Goal: Task Accomplishment & Management: Manage account settings

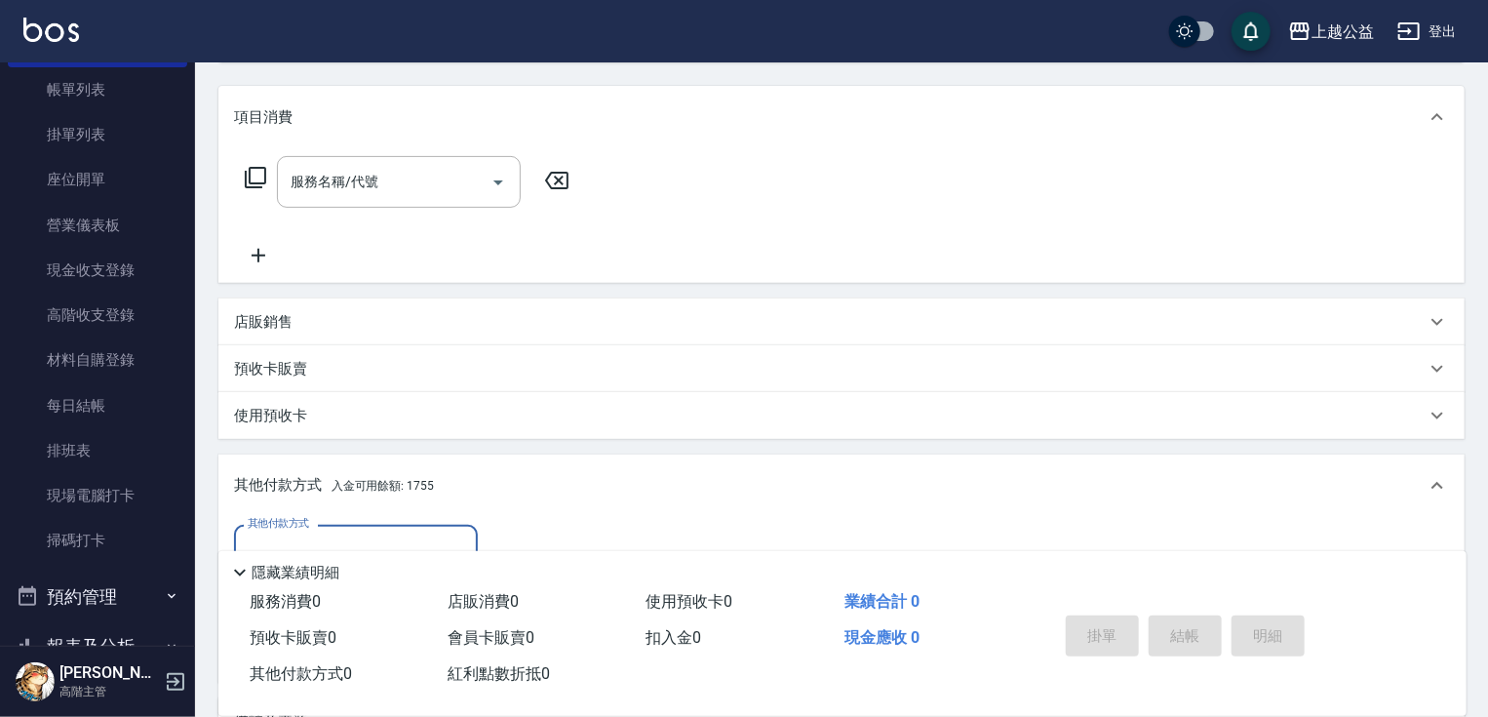
scroll to position [121, 0]
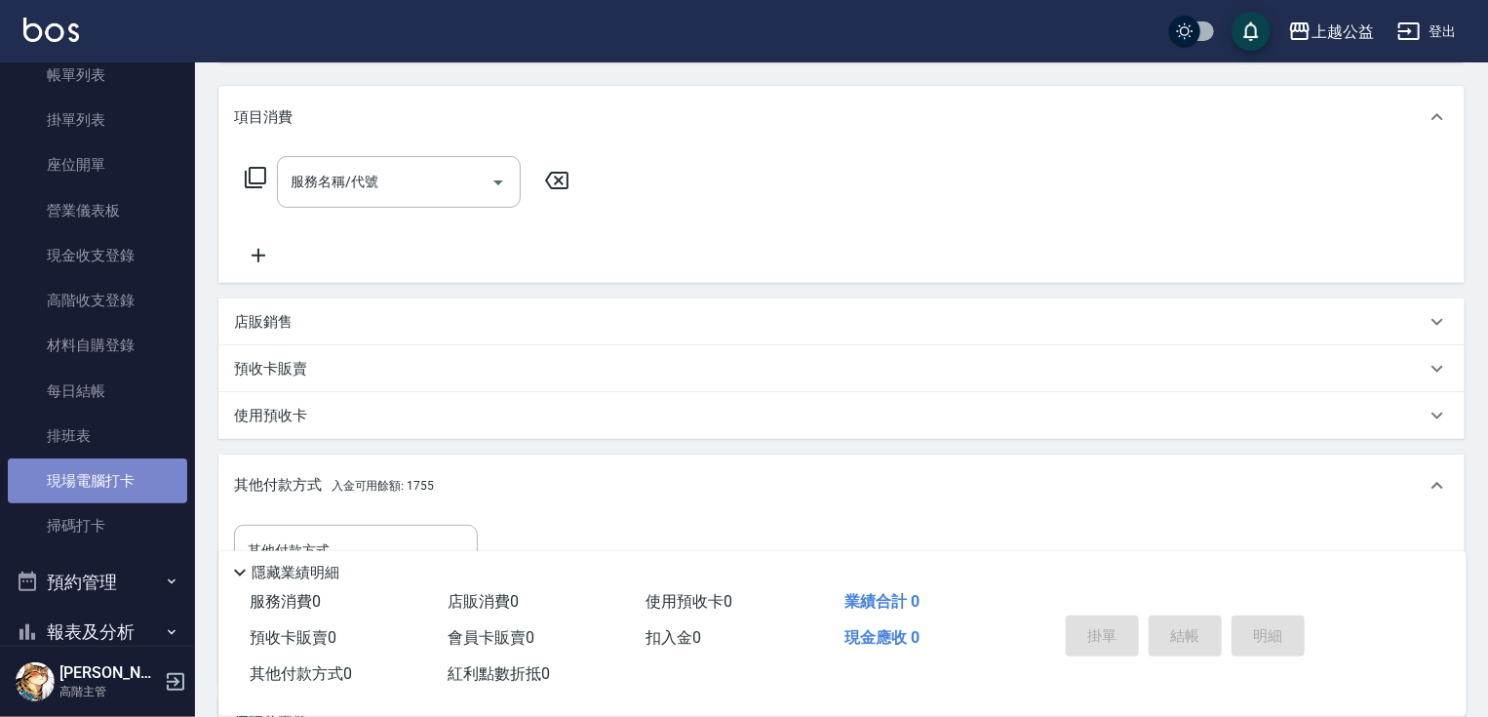
click at [148, 475] on link "現場電腦打卡" at bounding box center [97, 480] width 179 height 45
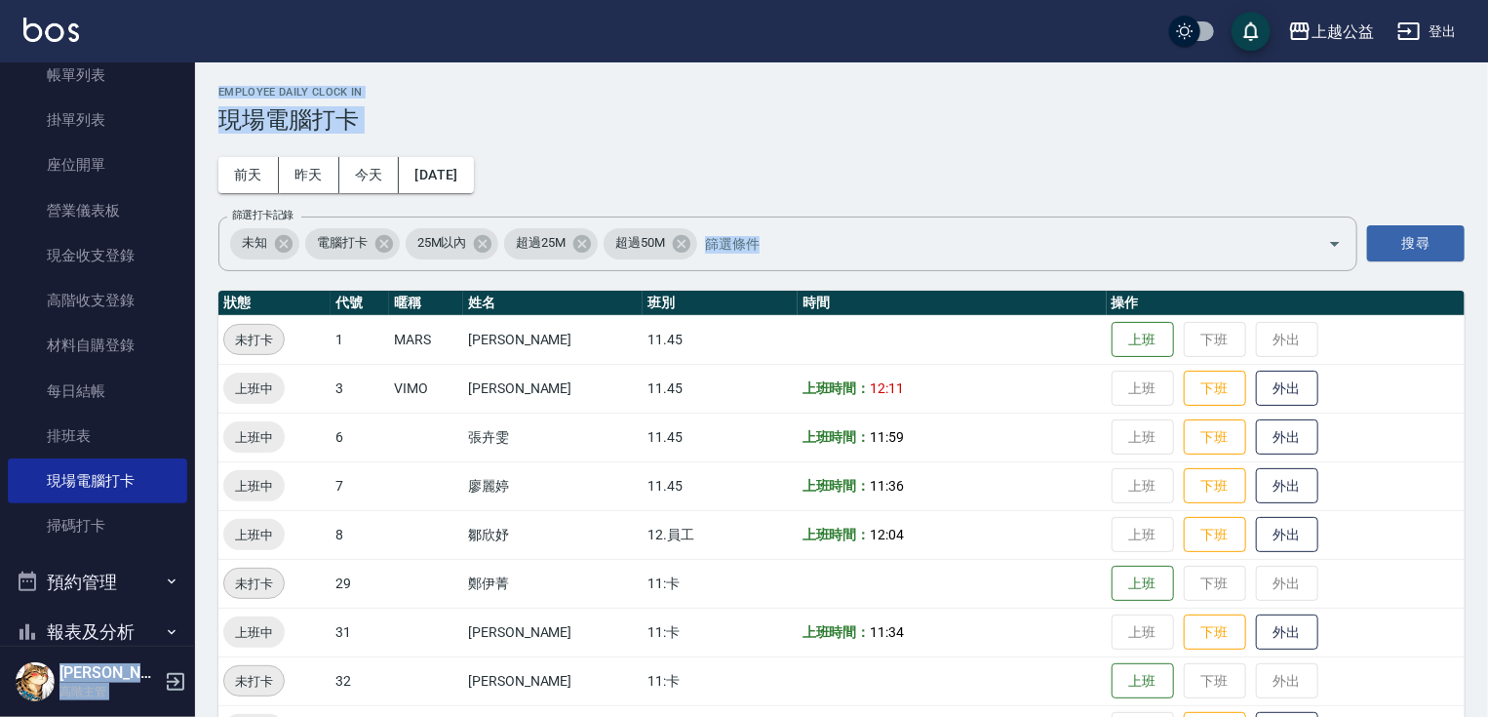
drag, startPoint x: 195, startPoint y: 402, endPoint x: 205, endPoint y: 531, distance: 130.0
click at [203, 559] on div "上越公益 登出 櫃檯作業 打帳單 帳單列表 掛單列表 座位開單 營業儀表板 現金收支登錄 高階收支登錄 材料自購登錄 每日結帳 排班表 現場電腦打卡 掃碼打卡…" at bounding box center [744, 413] width 1488 height 827
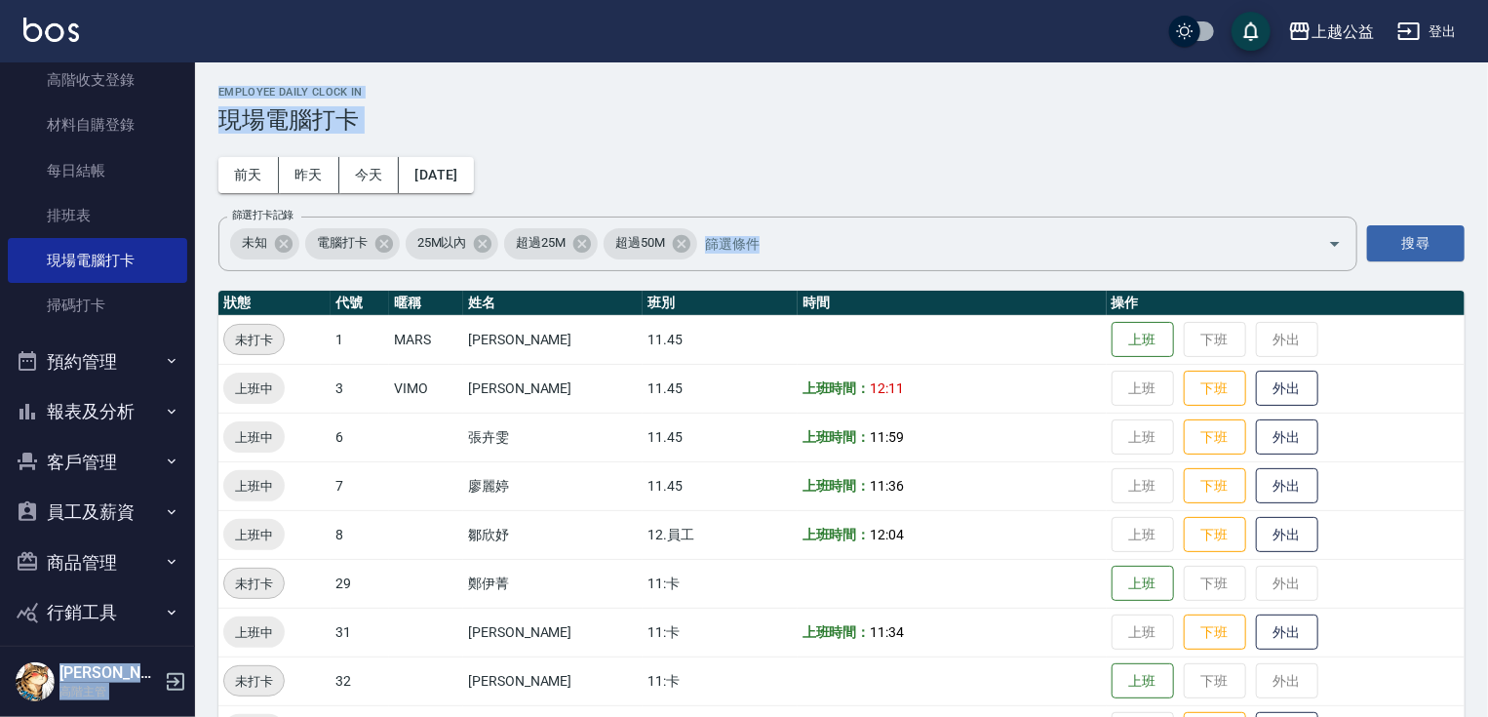
scroll to position [323, 0]
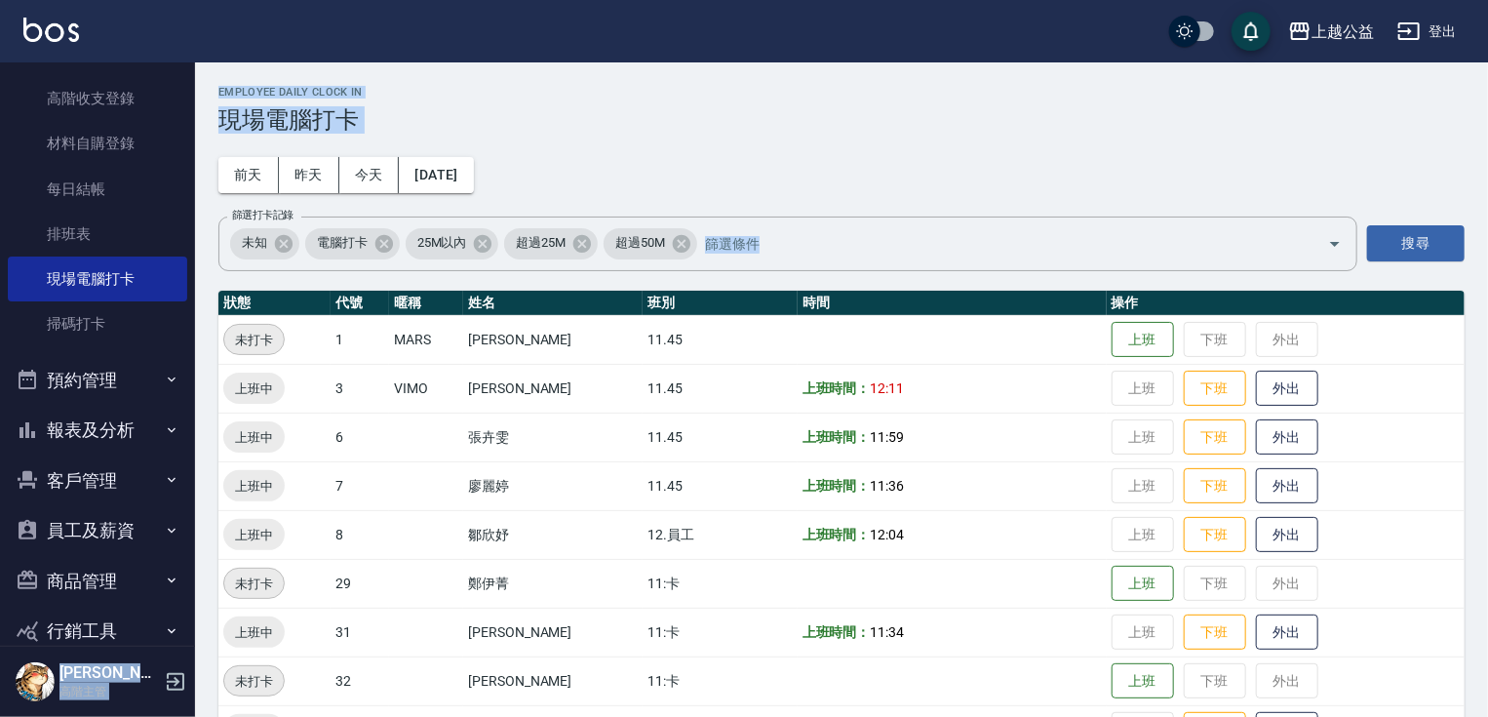
click at [134, 528] on button "員工及薪資" at bounding box center [97, 530] width 179 height 51
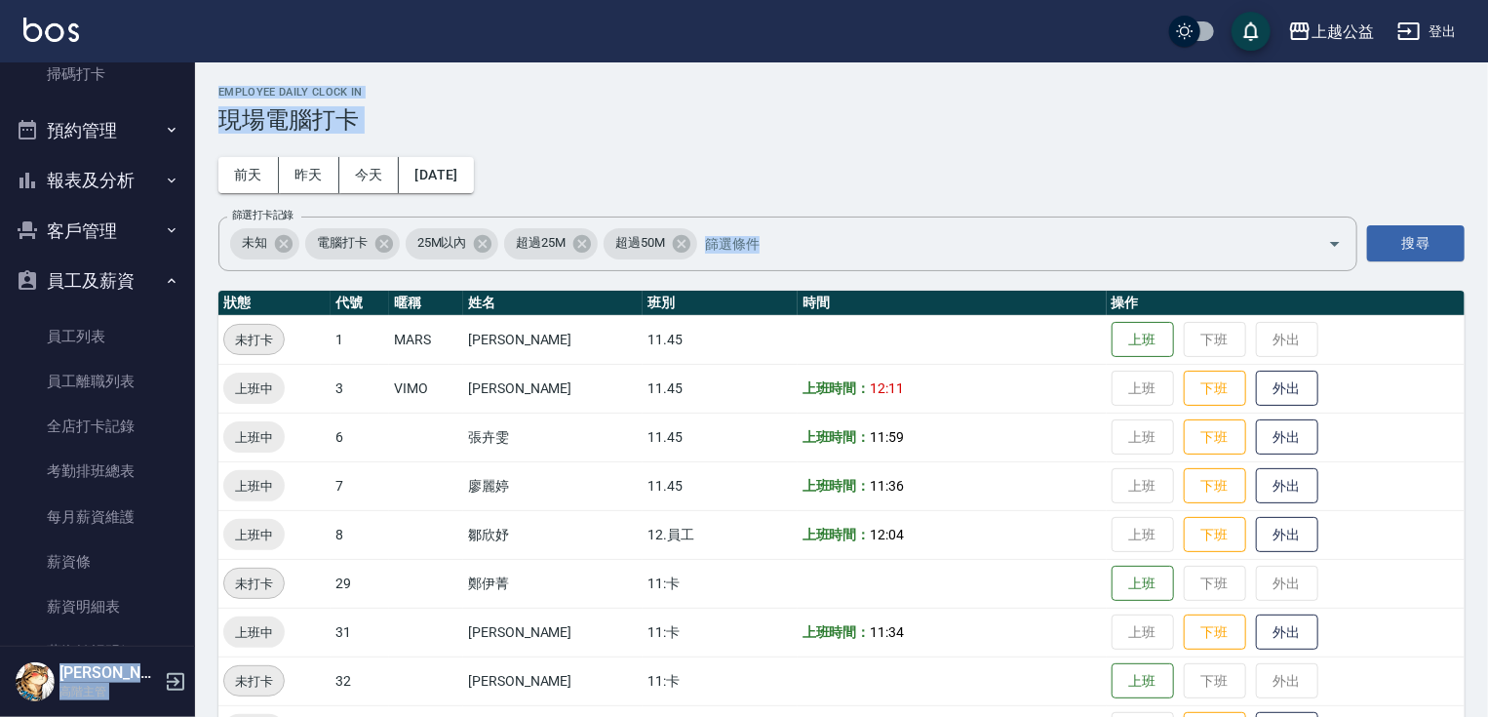
scroll to position [548, 0]
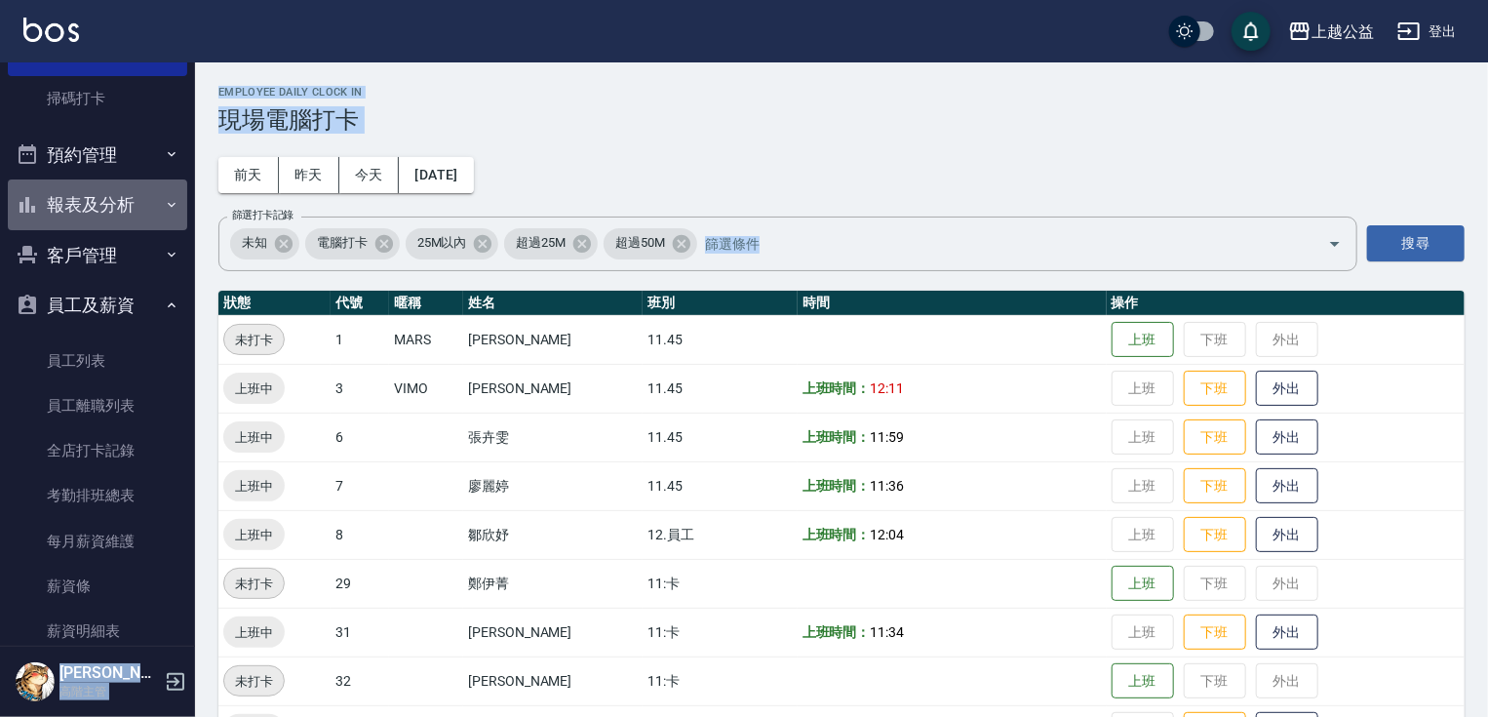
click at [130, 209] on button "報表及分析" at bounding box center [97, 204] width 179 height 51
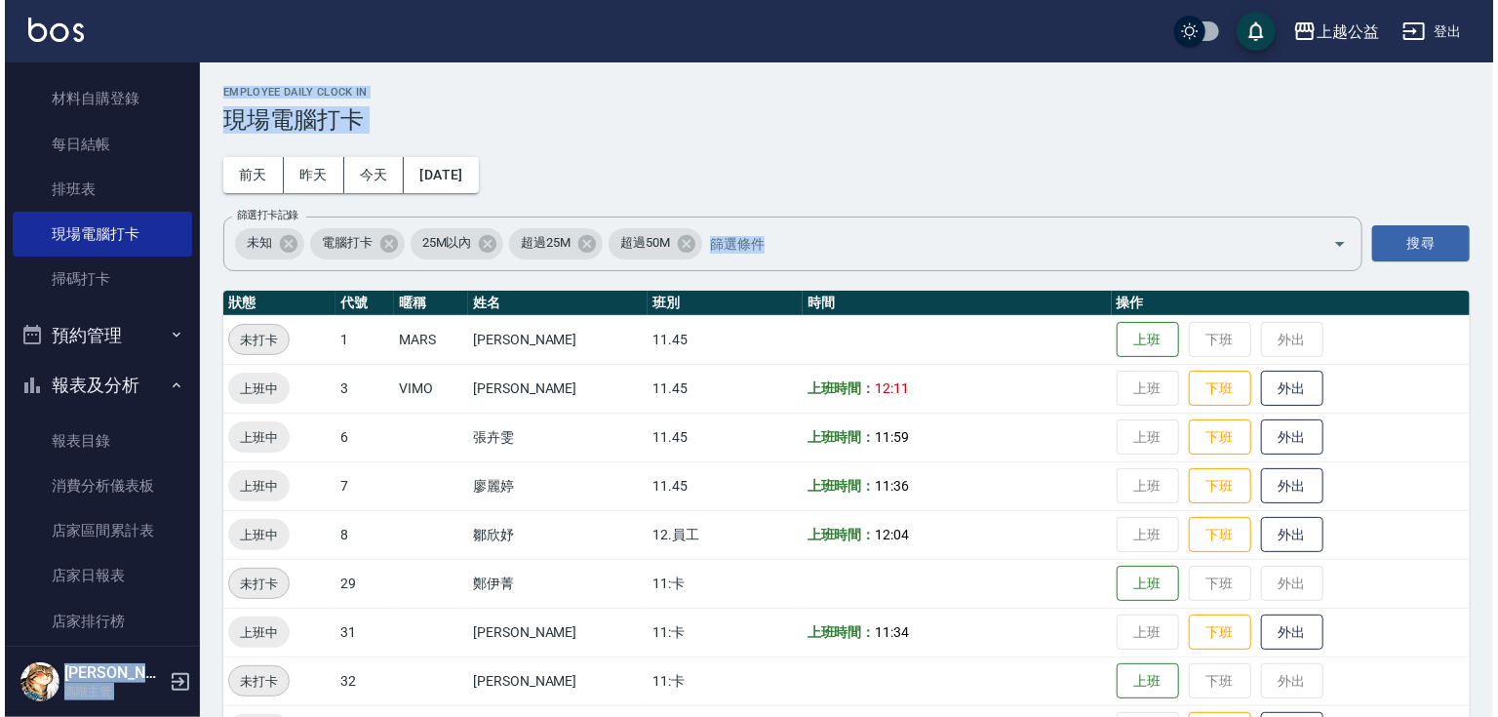
scroll to position [363, 0]
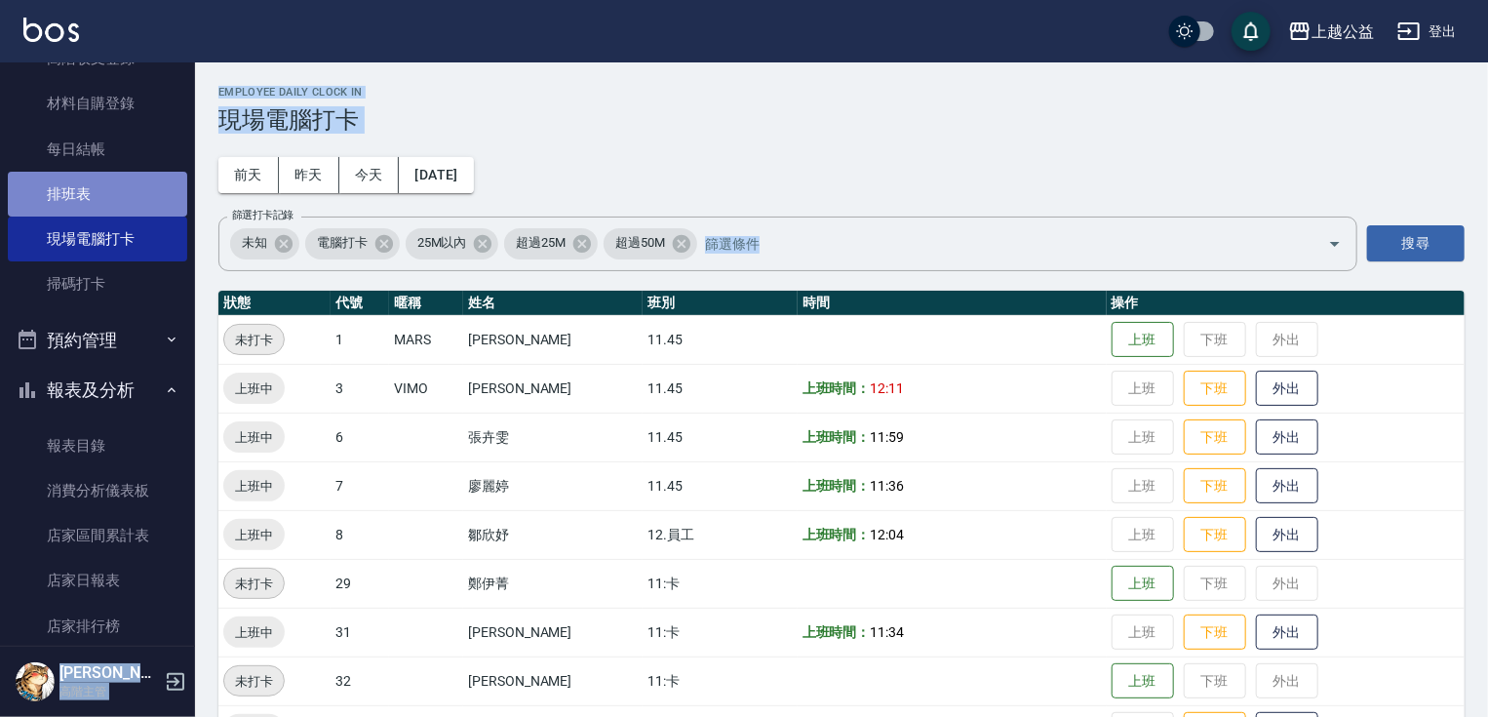
click at [97, 207] on link "排班表" at bounding box center [97, 194] width 179 height 45
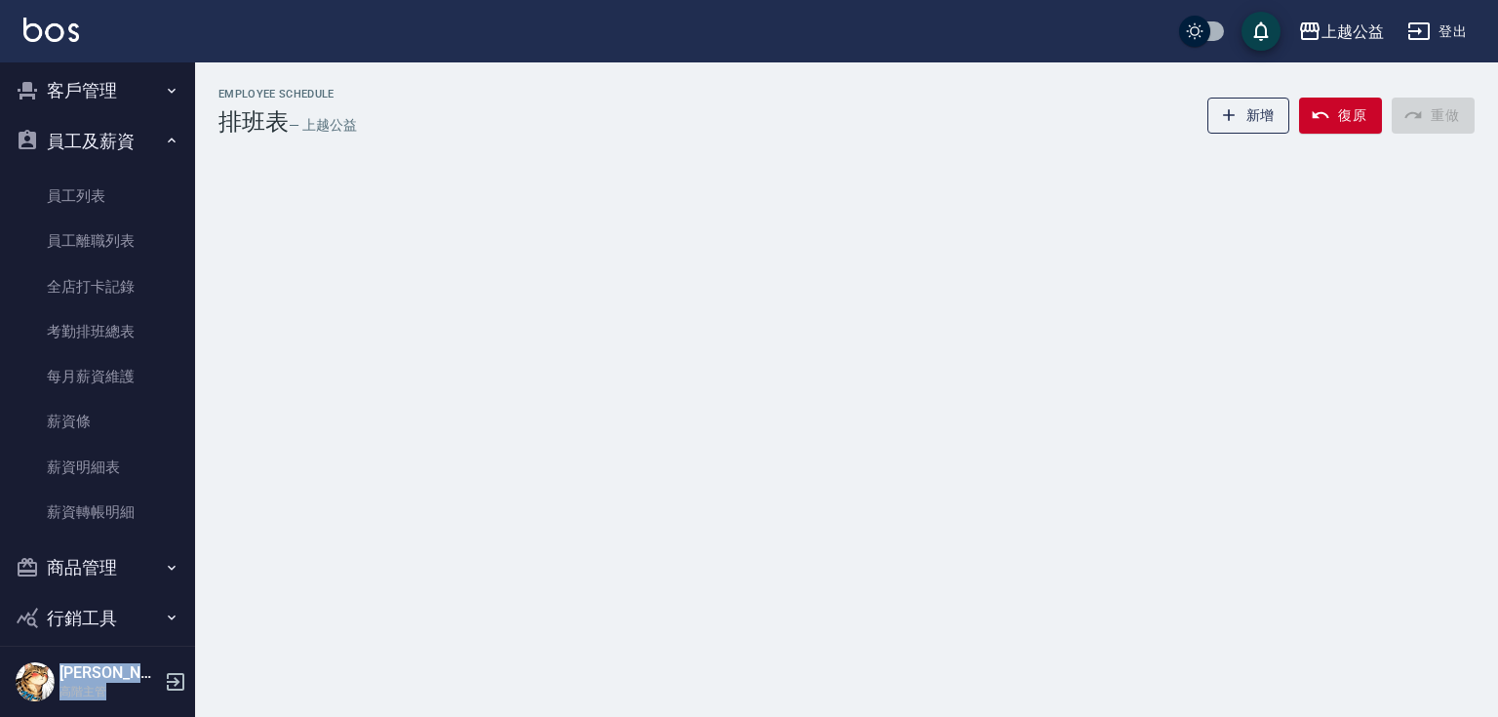
scroll to position [2625, 0]
click at [140, 344] on link "考勤排班總表" at bounding box center [97, 328] width 179 height 45
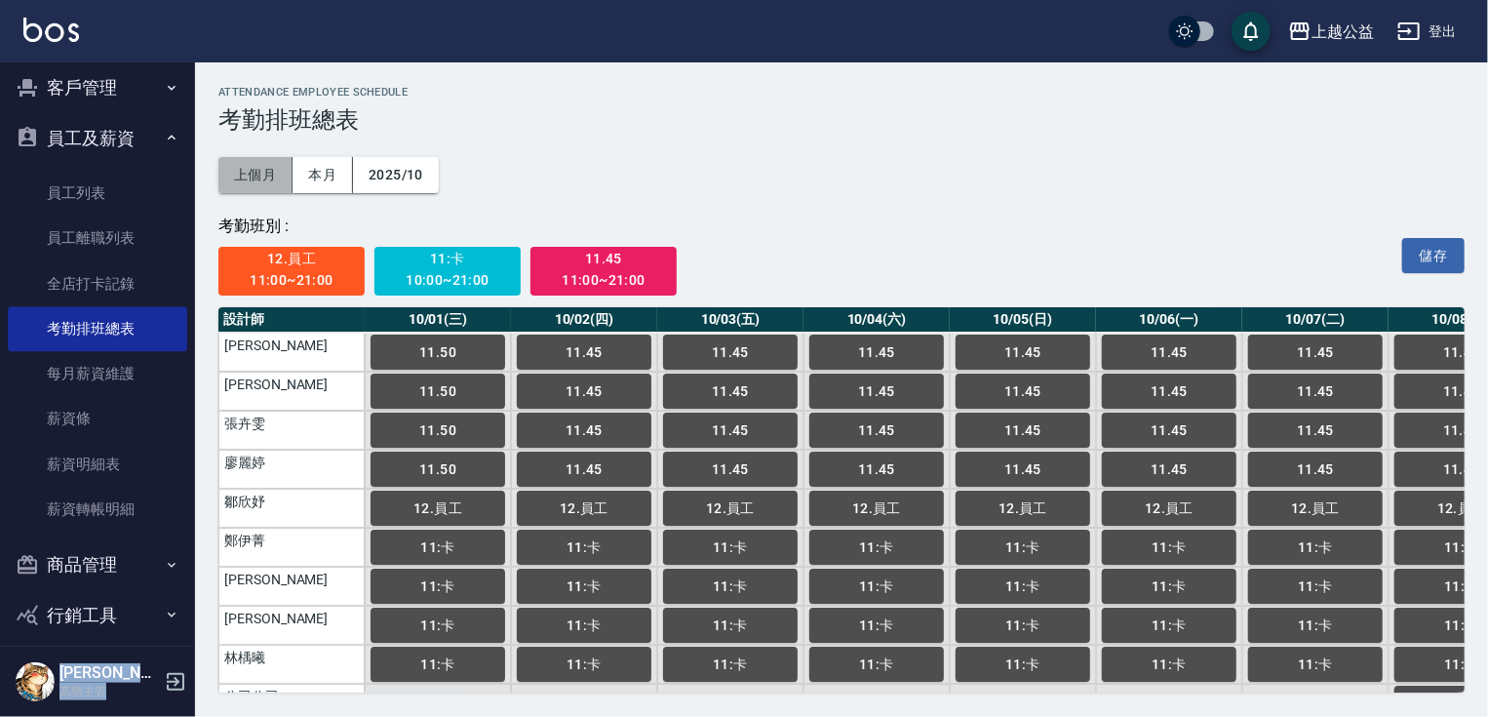
click at [248, 161] on button "上個月" at bounding box center [255, 175] width 74 height 36
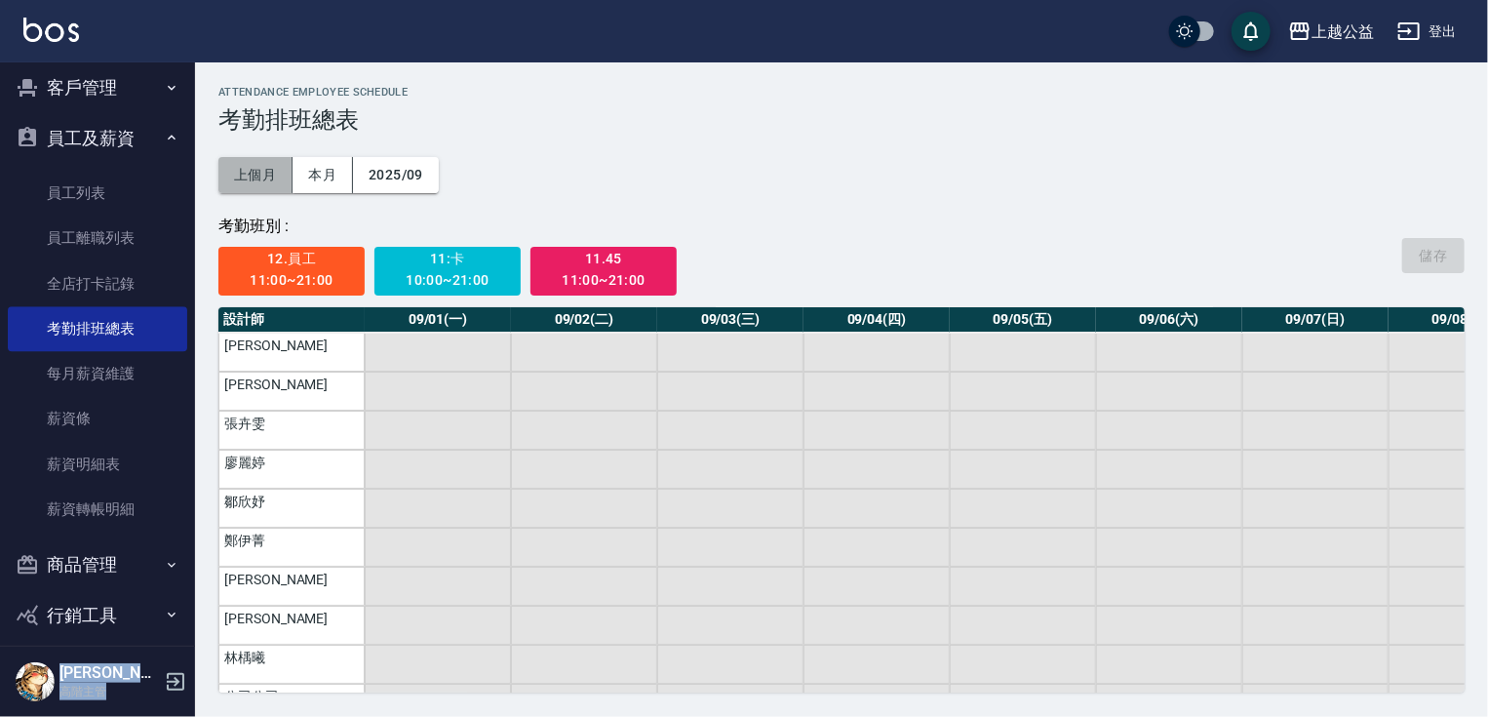
click at [255, 182] on button "上個月" at bounding box center [255, 175] width 74 height 36
click at [330, 176] on button "本月" at bounding box center [323, 175] width 60 height 36
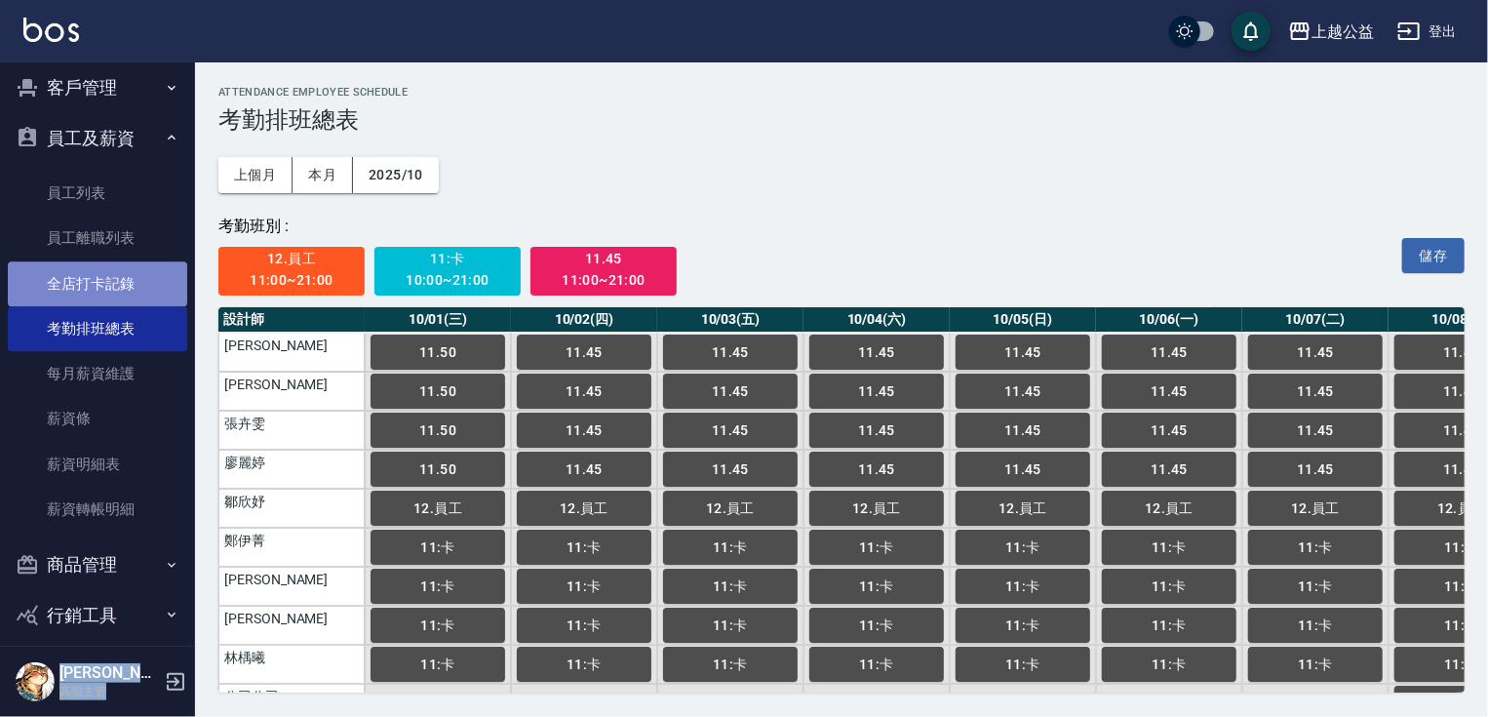
click at [129, 296] on link "全店打卡記錄" at bounding box center [97, 283] width 179 height 45
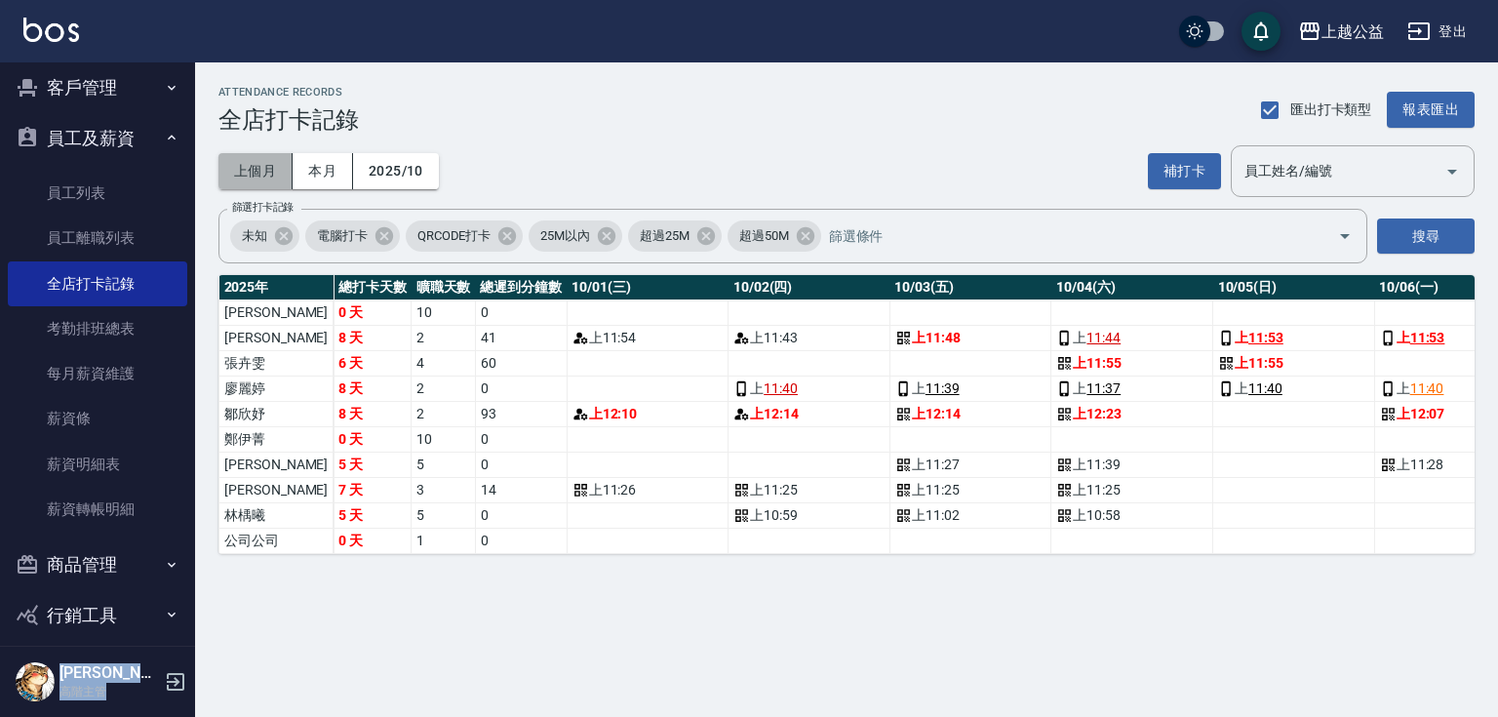
click at [273, 168] on button "上個月" at bounding box center [255, 171] width 74 height 36
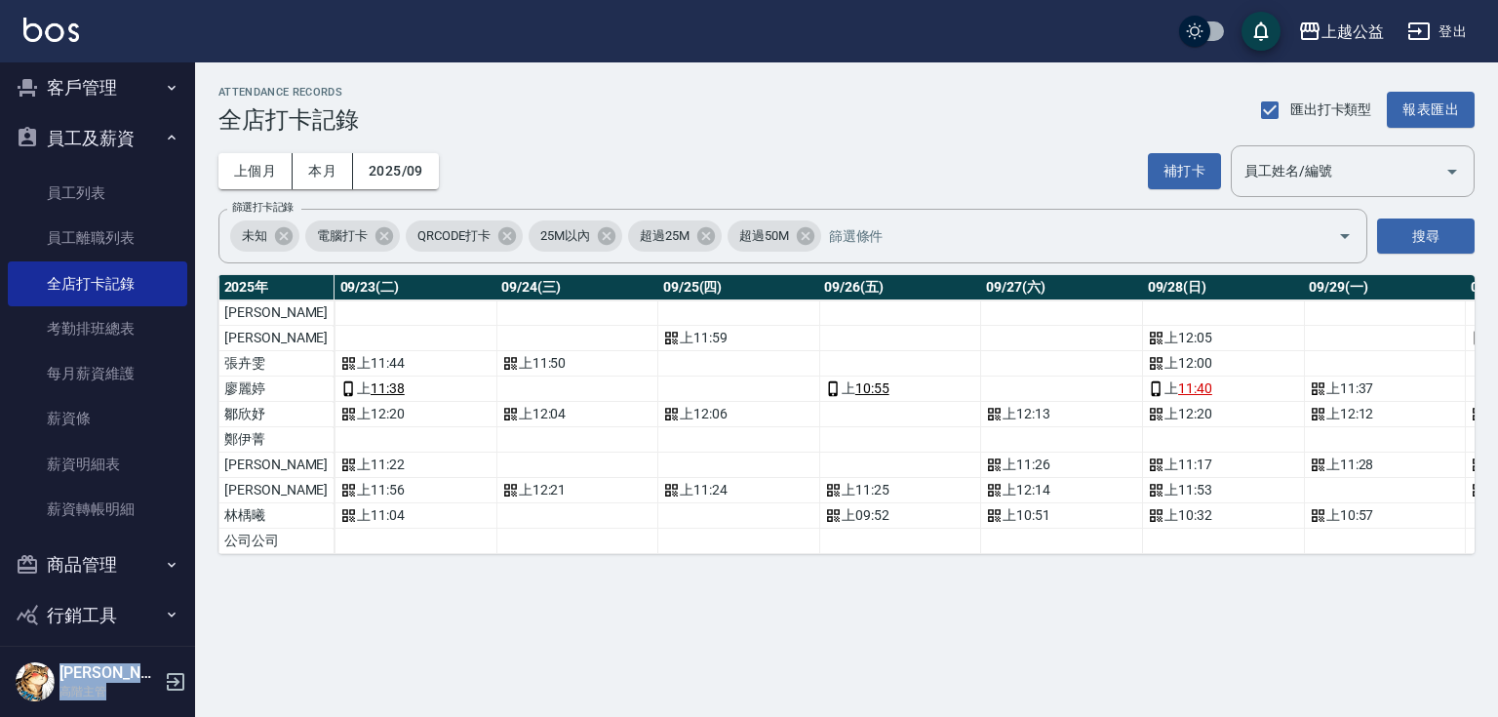
scroll to position [0, 3881]
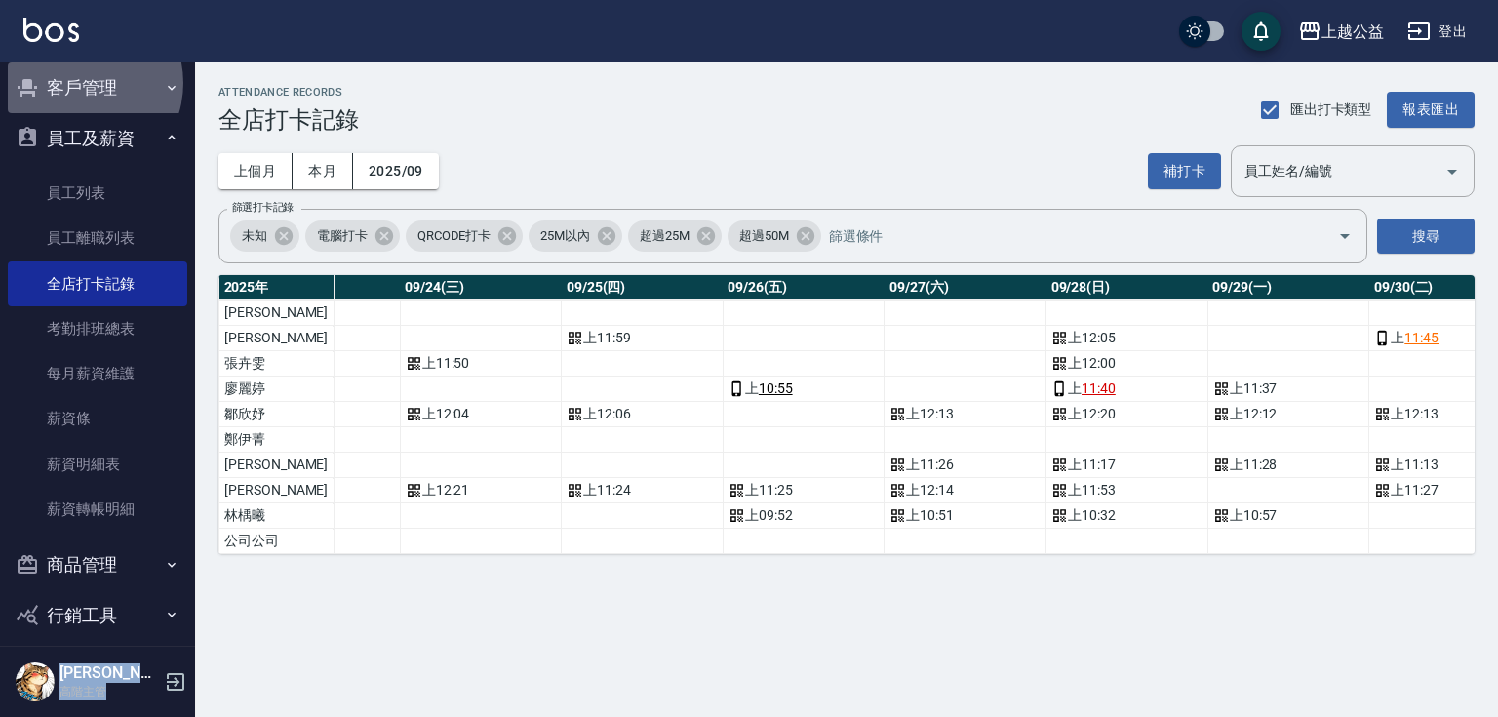
click at [79, 82] on button "客戶管理" at bounding box center [97, 87] width 179 height 51
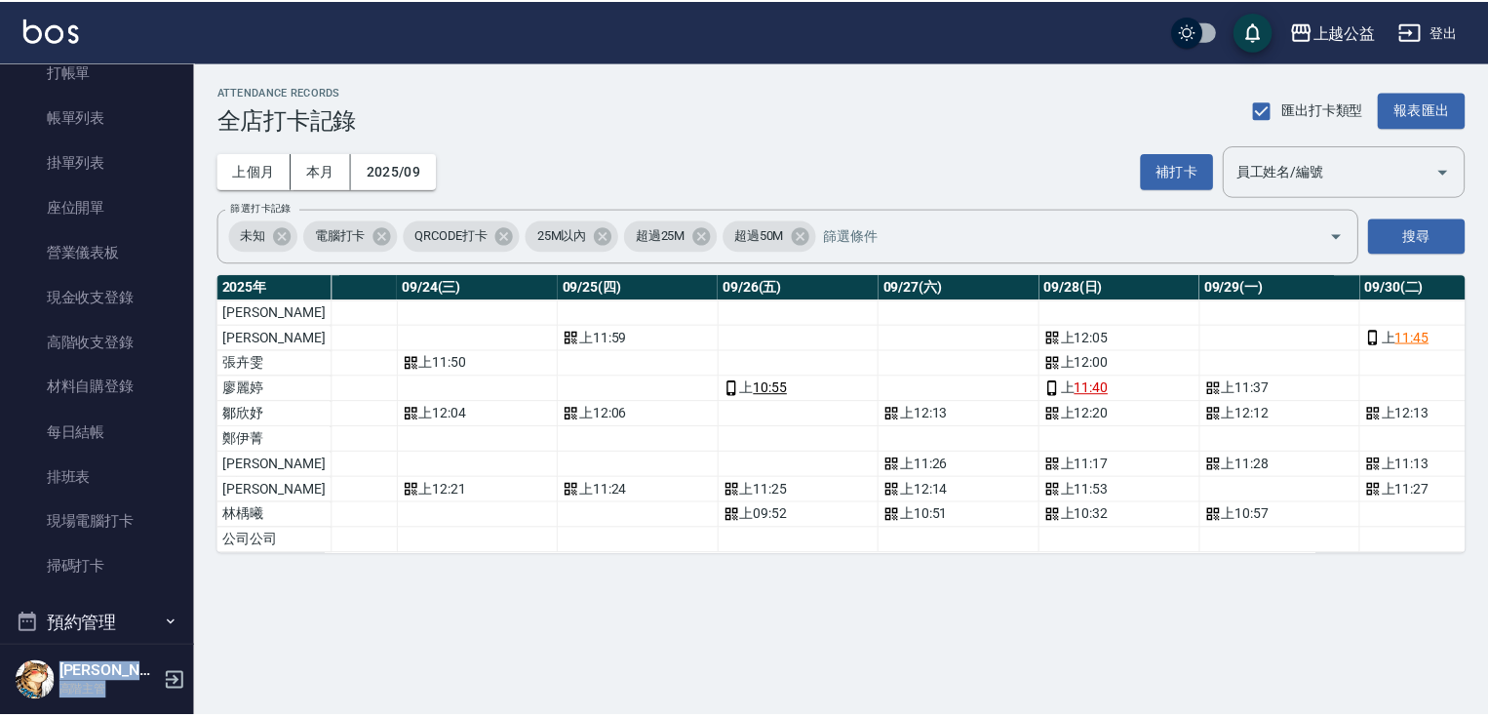
scroll to position [0, 0]
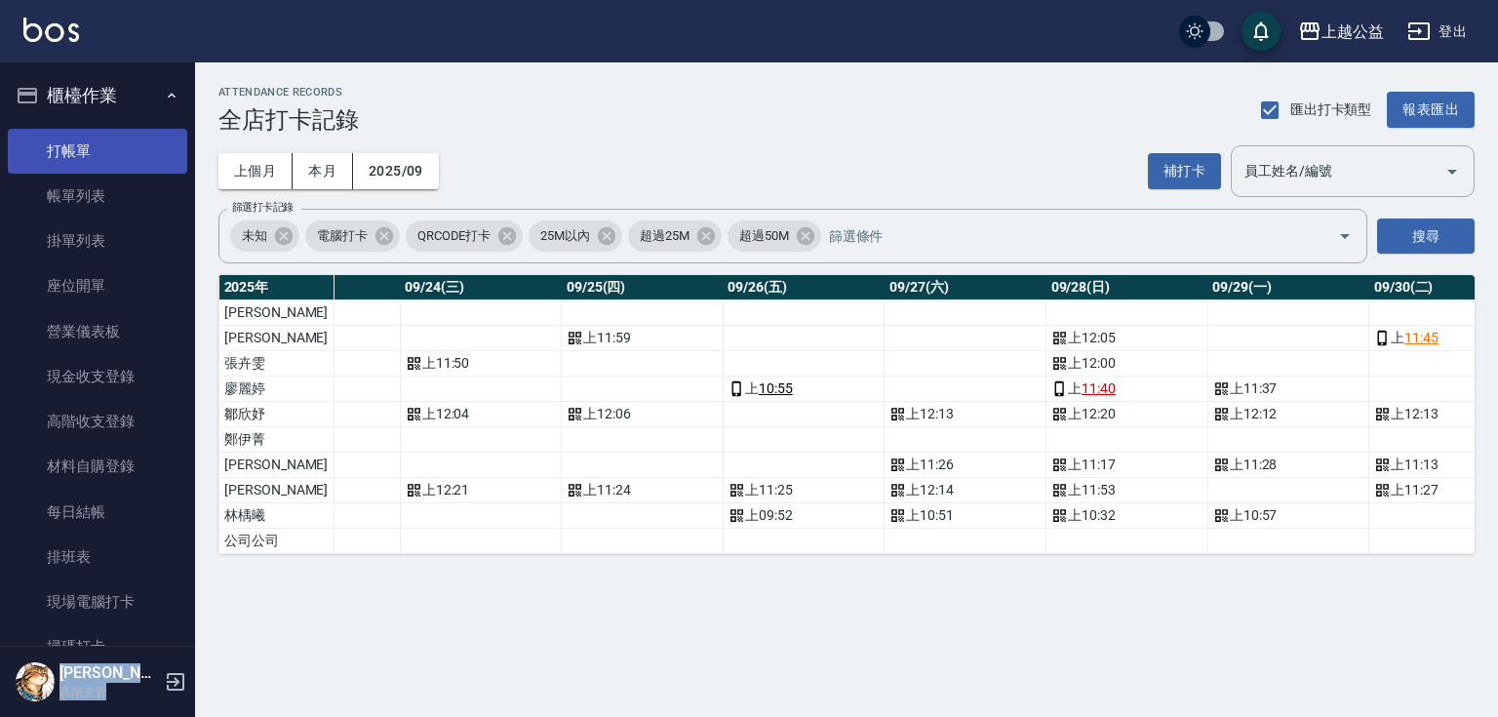
click at [111, 152] on link "打帳單" at bounding box center [97, 151] width 179 height 45
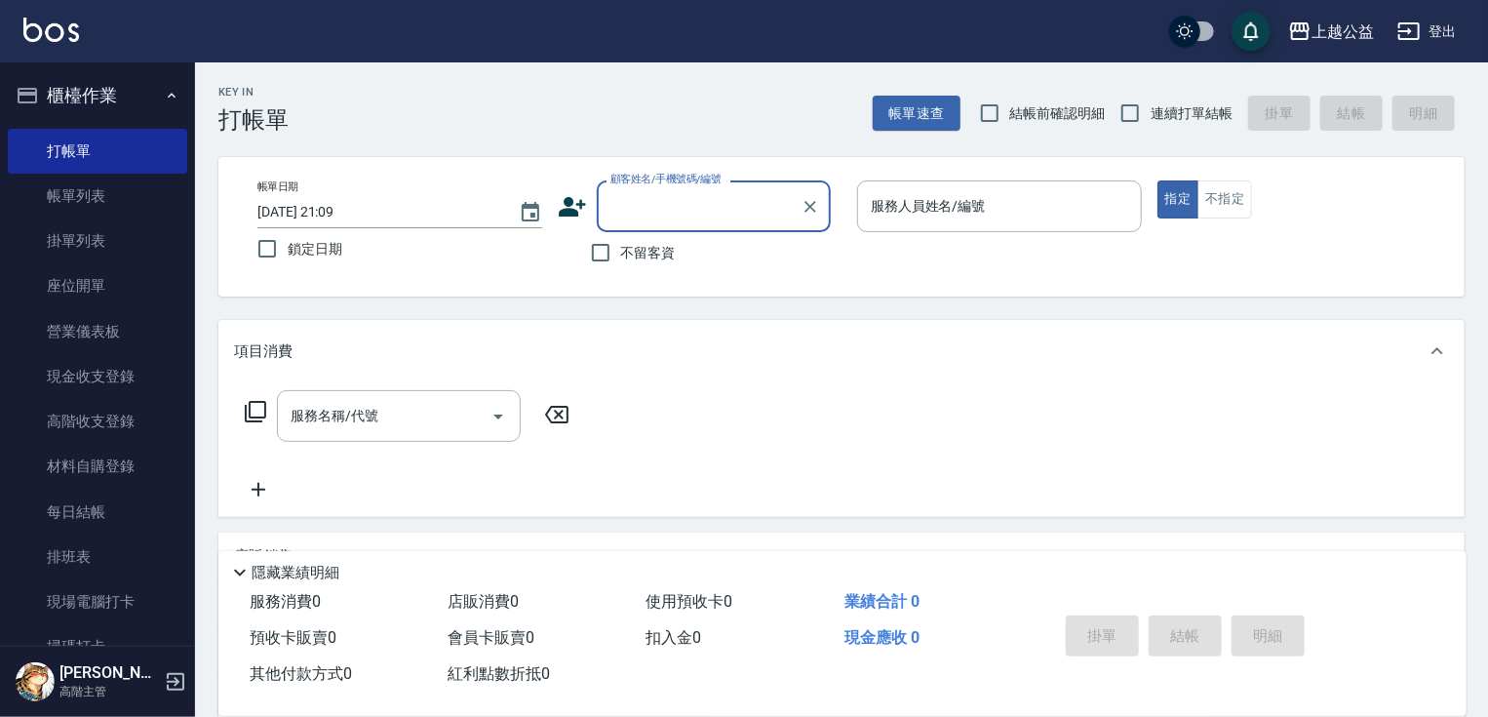
click at [630, 255] on span "不留客資" at bounding box center [648, 253] width 55 height 20
click at [621, 255] on input "不留客資" at bounding box center [600, 252] width 41 height 41
checkbox input "true"
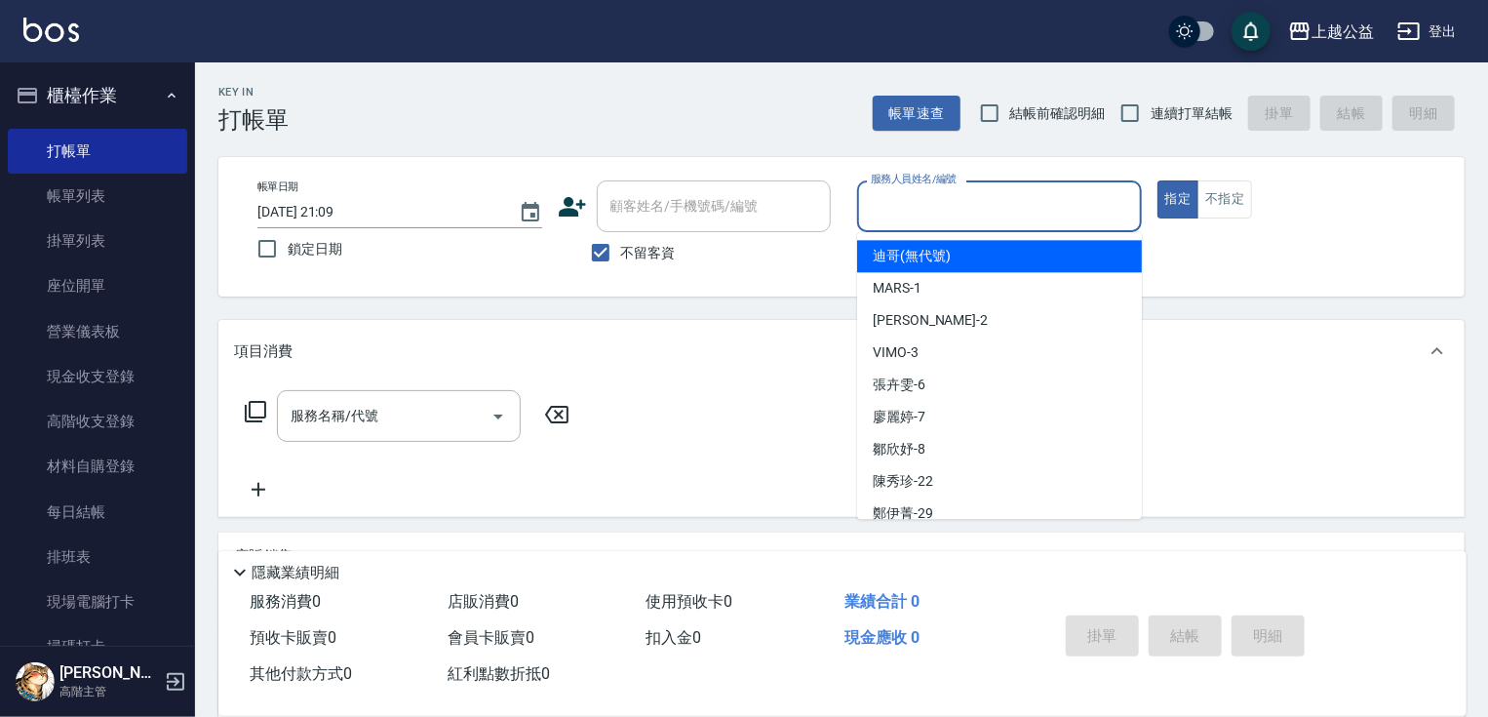
click at [948, 202] on input "服務人員姓名/編號" at bounding box center [999, 206] width 267 height 34
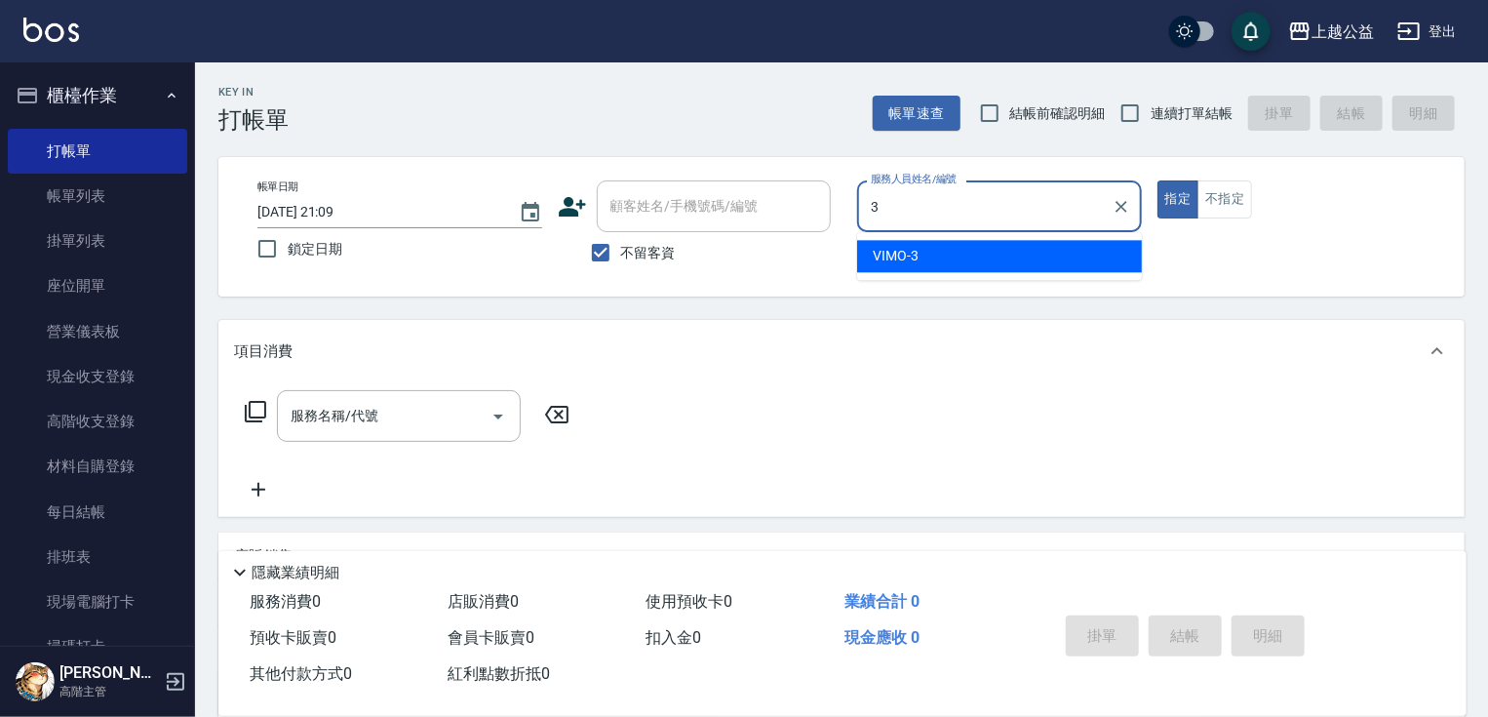
type input "VIMO-3"
type button "true"
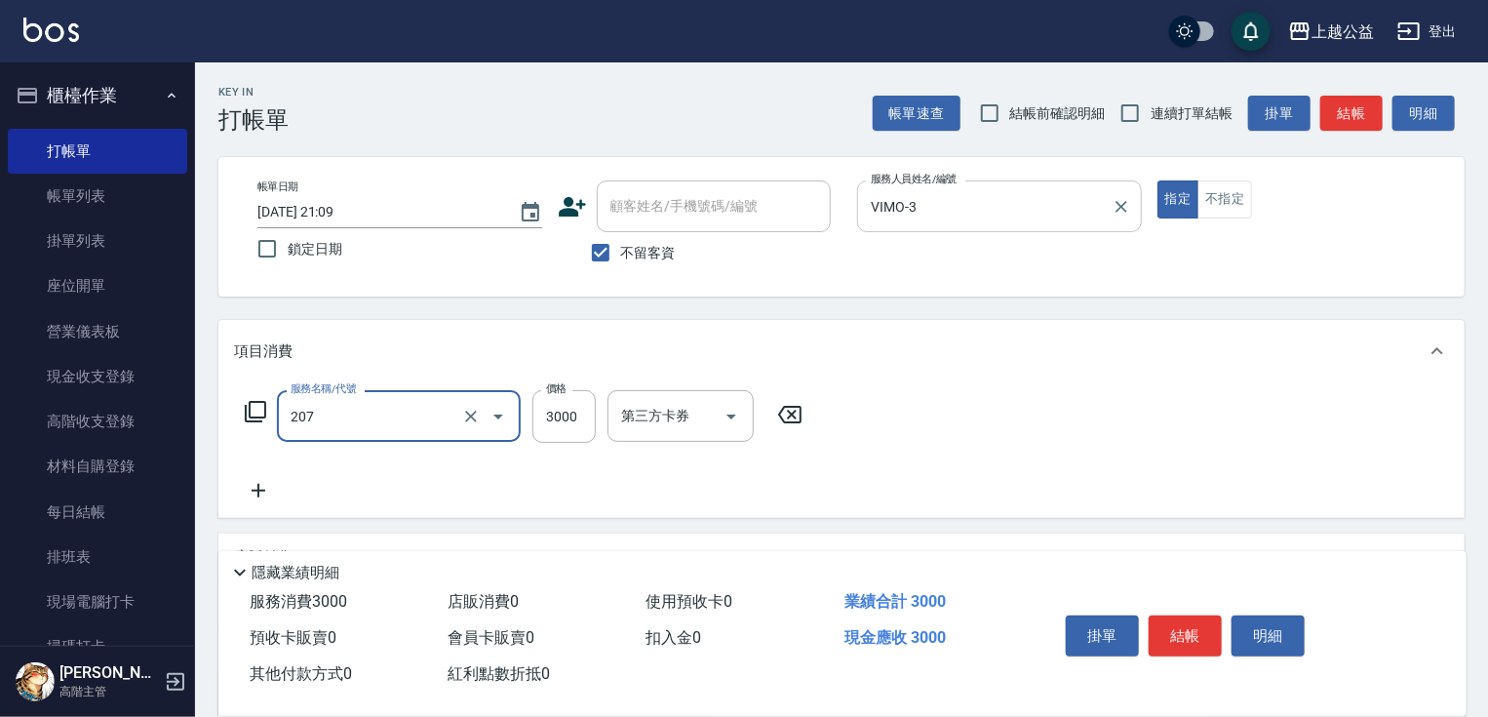
type input "燙髮(207)"
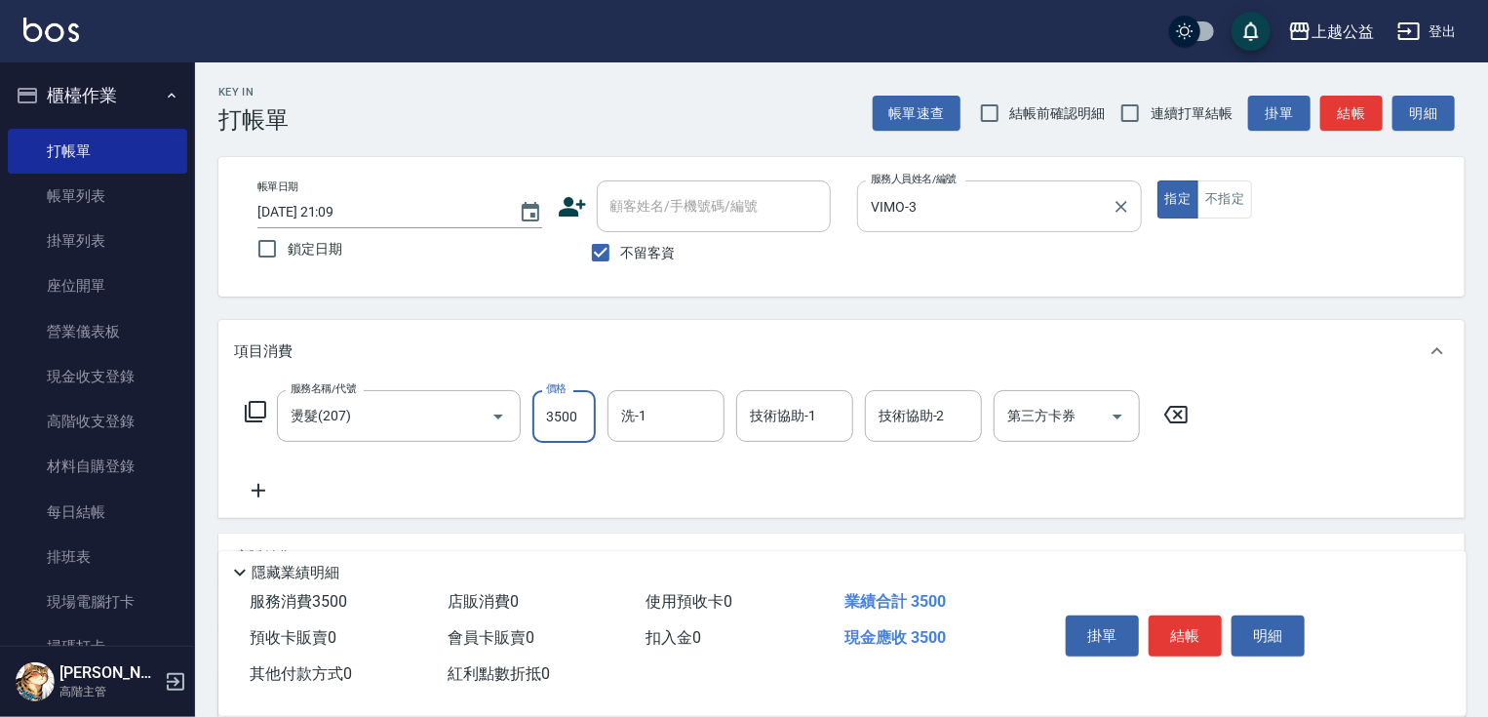
type input "3500"
type input "[PERSON_NAME]-33"
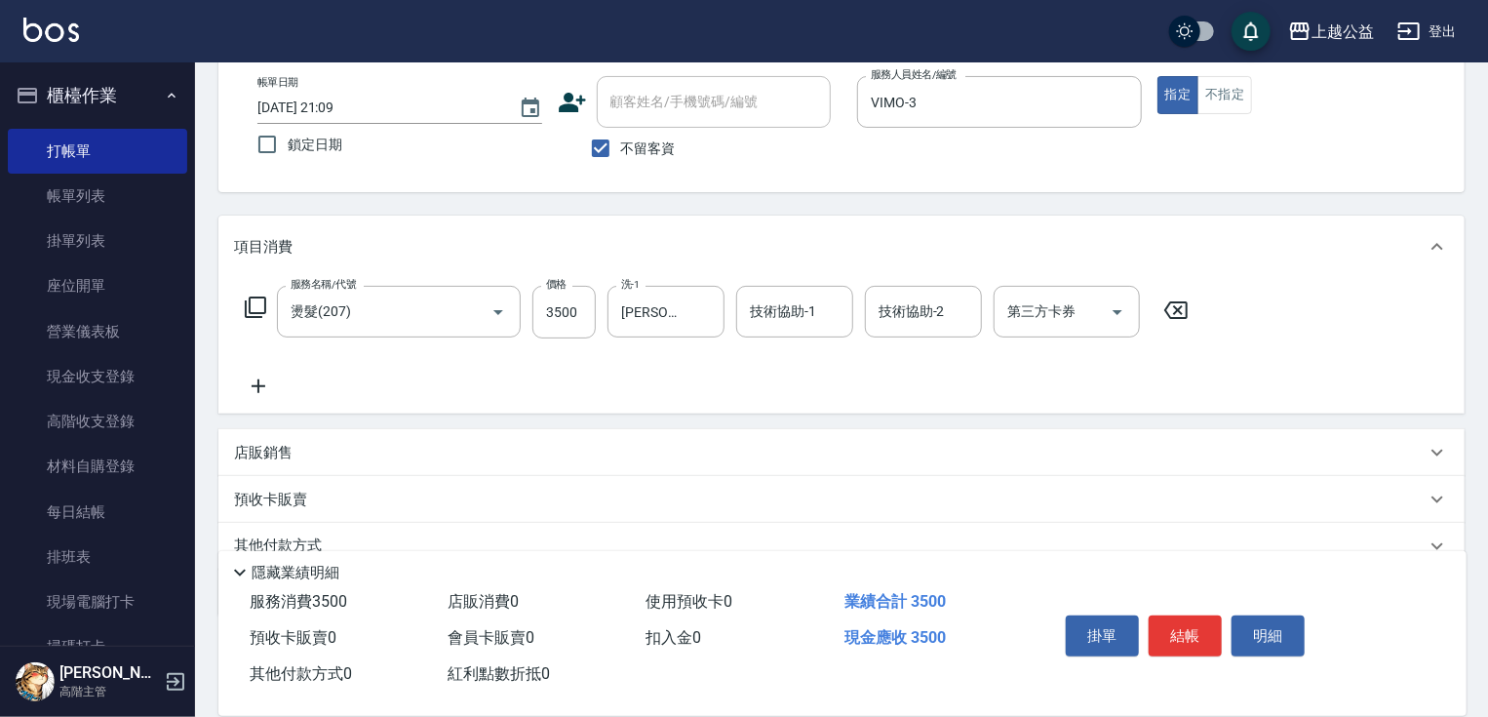
scroll to position [189, 0]
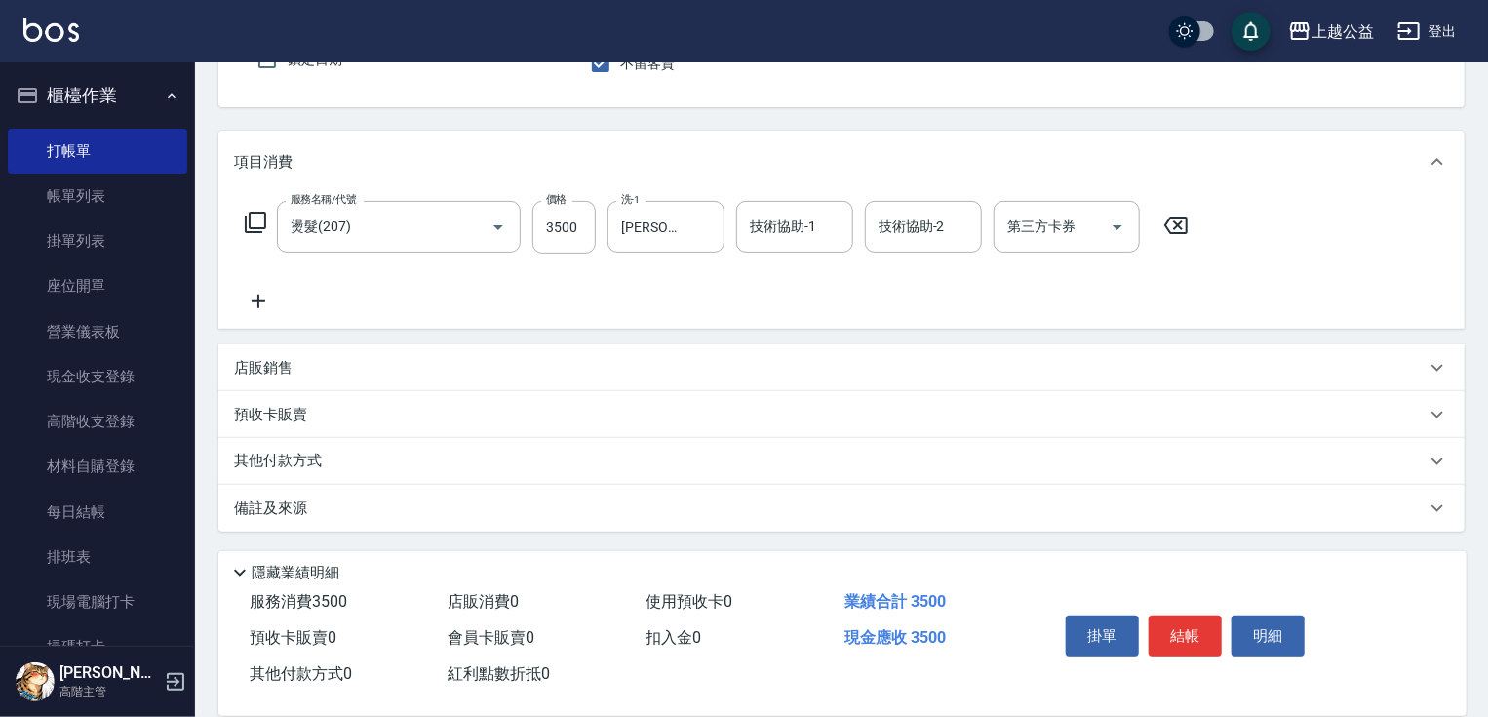
drag, startPoint x: 495, startPoint y: 491, endPoint x: 492, endPoint y: 635, distance: 143.4
click at [379, 456] on div "其他付款方式" at bounding box center [829, 460] width 1191 height 21
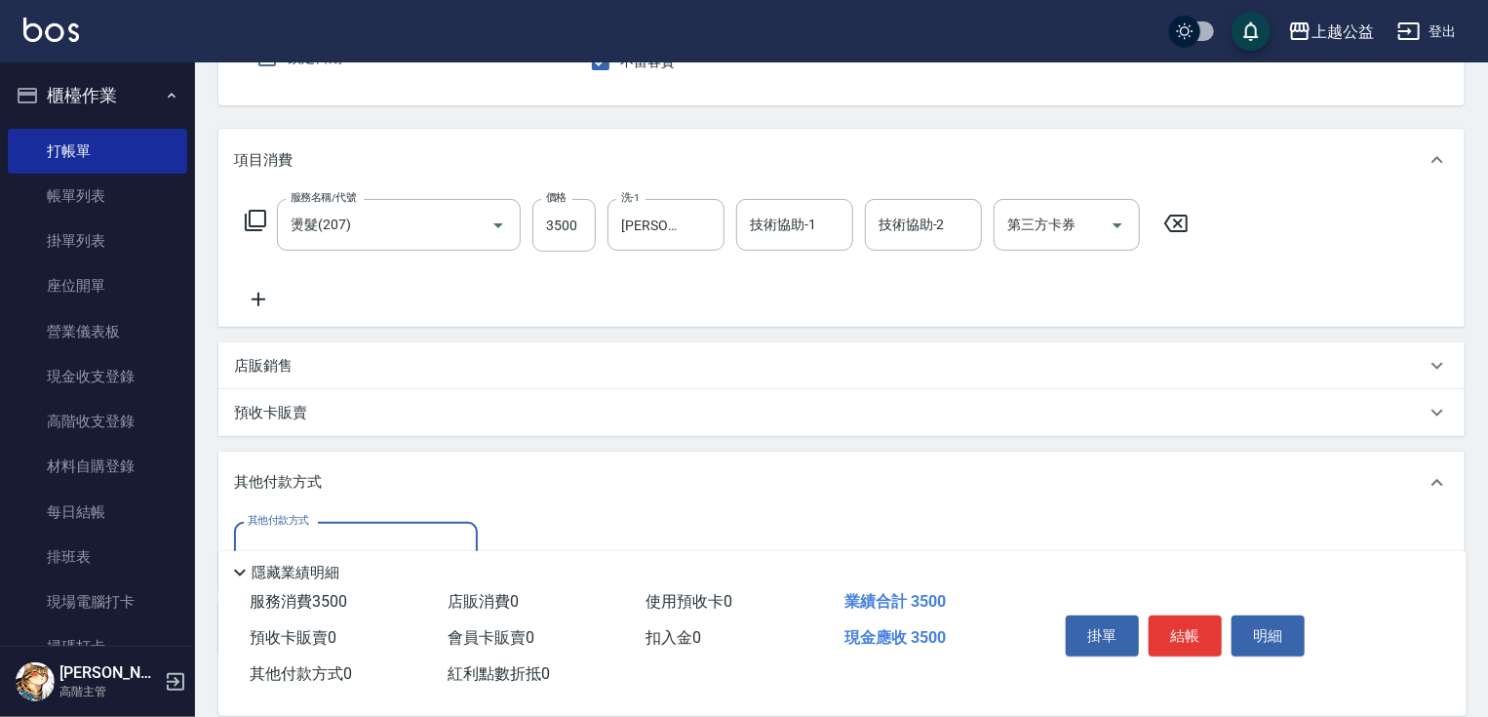
scroll to position [311, 0]
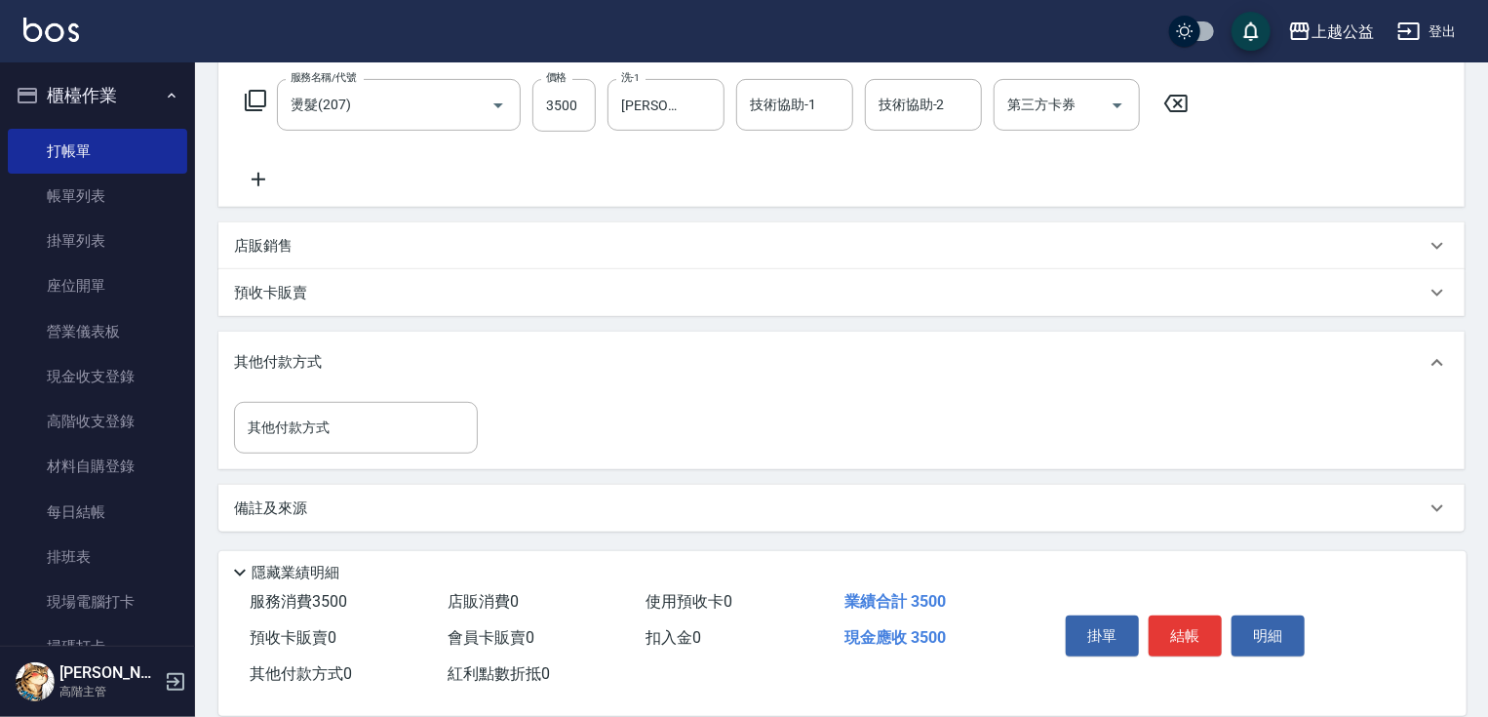
drag, startPoint x: 491, startPoint y: 593, endPoint x: 359, endPoint y: 489, distance: 168.1
click at [358, 433] on input "其他付款方式" at bounding box center [356, 427] width 226 height 34
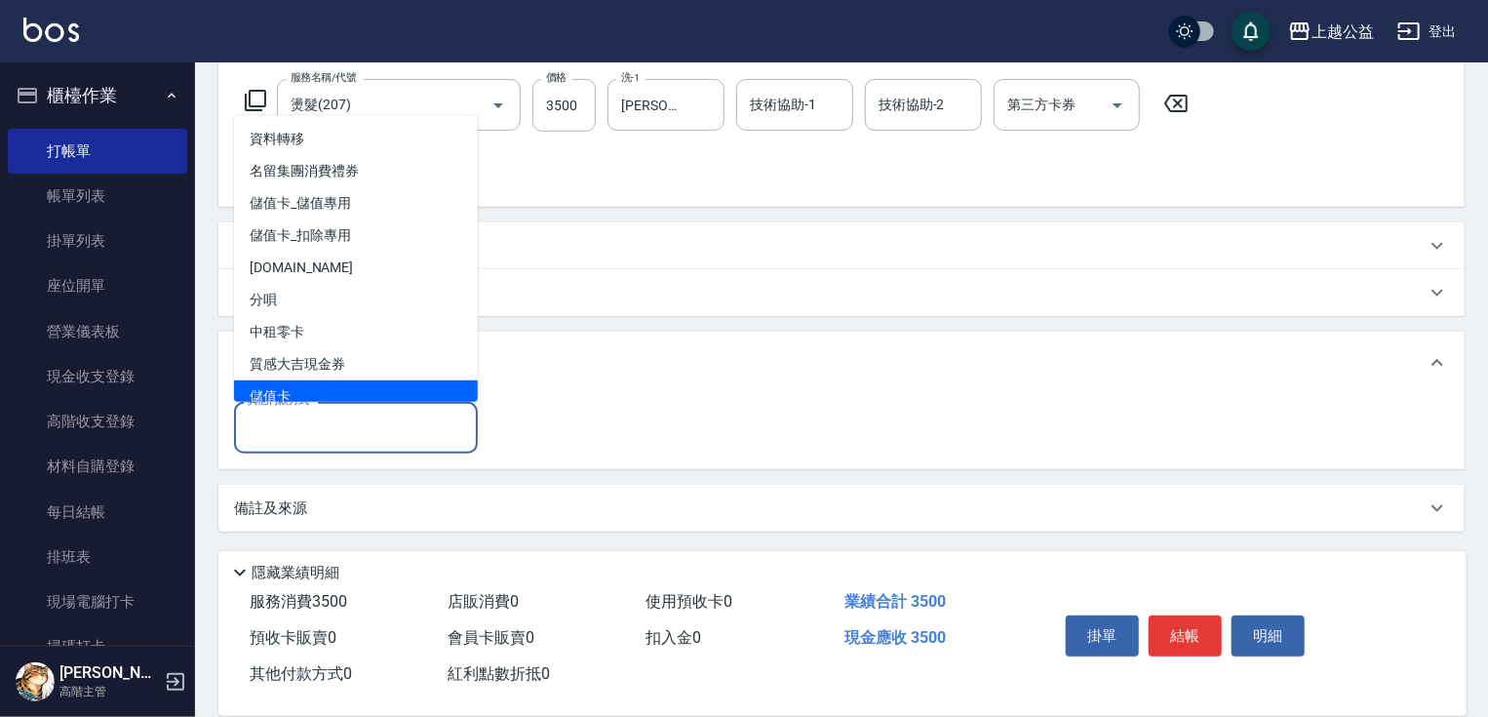
click at [367, 387] on span "儲值卡" at bounding box center [356, 396] width 244 height 32
type input "儲值卡"
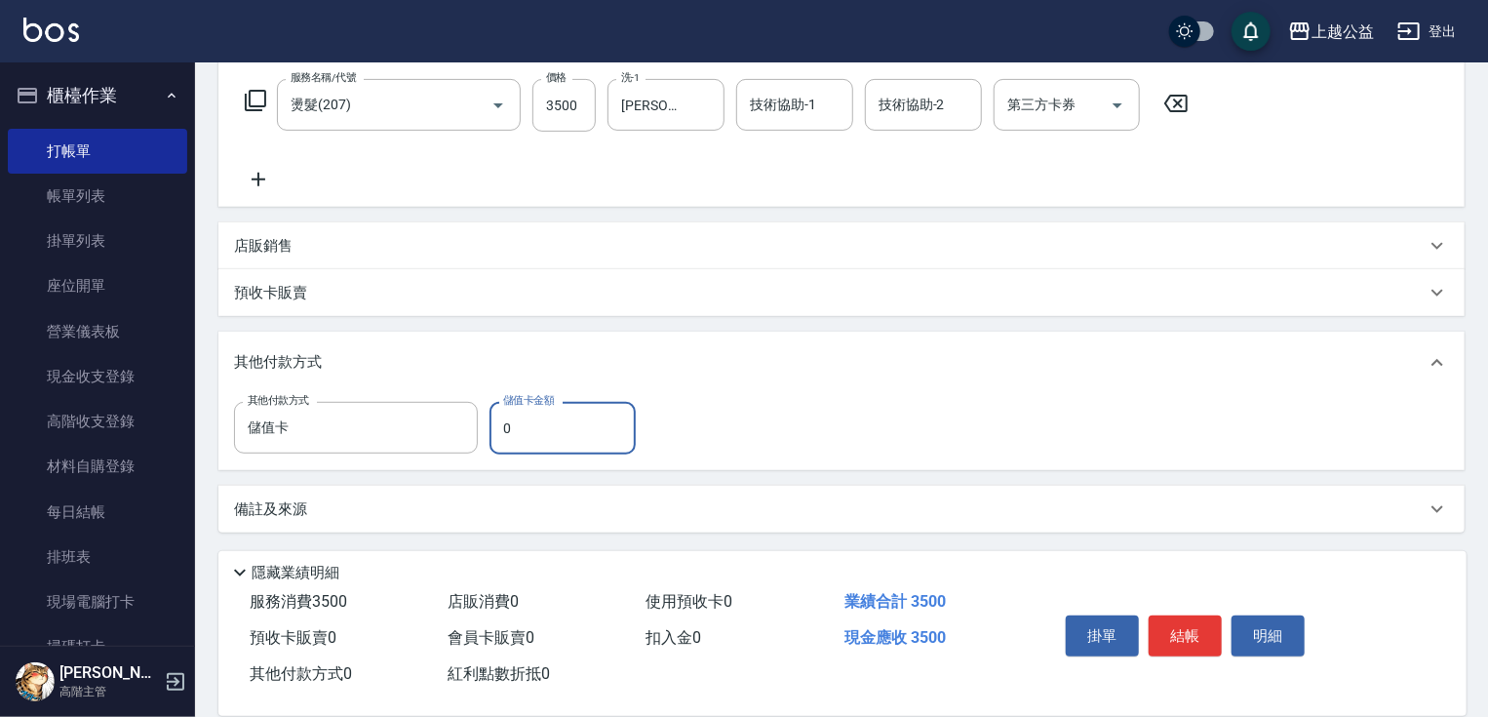
drag, startPoint x: 531, startPoint y: 420, endPoint x: 527, endPoint y: 445, distance: 24.9
click at [500, 425] on input "0" at bounding box center [562, 428] width 146 height 53
type input "1755"
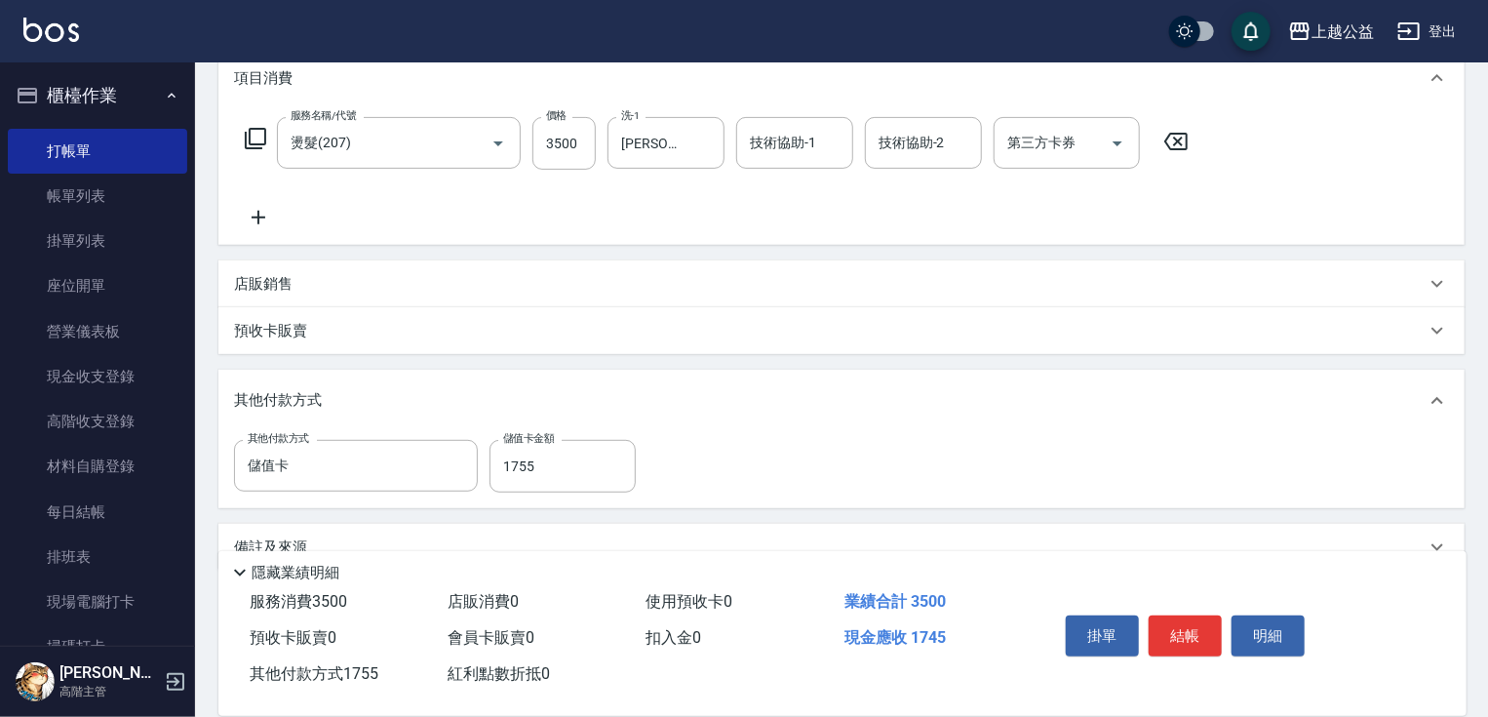
scroll to position [67, 0]
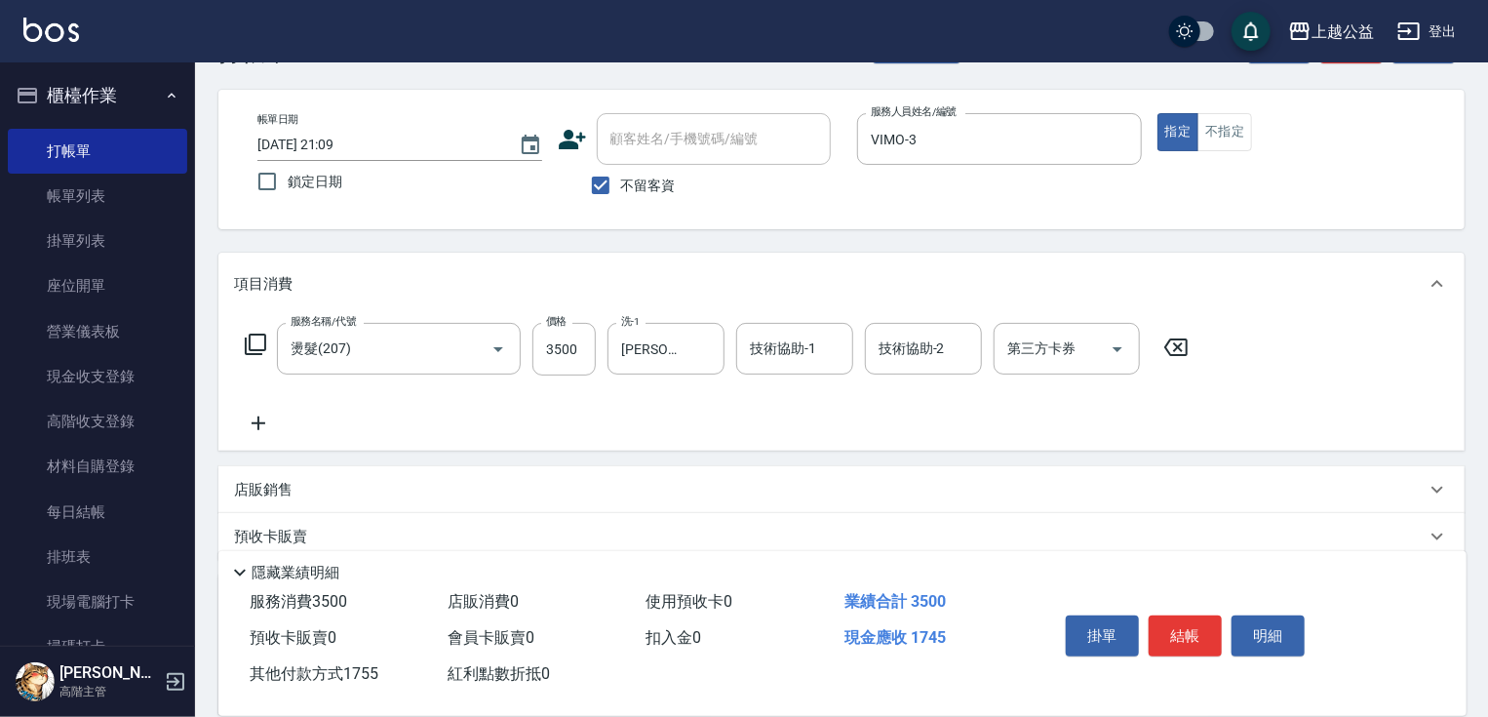
drag, startPoint x: 764, startPoint y: 332, endPoint x: 748, endPoint y: 281, distance: 54.3
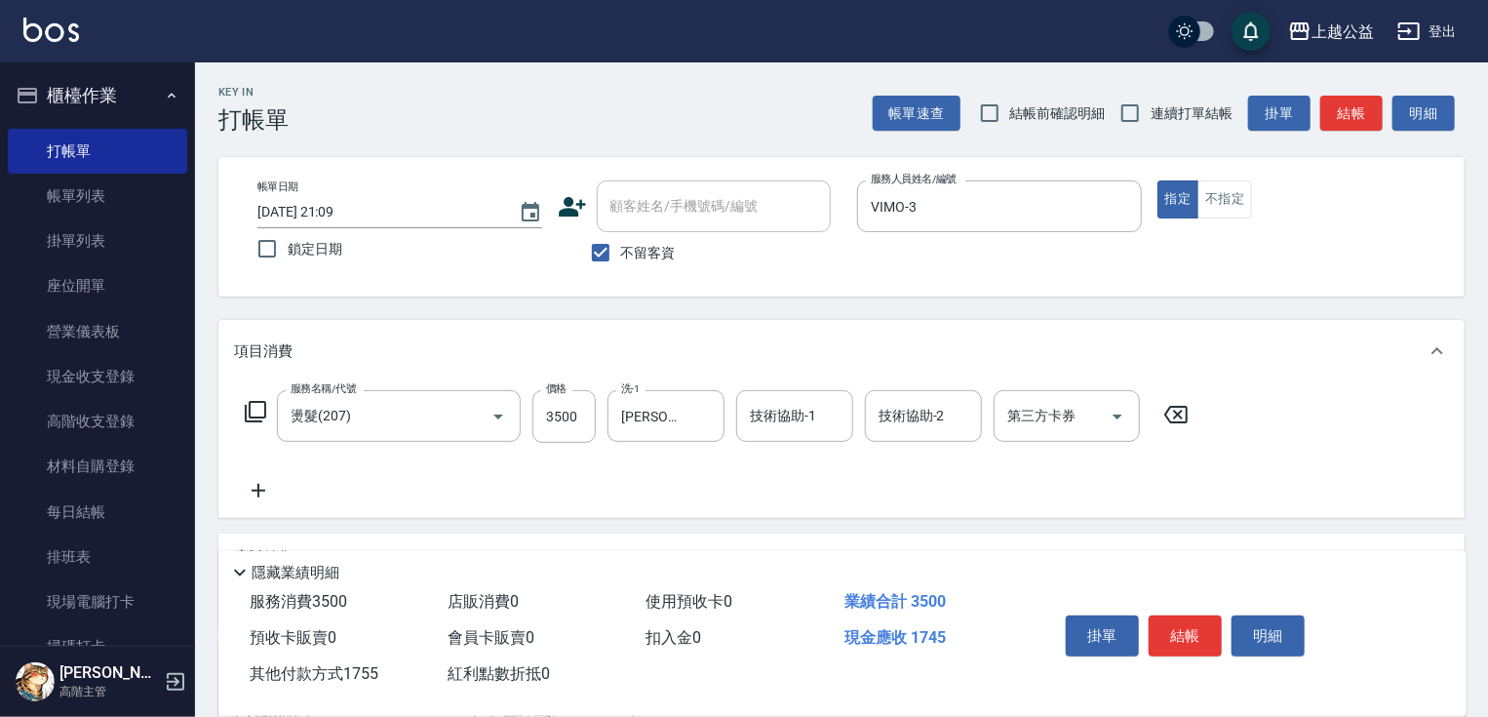
click at [644, 243] on span "不留客資" at bounding box center [648, 253] width 55 height 20
click at [621, 242] on input "不留客資" at bounding box center [600, 252] width 41 height 41
checkbox input "false"
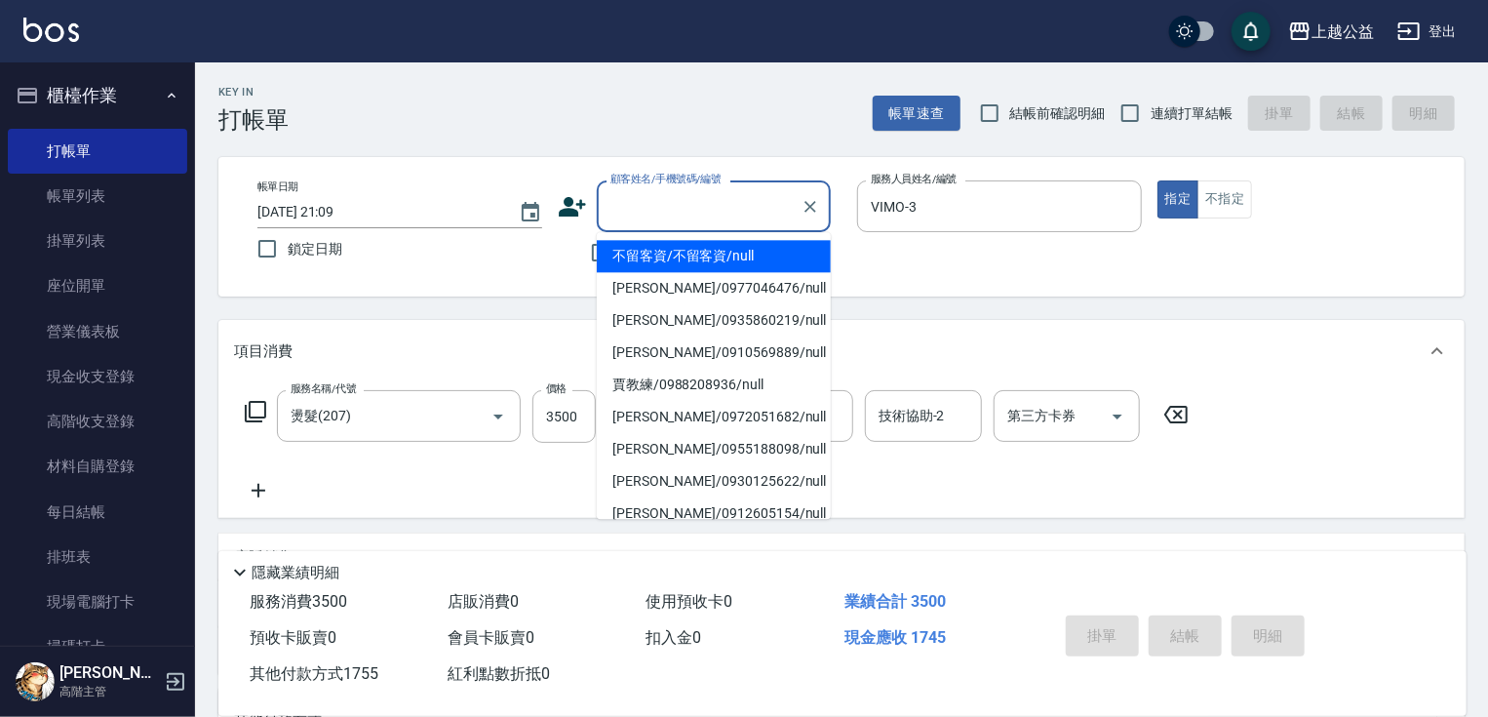
click at [653, 217] on input "顧客姓名/手機號碼/編號" at bounding box center [698, 206] width 187 height 34
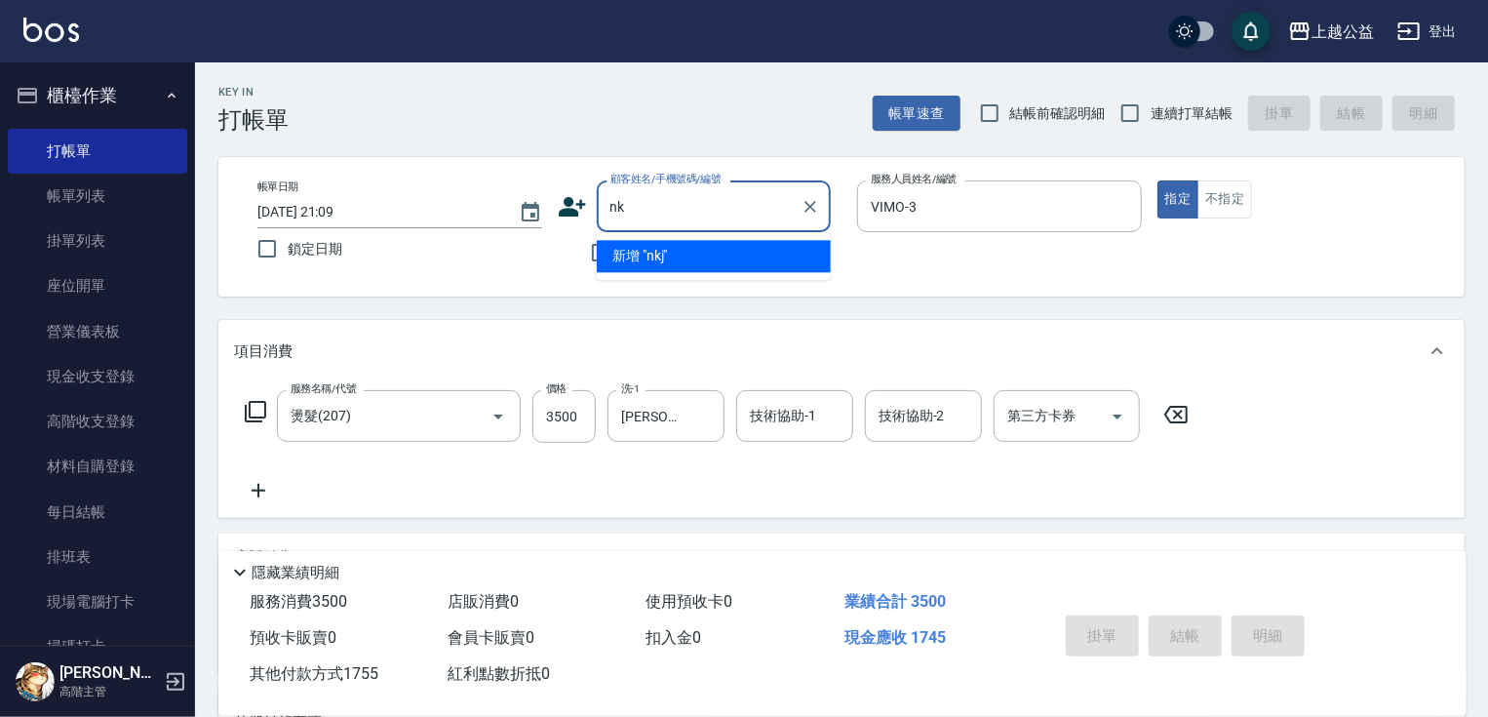
type input "n"
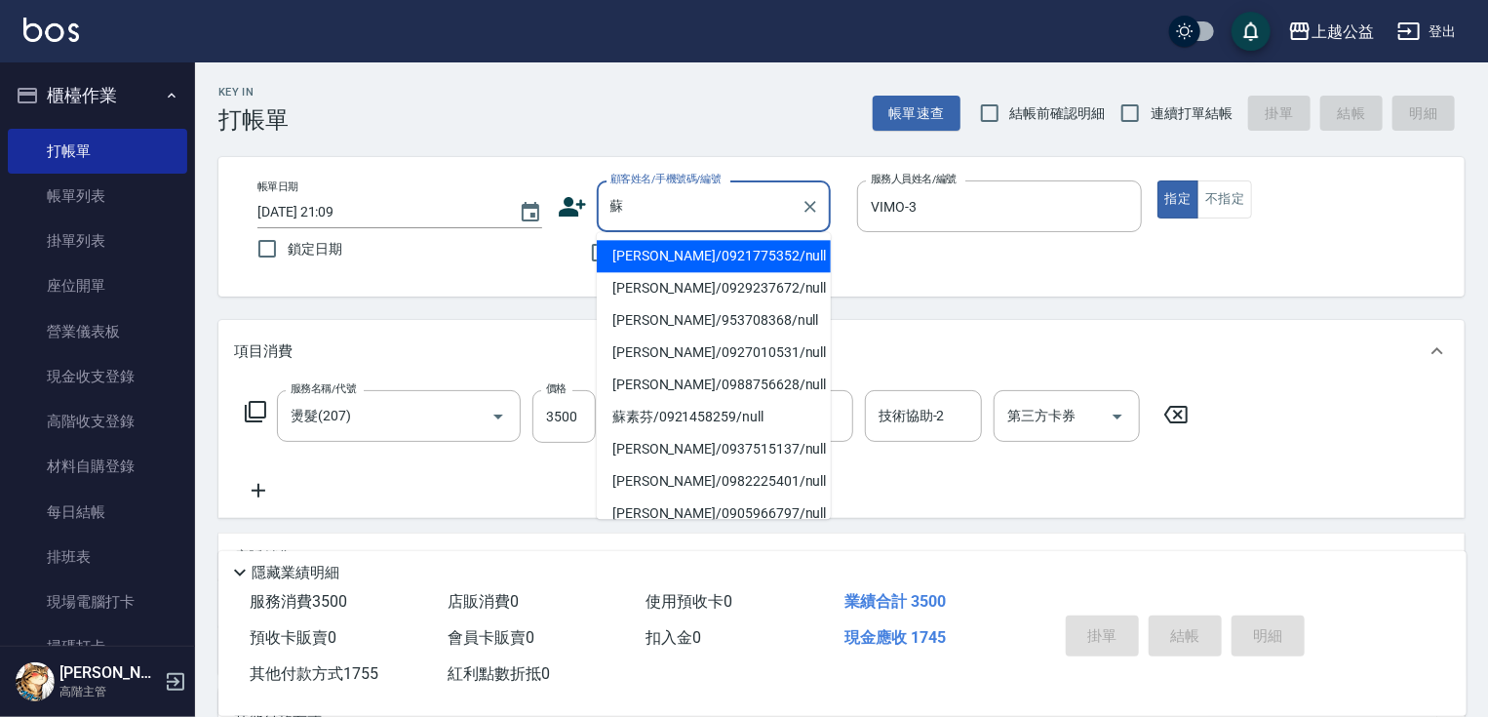
type input "[PERSON_NAME]/0921775352/null"
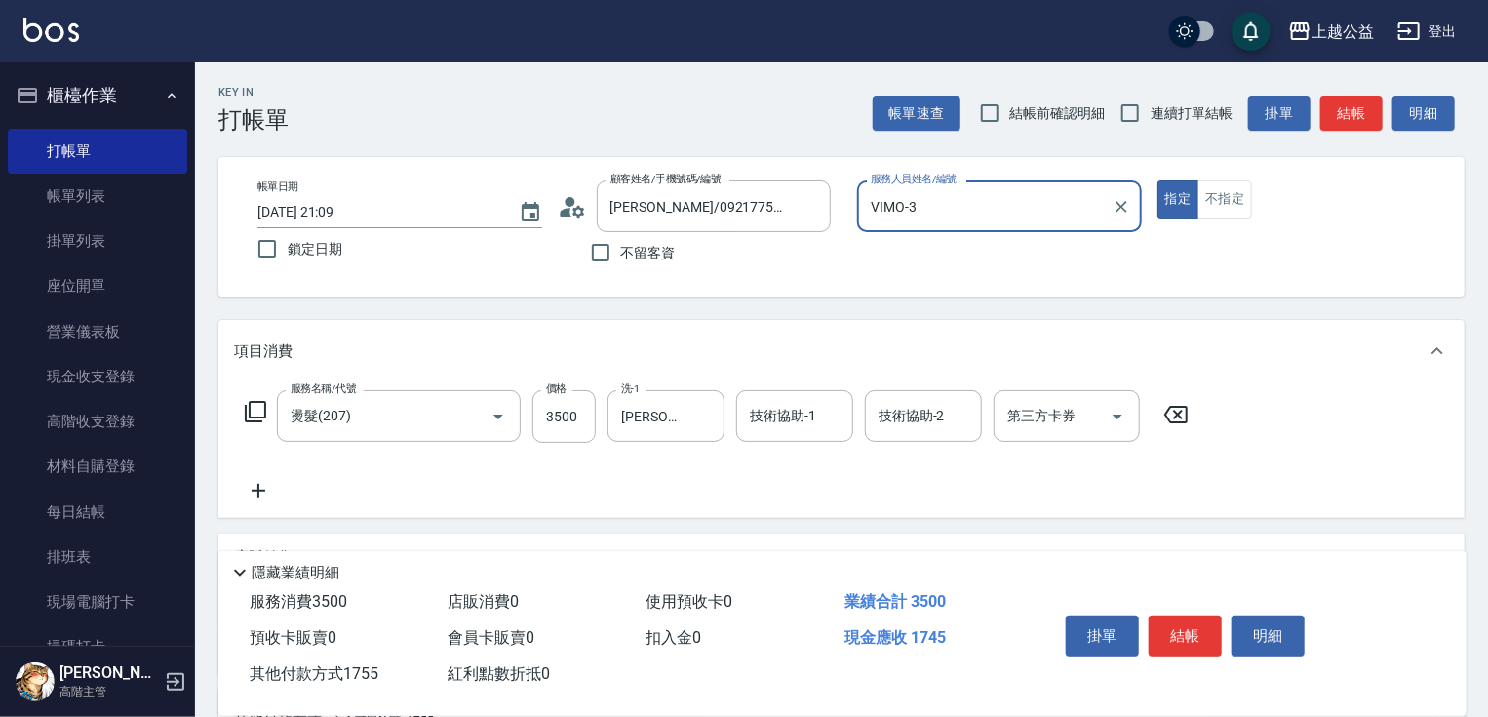
drag, startPoint x: 920, startPoint y: 593, endPoint x: 879, endPoint y: 593, distance: 41.0
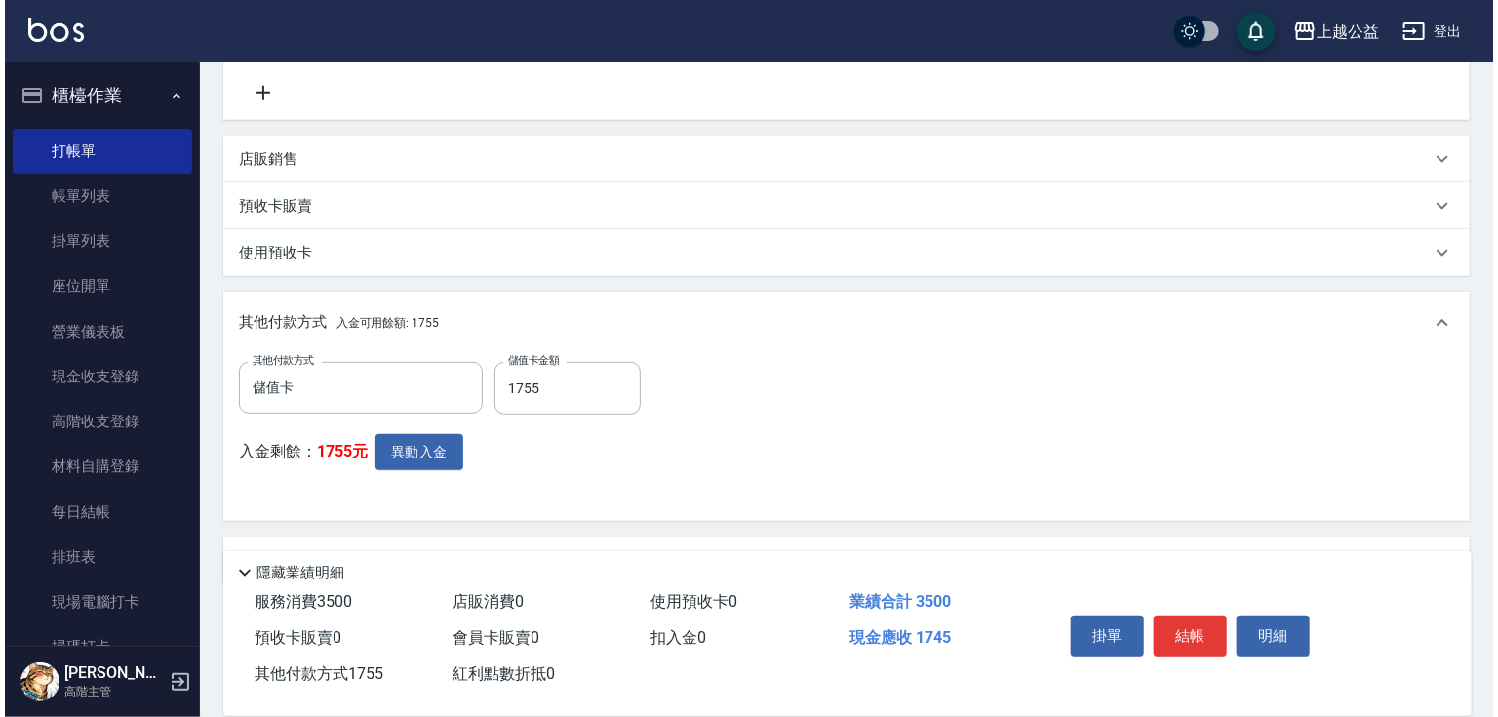
scroll to position [449, 0]
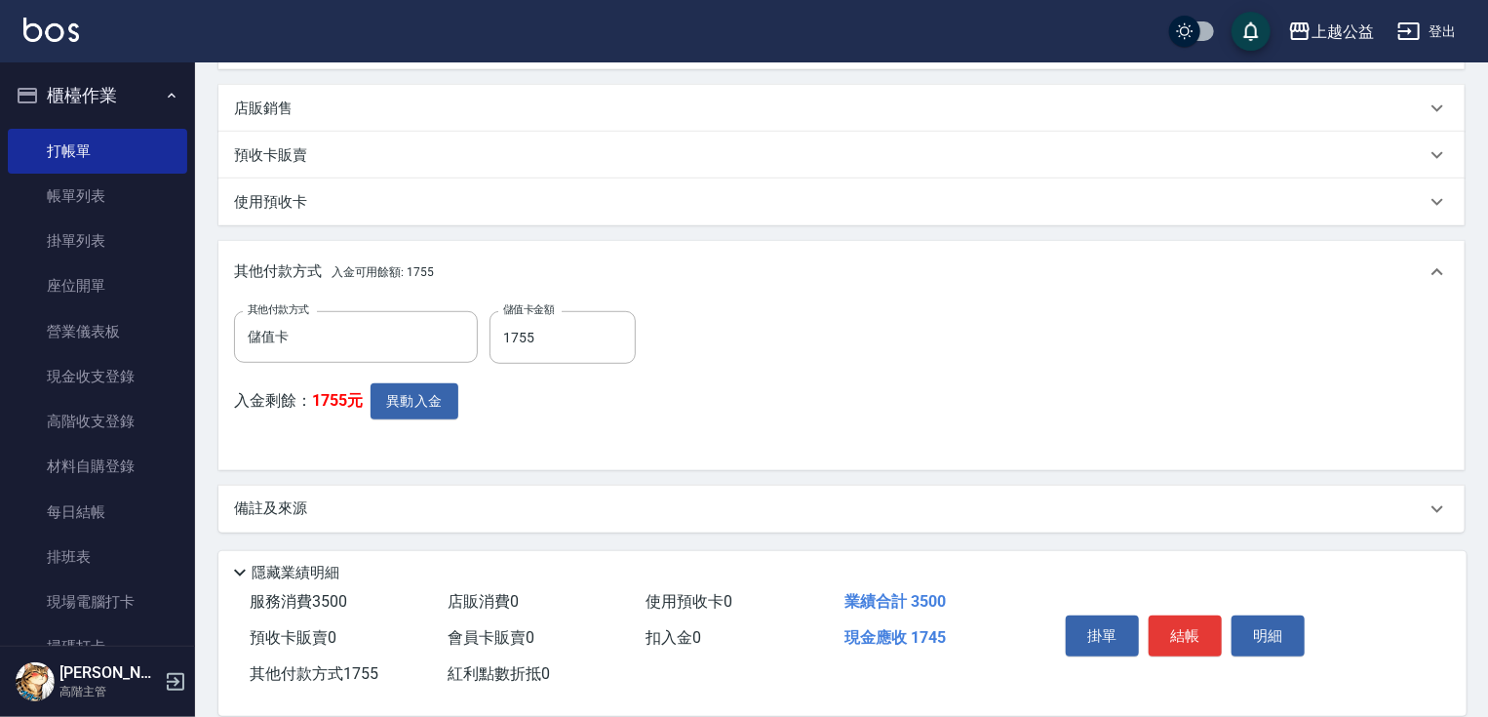
drag, startPoint x: 831, startPoint y: 581, endPoint x: 870, endPoint y: 711, distance: 135.4
click at [425, 402] on button "異動入金" at bounding box center [415, 401] width 88 height 36
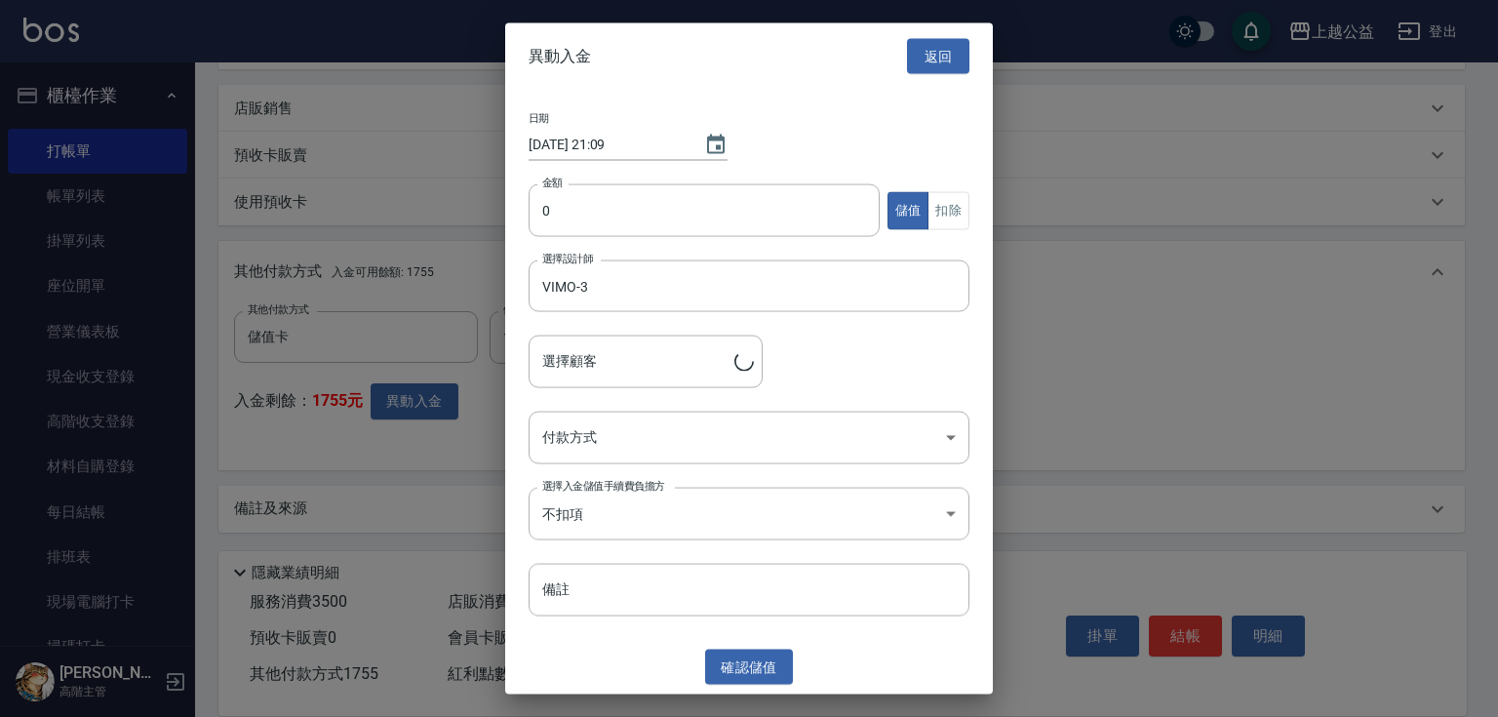
type input "[PERSON_NAME]/0921775352"
click at [639, 195] on input "0" at bounding box center [703, 210] width 351 height 53
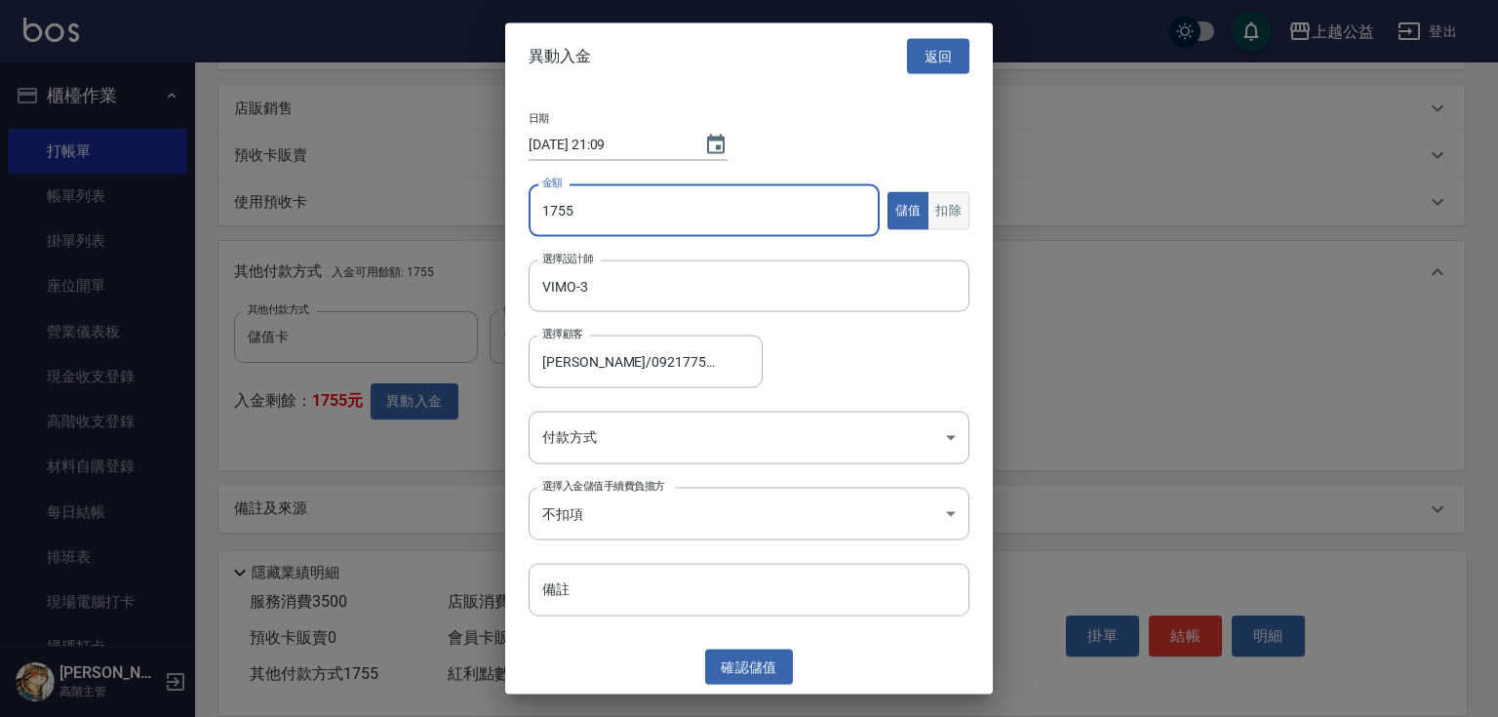
type input "1755"
click at [948, 215] on button "扣除" at bounding box center [948, 210] width 42 height 38
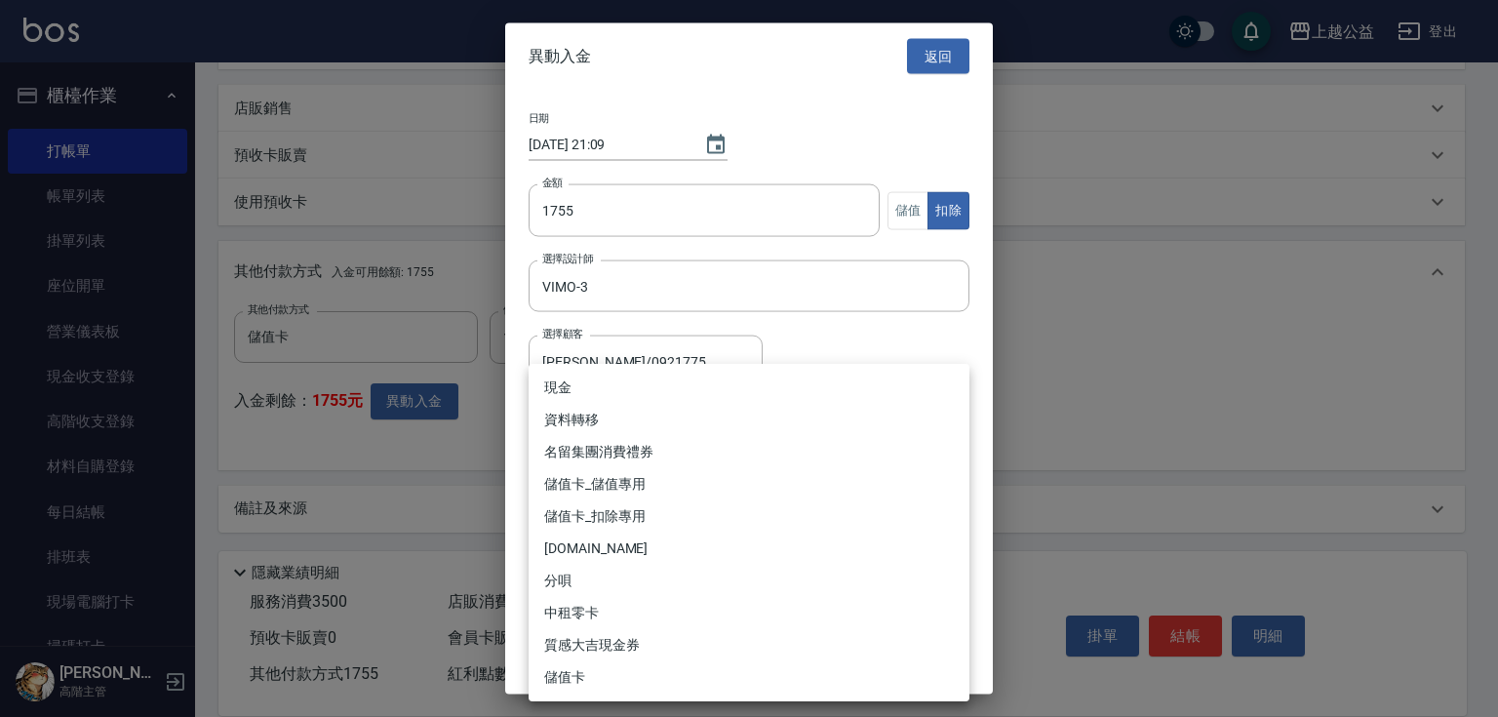
click at [782, 442] on body "上越公益 登出 櫃檯作業 打帳單 帳單列表 掛單列表 座位開單 營業儀表板 現金收支登錄 高階收支登錄 材料自購登錄 每日結帳 排班表 現場電腦打卡 掃碼打卡…" at bounding box center [749, 134] width 1498 height 1166
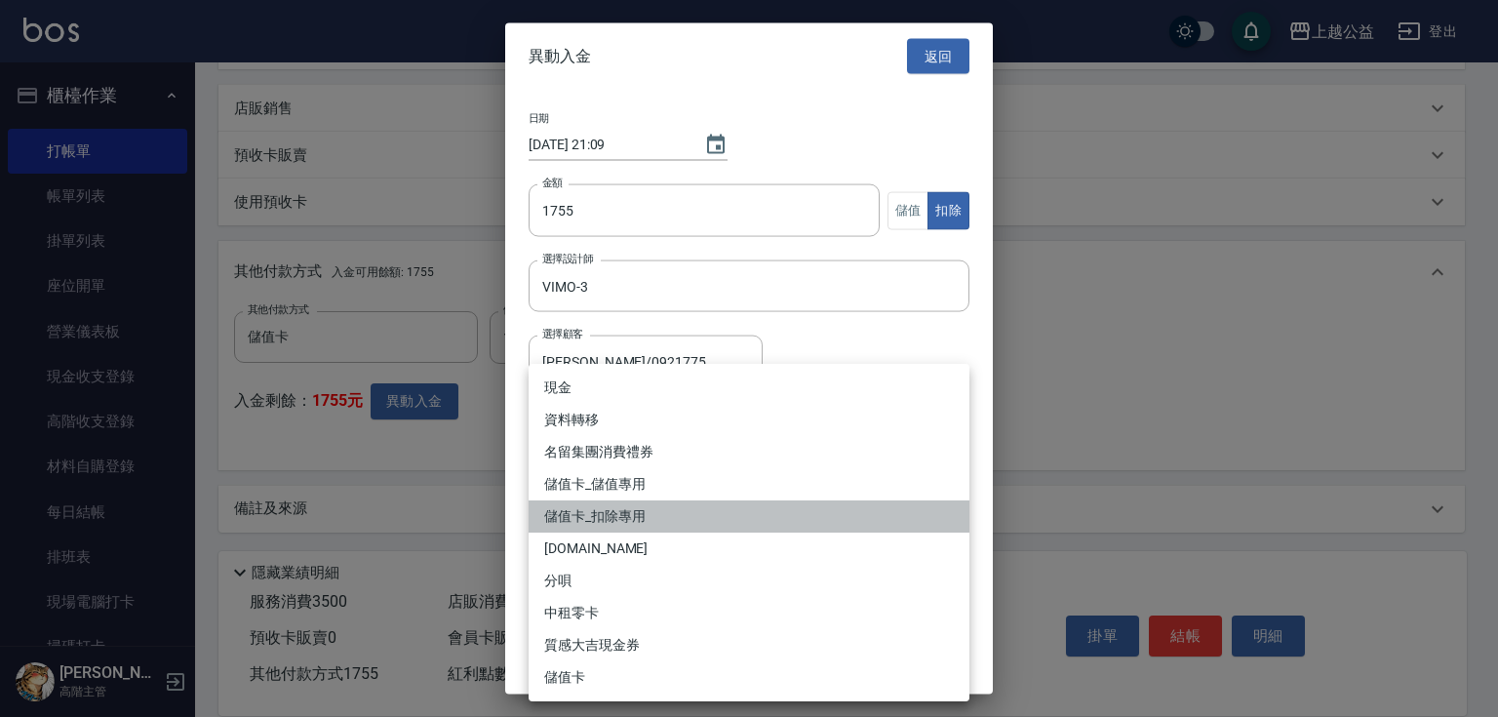
click at [698, 513] on li "儲值卡_扣除專用" at bounding box center [748, 516] width 441 height 32
type input "儲值卡_扣除專用"
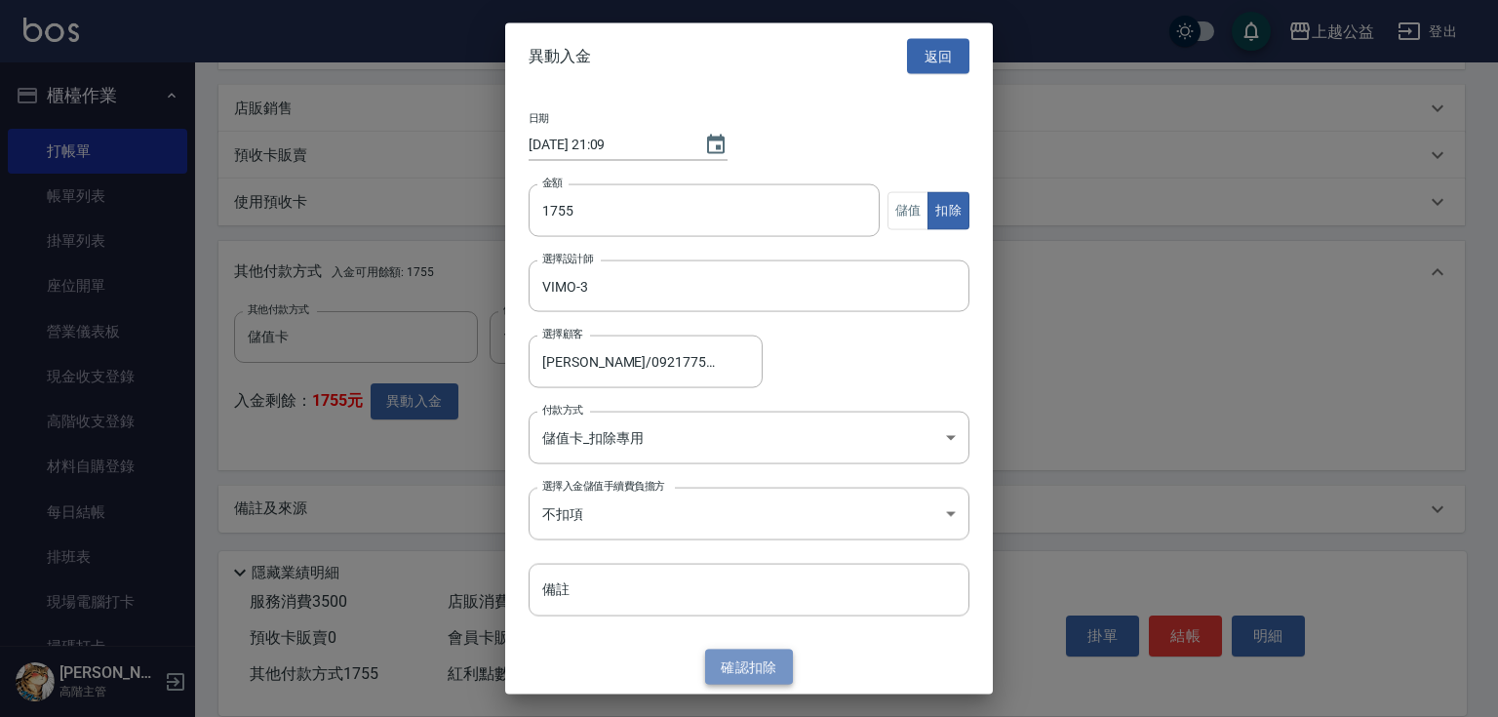
click at [736, 667] on button "確認 扣除" at bounding box center [749, 666] width 88 height 36
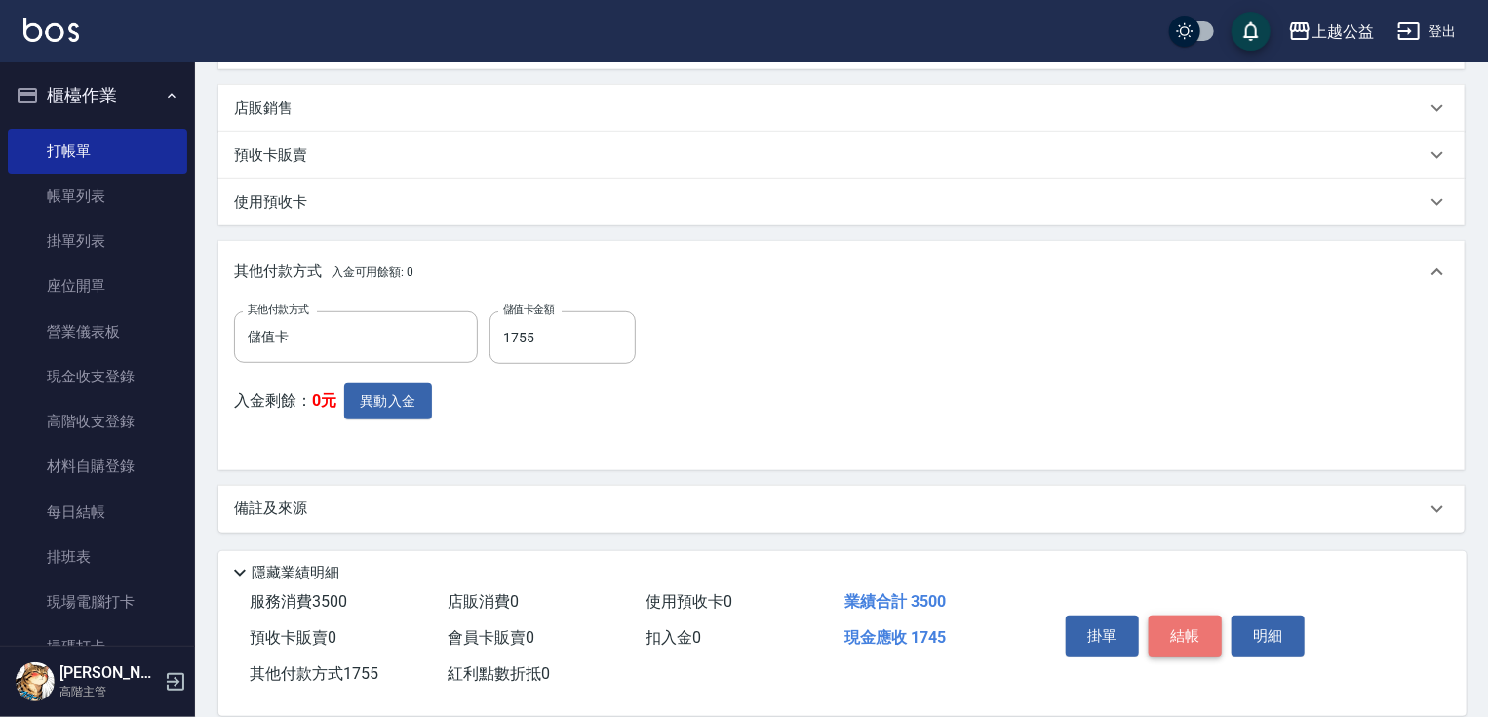
click at [1186, 630] on button "結帳" at bounding box center [1185, 635] width 73 height 41
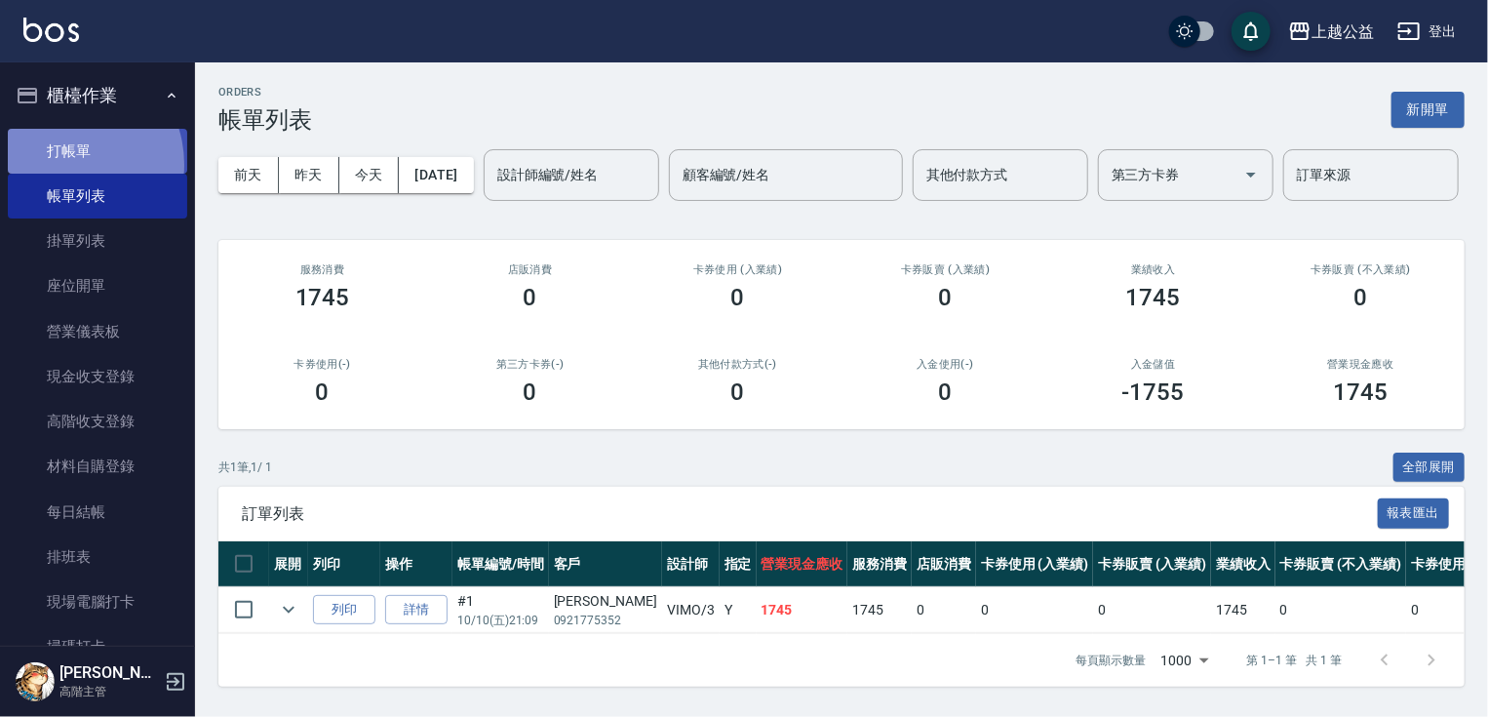
click at [65, 164] on link "打帳單" at bounding box center [97, 151] width 179 height 45
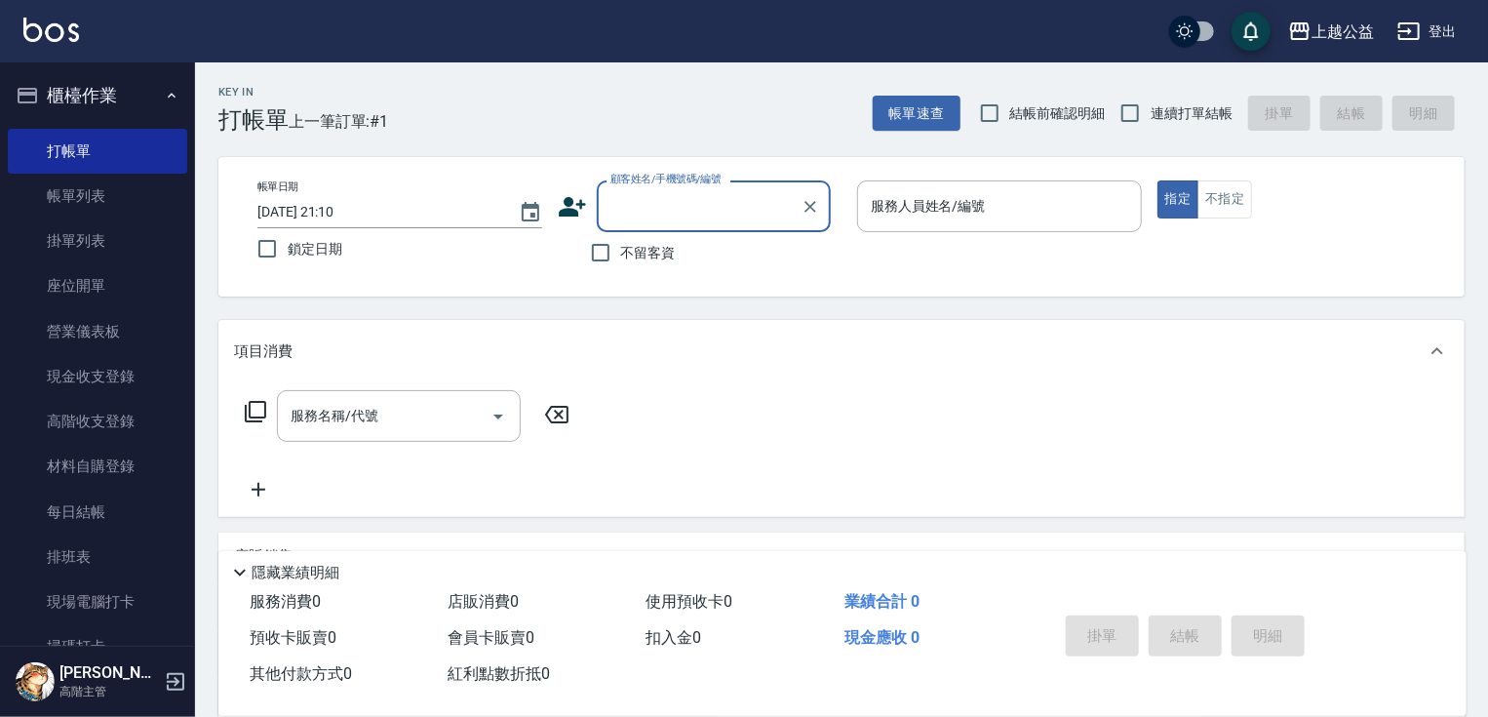
click at [632, 257] on span "不留客資" at bounding box center [648, 253] width 55 height 20
click at [621, 257] on input "不留客資" at bounding box center [600, 252] width 41 height 41
checkbox input "true"
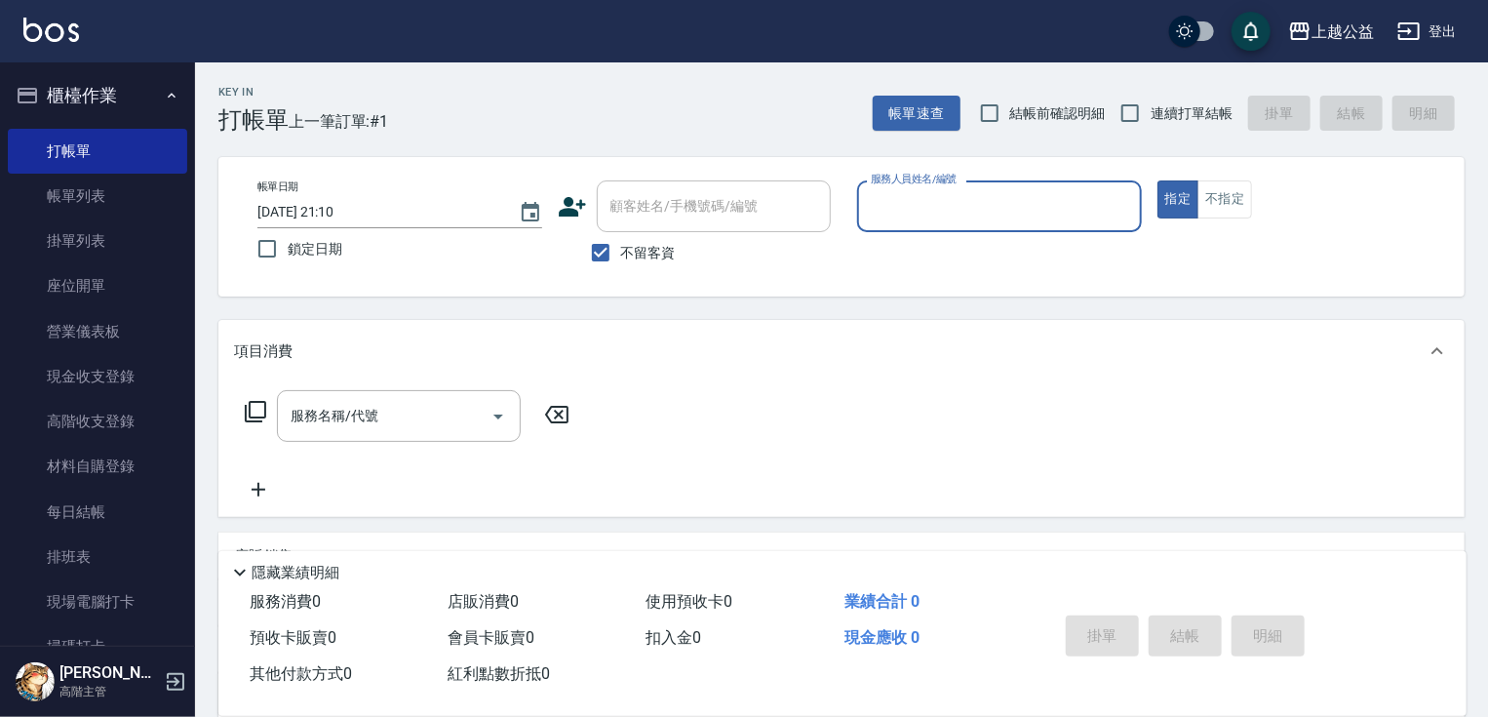
click at [905, 221] on input "服務人員姓名/編號" at bounding box center [999, 206] width 267 height 34
type input "VIMO-3"
type button "true"
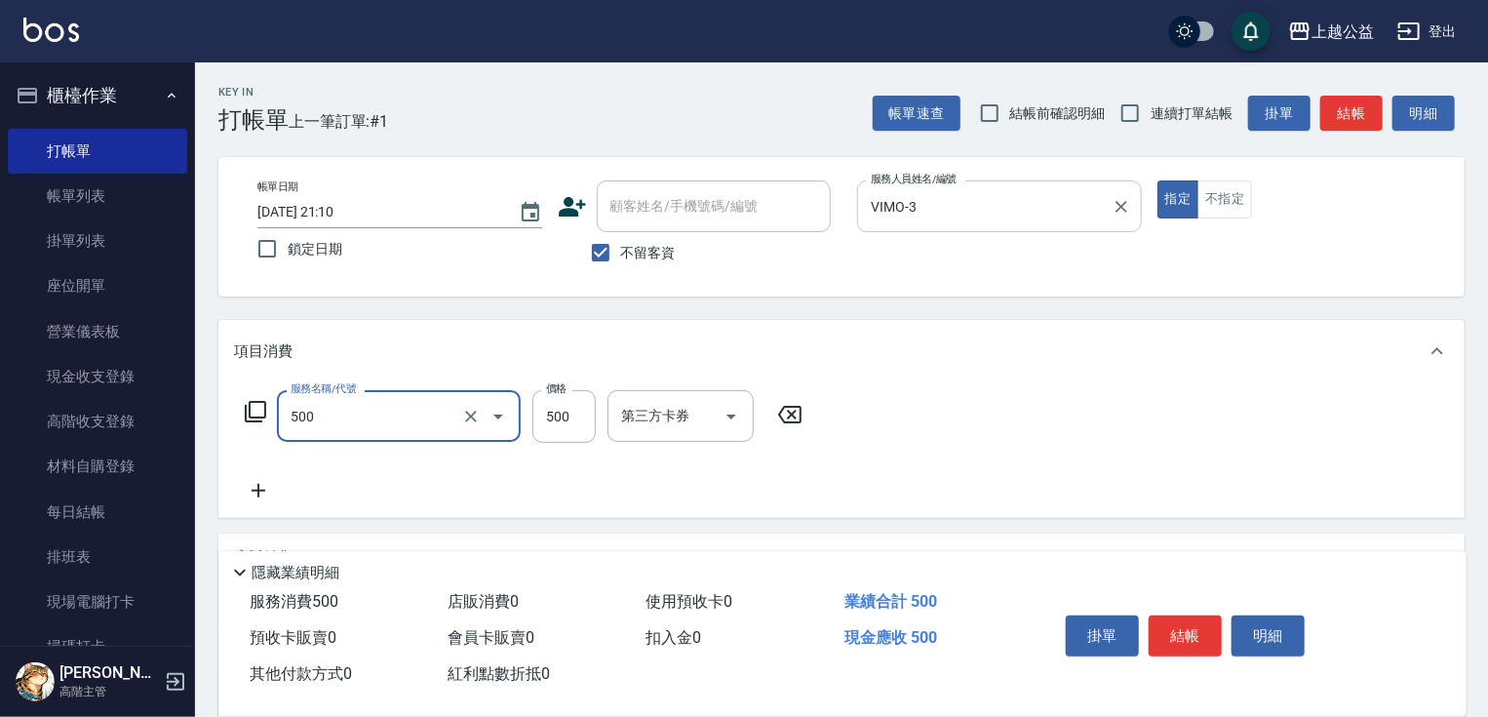
type input "洗剪500(500)"
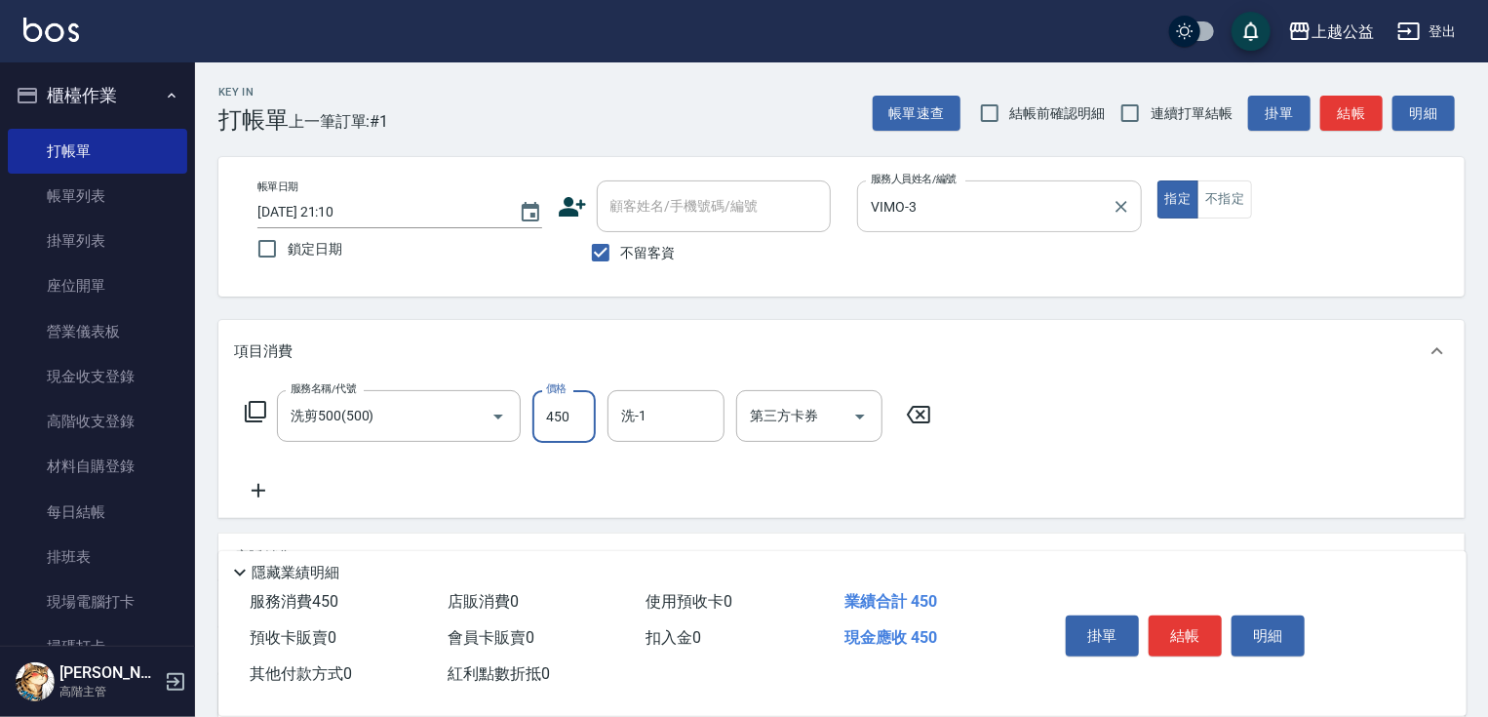
type input "450"
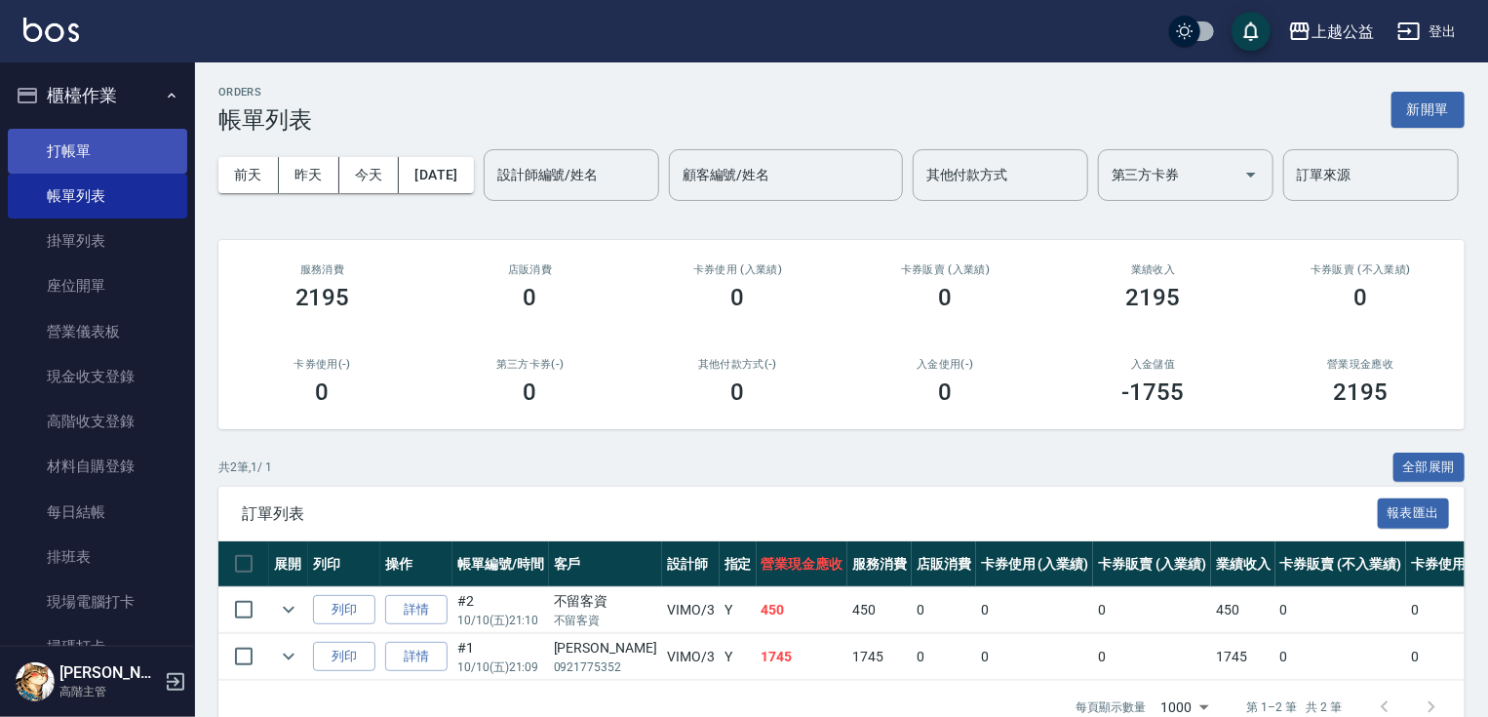
click at [119, 137] on link "打帳單" at bounding box center [97, 151] width 179 height 45
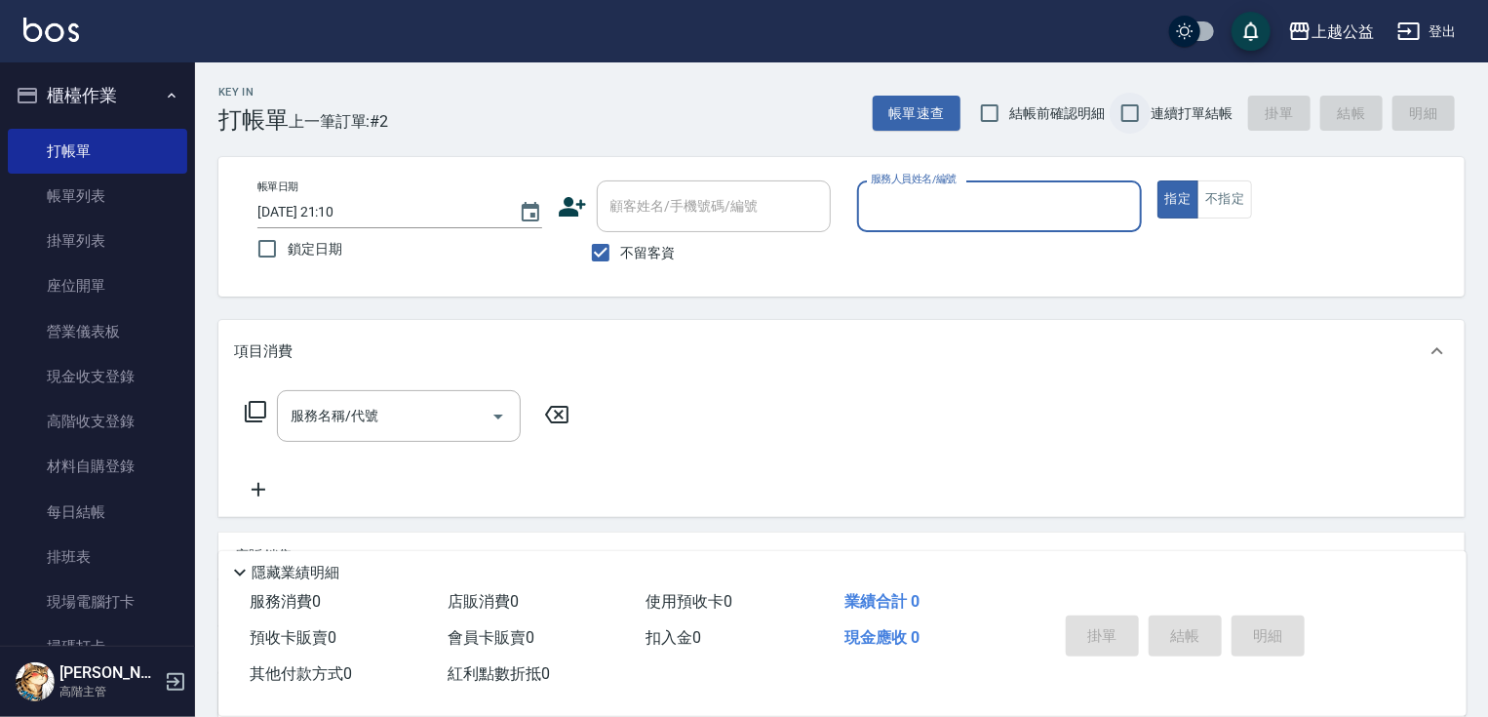
click at [1130, 113] on input "連續打單結帳" at bounding box center [1130, 113] width 41 height 41
checkbox input "true"
click at [1041, 207] on input "服務人員姓名/編號" at bounding box center [999, 206] width 267 height 34
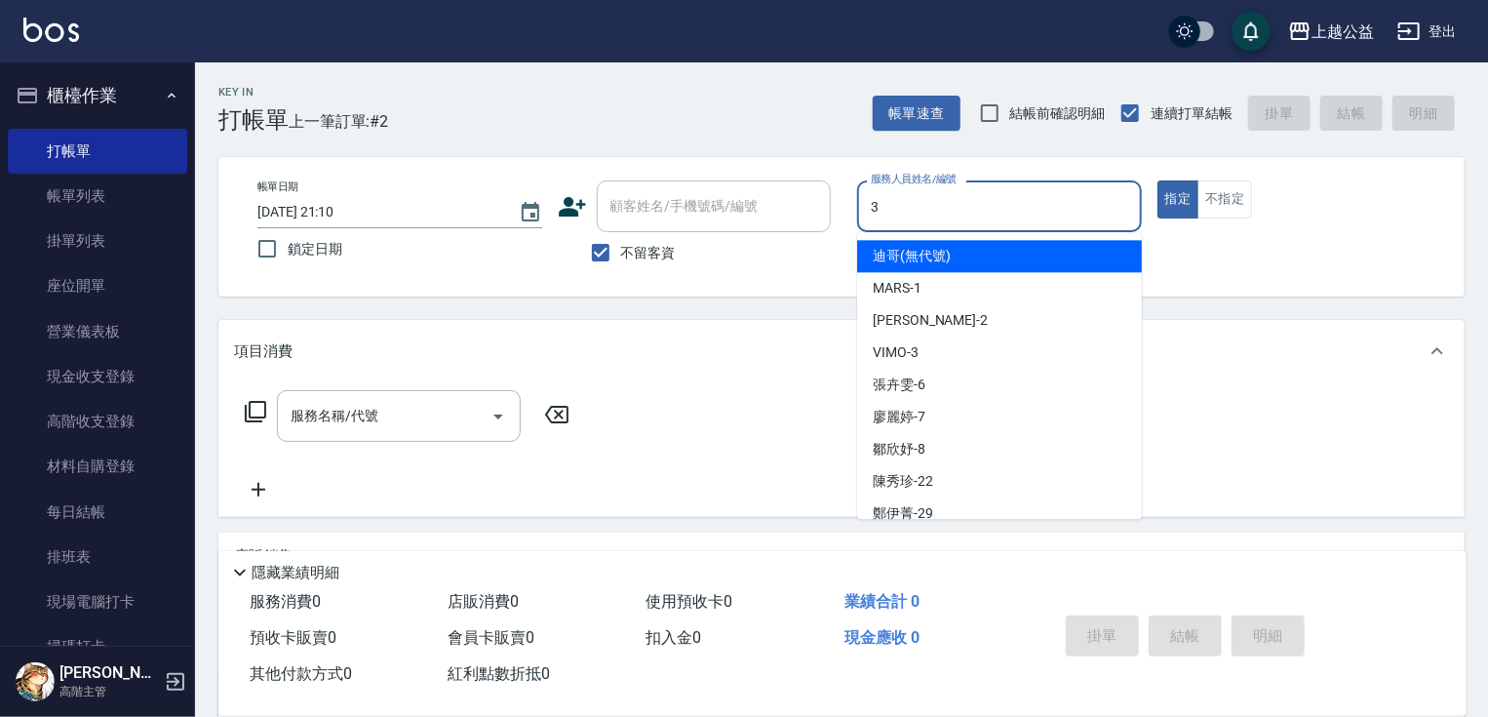
type input "VIMO-3"
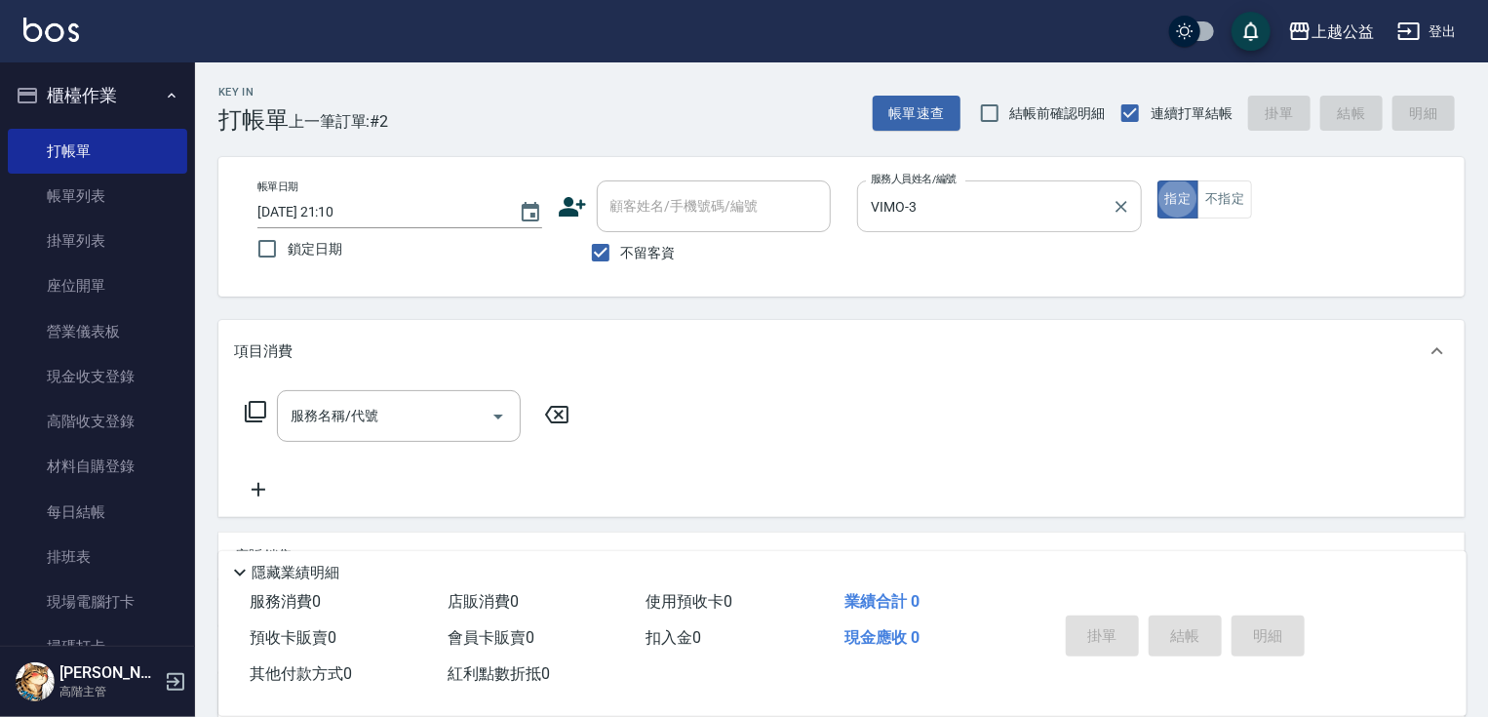
type button "true"
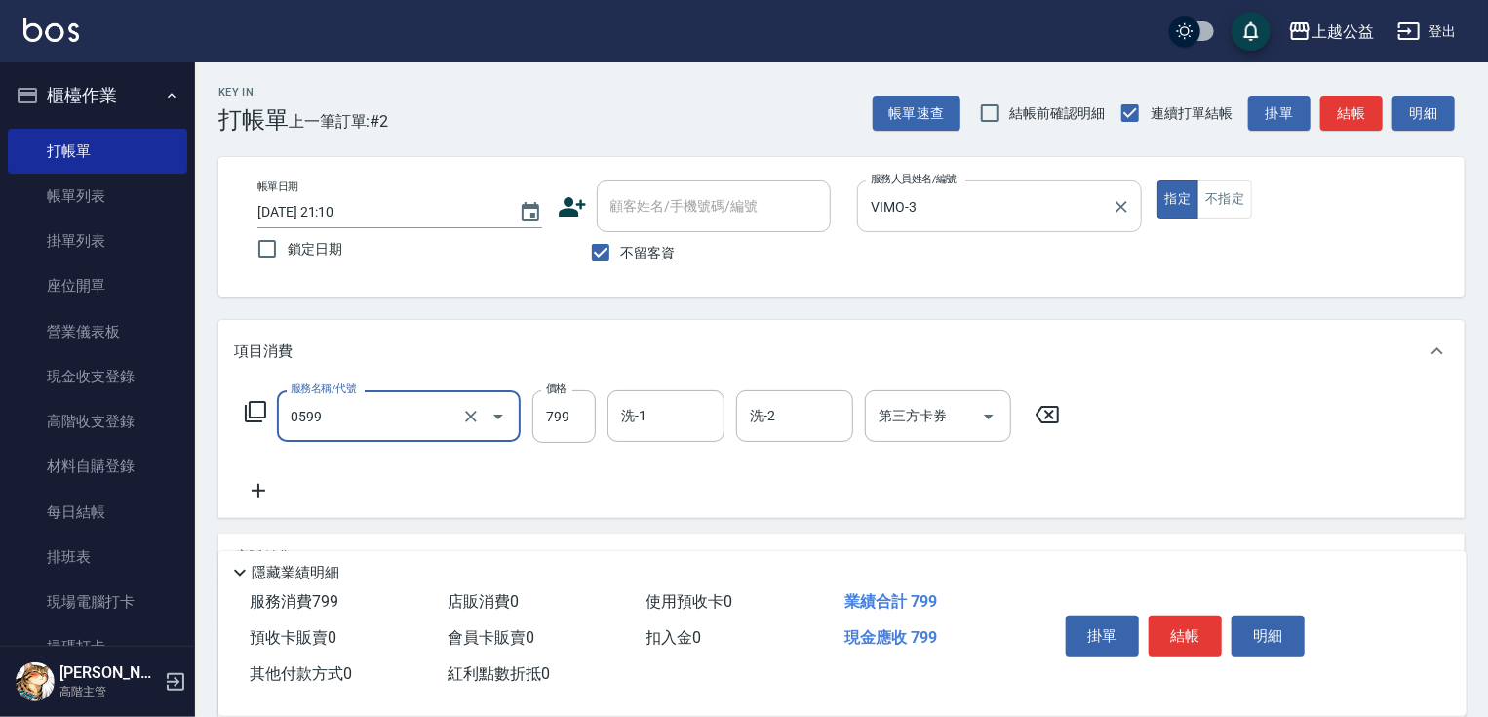
type input "精油SPA(0599)"
type input "800"
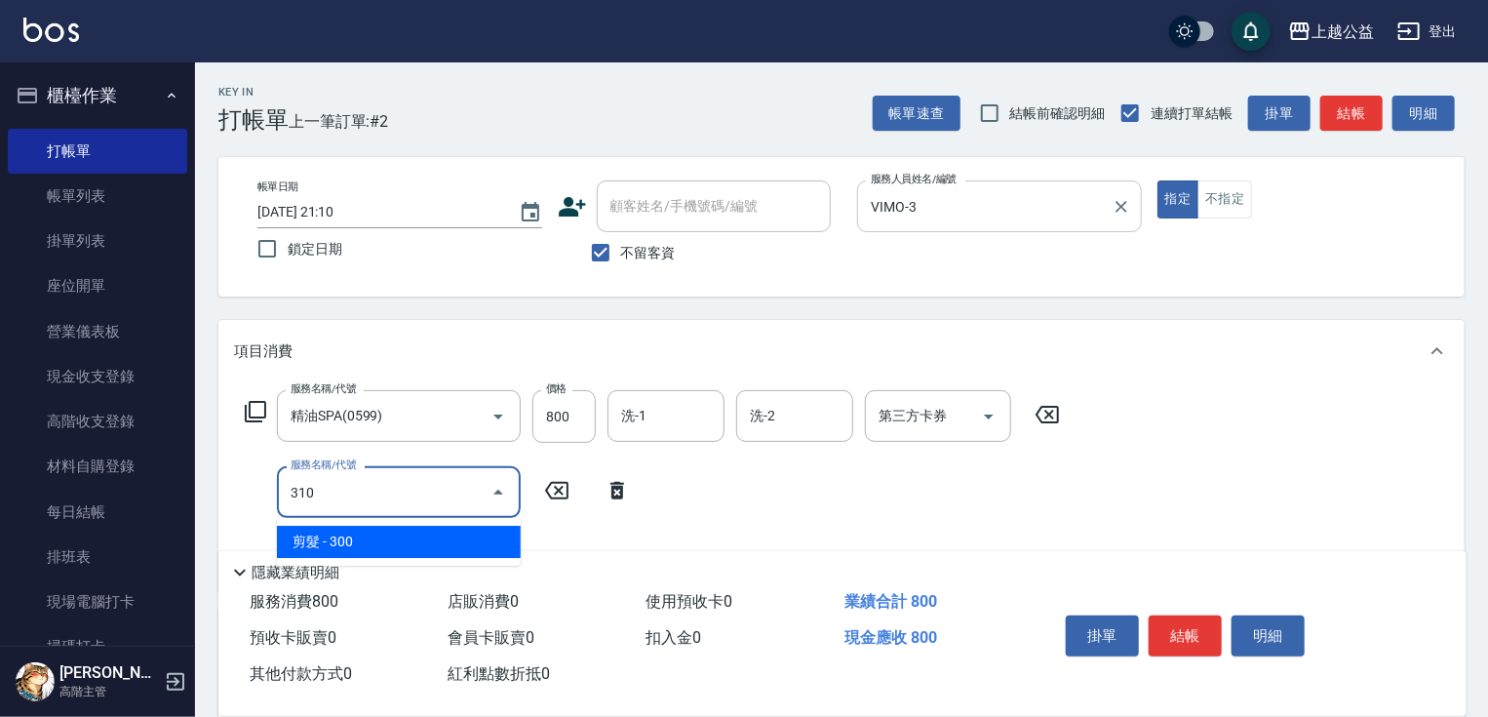
type input "剪髮(310)"
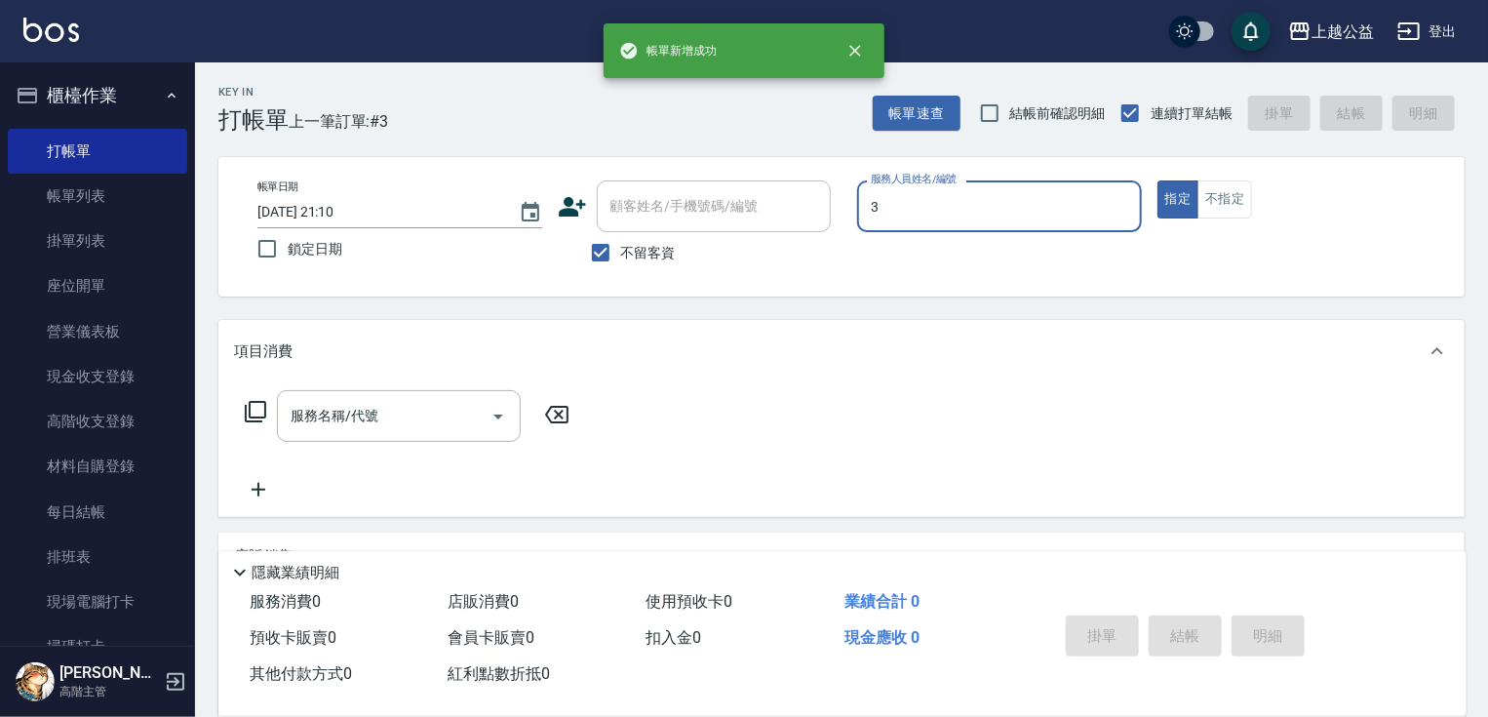
type input "VIMO-3"
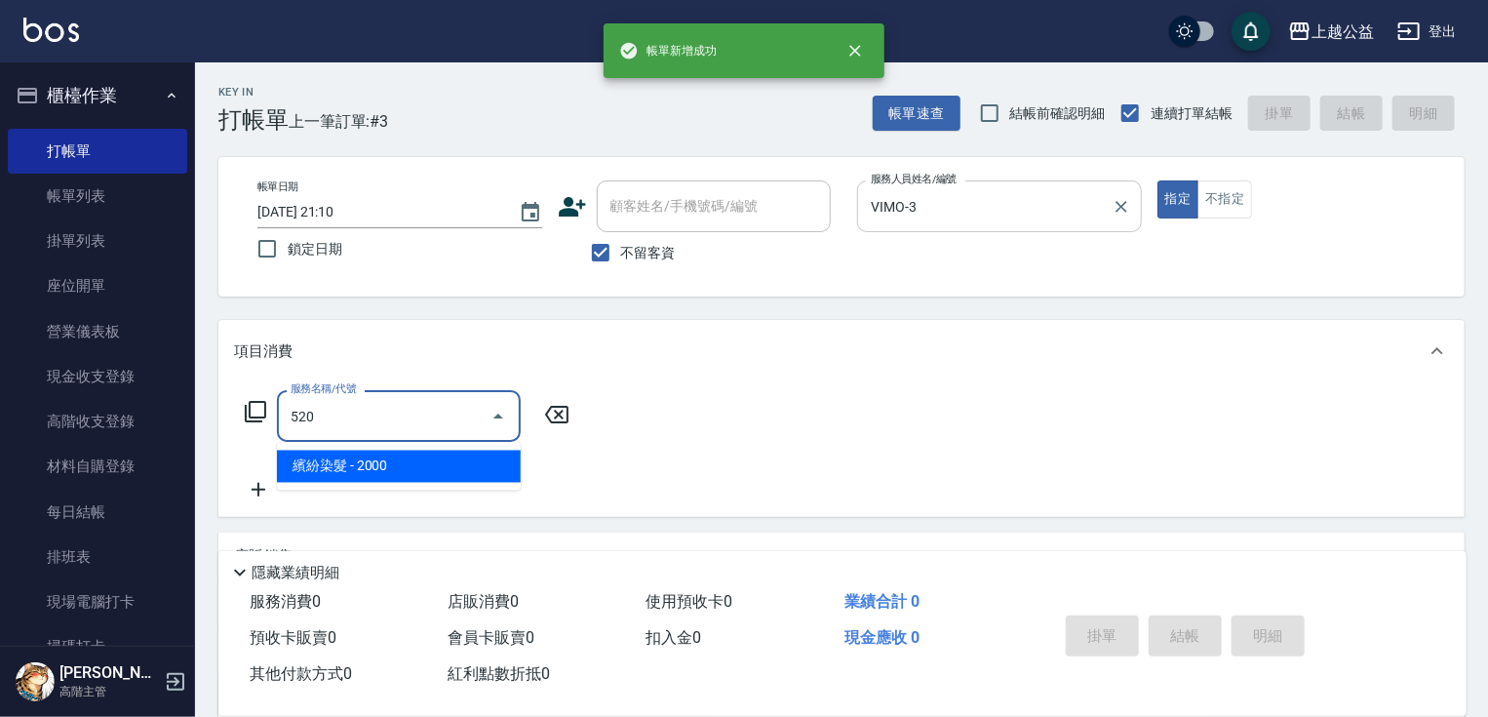
type input "繽紛染髮(520)"
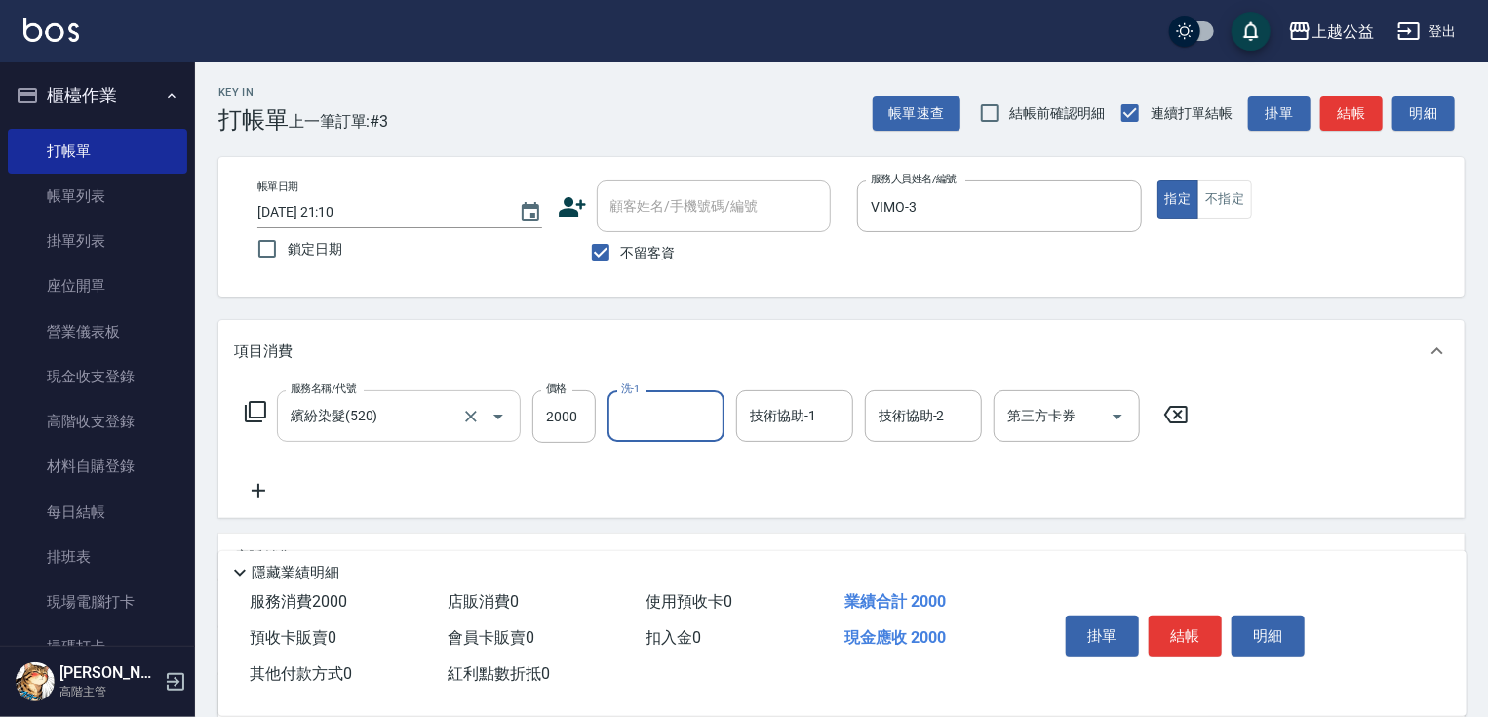
click at [449, 414] on input "繽紛染髮(520)" at bounding box center [372, 416] width 172 height 34
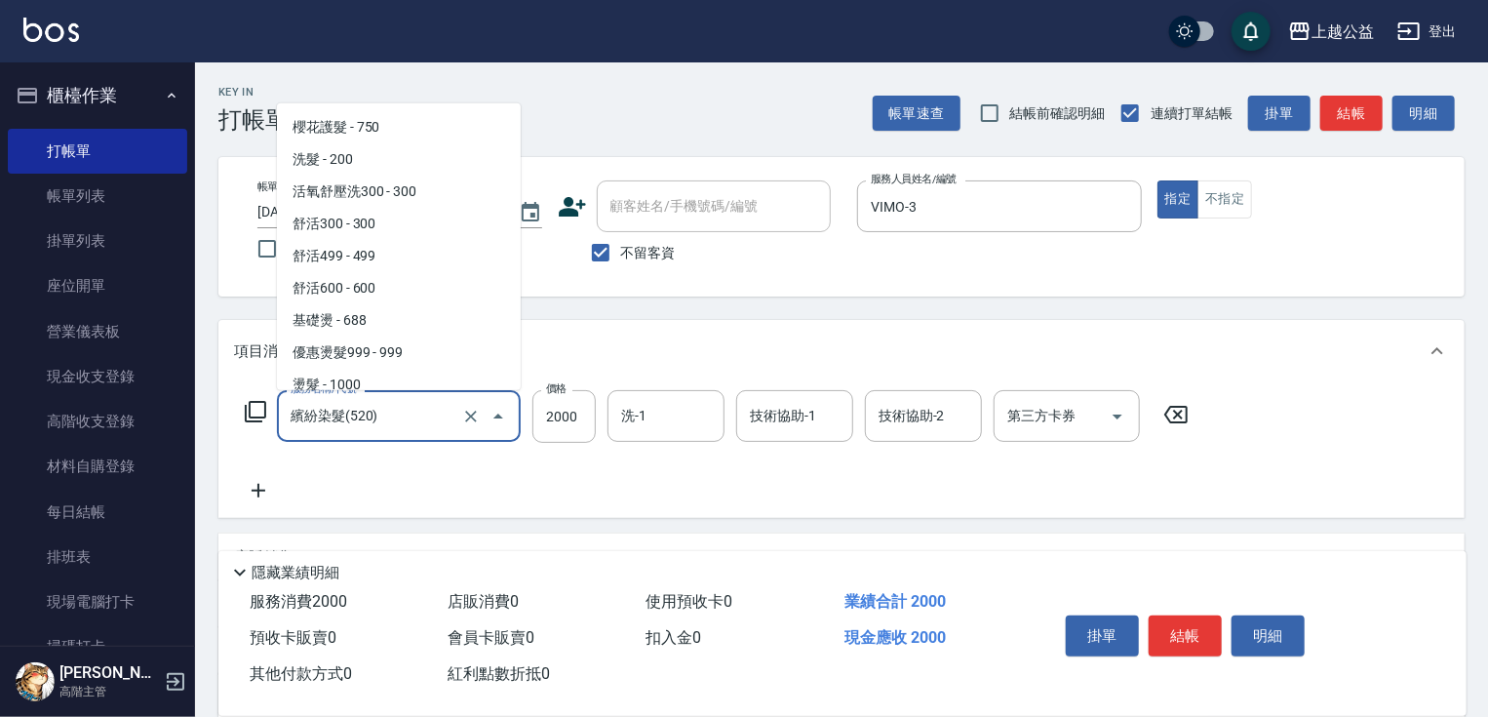
scroll to position [1330, 0]
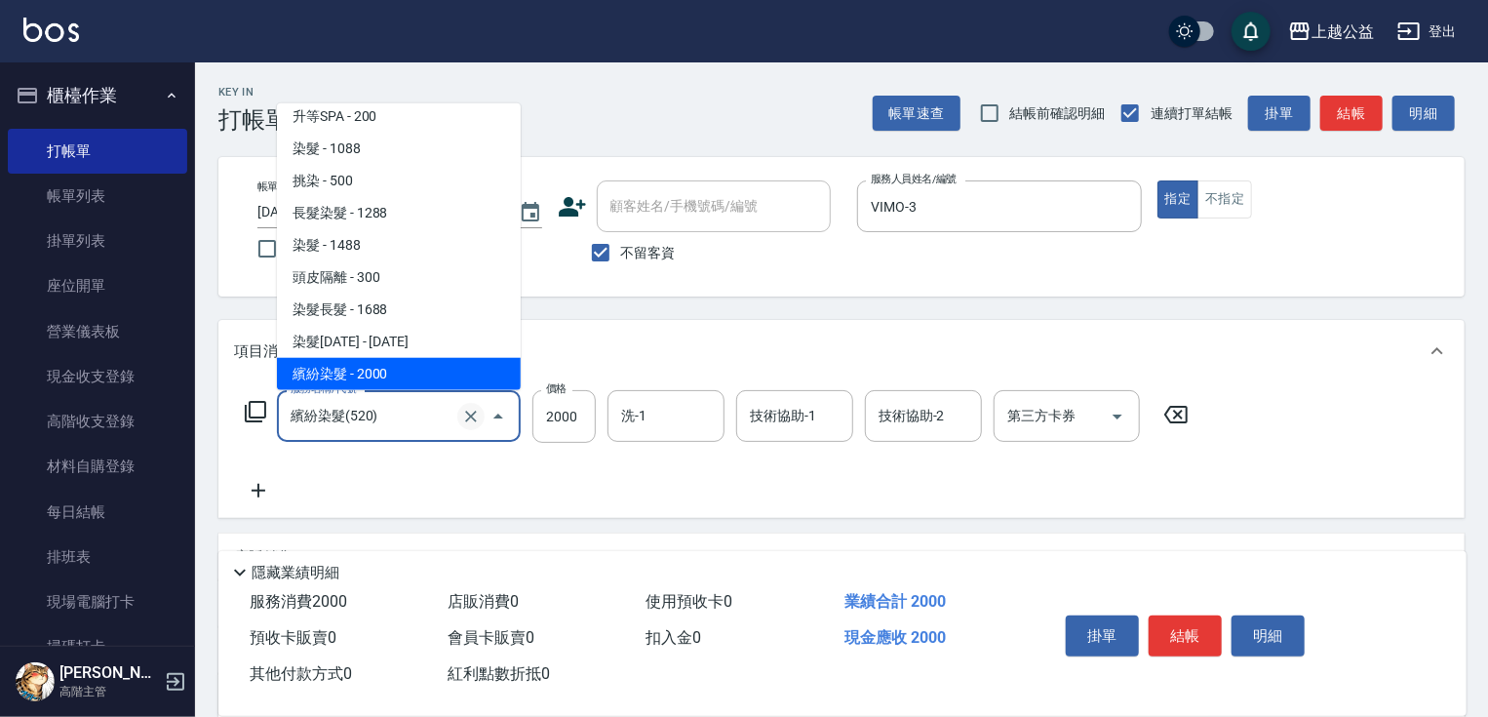
click at [468, 413] on icon "Clear" at bounding box center [471, 416] width 12 height 12
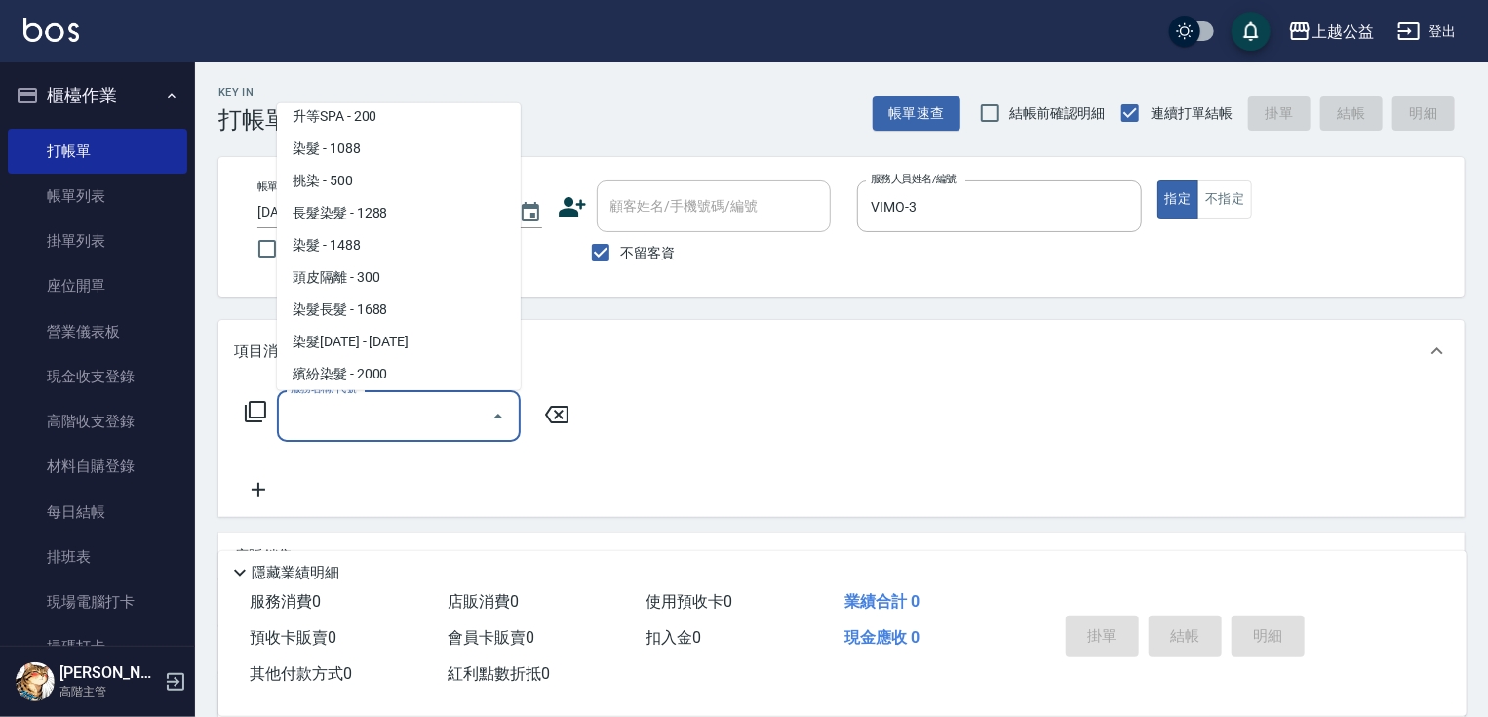
scroll to position [0, 0]
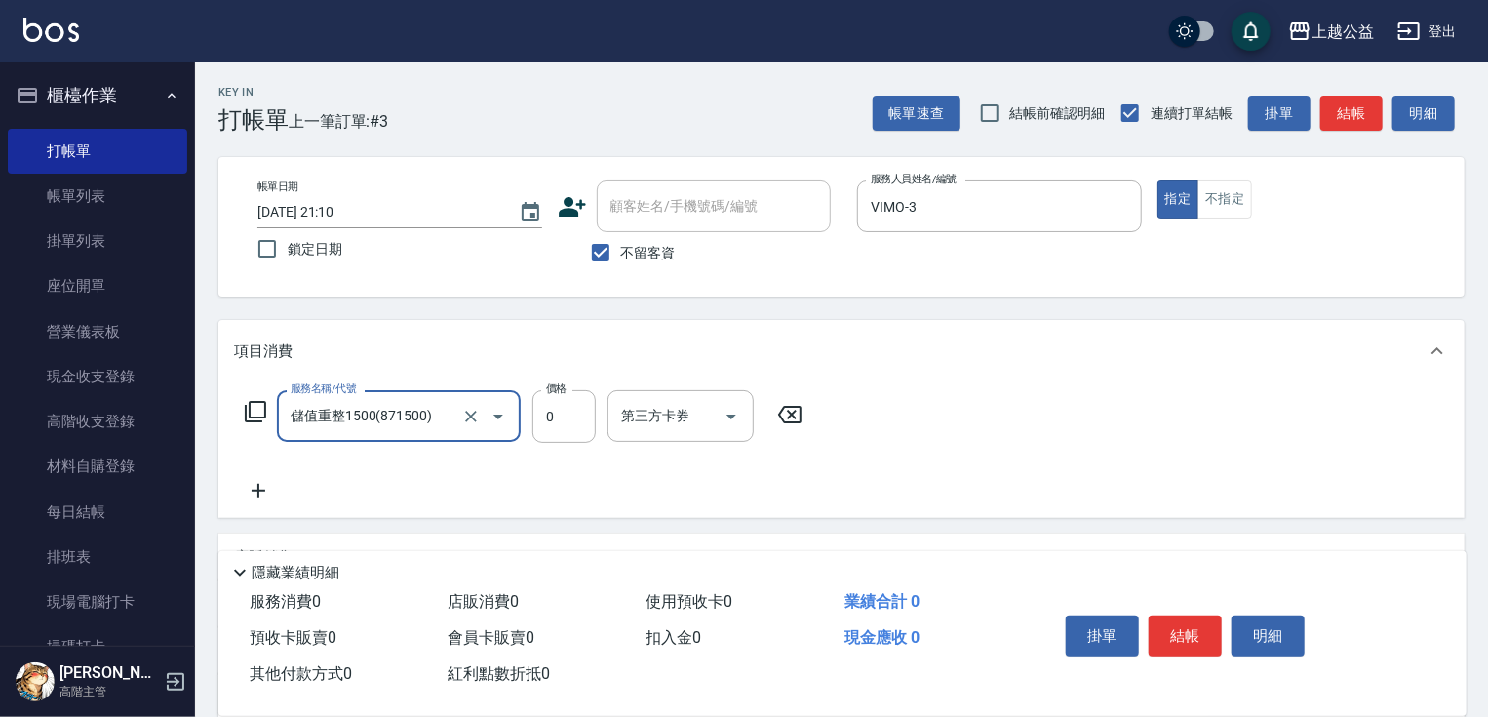
type input "儲值重整1500(871500)"
click at [468, 412] on icon "Clear" at bounding box center [471, 416] width 12 height 12
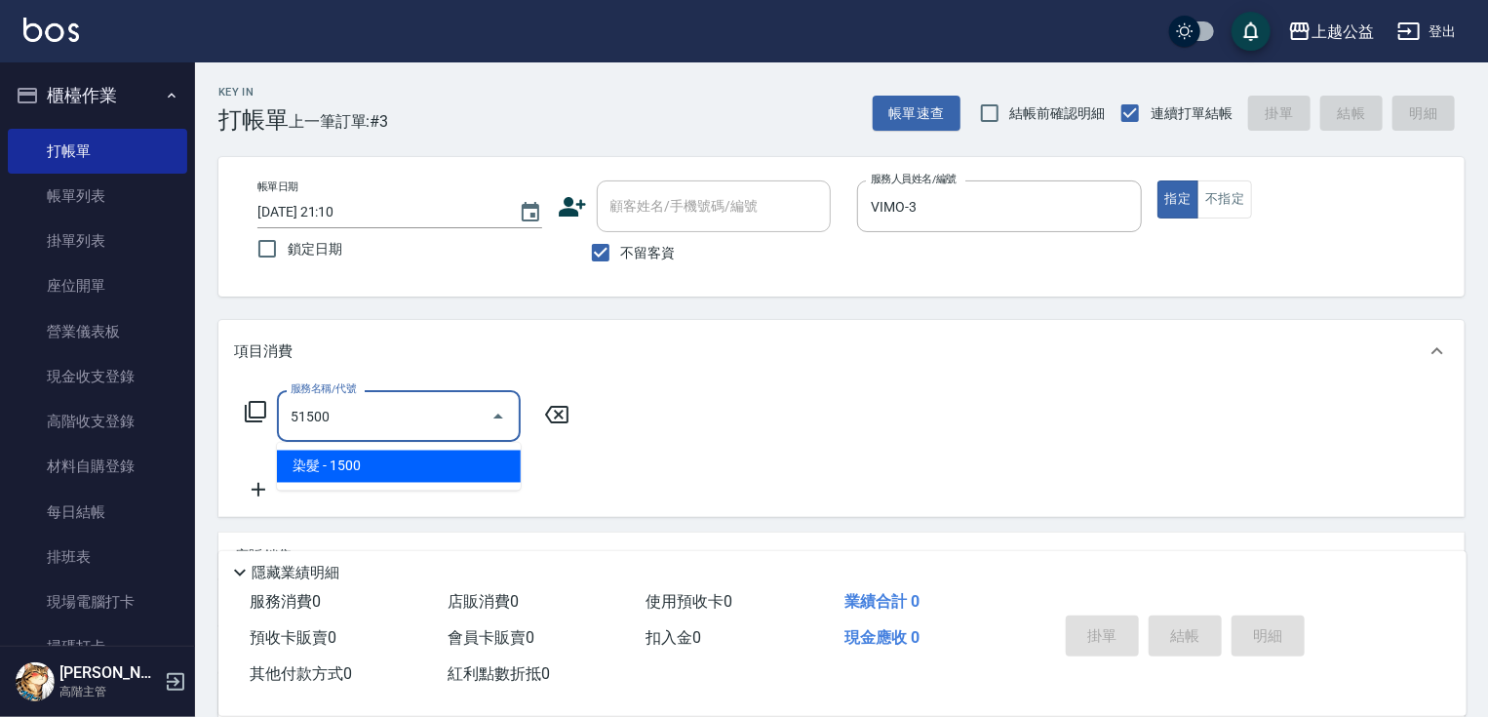
type input "染髮(51500)"
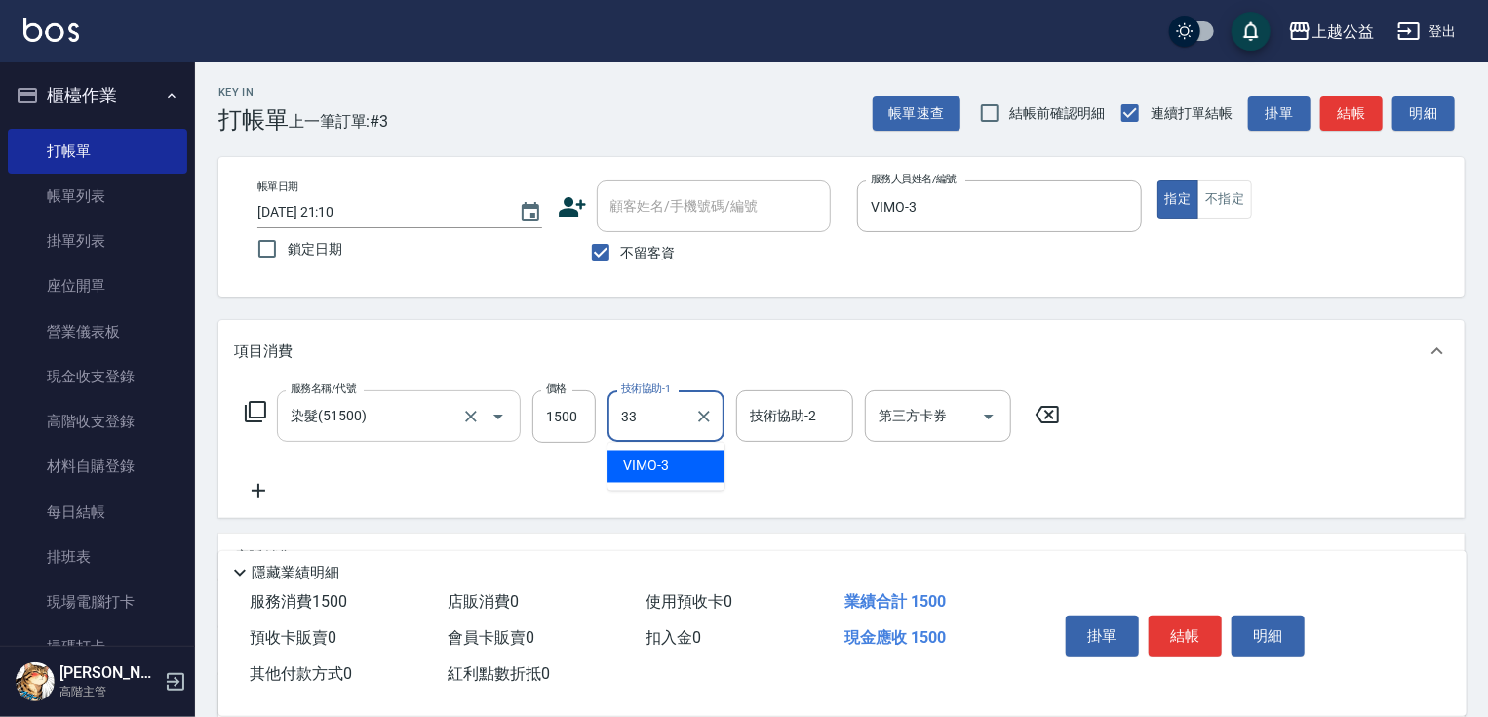
type input "[PERSON_NAME]-33"
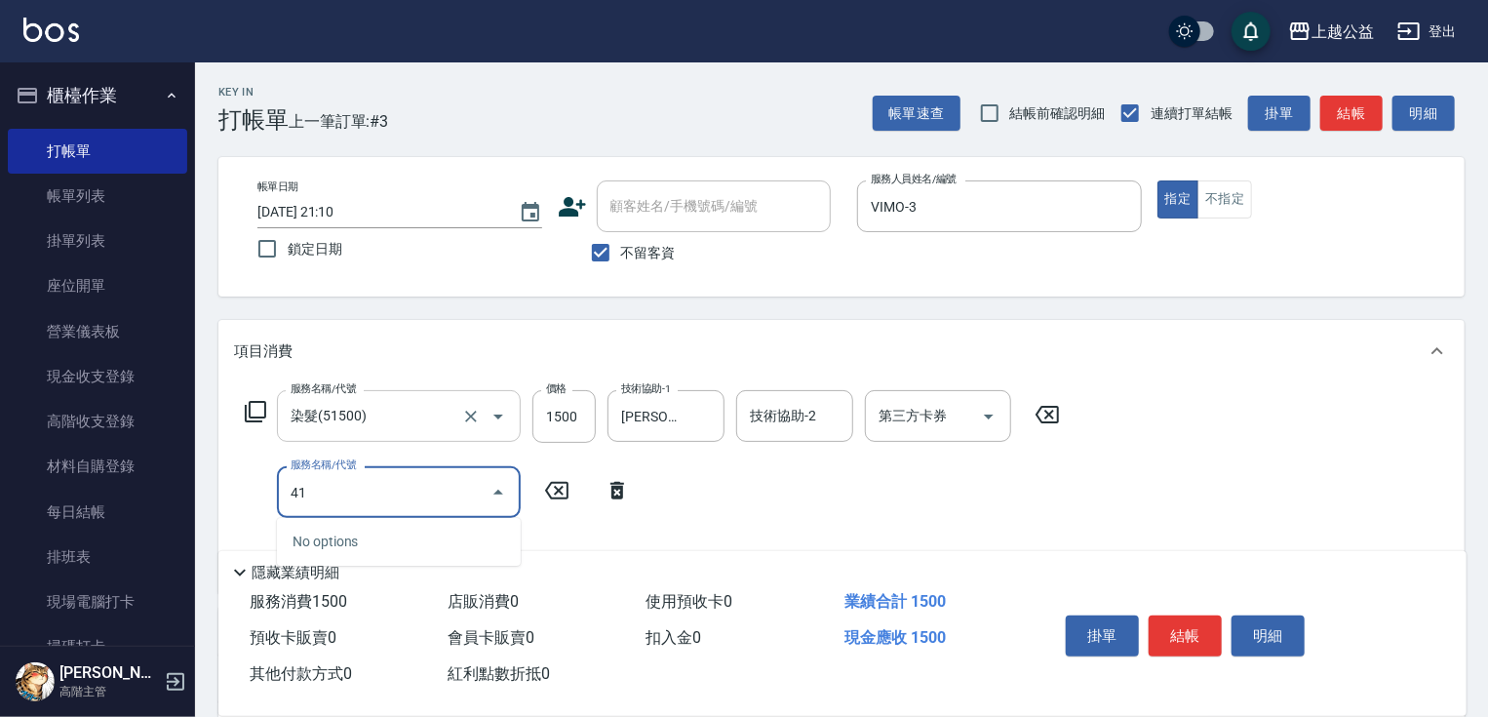
type input "4"
type input "310"
type input "洗剪500(500)"
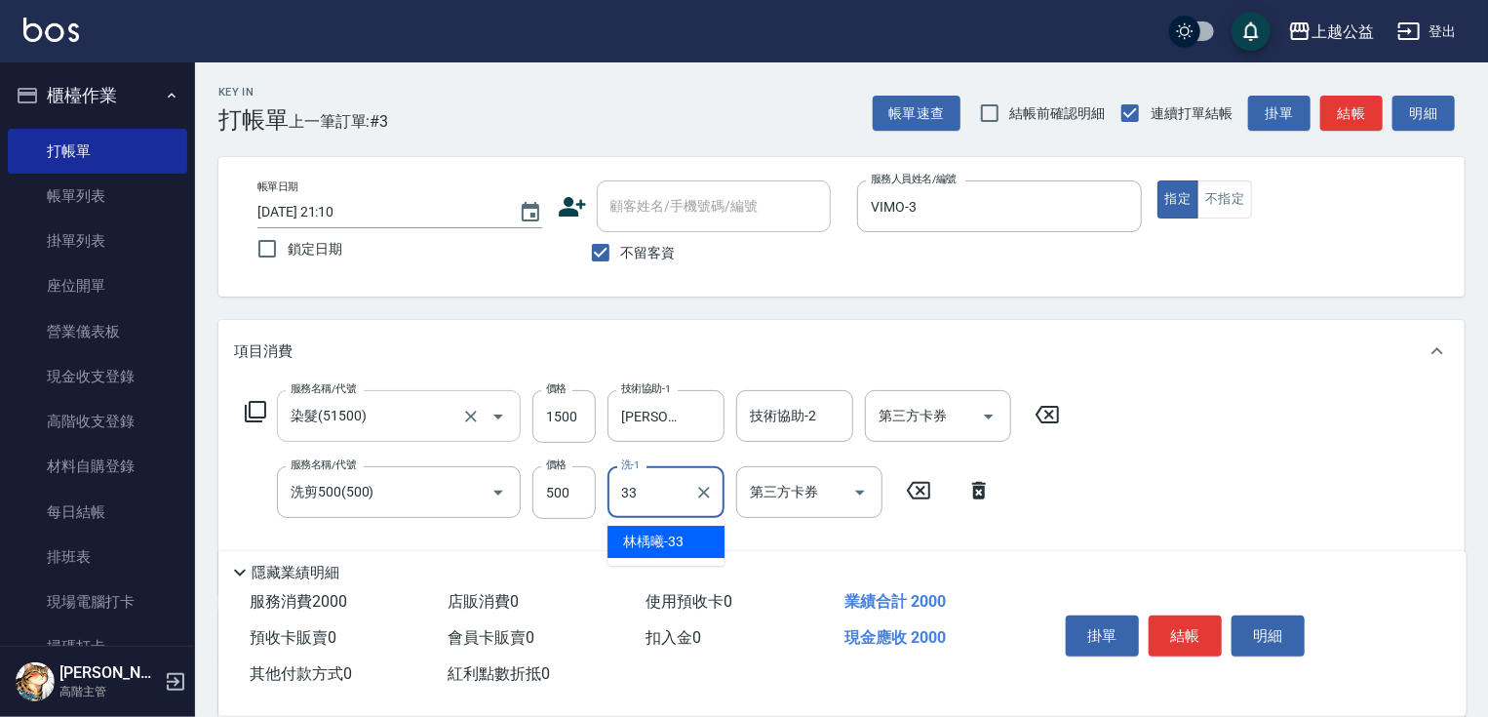
type input "[PERSON_NAME]-33"
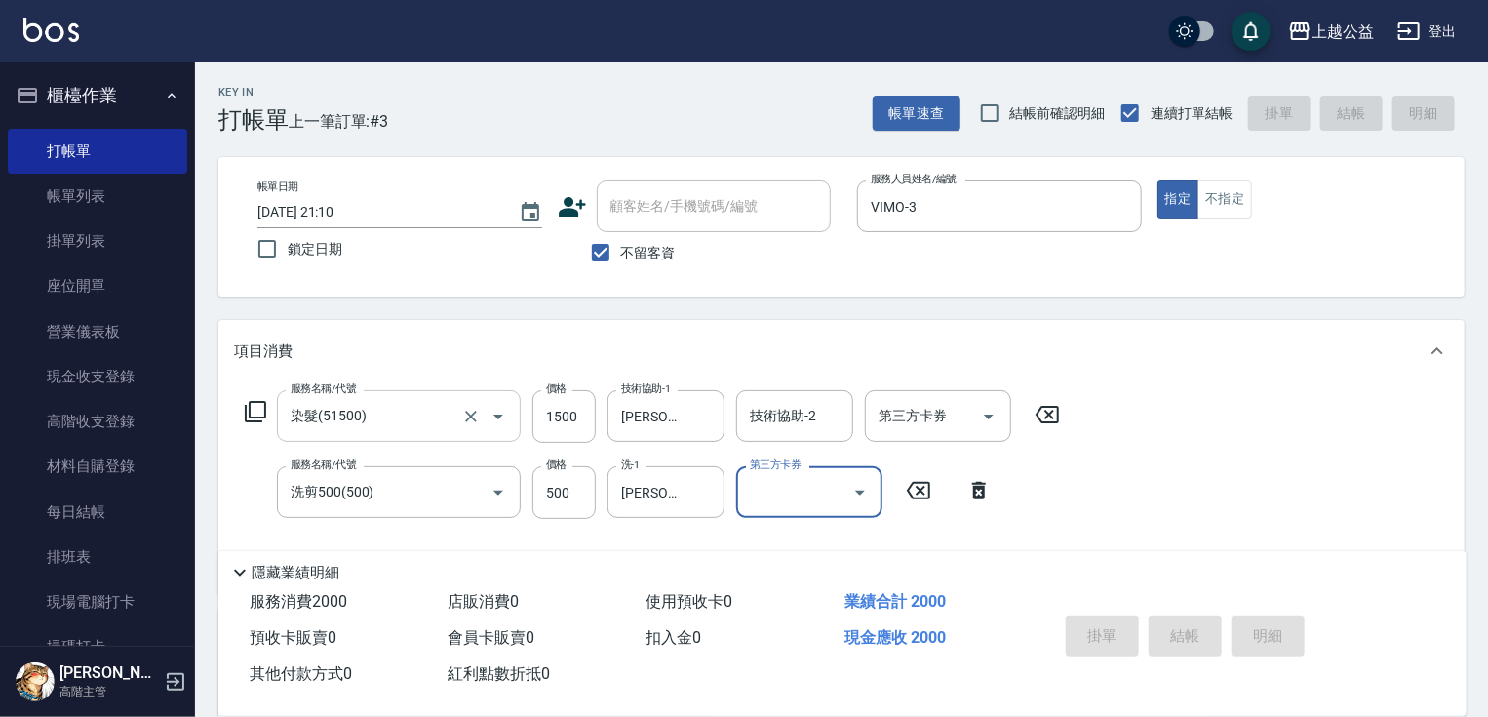
type input "[DATE] 21:11"
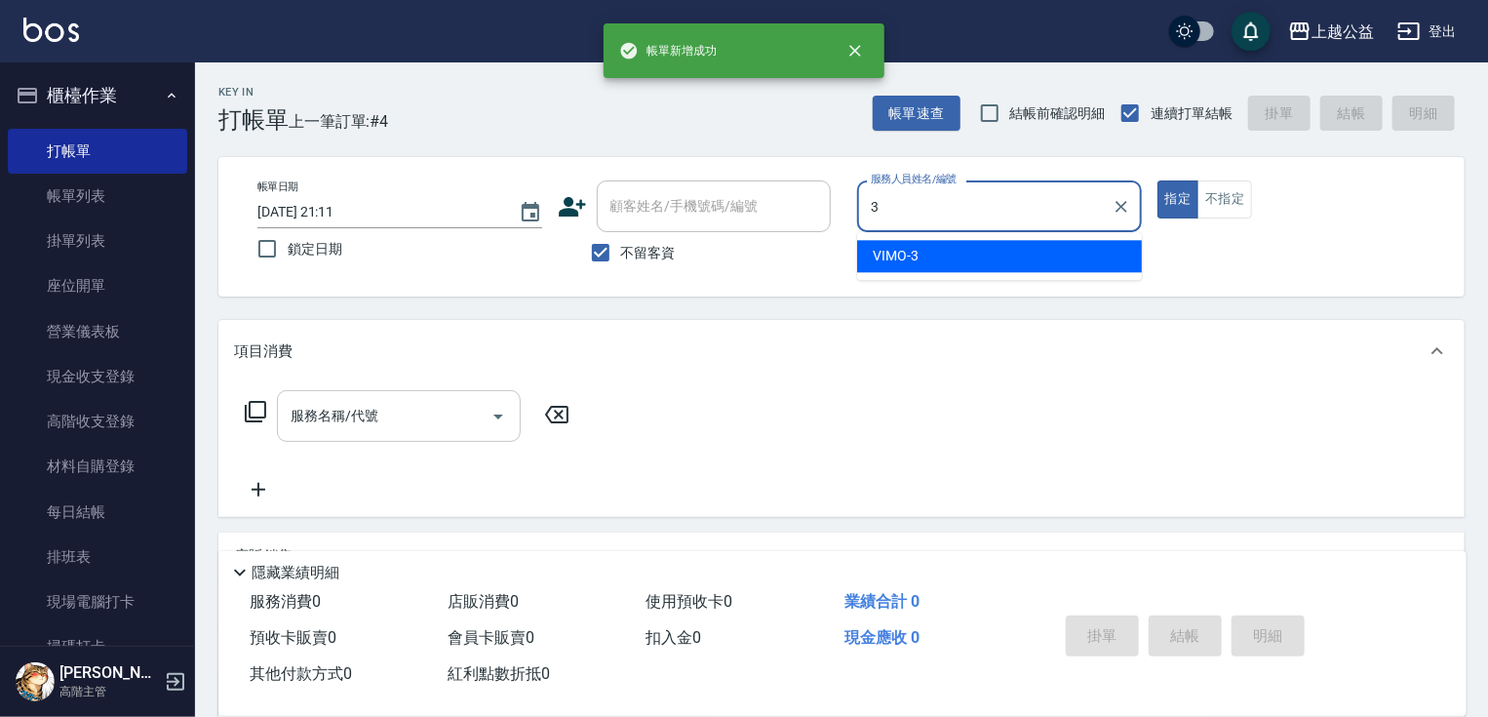
type input "VIMO-3"
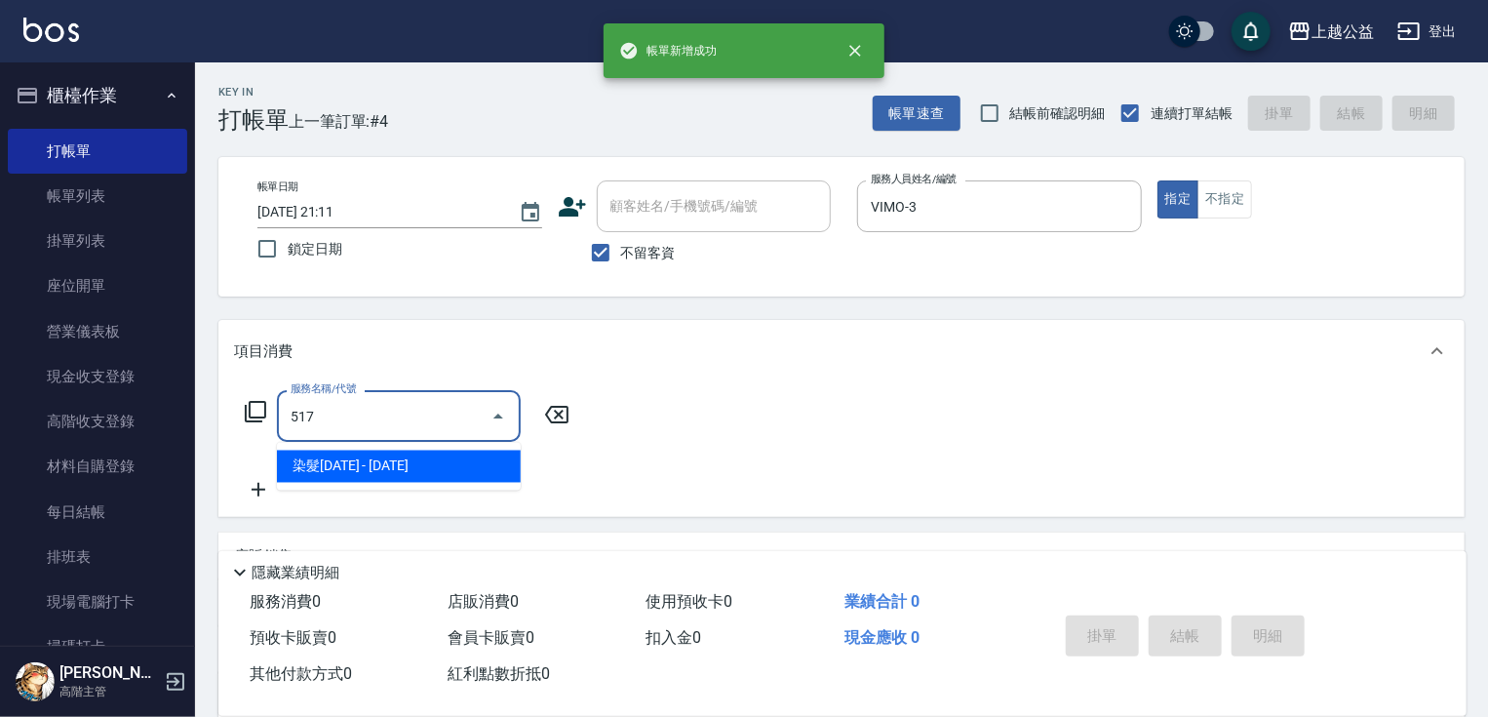
type input "染髮1000(517)"
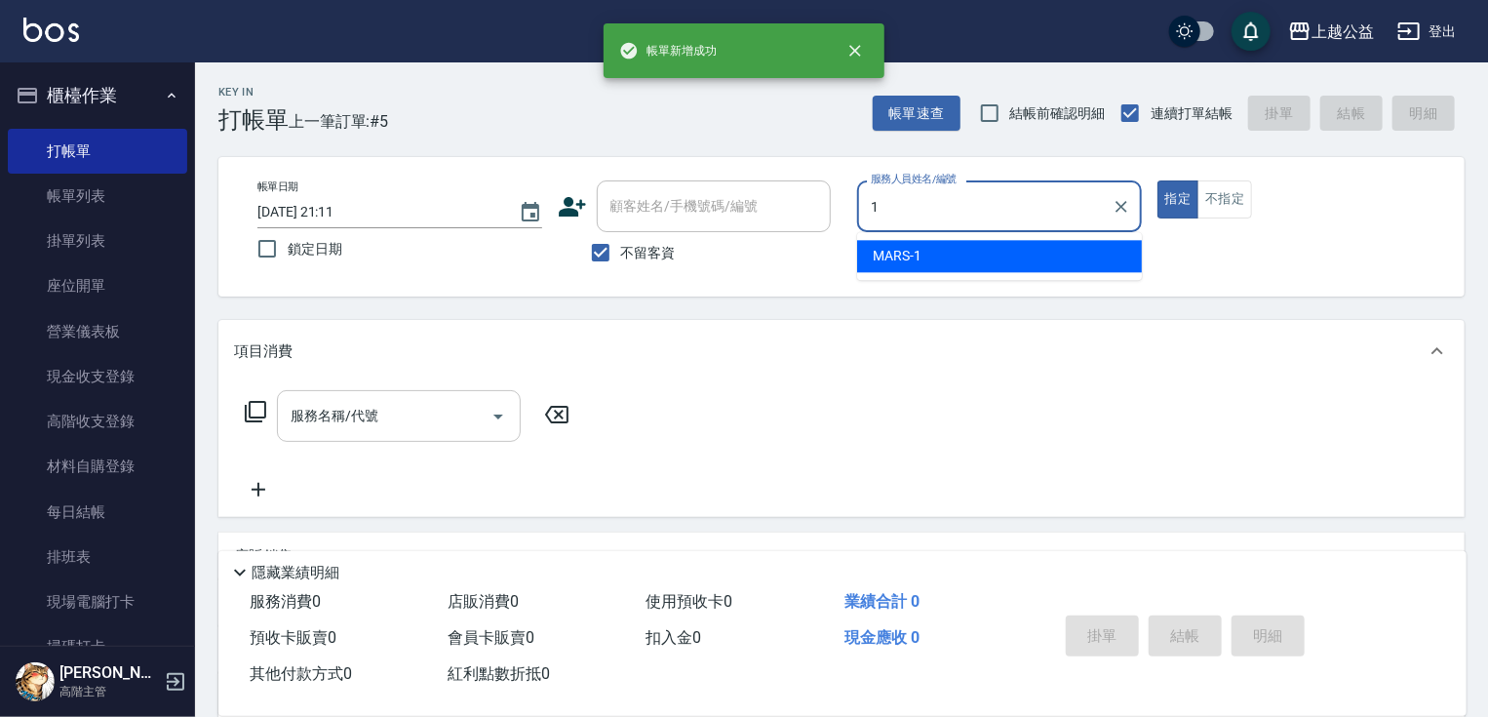
type input "MARS-1"
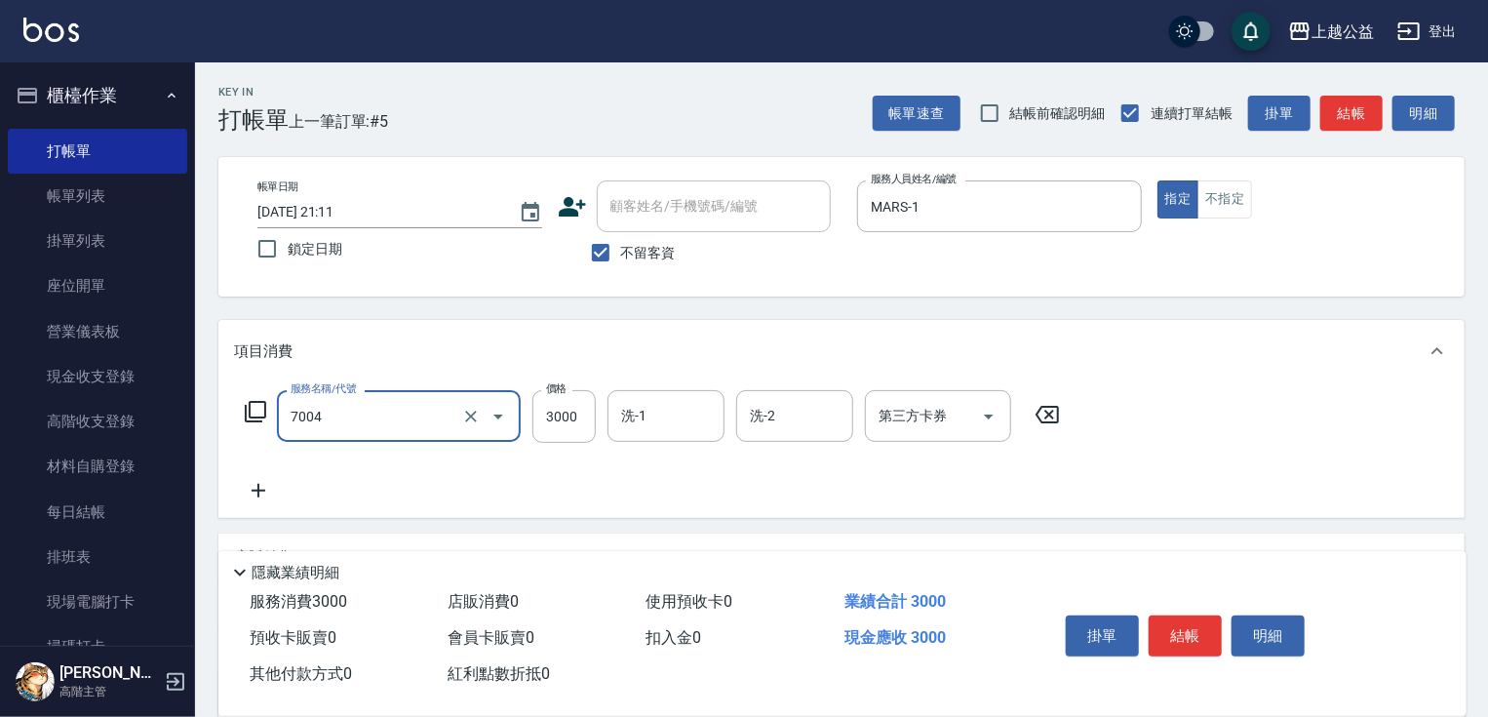
type input "重整3包(7004)"
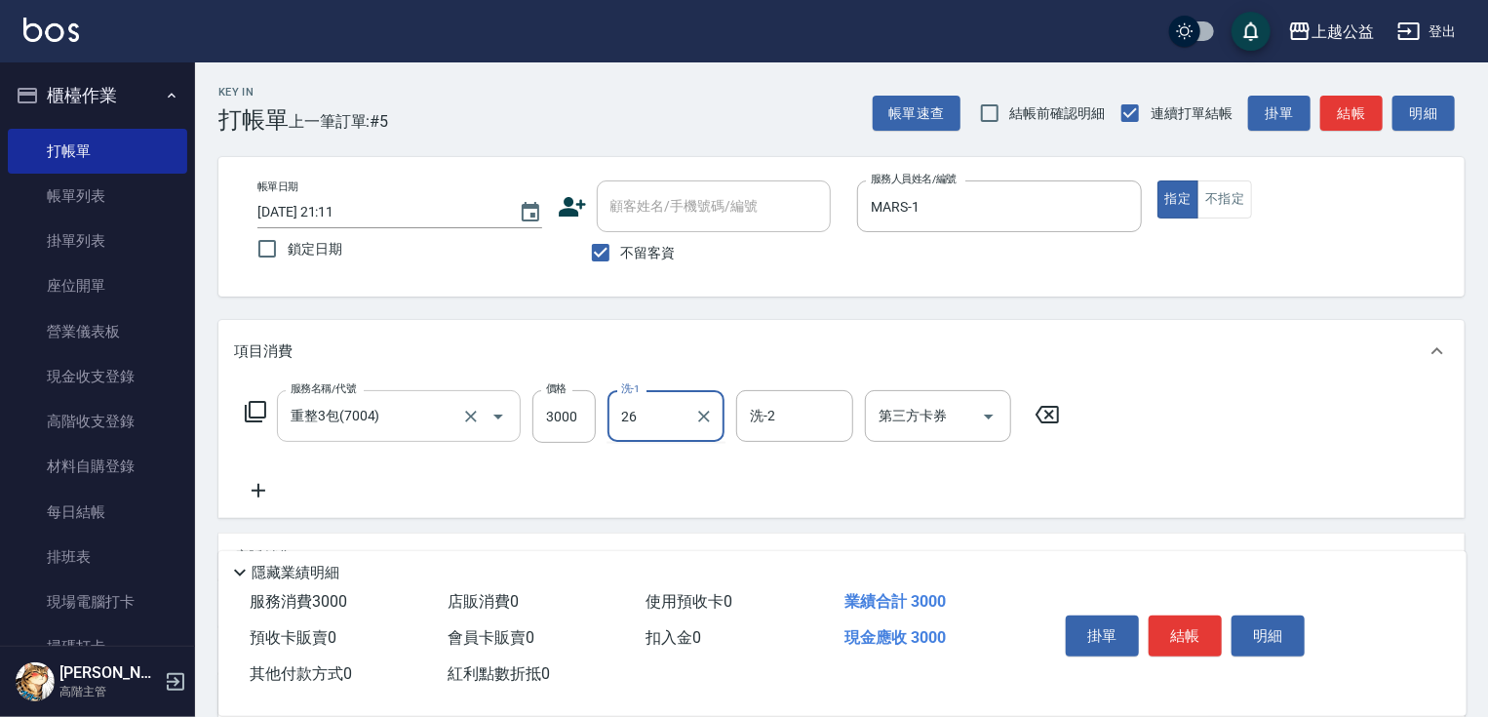
type input "26"
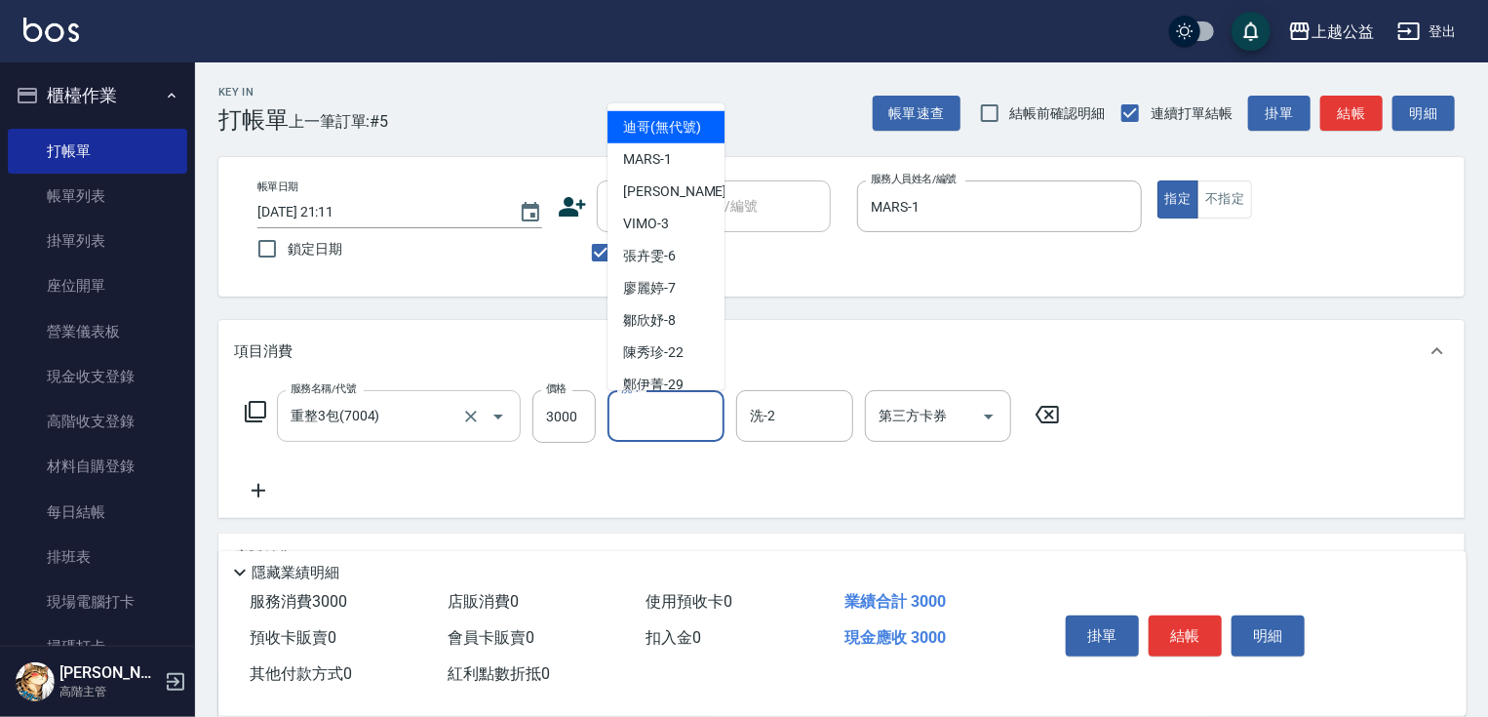
click at [661, 410] on input "洗-1" at bounding box center [665, 416] width 99 height 34
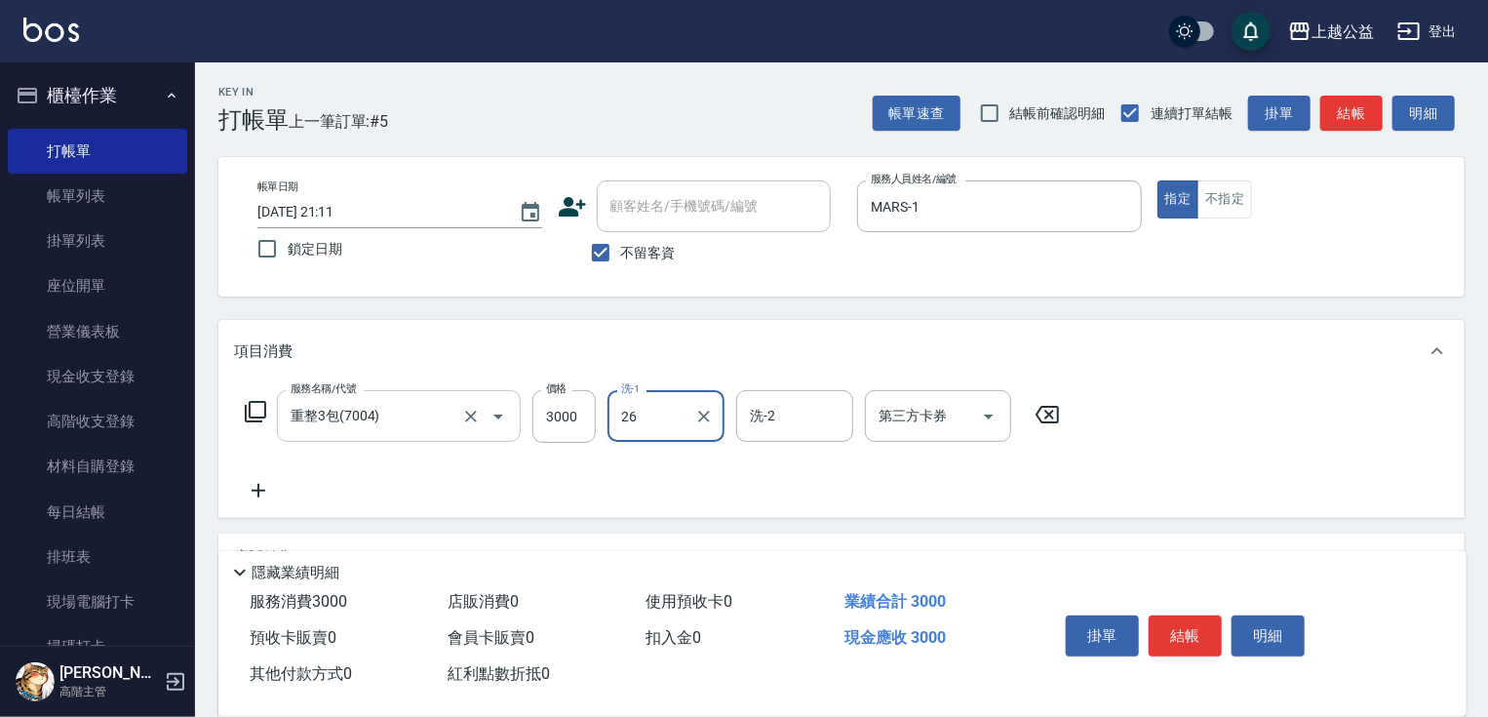
type input "26"
click at [659, 433] on input "洗-1" at bounding box center [665, 416] width 99 height 34
type input "26"
click at [711, 410] on icon "Clear" at bounding box center [704, 417] width 20 height 20
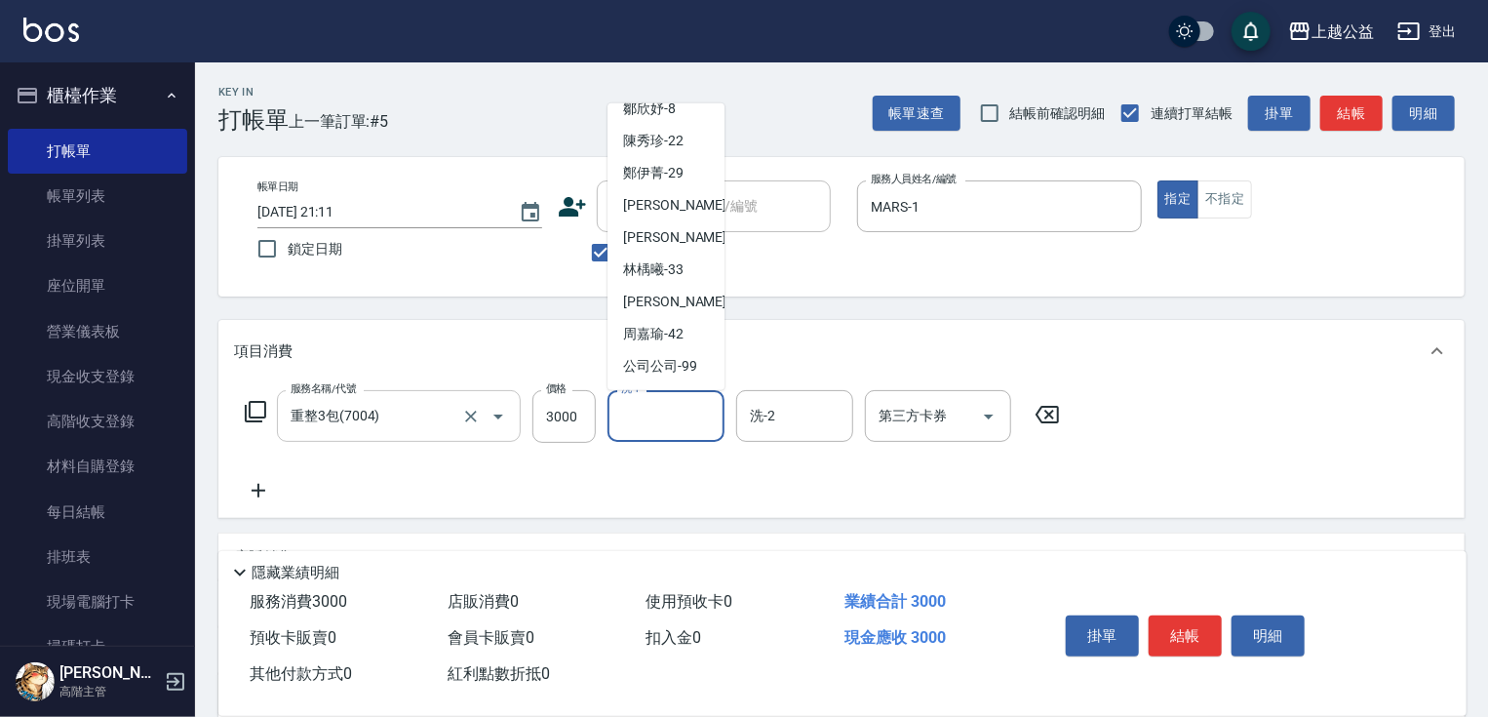
scroll to position [231, 0]
click at [667, 311] on span "[PERSON_NAME]-38" at bounding box center [684, 302] width 123 height 20
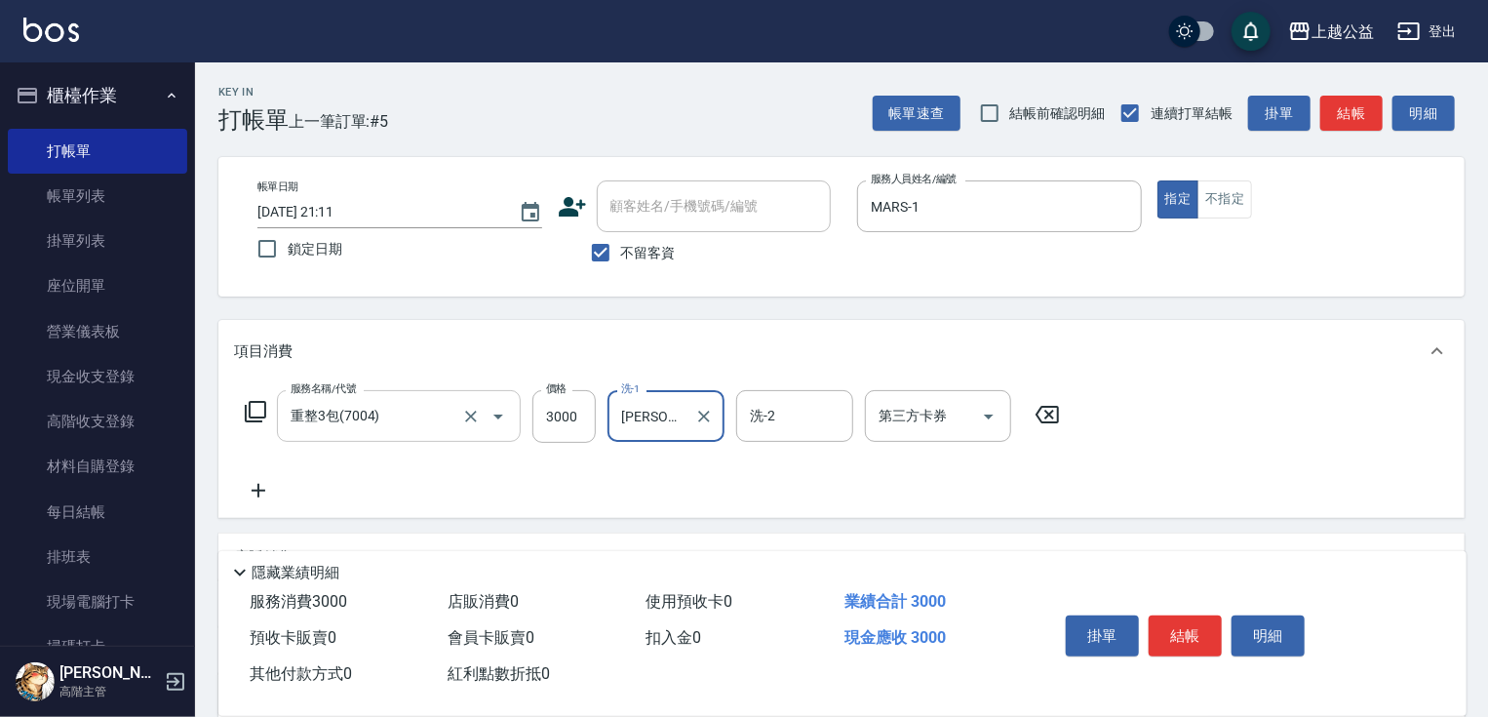
type input "[PERSON_NAME]-38"
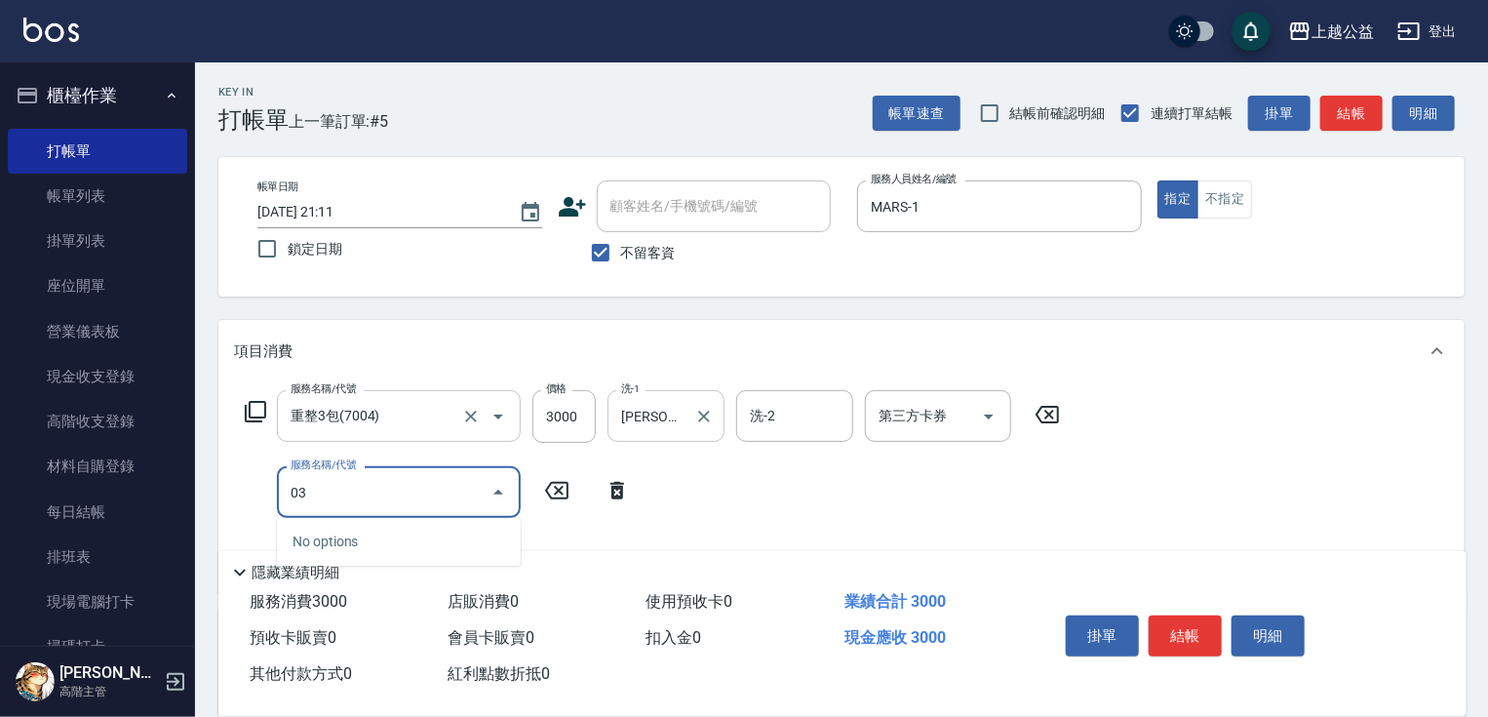
type input "0"
type input "活氧舒壓洗300(102)"
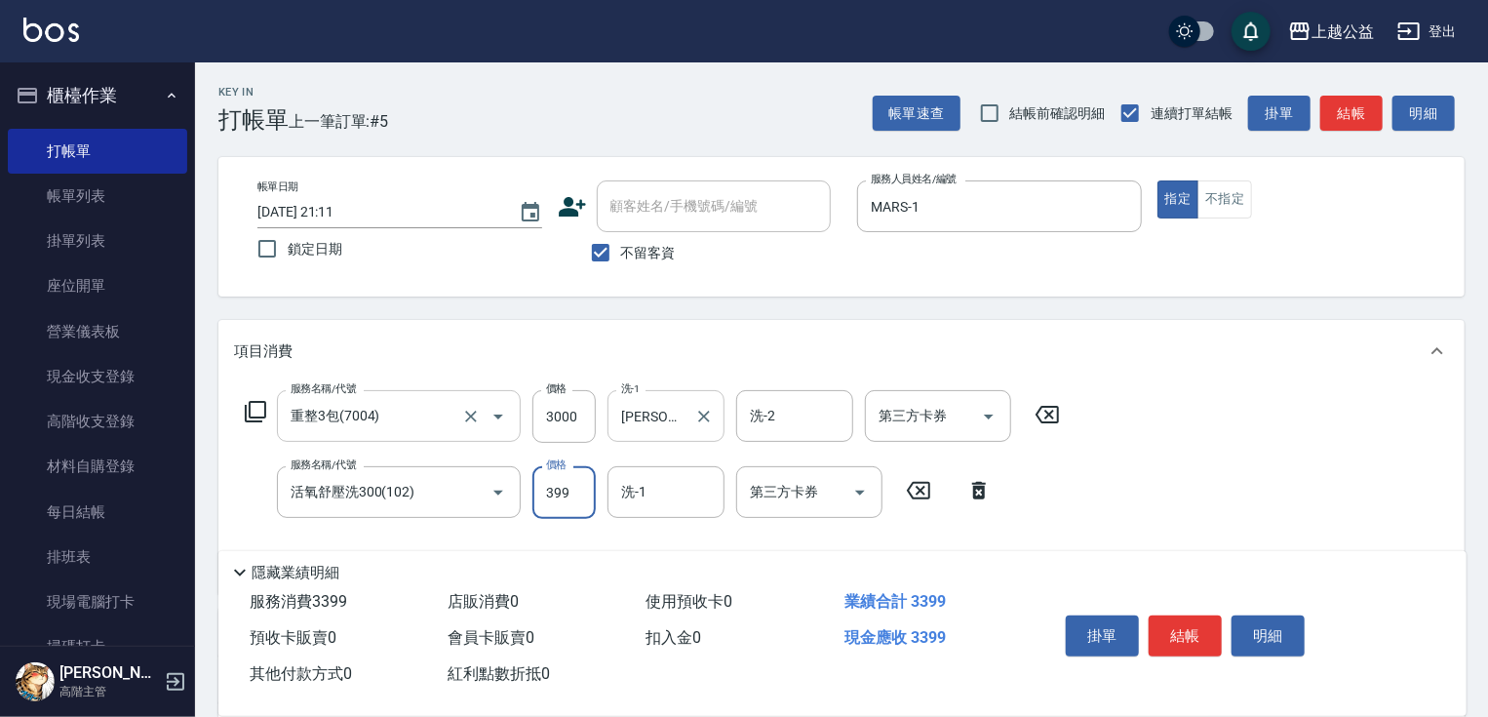
type input "399"
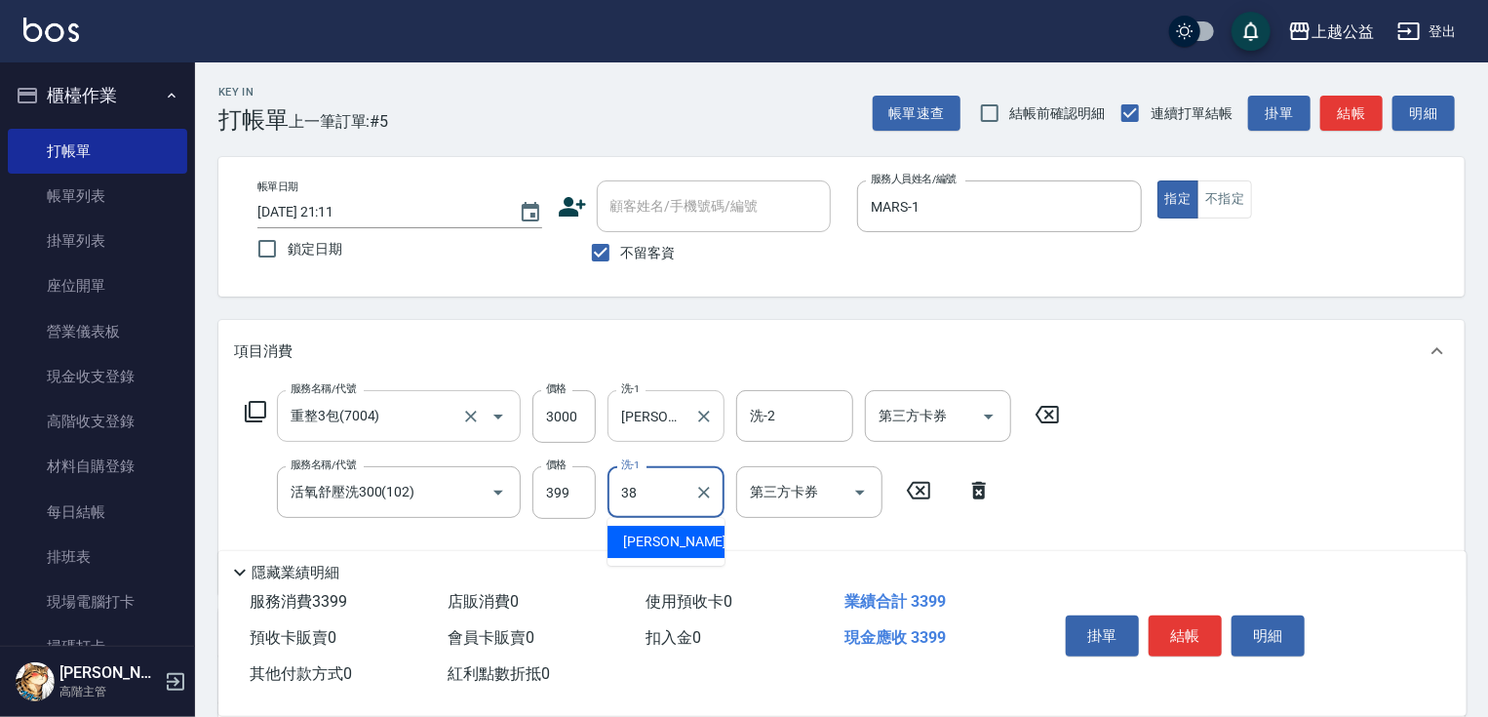
type input "[PERSON_NAME]-38"
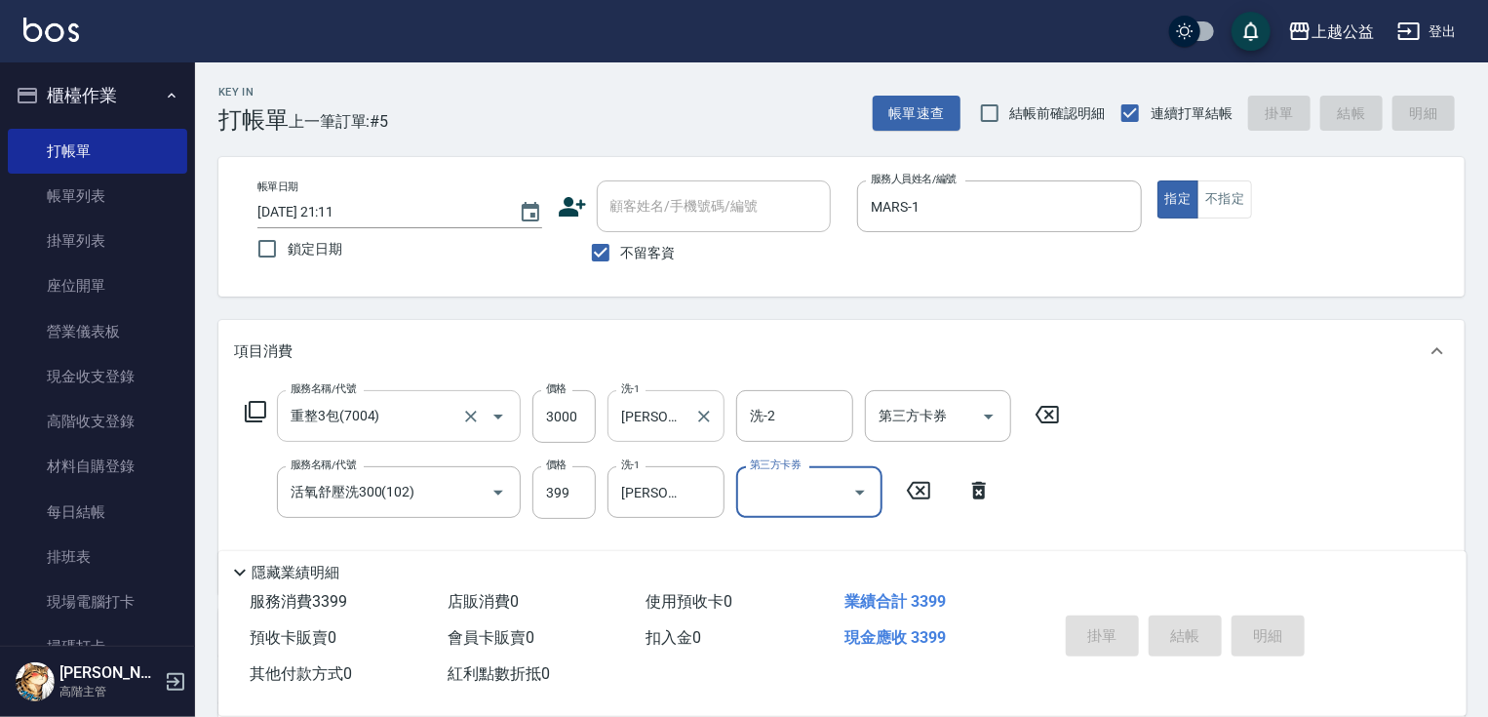
type input "[DATE] 21:12"
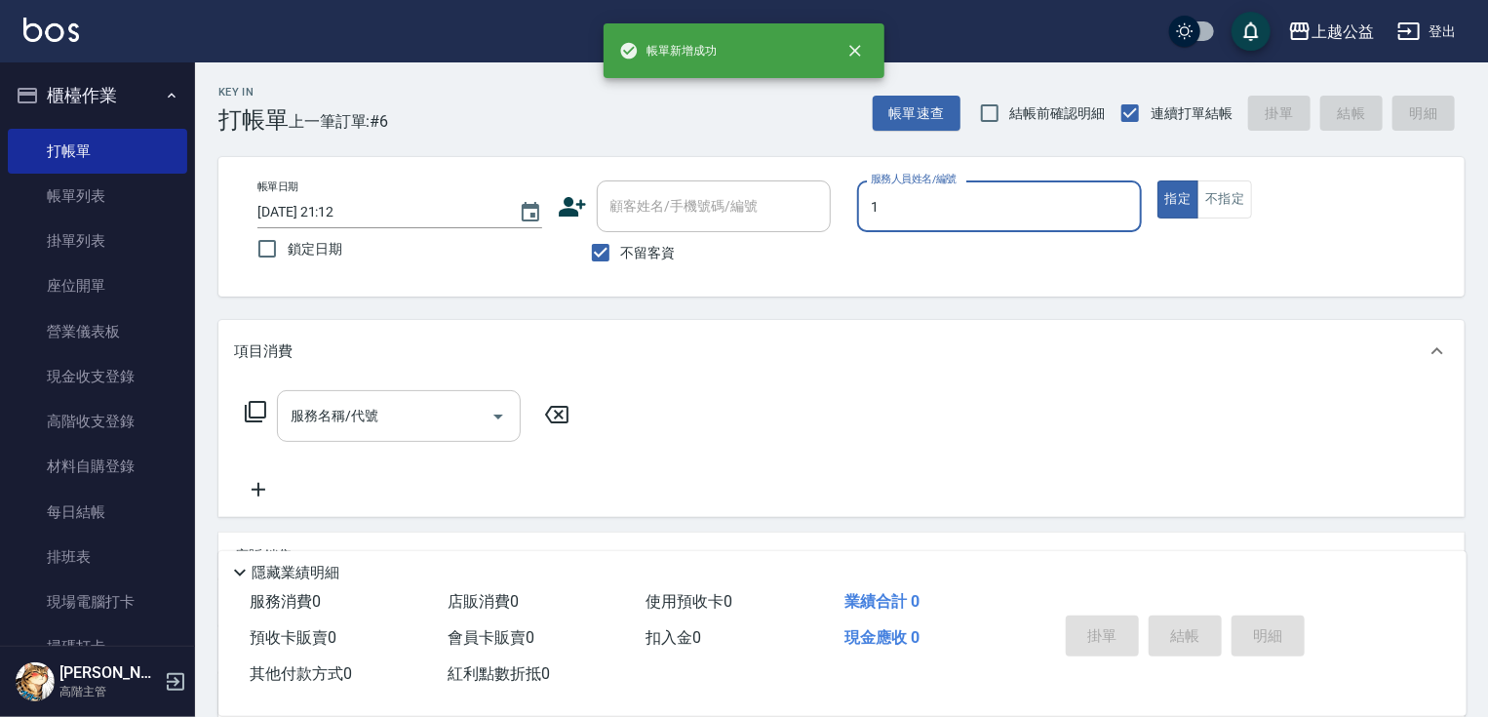
type input "MARS-1"
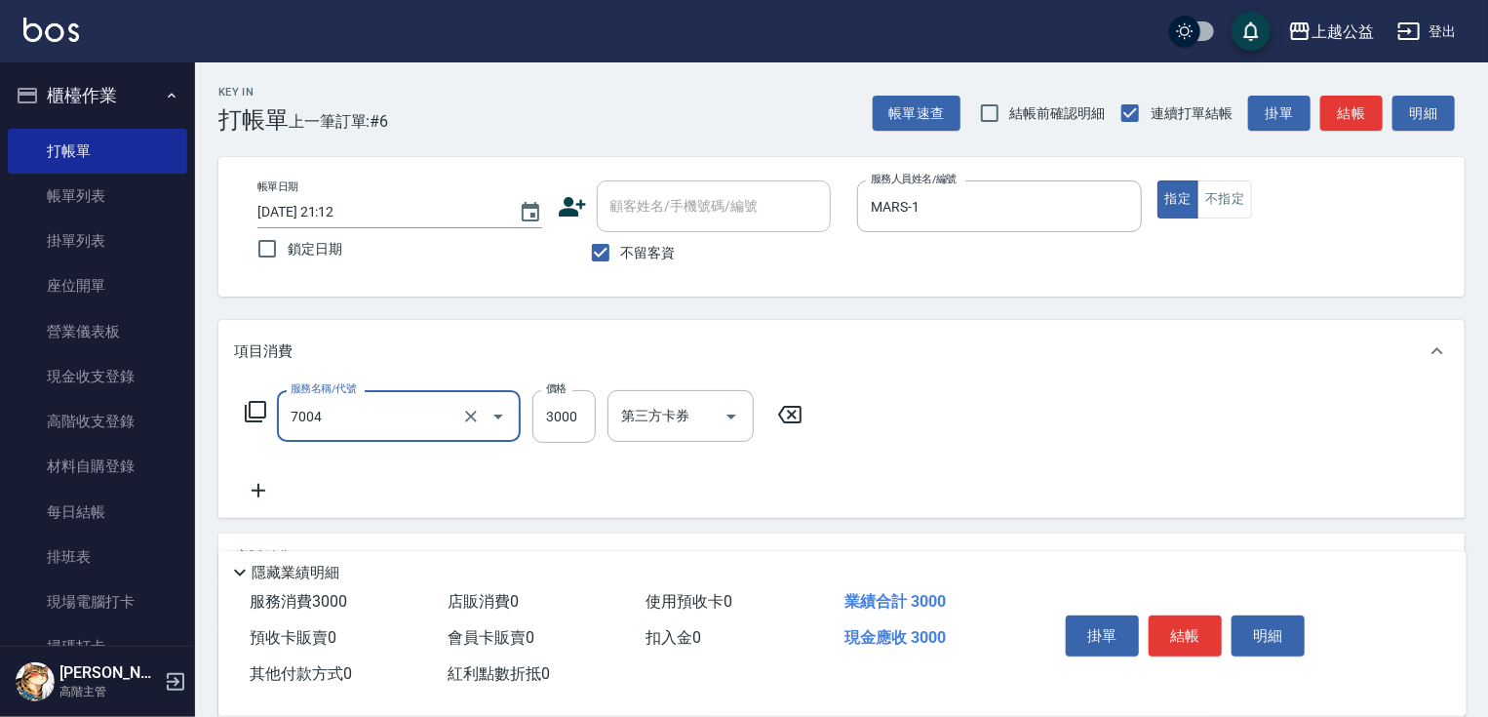
type input "重整3包(7004)"
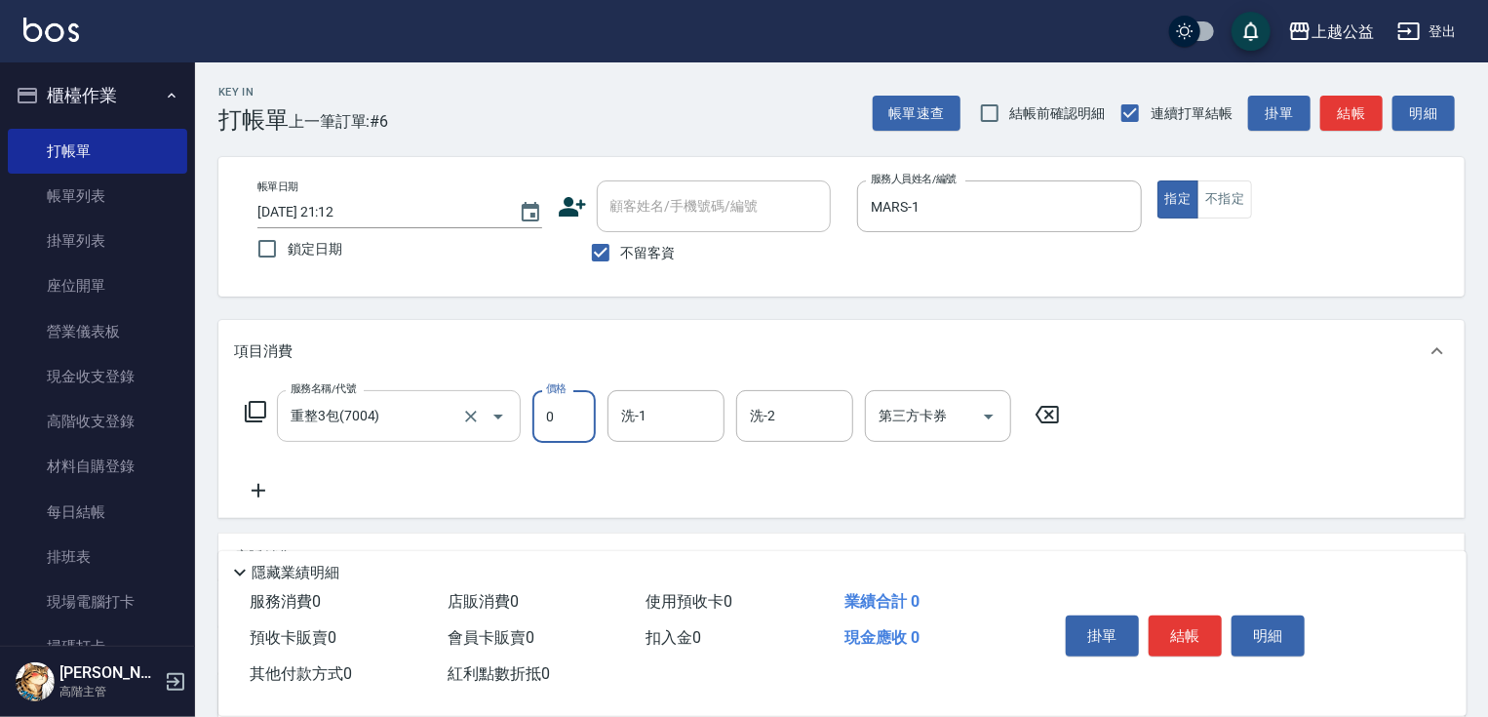
type input "0"
type input "[PERSON_NAME]-31"
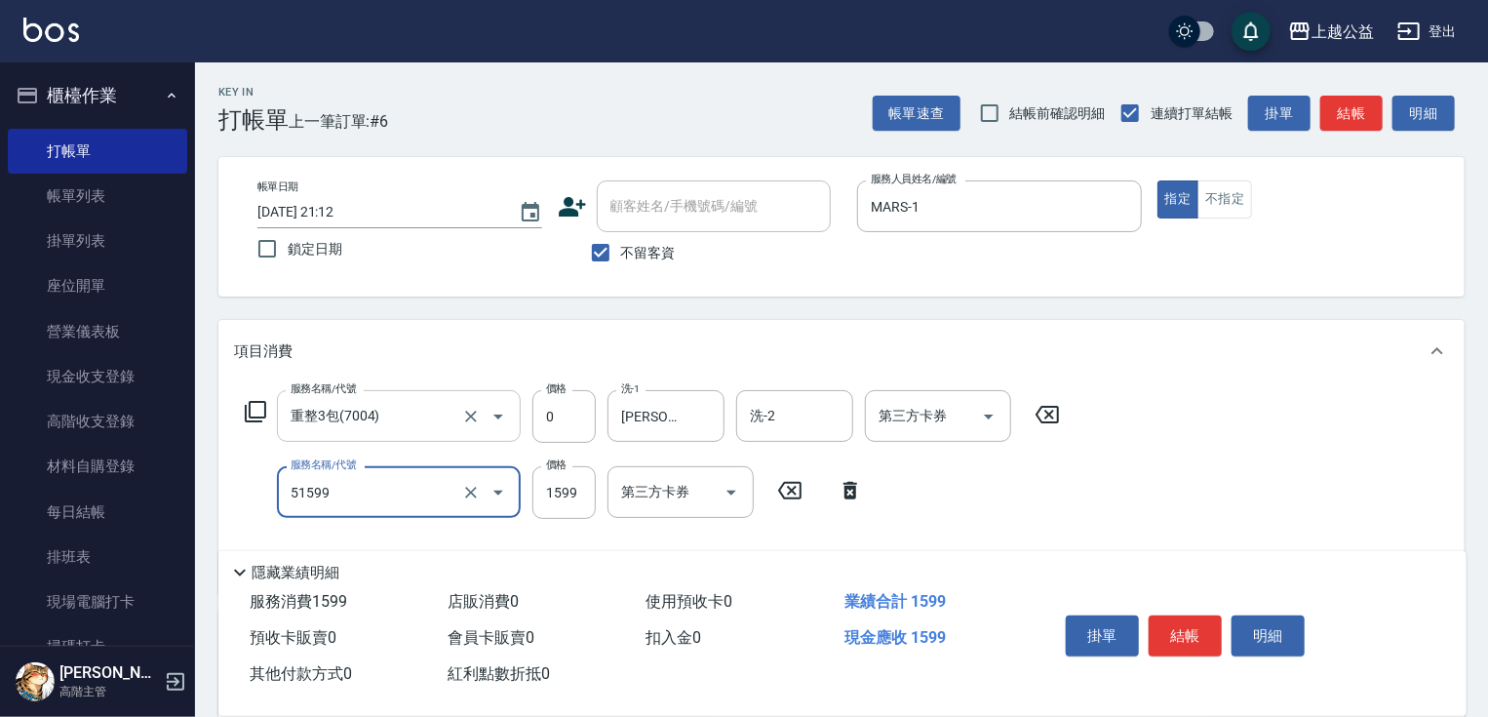
type input "染髮套餐(51599)"
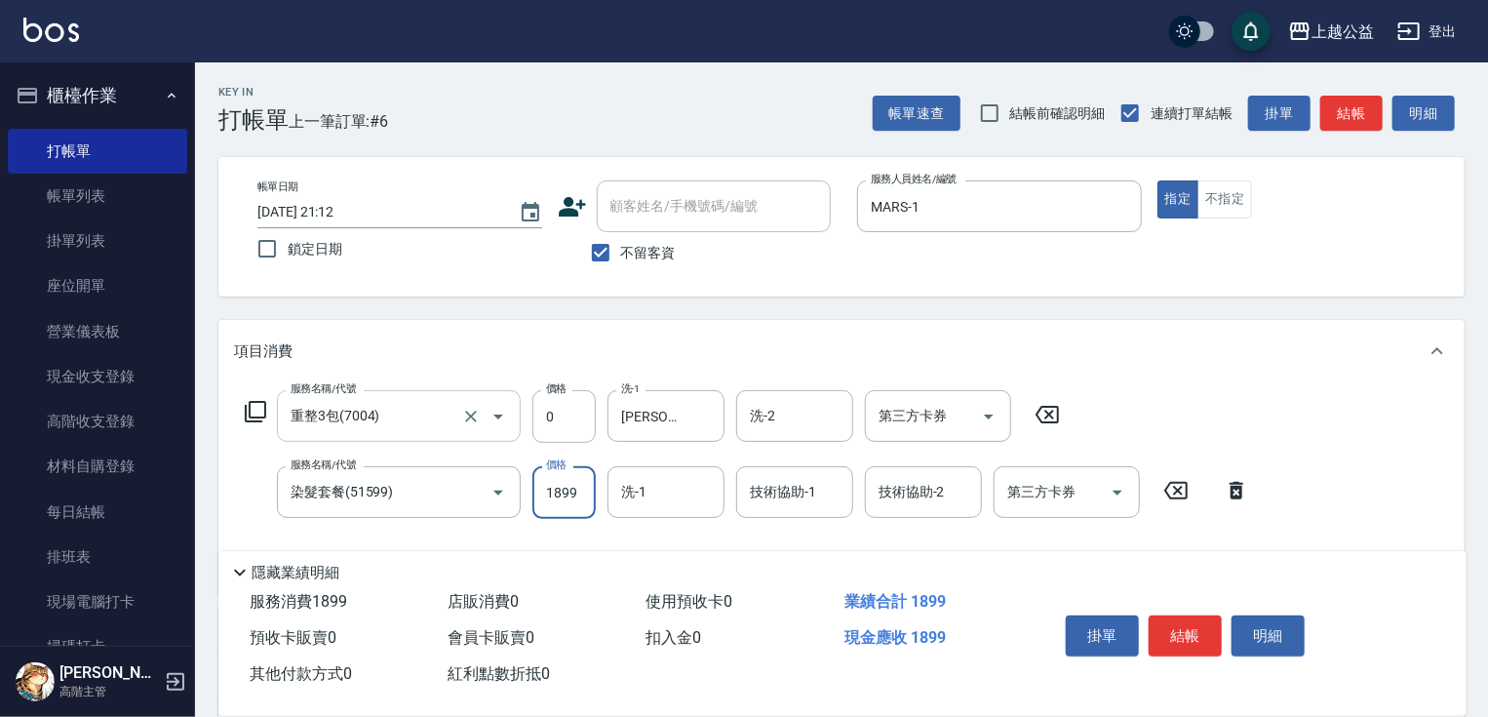
type input "1899"
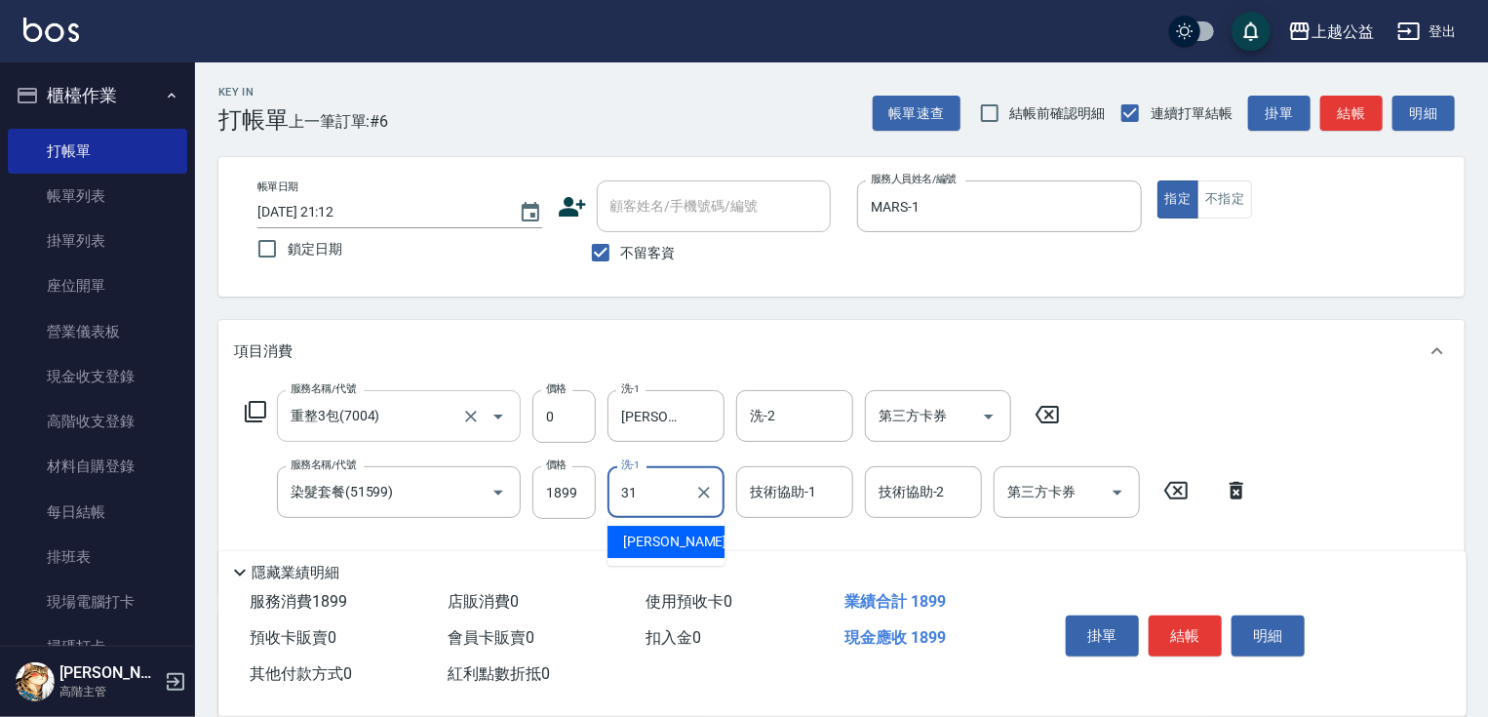
type input "[PERSON_NAME]-31"
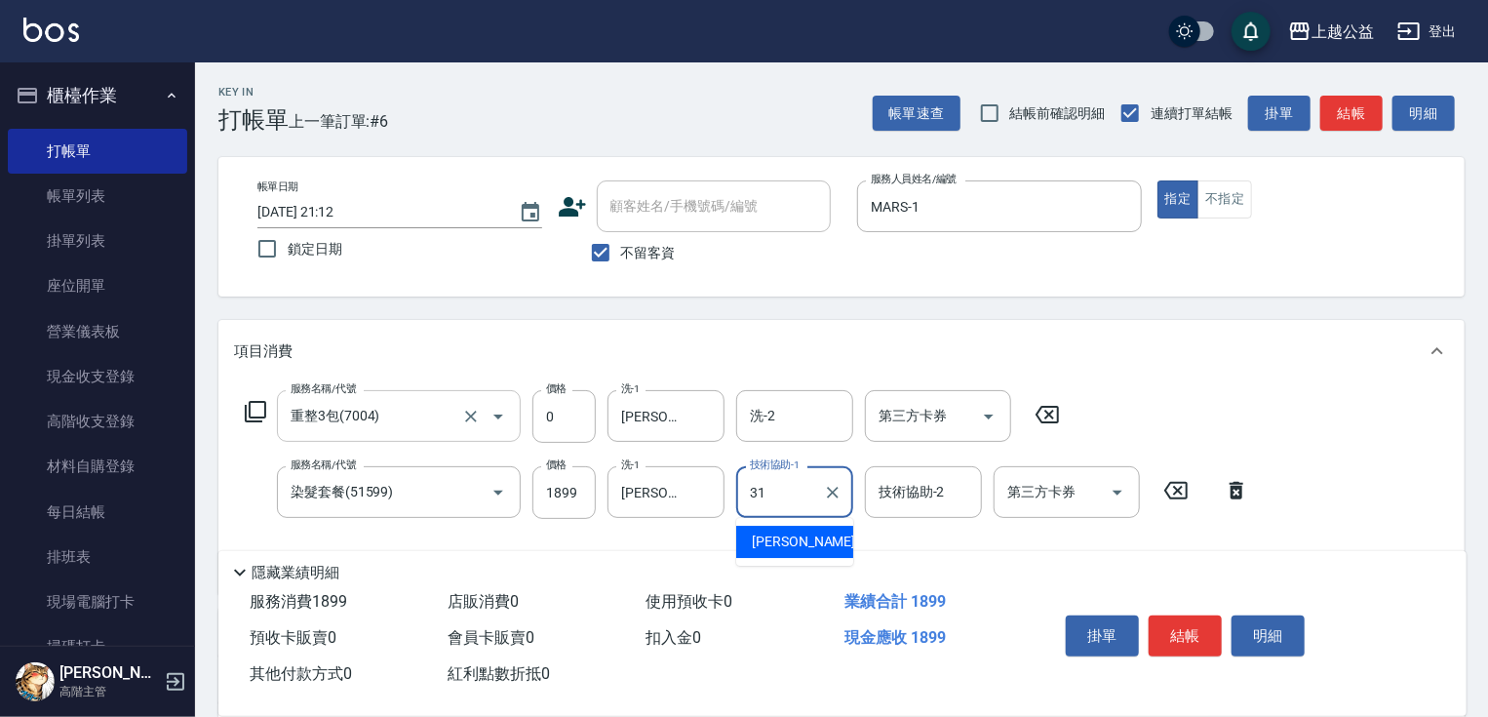
type input "[PERSON_NAME]-31"
click at [654, 250] on span "不留客資" at bounding box center [648, 253] width 55 height 20
click at [621, 250] on input "不留客資" at bounding box center [600, 252] width 41 height 41
checkbox input "false"
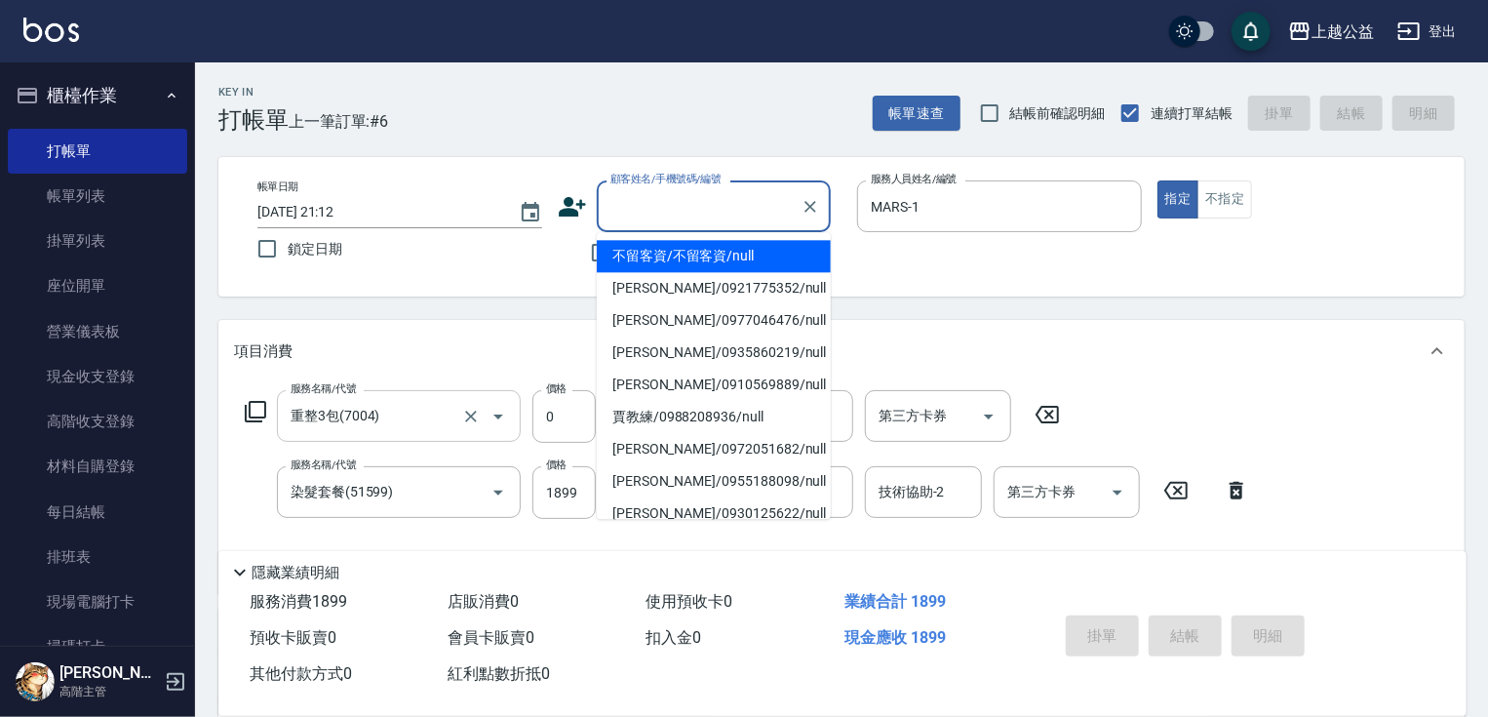
click at [649, 214] on input "顧客姓名/手機號碼/編號" at bounding box center [698, 206] width 187 height 34
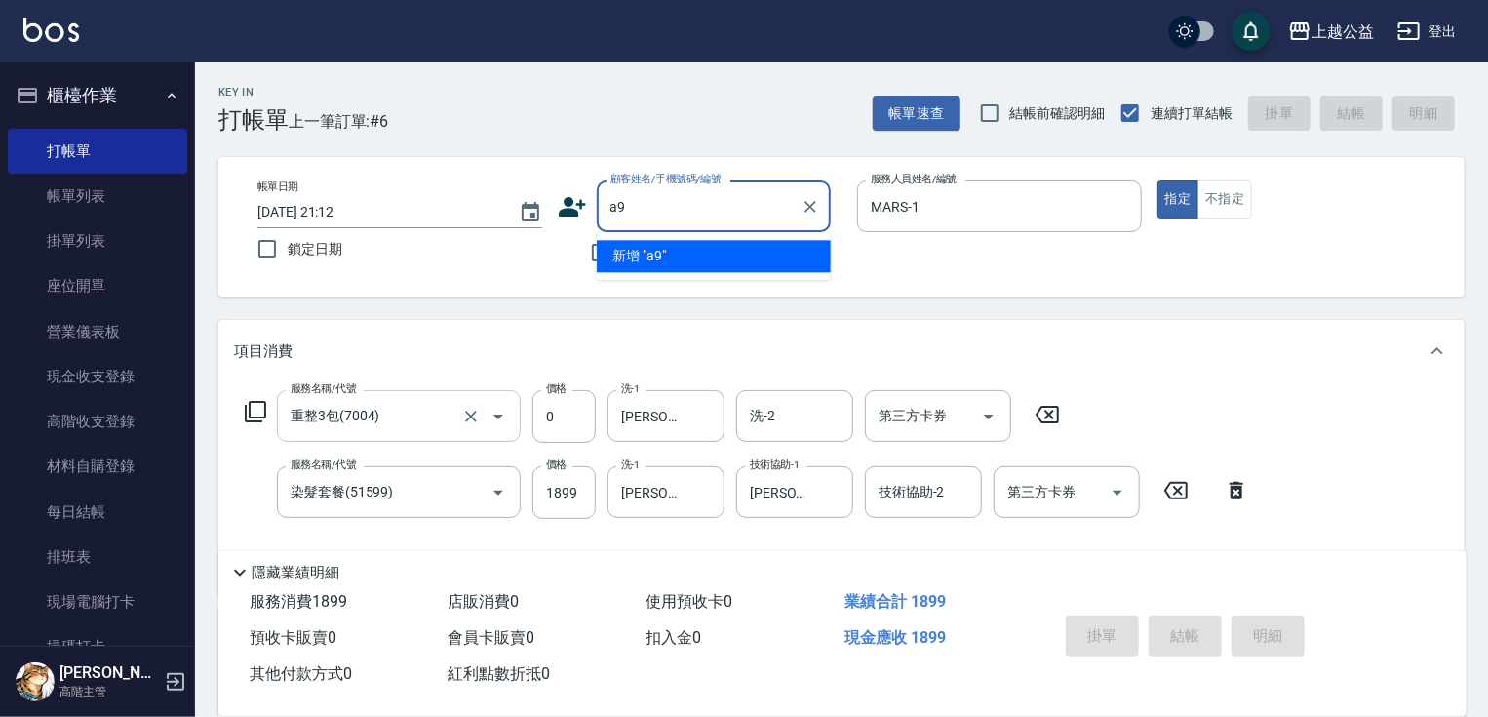
type input "a"
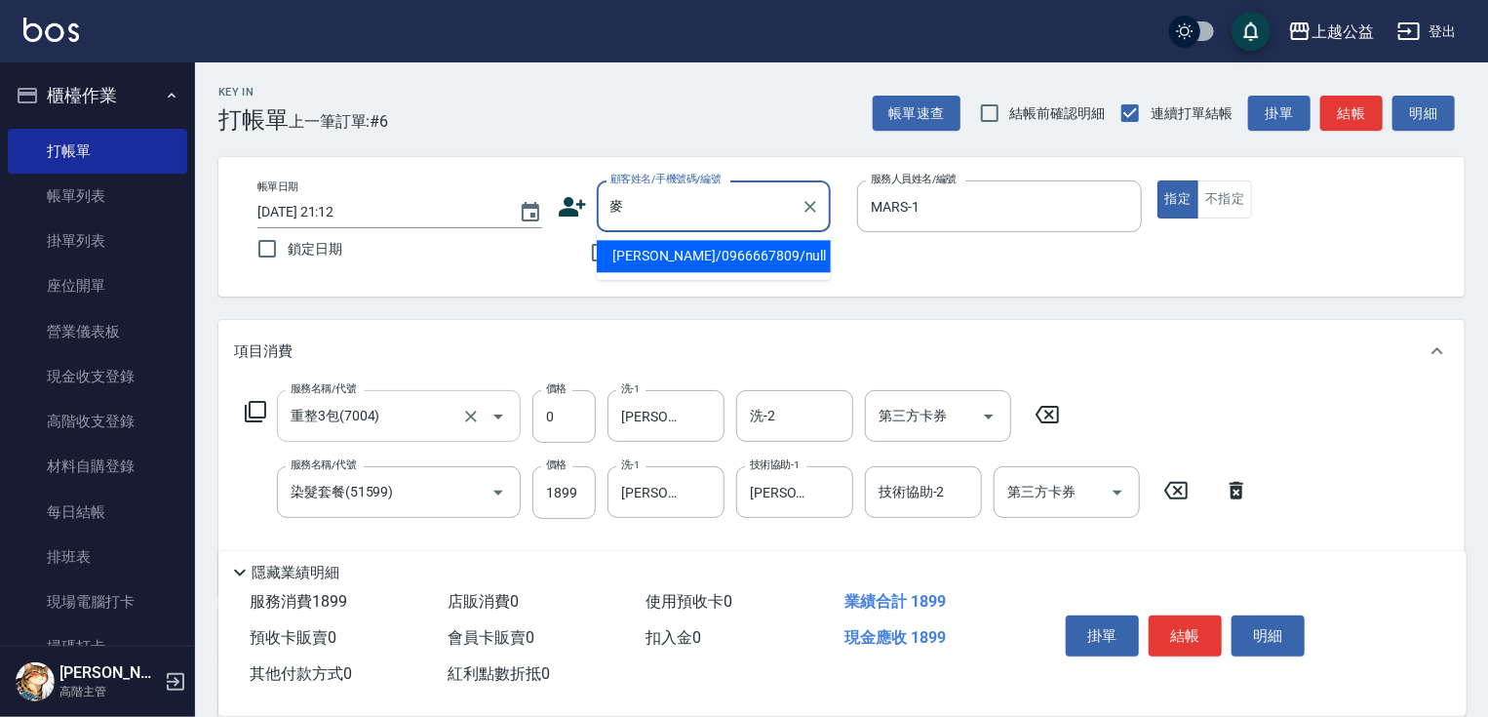
click at [649, 214] on input "麥" at bounding box center [698, 206] width 187 height 34
type input "[PERSON_NAME]/0966667809/null"
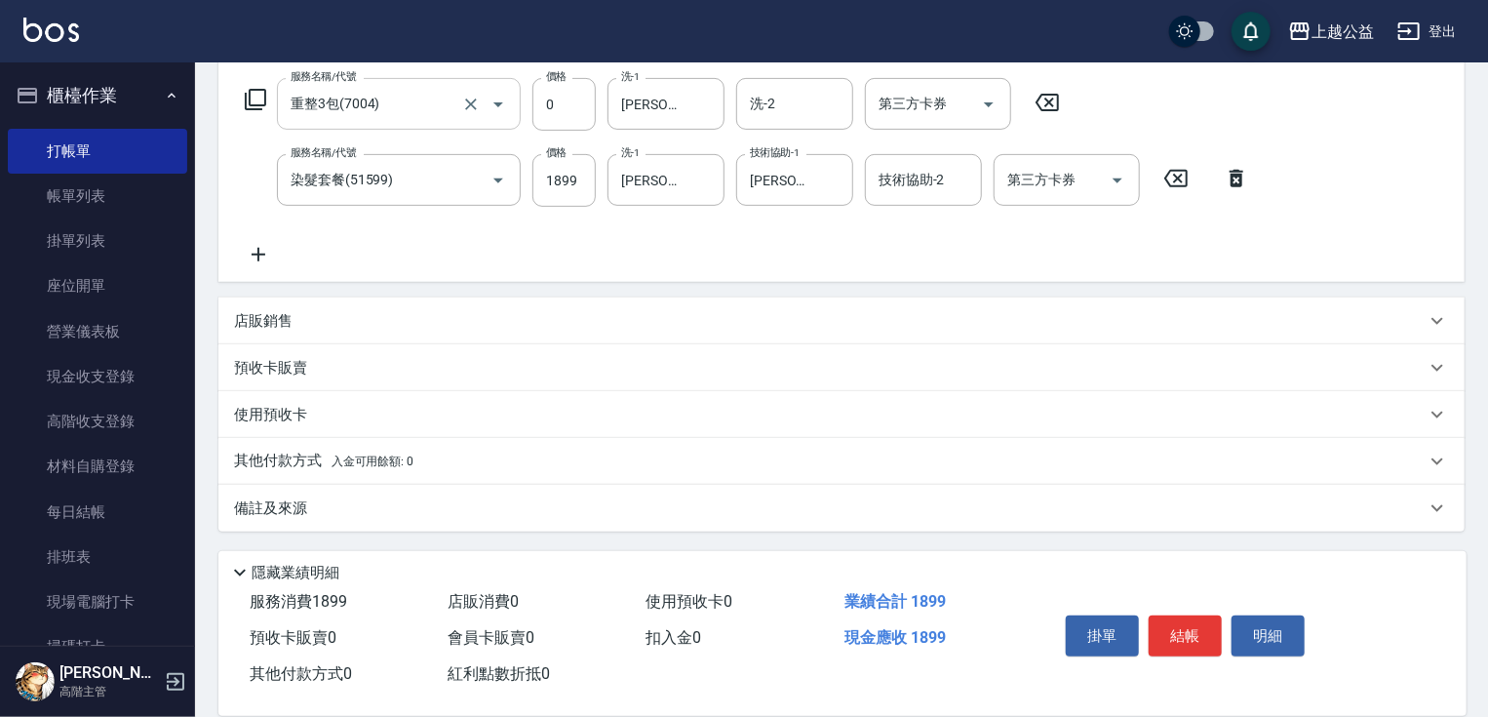
drag, startPoint x: 712, startPoint y: 338, endPoint x: 740, endPoint y: 452, distance: 117.5
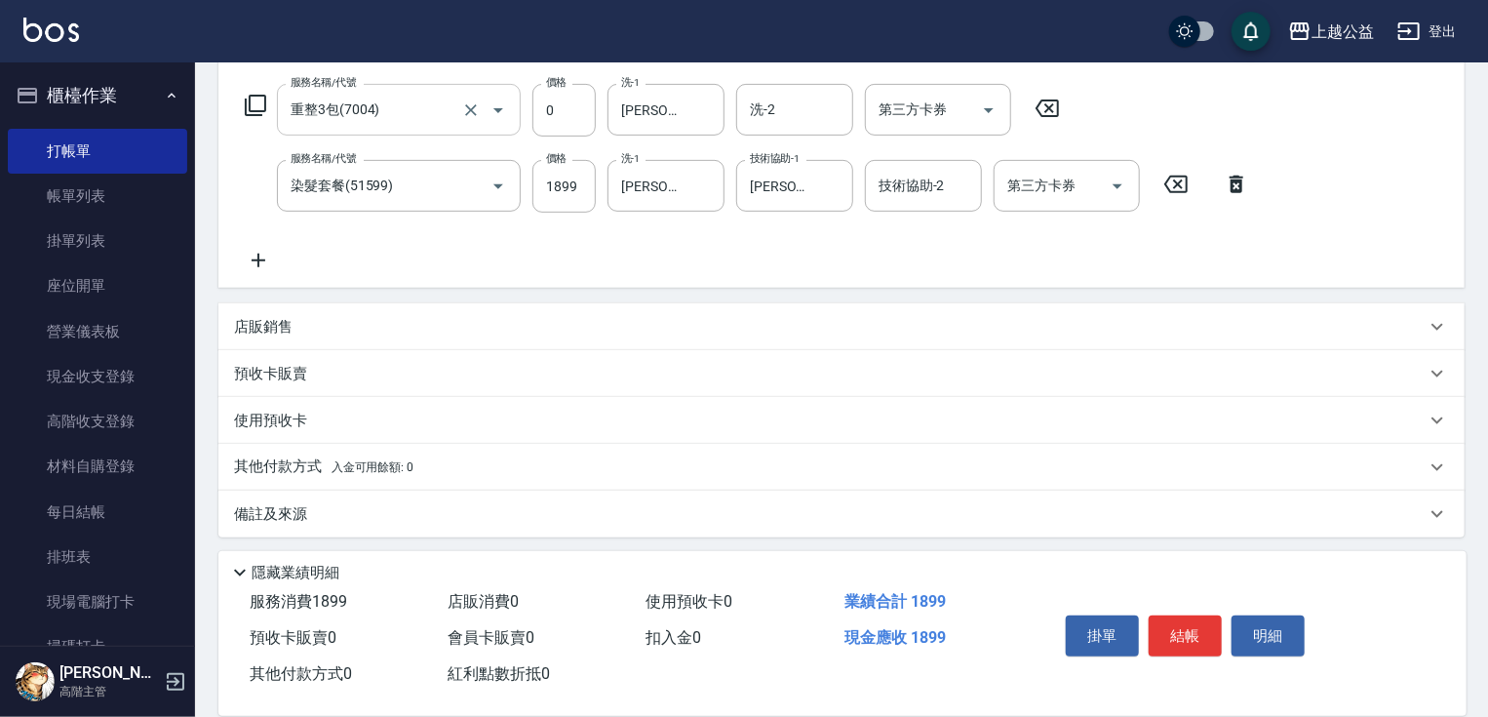
scroll to position [0, 0]
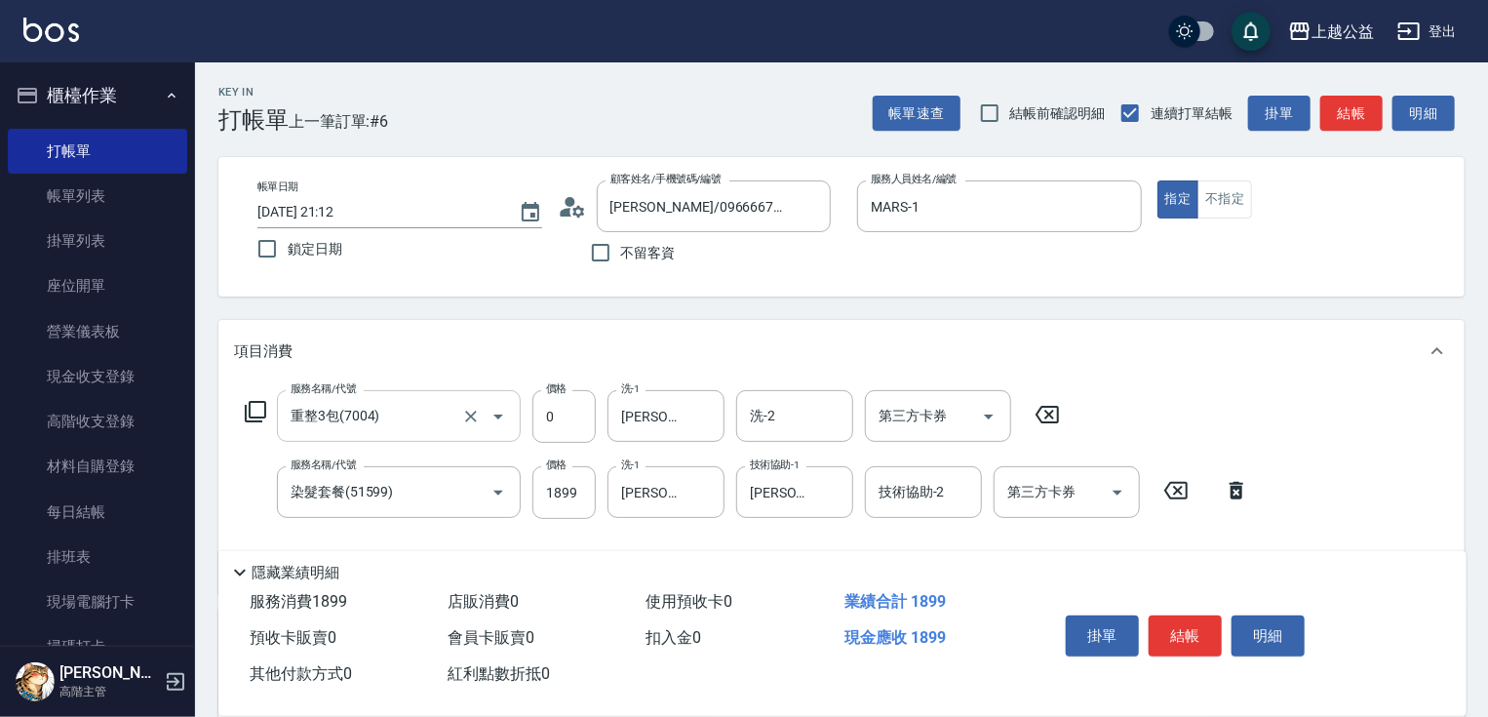
drag, startPoint x: 737, startPoint y: 460, endPoint x: 811, endPoint y: 108, distance: 359.7
click at [810, 201] on icon "Clear" at bounding box center [810, 207] width 20 height 20
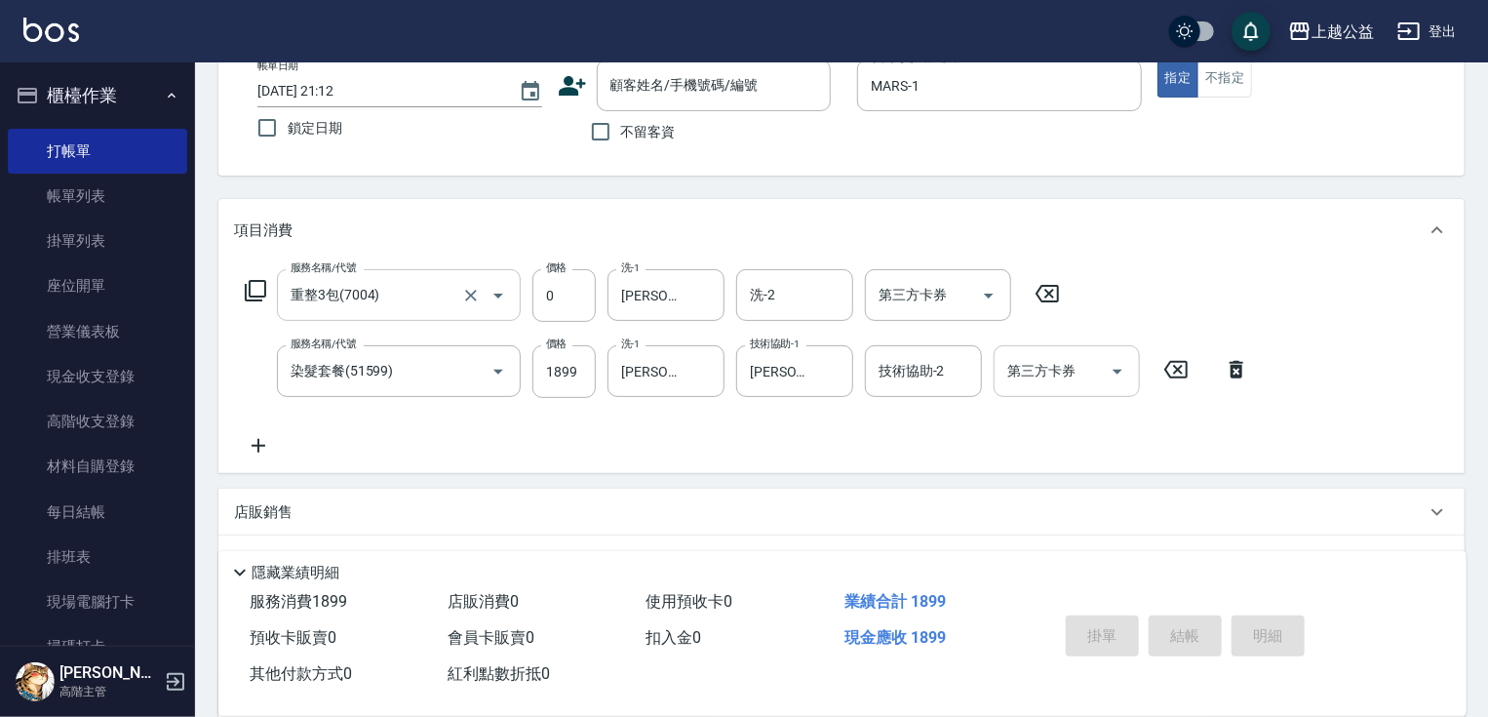
drag, startPoint x: 1037, startPoint y: 250, endPoint x: 1049, endPoint y: 337, distance: 88.5
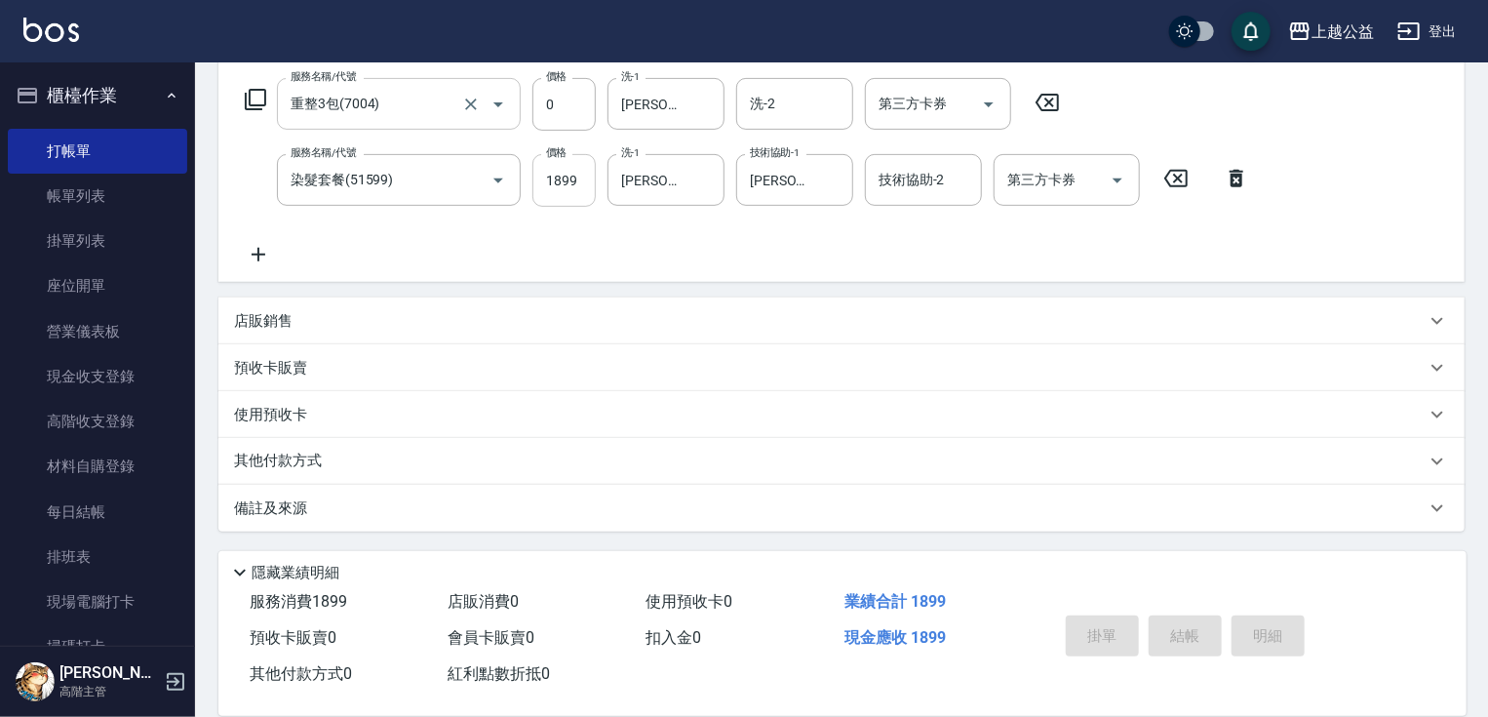
scroll to position [117, 0]
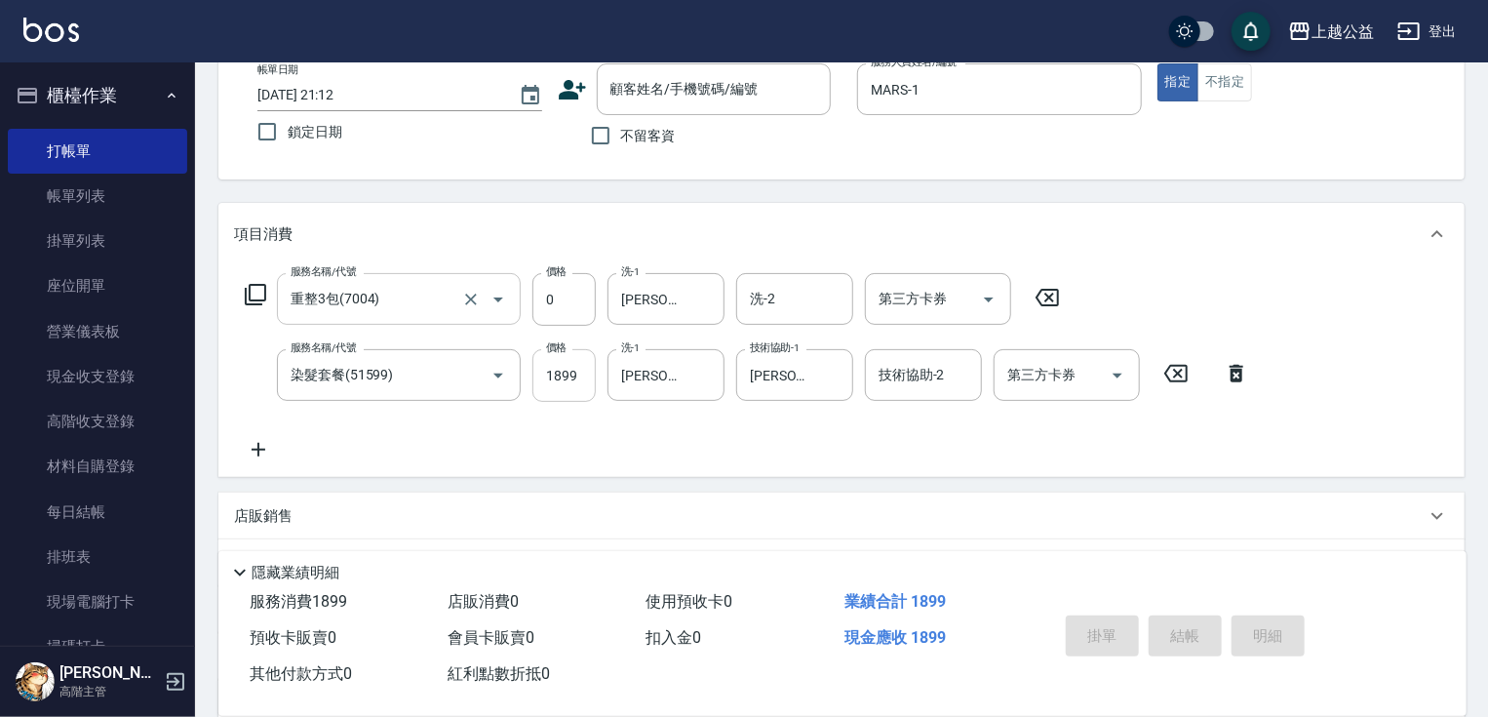
drag, startPoint x: 533, startPoint y: 457, endPoint x: 586, endPoint y: 330, distance: 138.2
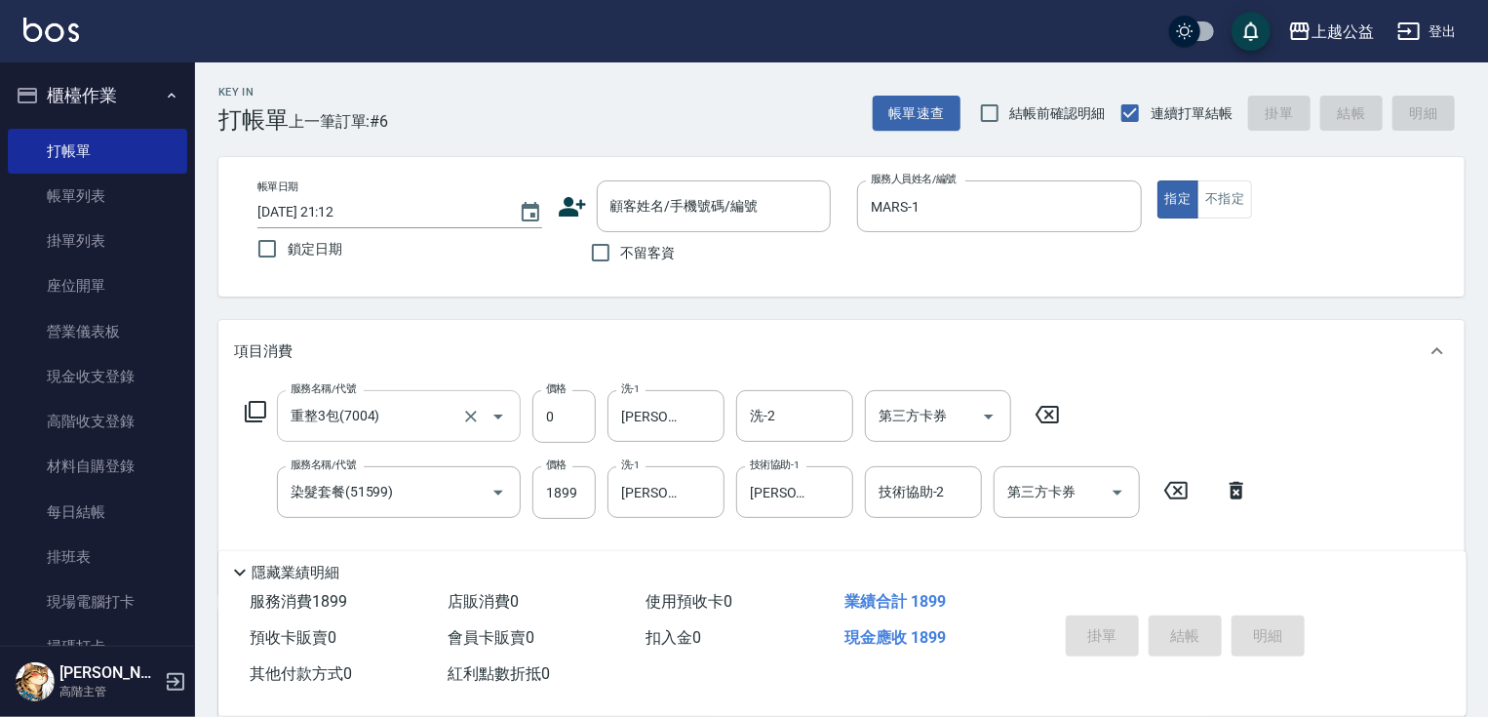
click at [660, 234] on label "不留客資" at bounding box center [628, 252] width 96 height 41
click at [621, 234] on input "不留客資" at bounding box center [600, 252] width 41 height 41
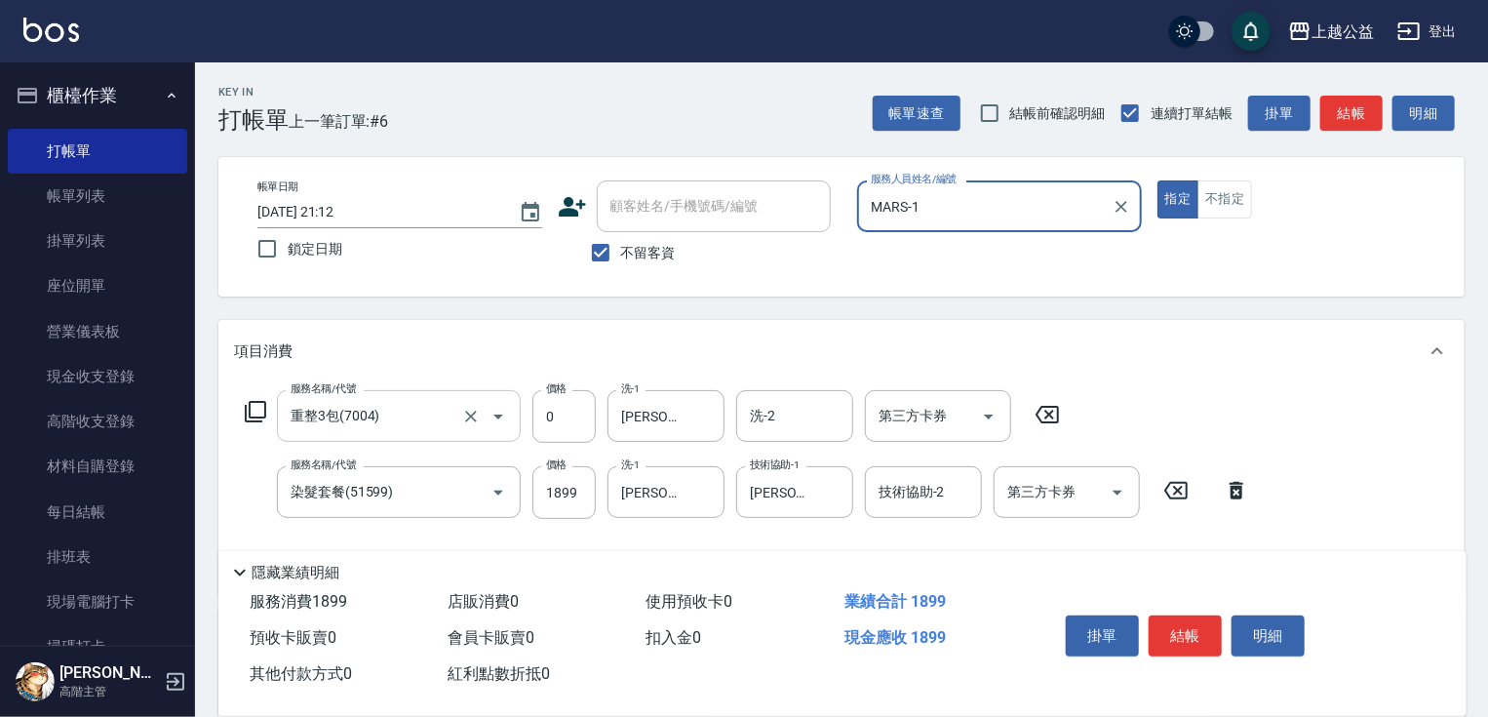
click at [659, 246] on span "不留客資" at bounding box center [648, 253] width 55 height 20
click at [621, 246] on input "不留客資" at bounding box center [600, 252] width 41 height 41
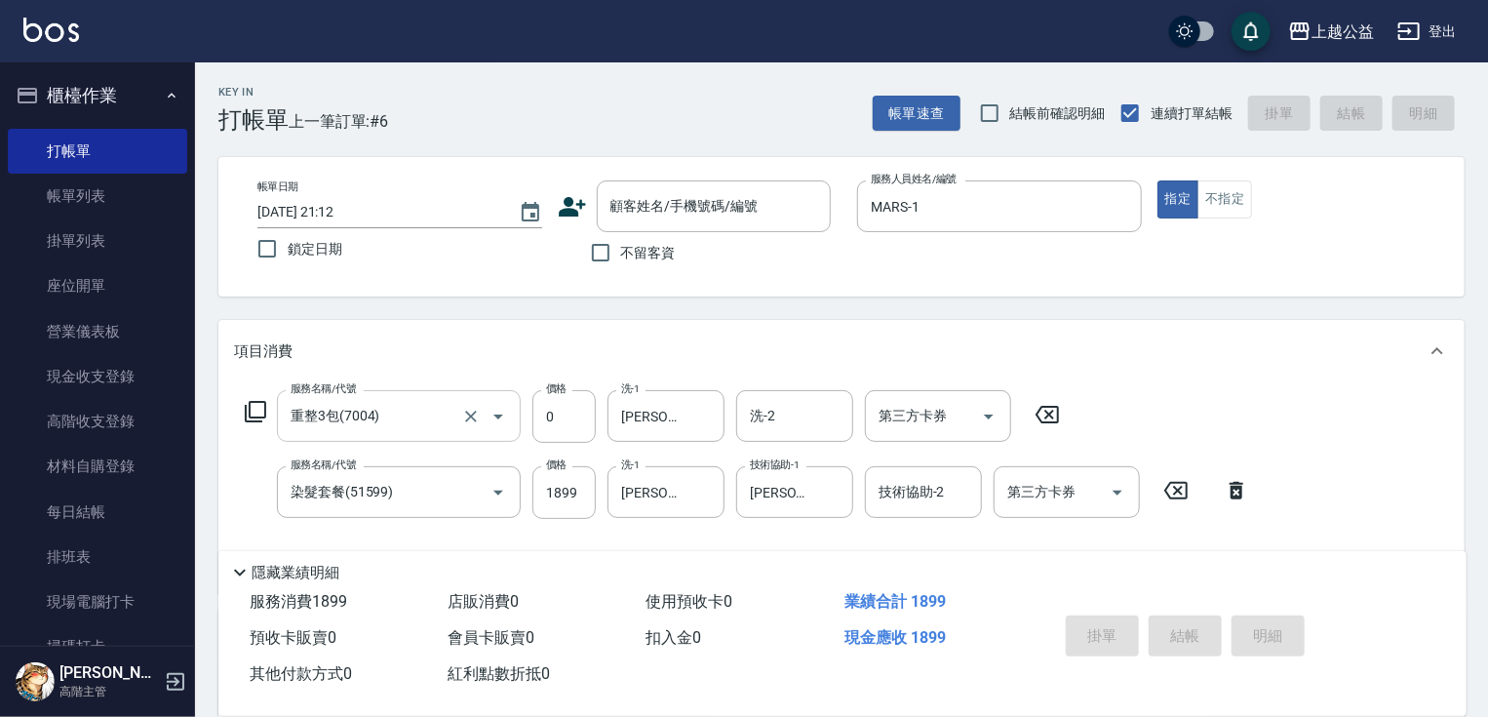
click at [659, 246] on span "不留客資" at bounding box center [648, 253] width 55 height 20
click at [621, 246] on input "不留客資" at bounding box center [600, 252] width 41 height 41
checkbox input "true"
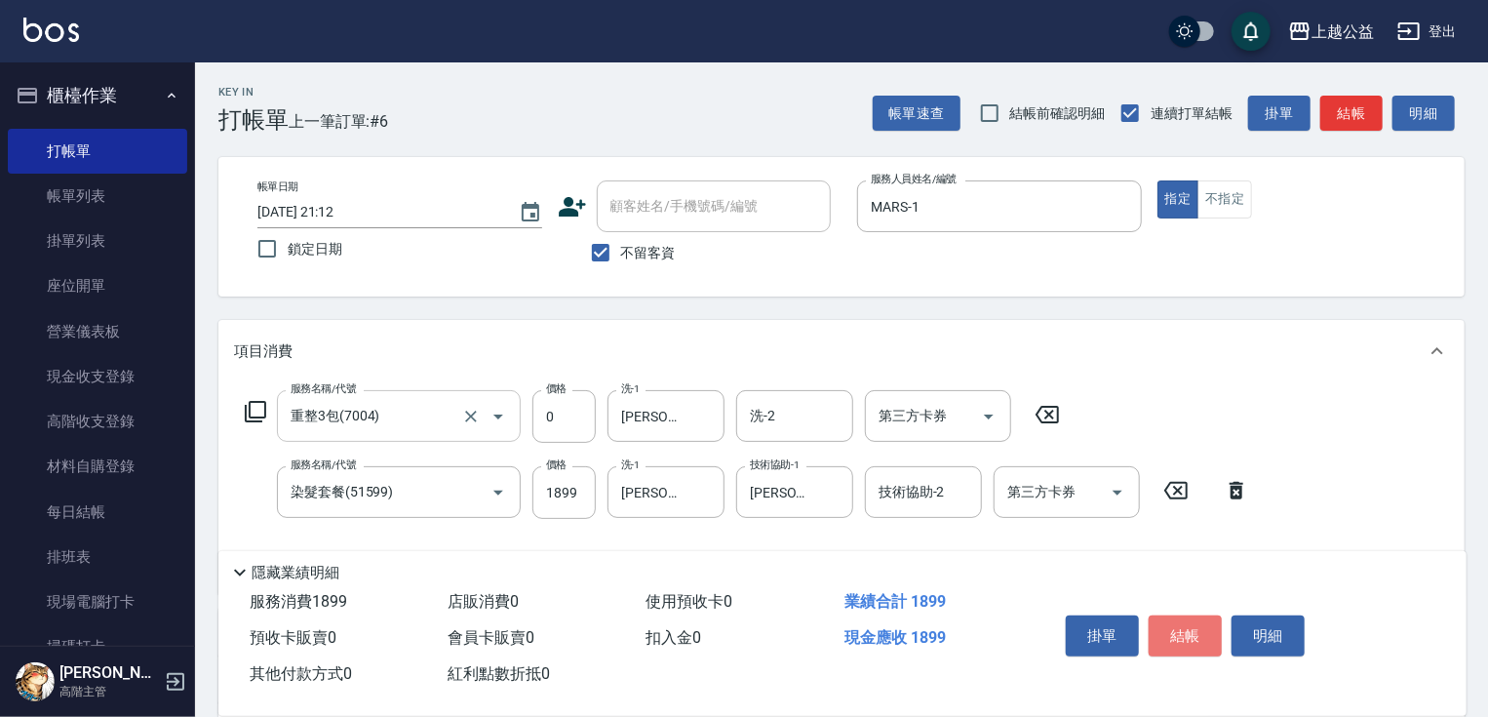
click at [1171, 630] on button "結帳" at bounding box center [1185, 635] width 73 height 41
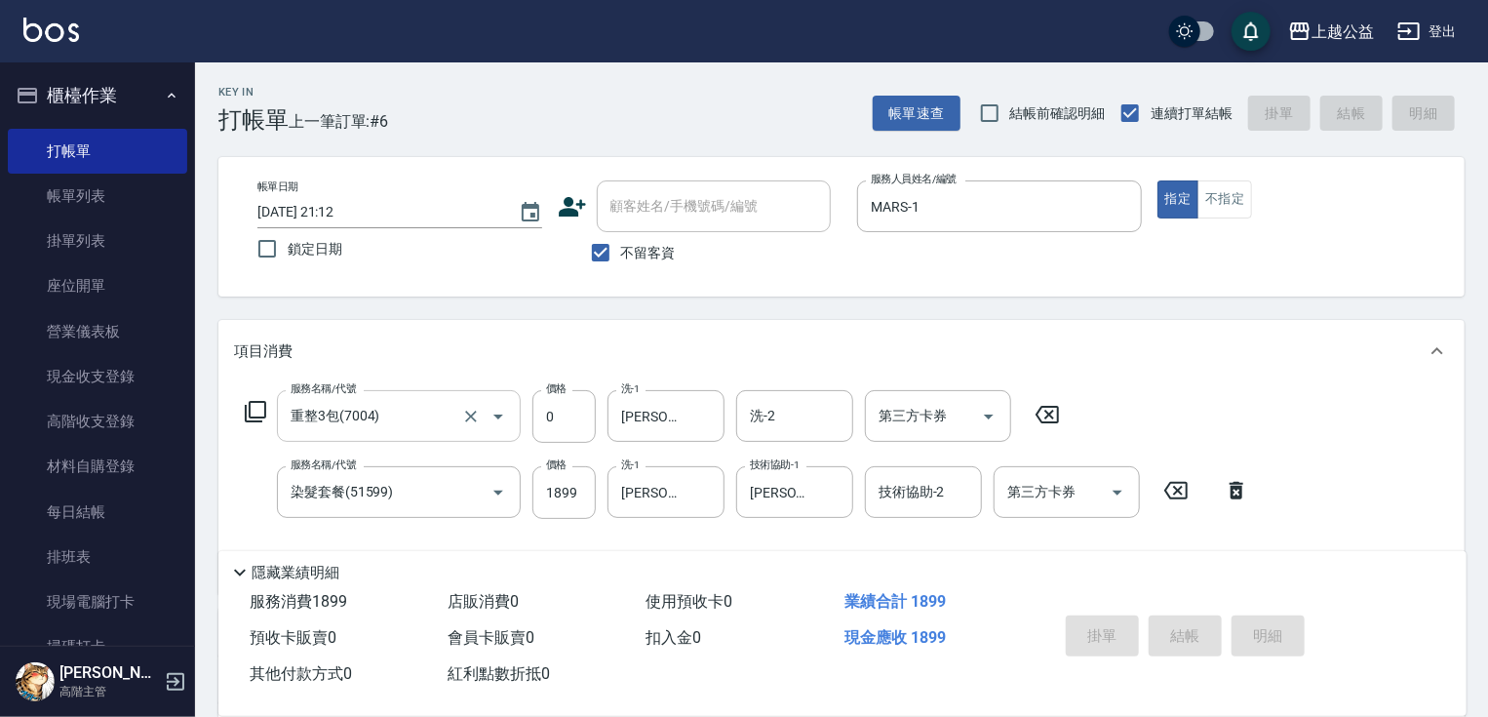
type input "[DATE] 21:13"
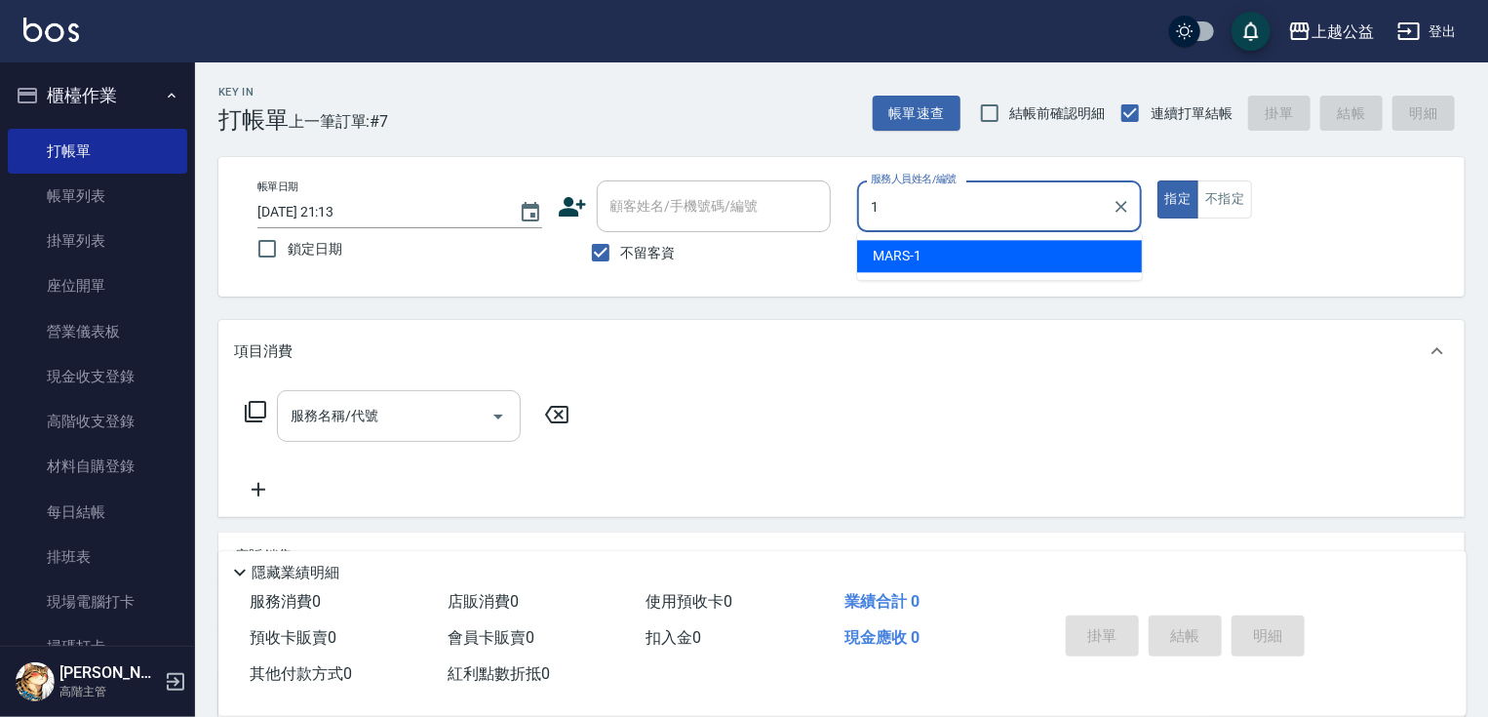
type input "MARS-1"
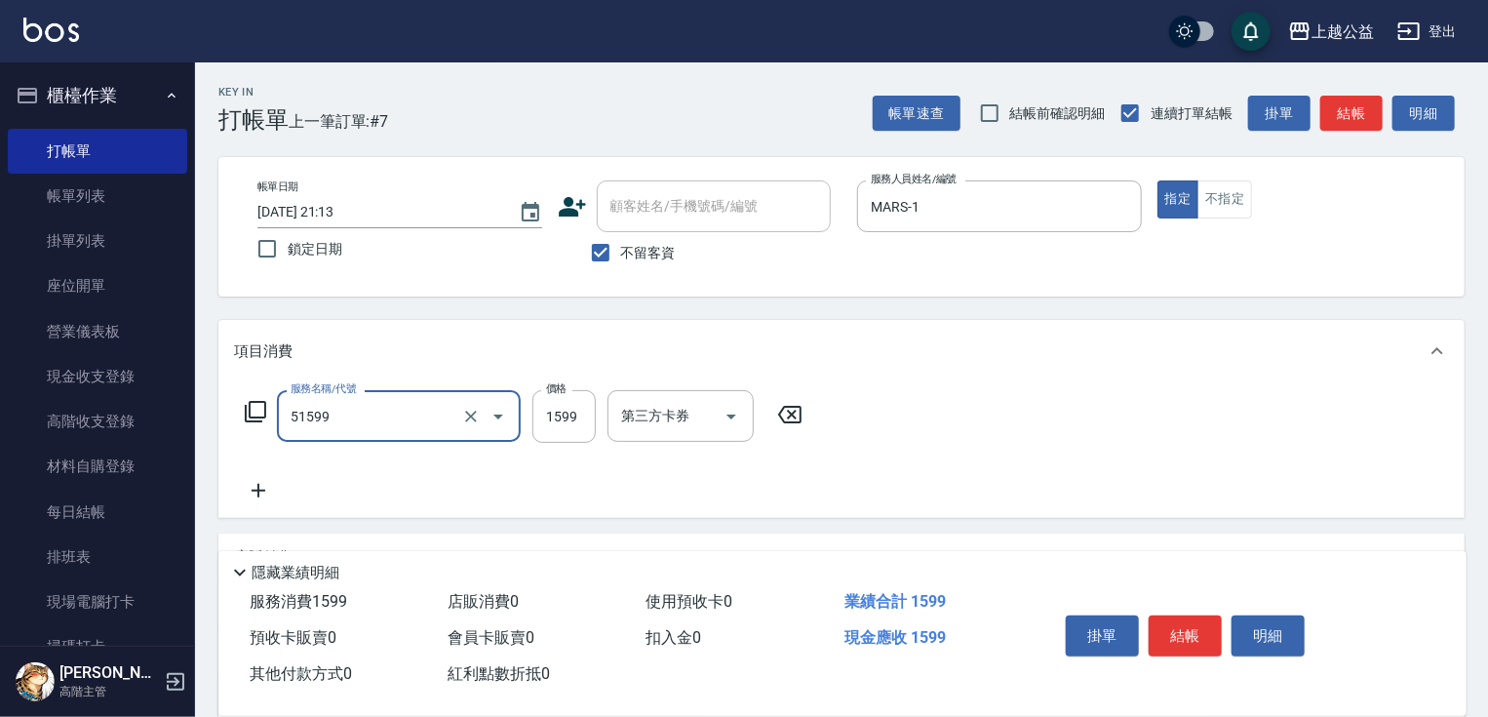
type input "染髮套餐(51599)"
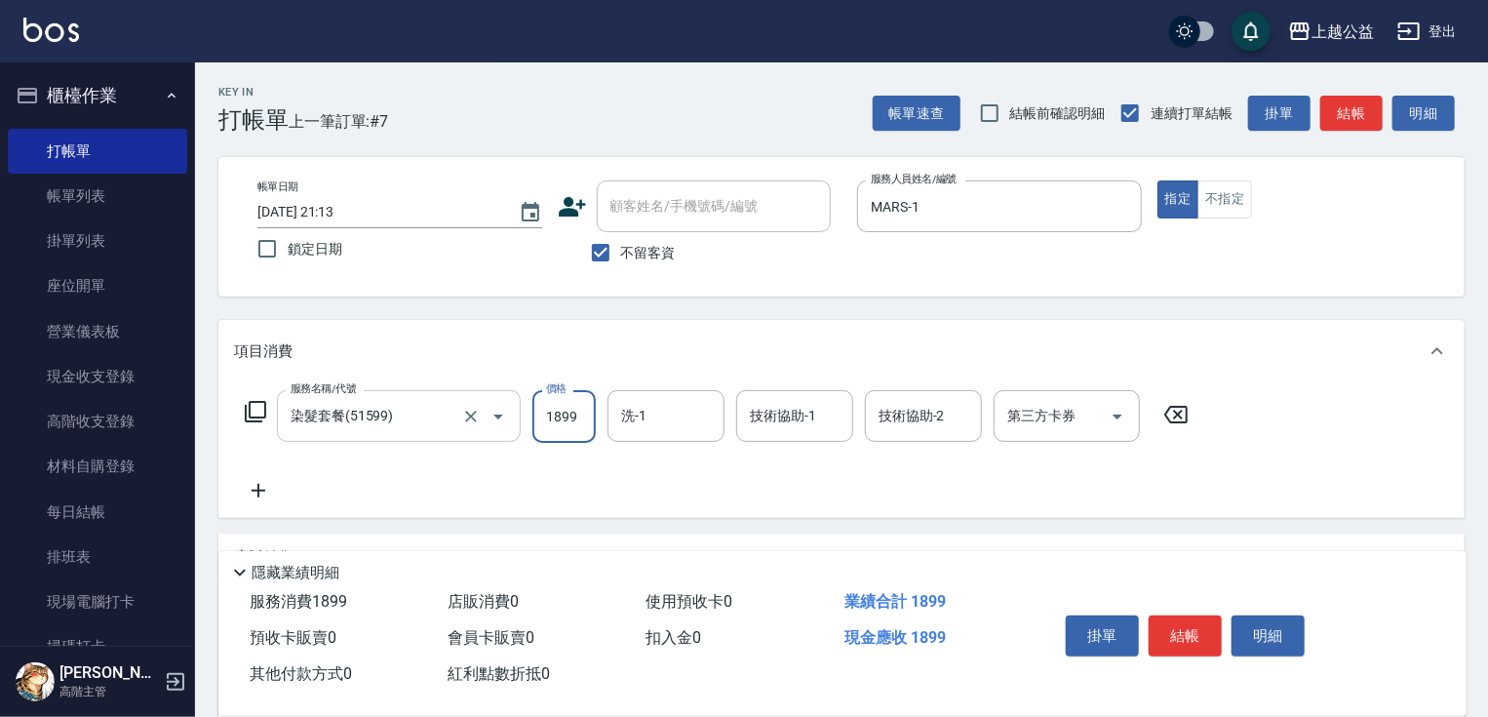
type input "1899"
type input "[PERSON_NAME]-31"
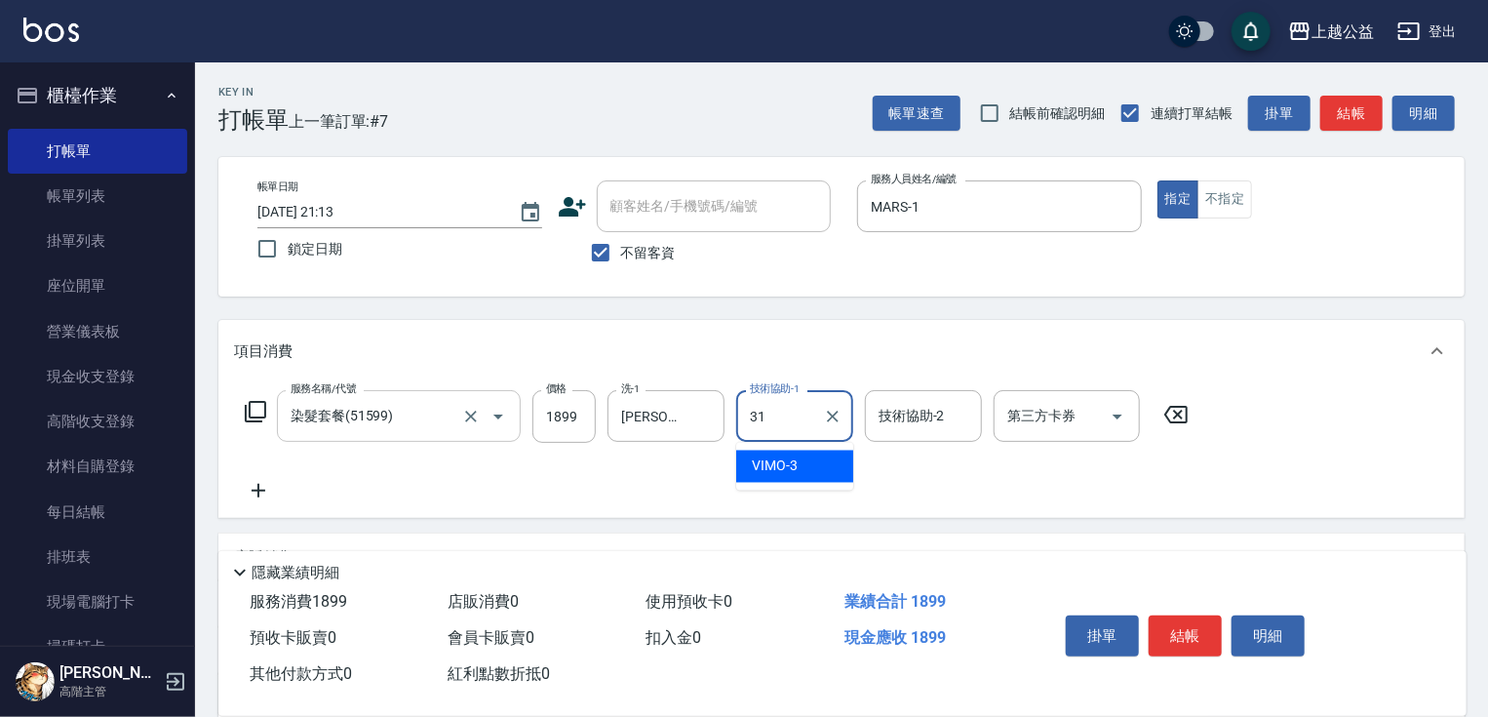
type input "[PERSON_NAME]-31"
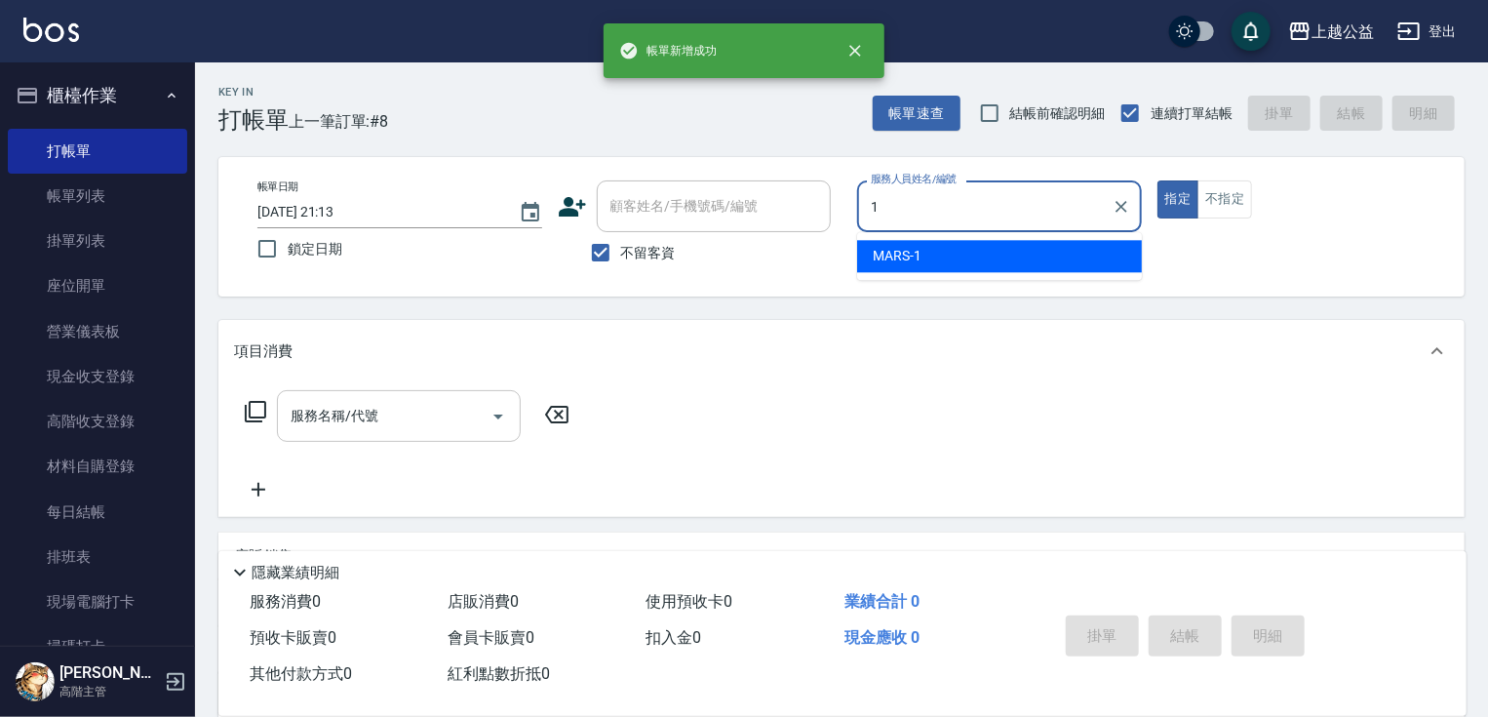
type input "MARS-1"
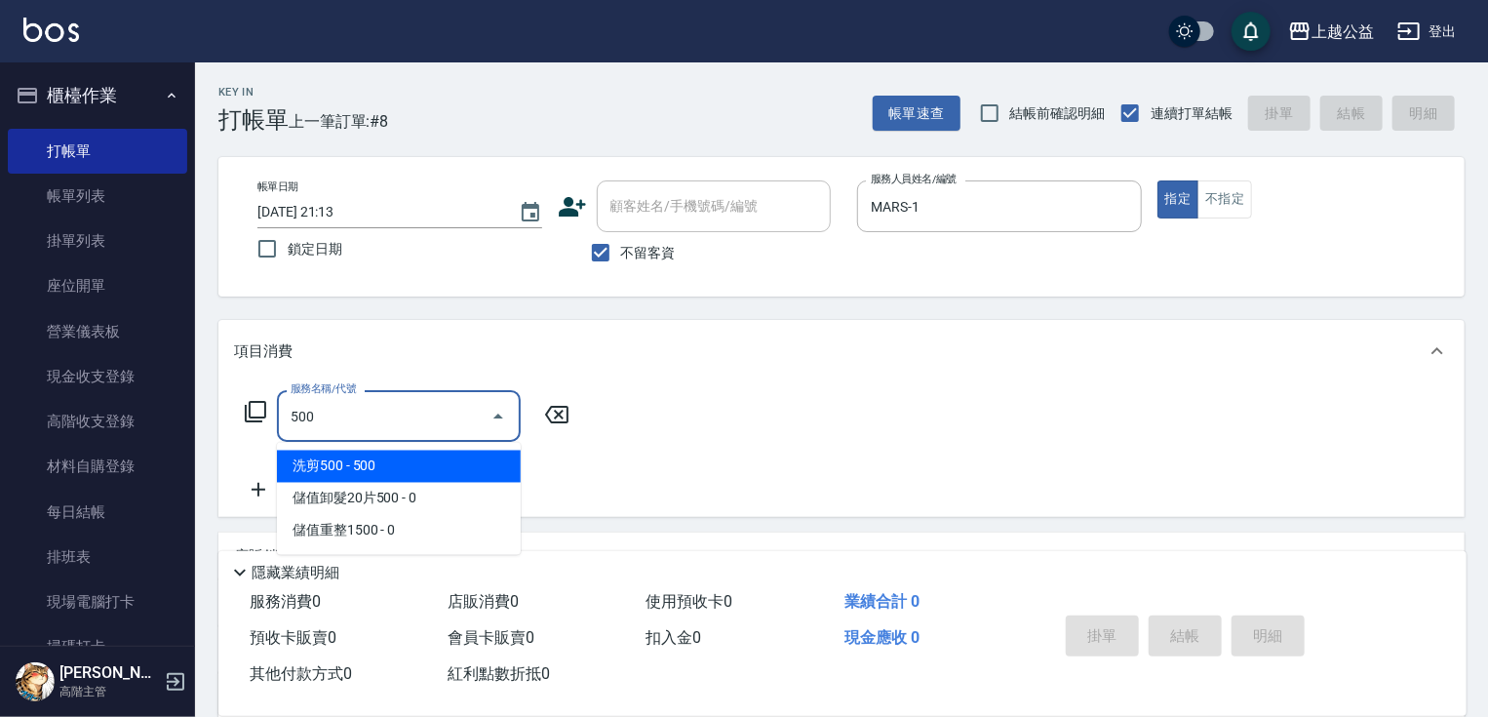
type input "洗剪500(500)"
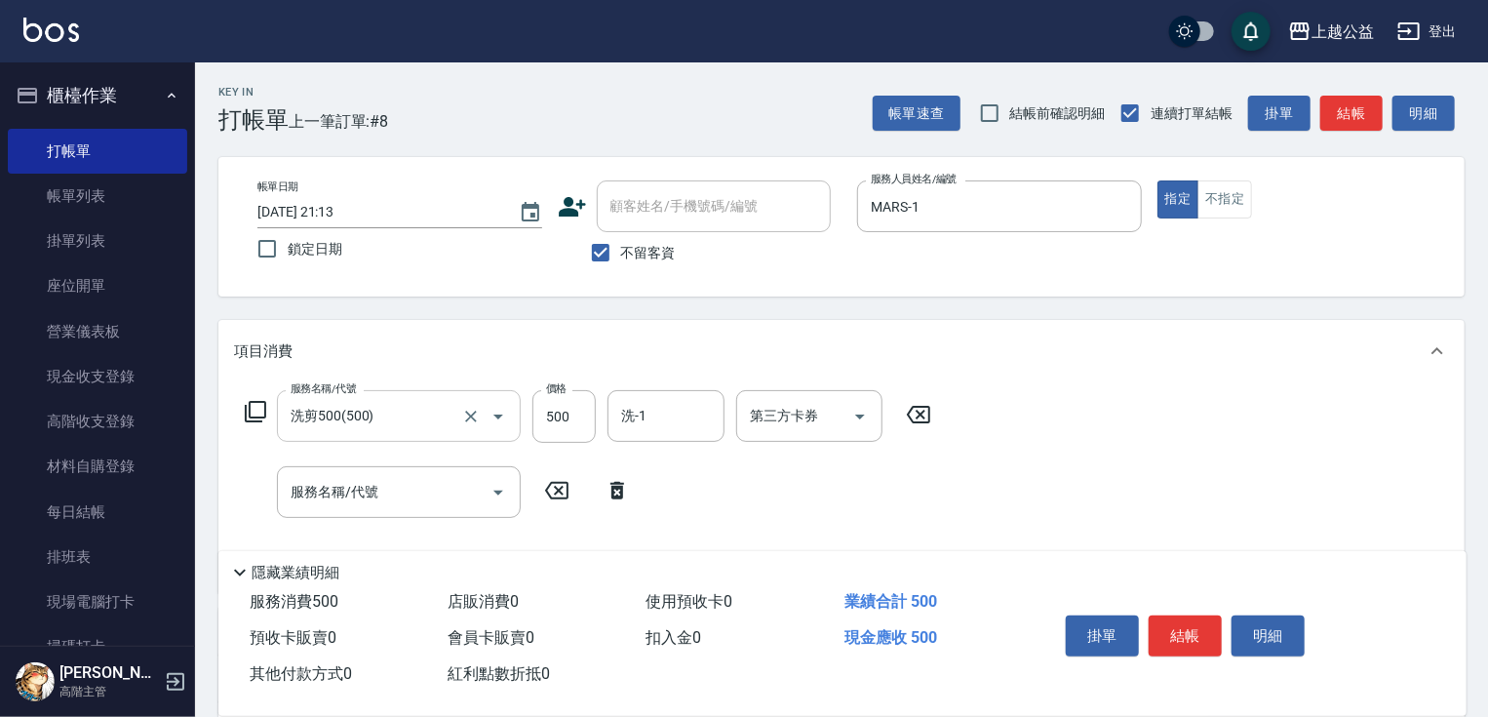
click at [252, 406] on icon at bounding box center [255, 411] width 23 height 23
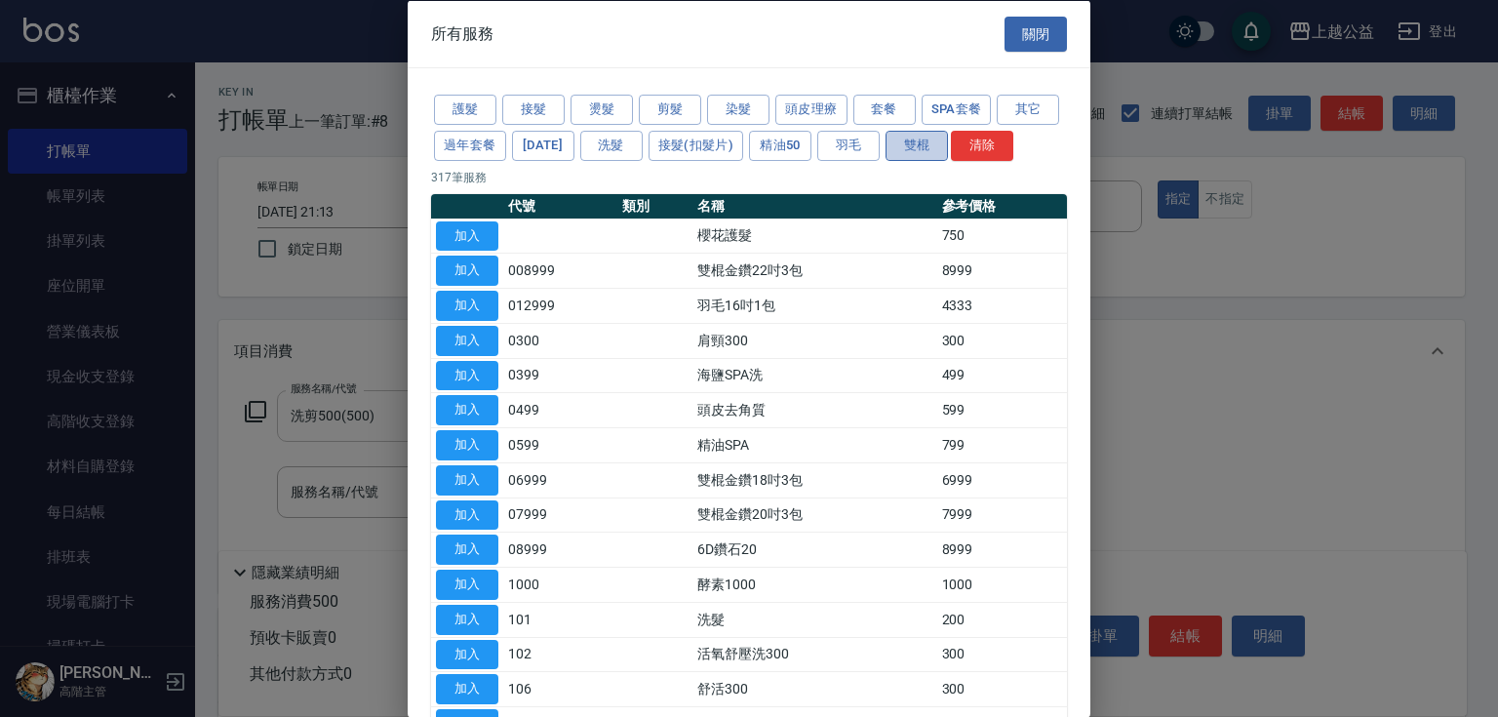
click at [948, 135] on button "雙棍" at bounding box center [916, 145] width 62 height 30
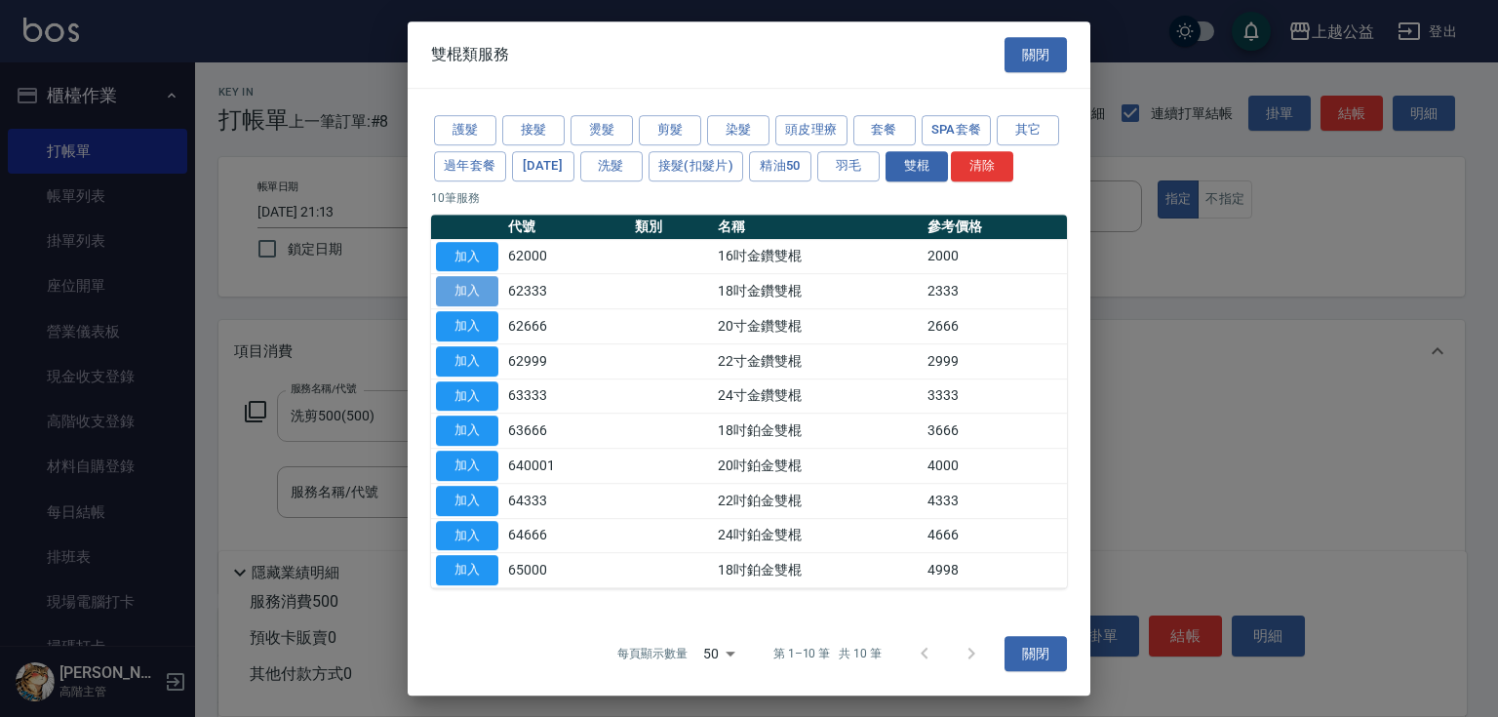
click at [492, 288] on button "加入" at bounding box center [467, 291] width 62 height 30
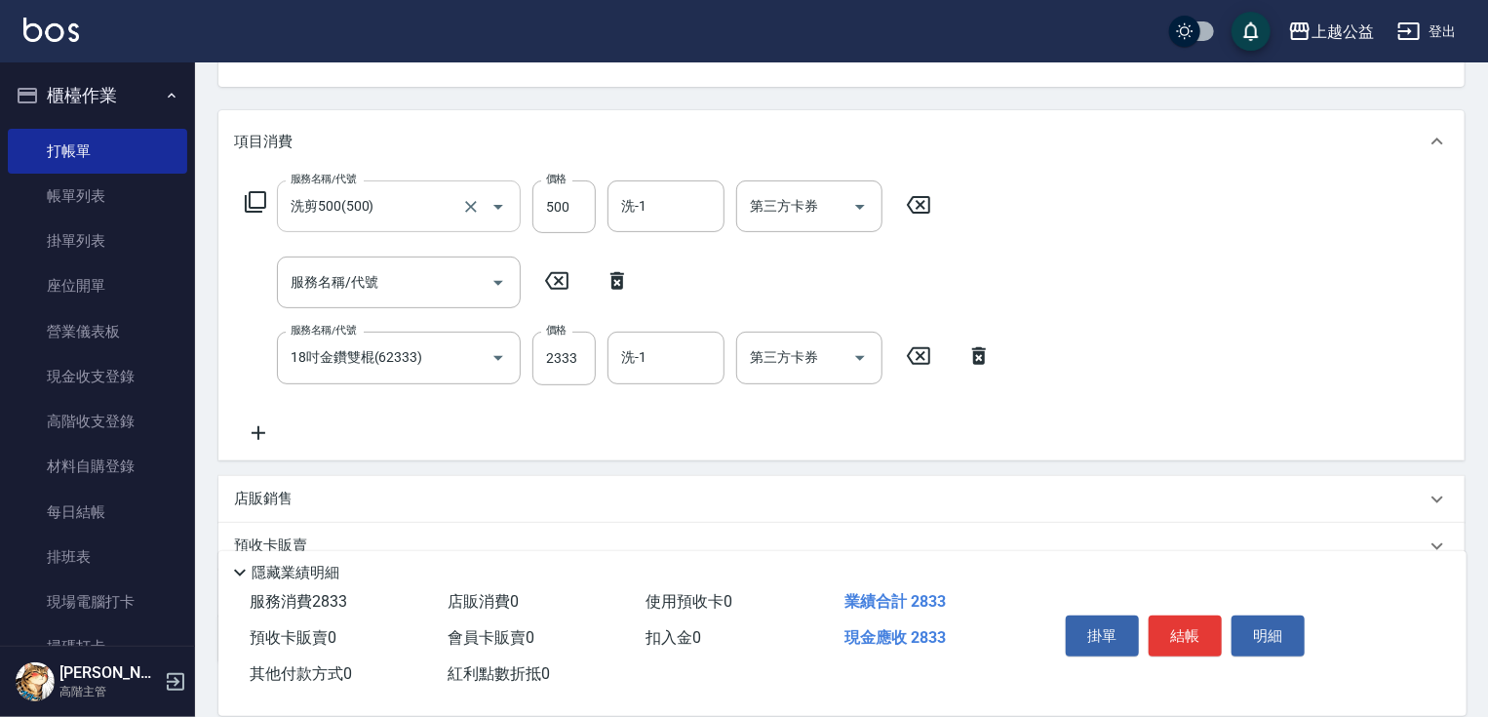
drag, startPoint x: 719, startPoint y: 250, endPoint x: 500, endPoint y: 402, distance: 266.1
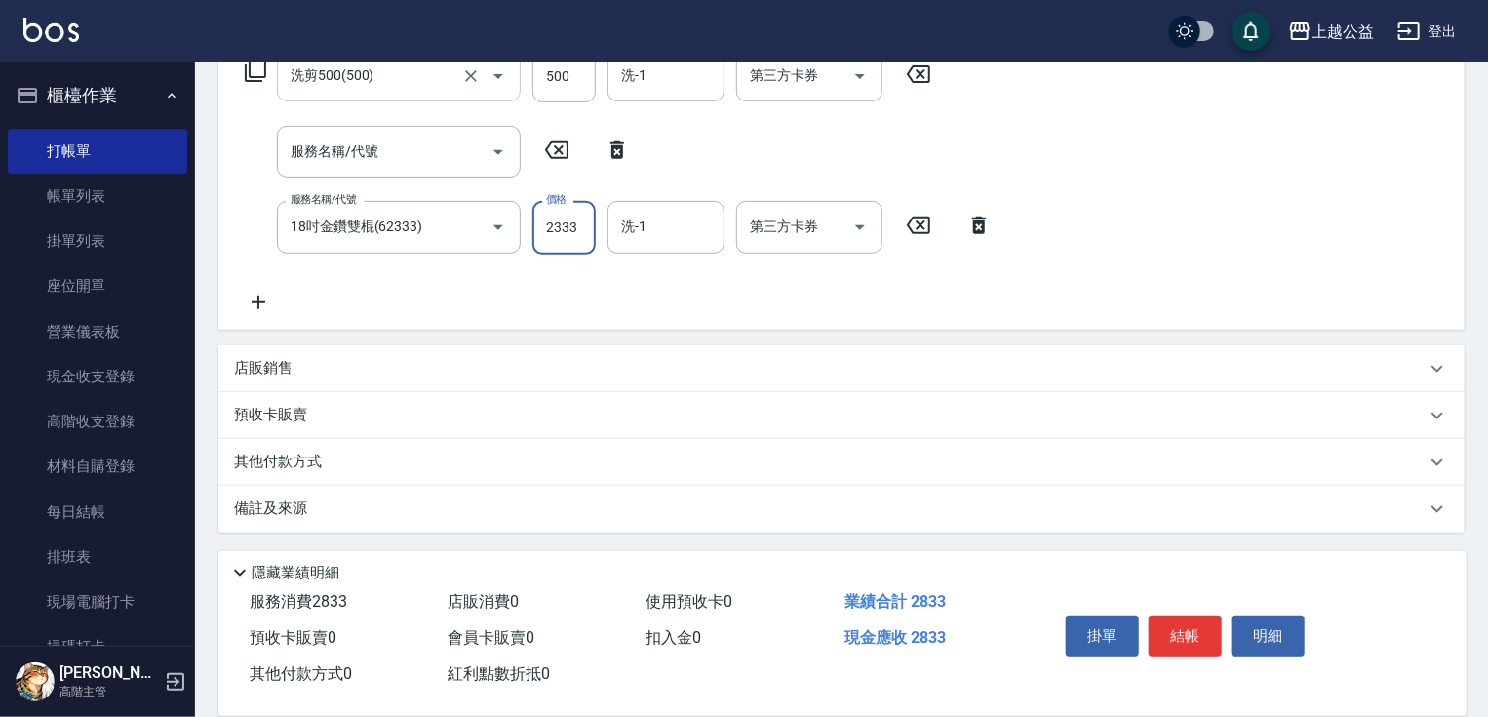
click at [566, 229] on input "2333" at bounding box center [563, 227] width 63 height 53
type input "3000"
type input "[DATE] 21:14"
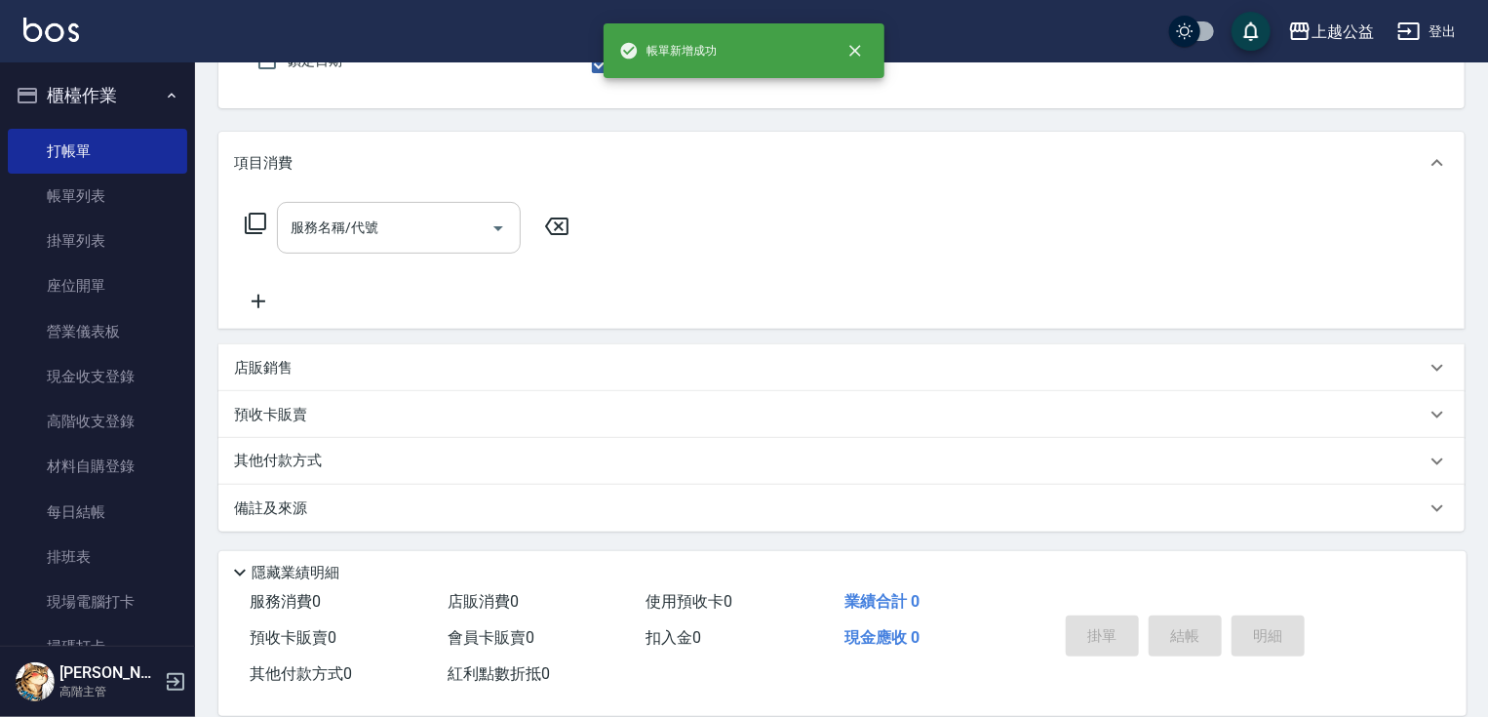
scroll to position [187, 0]
type input "MARS-1"
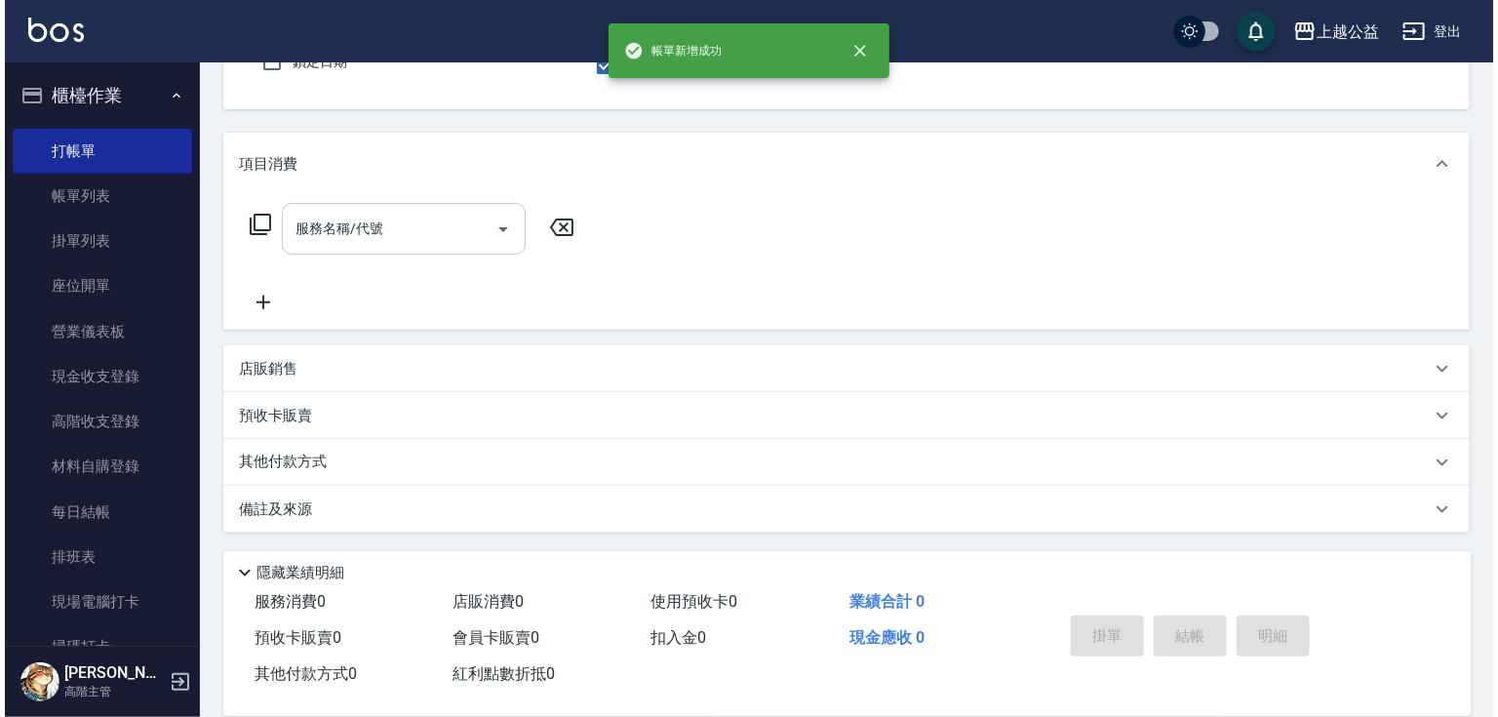
scroll to position [179, 0]
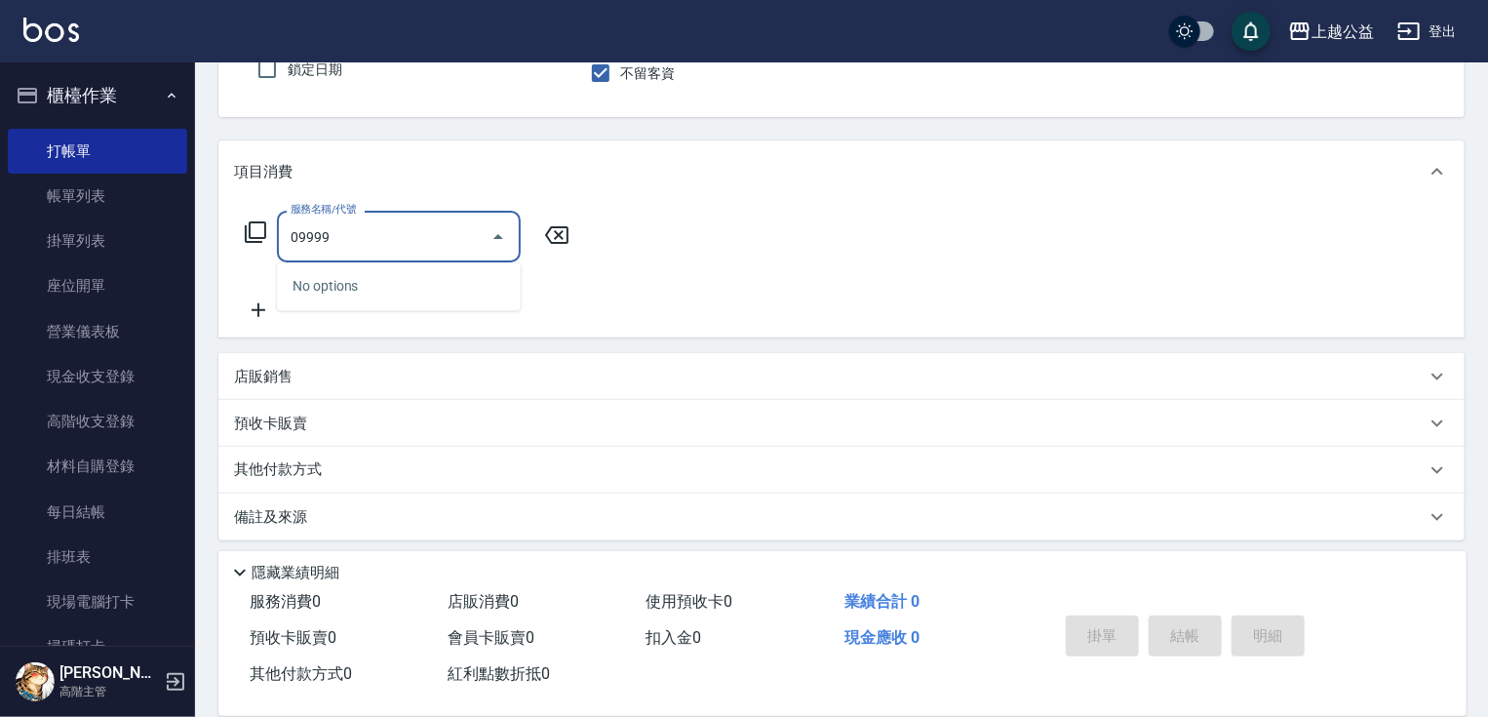
type input "9999"
click at [422, 230] on input "9999" at bounding box center [384, 236] width 197 height 34
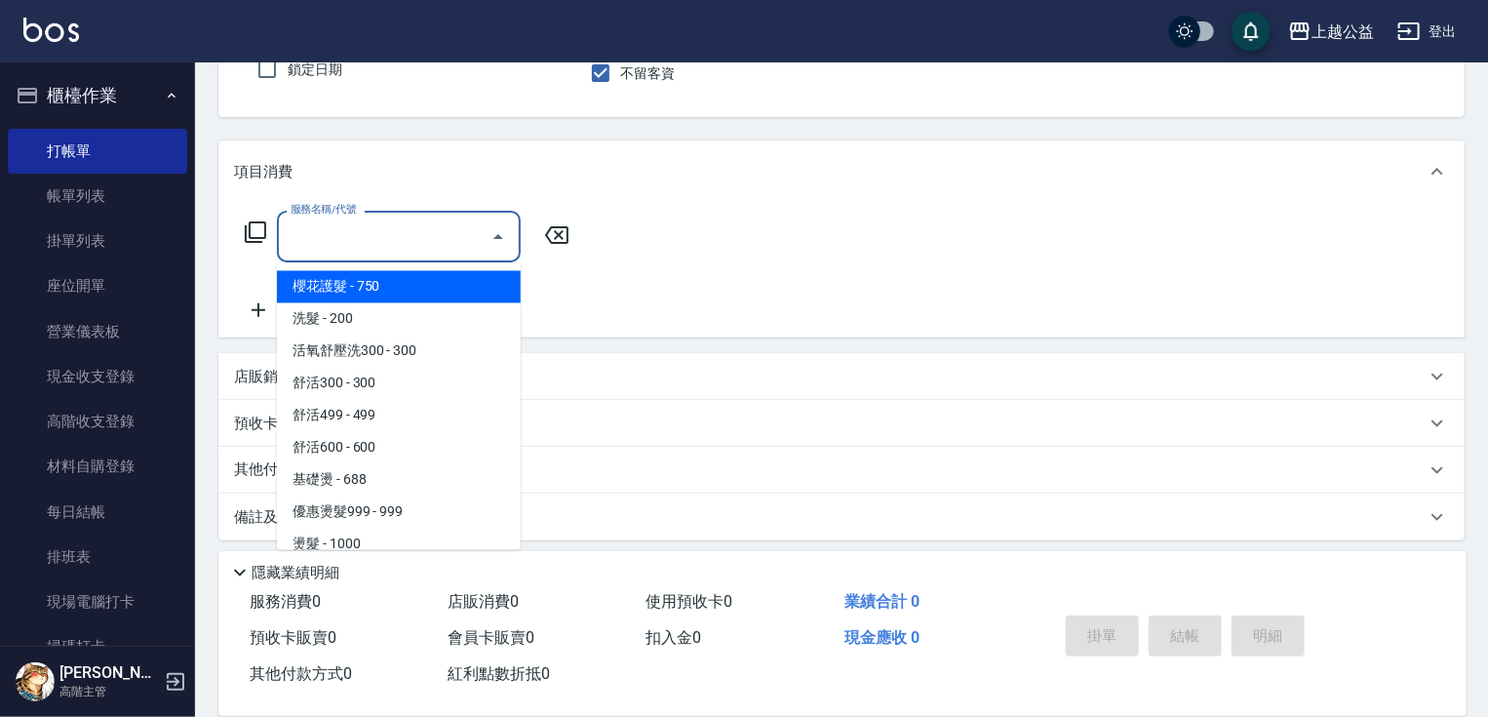
click at [258, 226] on icon at bounding box center [255, 231] width 23 height 23
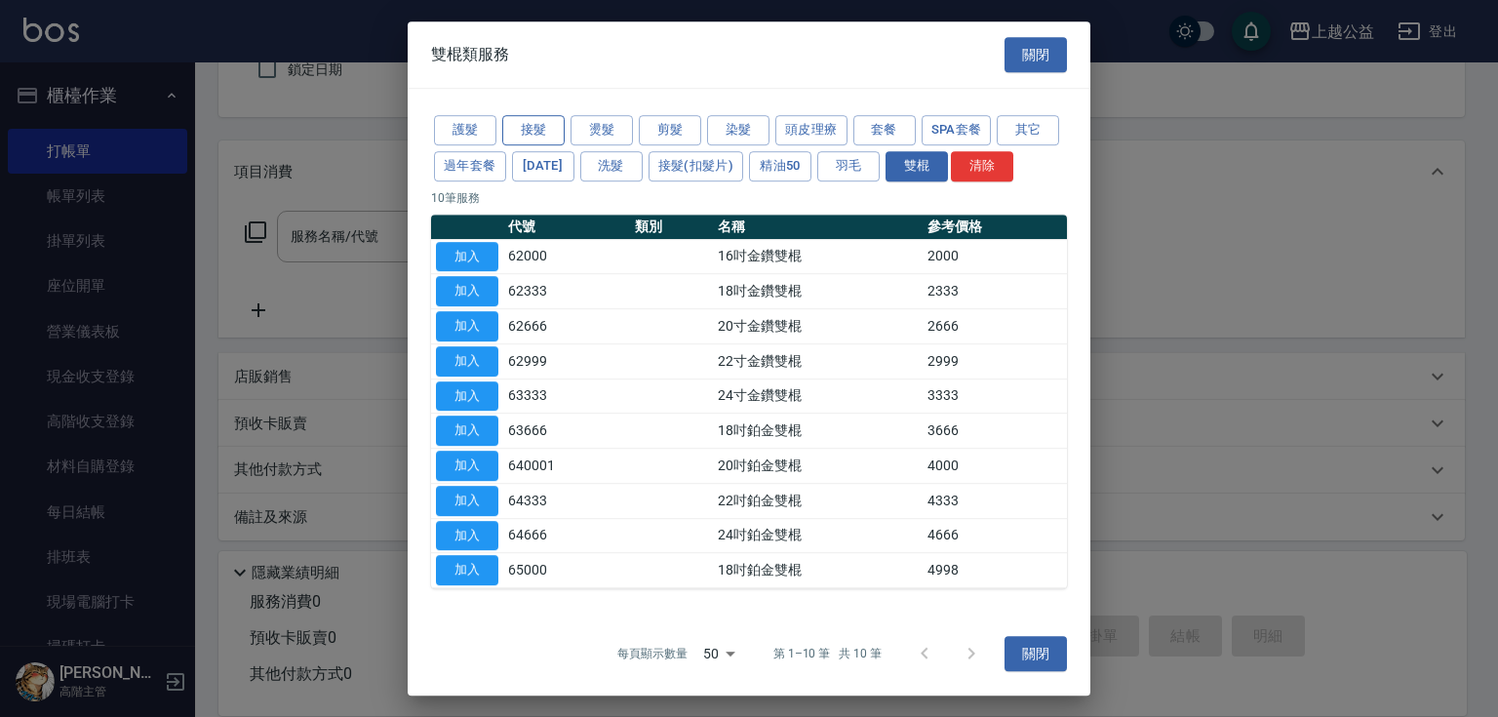
click at [527, 133] on button "接髮" at bounding box center [533, 130] width 62 height 30
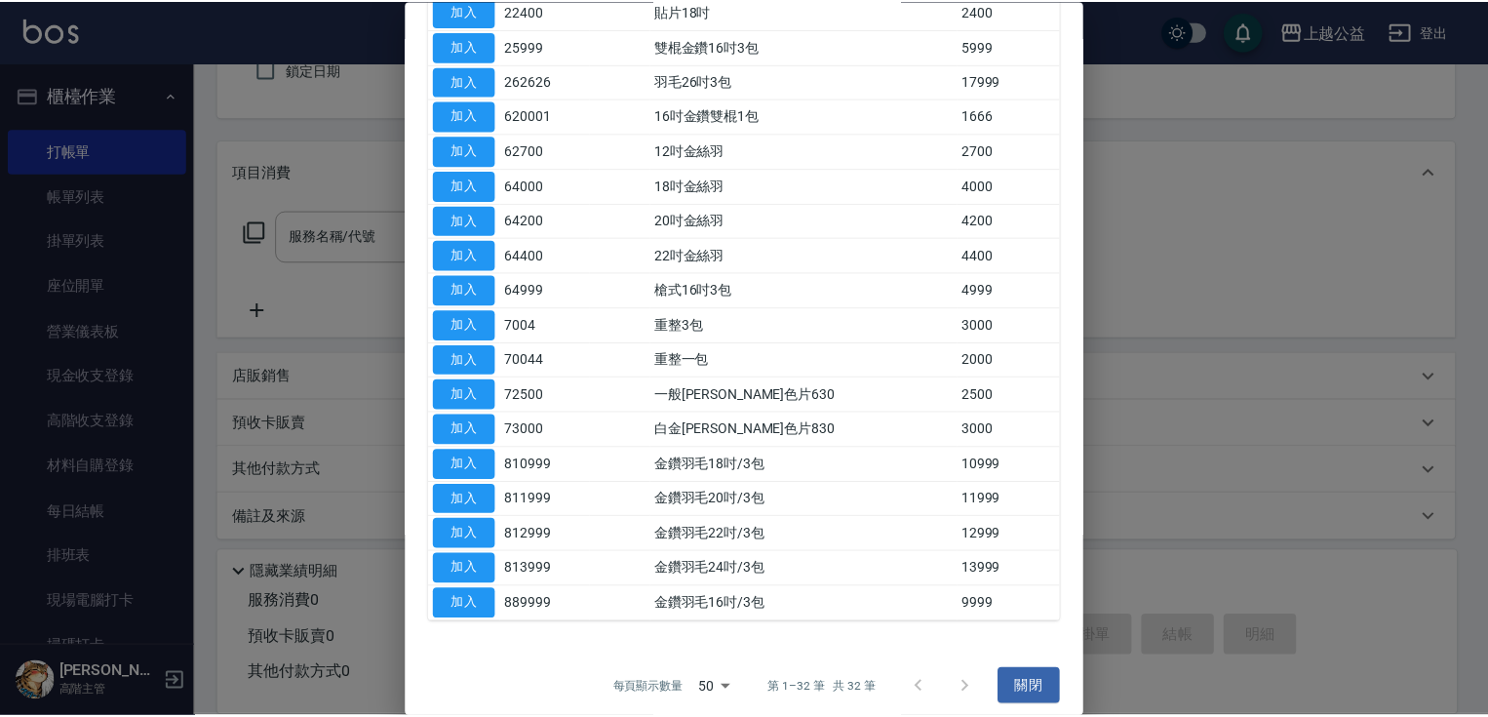
scroll to position [718, 0]
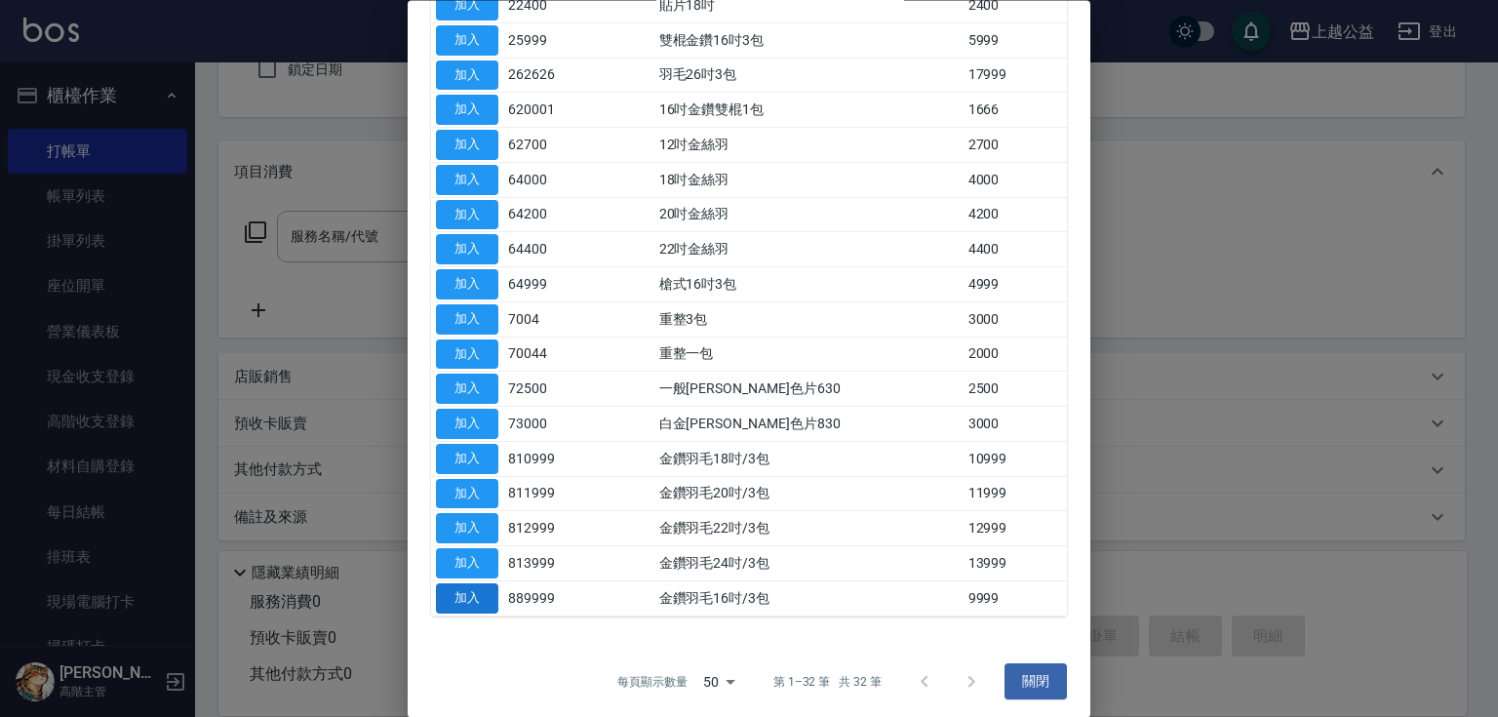
click at [472, 613] on button "加入" at bounding box center [467, 598] width 62 height 30
type input "金鑽羽毛16吋/3包(889999)"
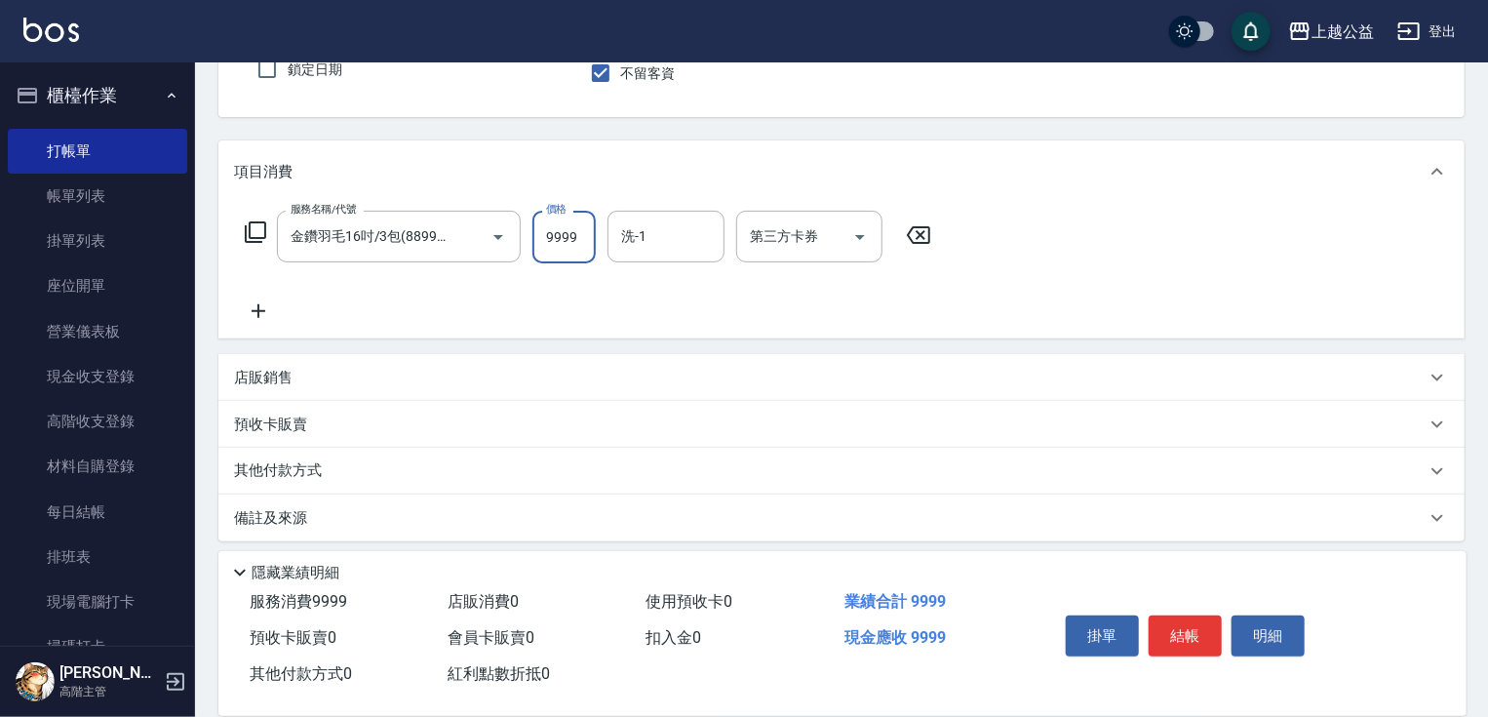
click at [590, 242] on input "9999" at bounding box center [563, 237] width 63 height 53
type input "13999"
type input "[PERSON_NAME]-31"
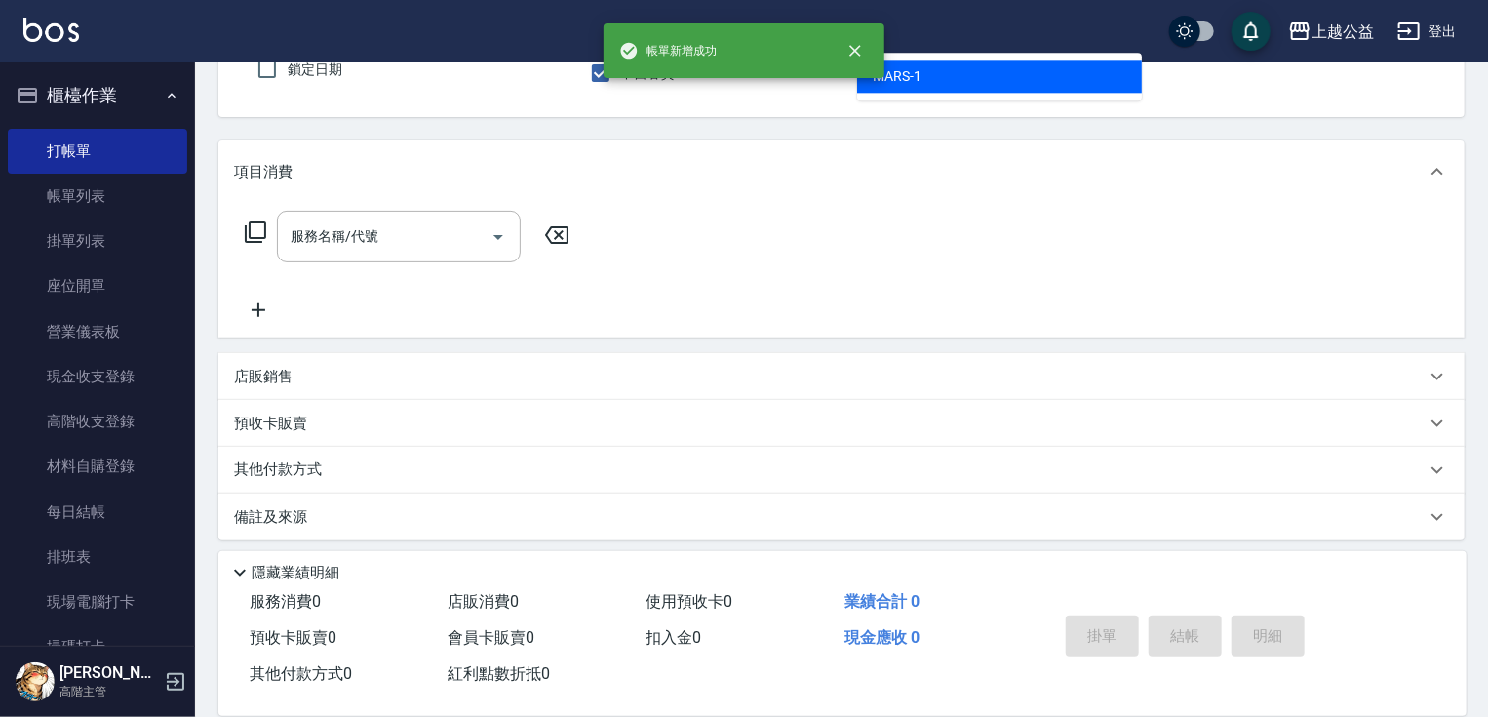
type input "MARS-1"
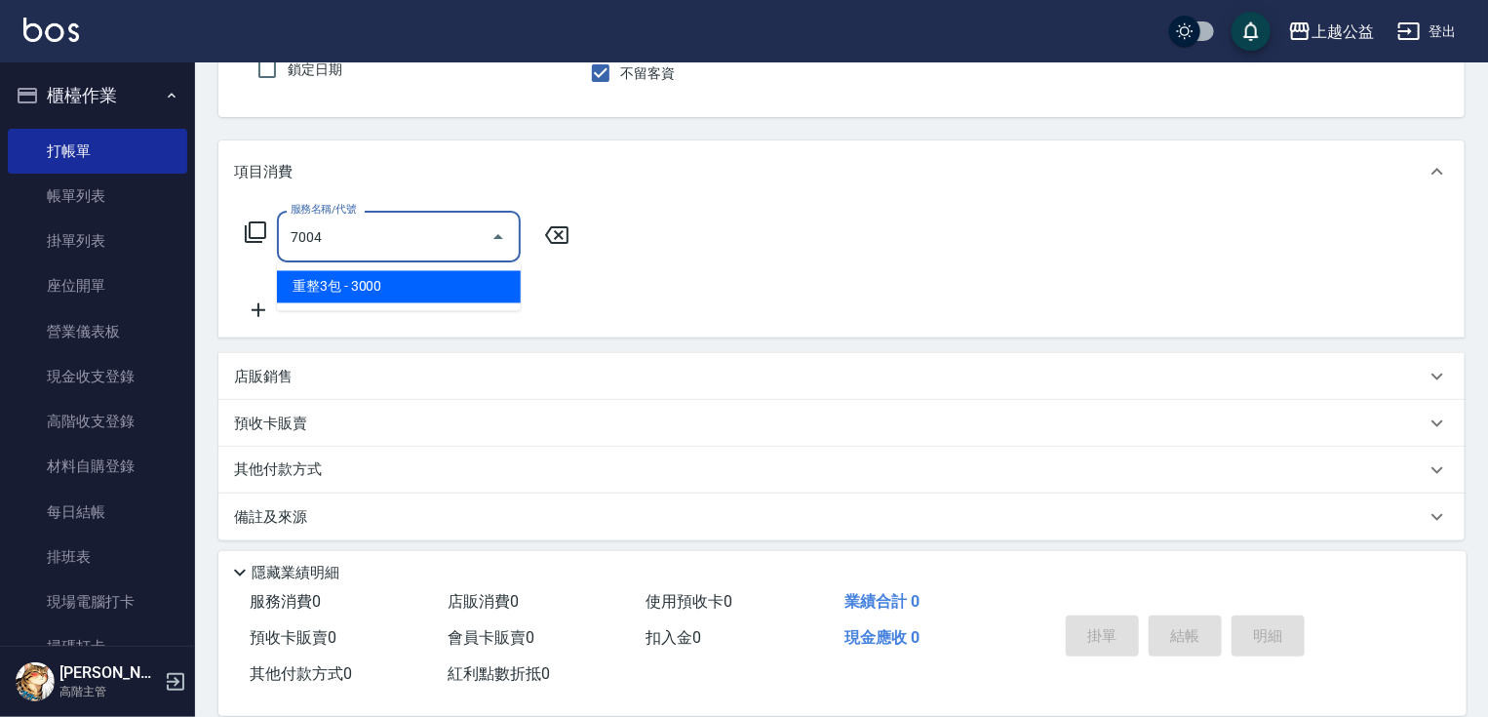
type input "重整3包(7004)"
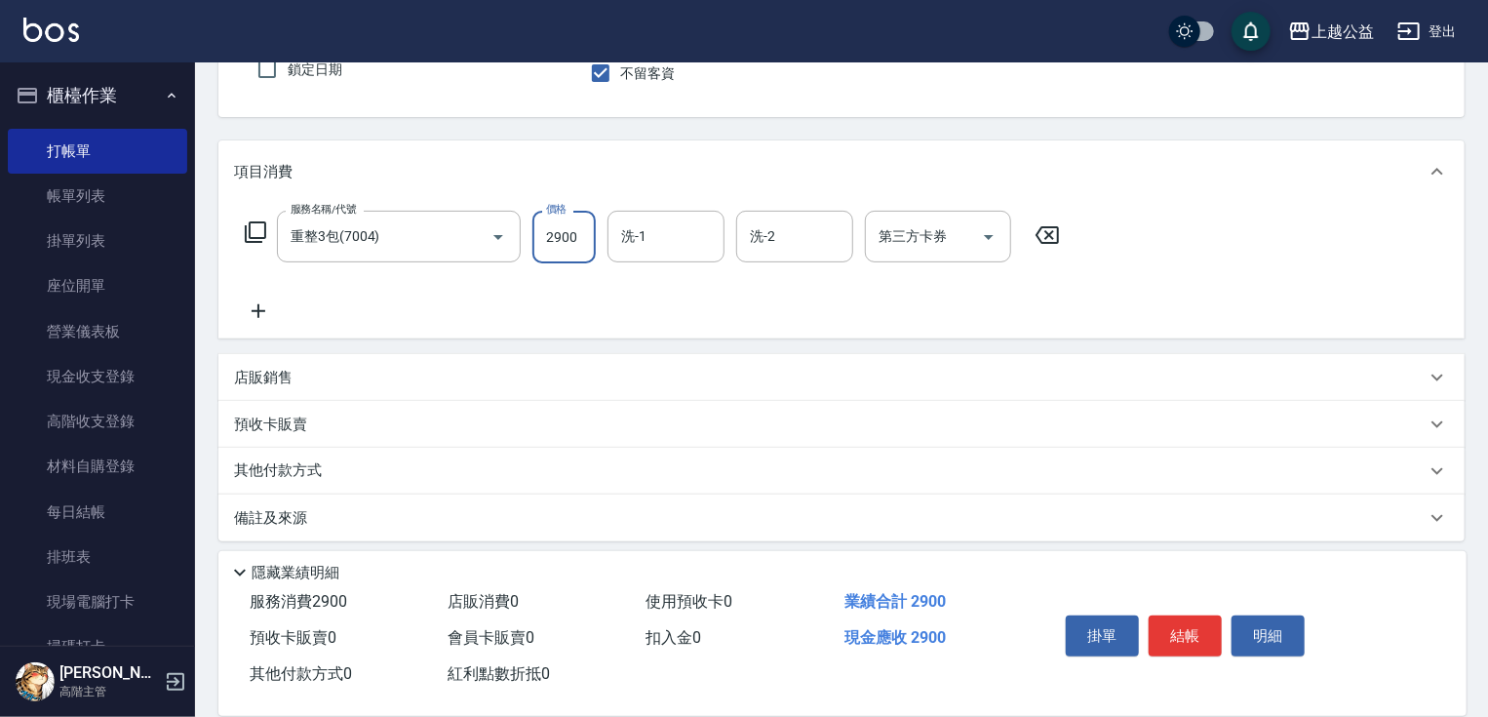
type input "2900"
type input "[PERSON_NAME]-31"
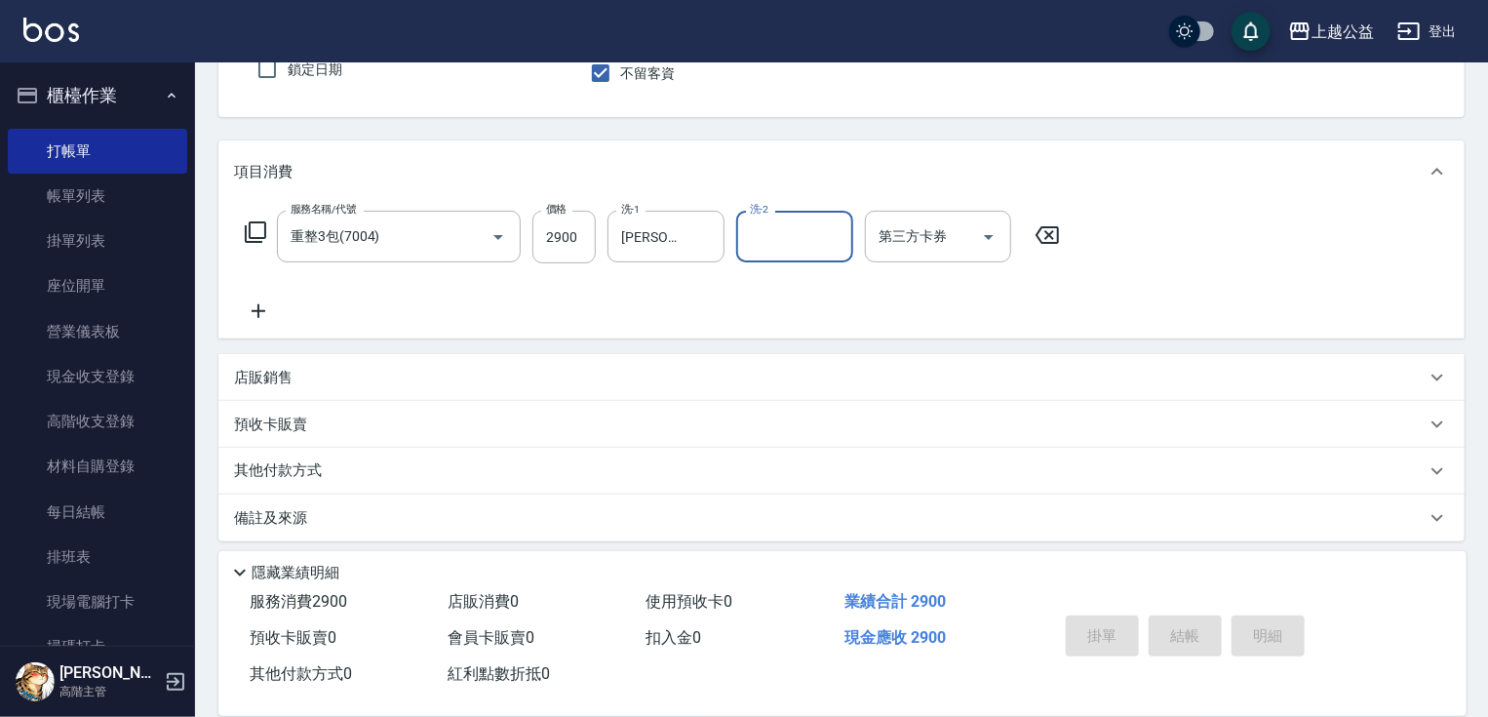
type input "[DATE] 21:15"
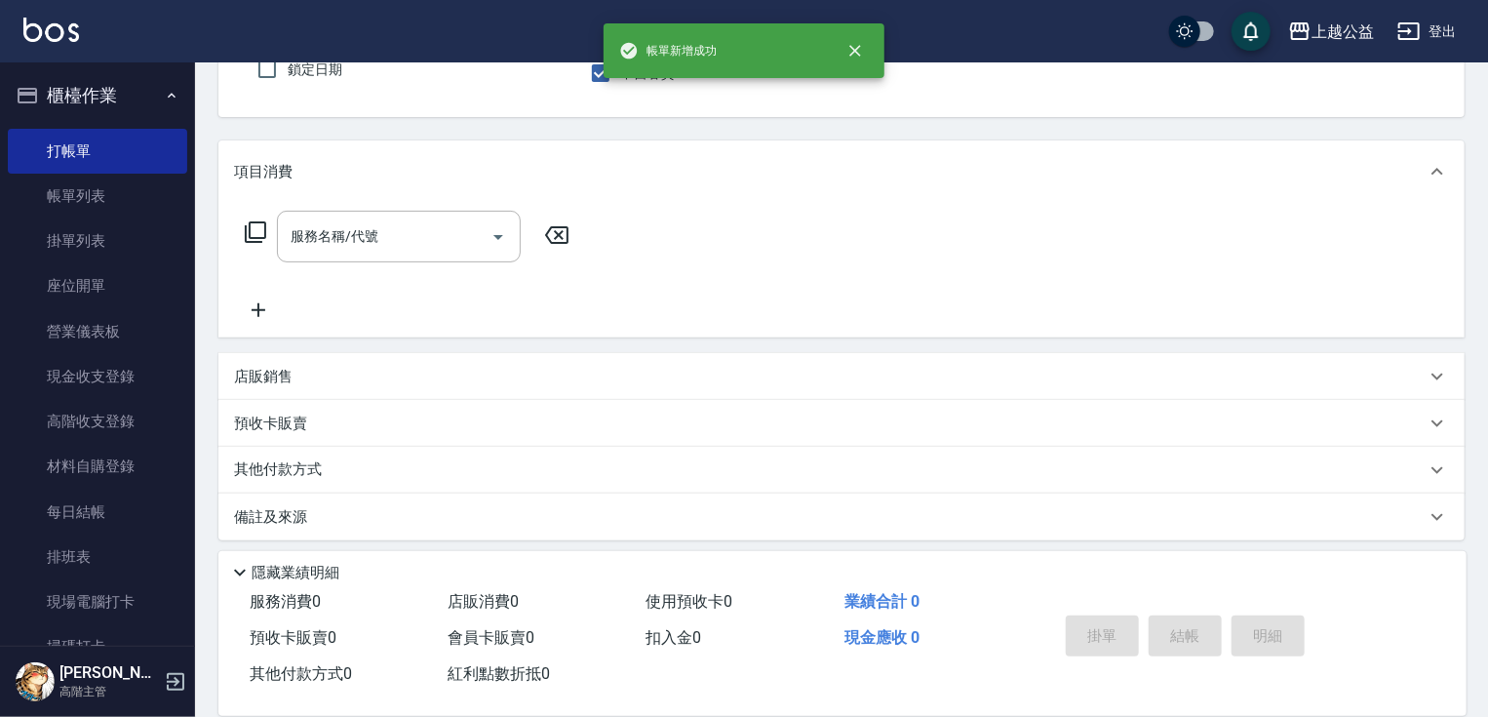
type input "MARS-1"
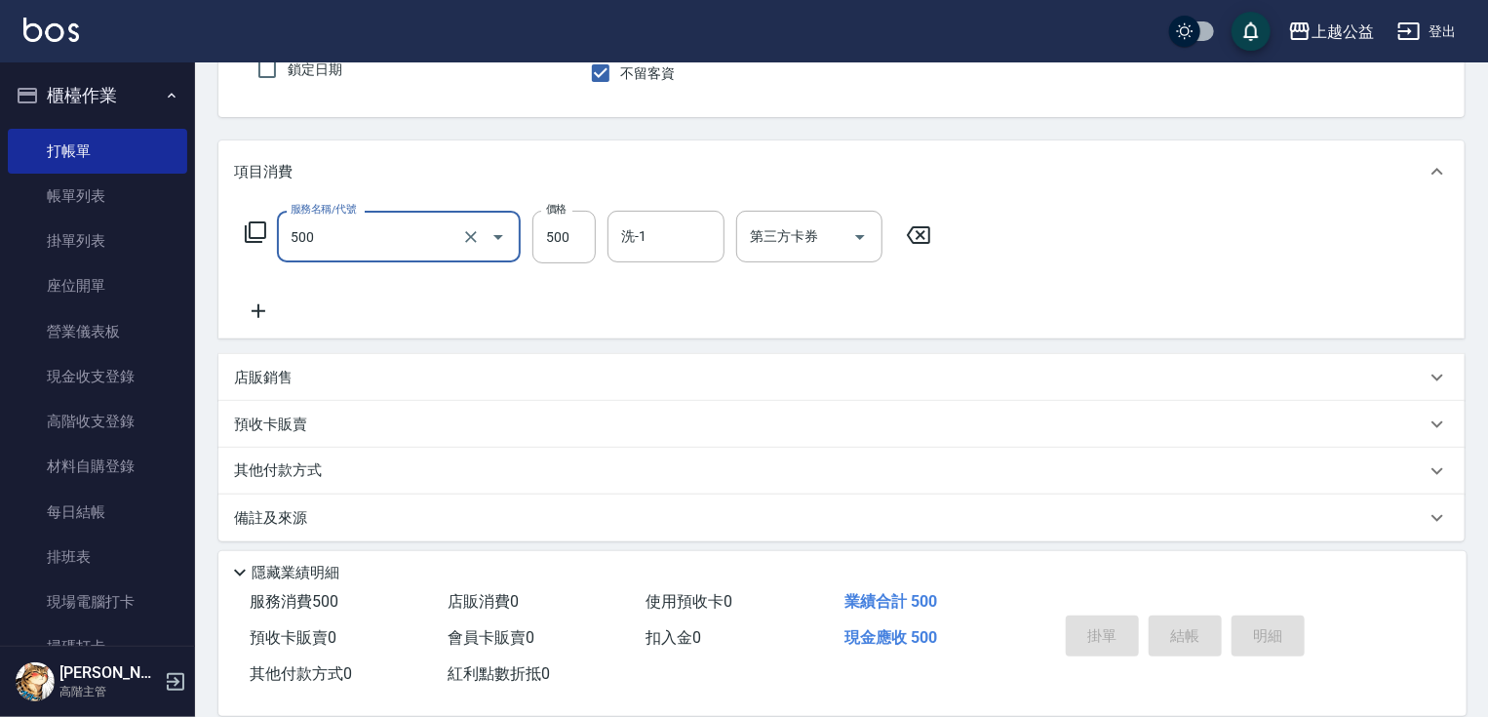
type input "500"
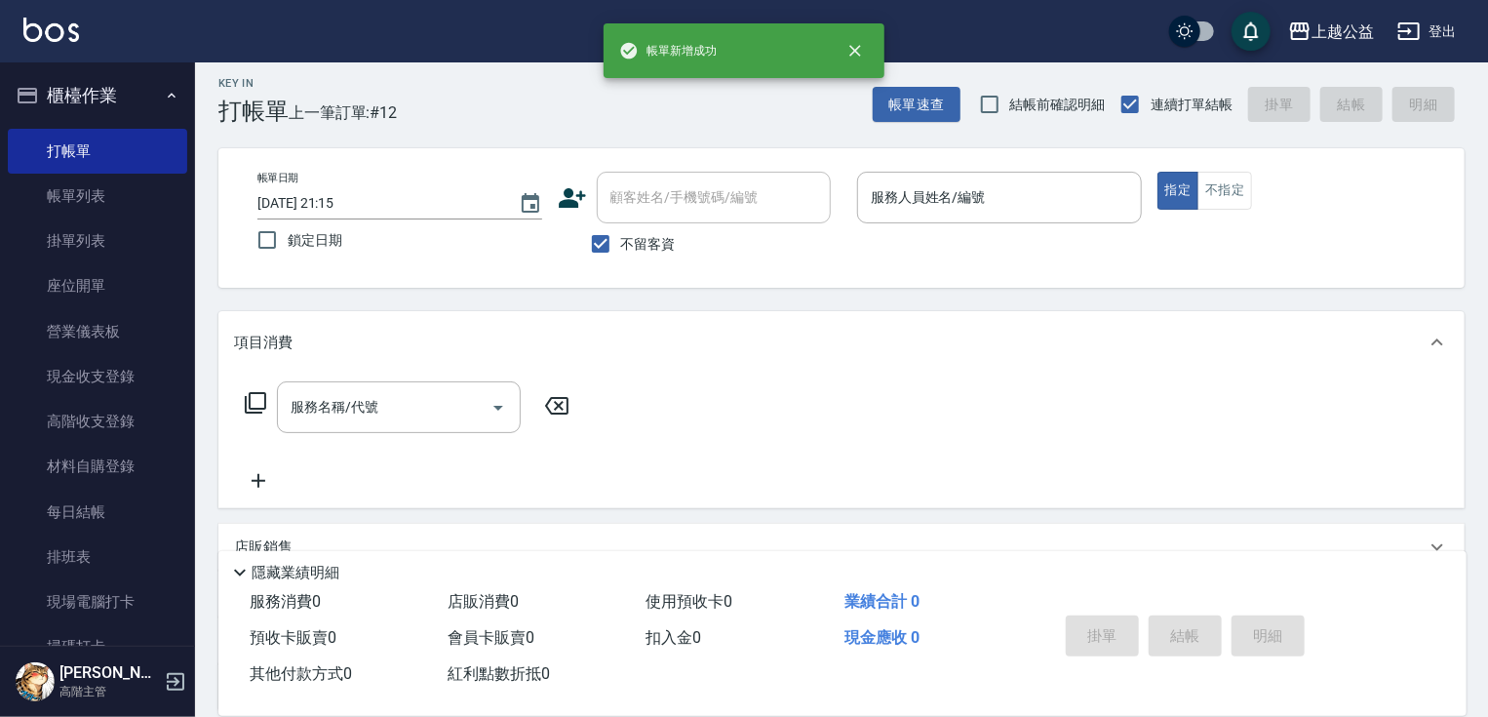
drag, startPoint x: 909, startPoint y: 316, endPoint x: 710, endPoint y: 246, distance: 210.9
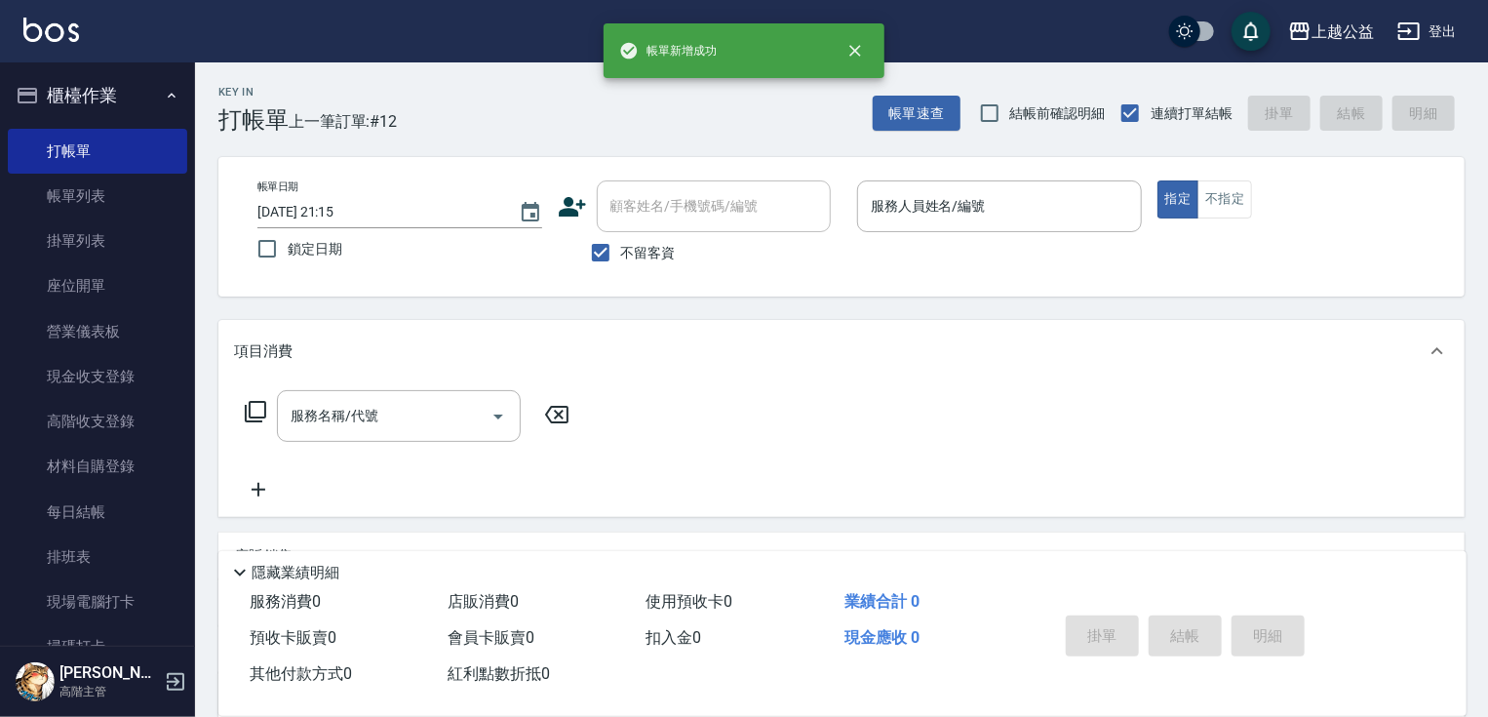
click at [640, 234] on label "不留客資" at bounding box center [628, 252] width 96 height 41
click at [621, 234] on input "不留客資" at bounding box center [600, 252] width 41 height 41
checkbox input "false"
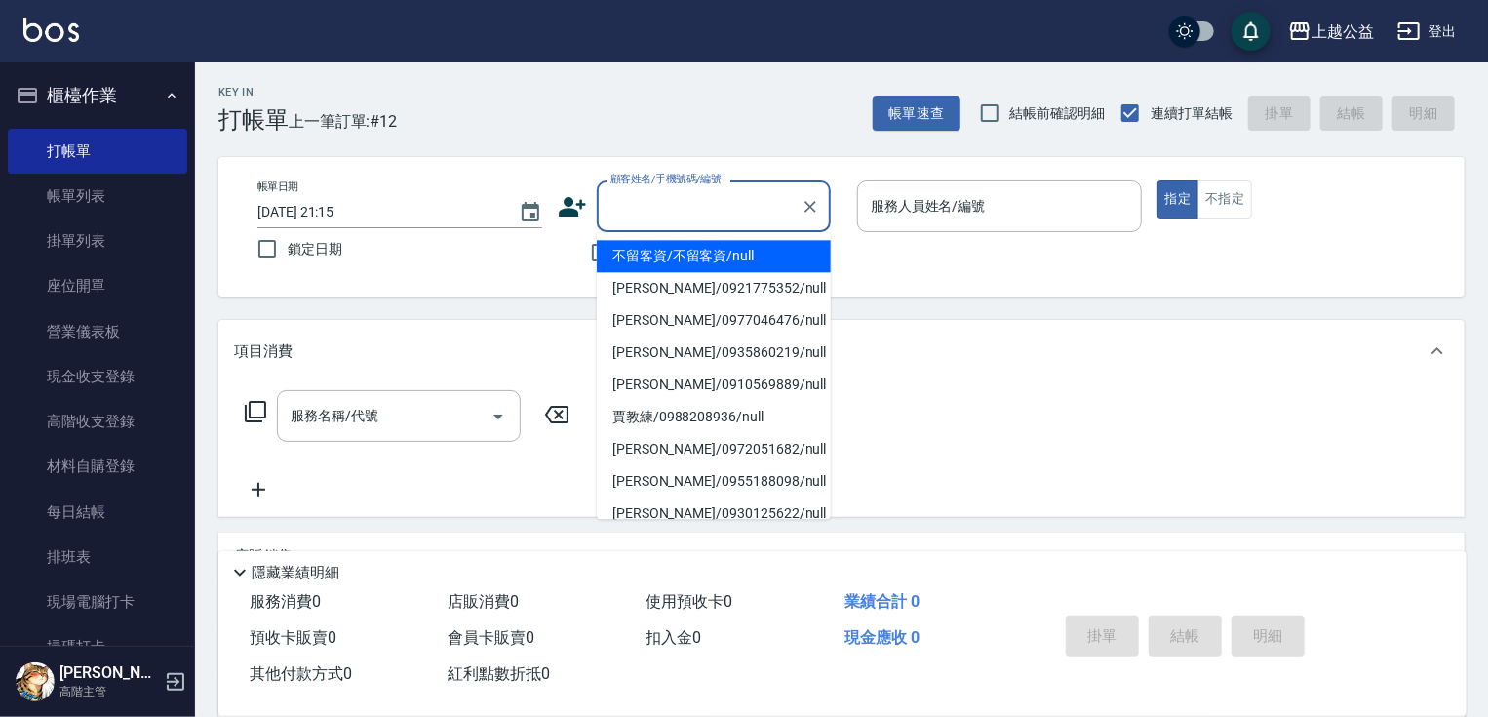
click at [652, 207] on div "顧客姓名/手機號碼/編號 顧客姓名/手機號碼/編號" at bounding box center [714, 206] width 234 height 52
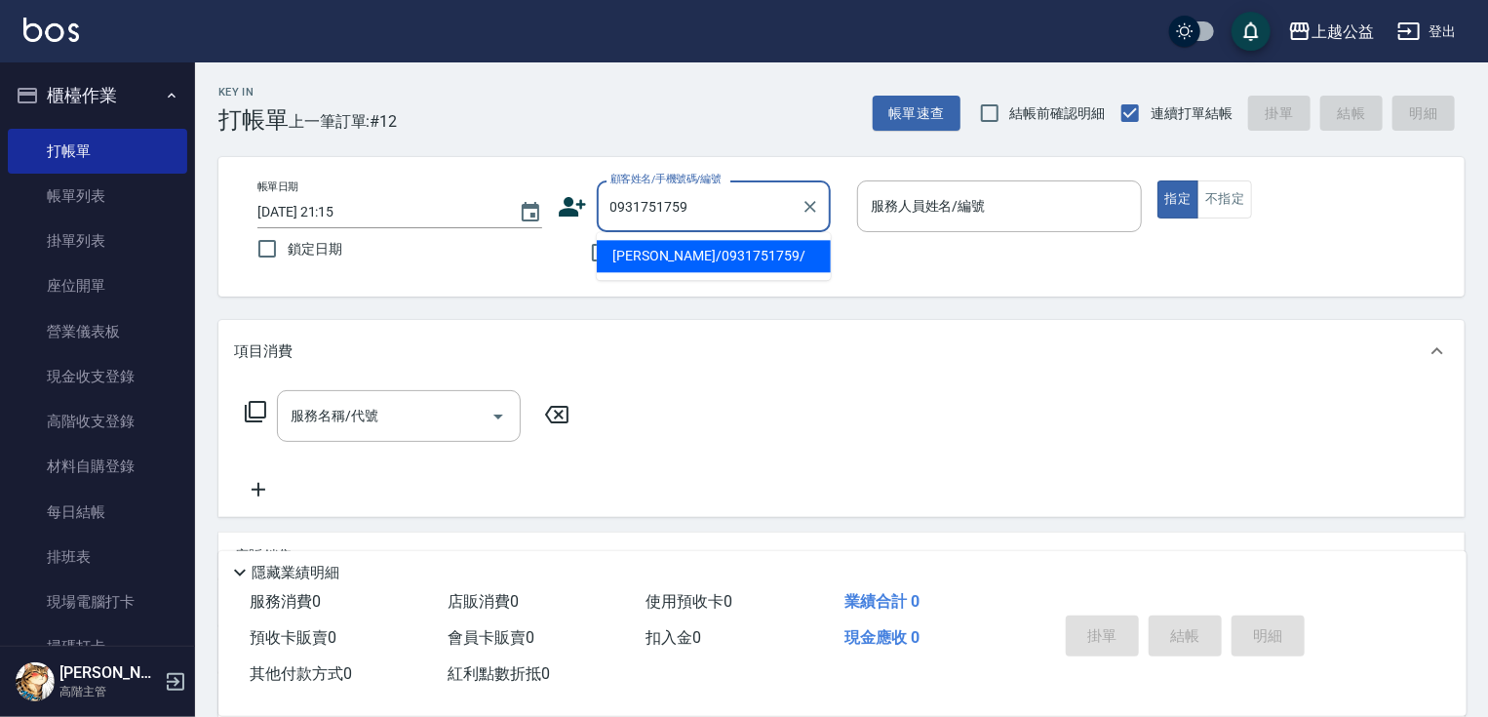
type input "[PERSON_NAME]/0931751759/"
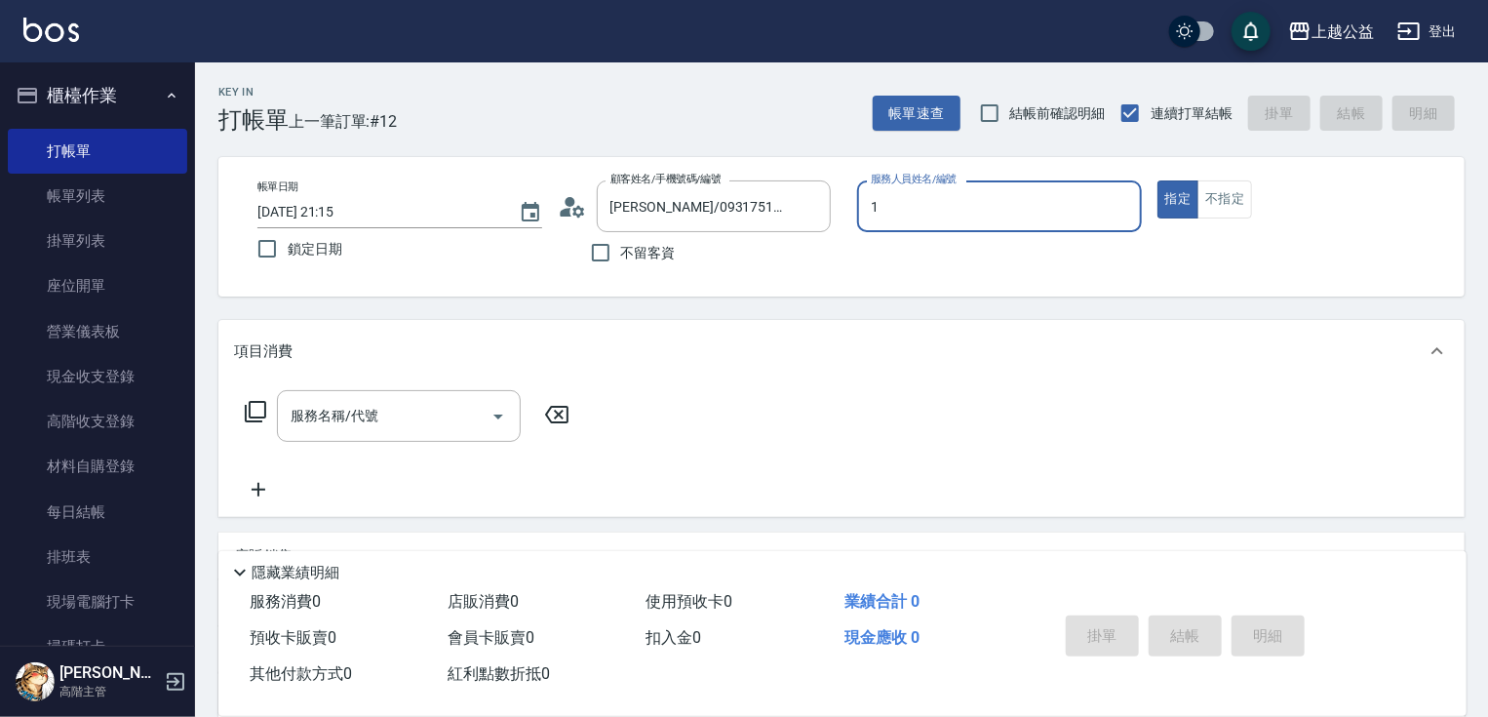
type input "MARS-1"
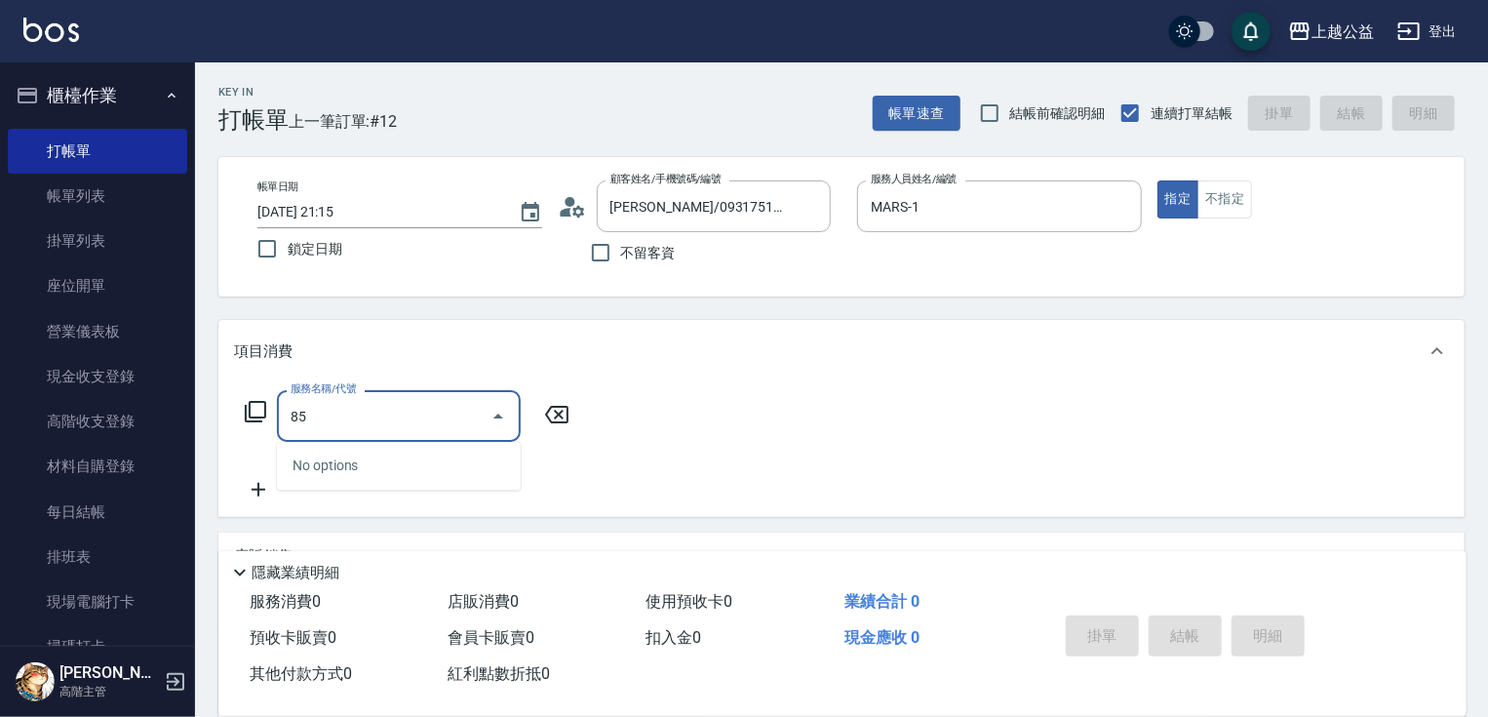
type input "8"
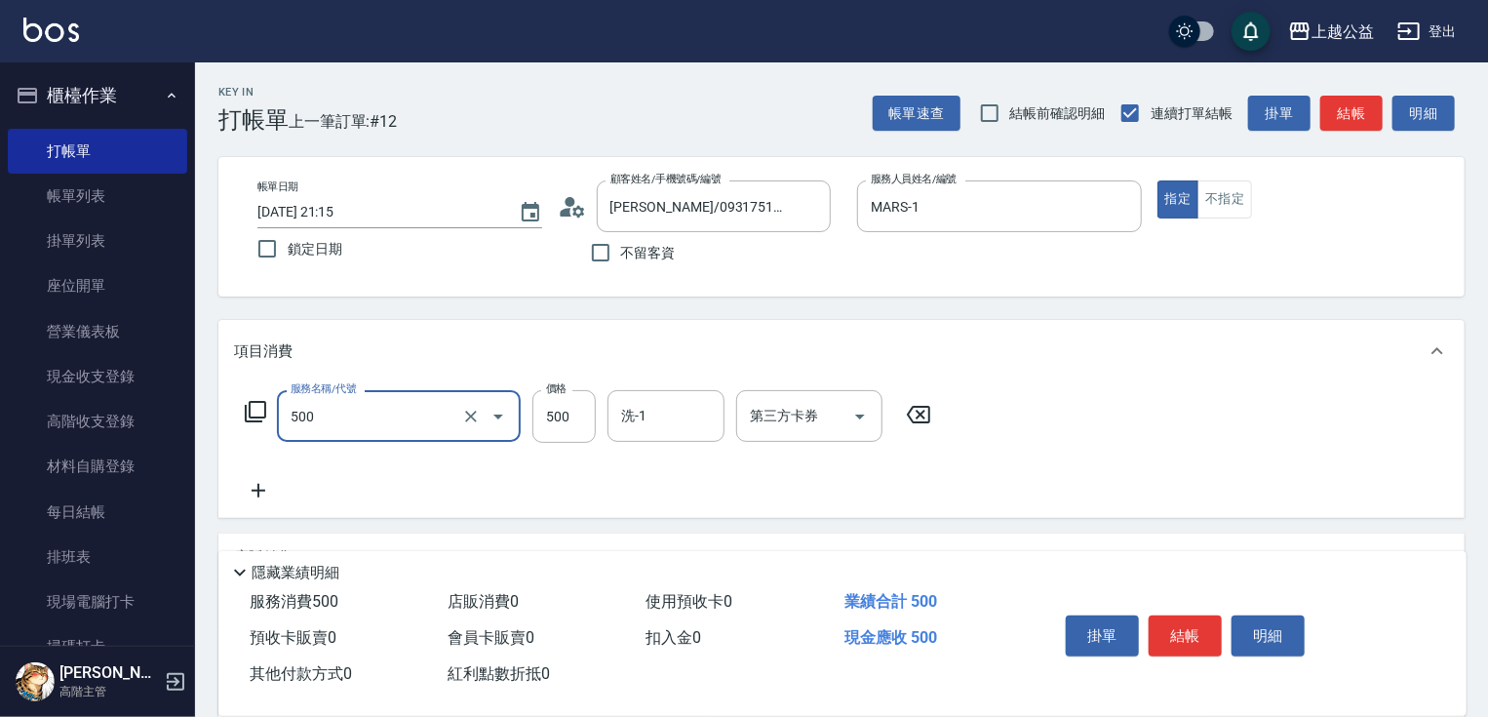
type input "洗剪500(500)"
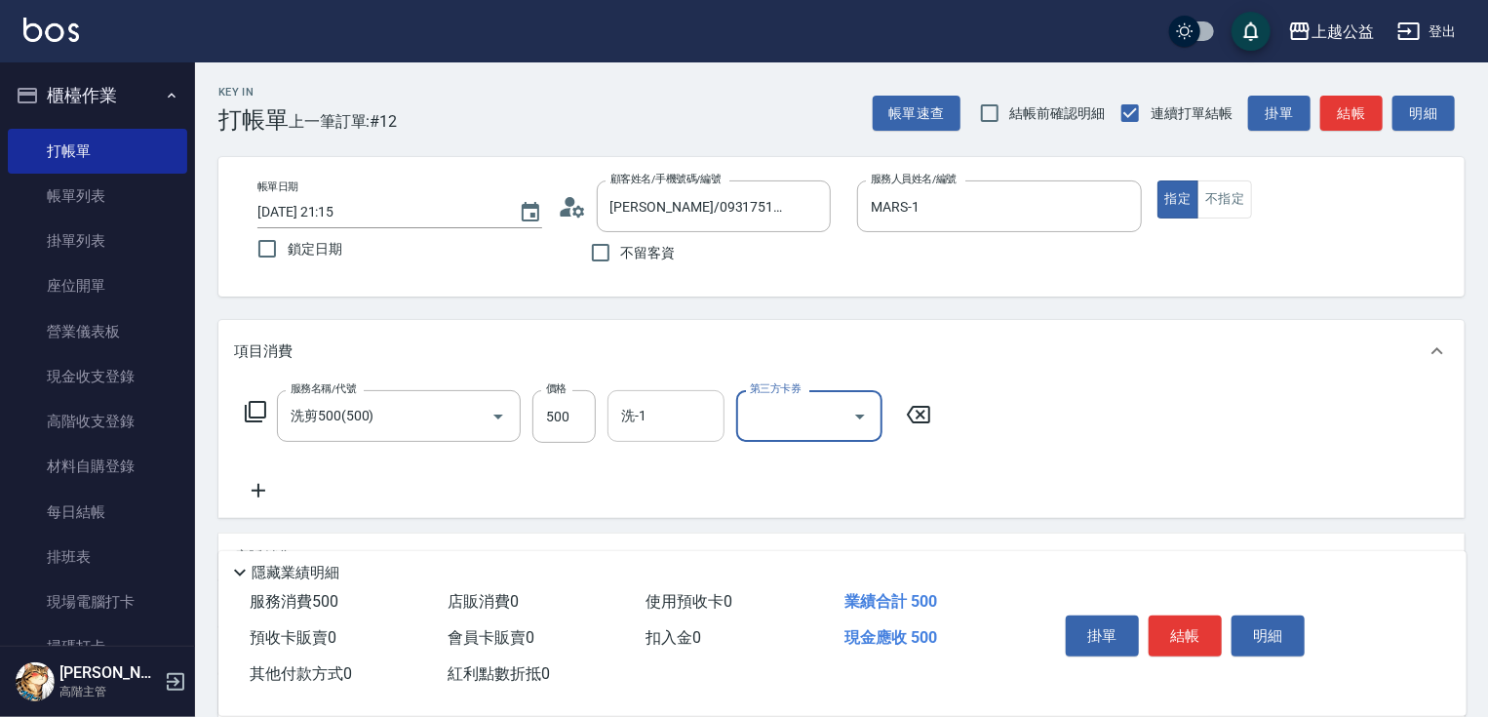
click at [693, 403] on input "洗-1" at bounding box center [665, 416] width 99 height 34
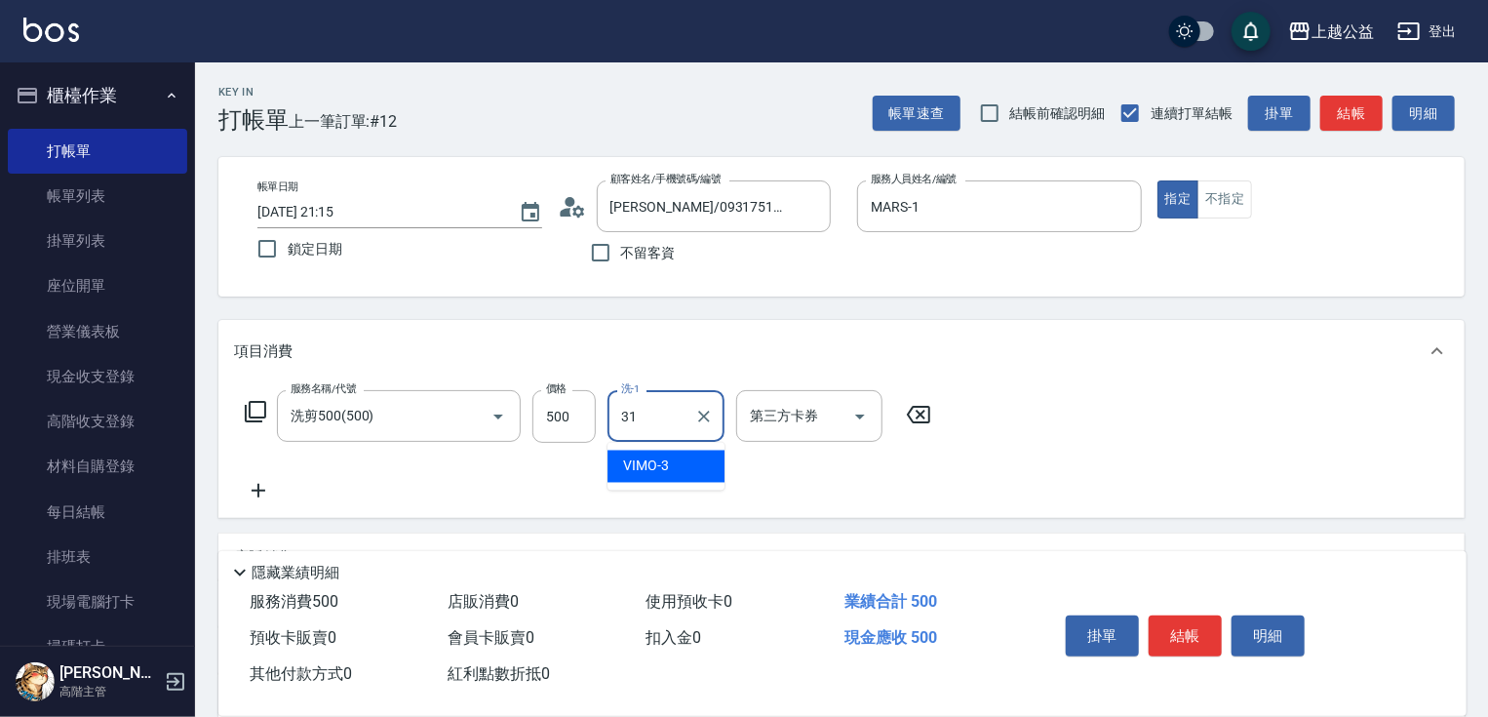
type input "[PERSON_NAME]-31"
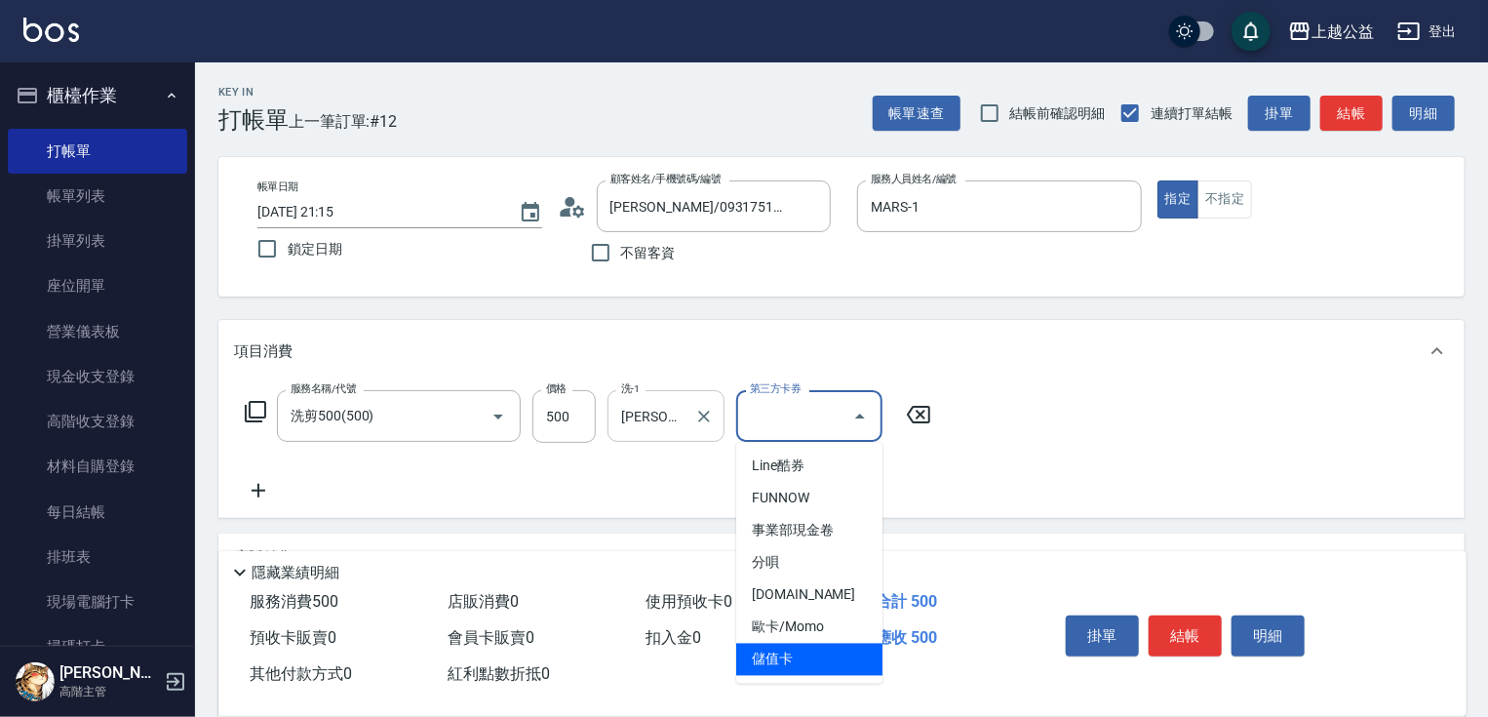
type input "儲值卡"
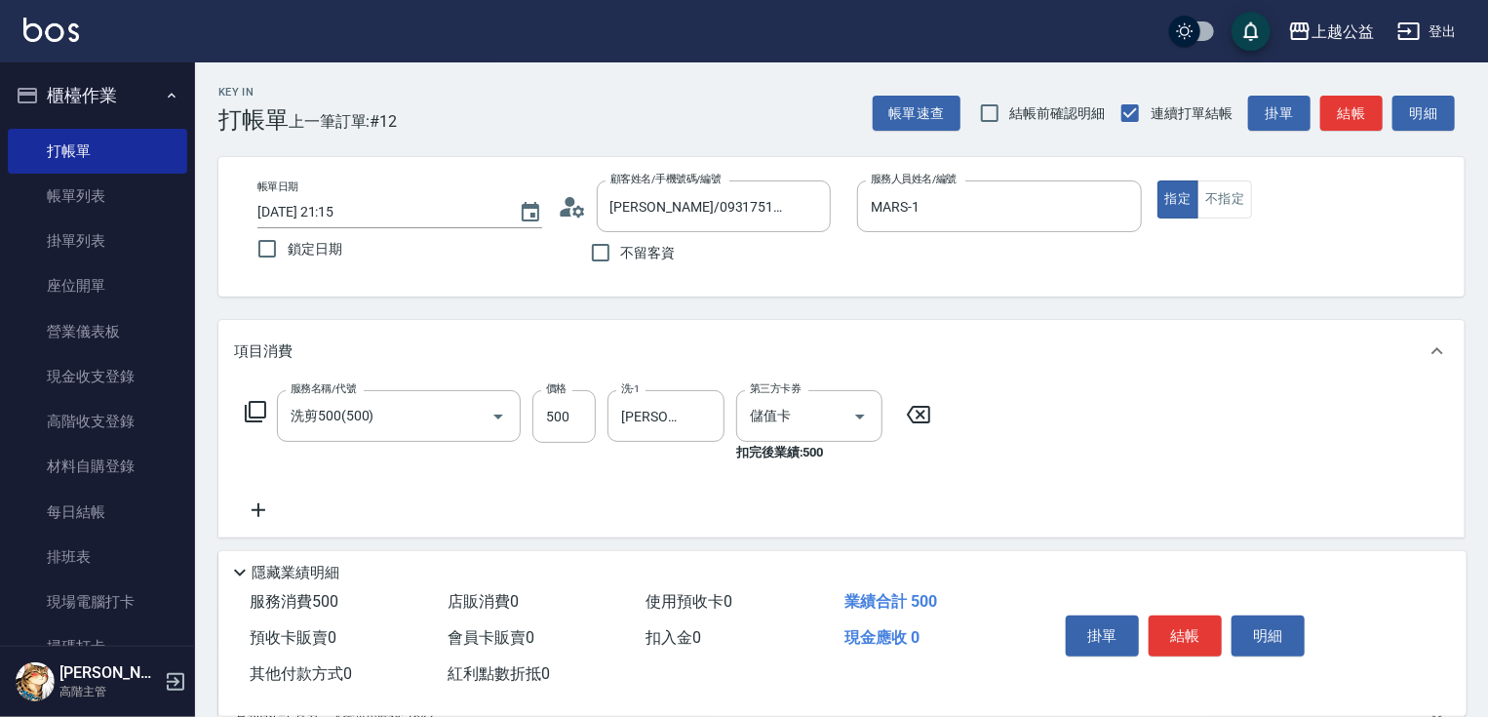
drag, startPoint x: 196, startPoint y: 644, endPoint x: 215, endPoint y: 699, distance: 58.6
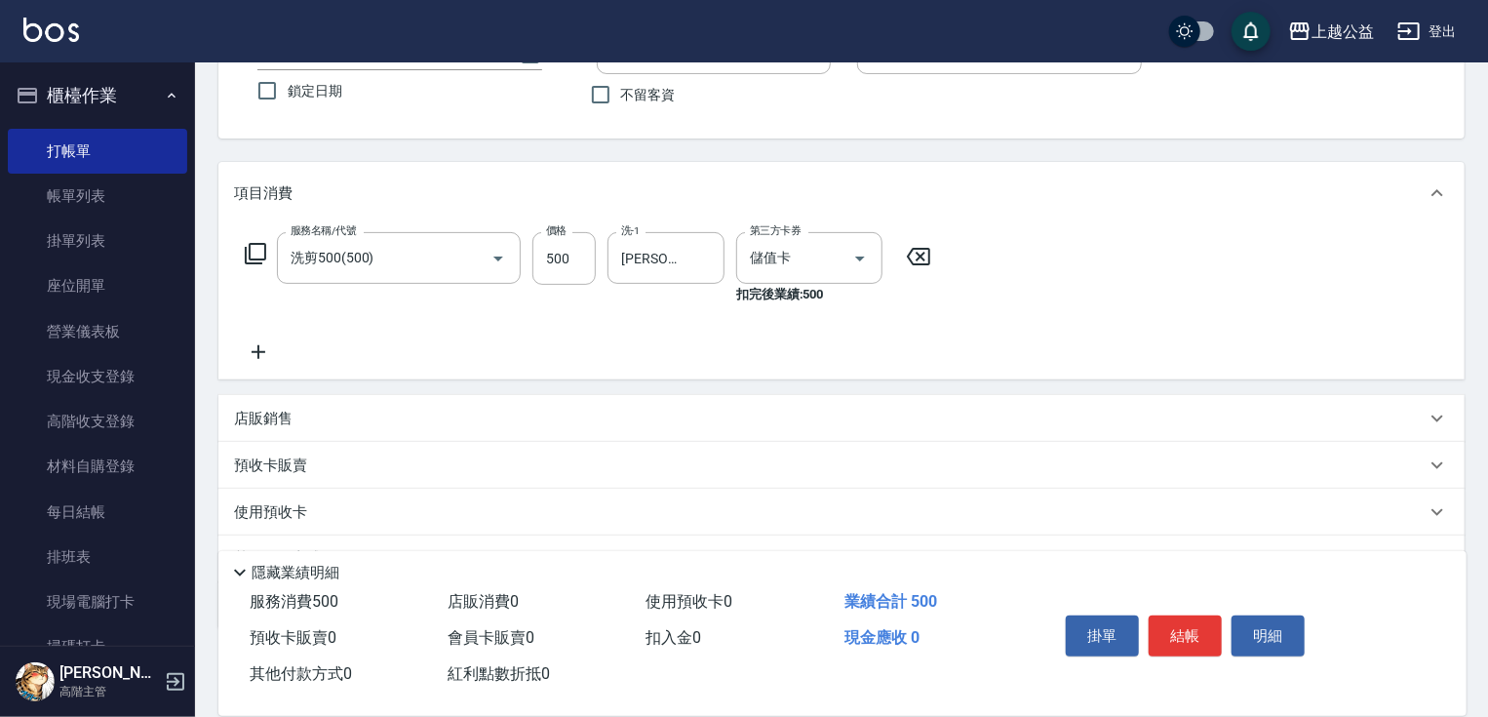
scroll to position [255, 0]
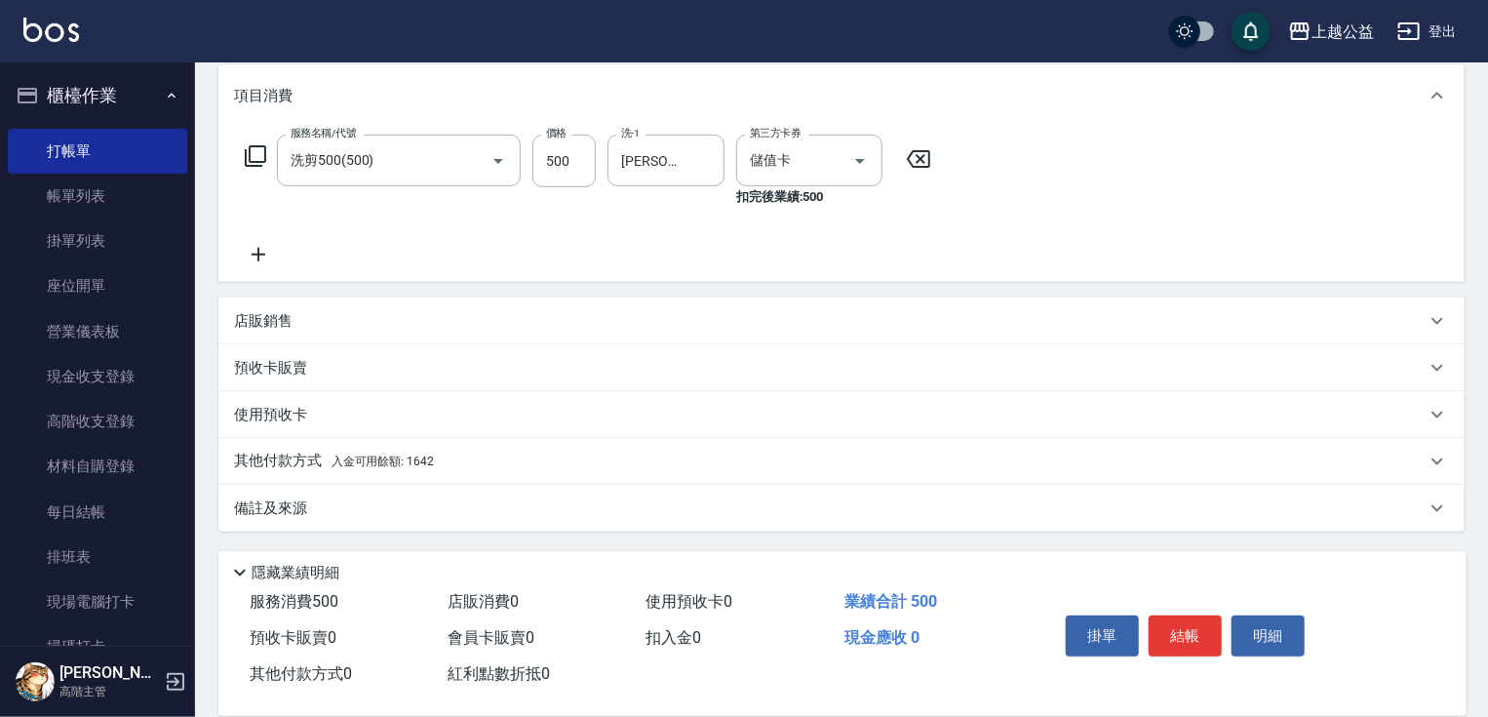
drag, startPoint x: 472, startPoint y: 410, endPoint x: 417, endPoint y: 523, distance: 124.7
click at [331, 463] on p "其他付款方式 入金可用餘額: 1642" at bounding box center [334, 460] width 200 height 21
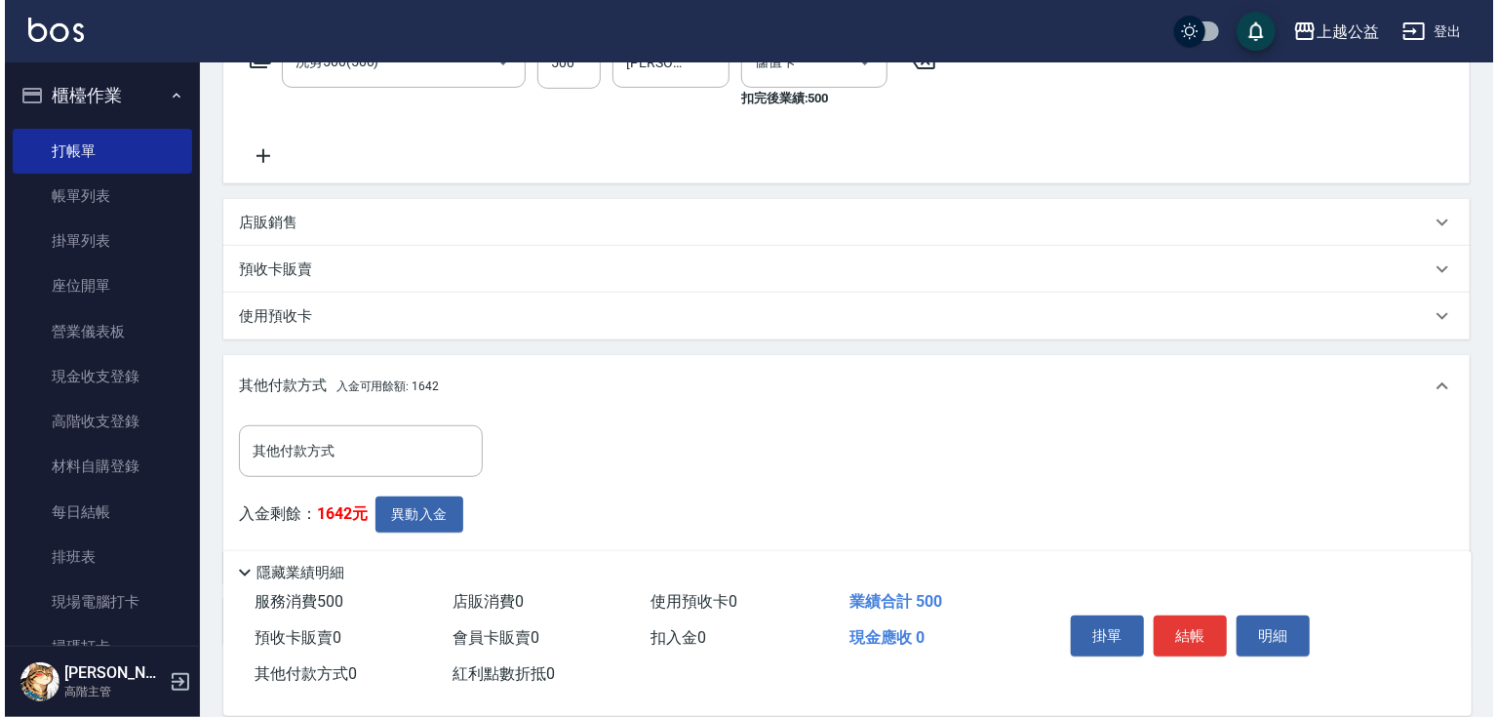
scroll to position [468, 0]
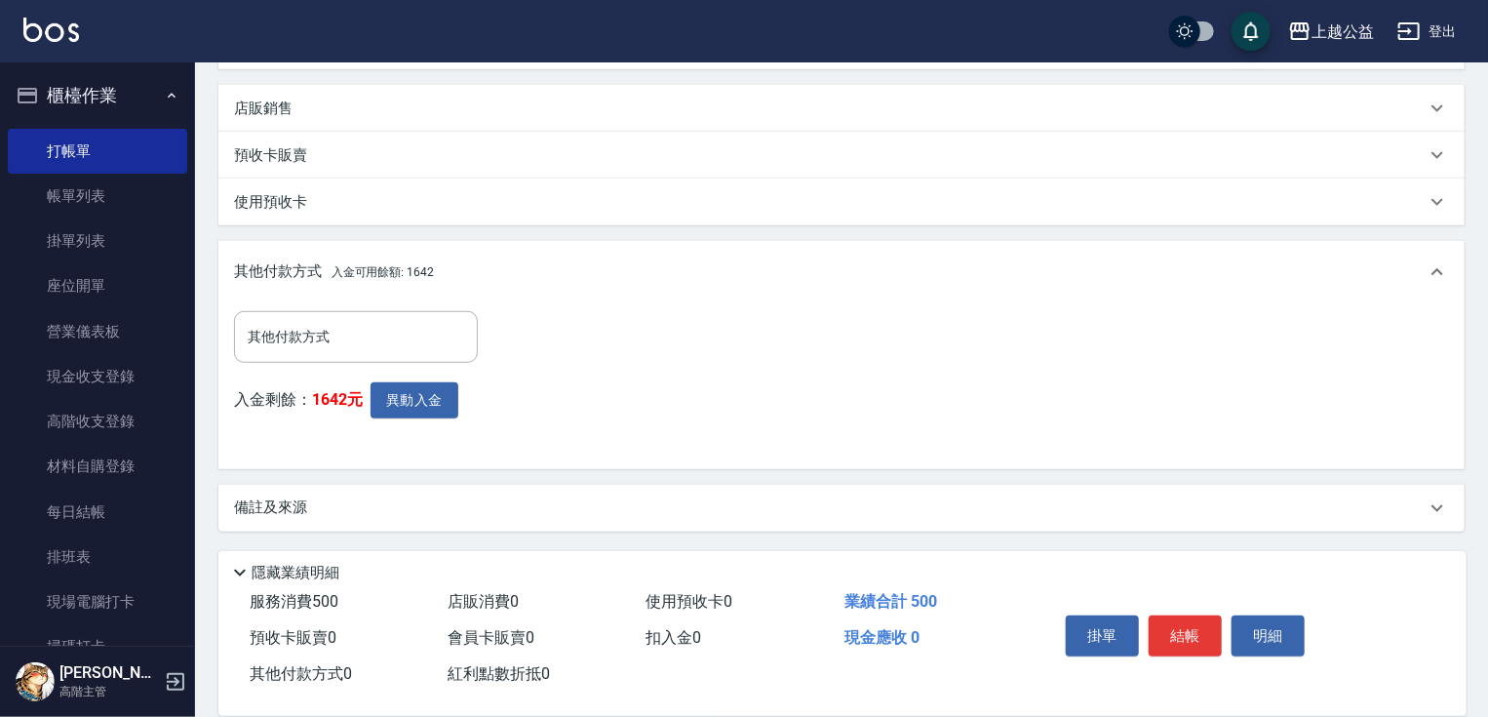
drag, startPoint x: 410, startPoint y: 438, endPoint x: 363, endPoint y: 480, distance: 63.6
click at [395, 400] on button "異動入金" at bounding box center [415, 400] width 88 height 36
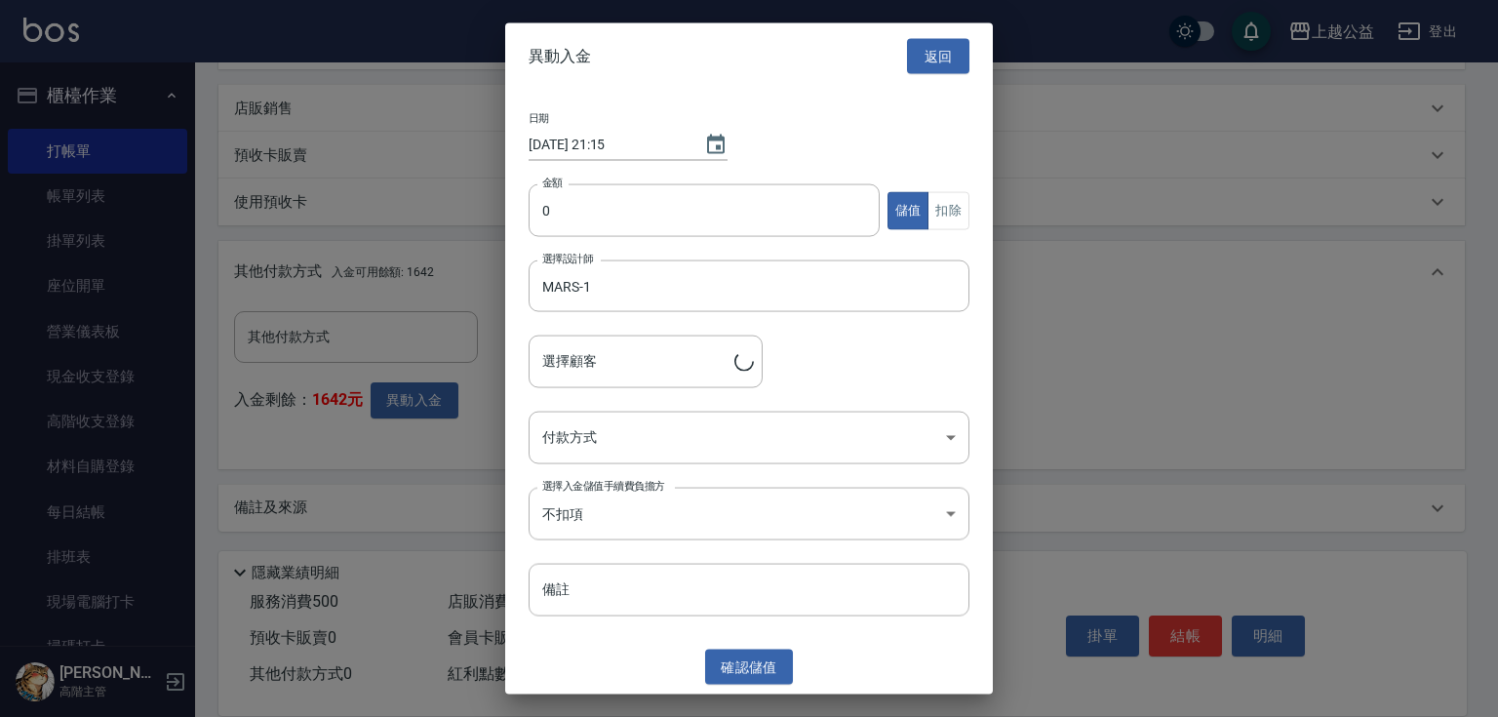
type input "[PERSON_NAME]/0931751759/"
click at [586, 234] on input "0" at bounding box center [703, 210] width 351 height 53
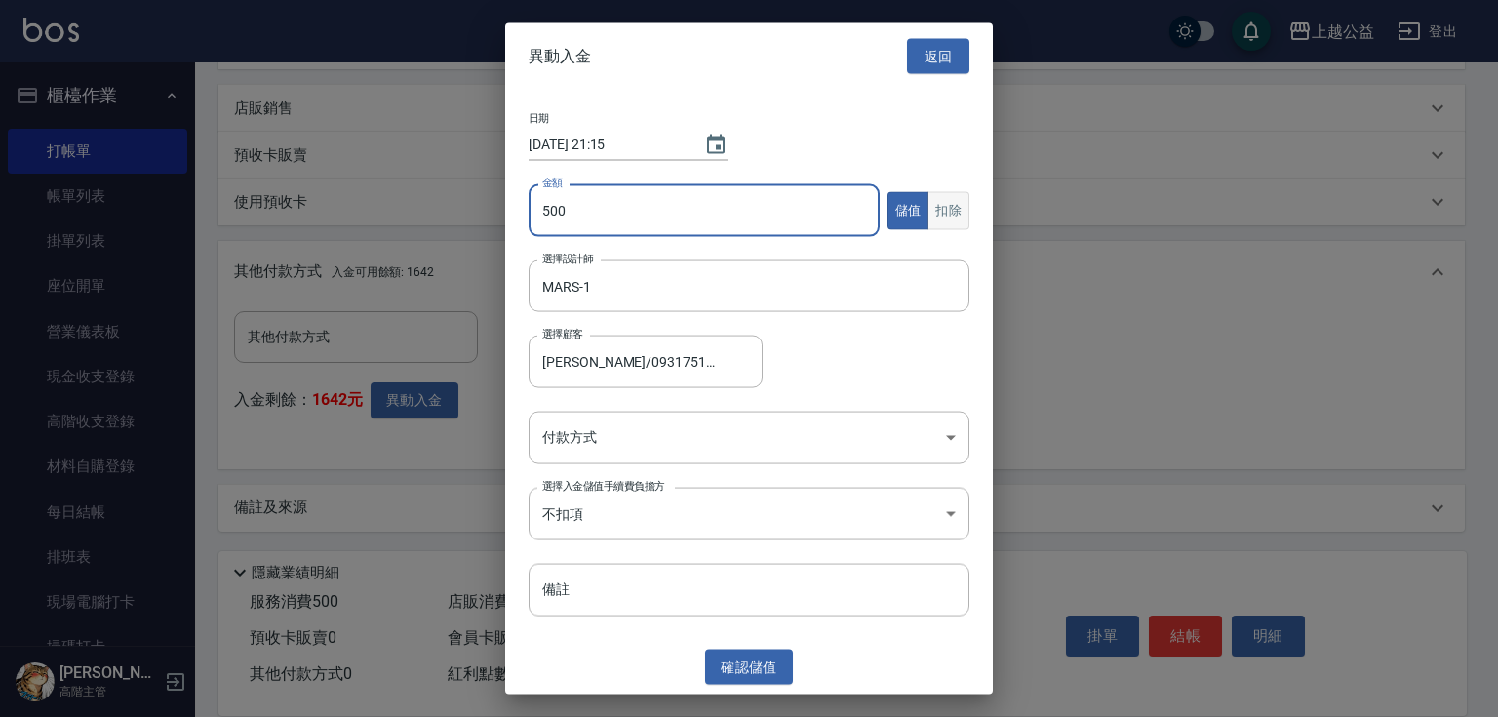
type input "500"
click at [935, 213] on button "扣除" at bounding box center [948, 210] width 42 height 38
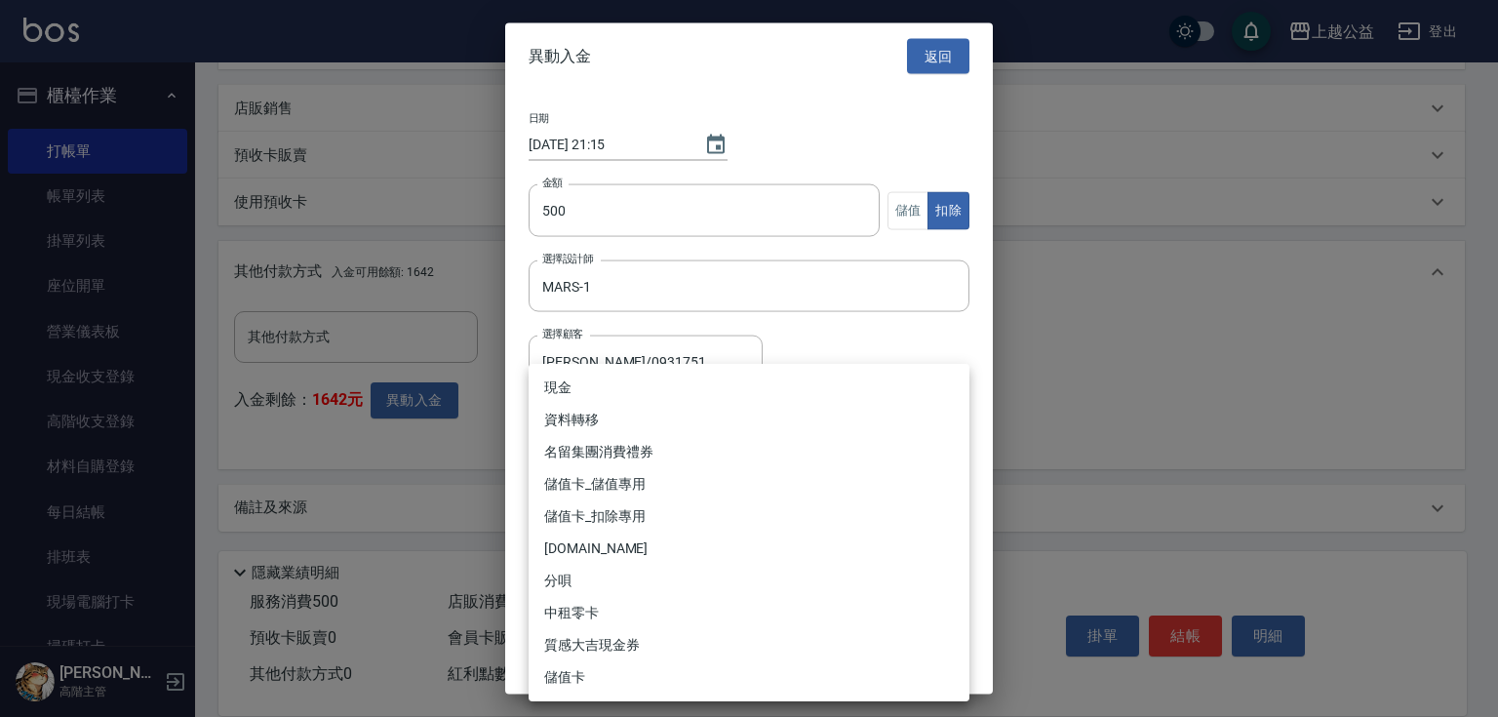
click at [814, 444] on body "上越公益 登出 櫃檯作業 打帳單 帳單列表 掛單列表 座位開單 營業儀表板 現金收支登錄 高階收支登錄 材料自購登錄 每日結帳 排班表 現場電腦打卡 掃碼打卡…" at bounding box center [749, 124] width 1498 height 1185
click at [650, 522] on li "儲值卡_扣除專用" at bounding box center [748, 516] width 441 height 32
type input "儲值卡_扣除專用"
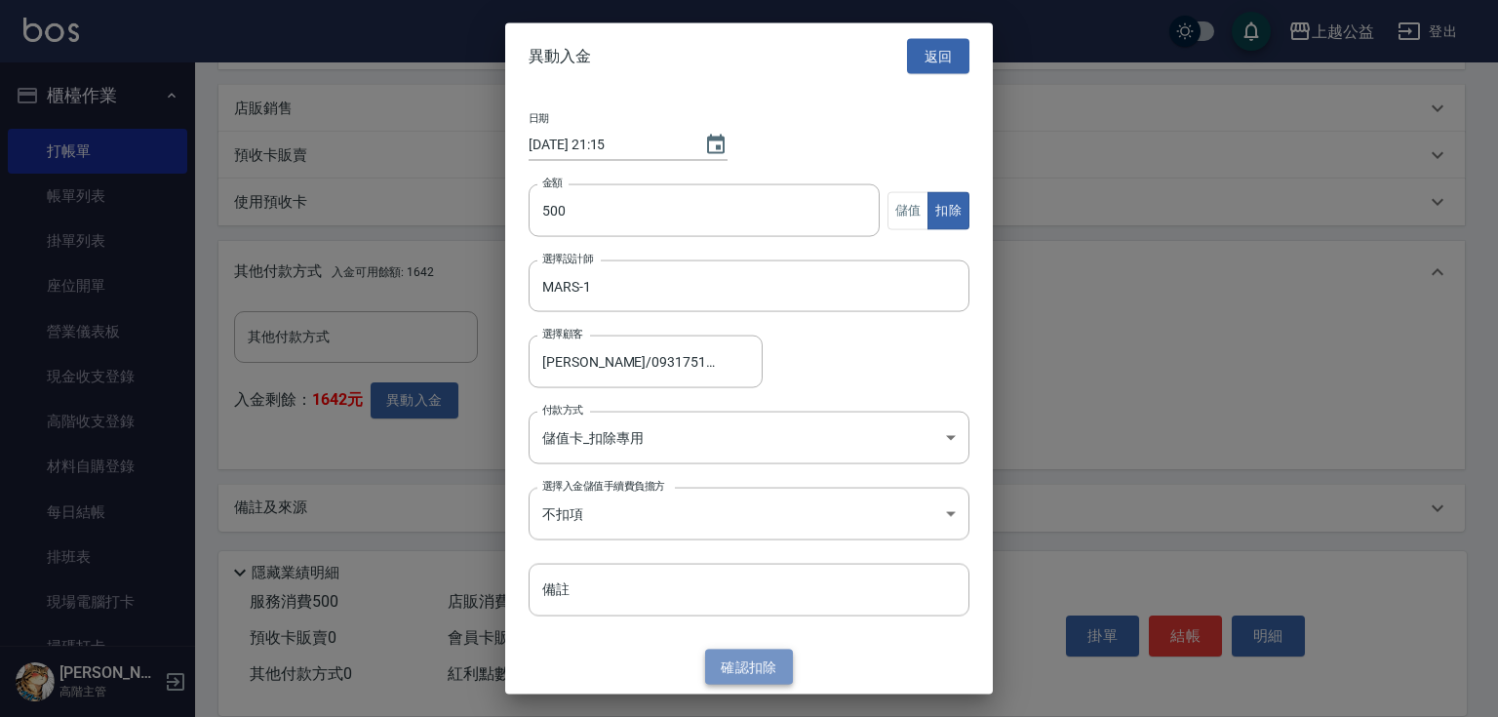
click at [761, 656] on button "確認 扣除" at bounding box center [749, 666] width 88 height 36
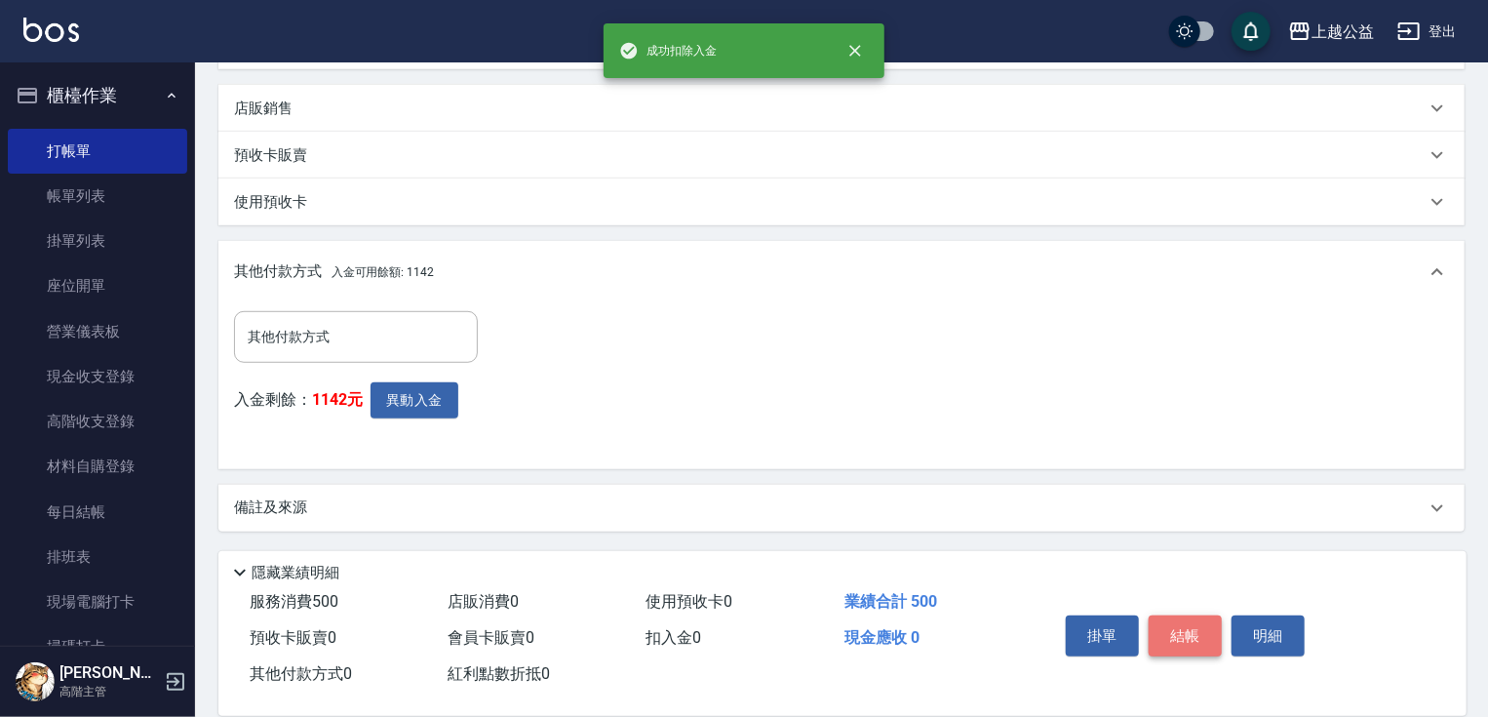
click at [1201, 635] on button "結帳" at bounding box center [1185, 635] width 73 height 41
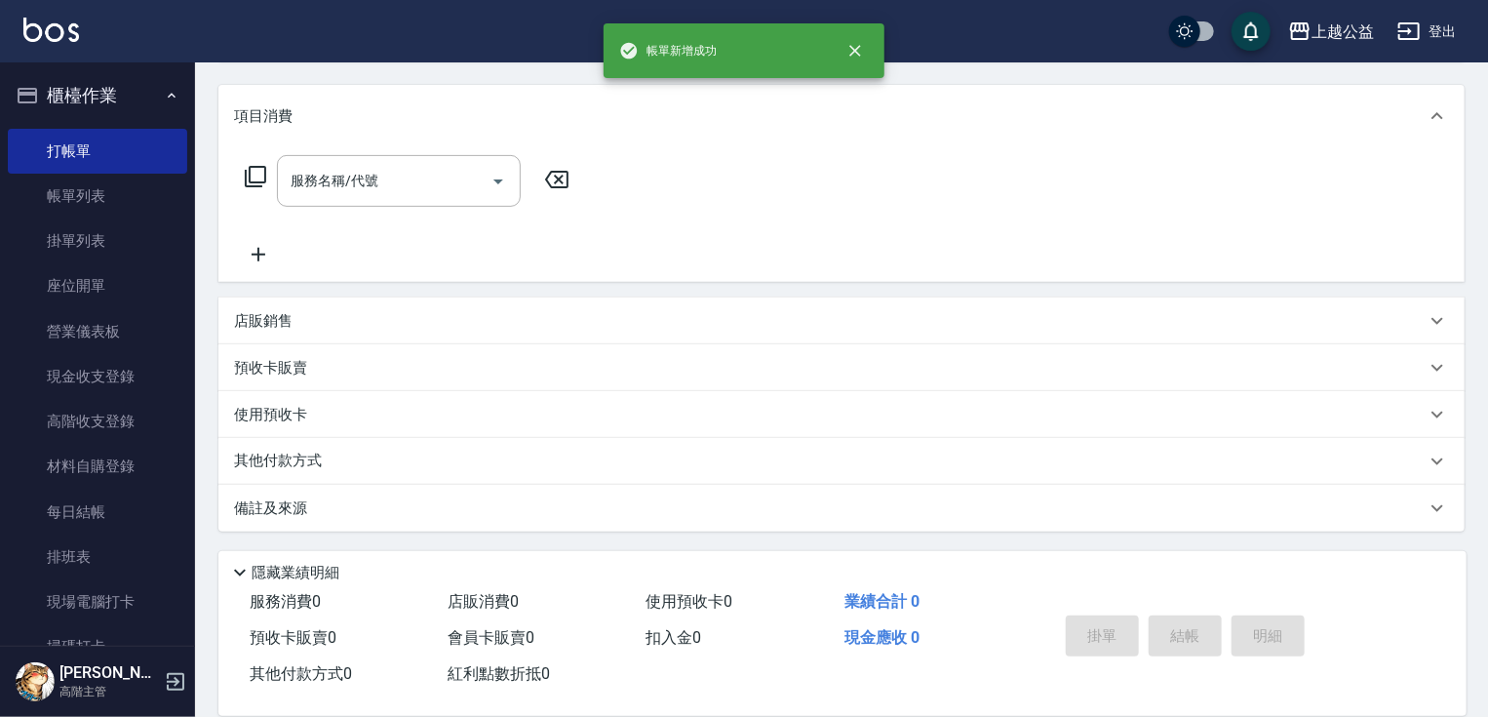
scroll to position [0, 0]
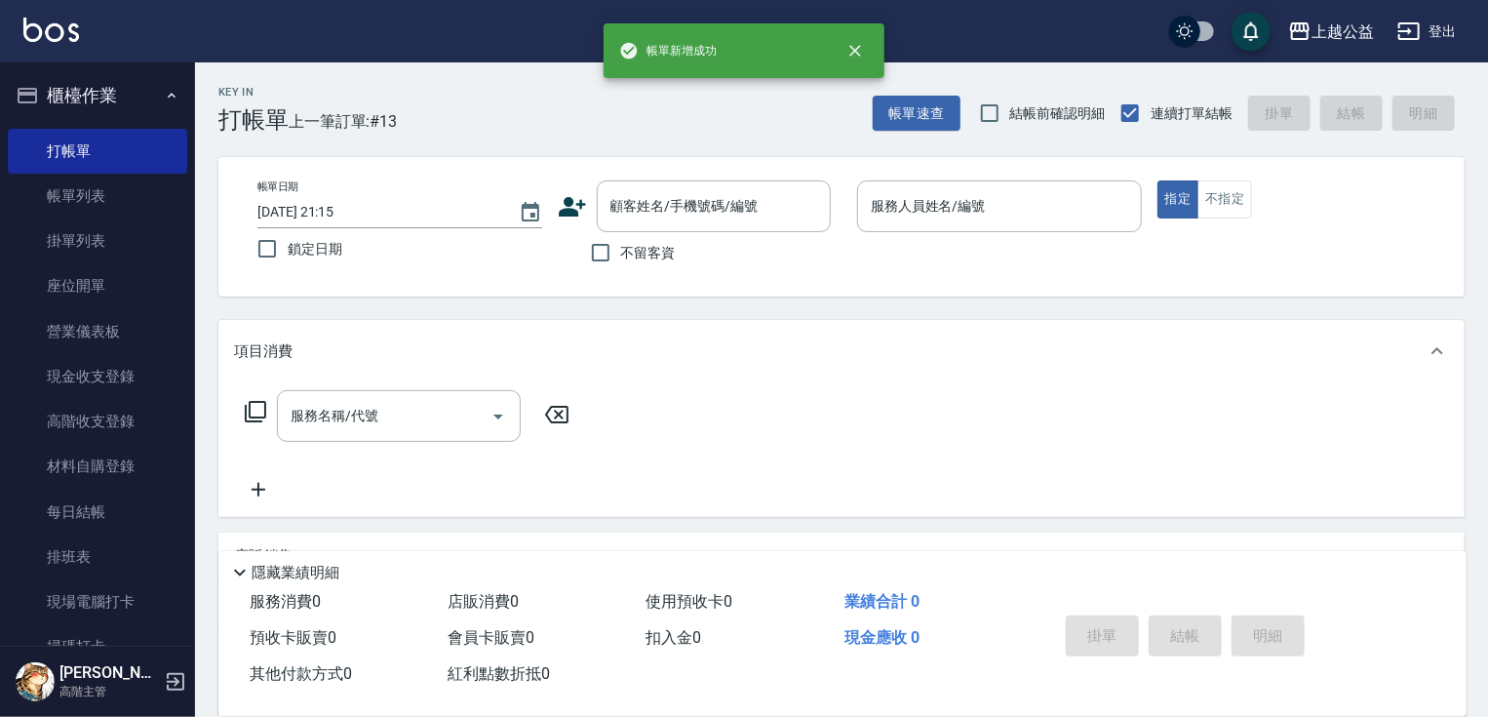
drag, startPoint x: 933, startPoint y: 476, endPoint x: 898, endPoint y: 308, distance: 171.3
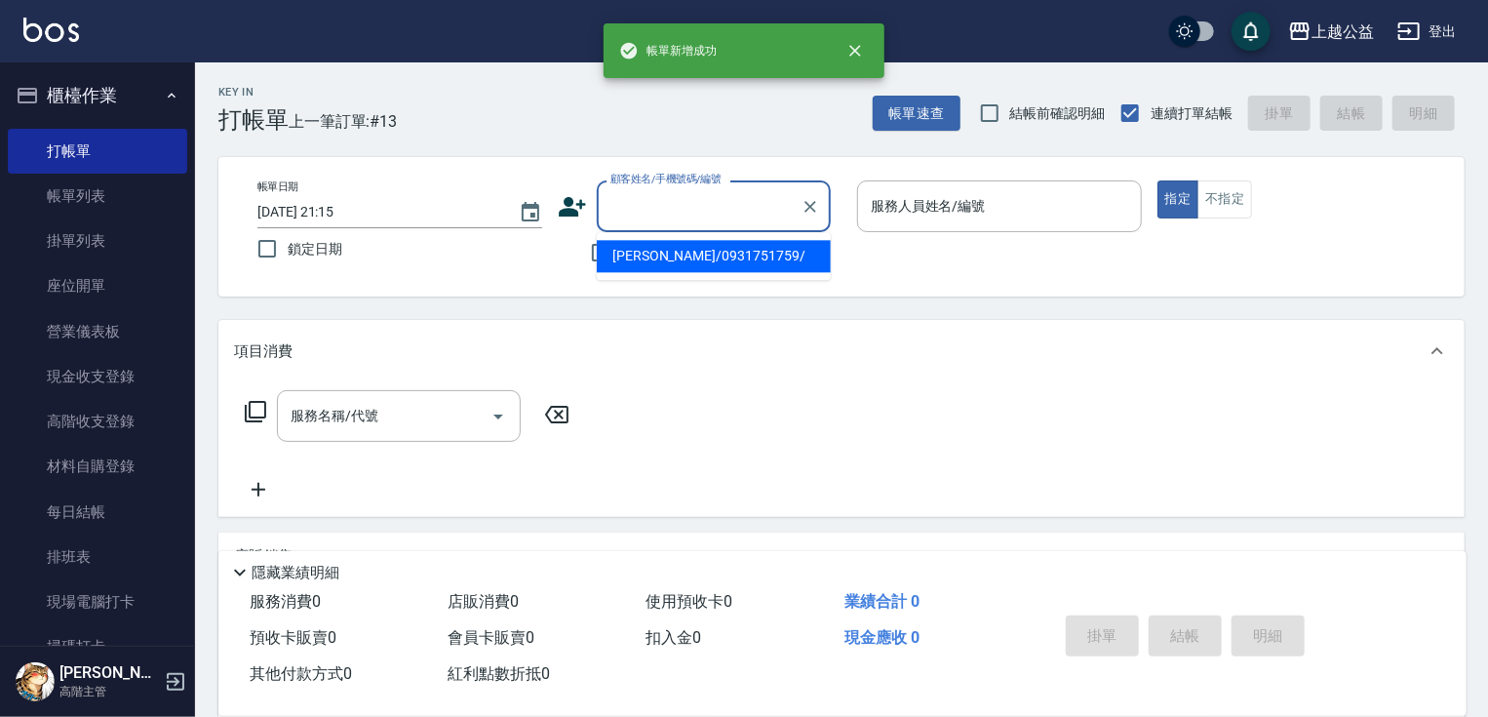
click at [665, 207] on input "顧客姓名/手機號碼/編號" at bounding box center [698, 206] width 187 height 34
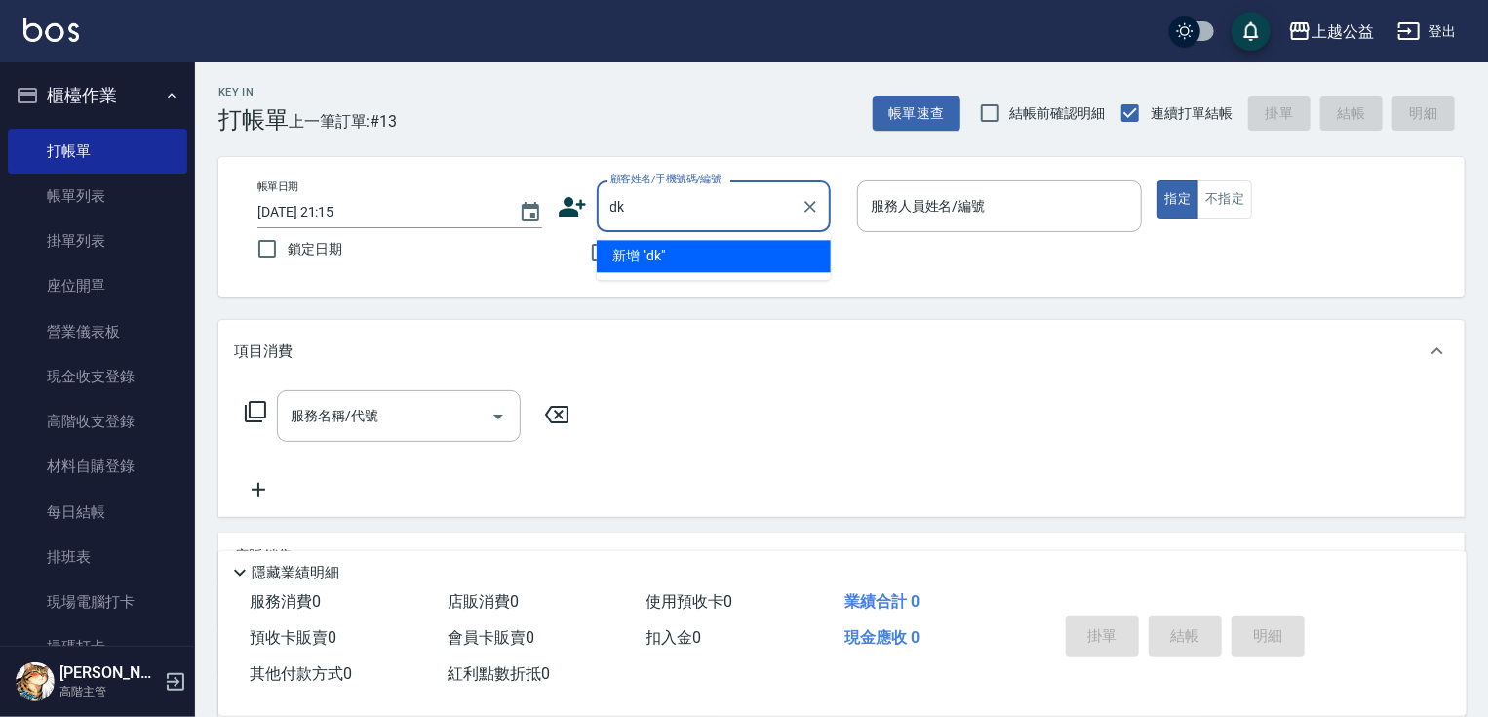
type input "d"
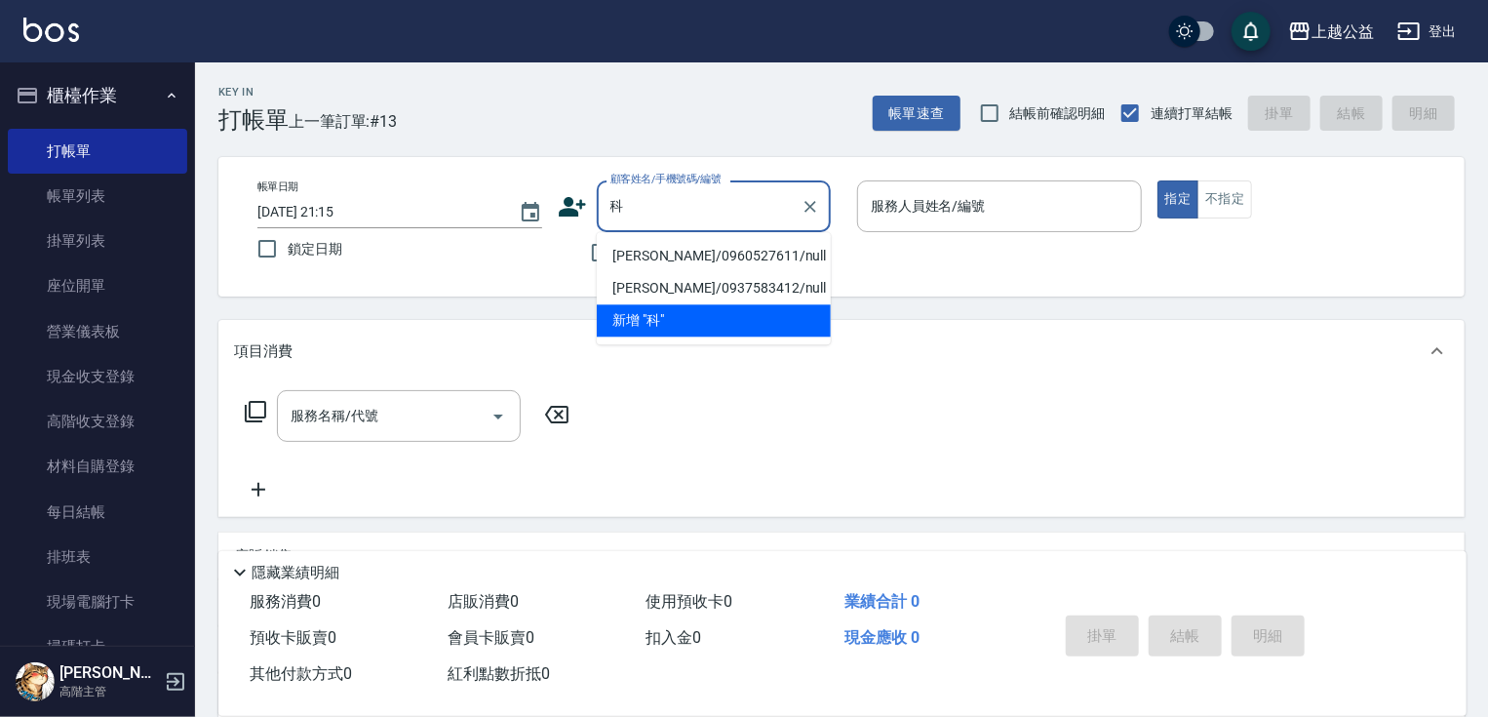
type input "柯"
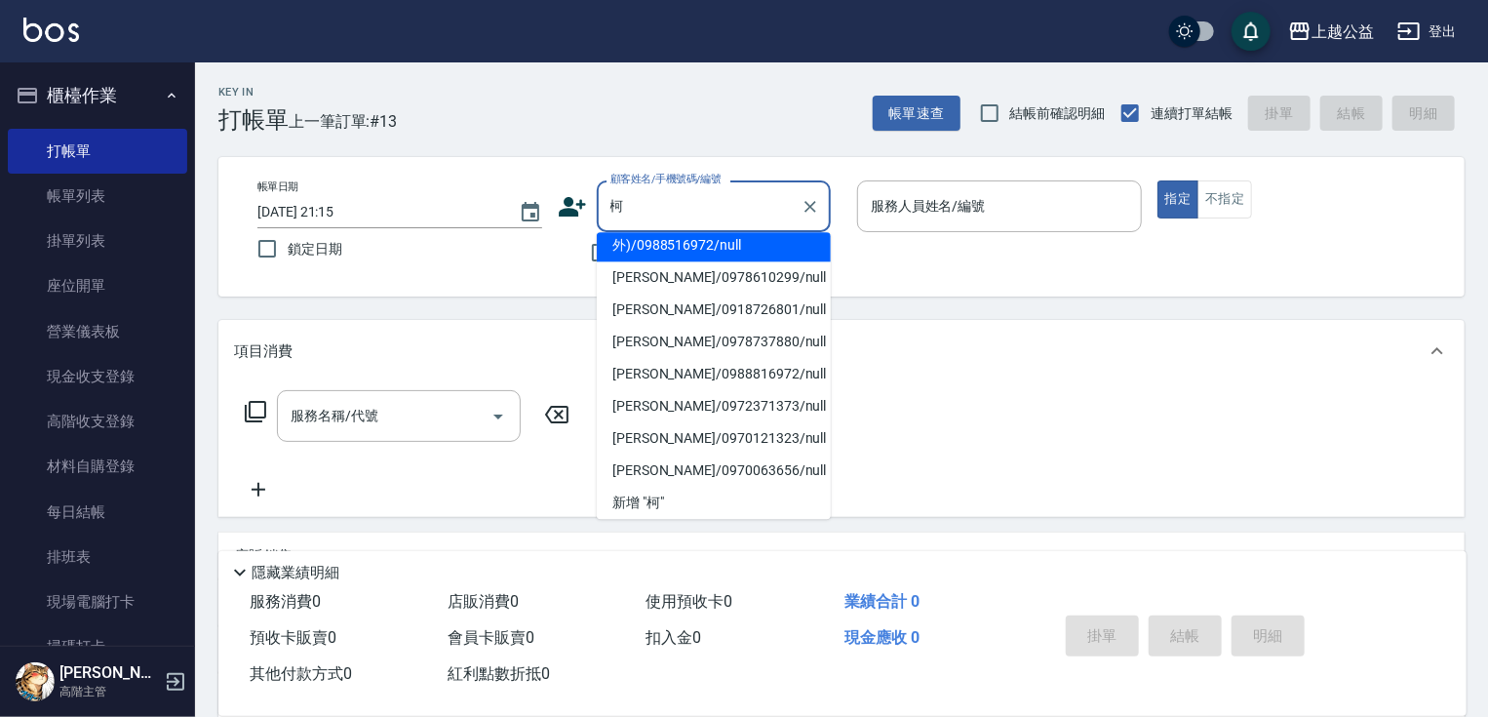
scroll to position [8, 0]
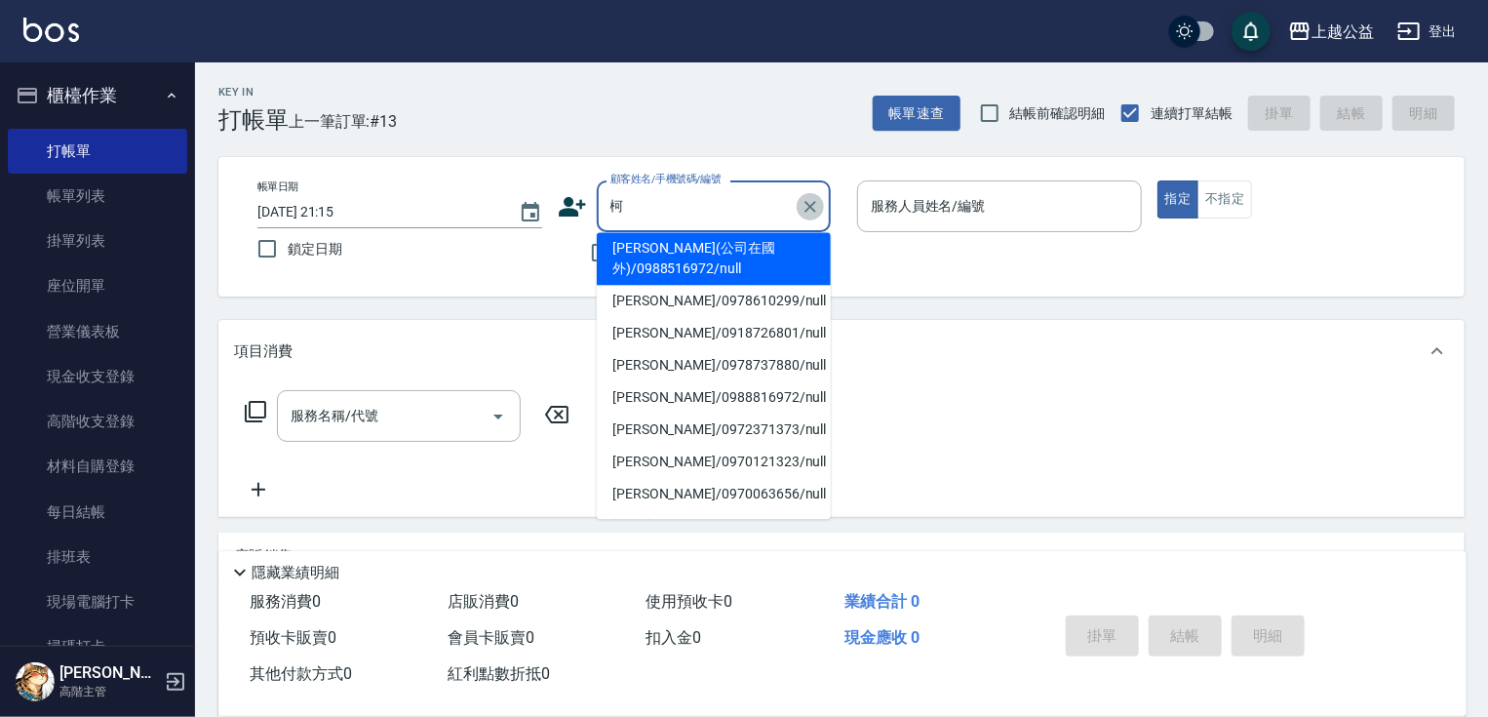
click at [806, 203] on icon "Clear" at bounding box center [810, 207] width 12 height 12
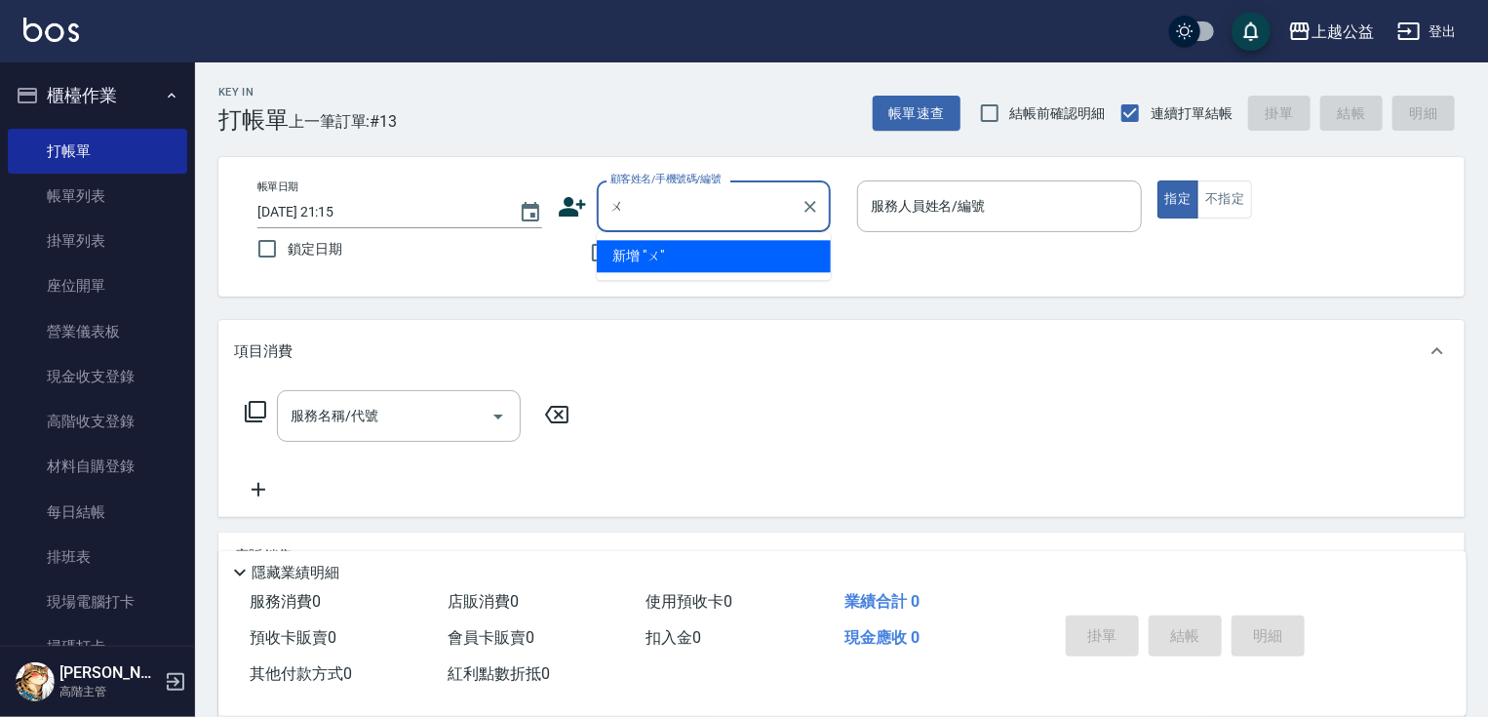
scroll to position [0, 0]
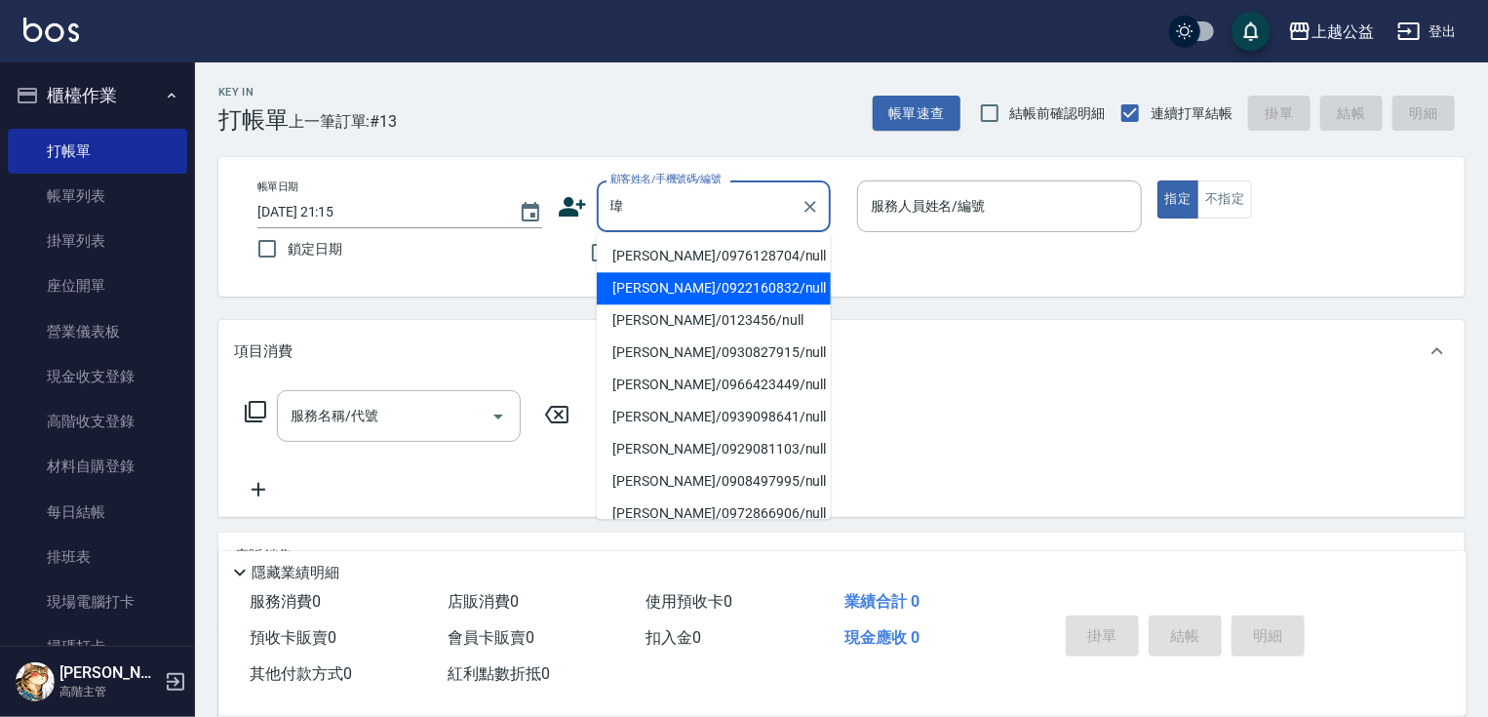
click at [706, 295] on li "[PERSON_NAME]/0922160832/null" at bounding box center [714, 288] width 234 height 32
type input "[PERSON_NAME]/0922160832/null"
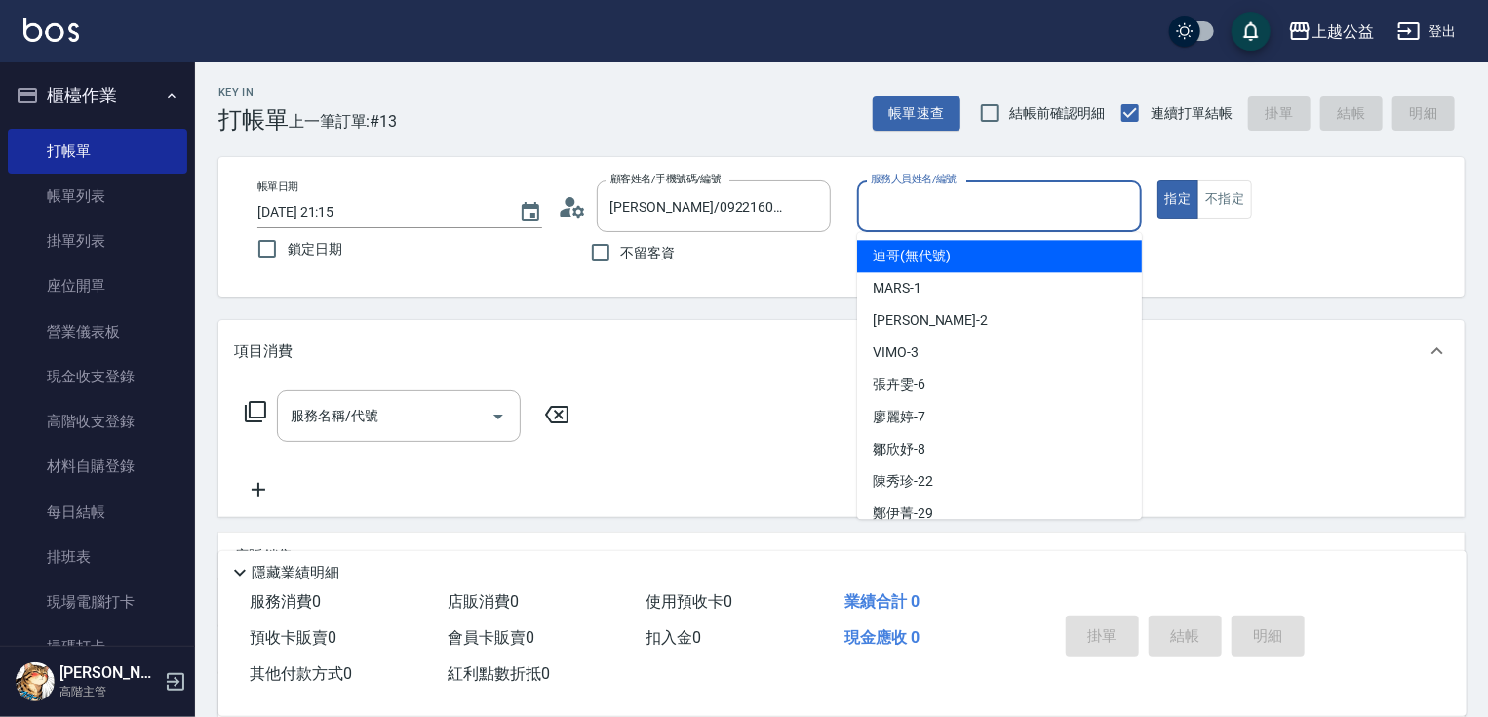
click at [943, 208] on input "服務人員姓名/編號" at bounding box center [999, 206] width 267 height 34
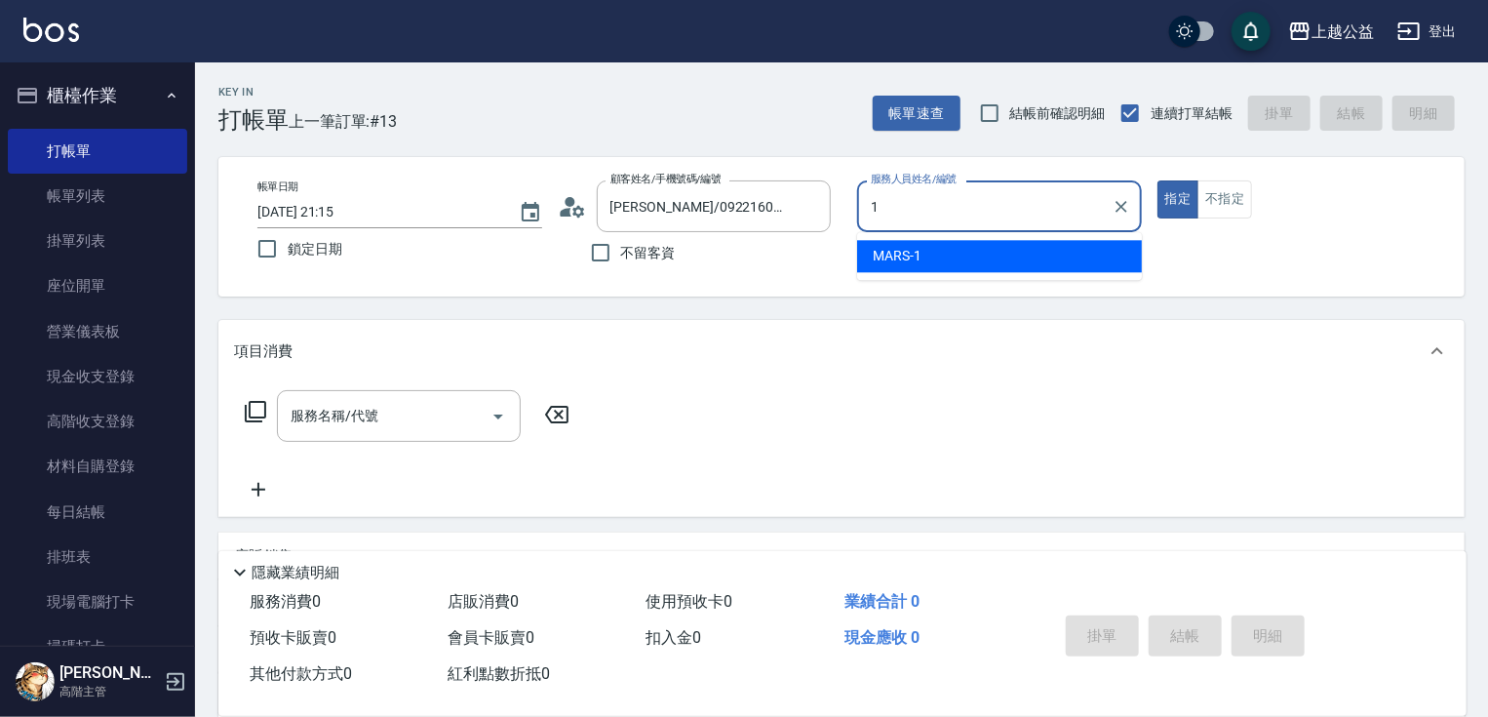
type input "MARS-1"
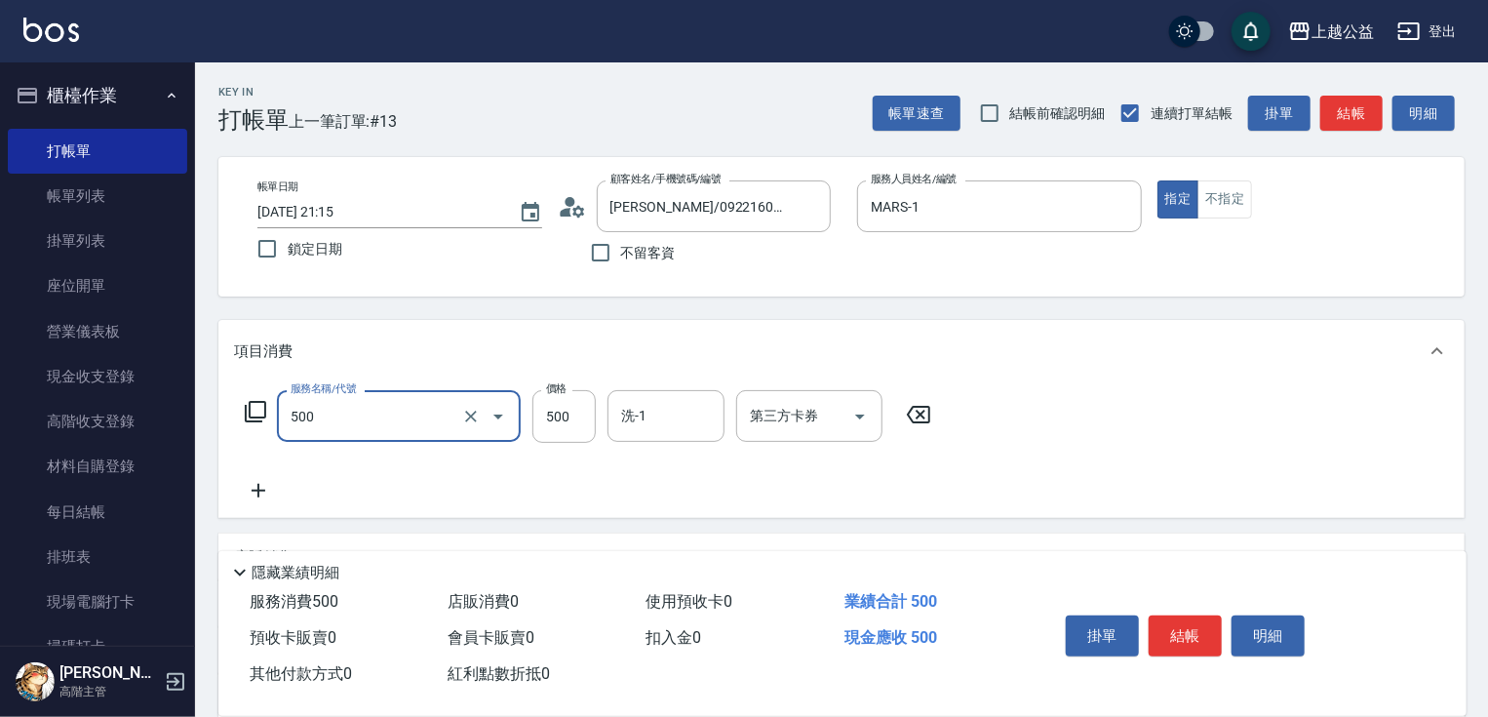
type input "洗剪500(500)"
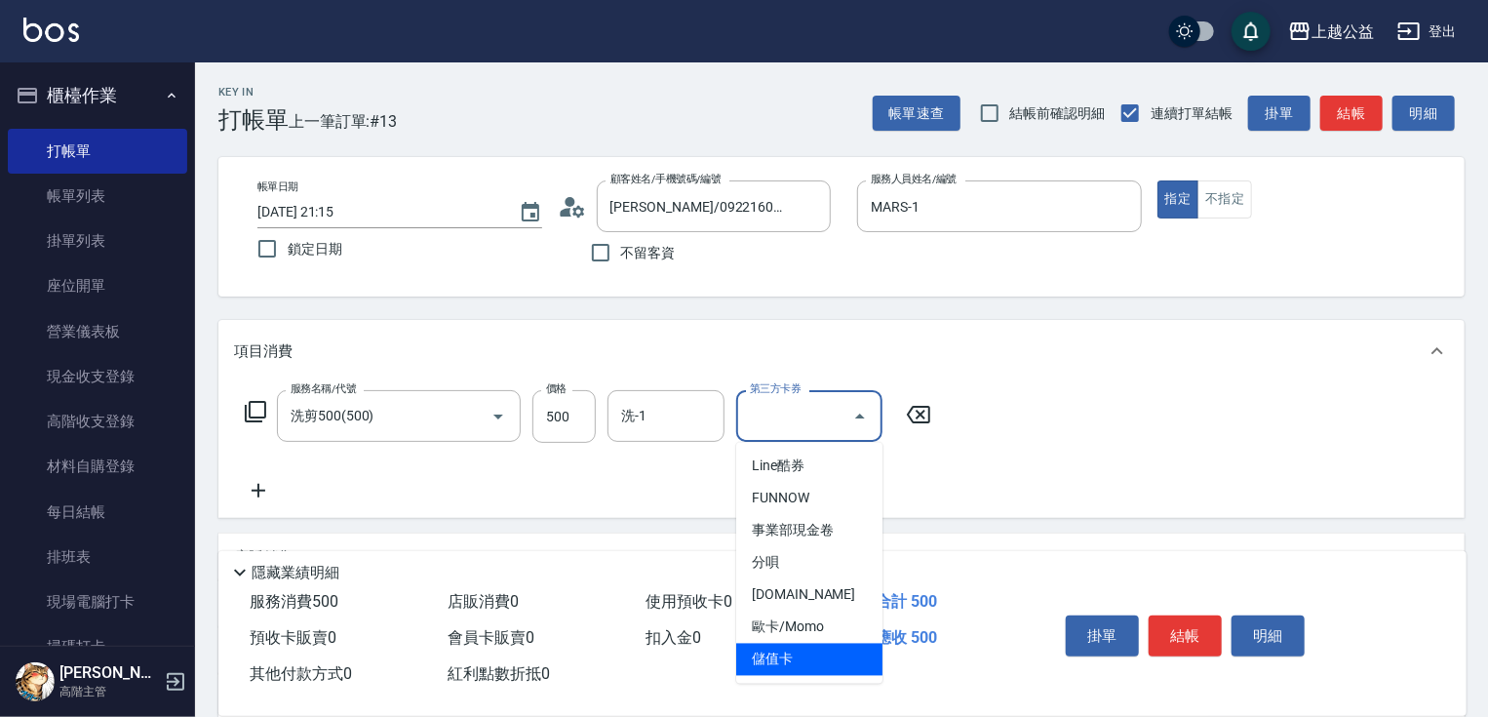
type input "儲值卡"
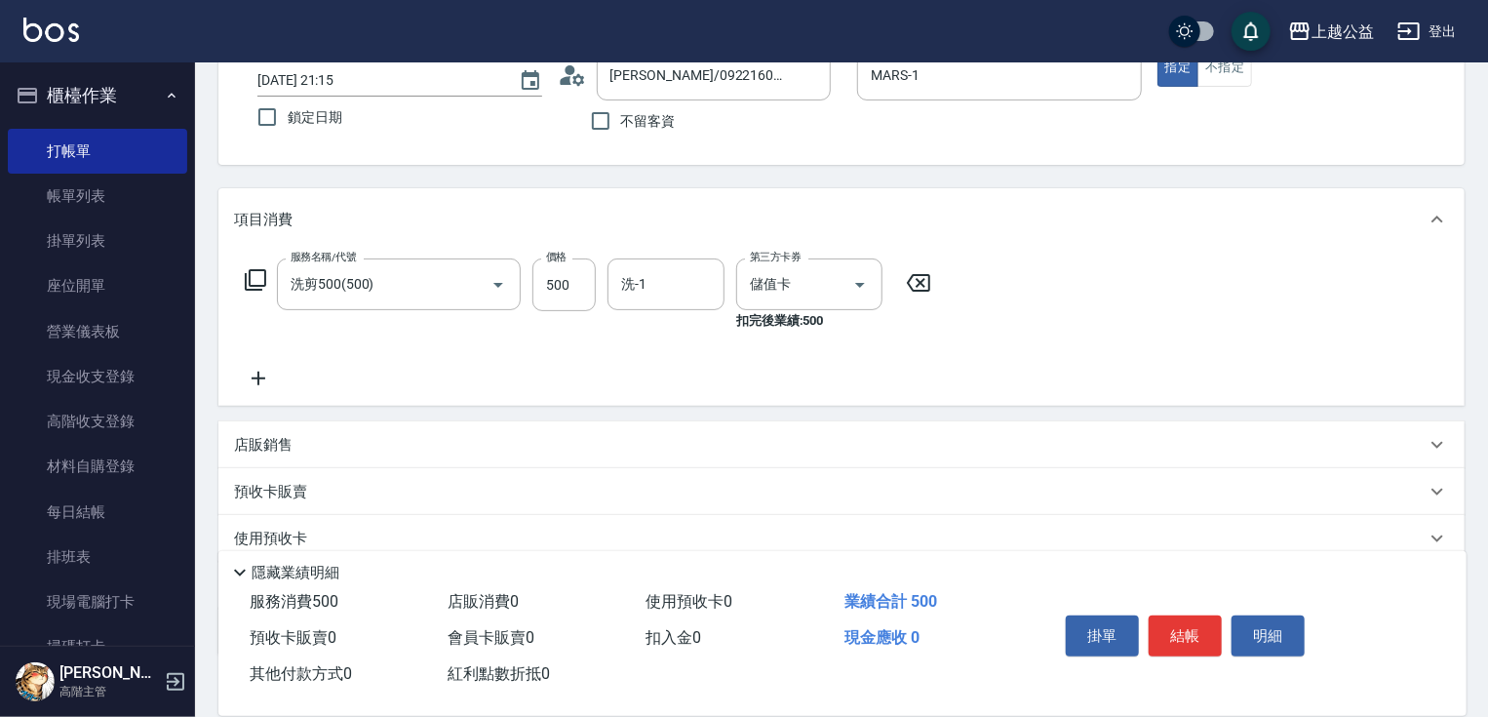
scroll to position [255, 0]
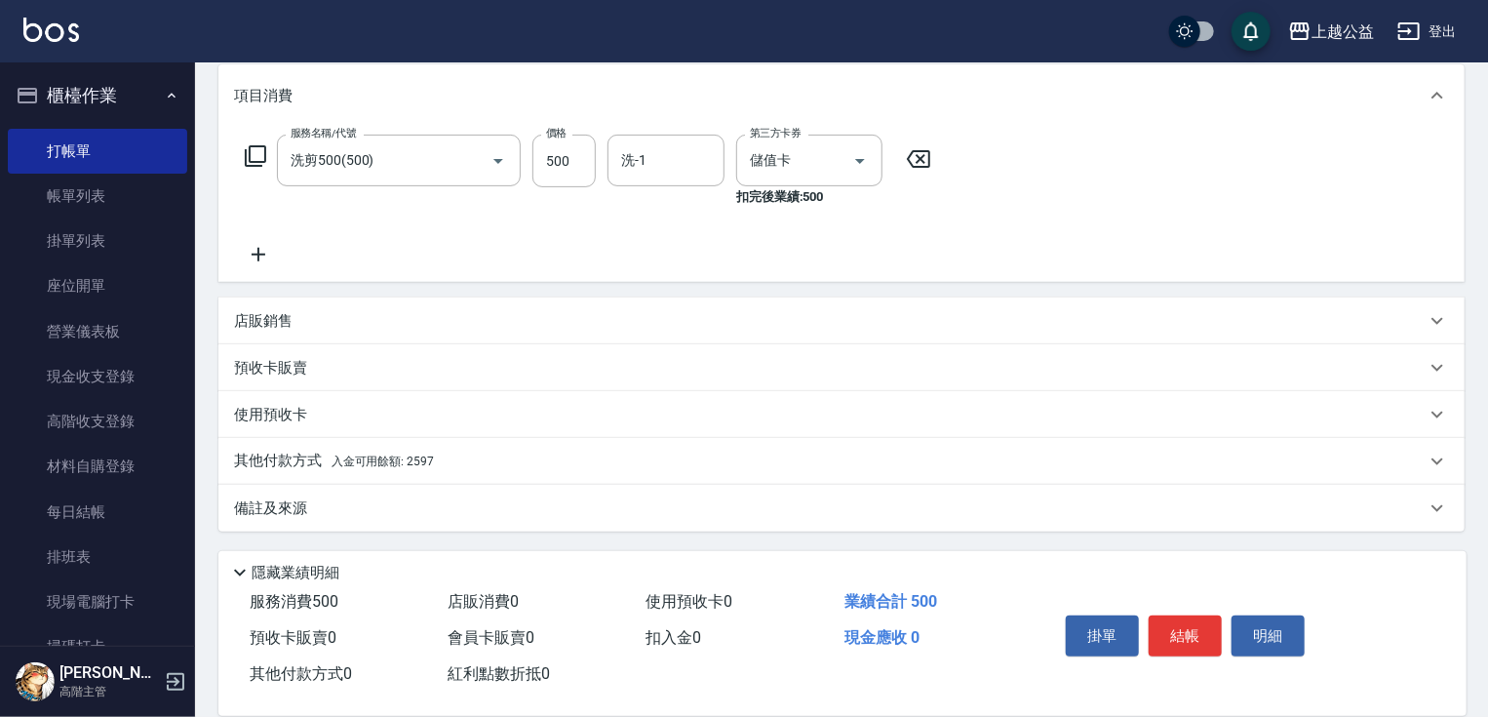
drag, startPoint x: 775, startPoint y: 577, endPoint x: 776, endPoint y: 598, distance: 20.5
click at [385, 441] on div "其他付款方式 入金可用餘額: 2597" at bounding box center [841, 461] width 1246 height 47
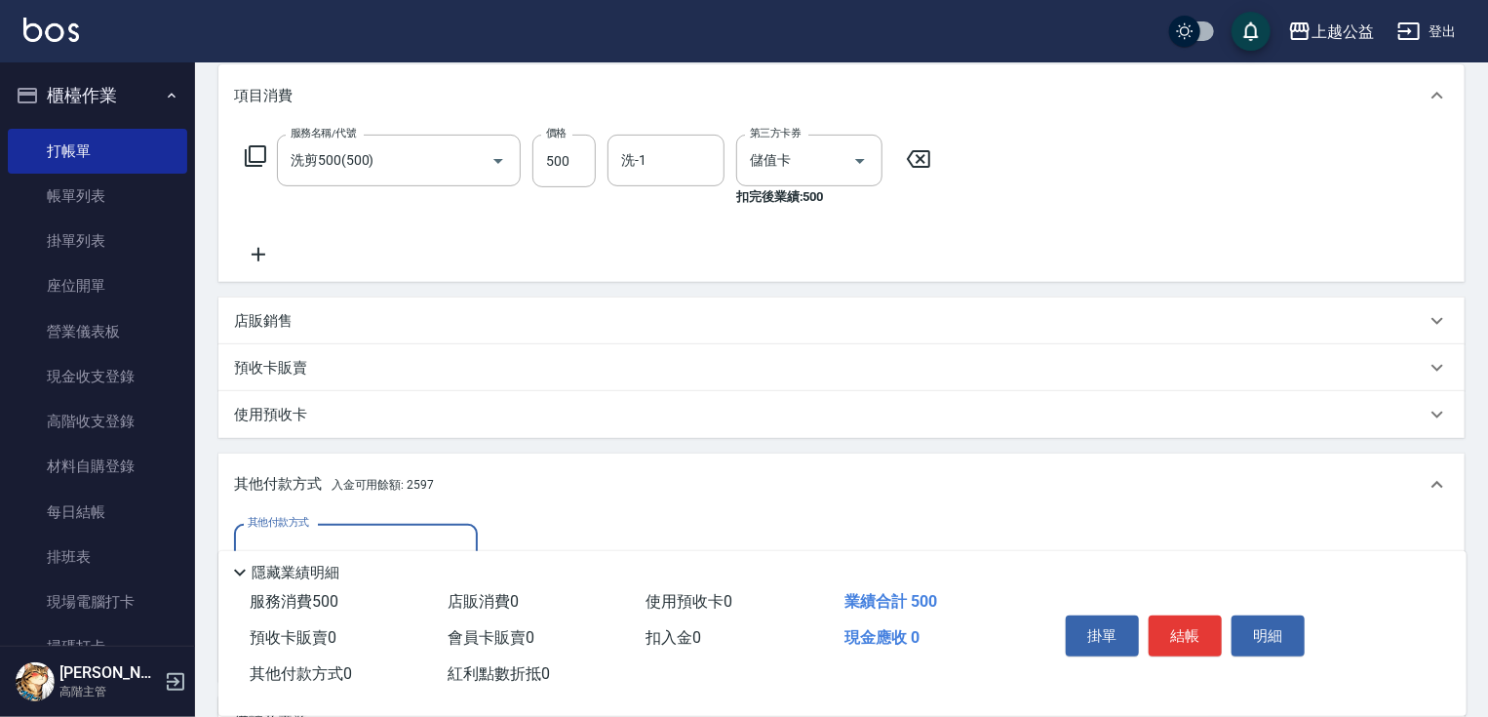
scroll to position [0, 0]
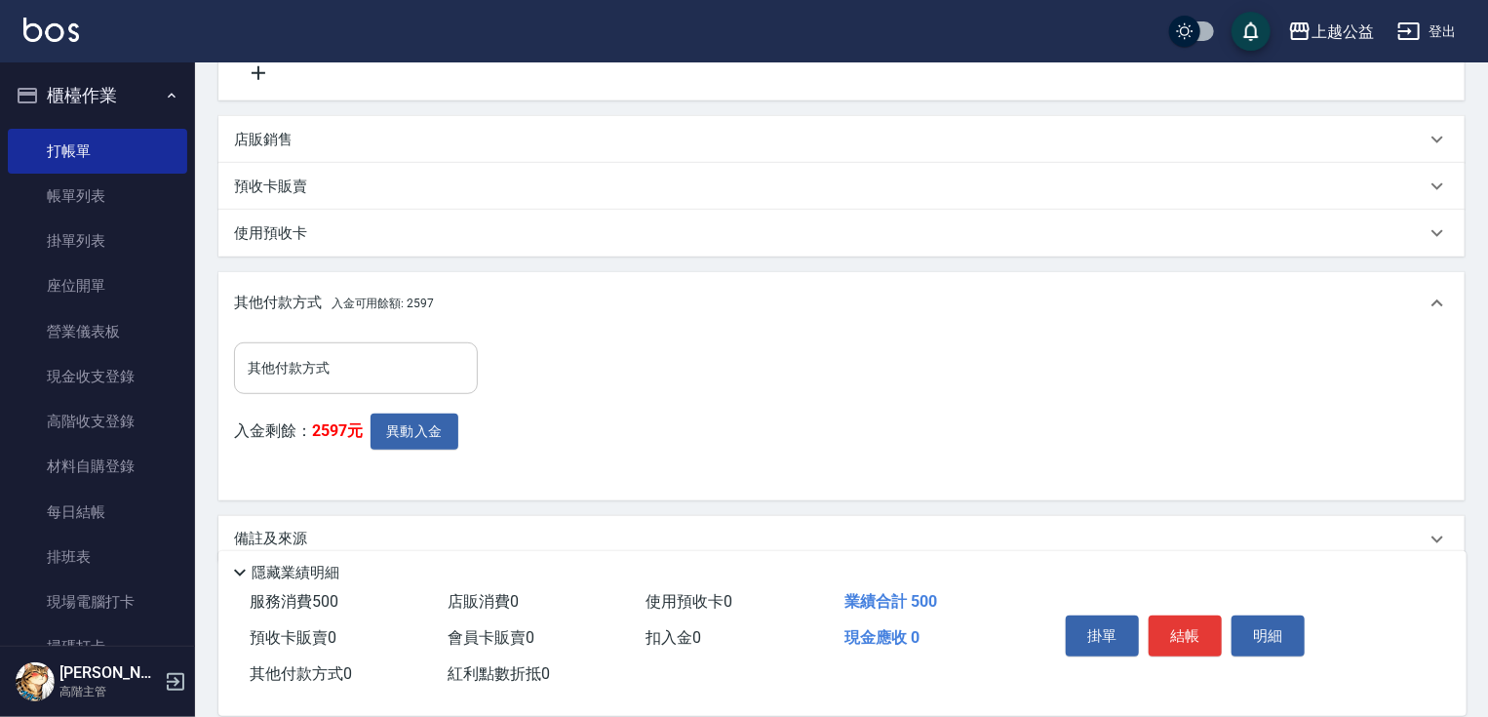
drag, startPoint x: 457, startPoint y: 429, endPoint x: 454, endPoint y: 508, distance: 79.0
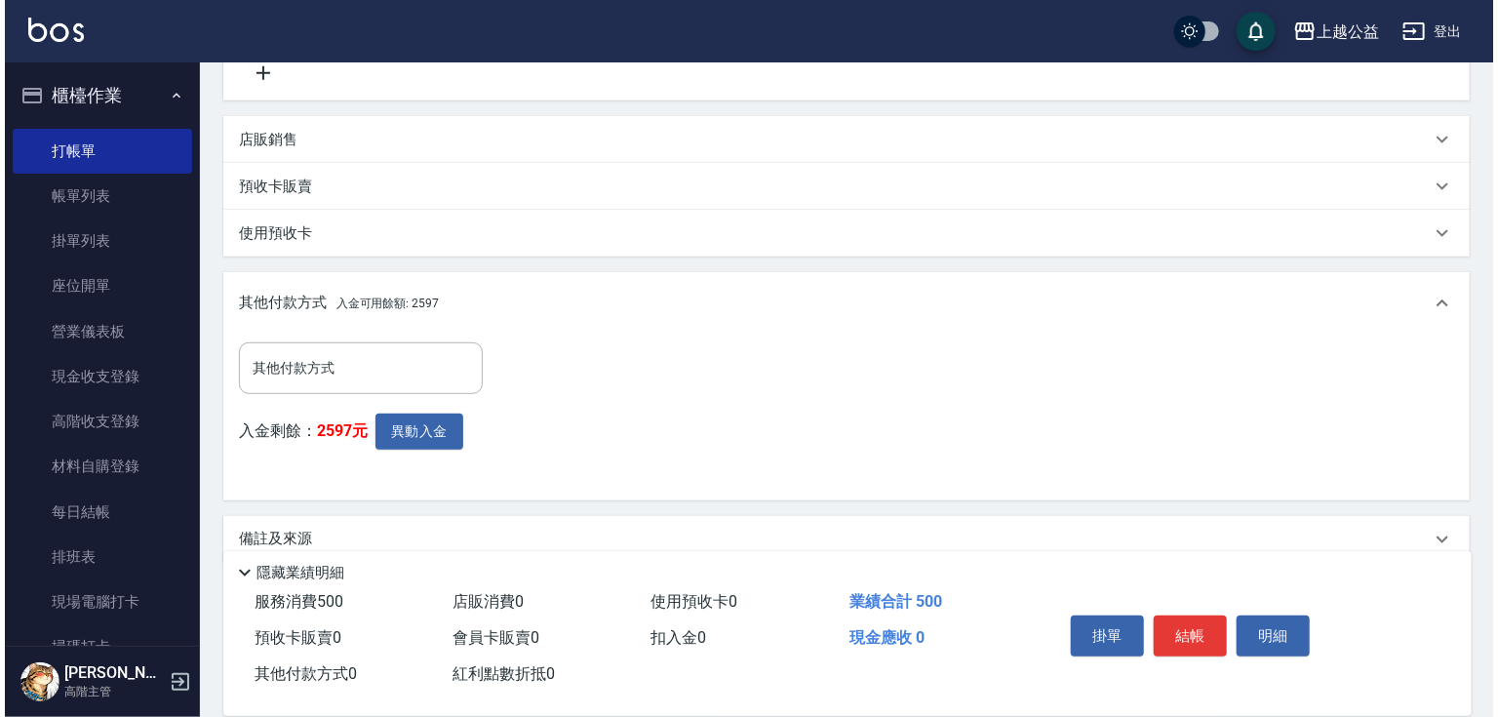
scroll to position [445, 0]
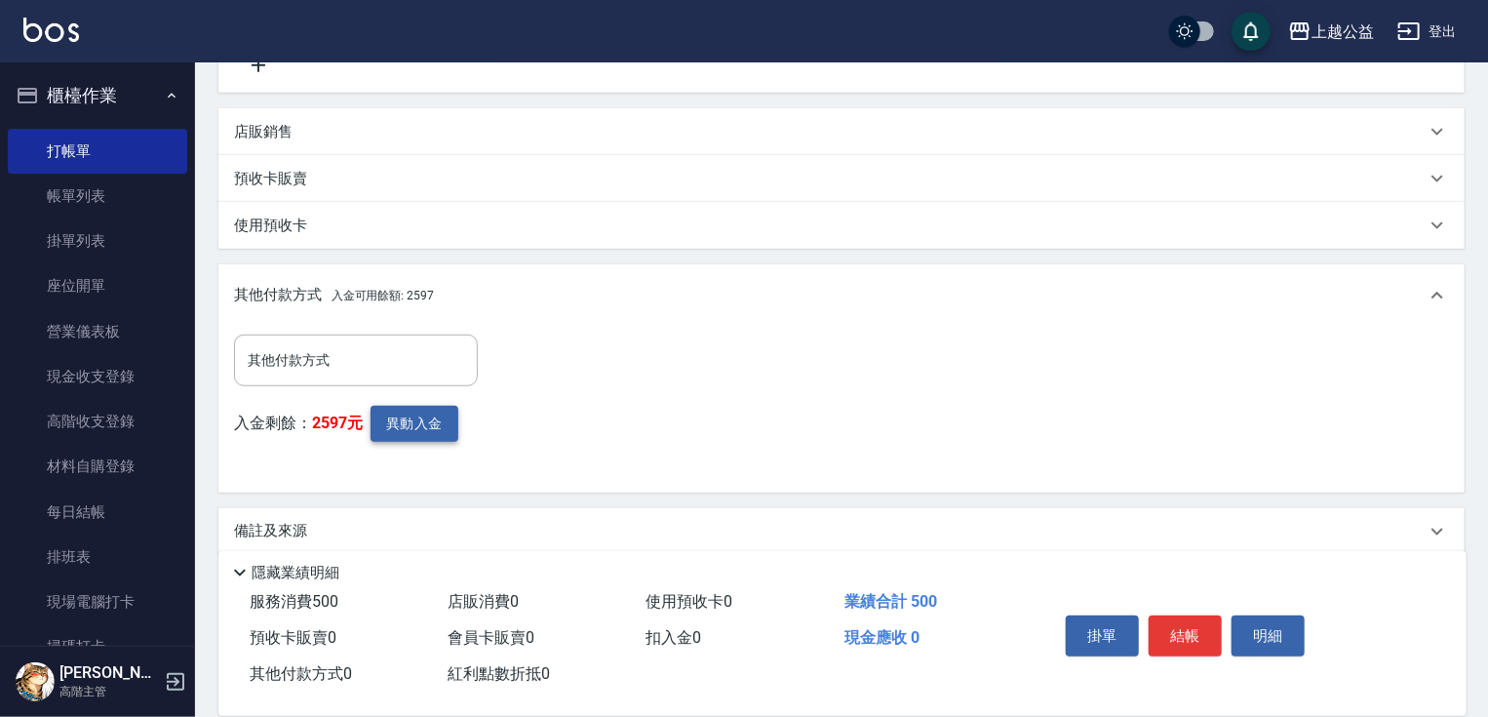
click at [423, 430] on button "異動入金" at bounding box center [415, 424] width 88 height 36
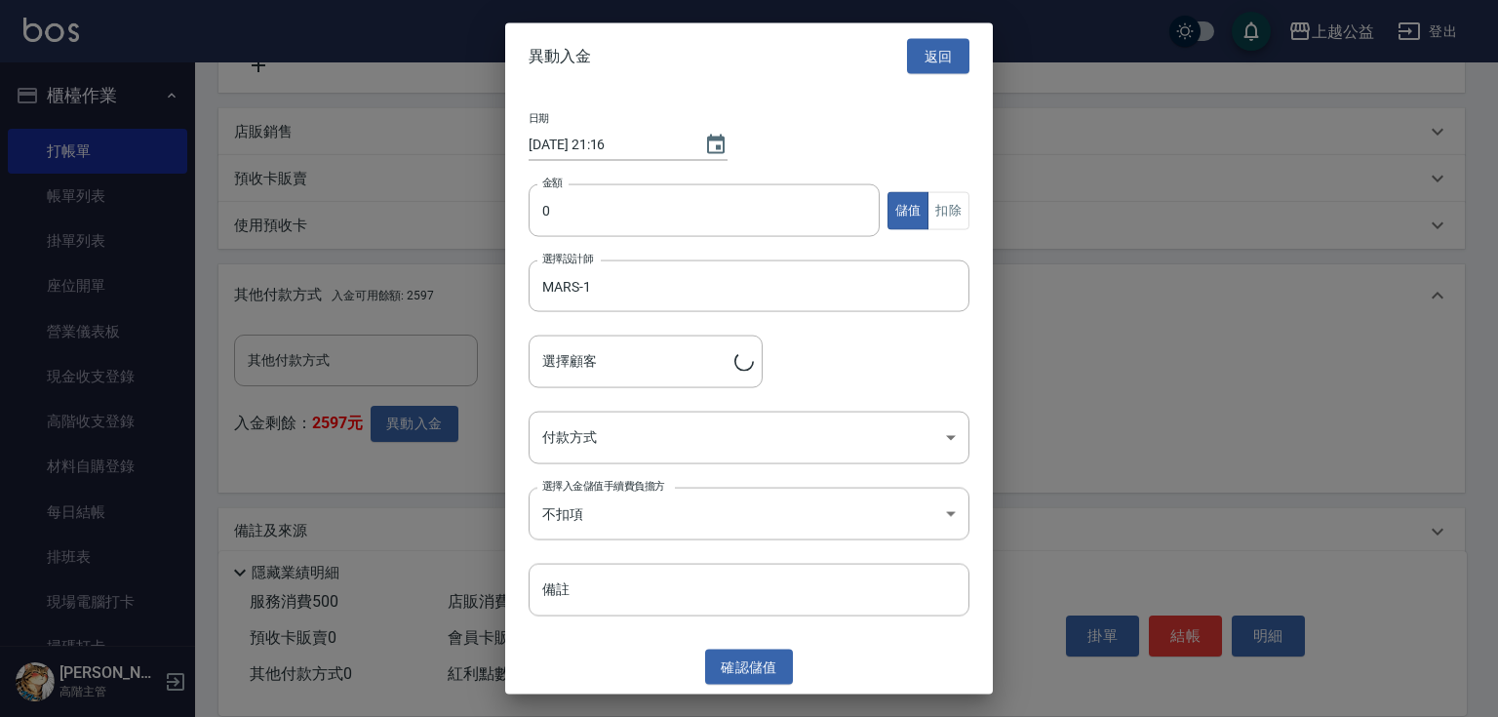
type input "[PERSON_NAME]/0922160832"
click at [569, 230] on input "0" at bounding box center [703, 210] width 351 height 53
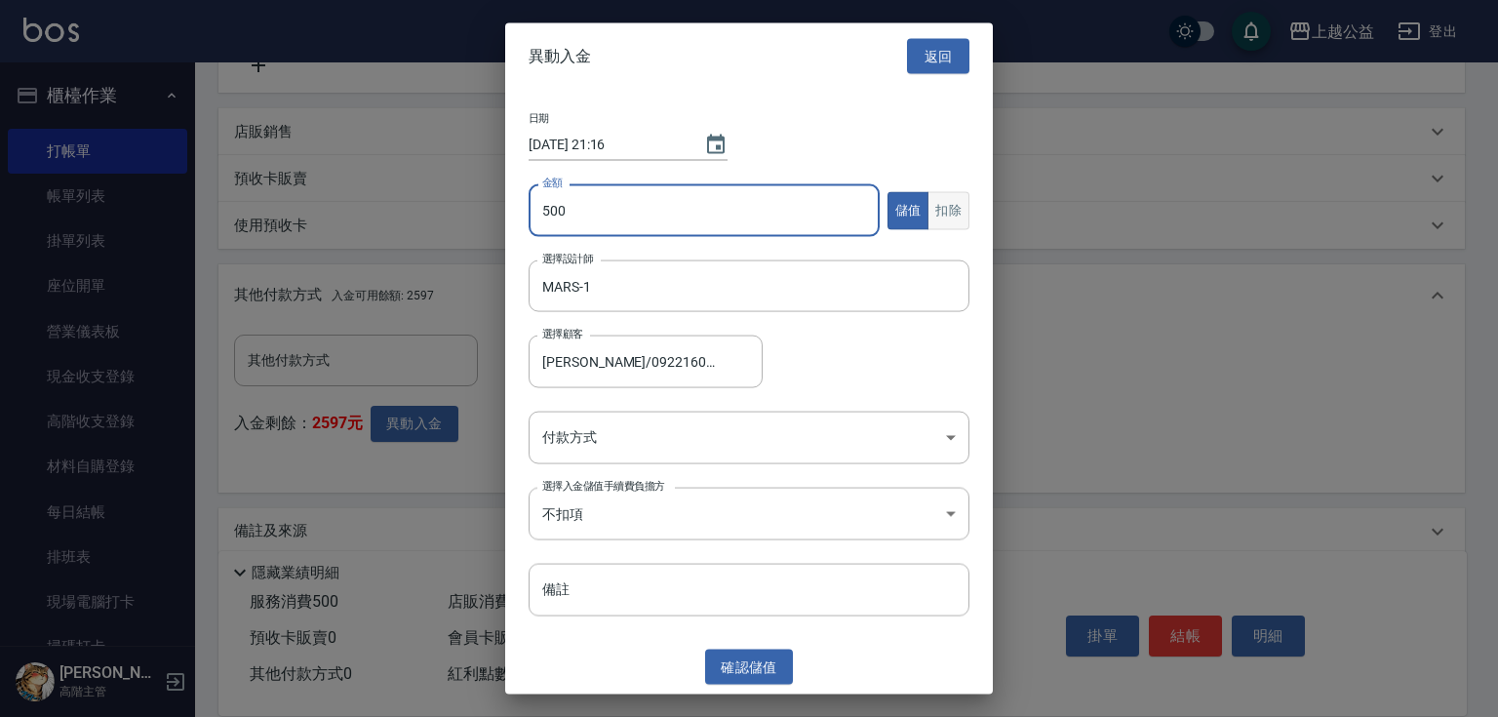
type input "500"
click at [940, 207] on button "扣除" at bounding box center [948, 210] width 42 height 38
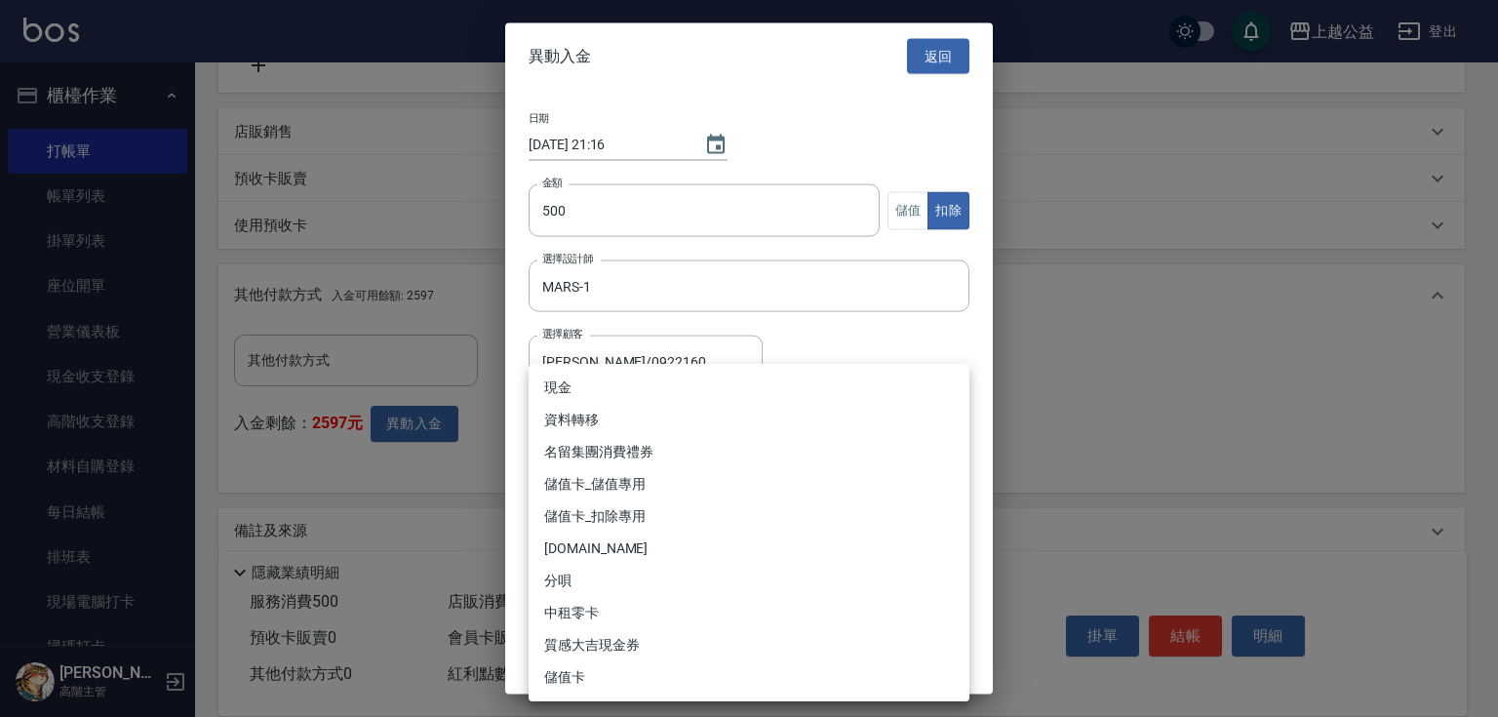
click at [807, 447] on body "上越公益 登出 櫃檯作業 打帳單 帳單列表 掛單列表 座位開單 營業儀表板 現金收支登錄 高階收支登錄 材料自購登錄 每日結帳 排班表 現場電腦打卡 掃碼打卡…" at bounding box center [749, 147] width 1498 height 1185
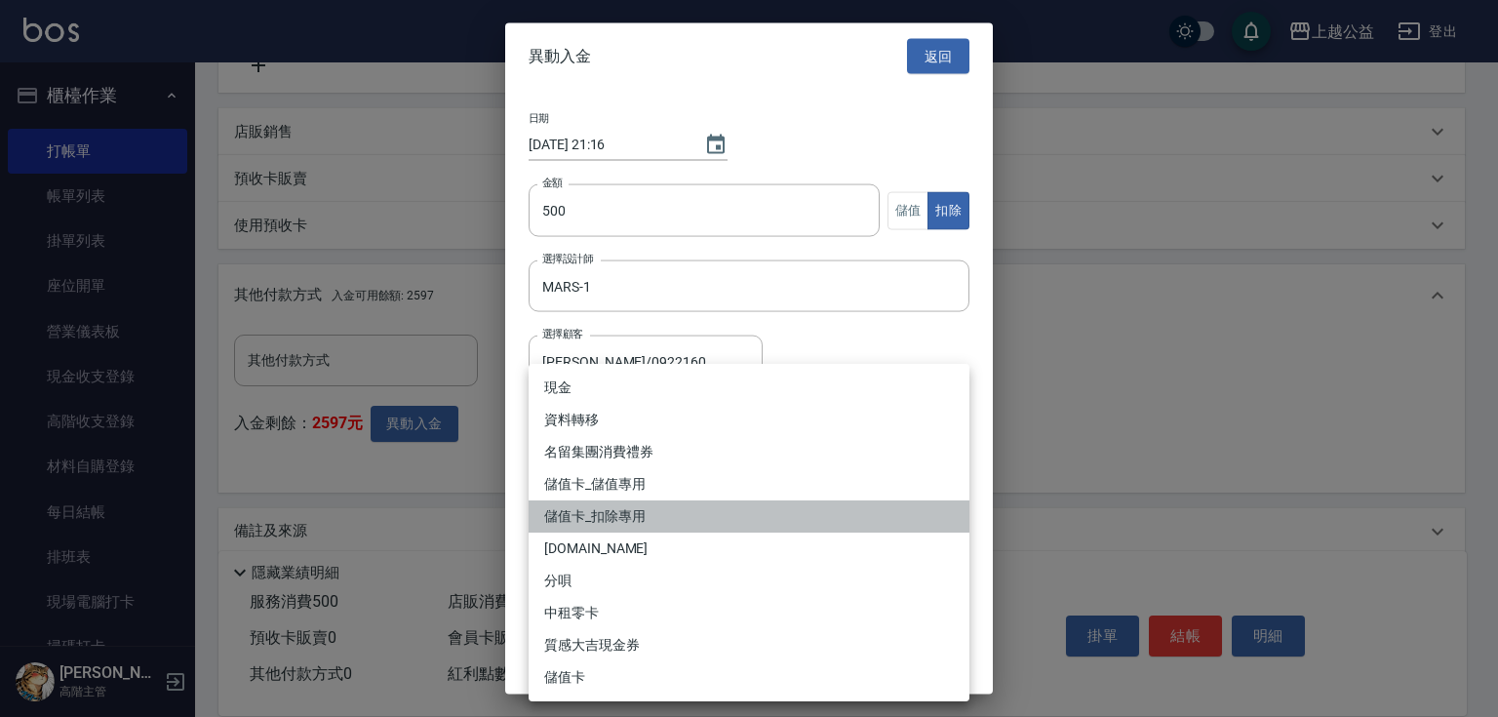
click at [641, 519] on li "儲值卡_扣除專用" at bounding box center [748, 516] width 441 height 32
type input "儲值卡_扣除專用"
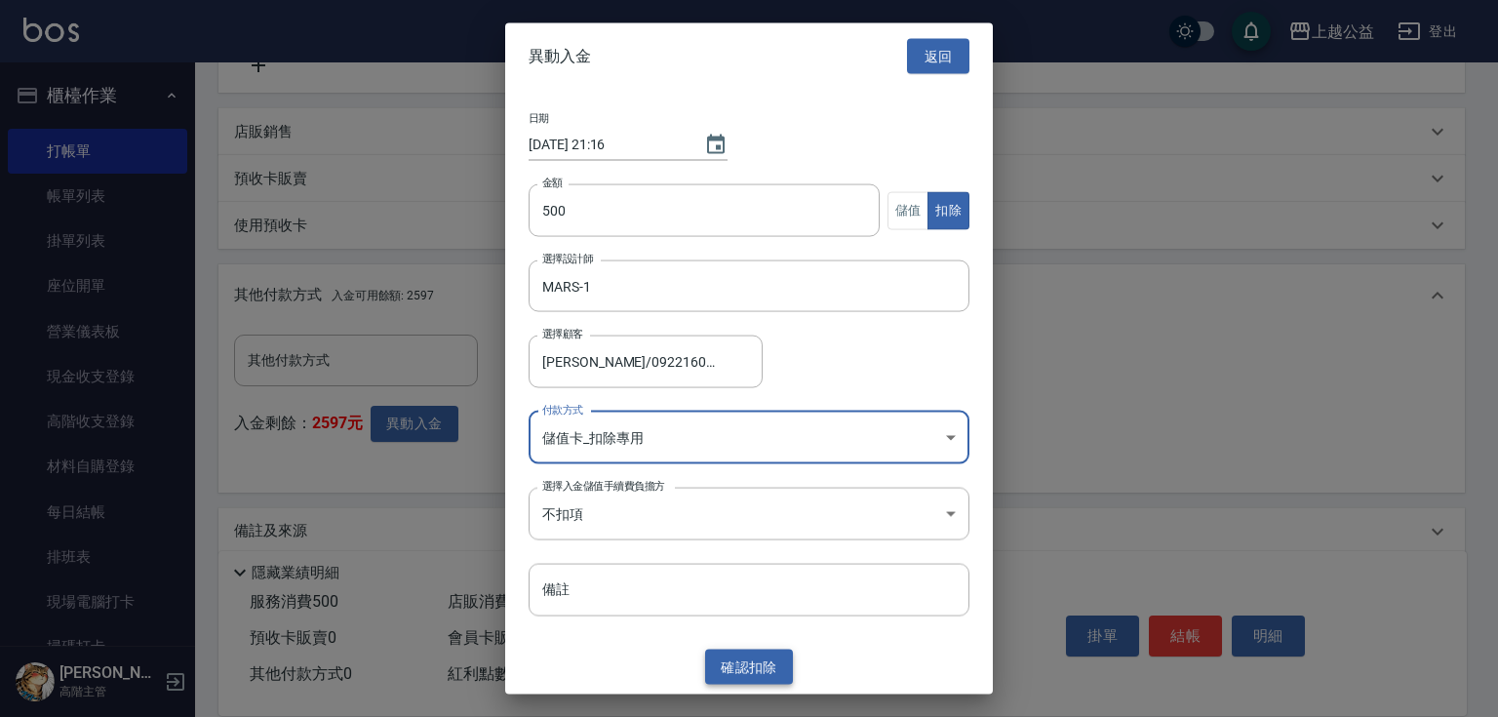
click at [759, 671] on button "確認 扣除" at bounding box center [749, 666] width 88 height 36
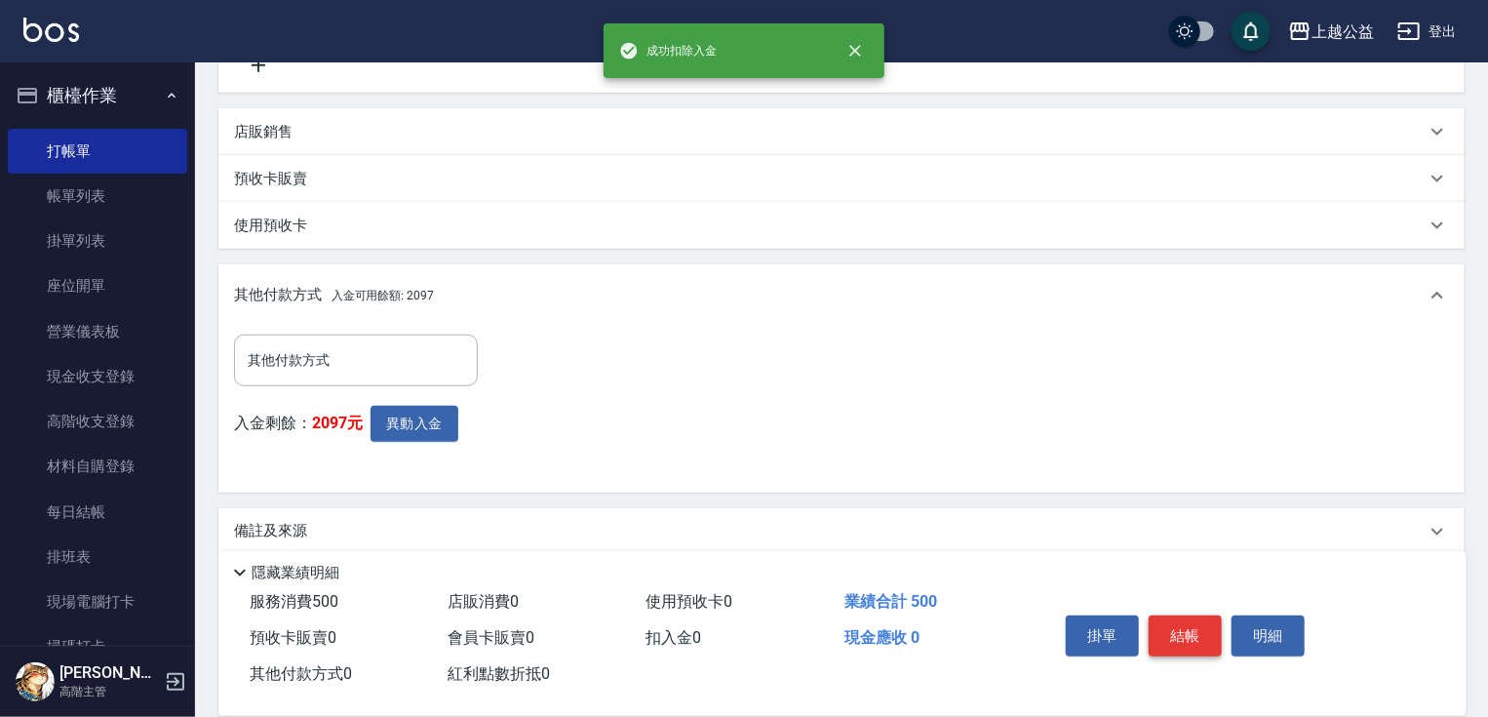
click at [1200, 629] on button "結帳" at bounding box center [1185, 635] width 73 height 41
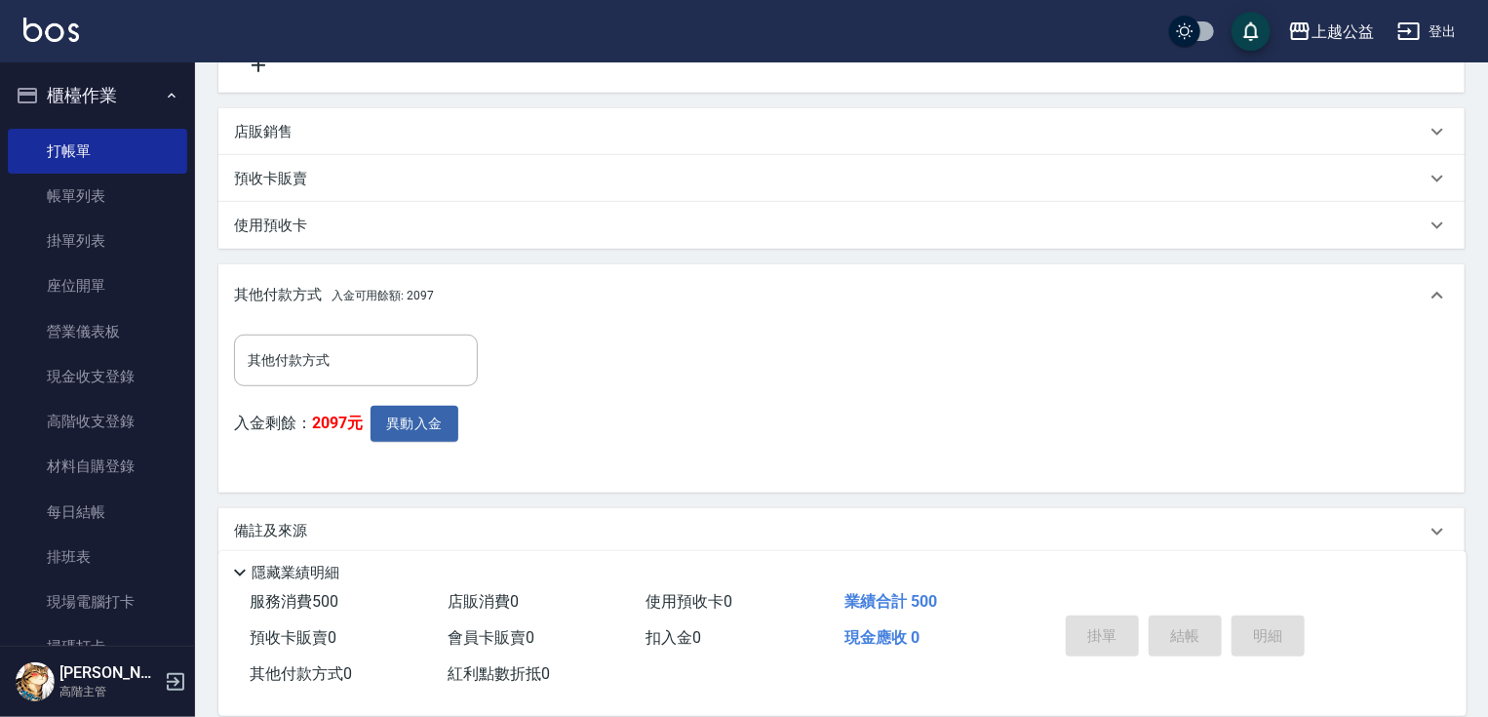
type input "[DATE] 21:17"
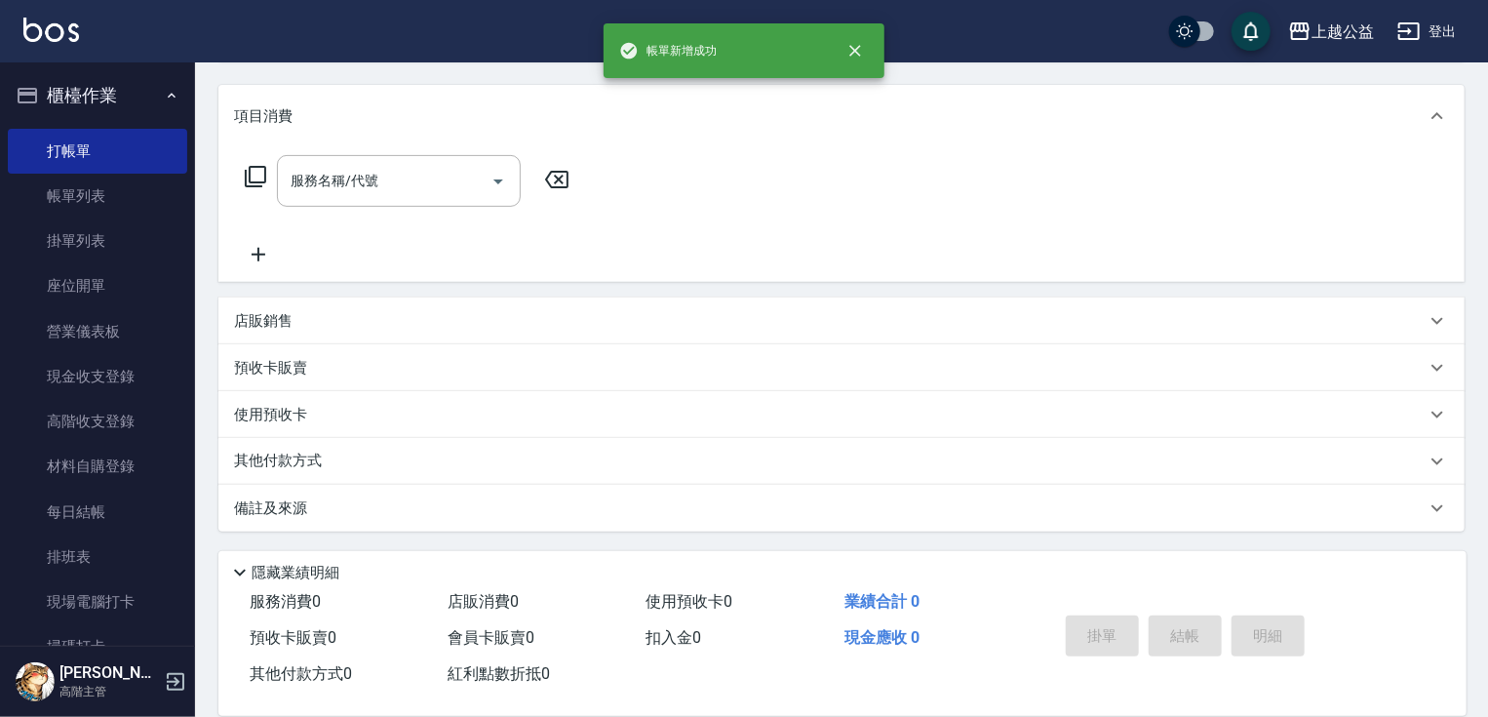
scroll to position [0, 0]
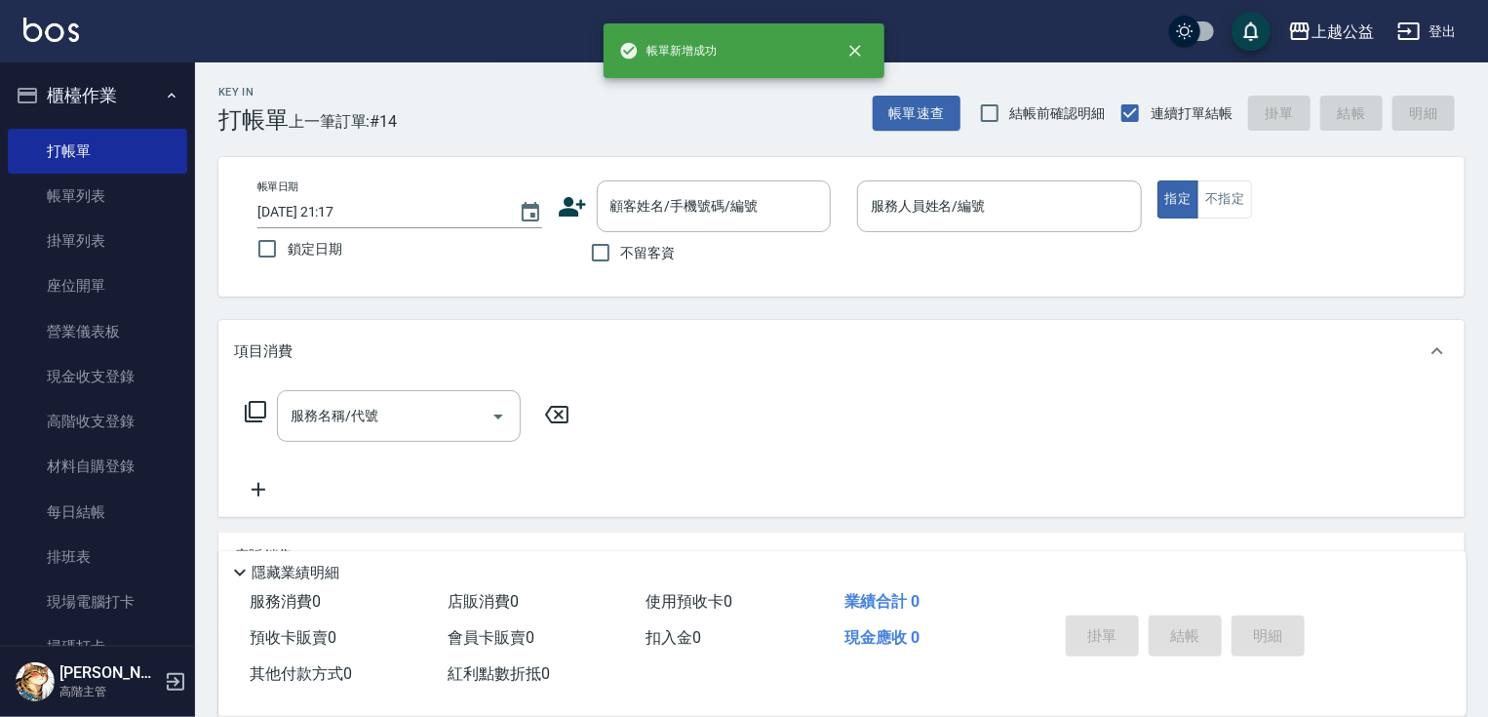
drag, startPoint x: 1141, startPoint y: 519, endPoint x: 1141, endPoint y: 488, distance: 31.2
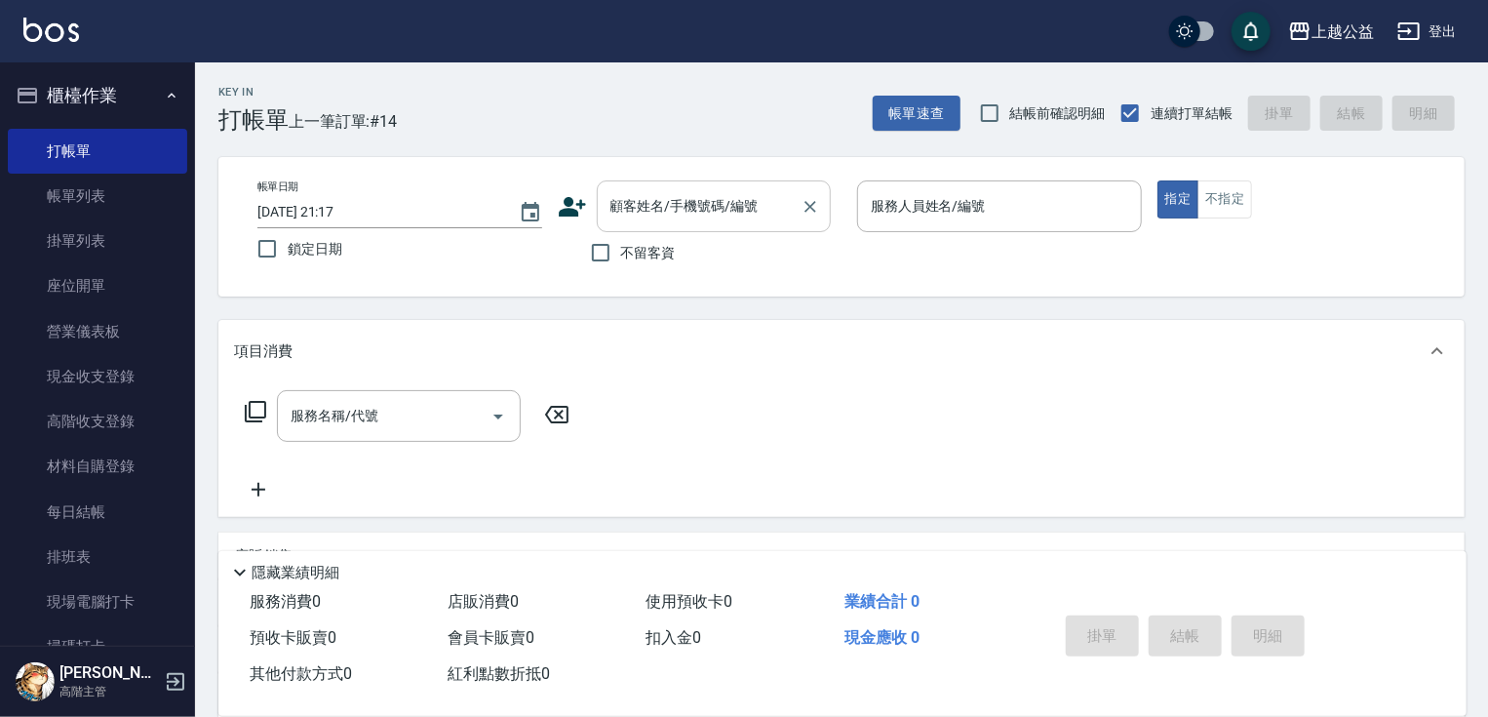
click at [716, 208] on input "顧客姓名/手機號碼/編號" at bounding box center [698, 206] width 187 height 34
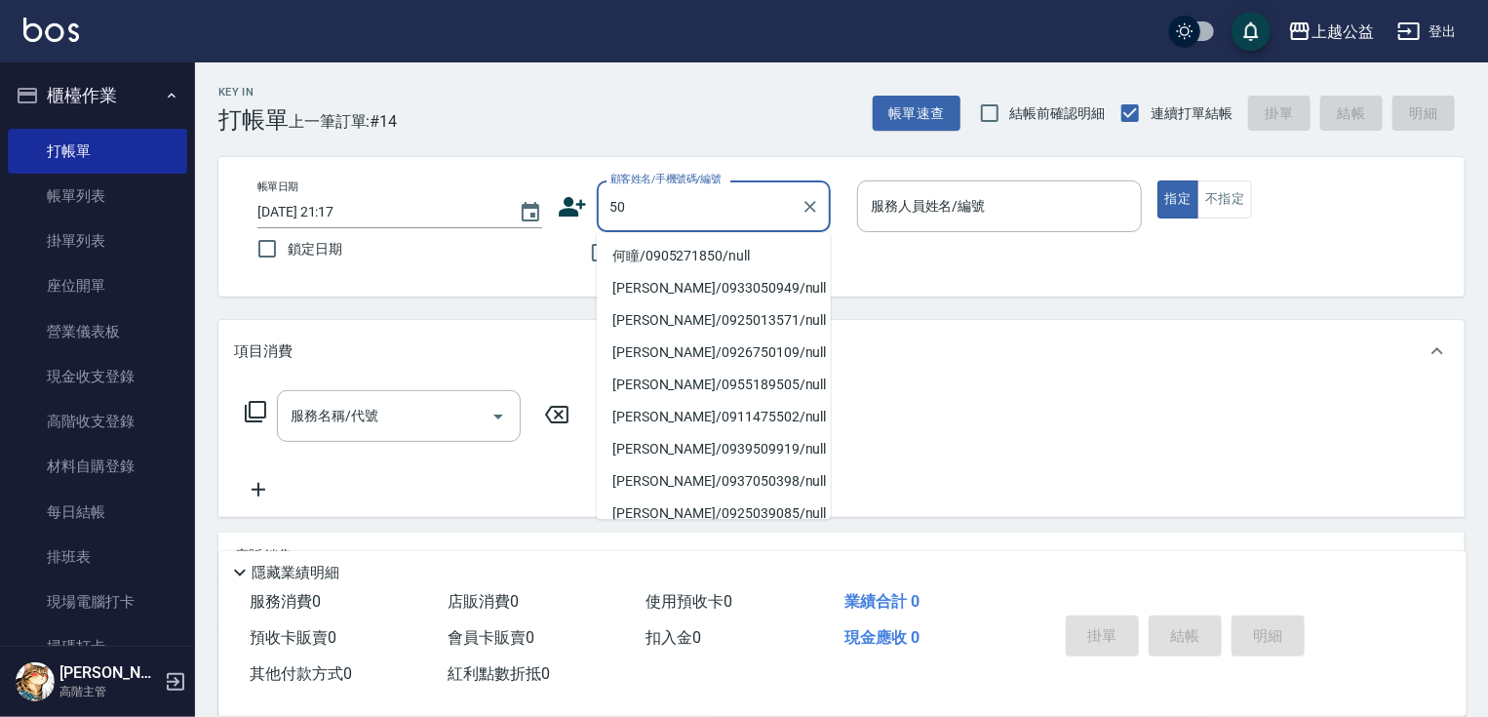
type input "5"
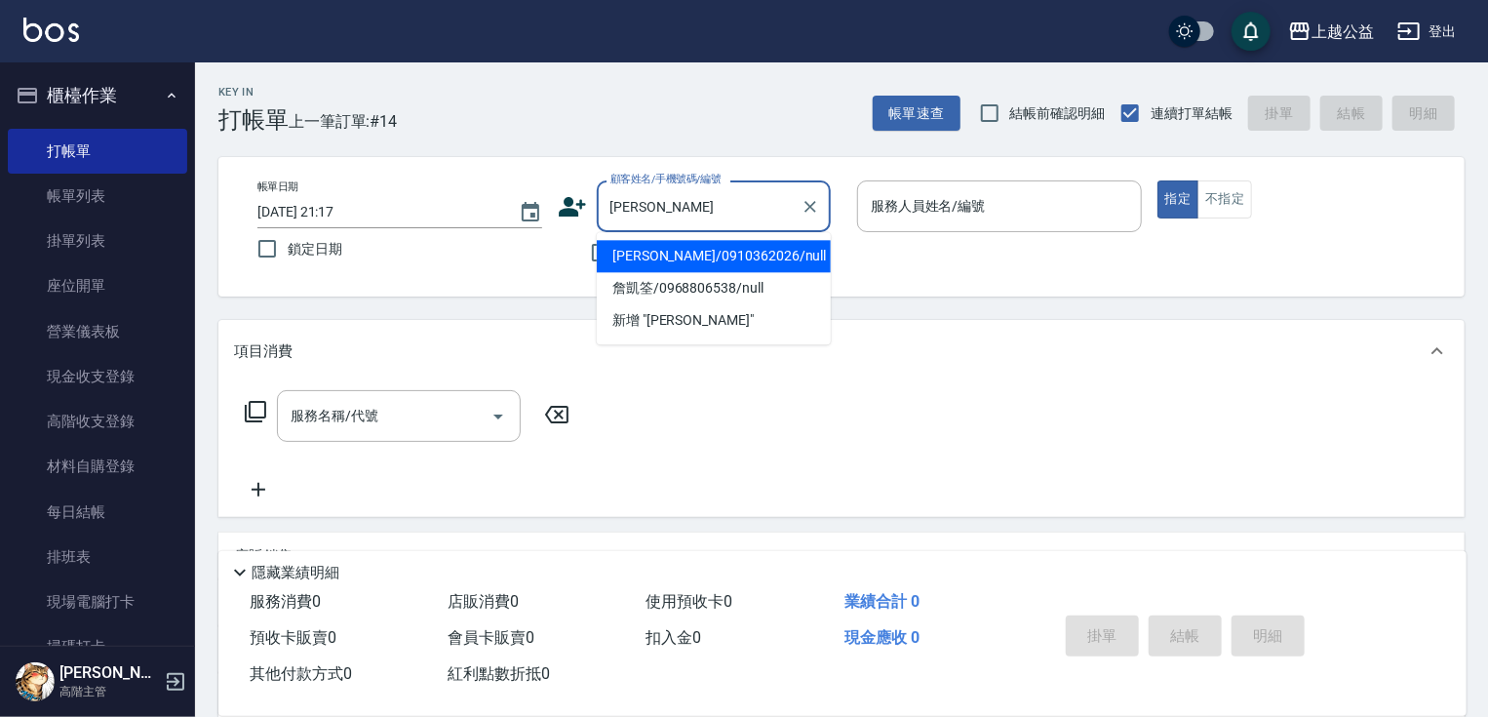
click at [696, 265] on li "[PERSON_NAME]/0910362026/null" at bounding box center [714, 256] width 234 height 32
type input "[PERSON_NAME]/0910362026/null"
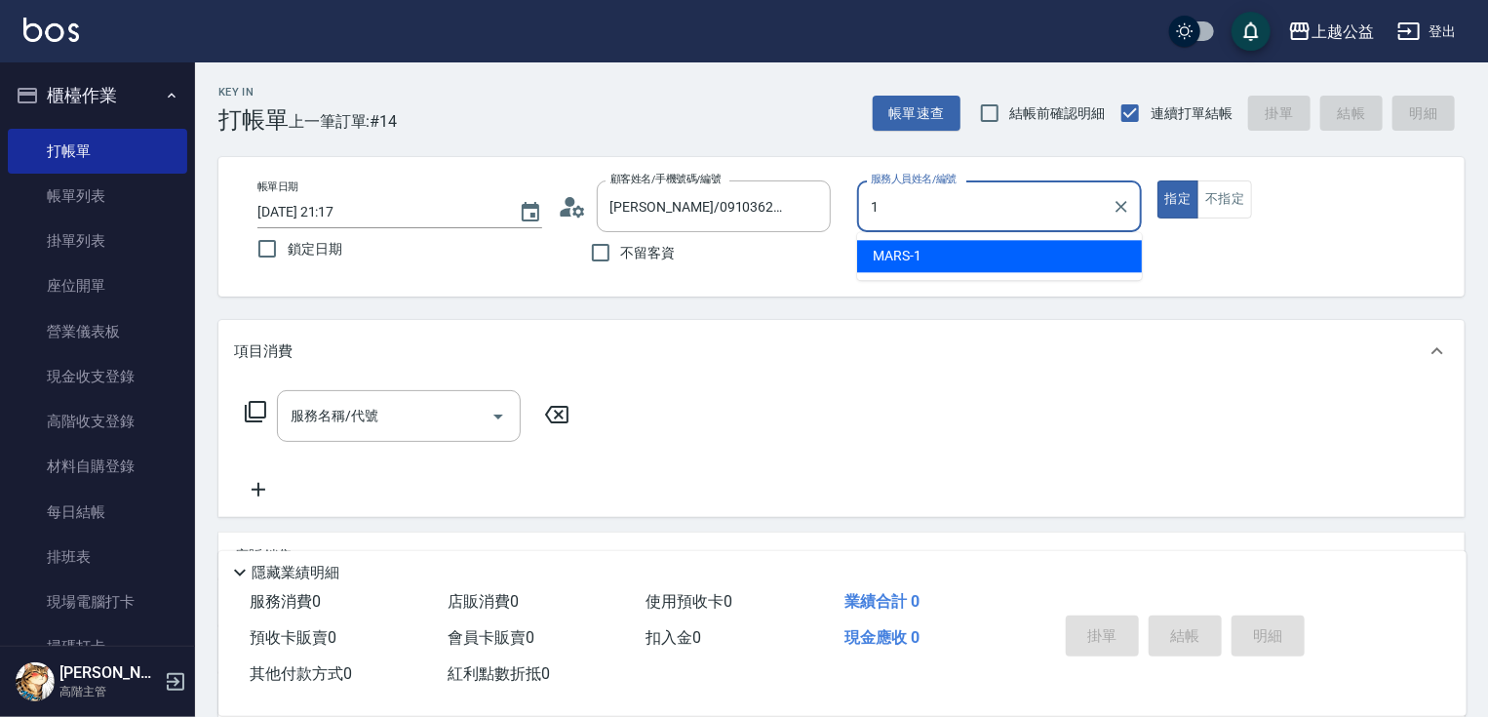
type input "MARS-1"
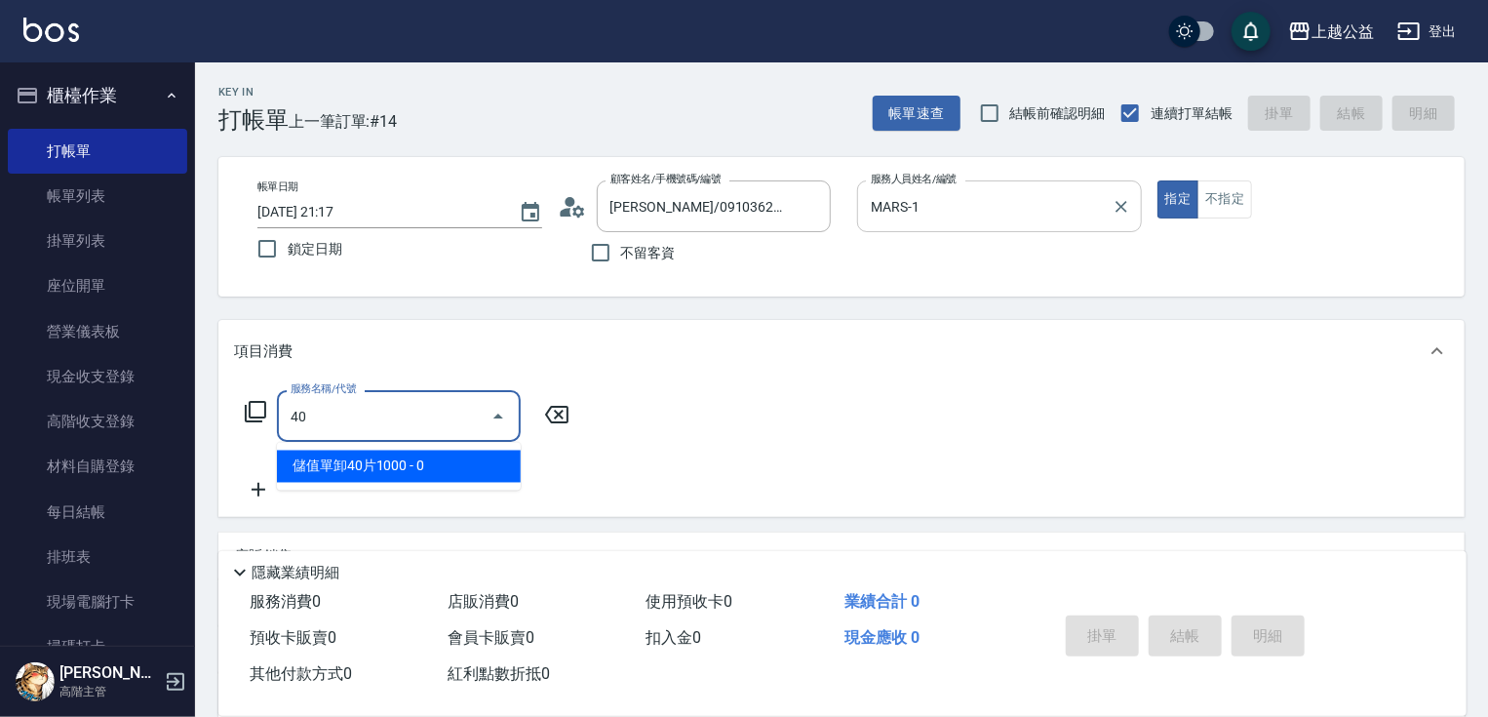
type input "4"
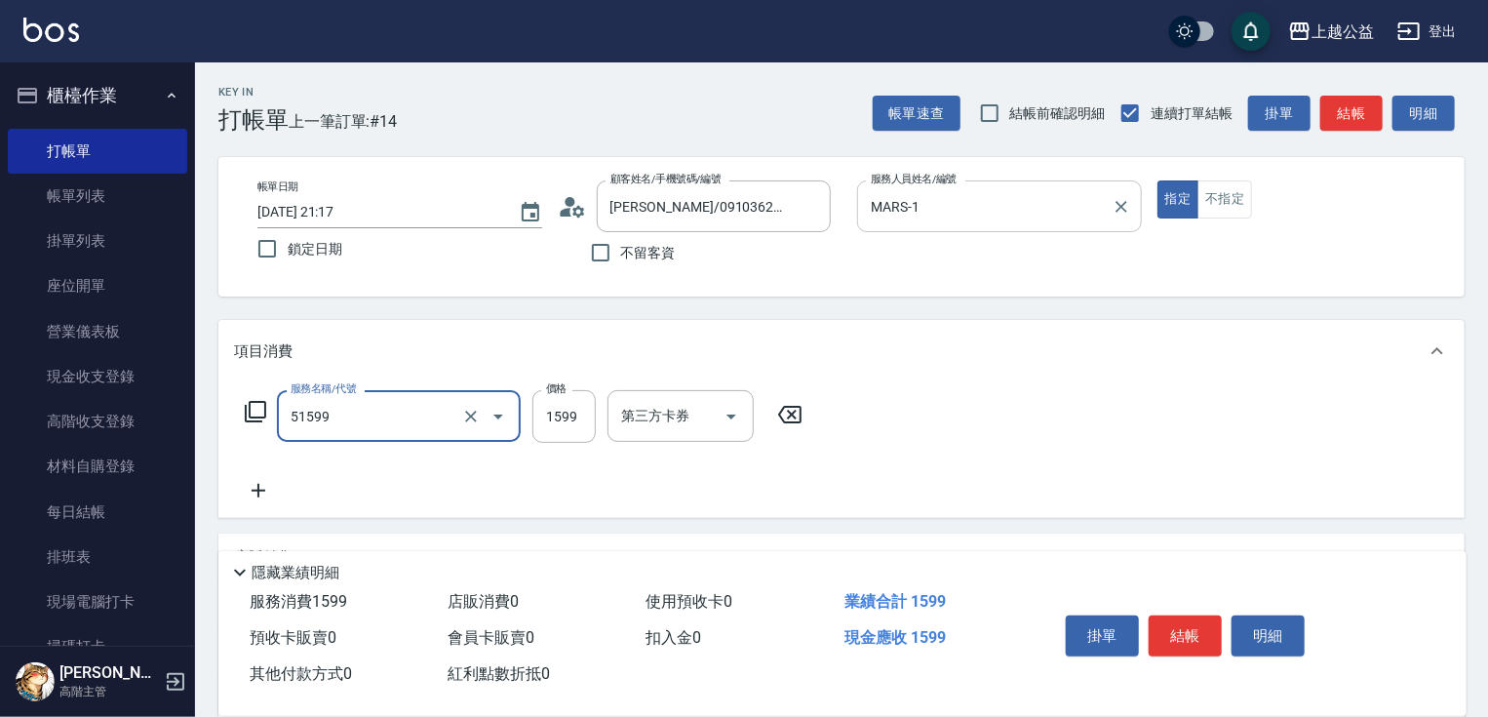
type input "染髮套餐(51599)"
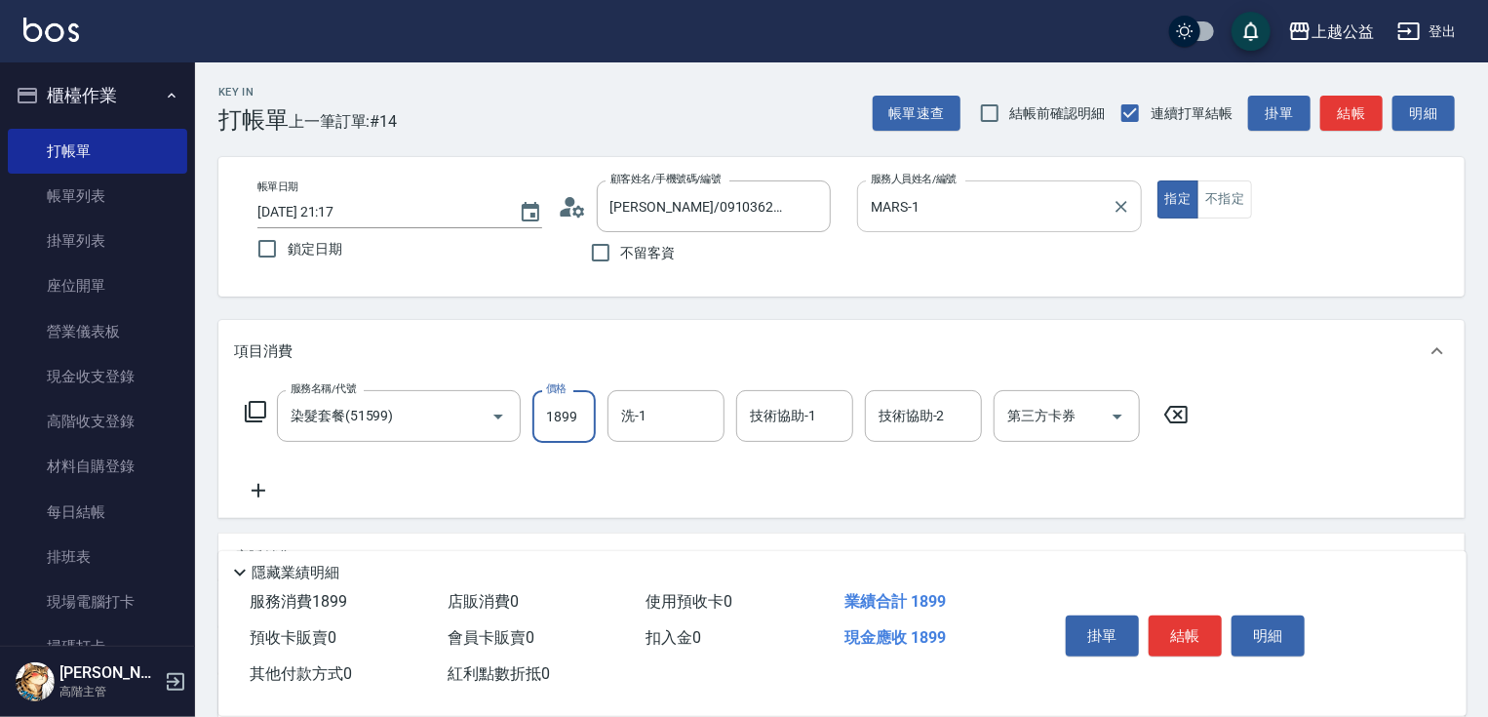
type input "1899"
type input "[PERSON_NAME]-31"
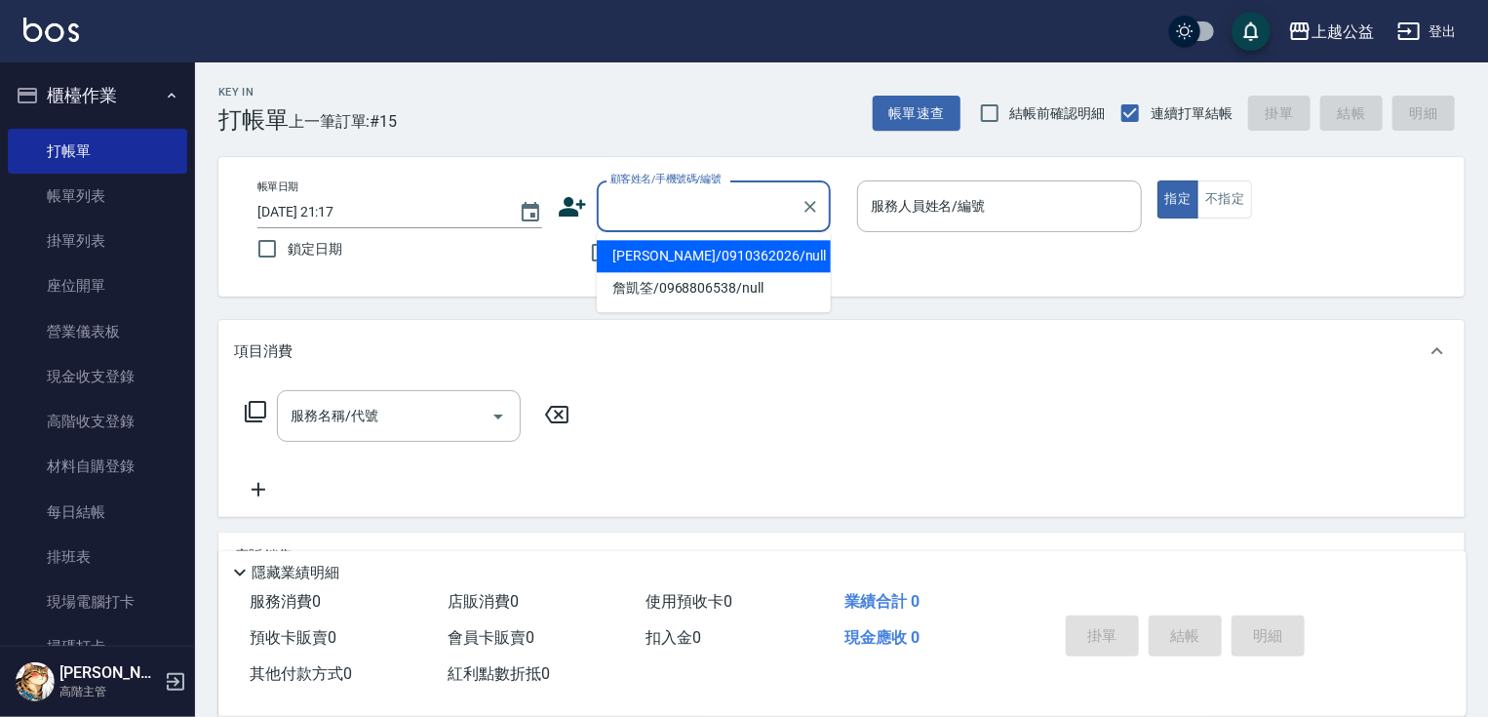
type input "[PERSON_NAME]/0910362026/null"
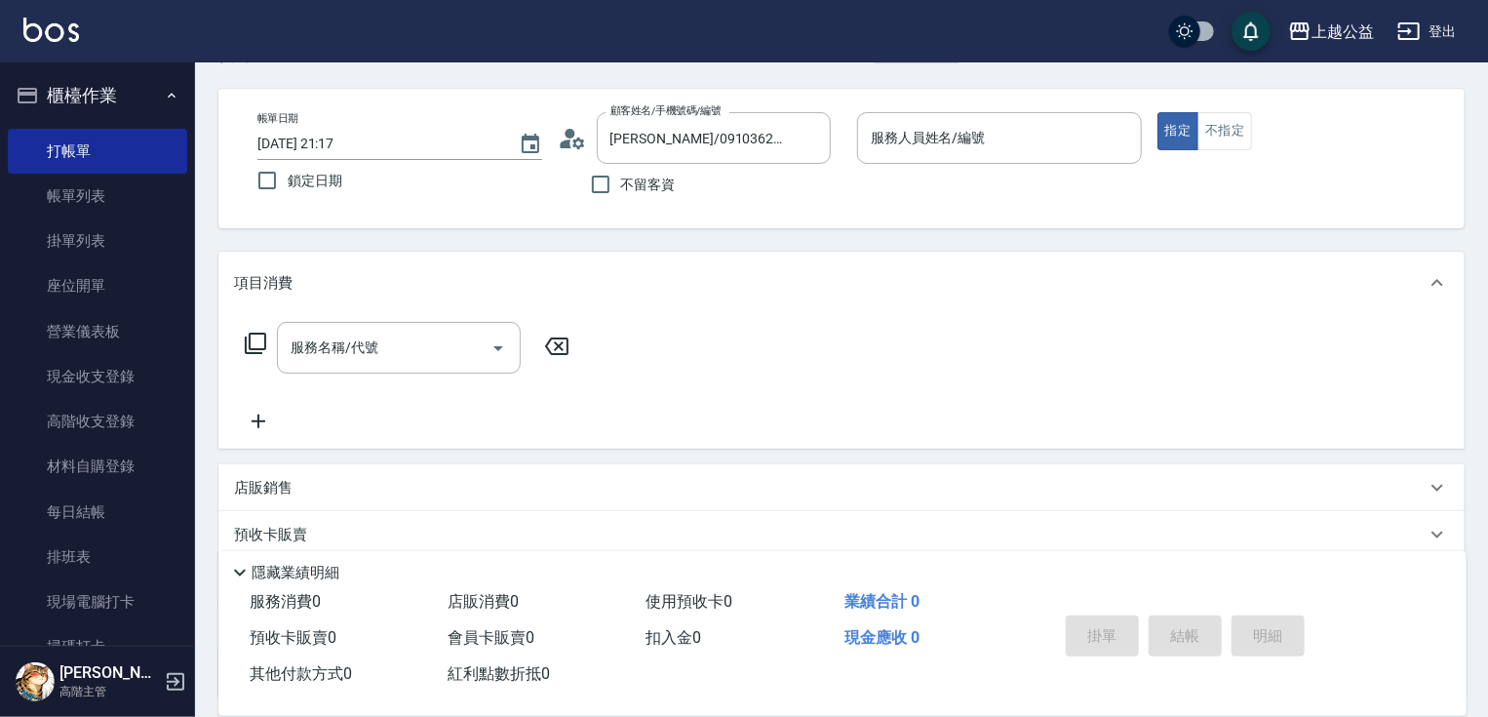
scroll to position [234, 0]
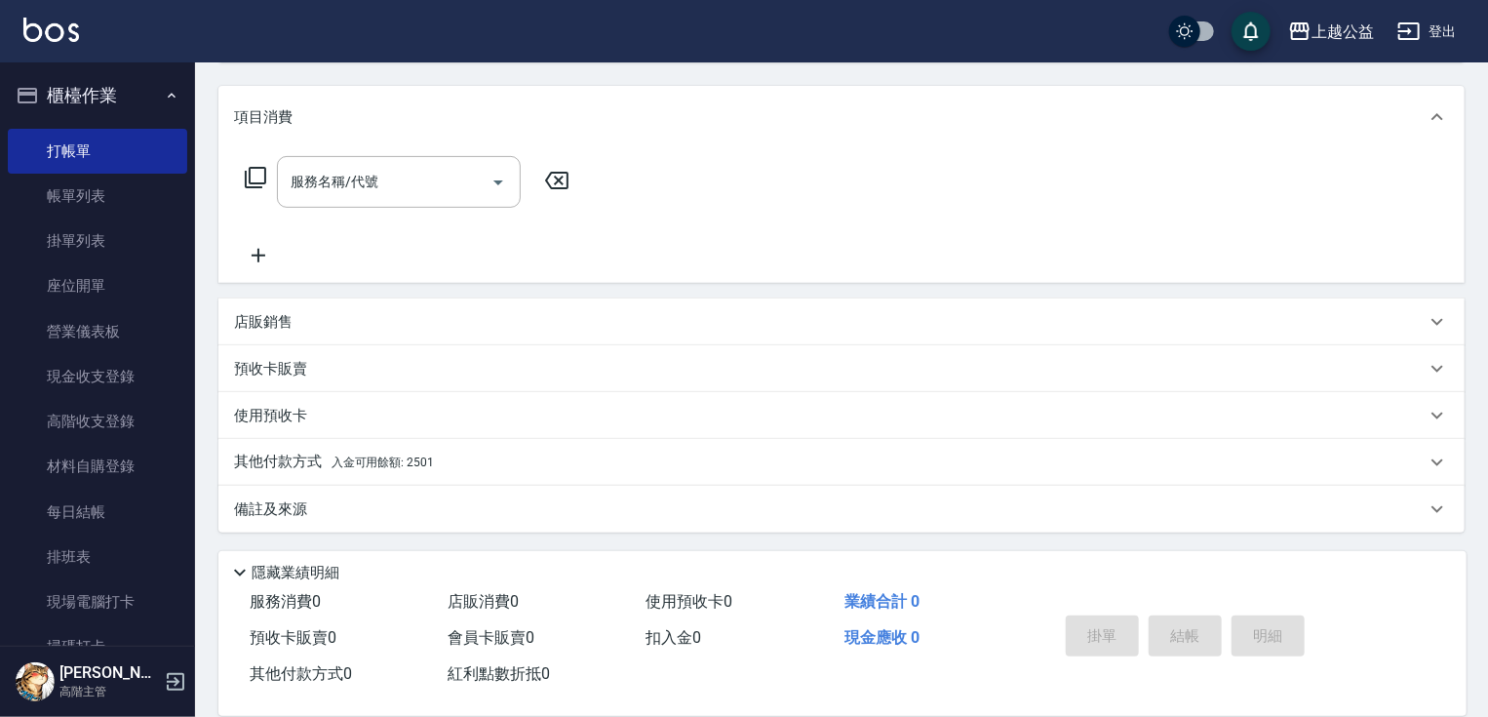
drag, startPoint x: 527, startPoint y: 409, endPoint x: 524, endPoint y: 511, distance: 102.4
click at [426, 466] on span "入金可用餘額: 2501" at bounding box center [383, 462] width 102 height 14
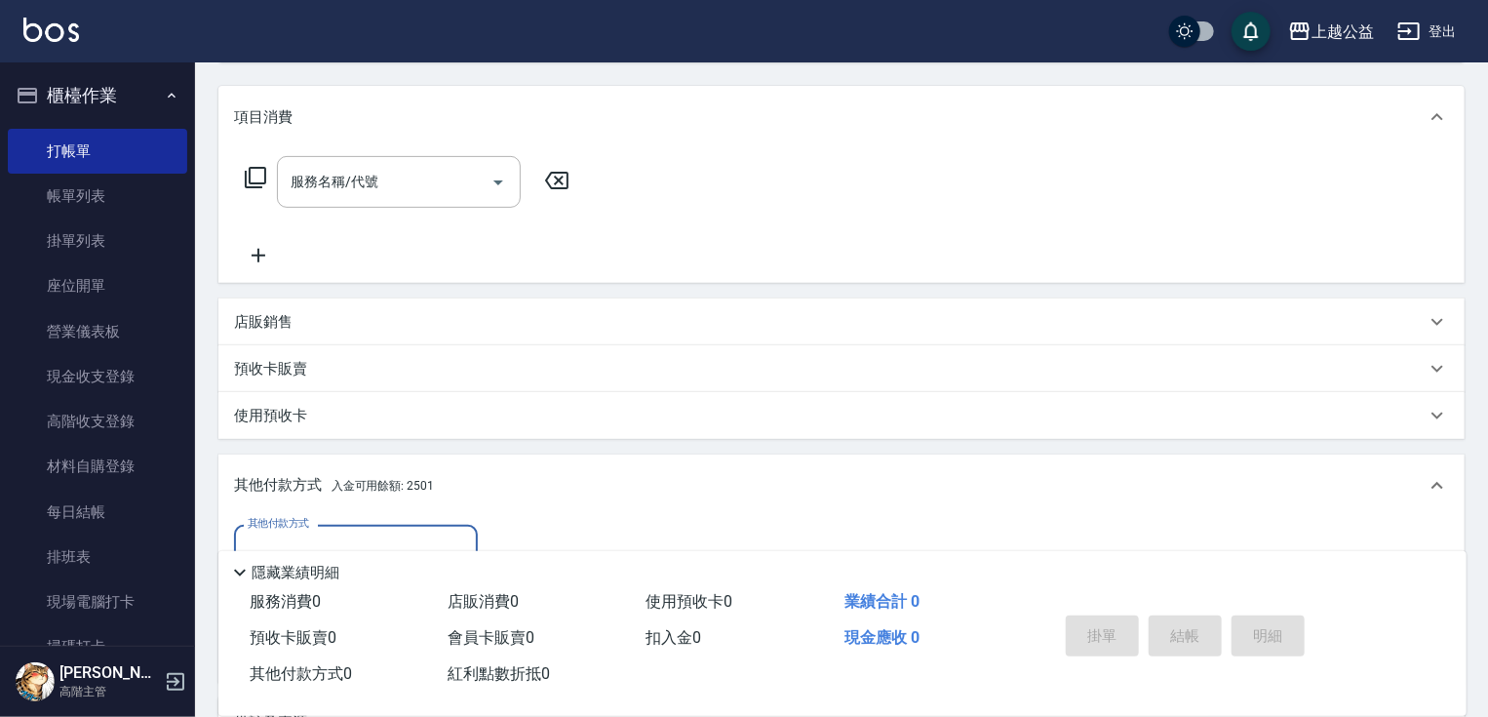
scroll to position [0, 0]
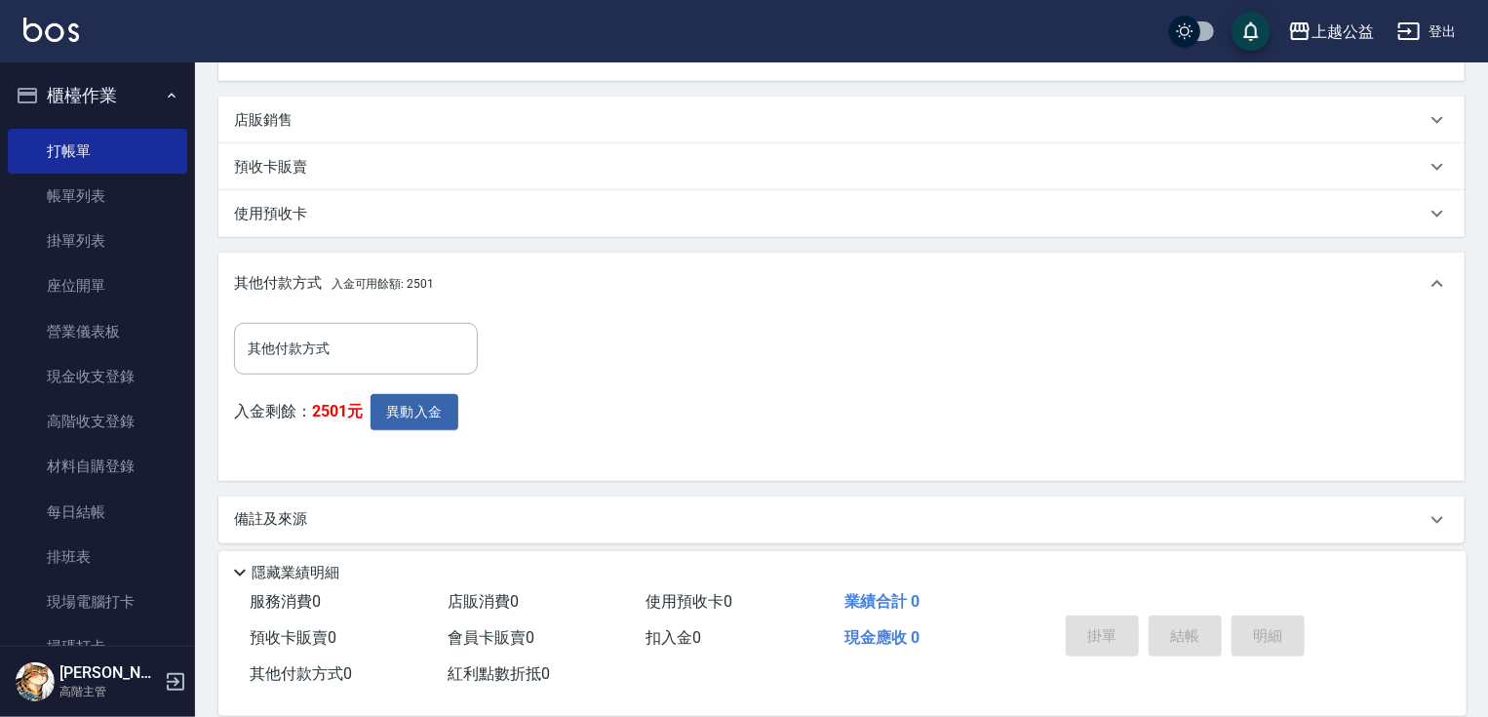
drag, startPoint x: 532, startPoint y: 451, endPoint x: 459, endPoint y: 475, distance: 76.8
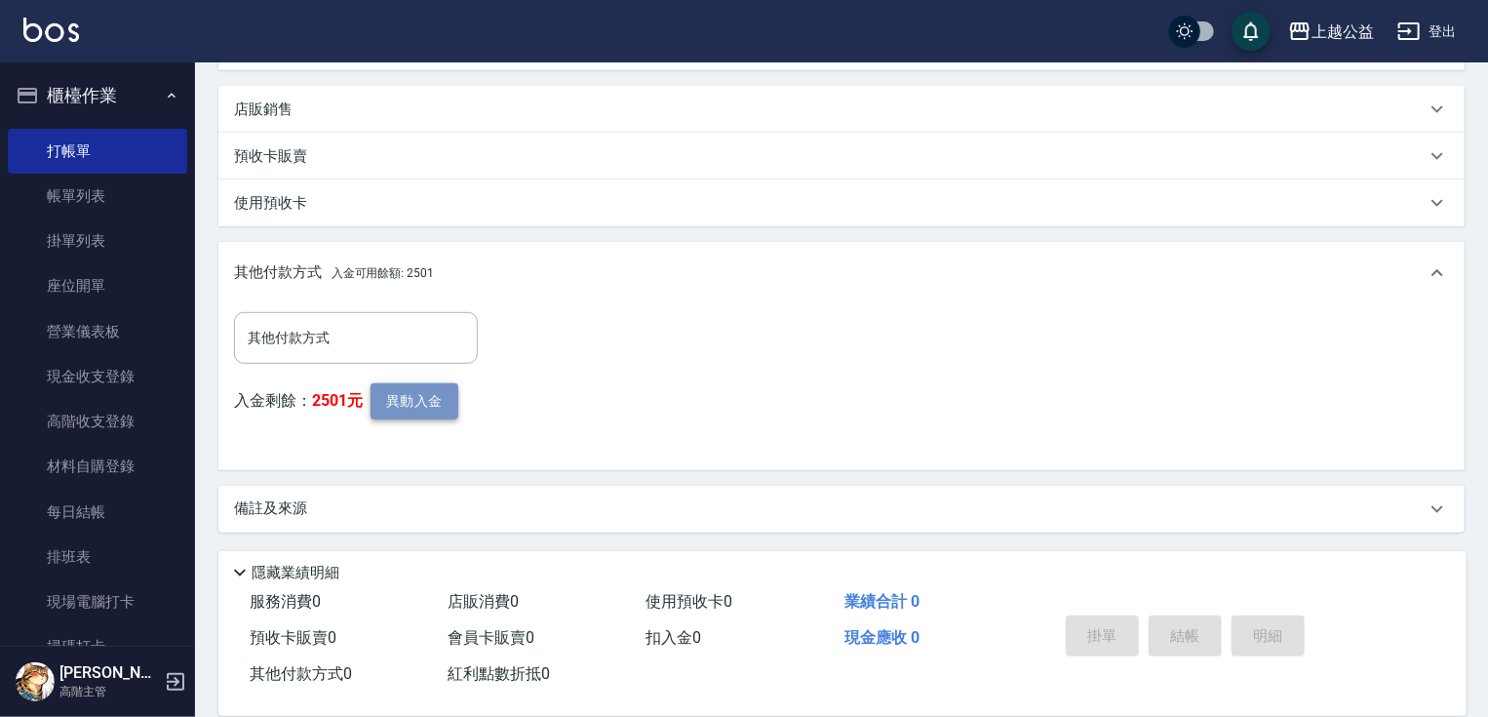
click at [429, 402] on button "異動入金" at bounding box center [415, 401] width 88 height 36
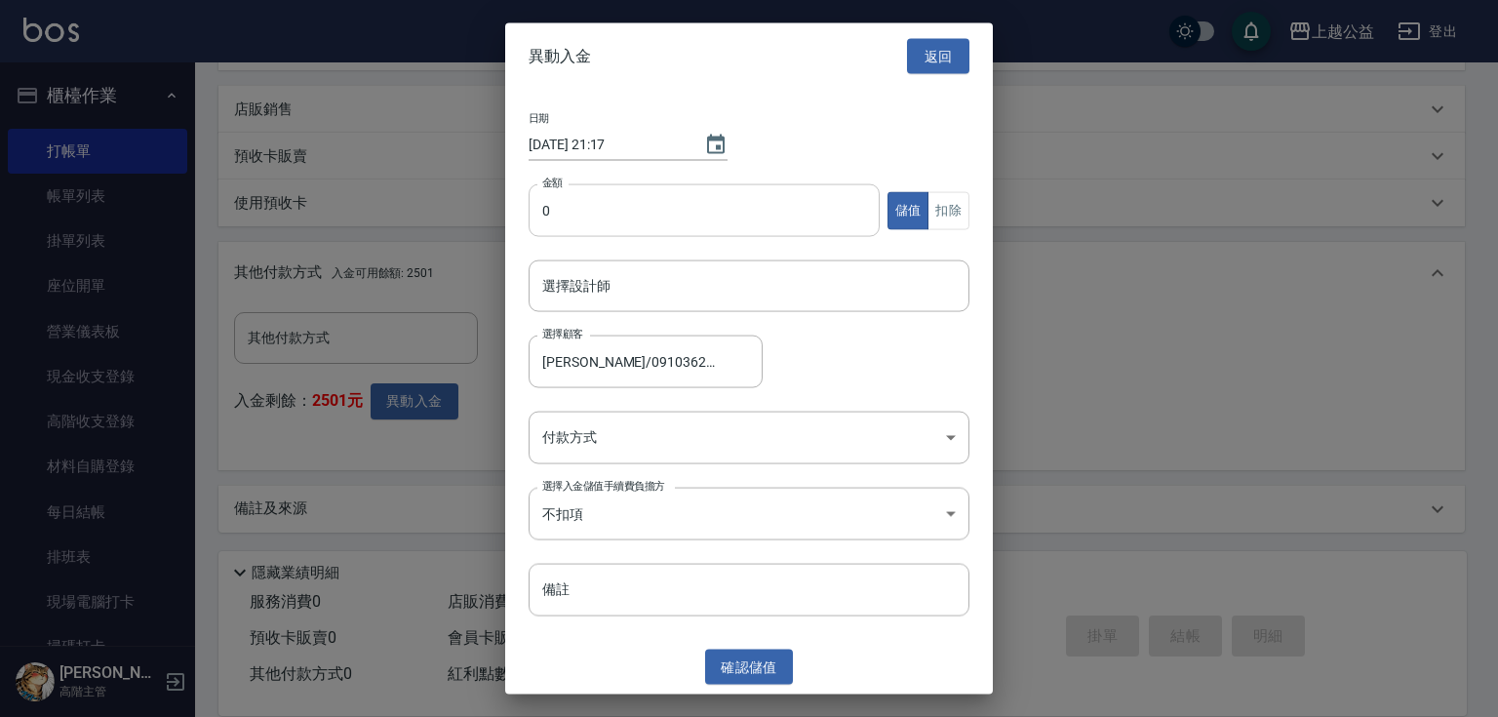
click at [643, 215] on input "0" at bounding box center [703, 210] width 351 height 53
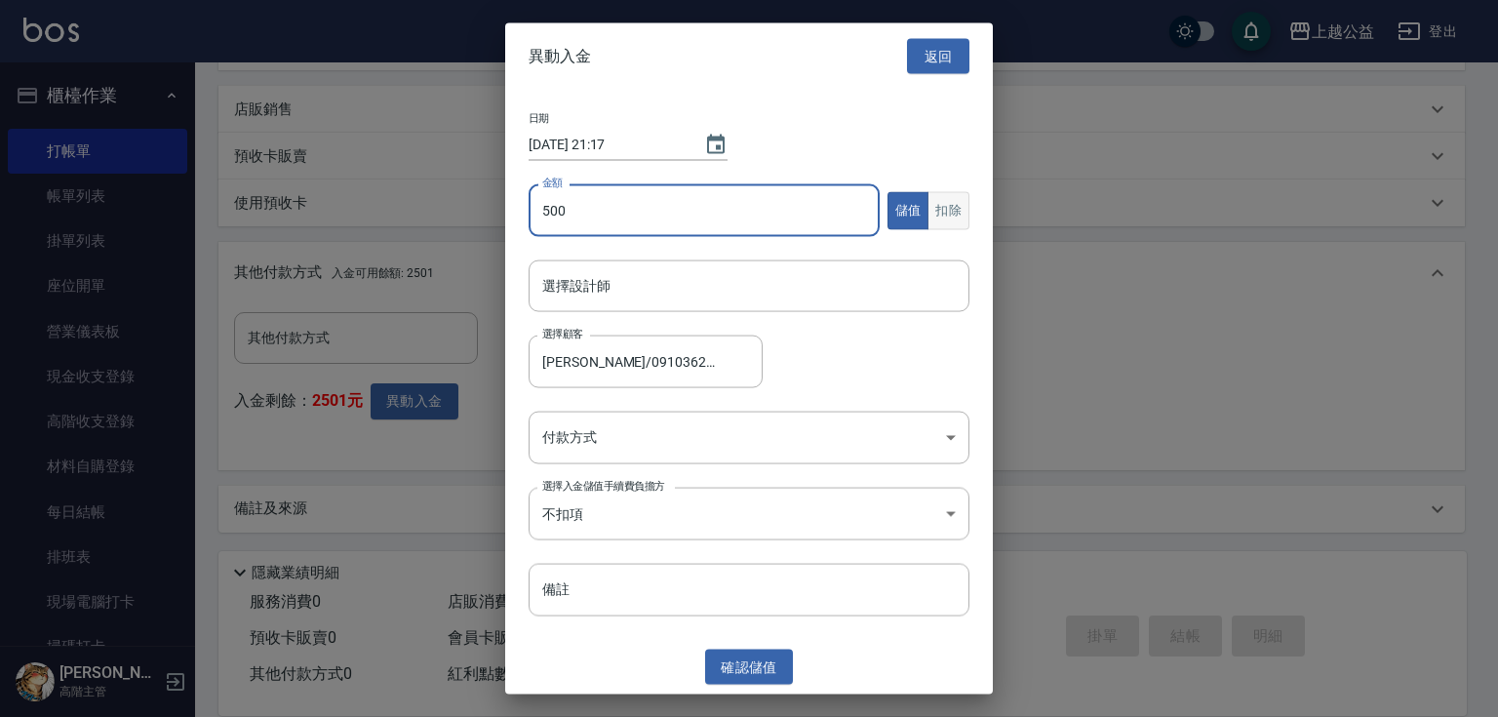
type input "500"
click at [963, 214] on button "扣除" at bounding box center [948, 210] width 42 height 38
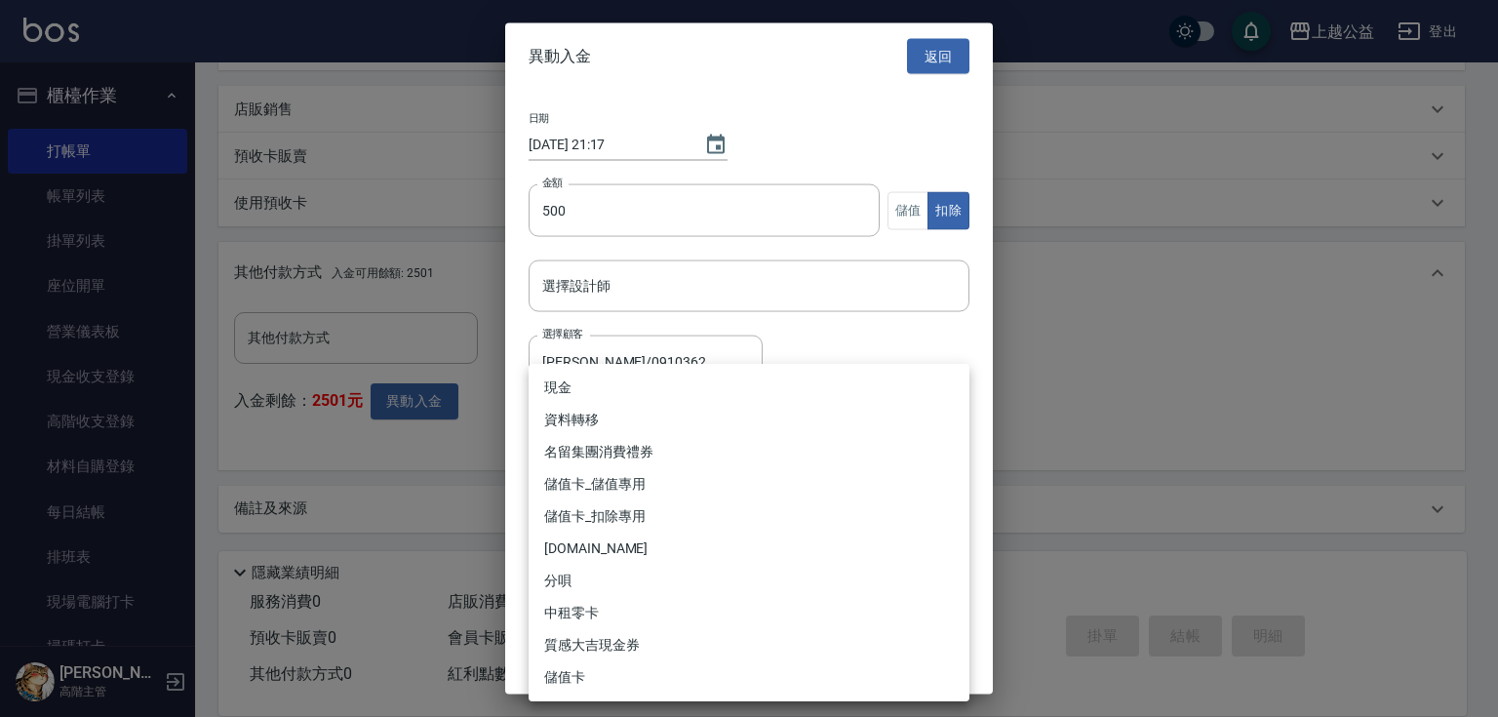
click at [848, 437] on body "上越公益 登出 櫃檯作業 打帳單 帳單列表 掛單列表 座位開單 營業儀表板 現金收支登錄 高階收支登錄 材料自購登錄 每日結帳 排班表 現場電腦打卡 掃碼打卡…" at bounding box center [749, 135] width 1498 height 1164
click at [823, 522] on li "儲值卡_扣除專用" at bounding box center [748, 516] width 441 height 32
type input "儲值卡_扣除專用"
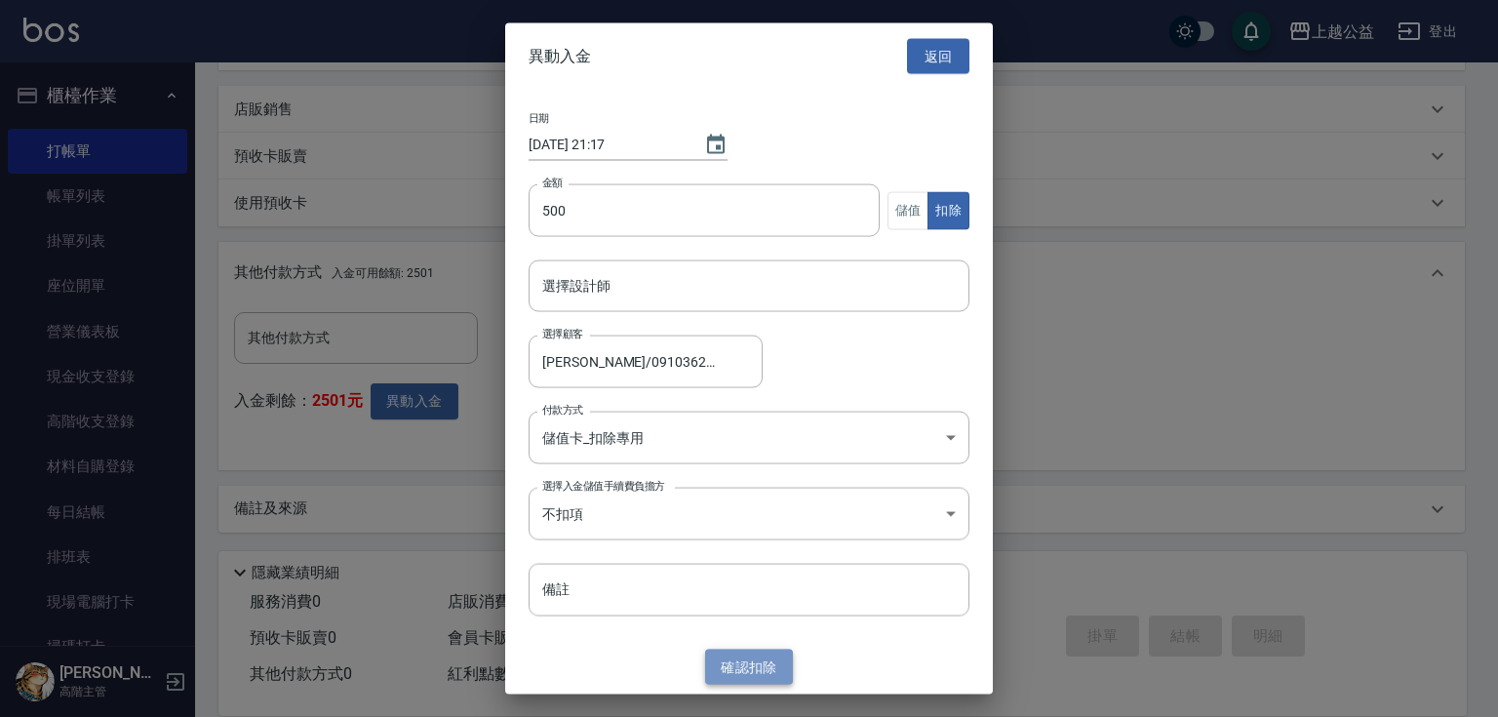
click at [740, 676] on button "確認 扣除" at bounding box center [749, 666] width 88 height 36
click at [947, 55] on button "返回" at bounding box center [938, 56] width 62 height 36
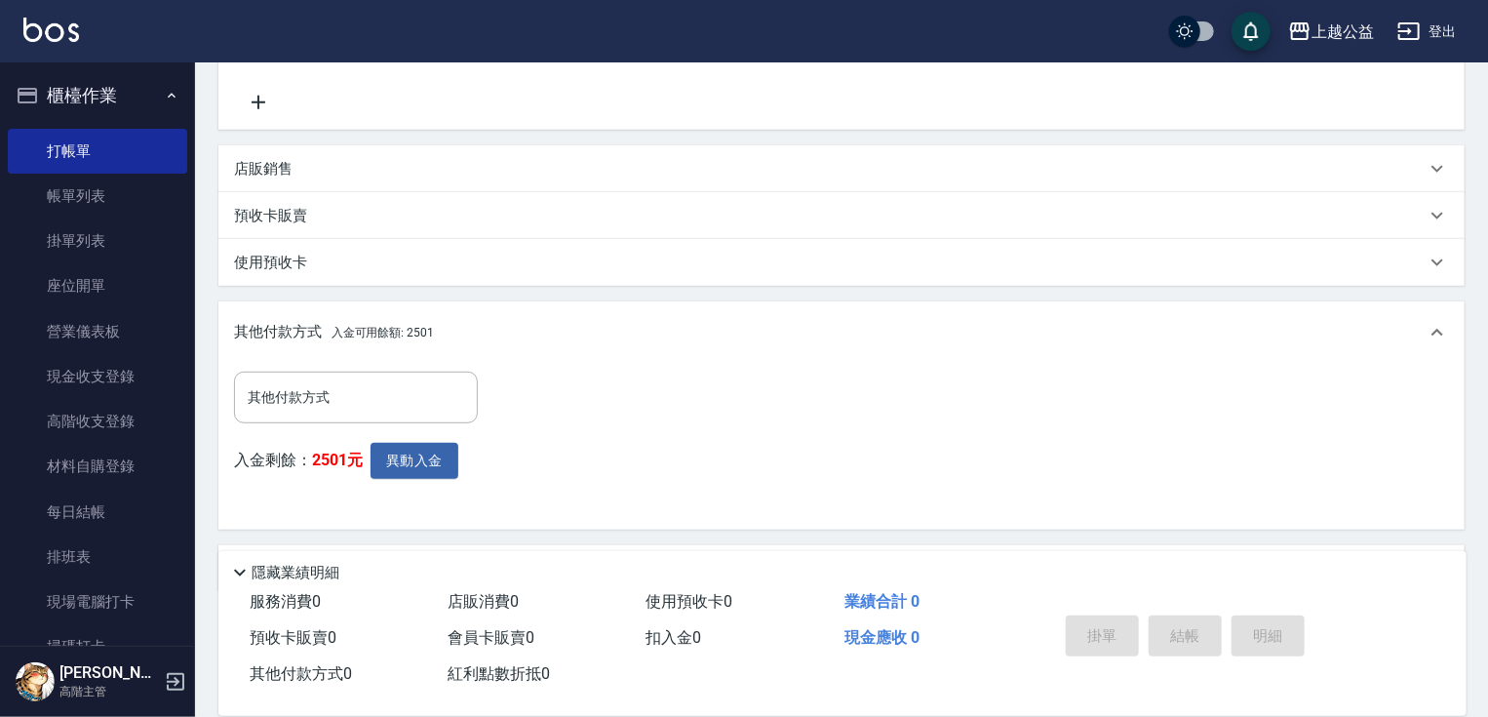
scroll to position [0, 0]
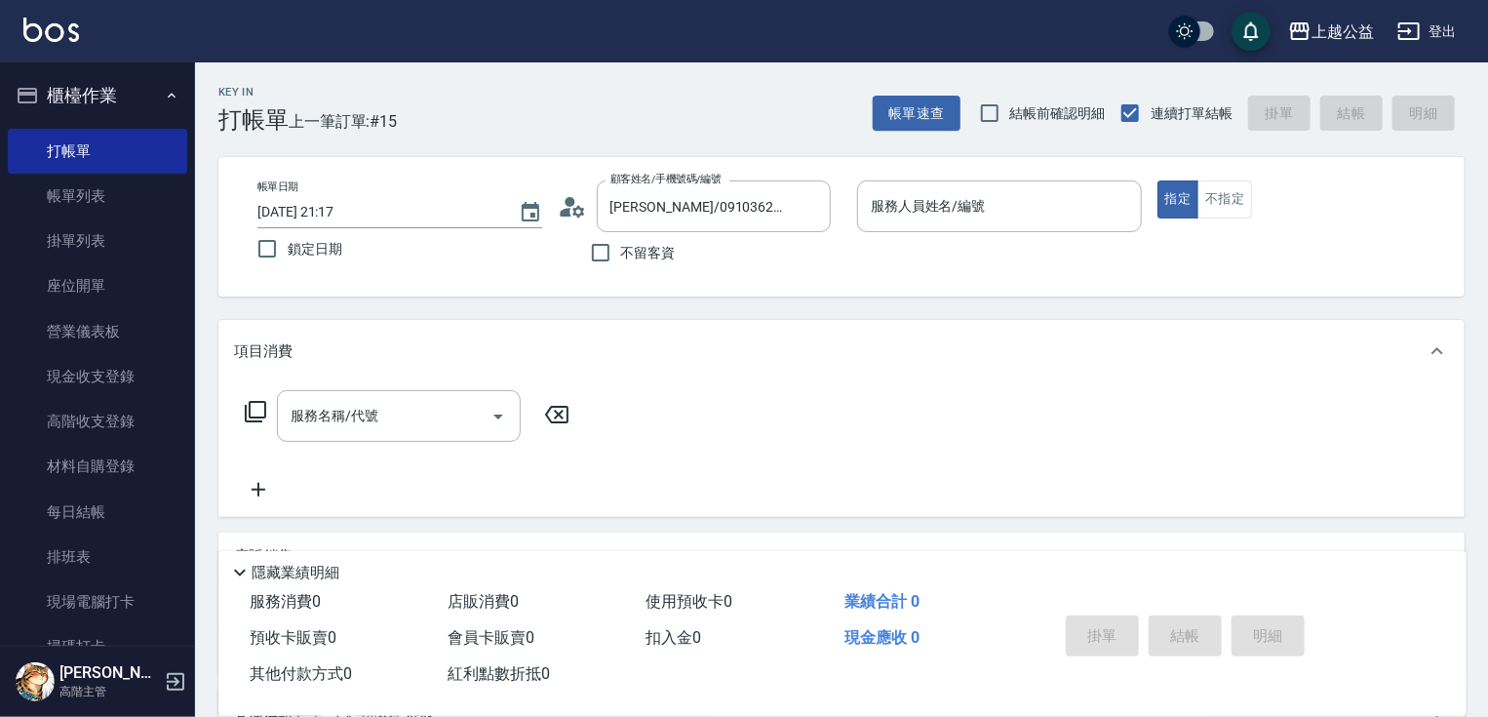
drag, startPoint x: 940, startPoint y: 238, endPoint x: 979, endPoint y: 63, distance: 178.8
click at [956, 201] on input "服務人員姓名/編號" at bounding box center [999, 206] width 267 height 34
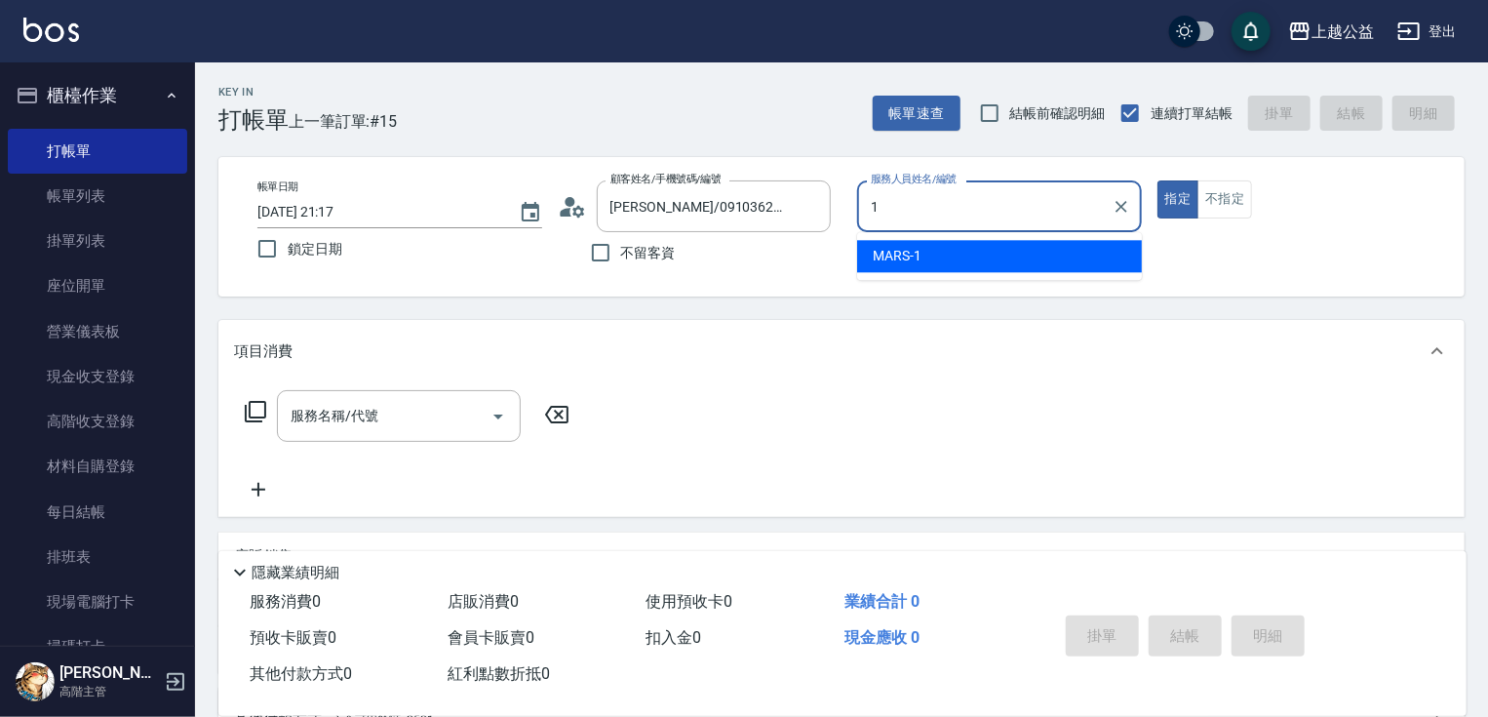
type input "MARS-1"
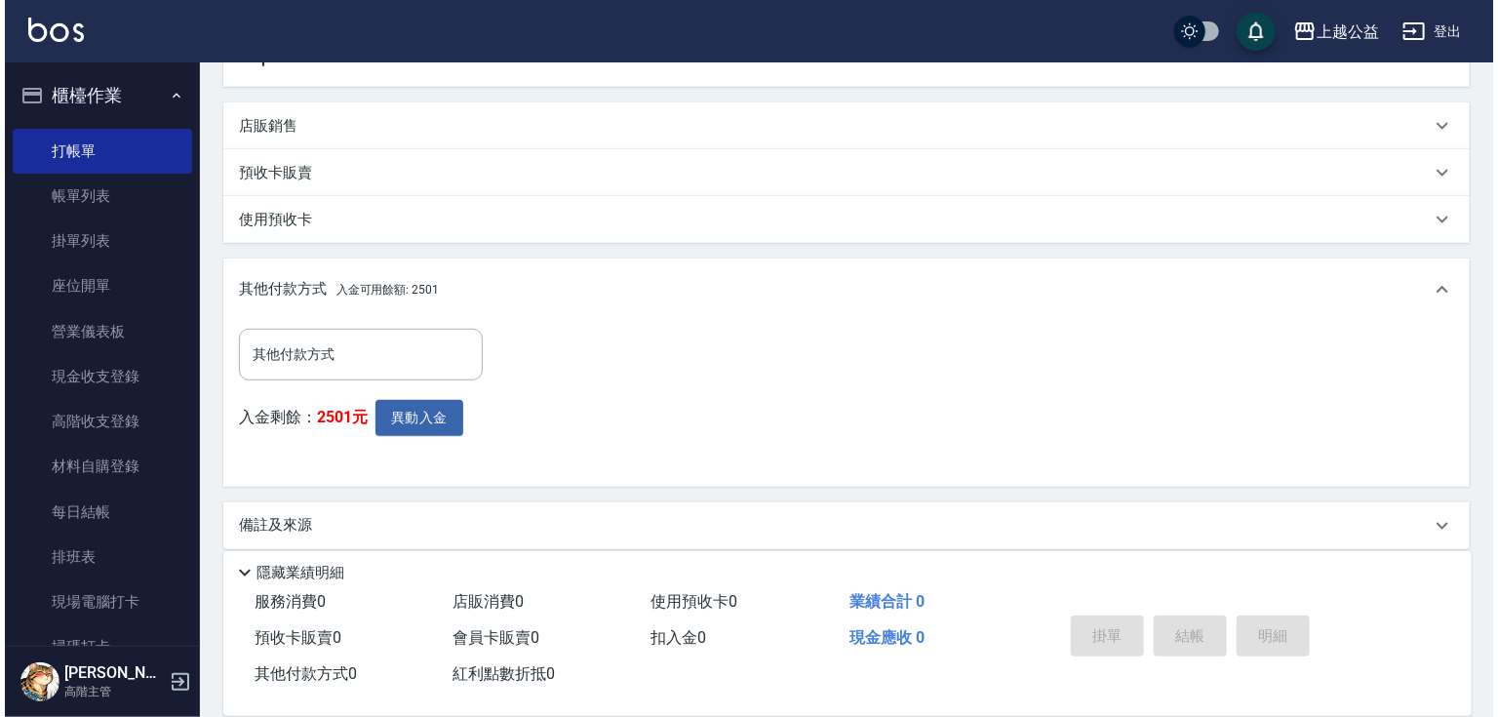
scroll to position [447, 0]
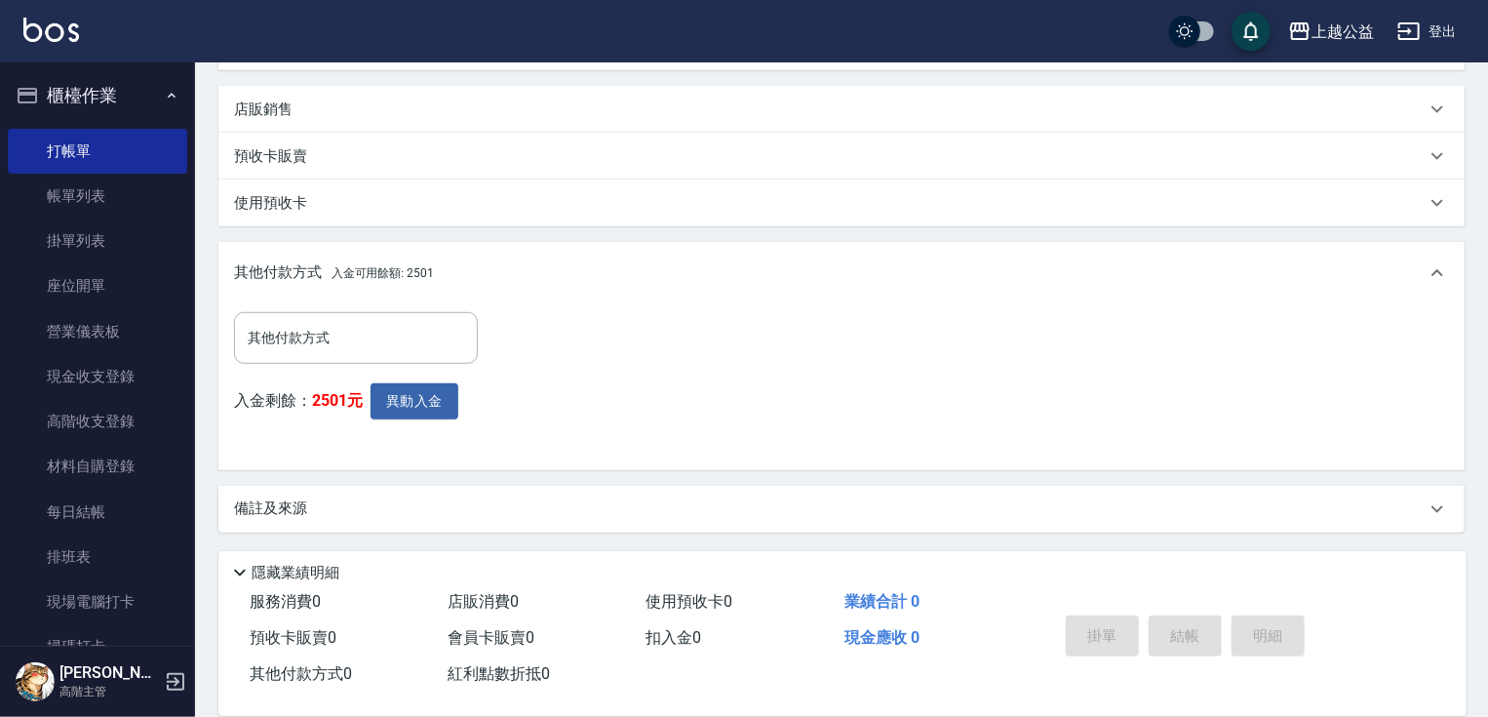
drag, startPoint x: 923, startPoint y: 357, endPoint x: 438, endPoint y: 605, distance: 545.1
click at [397, 402] on button "異動入金" at bounding box center [415, 401] width 88 height 36
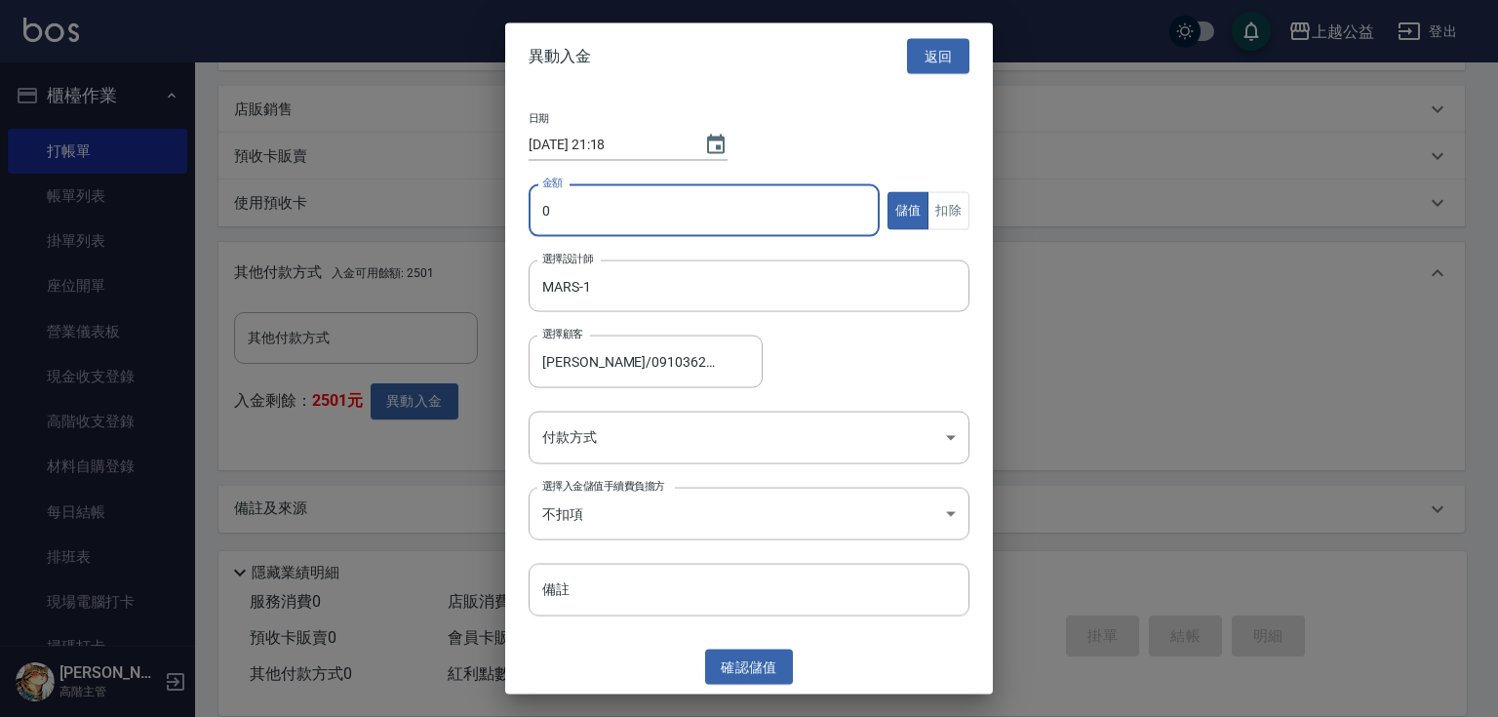
click at [628, 187] on input "0" at bounding box center [703, 210] width 351 height 53
type input "500"
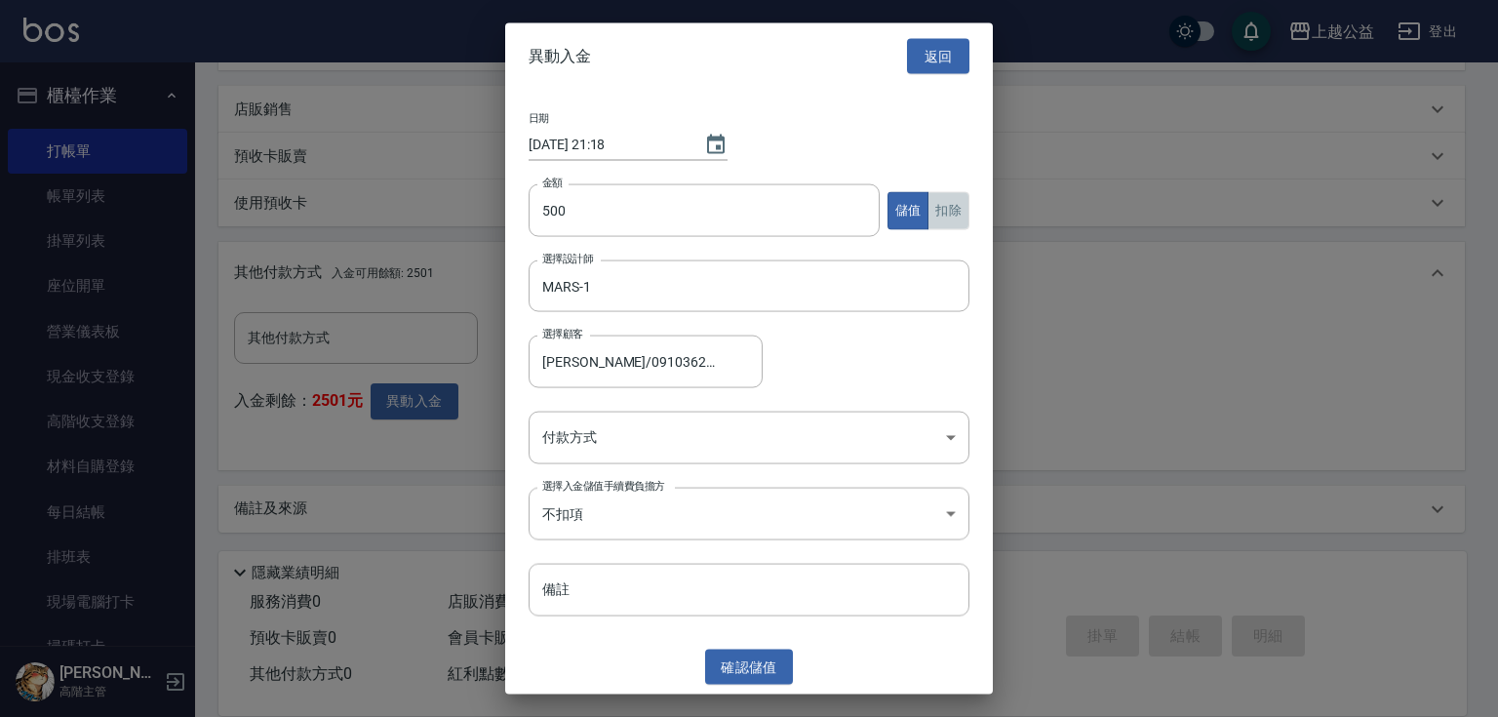
drag, startPoint x: 944, startPoint y: 211, endPoint x: 930, endPoint y: 237, distance: 29.7
click at [945, 211] on button "扣除" at bounding box center [948, 210] width 42 height 38
click at [794, 437] on body "上越公益 登出 櫃檯作業 打帳單 帳單列表 掛單列表 座位開單 營業儀表板 現金收支登錄 高階收支登錄 材料自購登錄 每日結帳 排班表 現場電腦打卡 掃碼打卡…" at bounding box center [749, 135] width 1498 height 1164
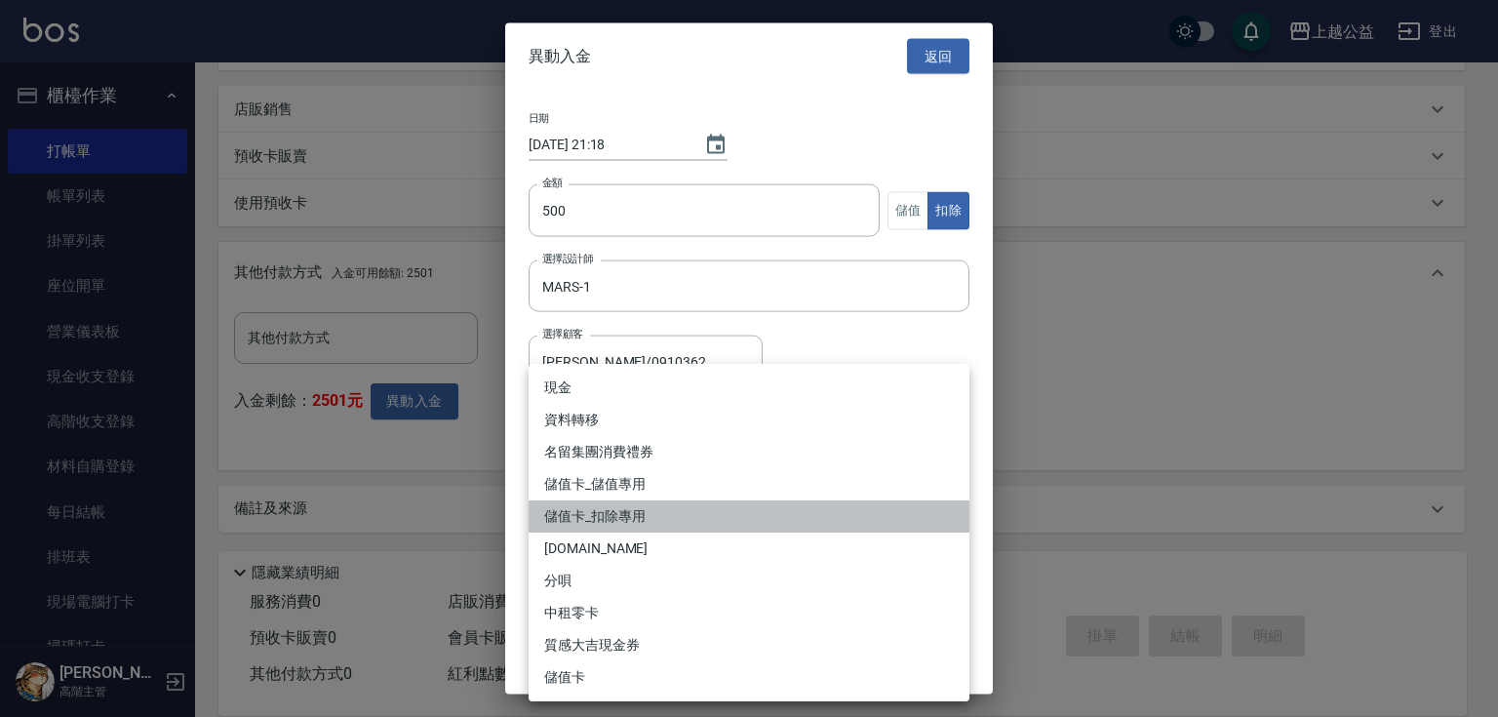
click at [710, 516] on li "儲值卡_扣除專用" at bounding box center [748, 516] width 441 height 32
type input "儲值卡_扣除專用"
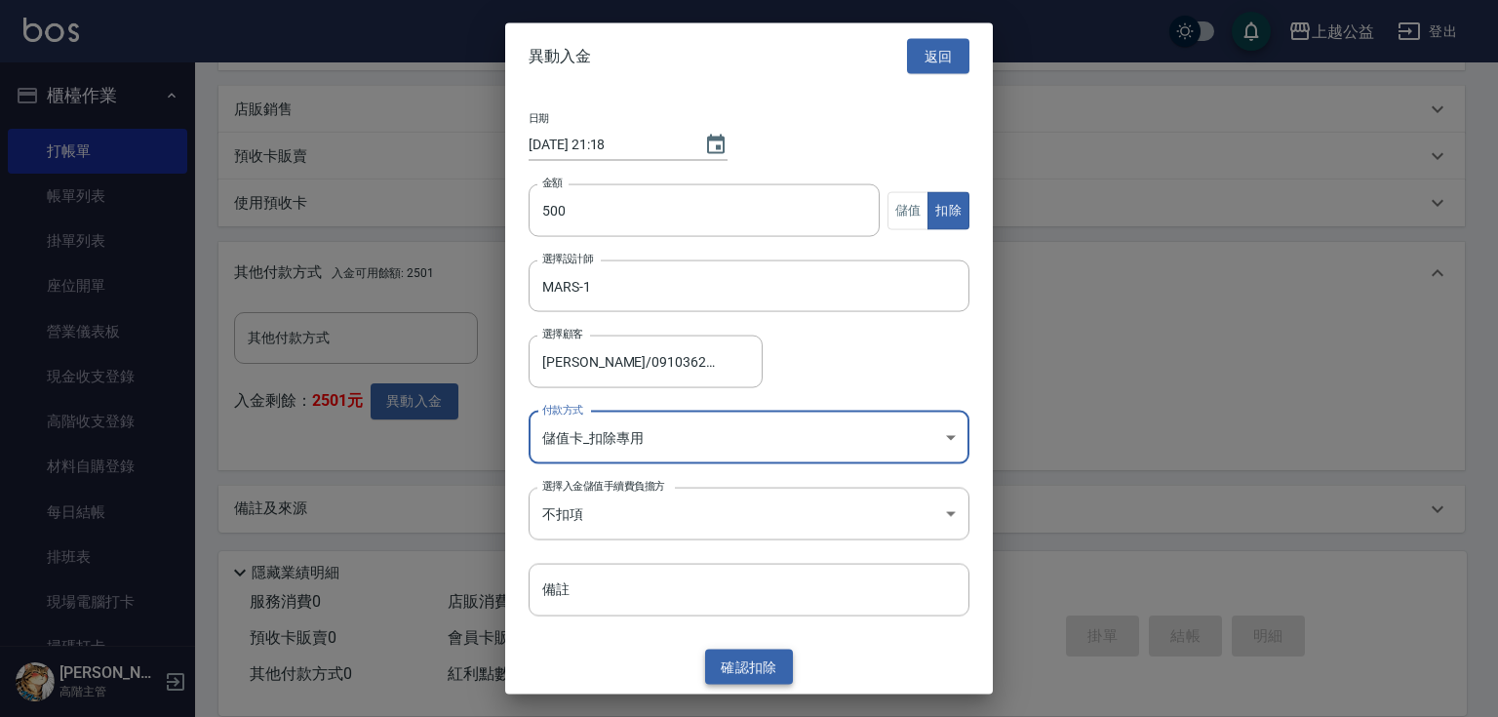
click at [755, 653] on button "確認 扣除" at bounding box center [749, 666] width 88 height 36
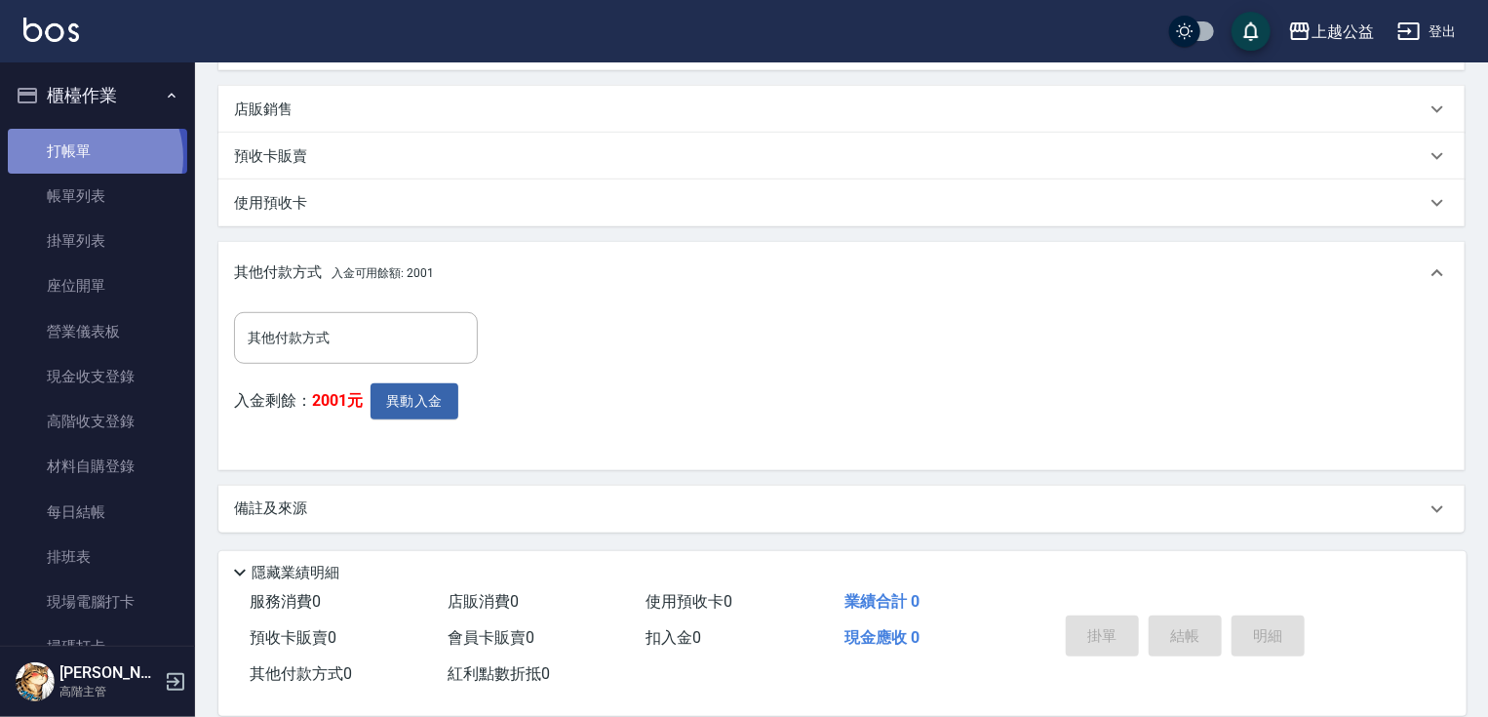
click at [85, 157] on link "打帳單" at bounding box center [97, 151] width 179 height 45
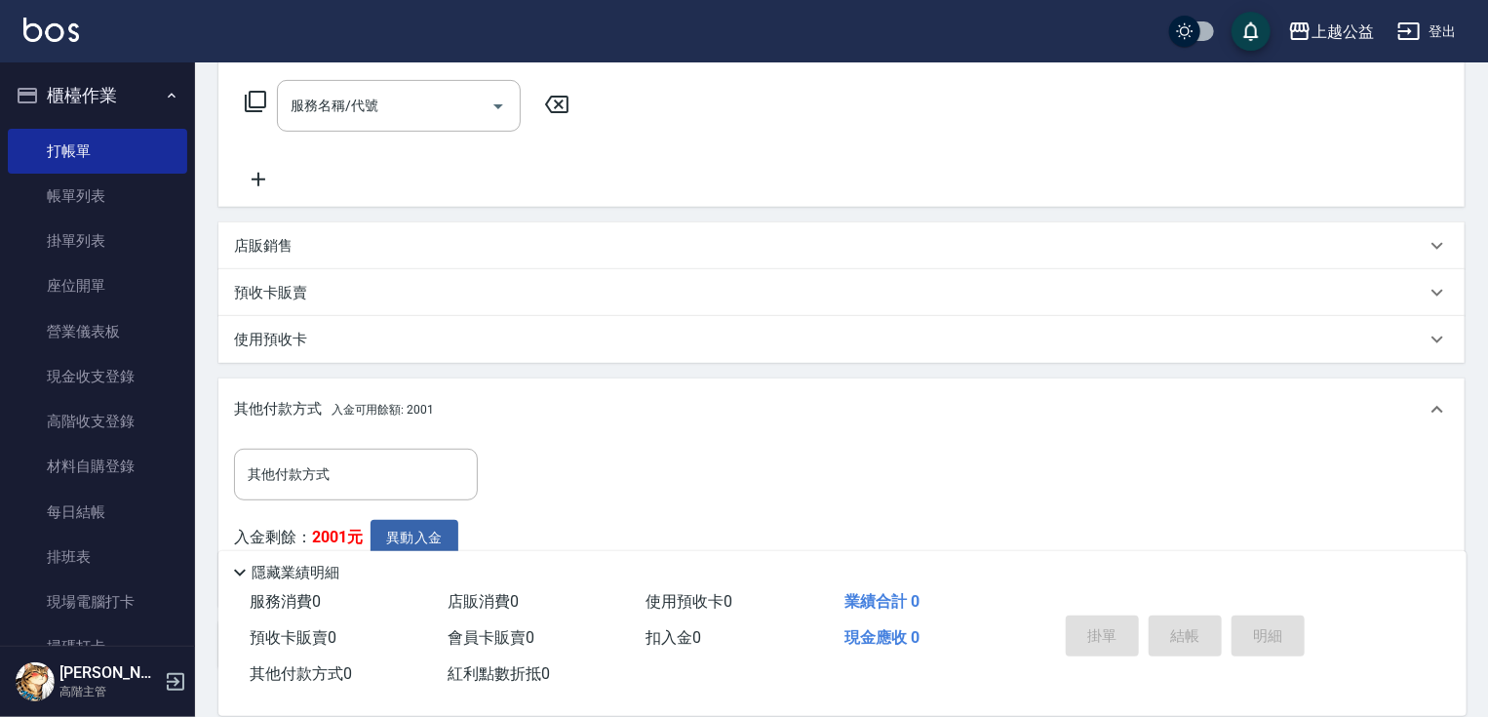
scroll to position [0, 0]
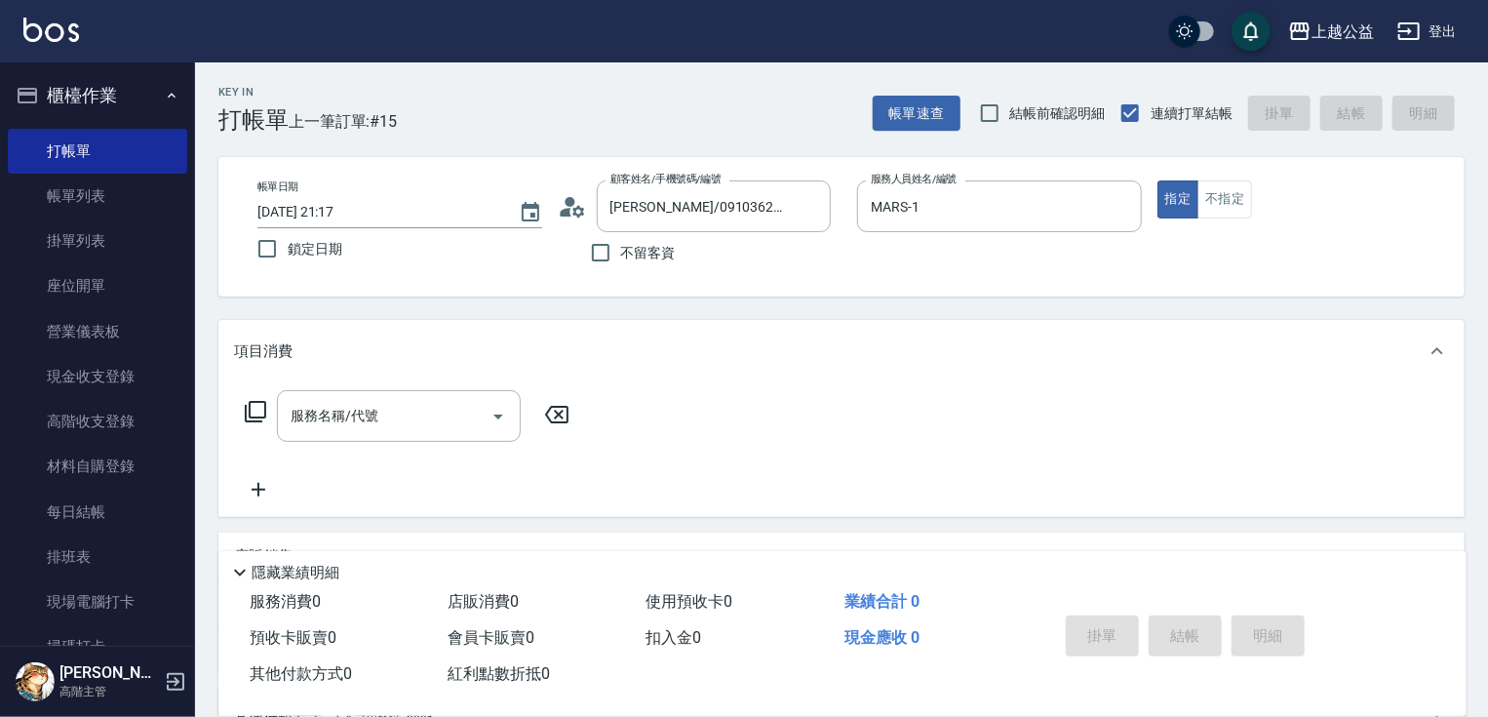
drag, startPoint x: 424, startPoint y: 258, endPoint x: 453, endPoint y: 148, distance: 114.0
click at [812, 203] on icon "Clear" at bounding box center [810, 207] width 12 height 12
click at [664, 247] on span "不留客資" at bounding box center [648, 253] width 55 height 20
click at [621, 247] on input "不留客資" at bounding box center [600, 252] width 41 height 41
checkbox input "true"
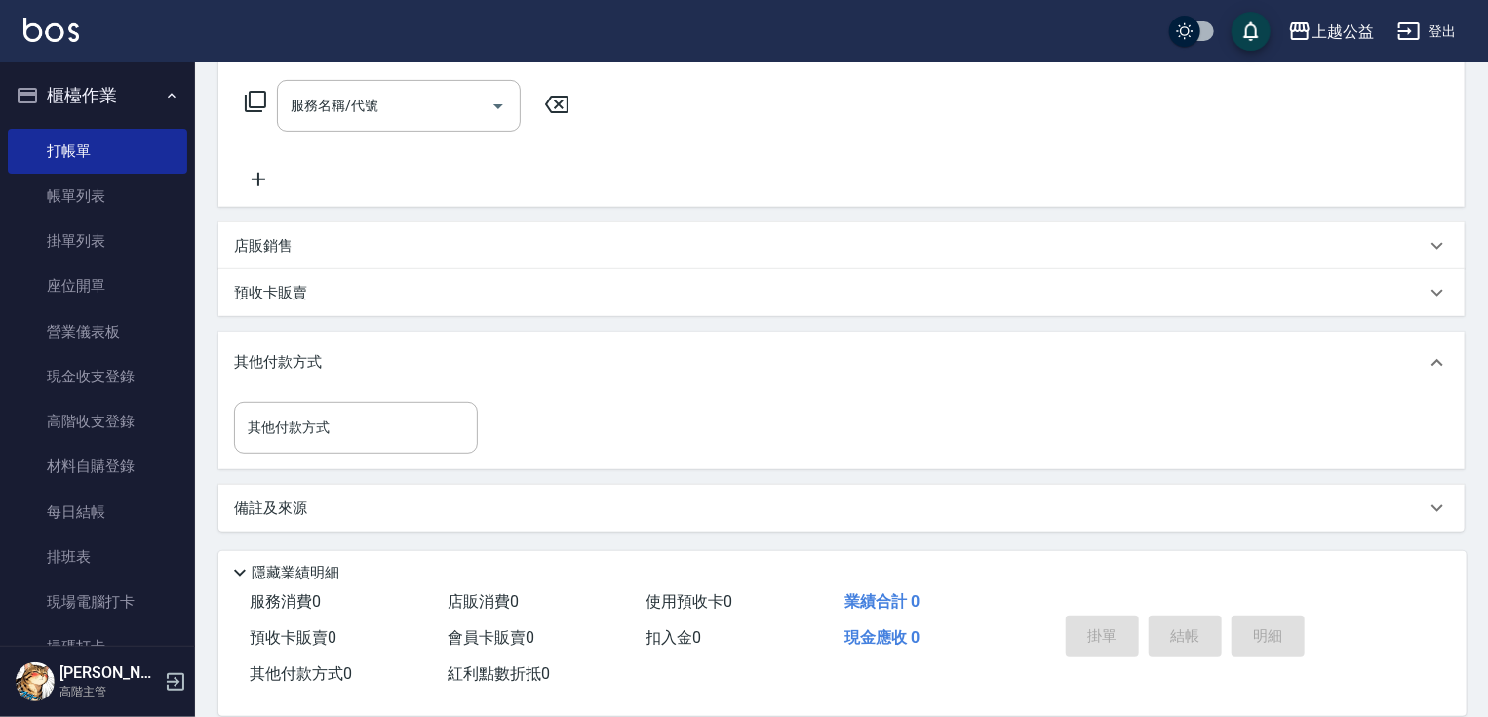
drag, startPoint x: 753, startPoint y: 277, endPoint x: 457, endPoint y: 497, distance: 368.6
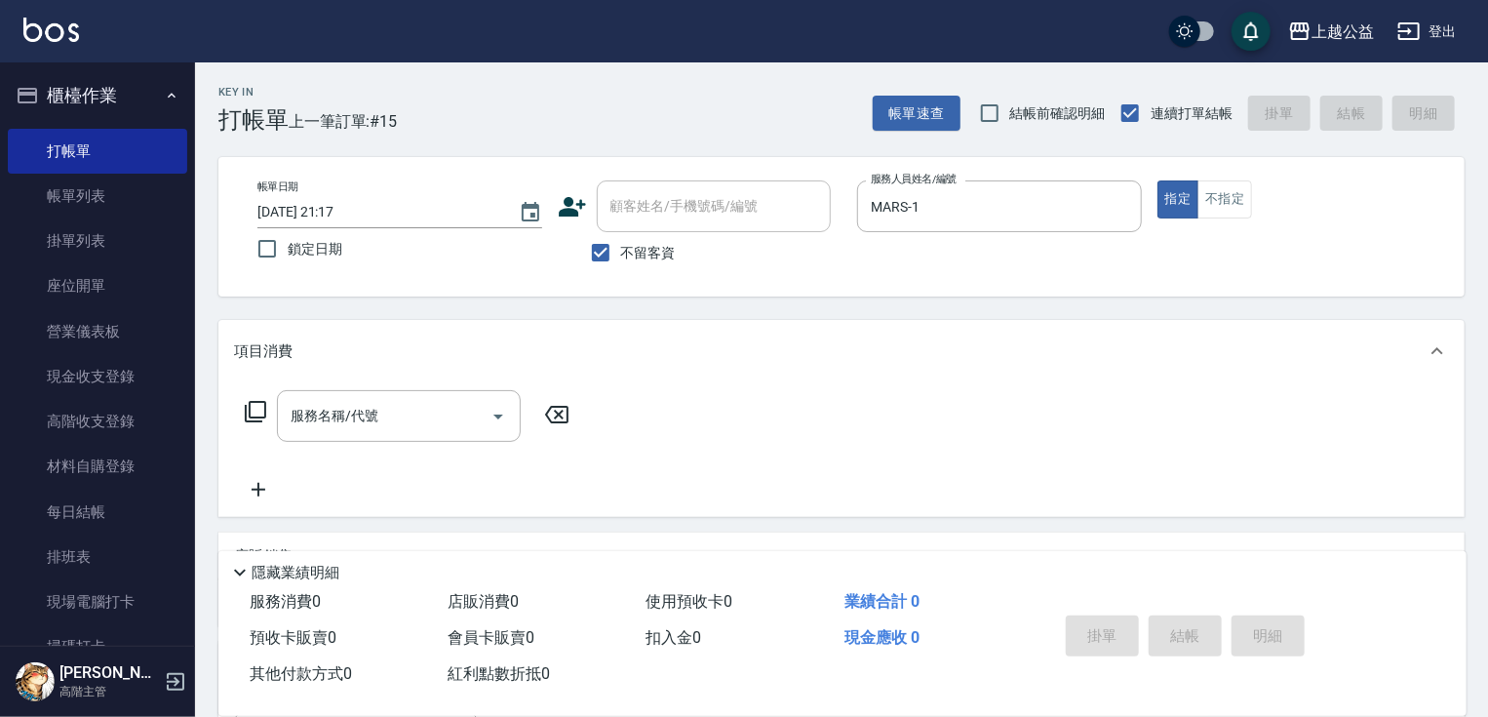
drag, startPoint x: 624, startPoint y: 306, endPoint x: 706, endPoint y: 236, distance: 107.9
click at [902, 226] on div "MARS-1 服務人員姓名/編號" at bounding box center [999, 206] width 285 height 52
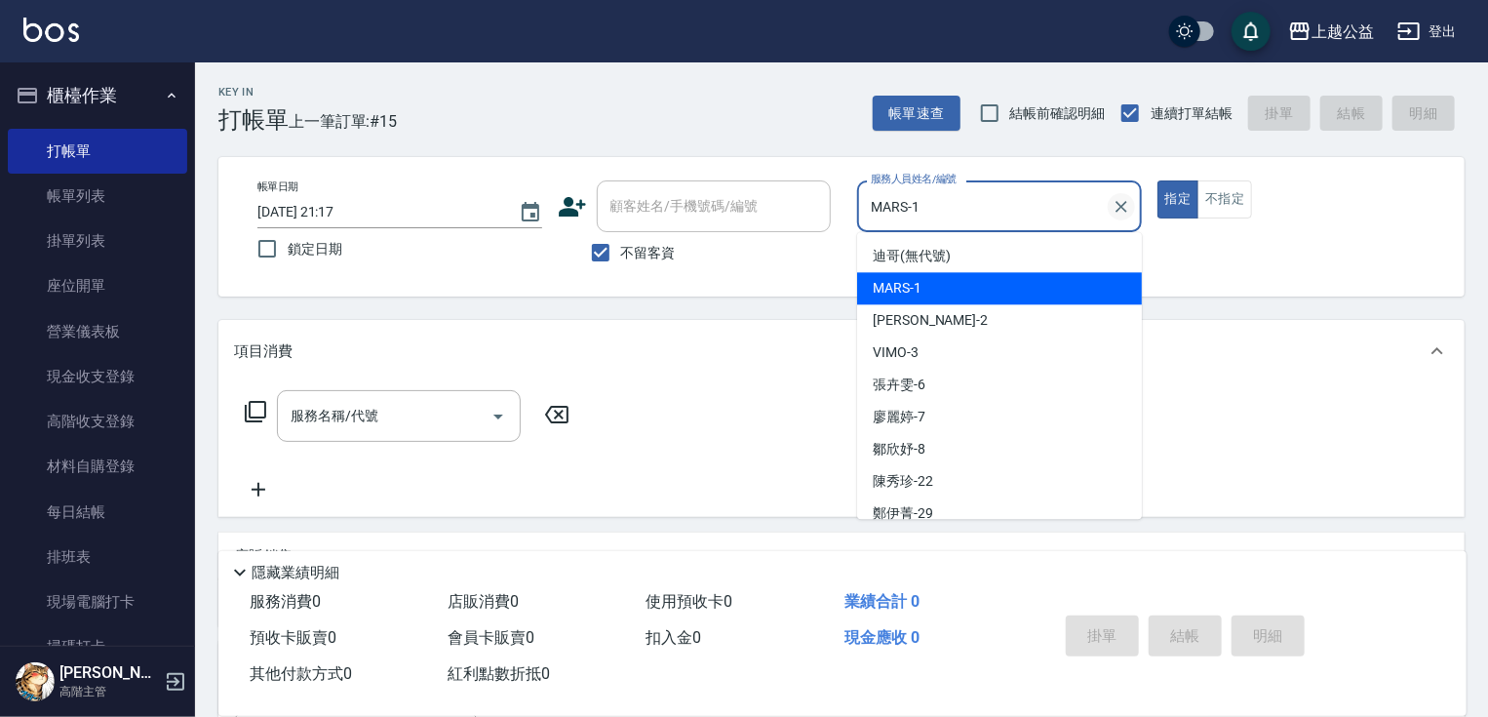
click at [1123, 202] on icon "Clear" at bounding box center [1122, 207] width 20 height 20
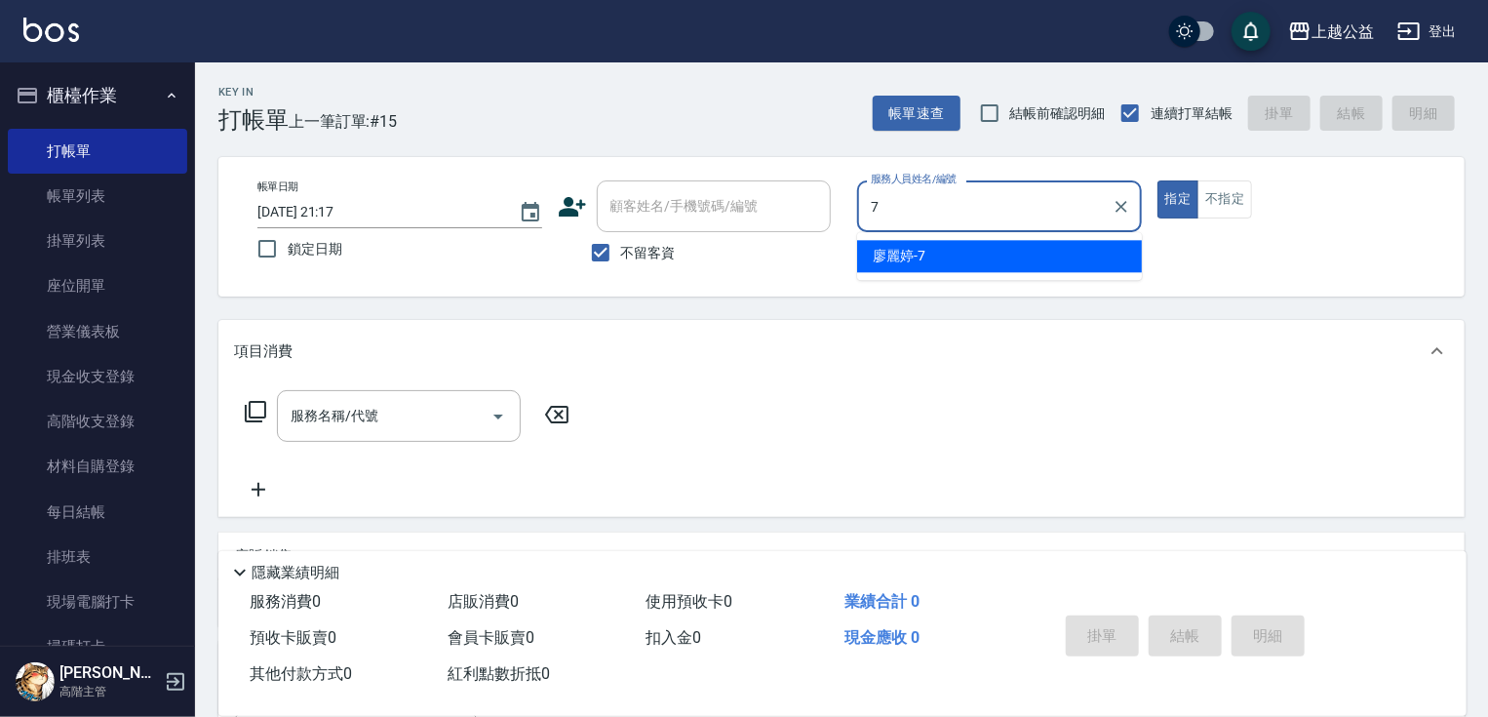
type input "[PERSON_NAME]-7"
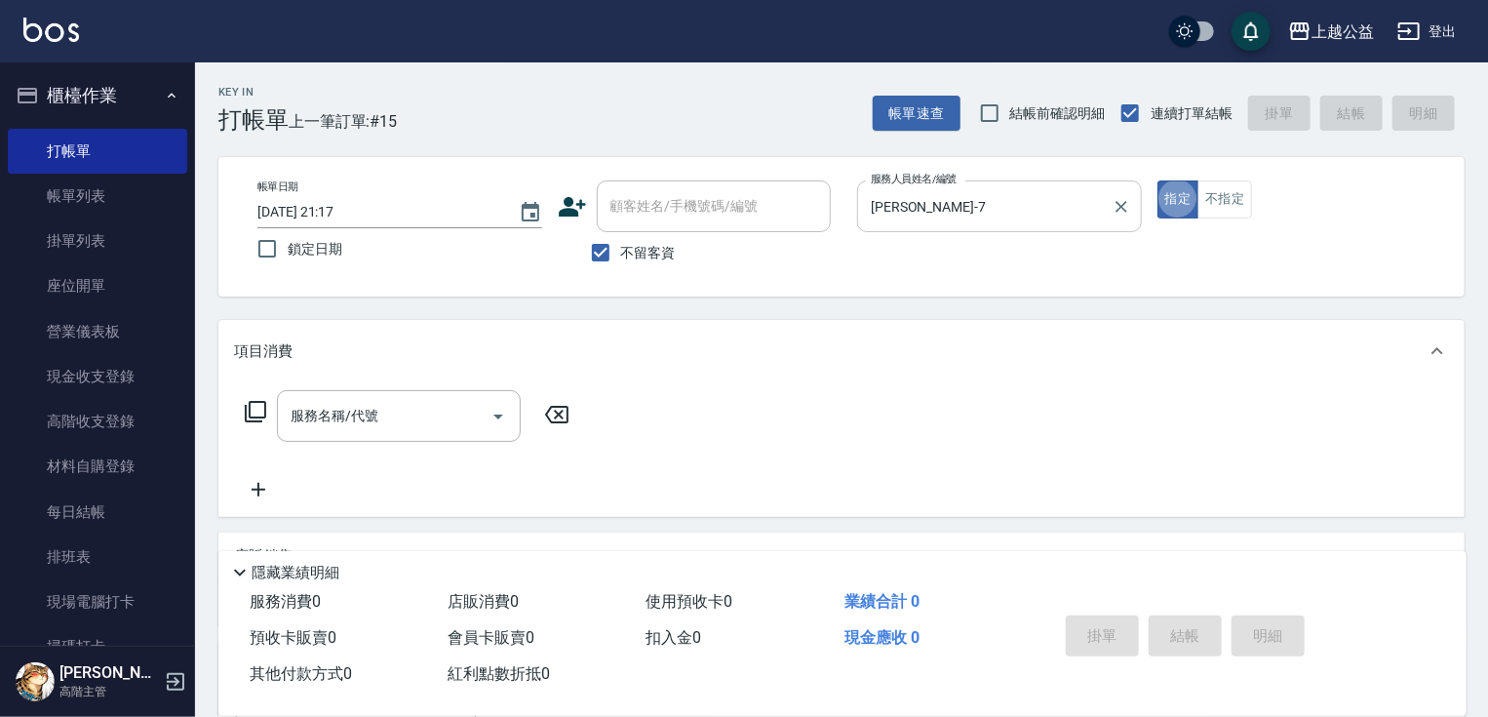
type input "."
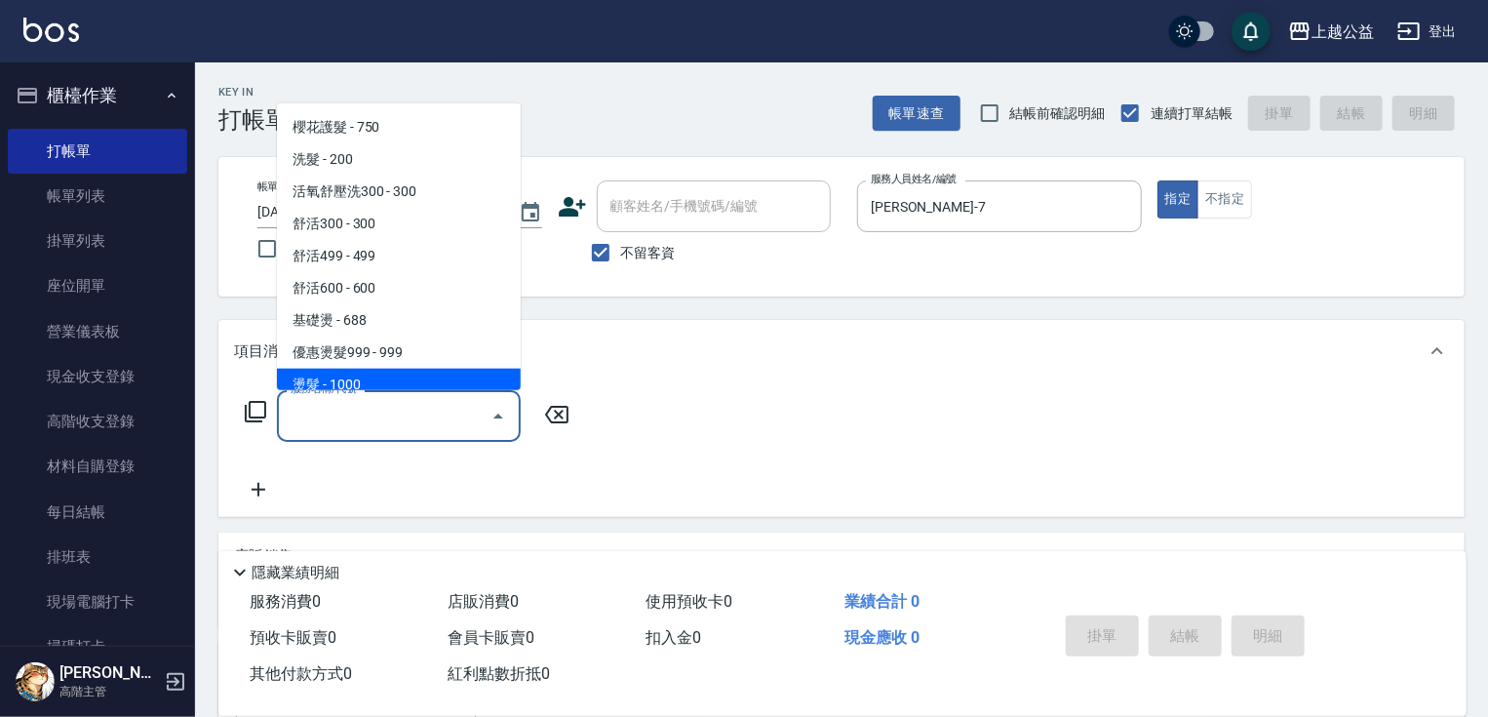
click at [254, 406] on icon at bounding box center [255, 411] width 23 height 23
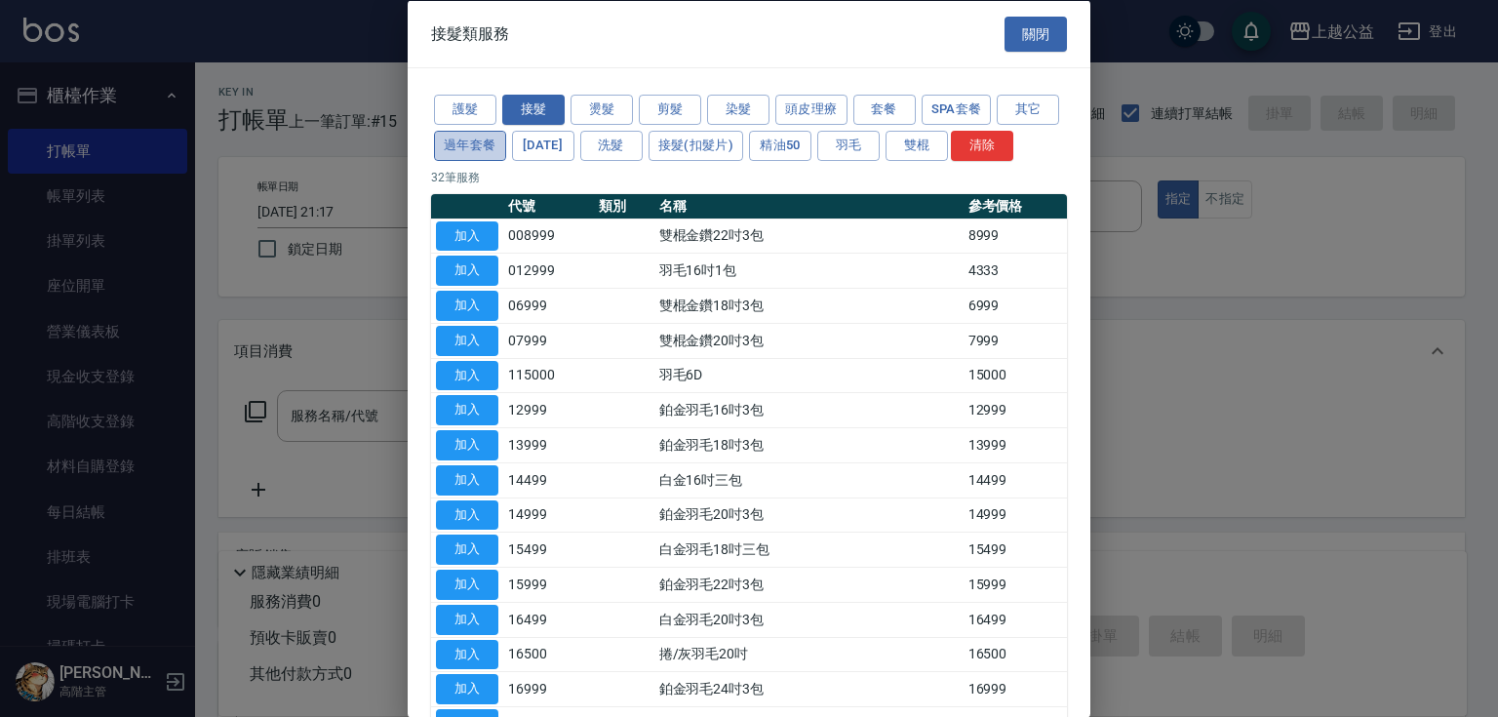
click at [506, 152] on button "過年套餐" at bounding box center [470, 145] width 72 height 30
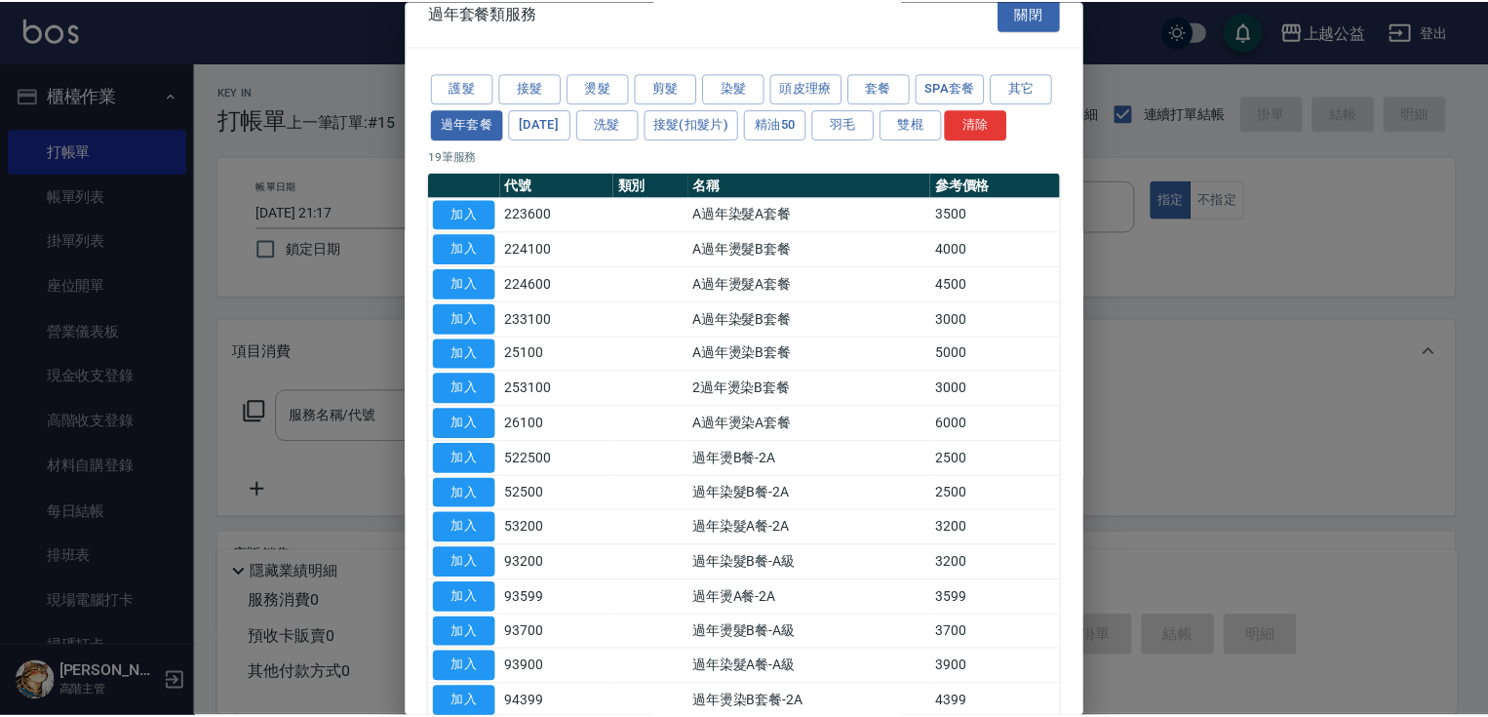
scroll to position [23, 0]
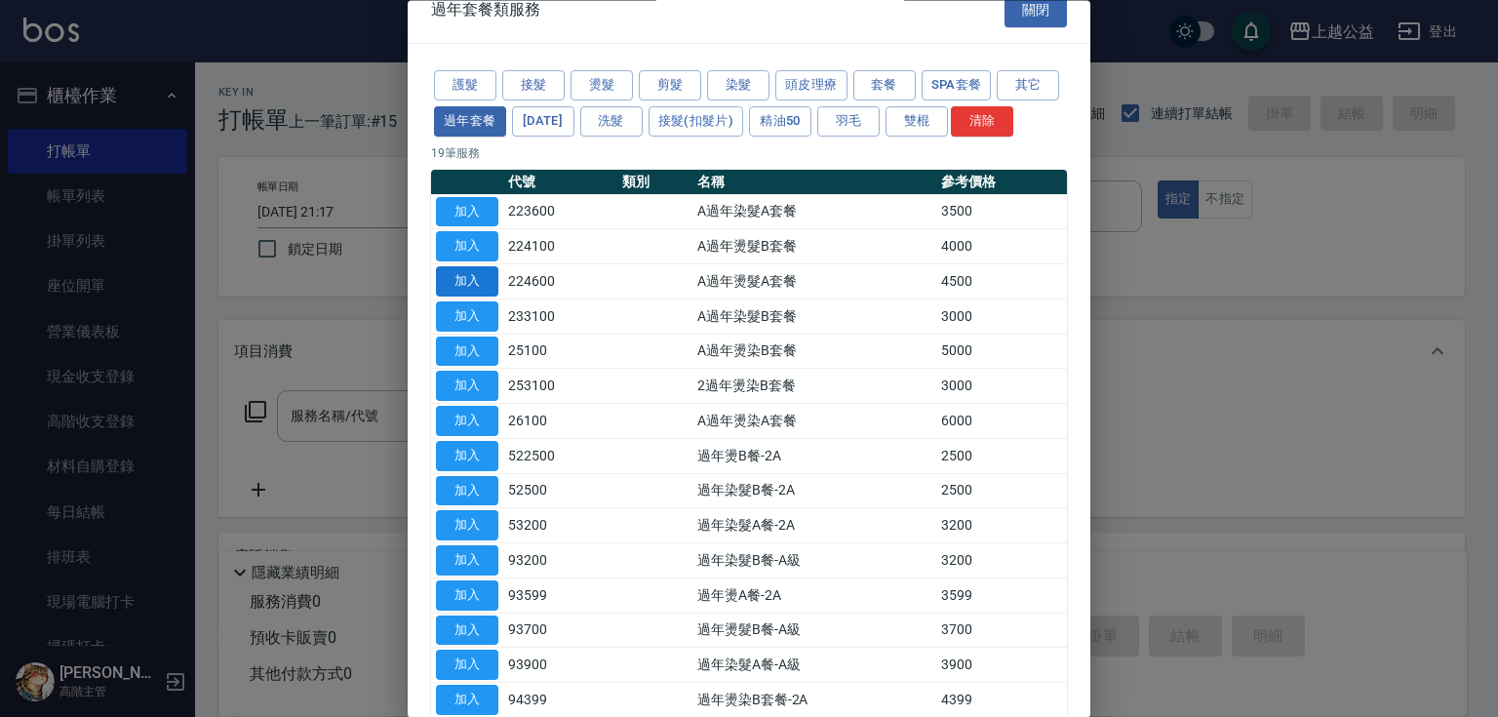
click at [490, 297] on button "加入" at bounding box center [467, 282] width 62 height 30
type input "A過年燙髮A套餐(224600)"
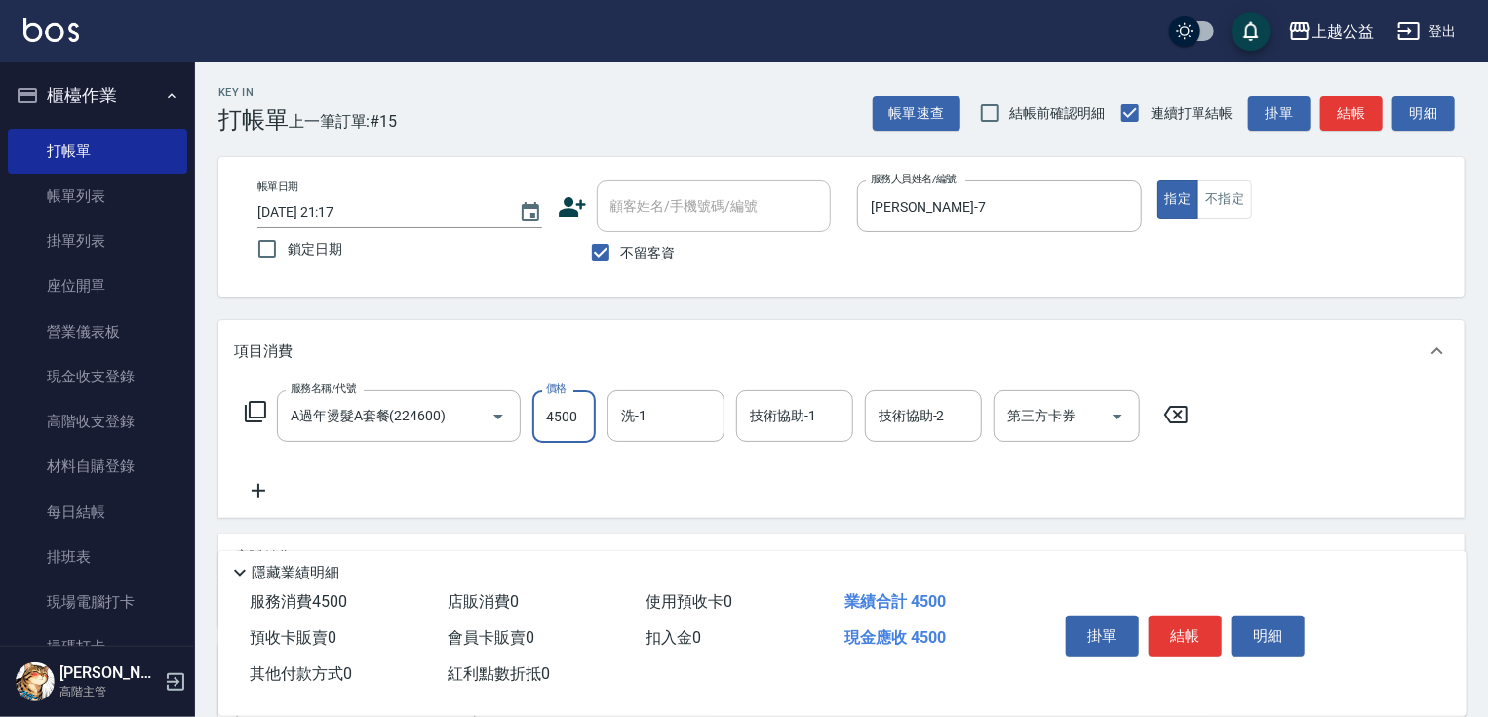
click at [575, 400] on input "4500" at bounding box center [563, 416] width 63 height 53
type input "5599"
type input "[PERSON_NAME]-31"
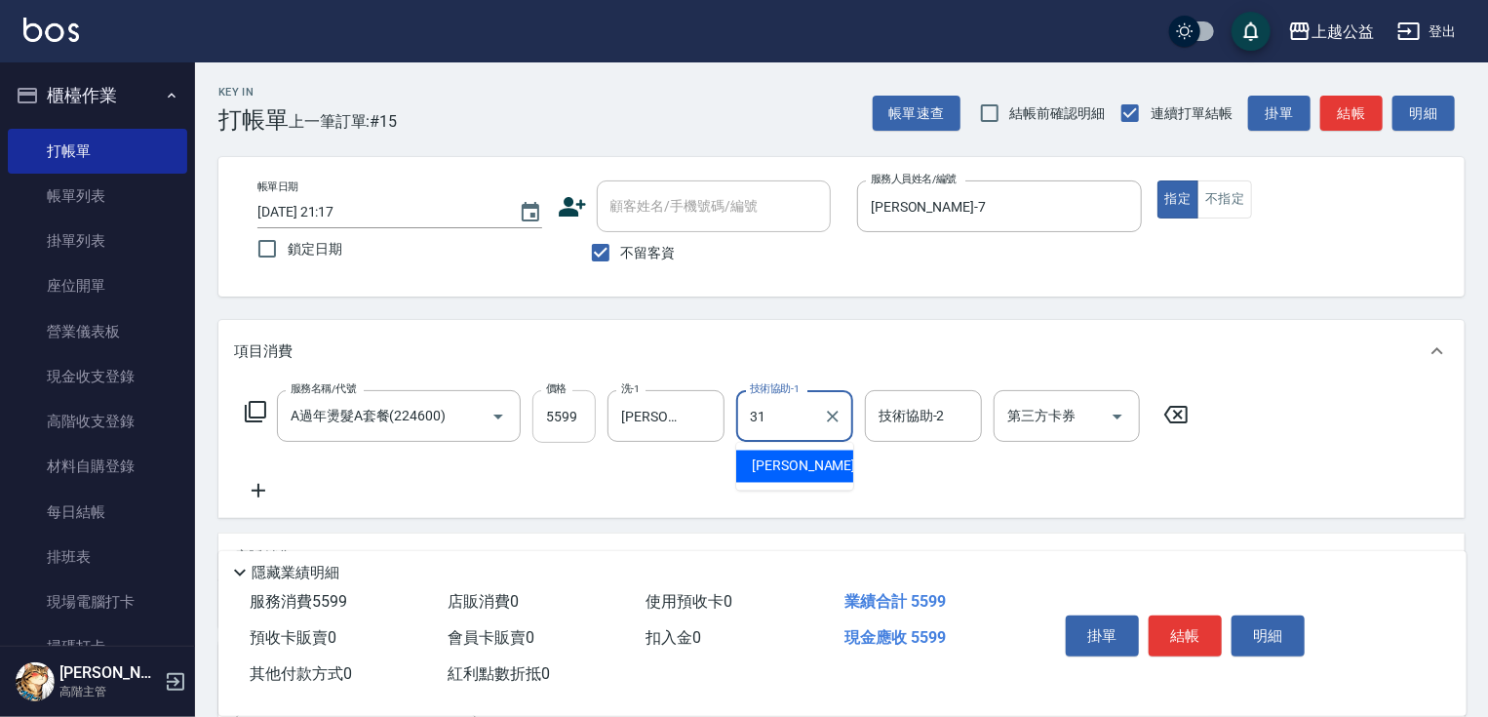
type input "[PERSON_NAME]-31"
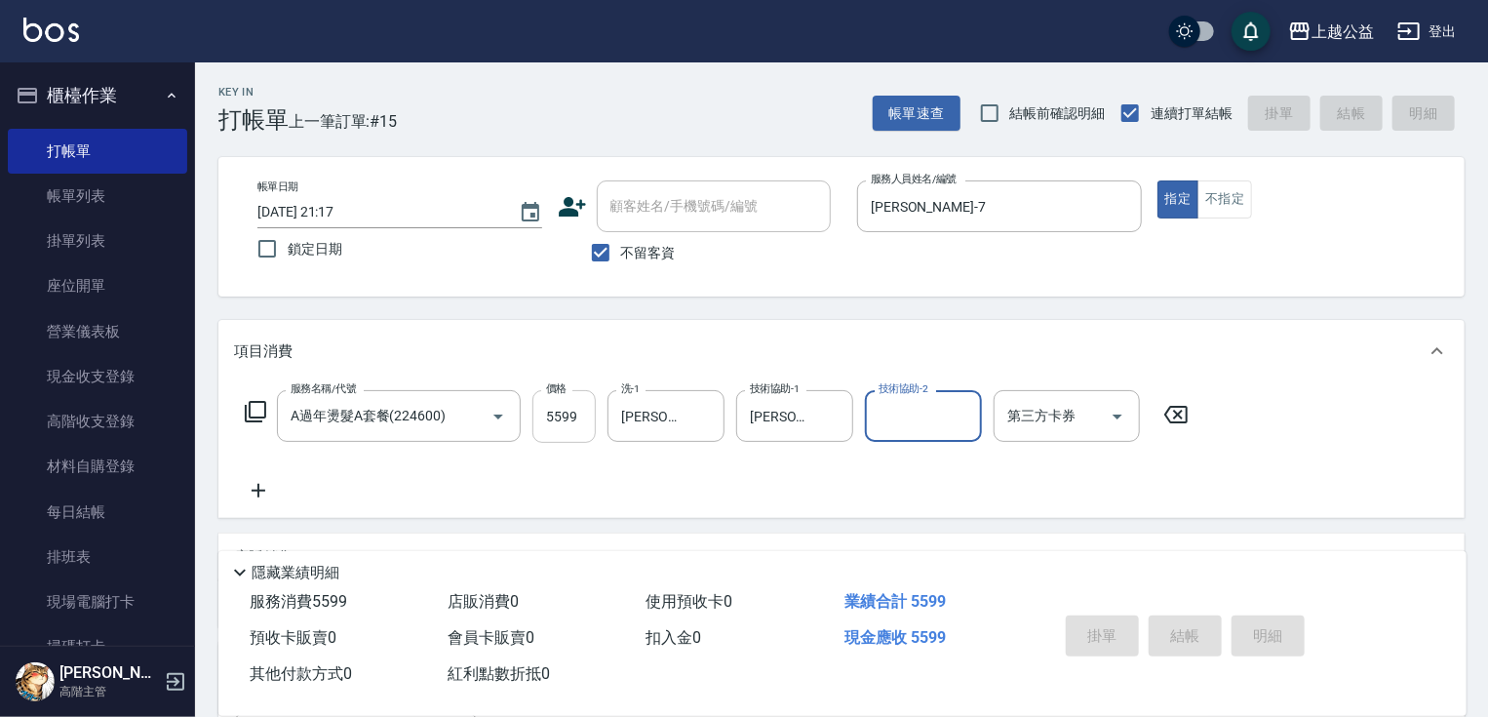
type input "[DATE] 21:19"
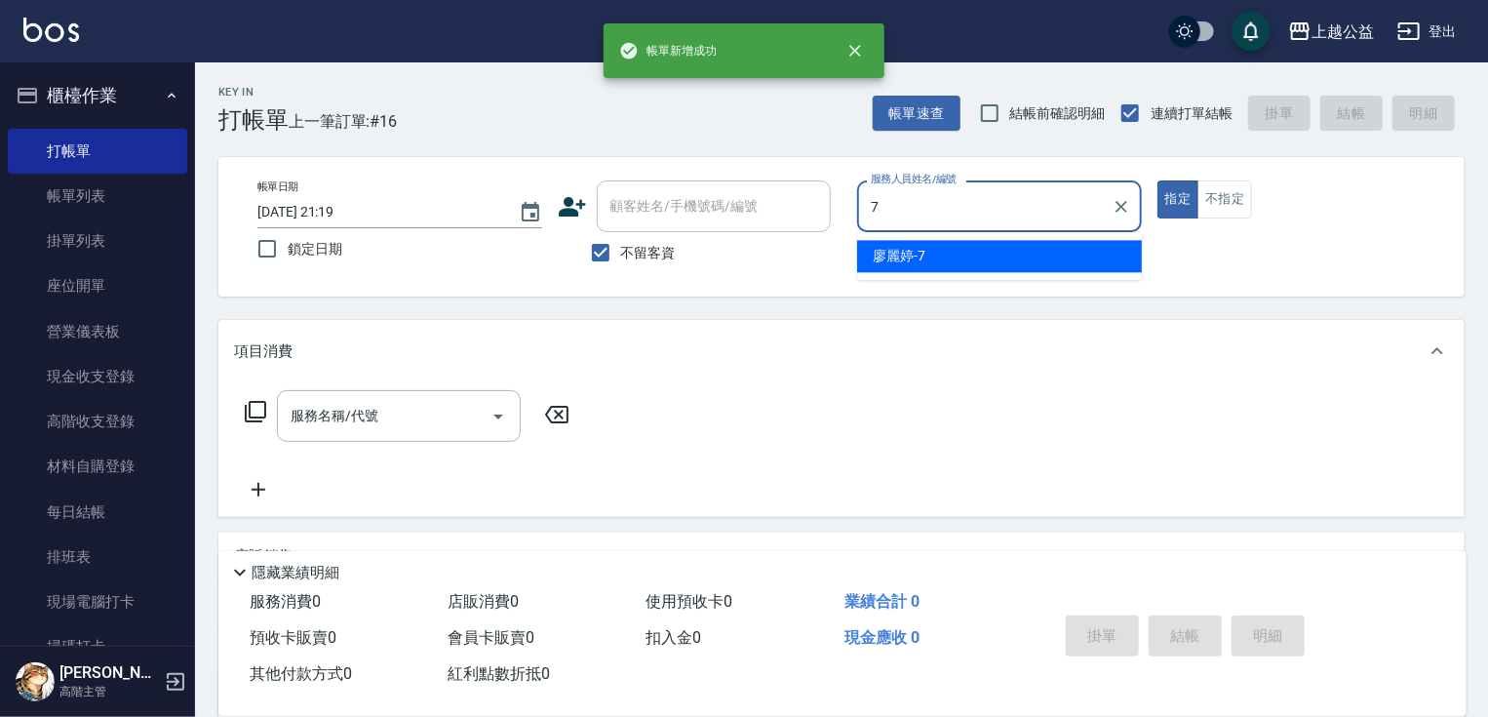
type input "[PERSON_NAME]-7"
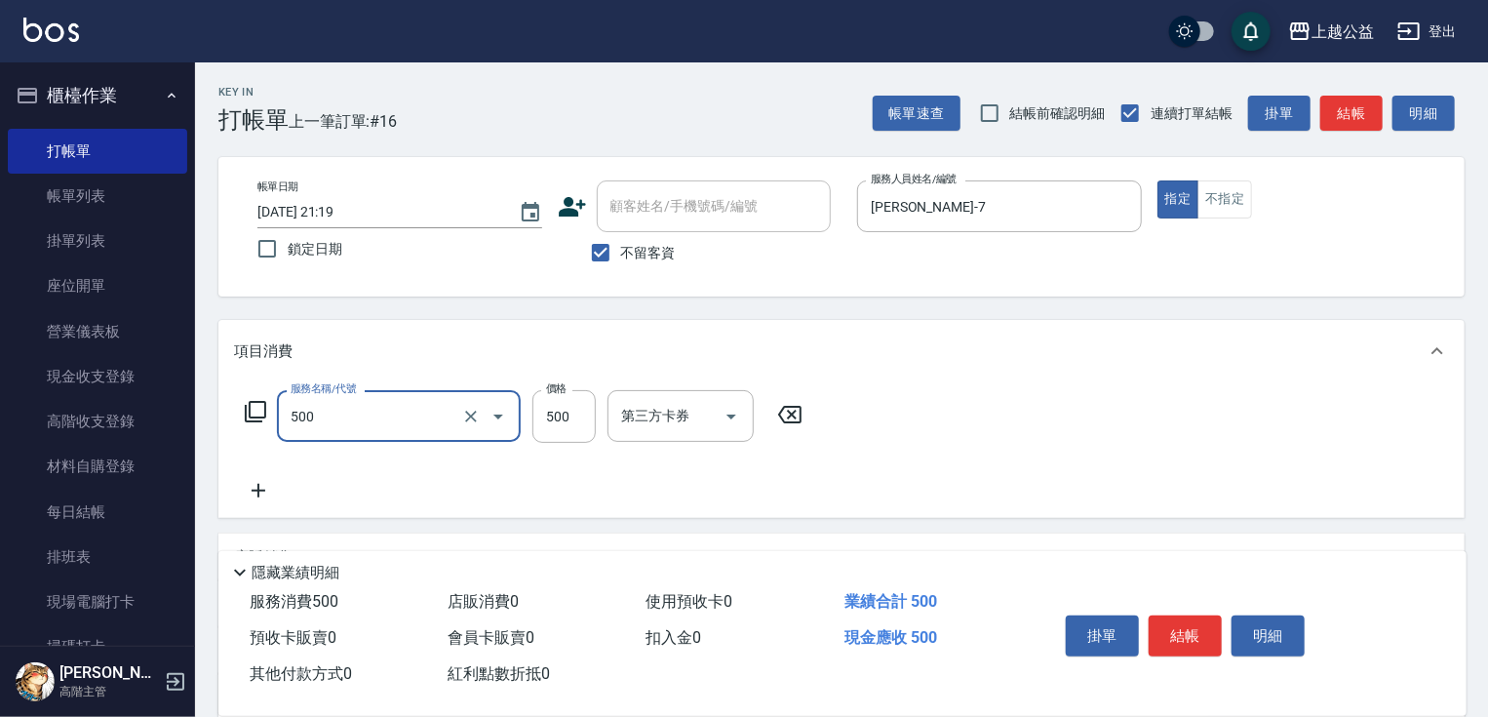
type input "洗剪500(500)"
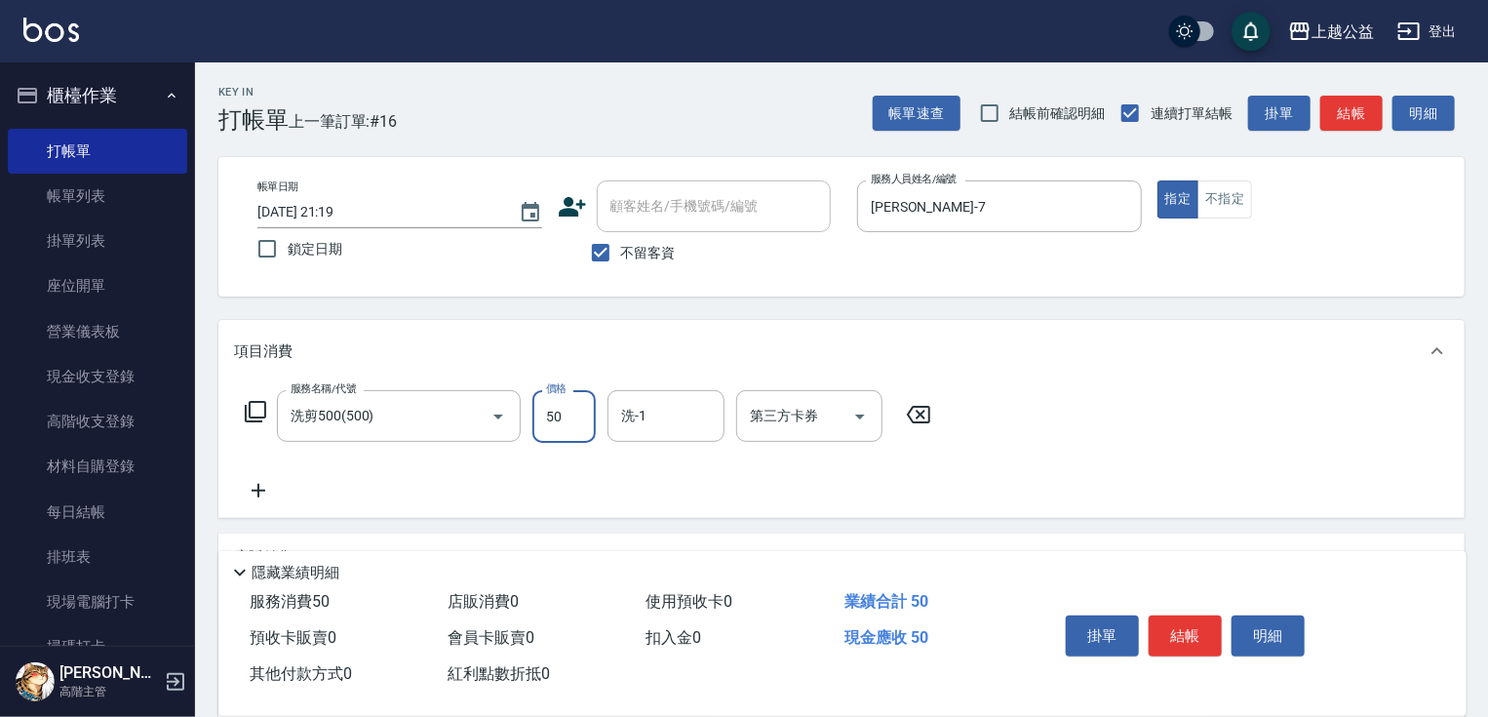
type input "500"
type input "VIMO-3"
click at [706, 412] on icon "Clear" at bounding box center [704, 417] width 20 height 20
type input "[PERSON_NAME]-31"
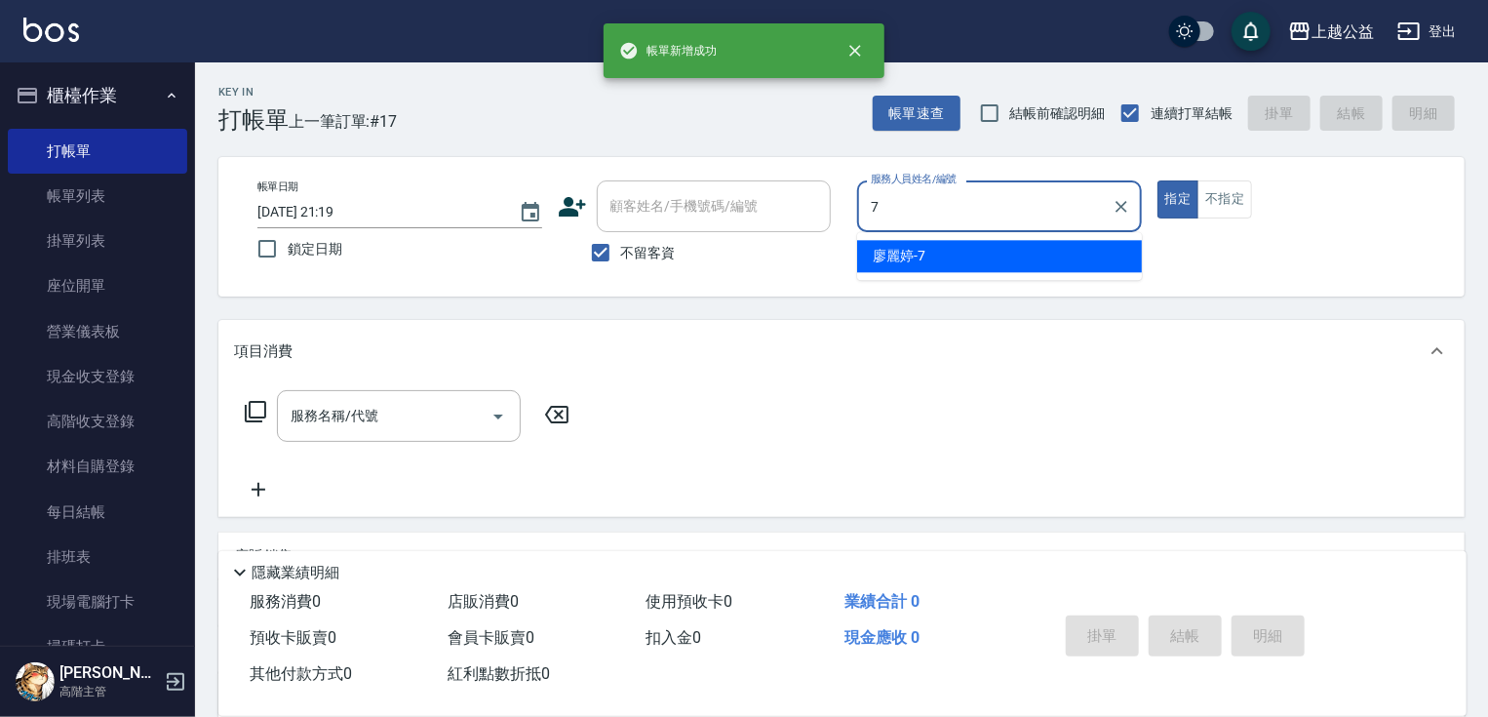
type input "[PERSON_NAME]-7"
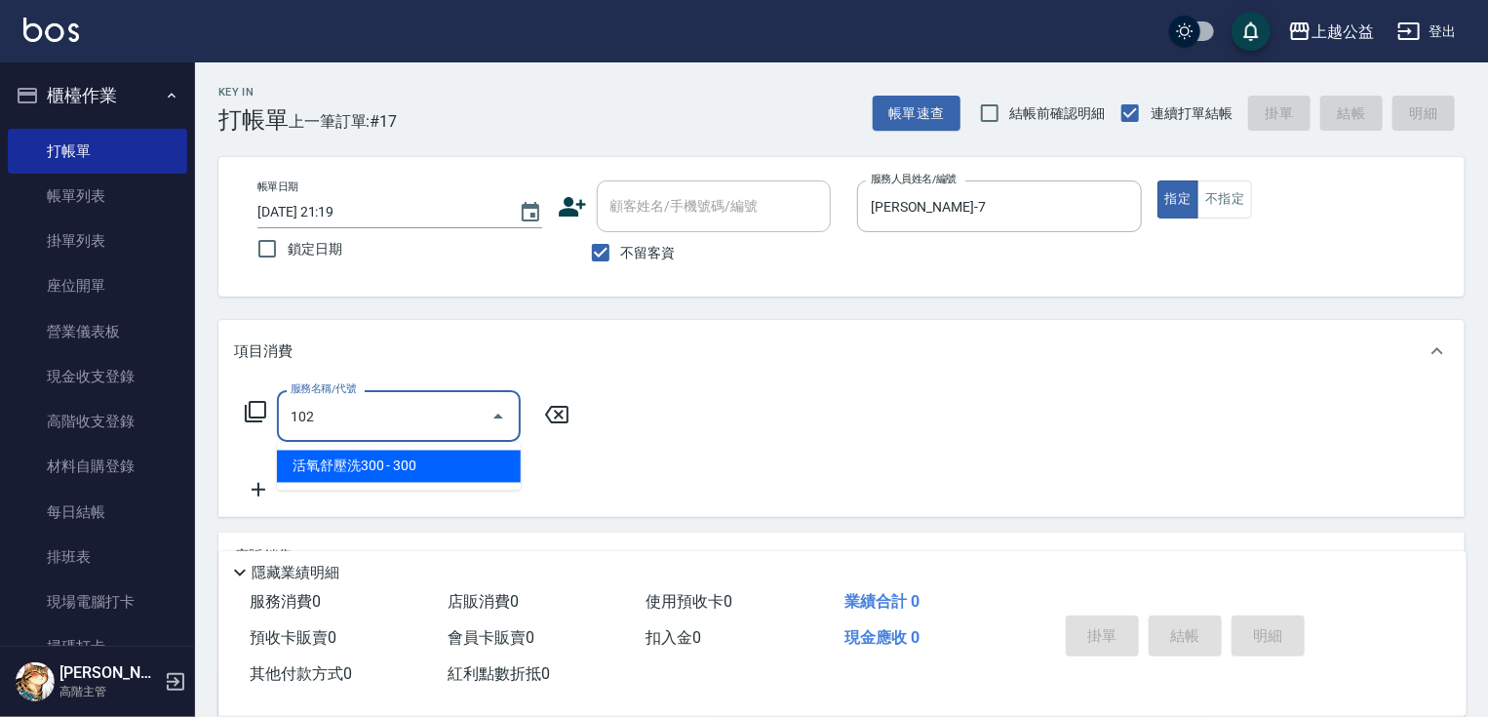
type input "活氧舒壓洗300(102)"
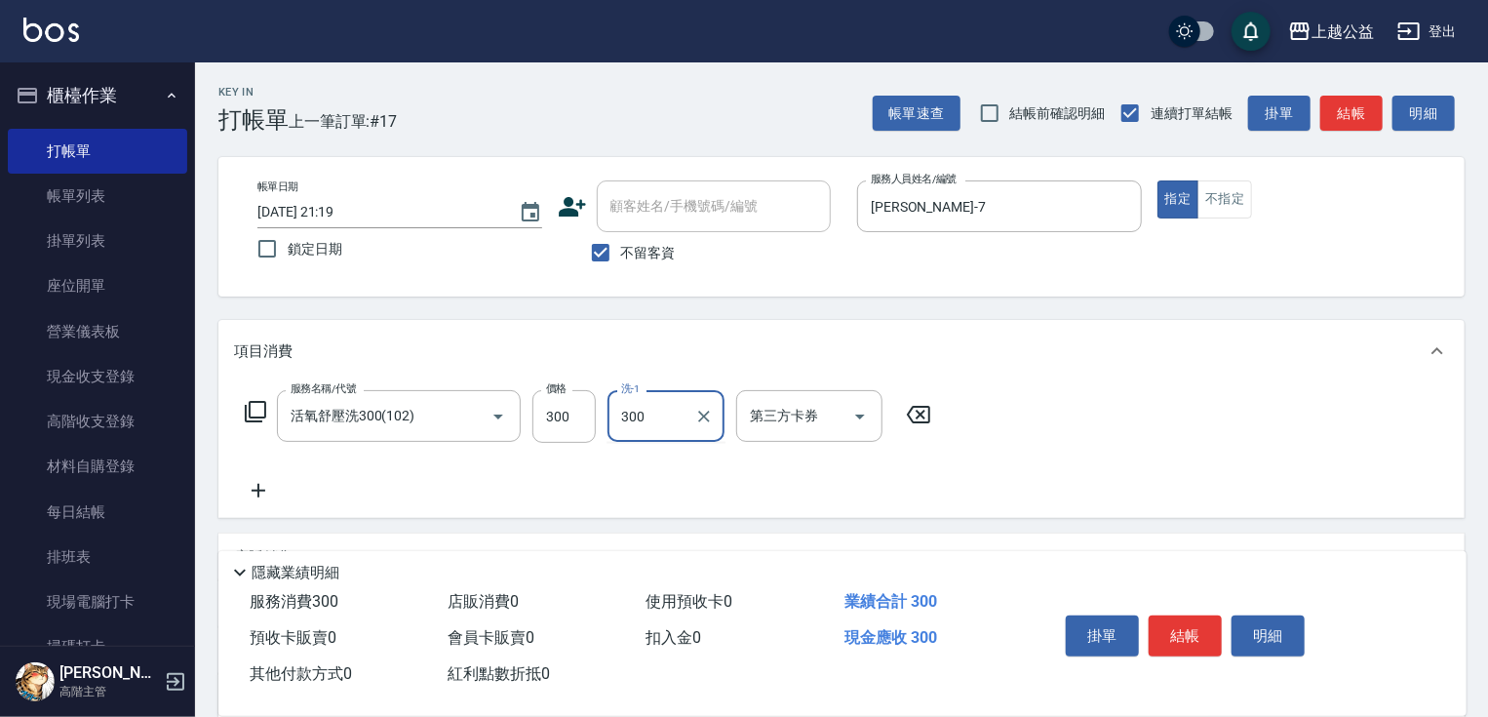
type input "300"
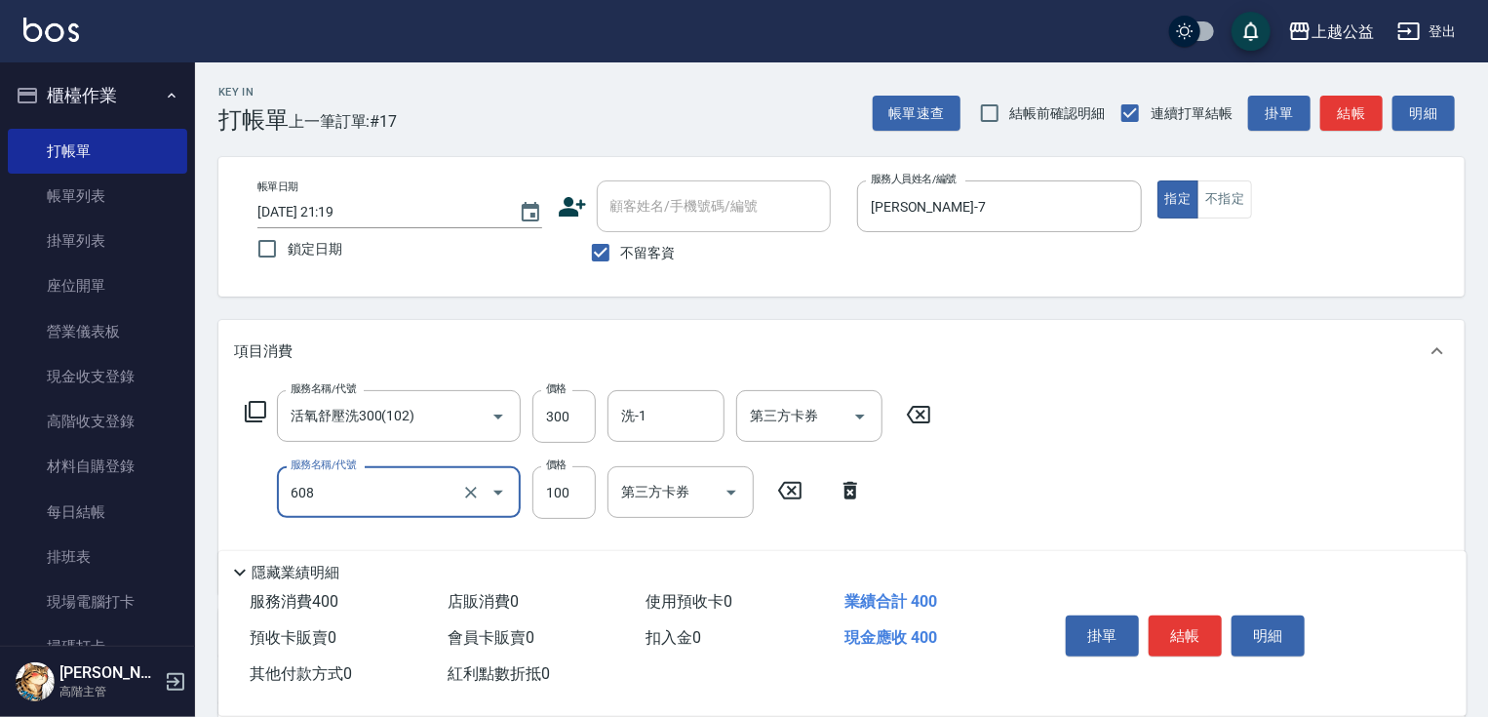
type input "精油長髮(608)"
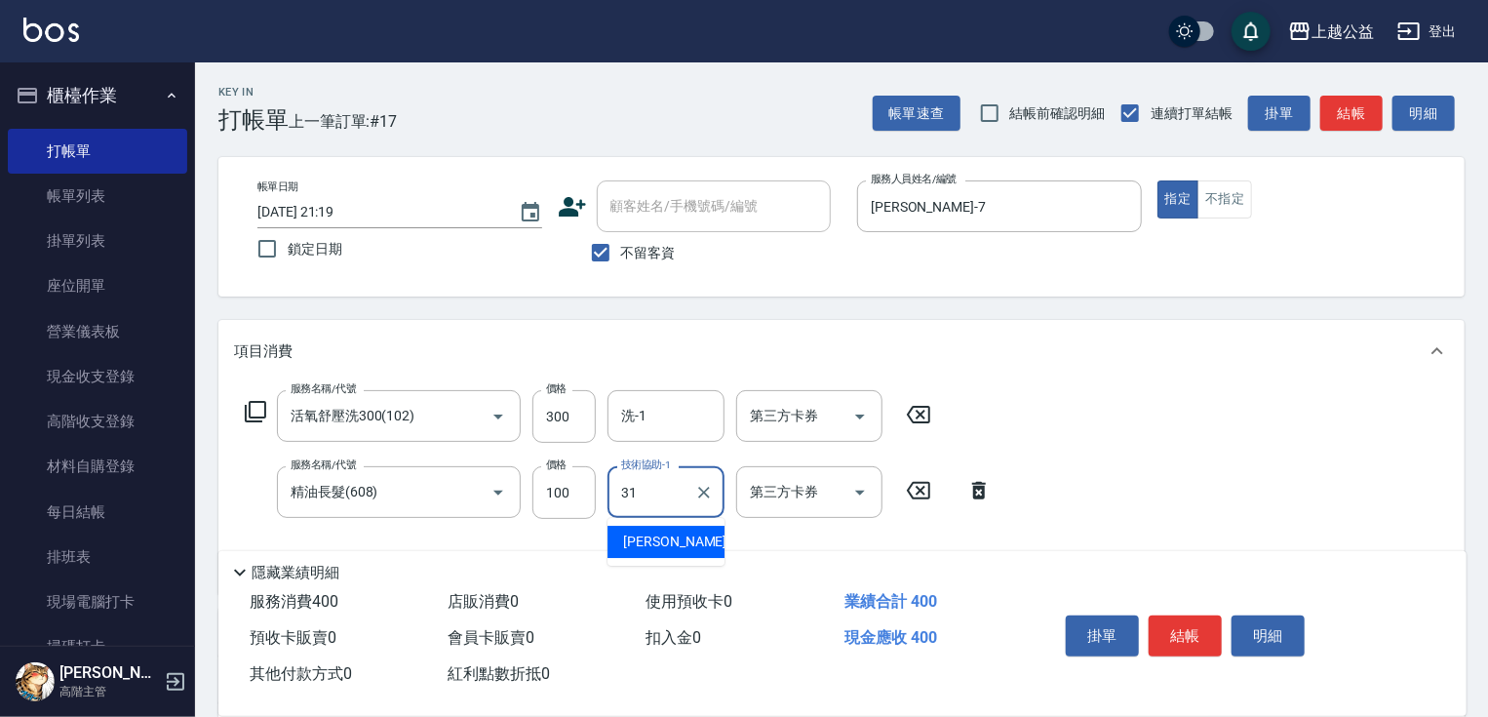
type input "[PERSON_NAME]-31"
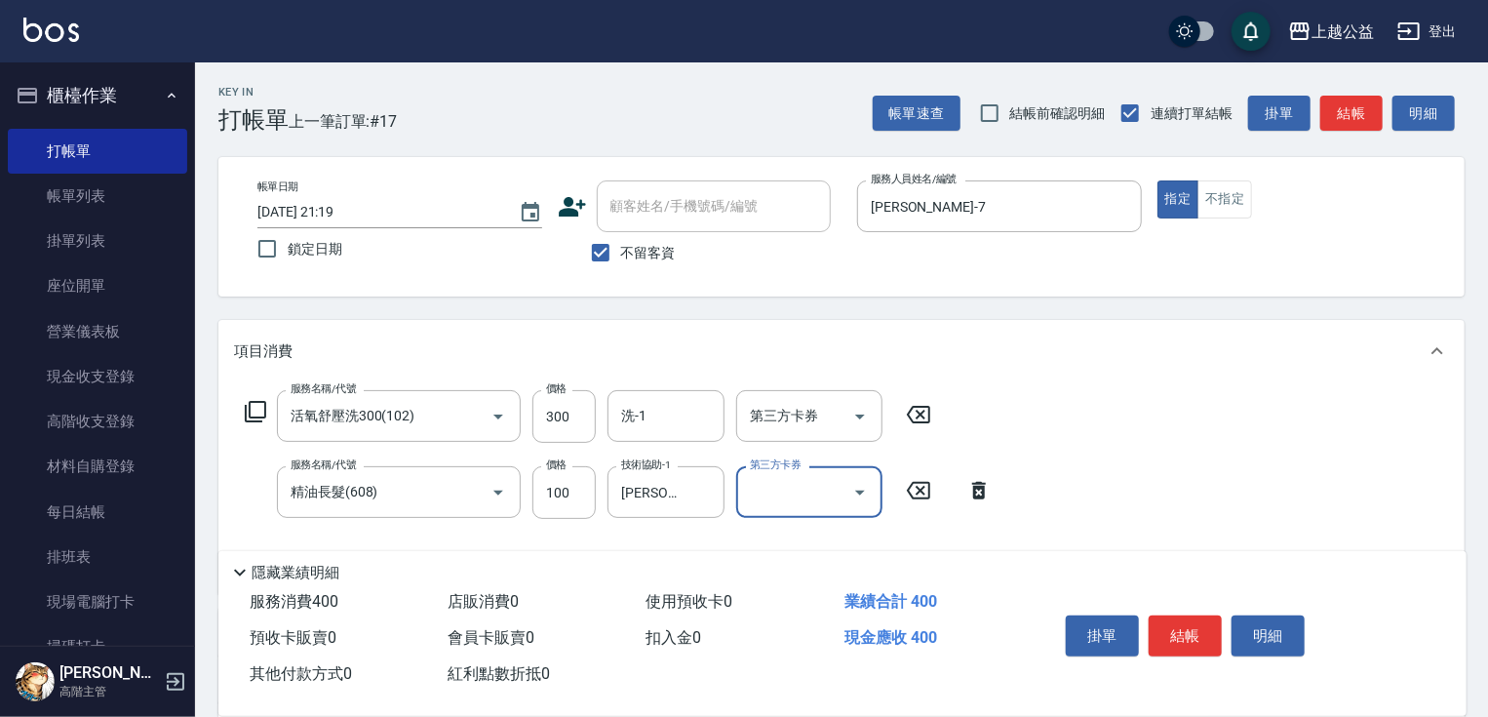
click at [679, 416] on input "洗-1" at bounding box center [665, 416] width 99 height 34
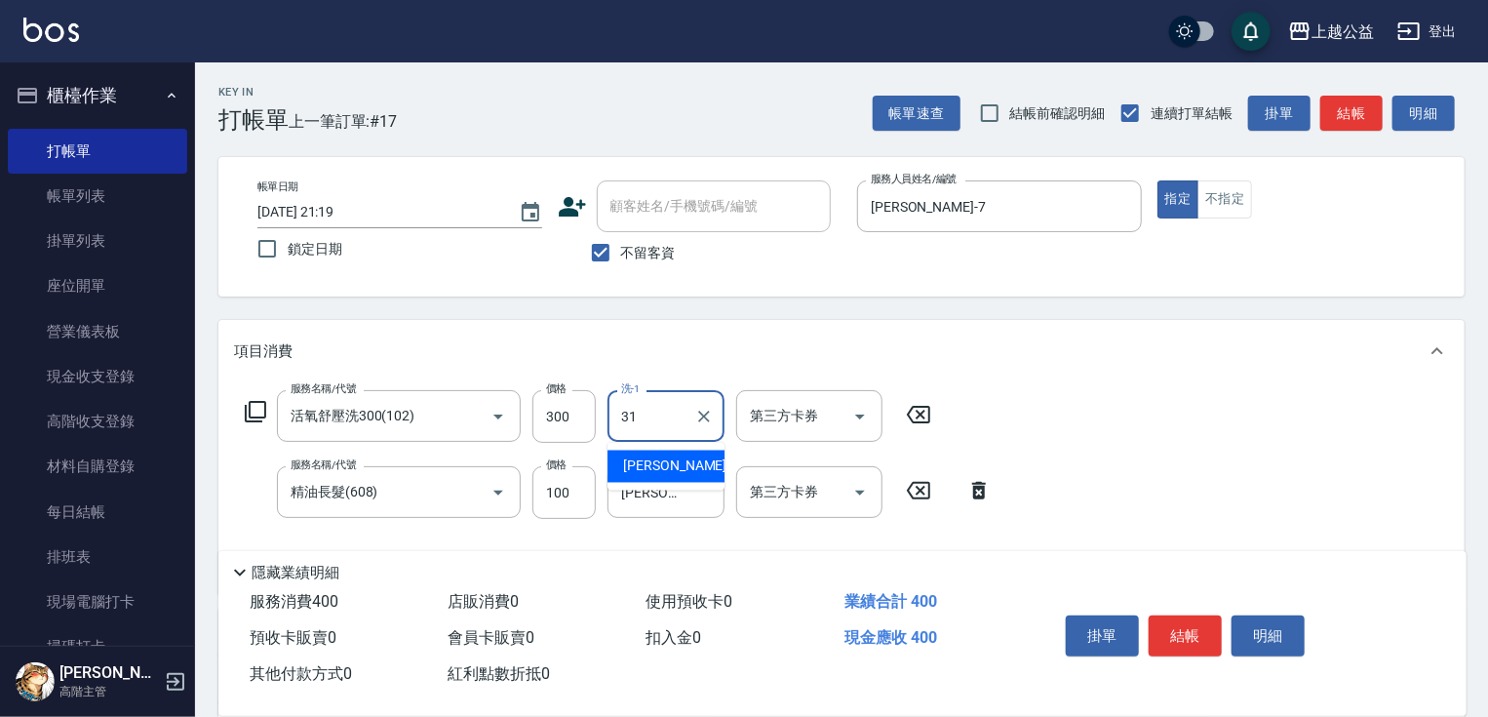
type input "[PERSON_NAME]-31"
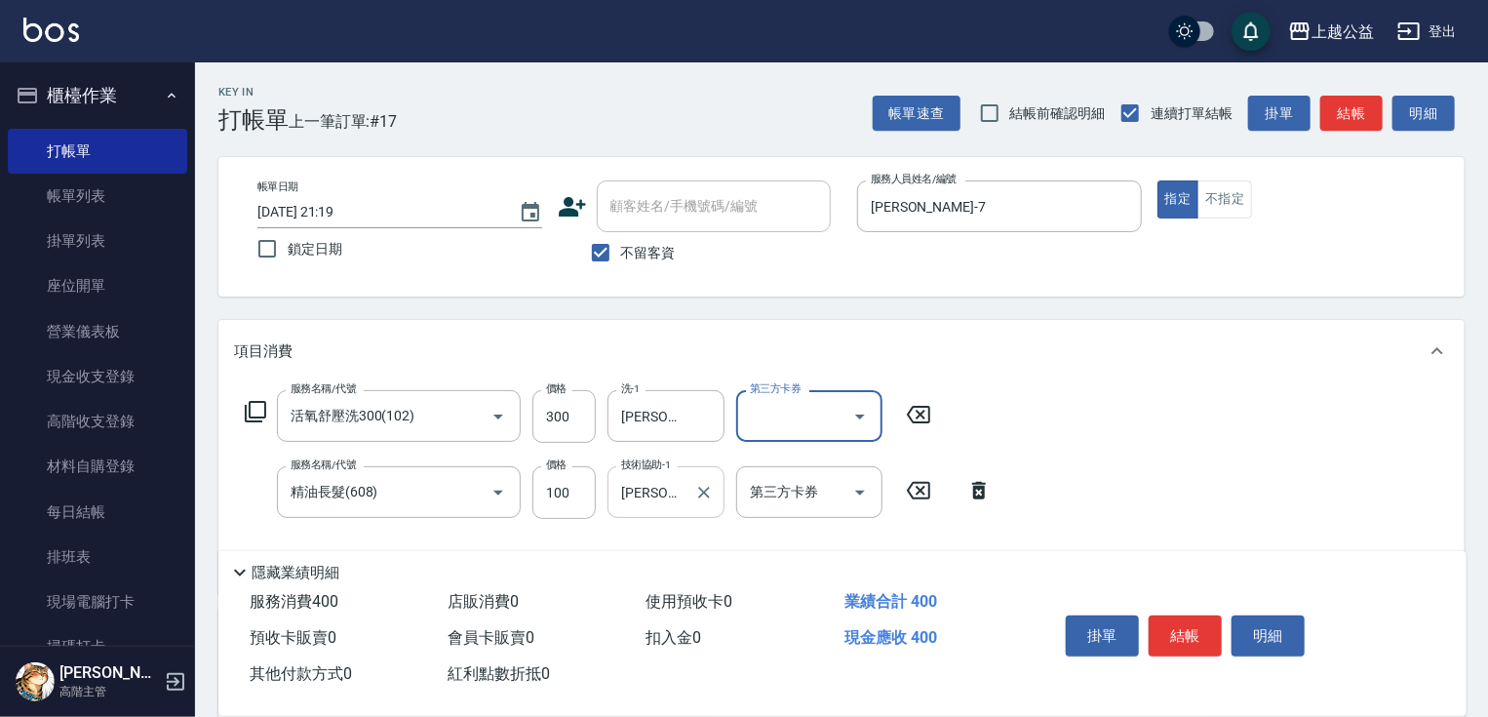
drag, startPoint x: 768, startPoint y: 700, endPoint x: 657, endPoint y: 505, distance: 224.5
drag, startPoint x: 755, startPoint y: 608, endPoint x: 617, endPoint y: 585, distance: 139.5
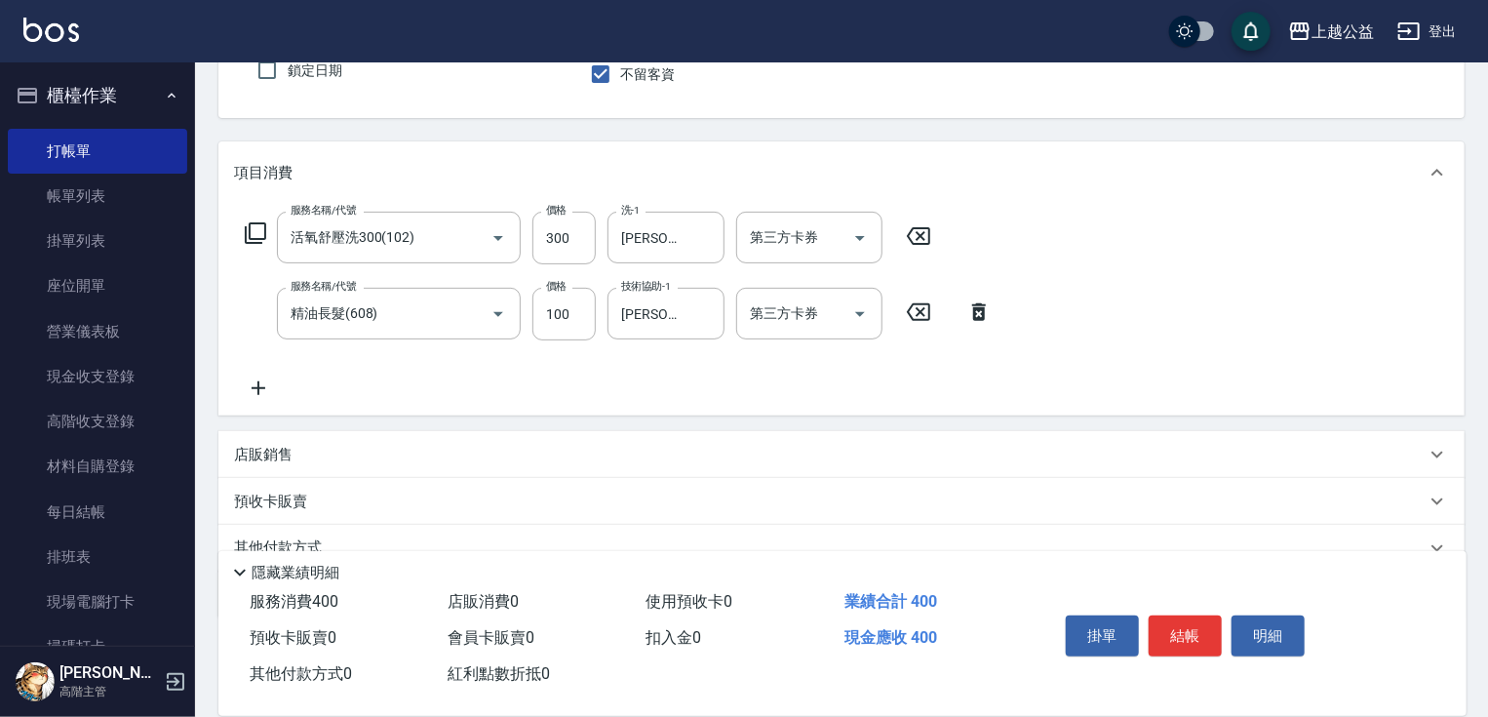
scroll to position [265, 0]
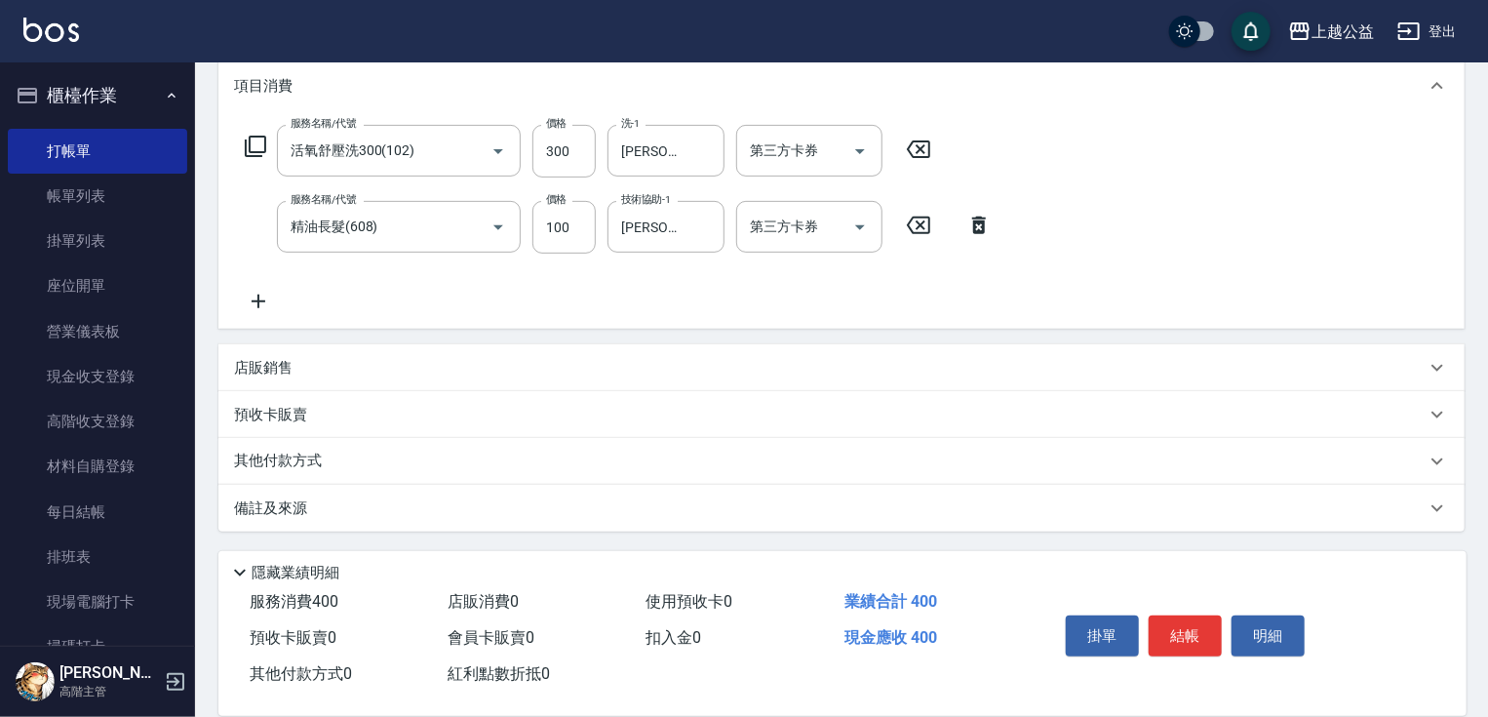
drag, startPoint x: 643, startPoint y: 504, endPoint x: 398, endPoint y: 464, distance: 248.0
click at [264, 302] on icon at bounding box center [258, 301] width 49 height 23
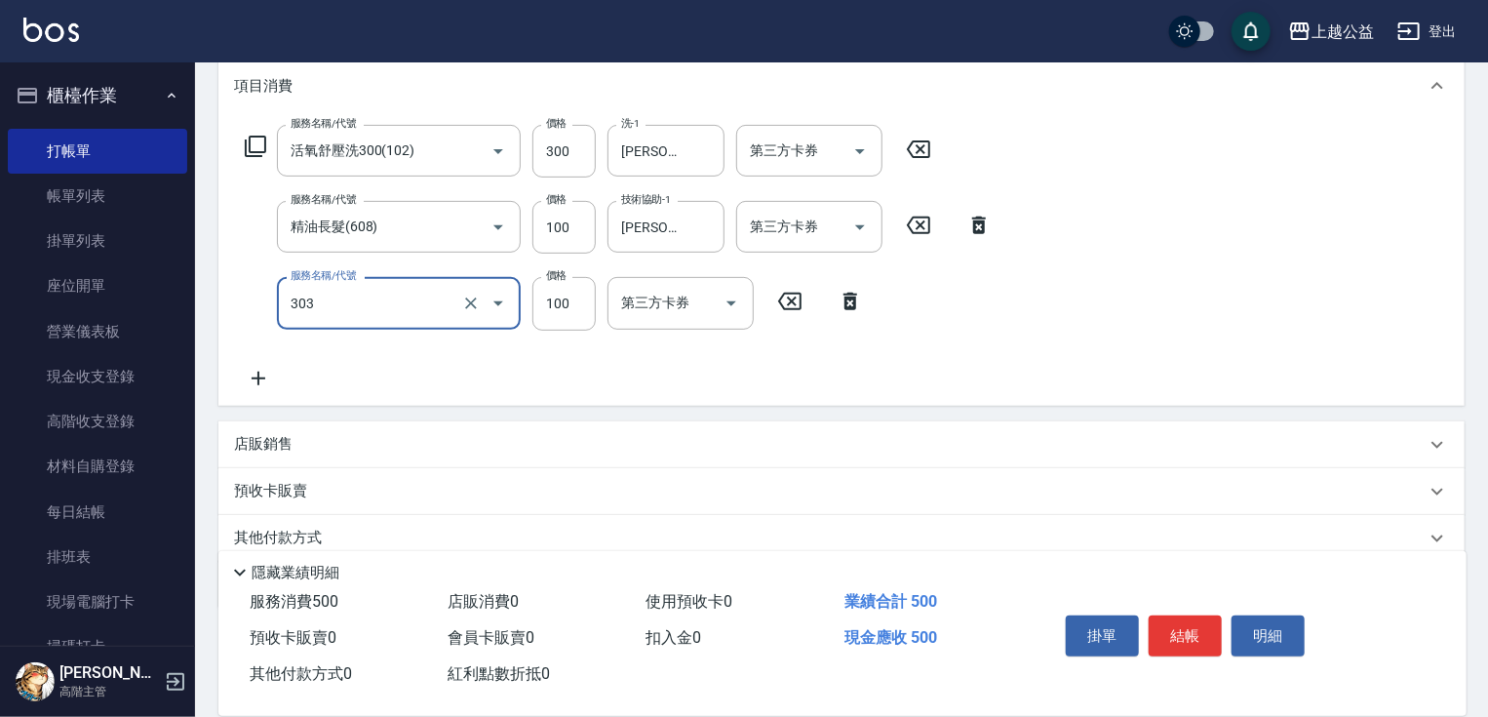
type input "剪髮(303)"
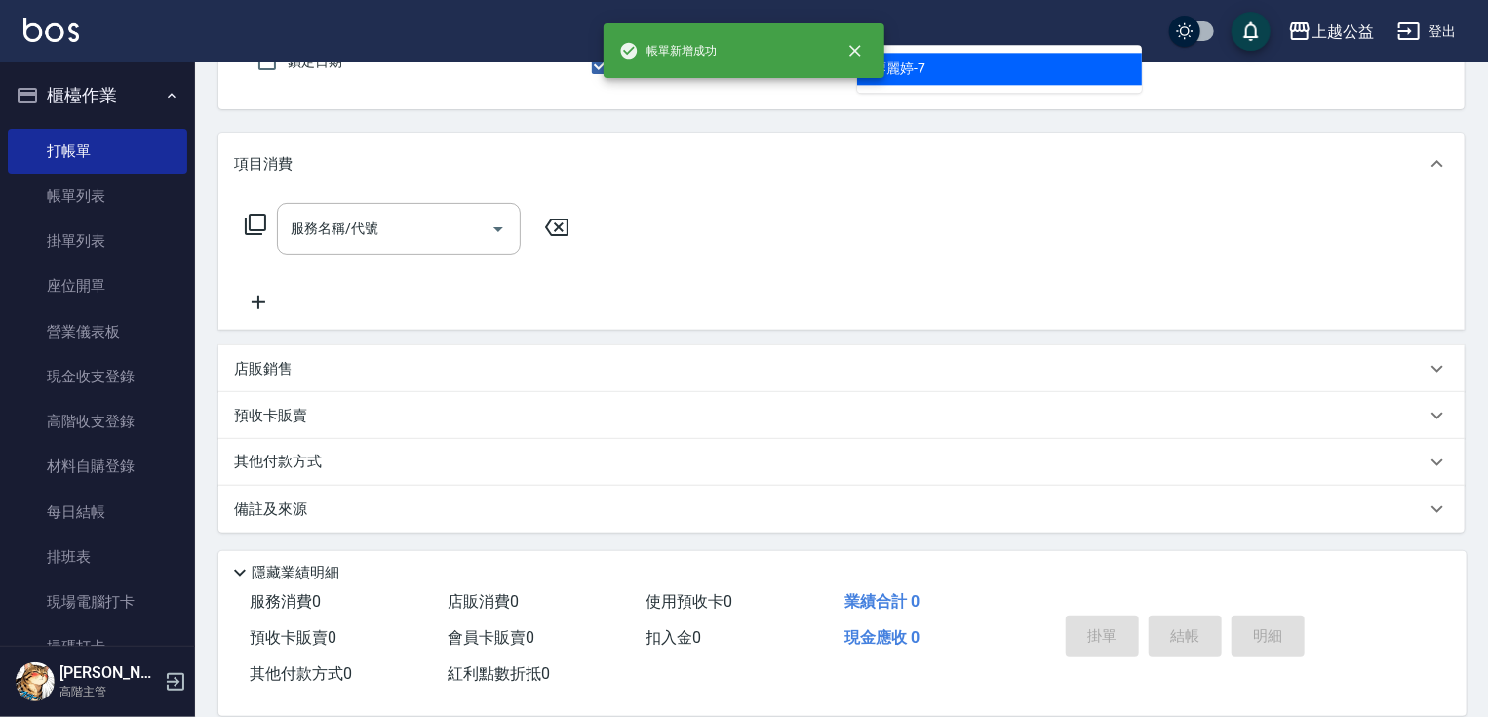
type input "[PERSON_NAME]-7"
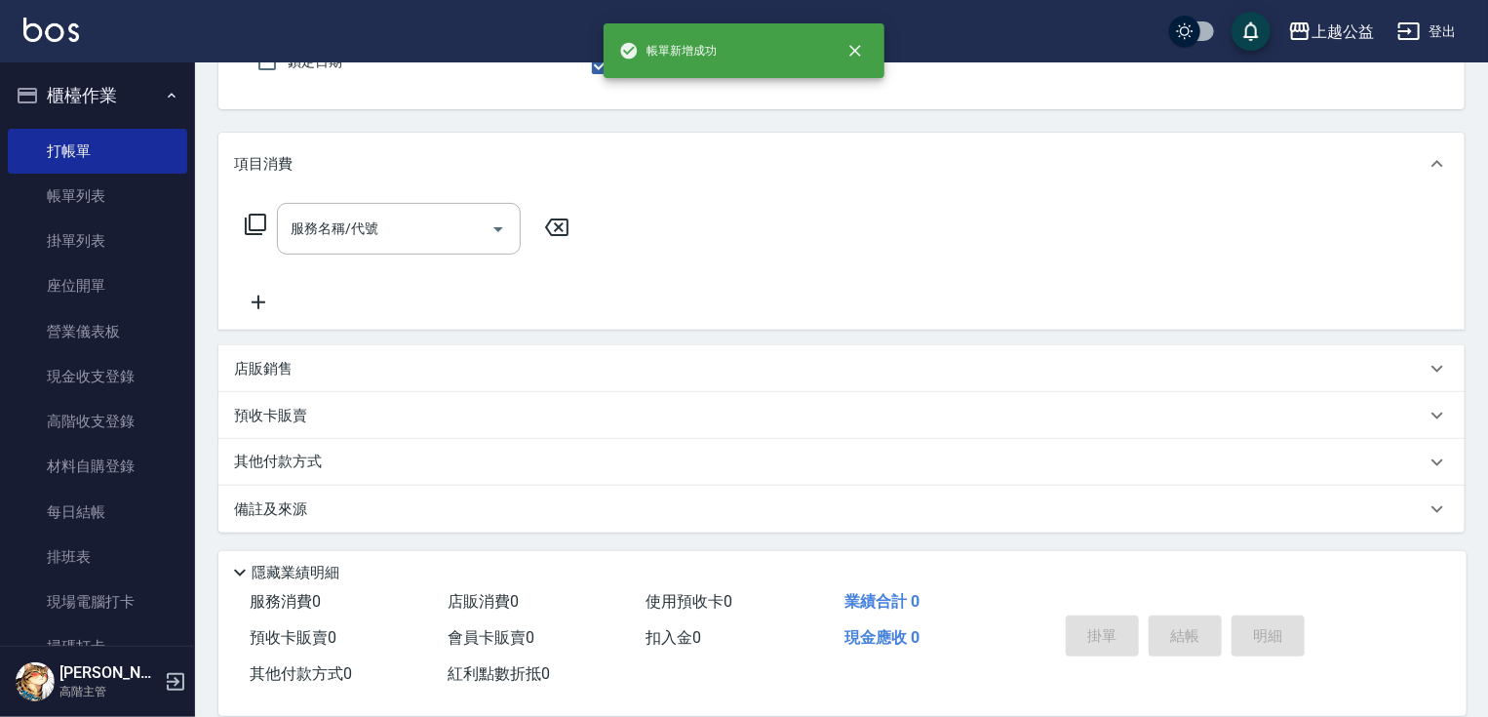
scroll to position [179, 0]
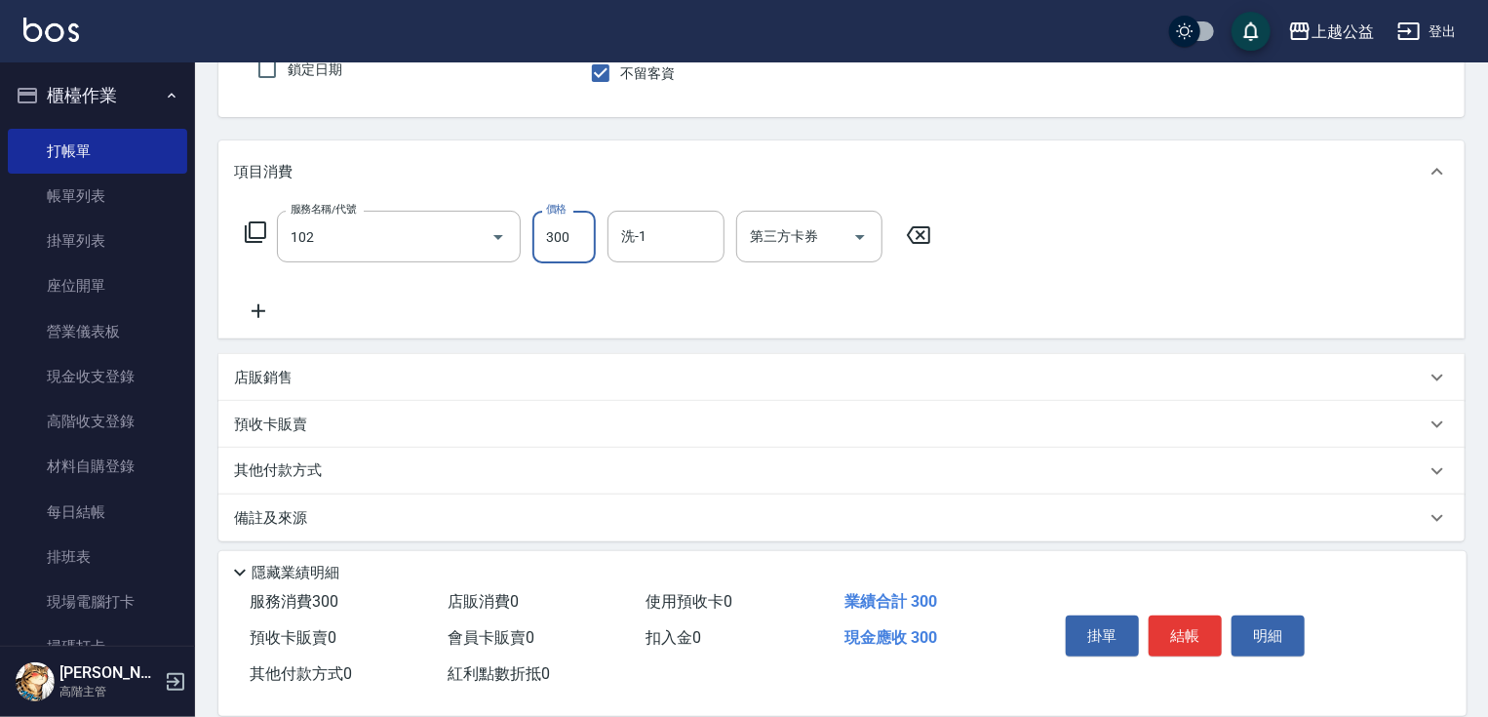
type input "活氧舒壓洗300(102)"
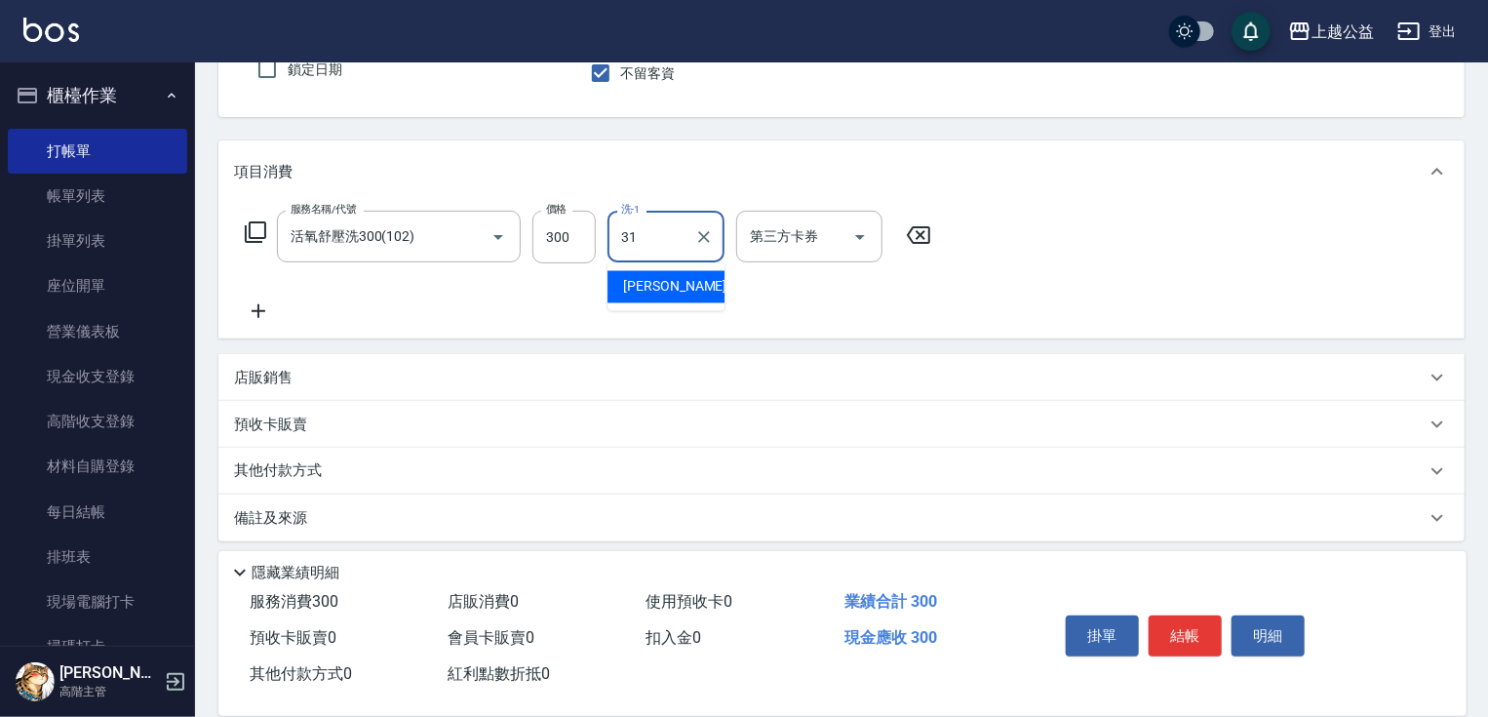
type input "[PERSON_NAME]-31"
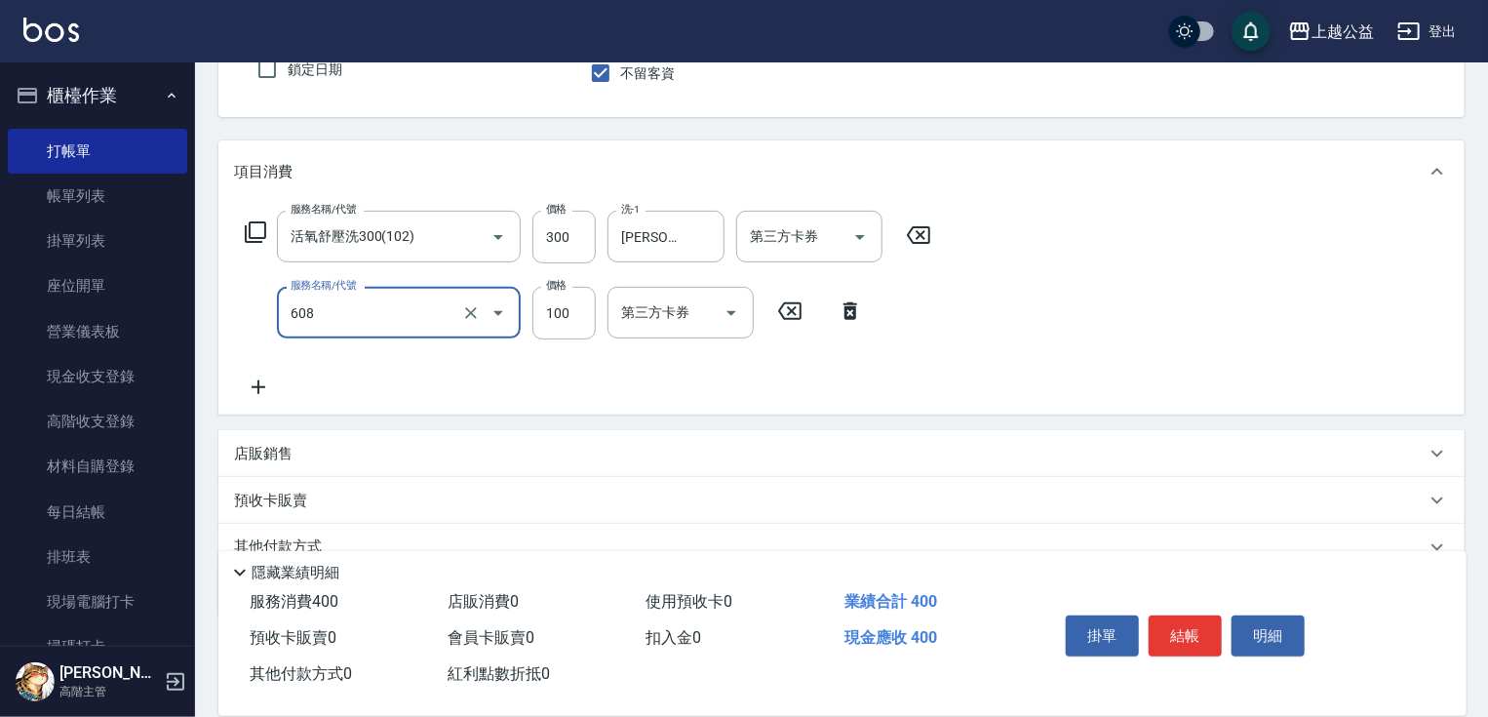
type input "精油長髮(608)"
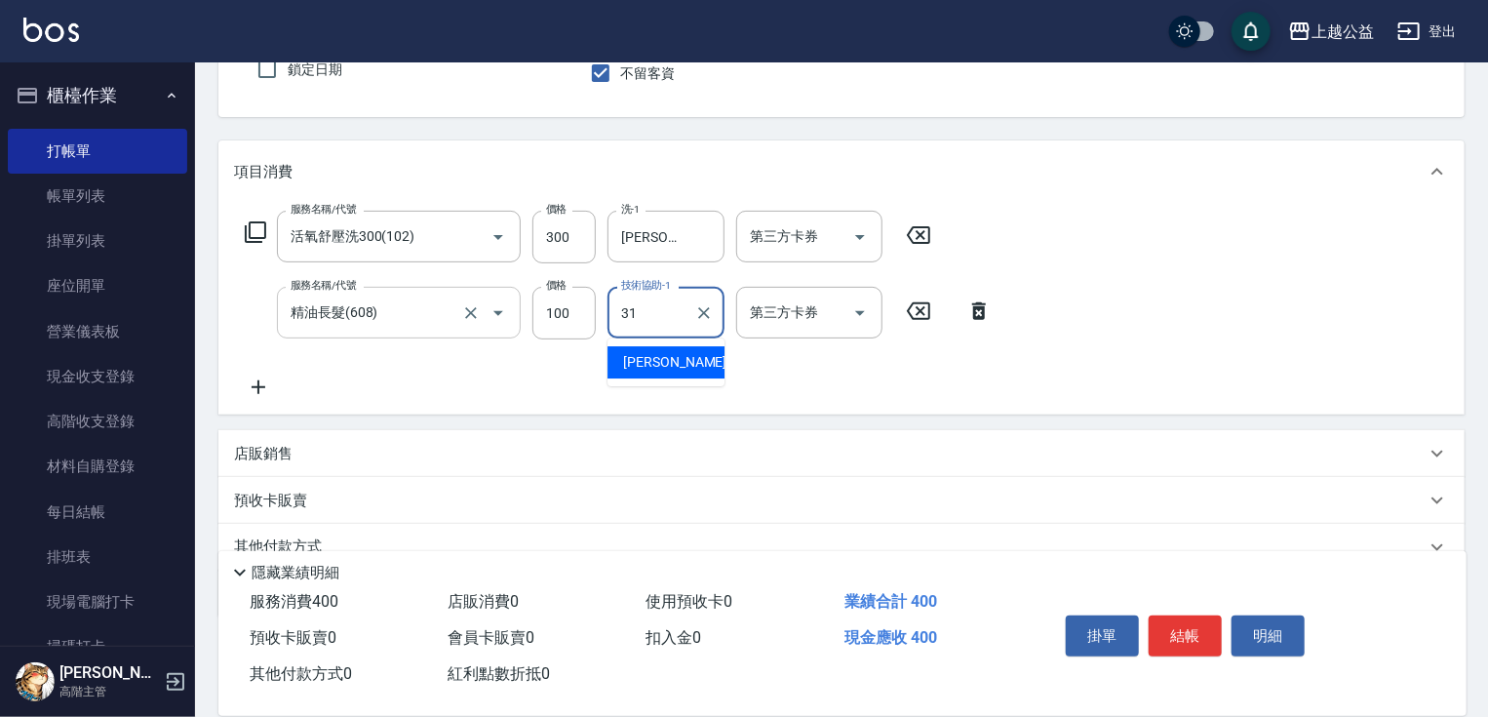
type input "[PERSON_NAME]-31"
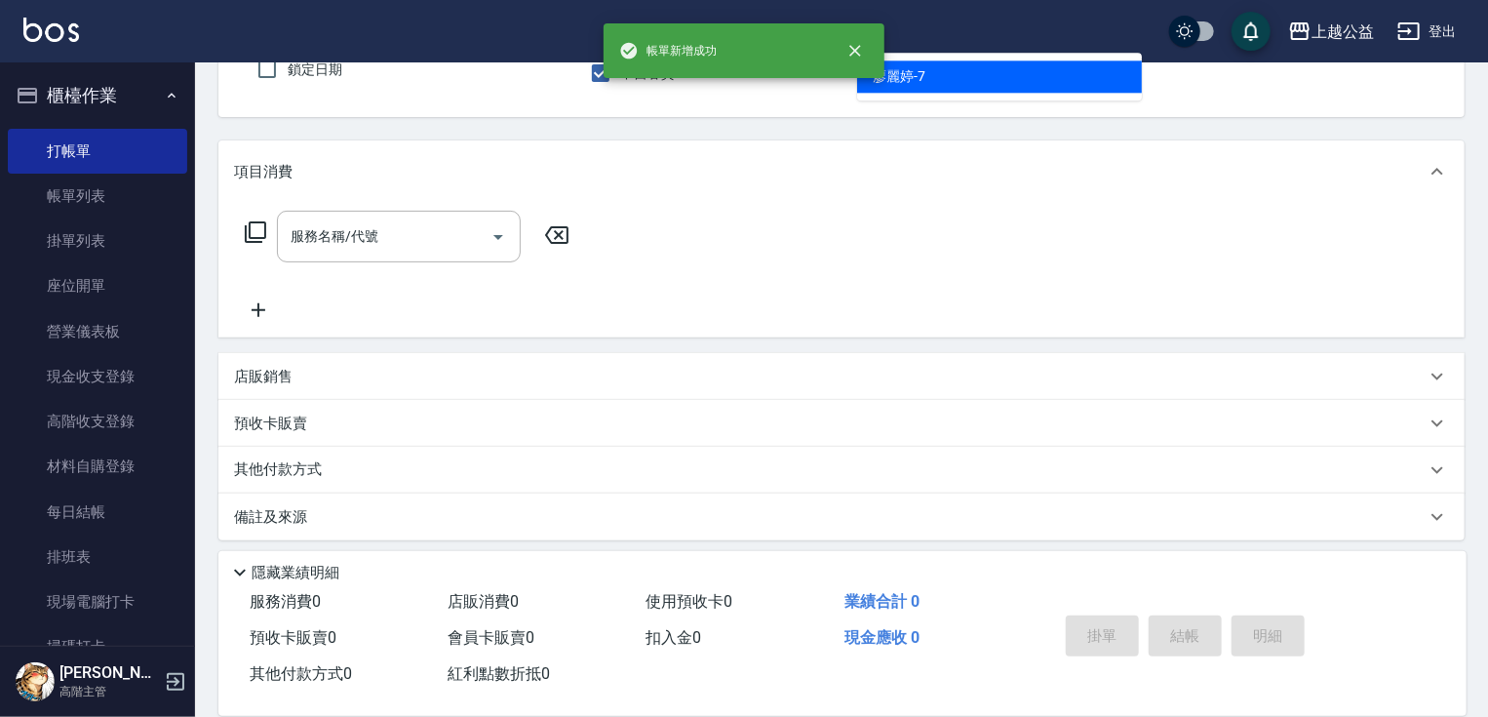
type input "[PERSON_NAME]-7"
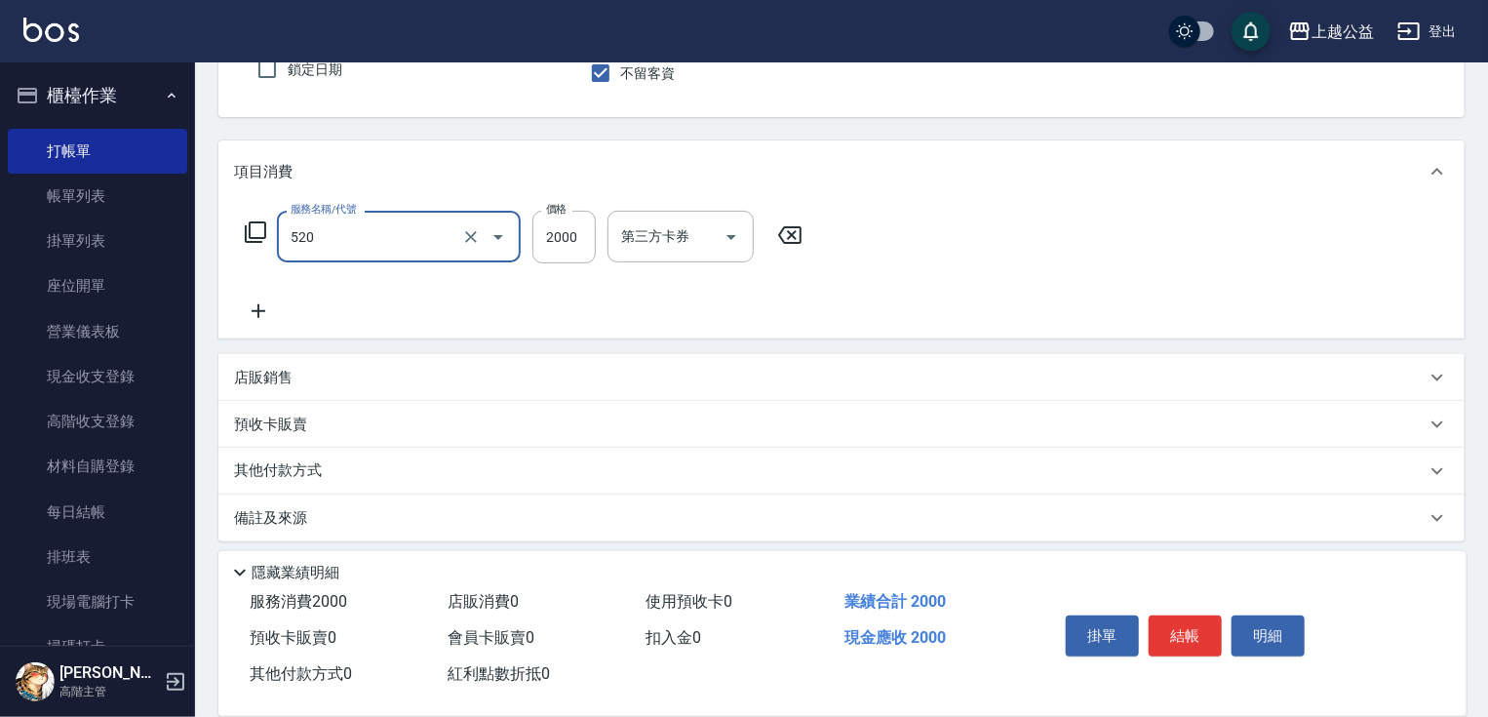
type input "繽紛染髮(520)"
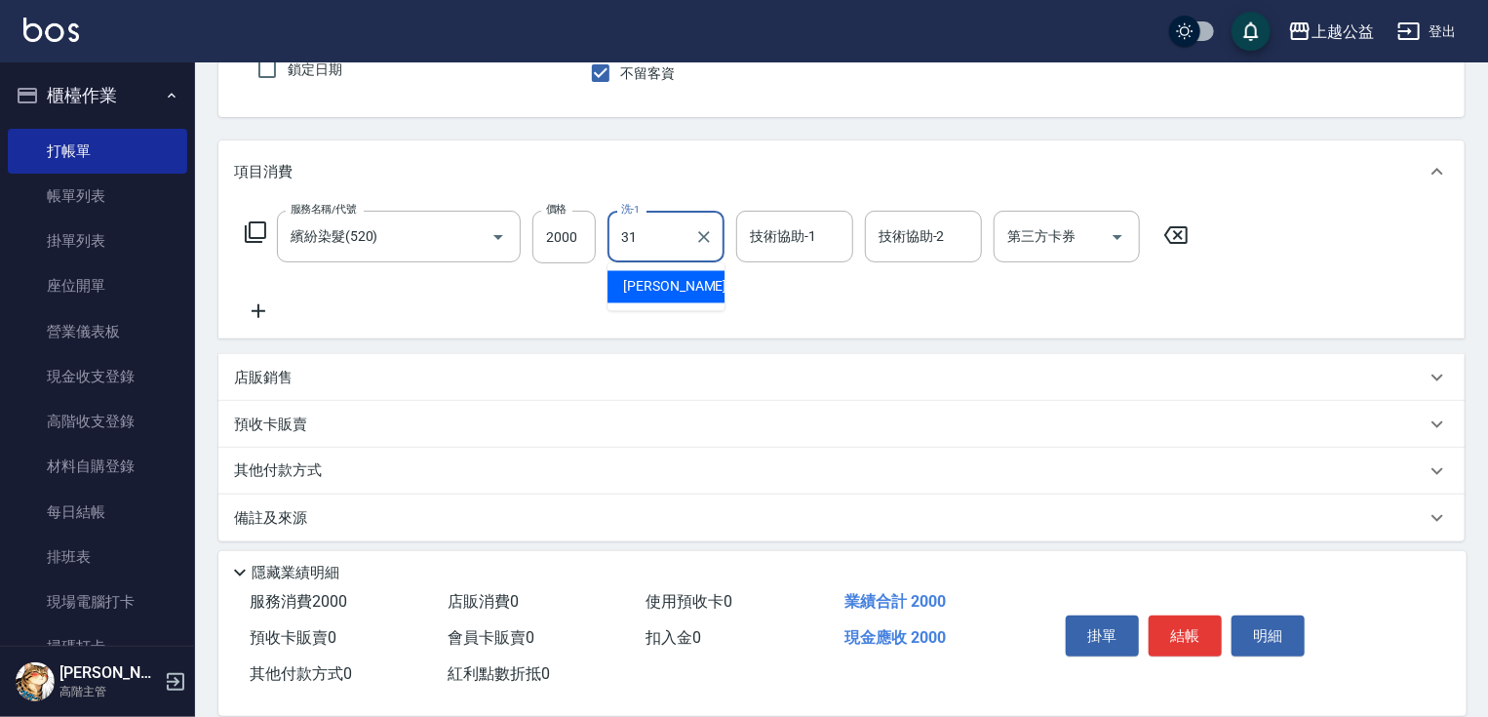
type input "[PERSON_NAME]-31"
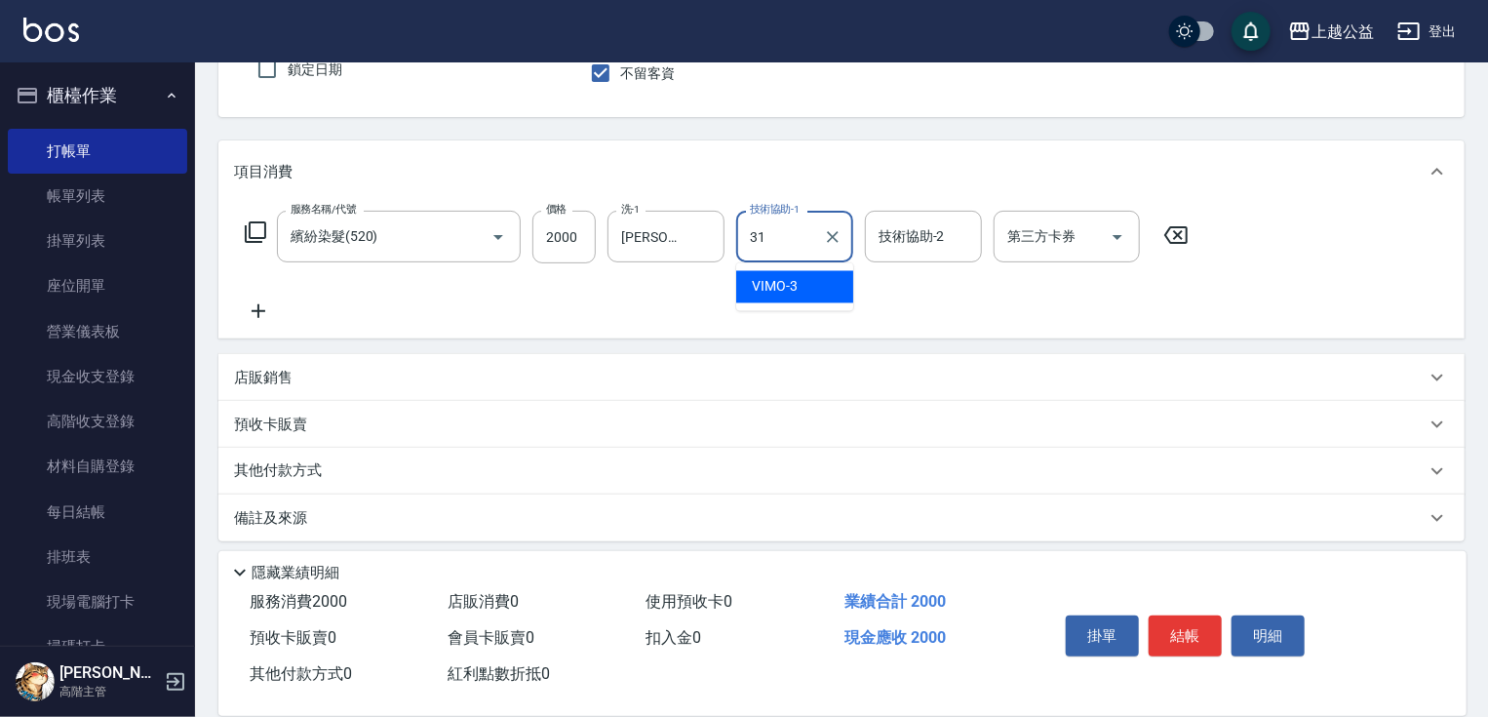
type input "[PERSON_NAME]-31"
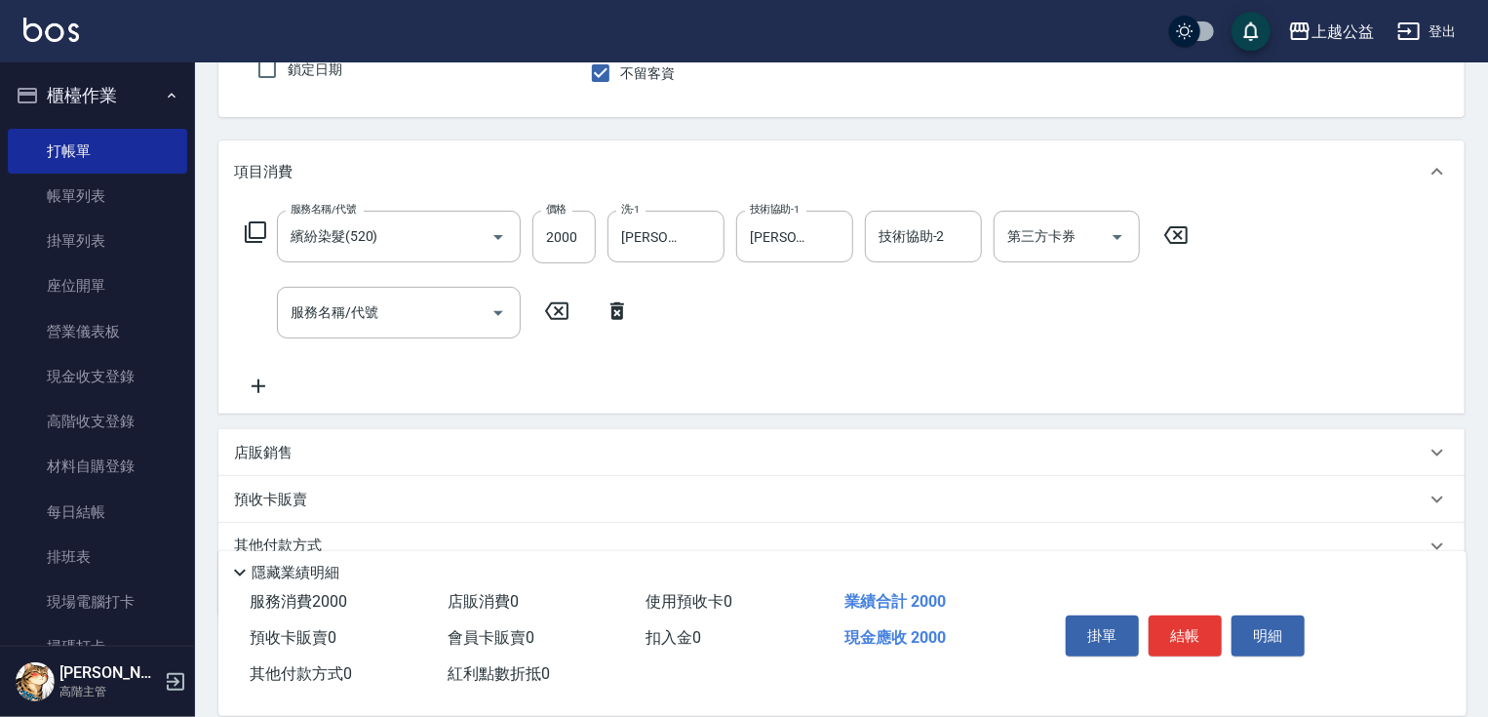
click at [258, 231] on icon at bounding box center [255, 231] width 23 height 23
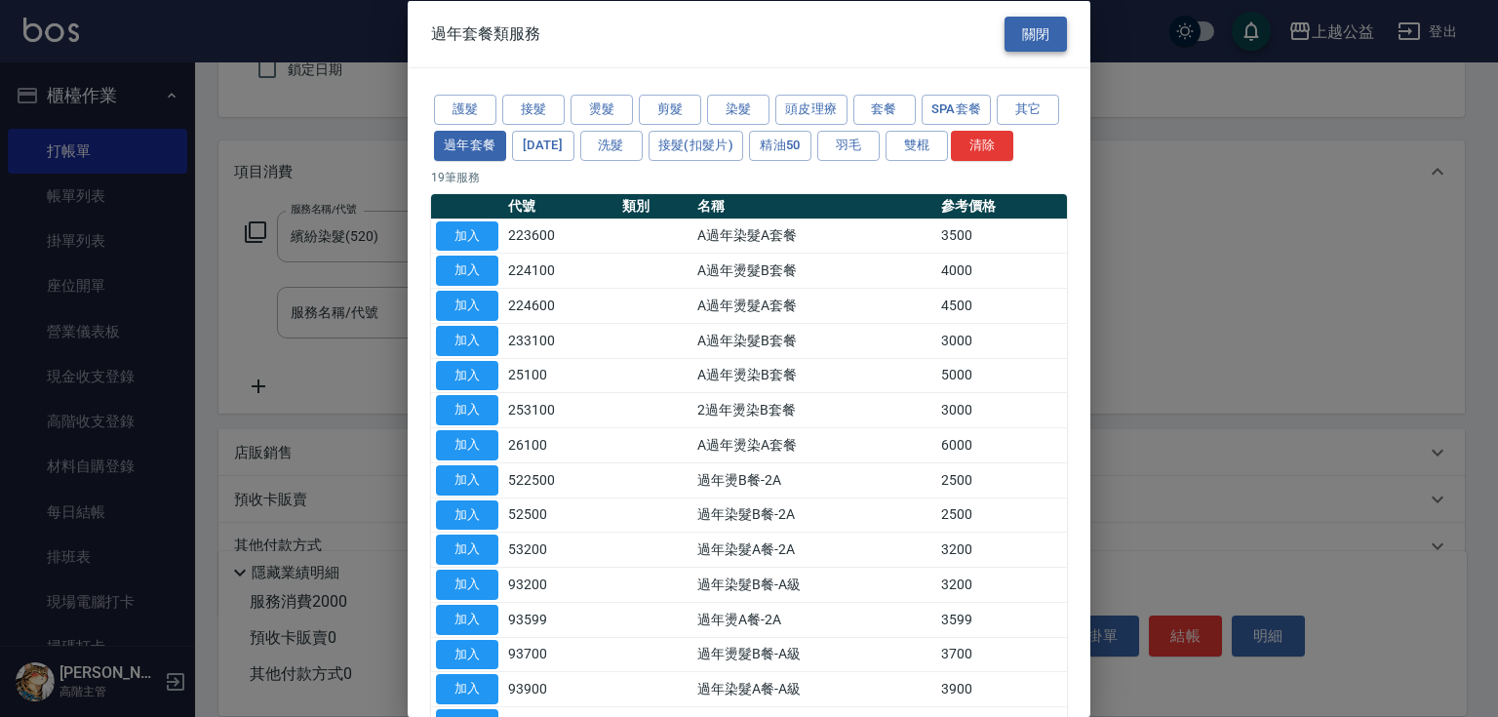
click at [1019, 41] on button "關閉" at bounding box center [1035, 34] width 62 height 36
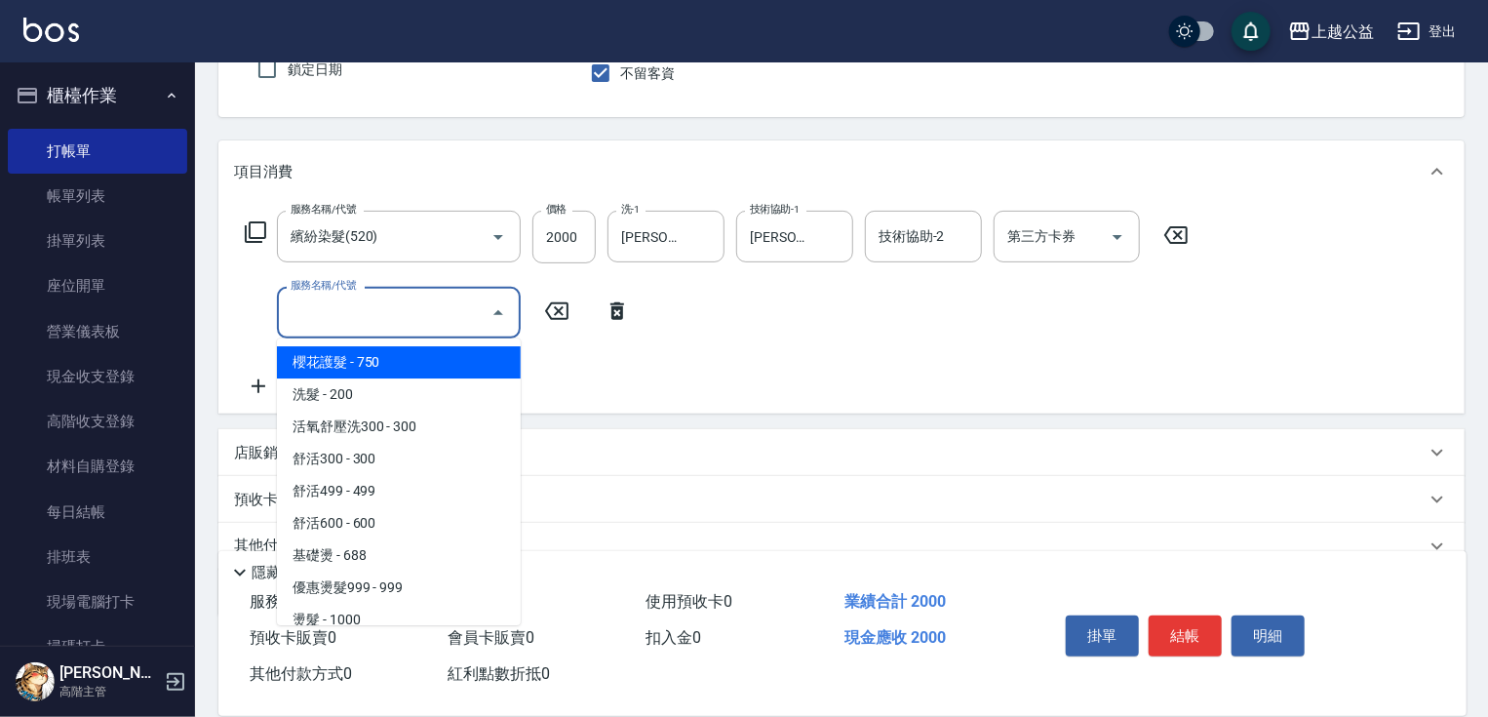
click at [433, 314] on input "服務名稱/代號" at bounding box center [384, 312] width 197 height 34
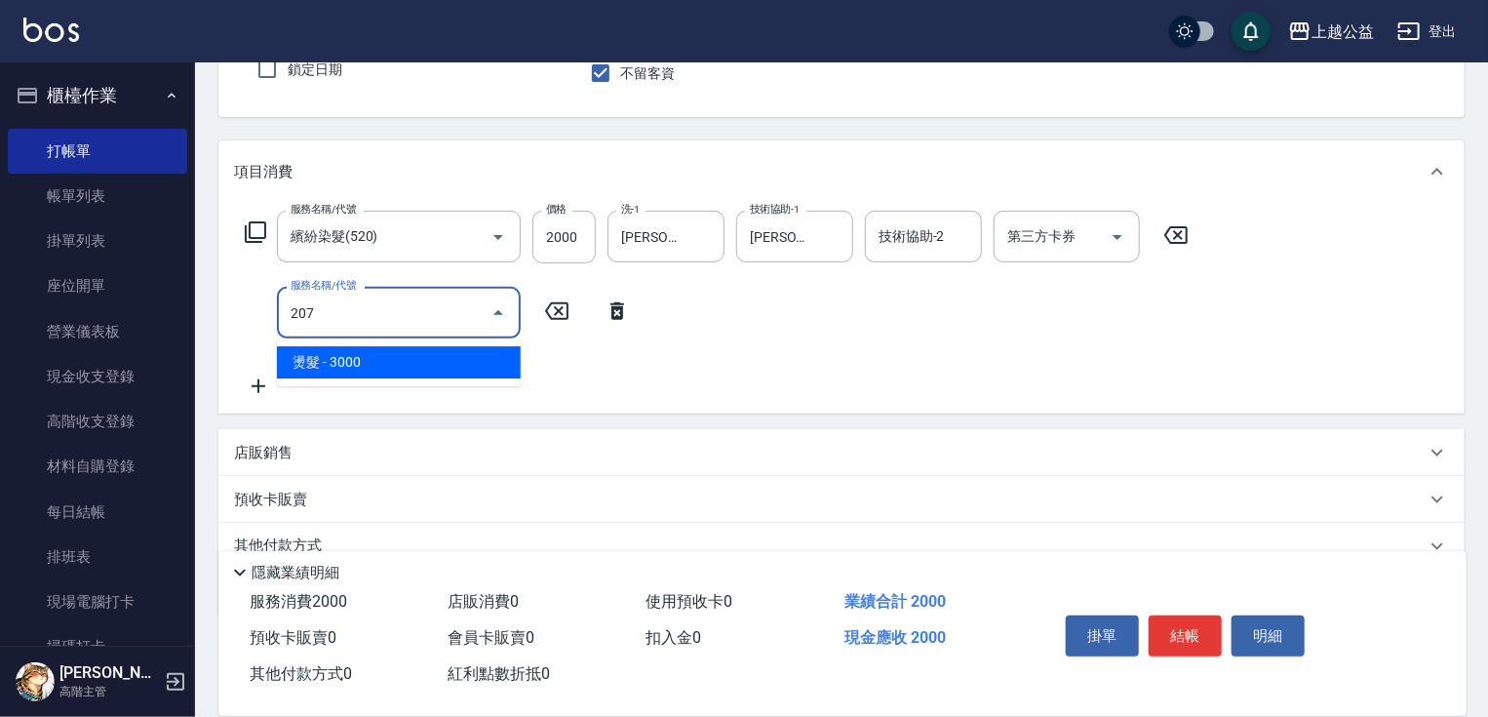
type input "燙髮(207)"
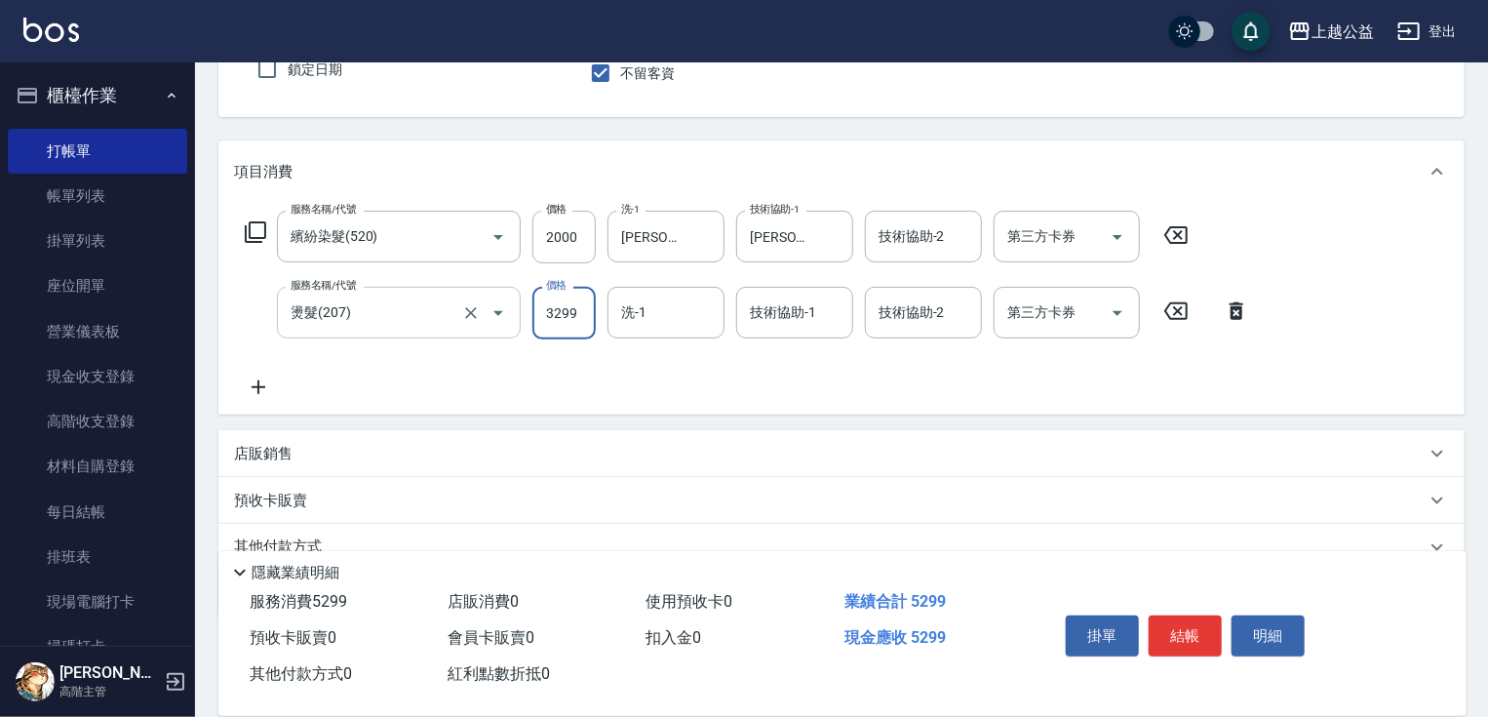
type input "3299"
type input "[PERSON_NAME]-31"
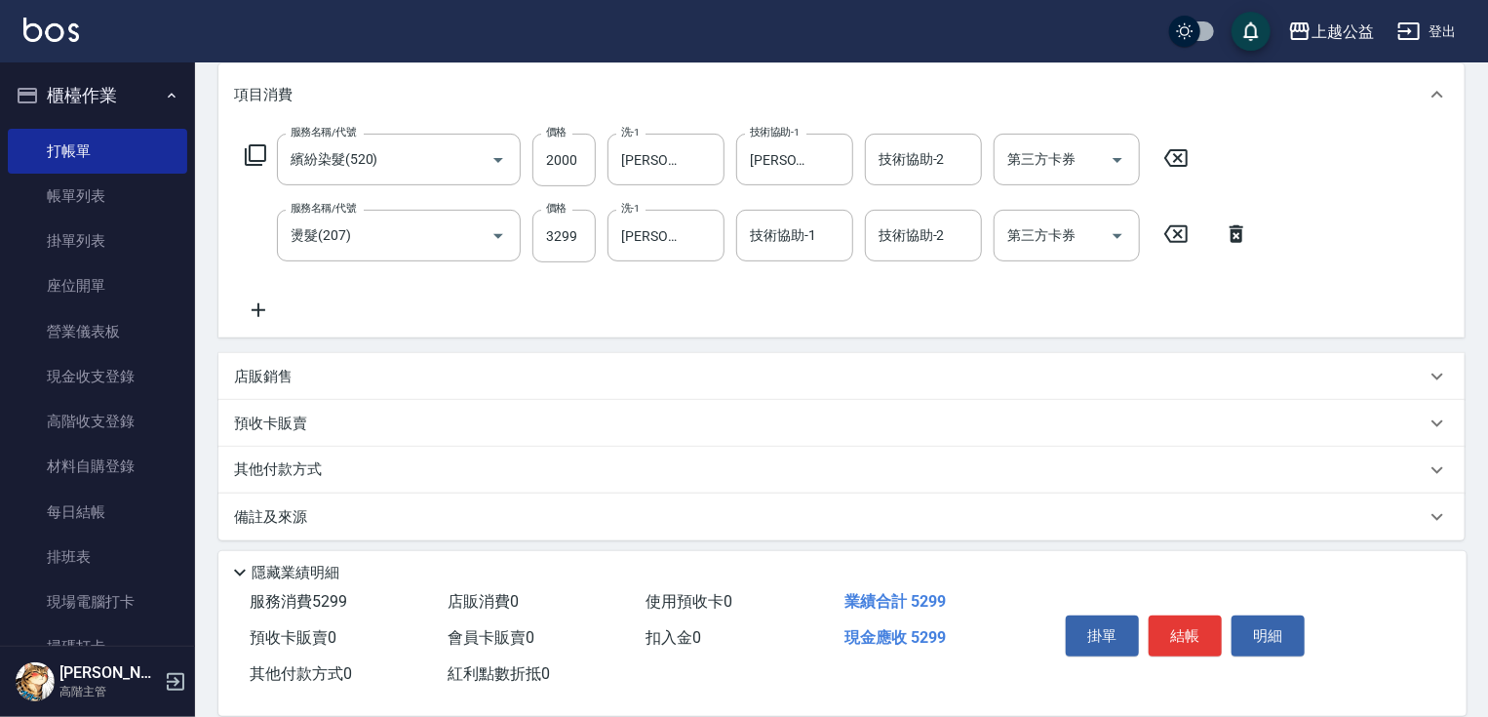
scroll to position [265, 0]
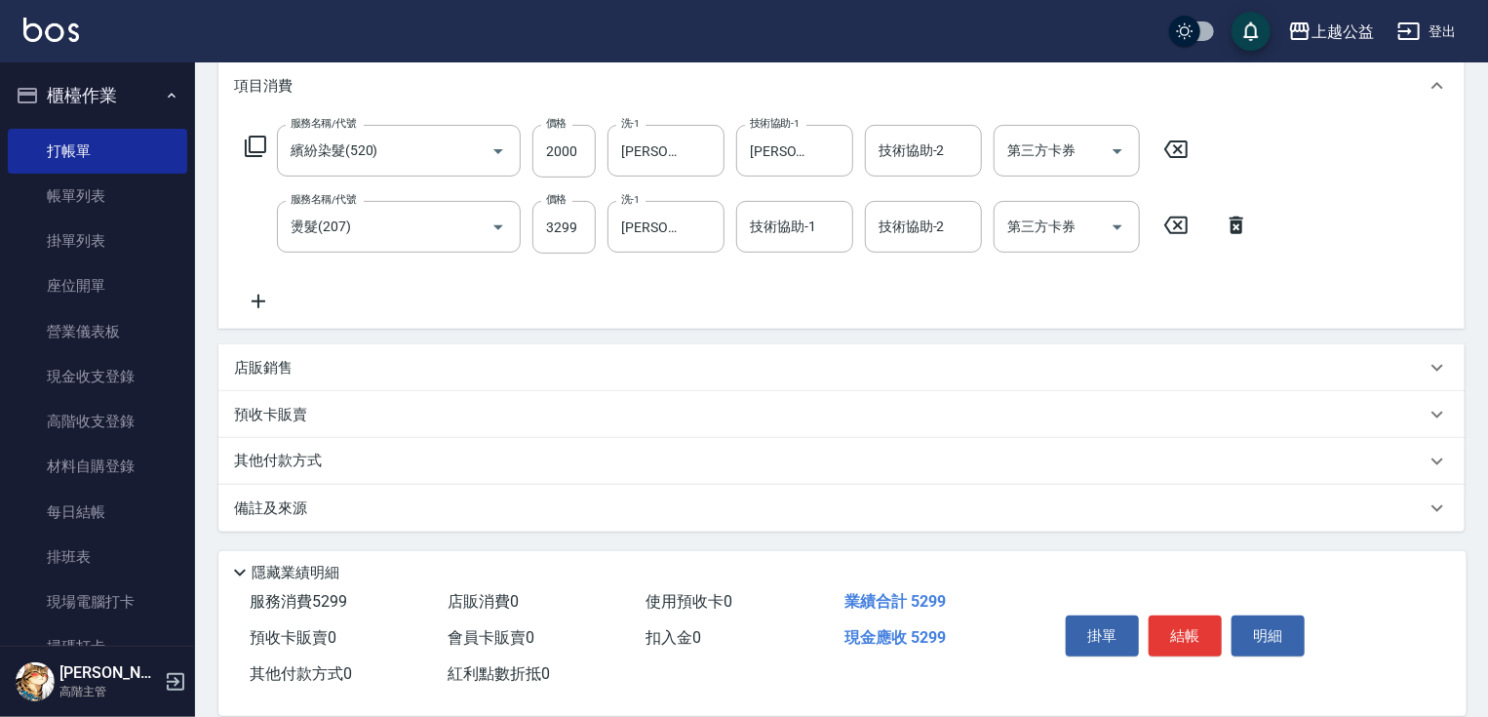
drag, startPoint x: 410, startPoint y: 418, endPoint x: 303, endPoint y: 297, distance: 161.0
click at [261, 298] on icon at bounding box center [258, 301] width 49 height 23
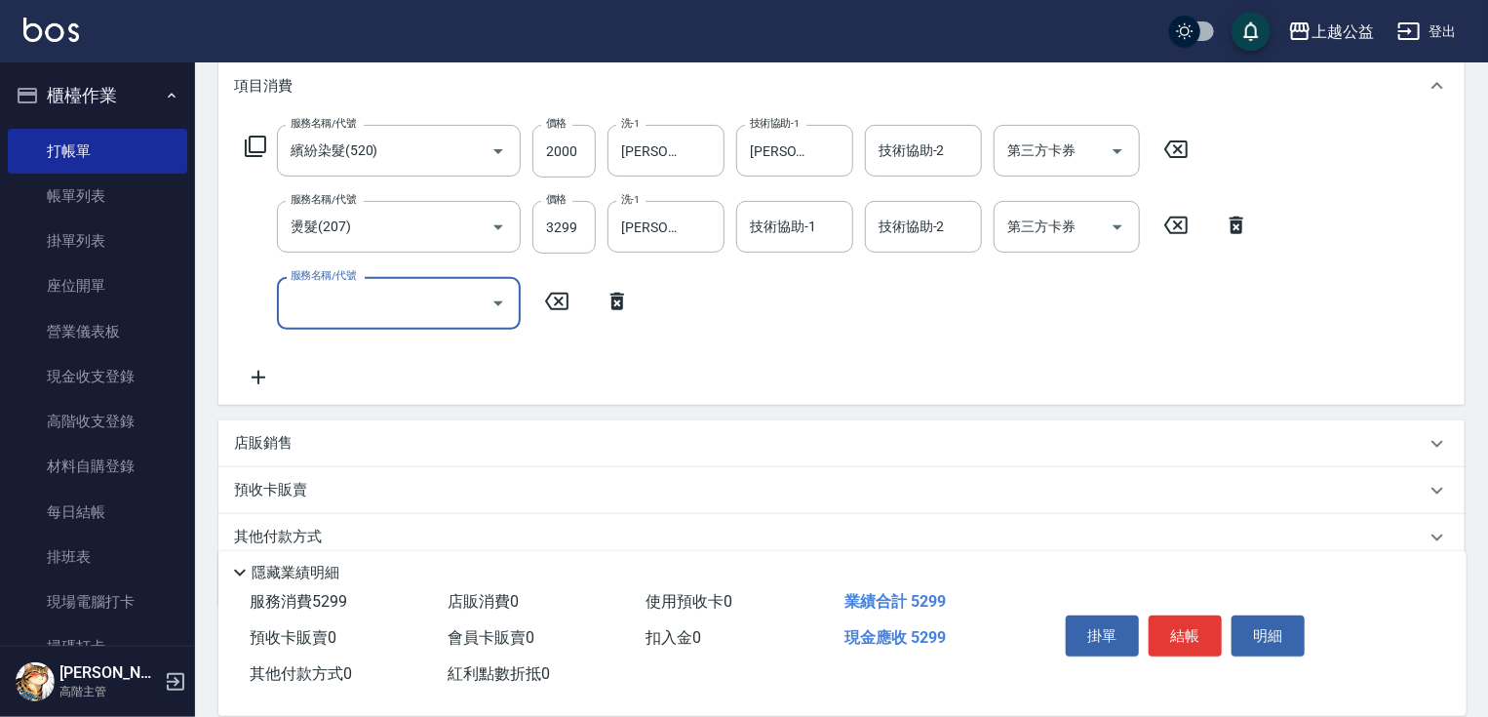
click at [298, 293] on input "服務名稱/代號" at bounding box center [384, 303] width 197 height 34
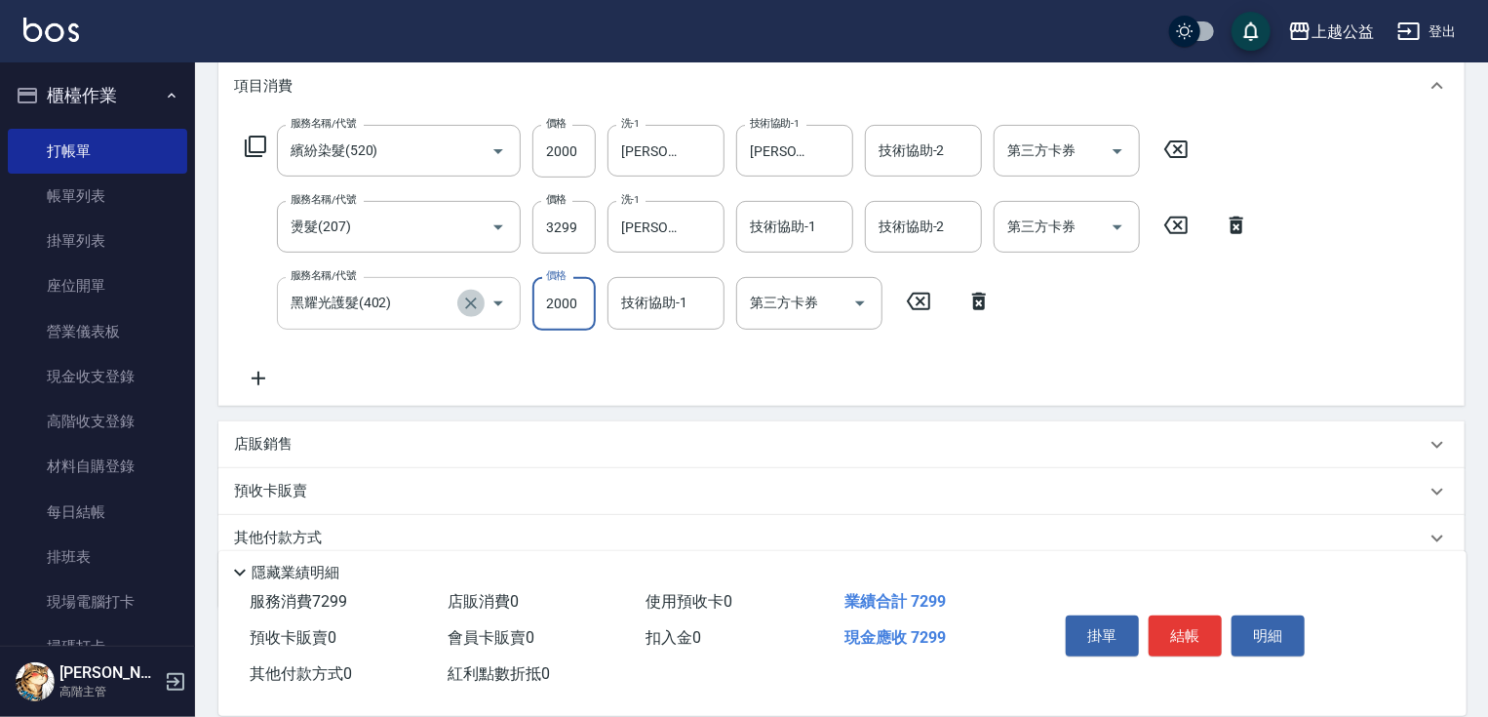
click at [468, 303] on icon "Clear" at bounding box center [471, 303] width 20 height 20
type input "黑耀光護髮(402)"
click at [476, 302] on icon "Clear" at bounding box center [471, 303] width 20 height 20
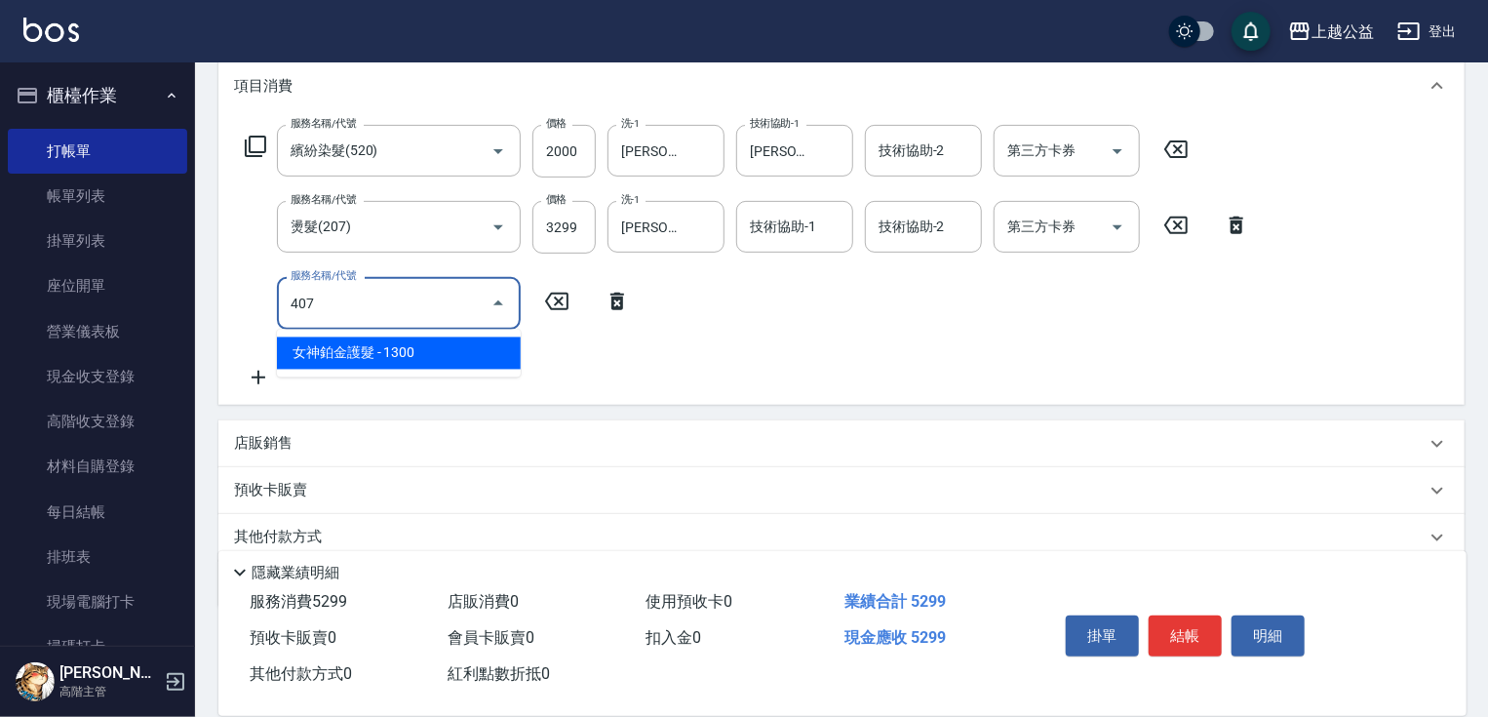
type input "女神鉑金護髮(407)"
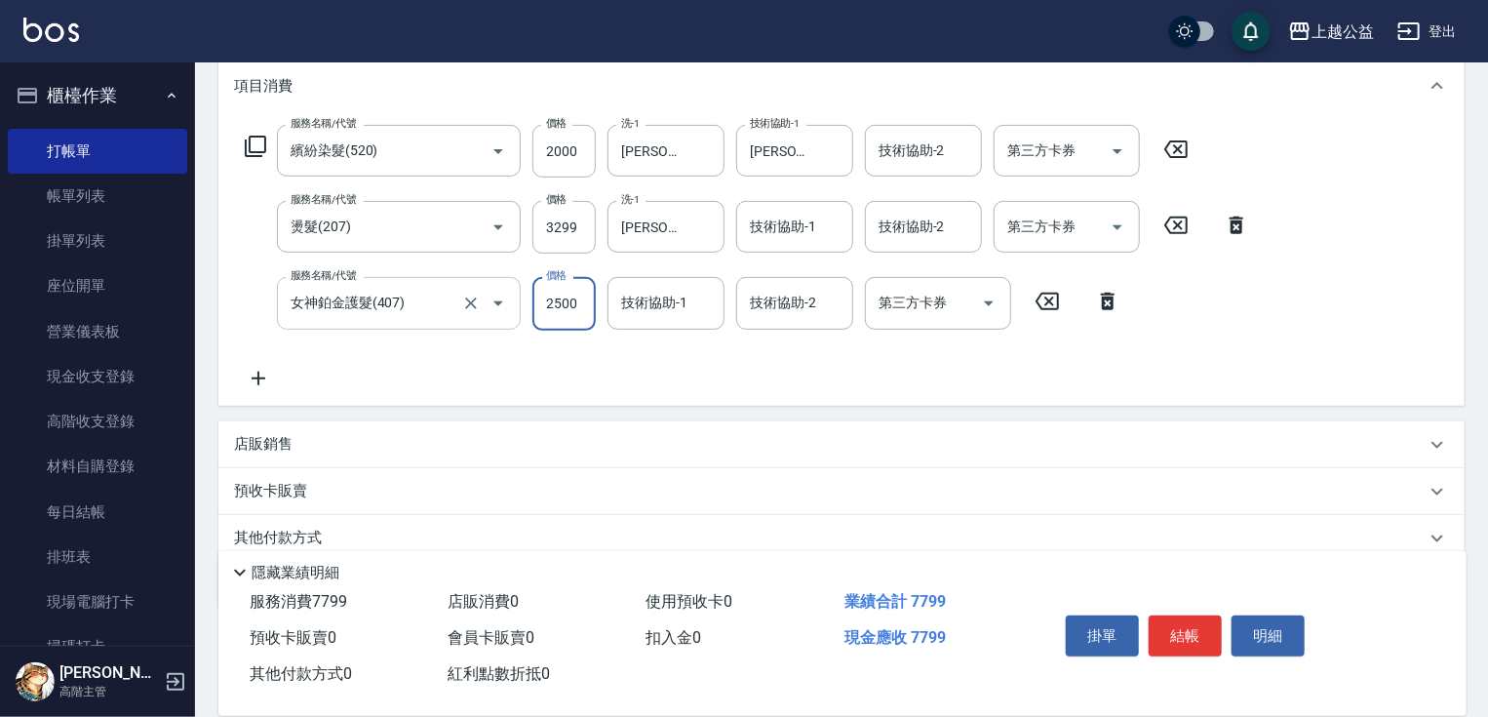
type input "2500"
type input "[PERSON_NAME]-31"
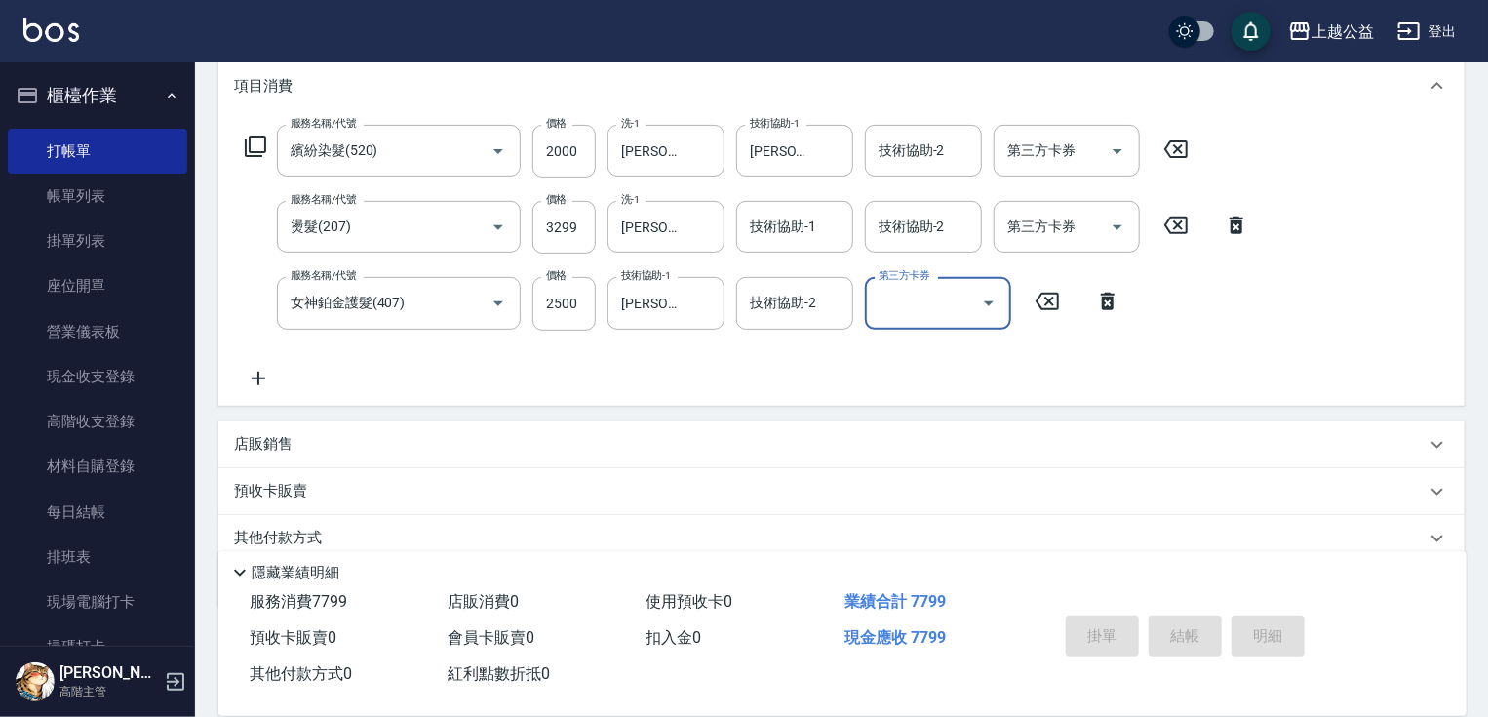
type input "[DATE] 21:21"
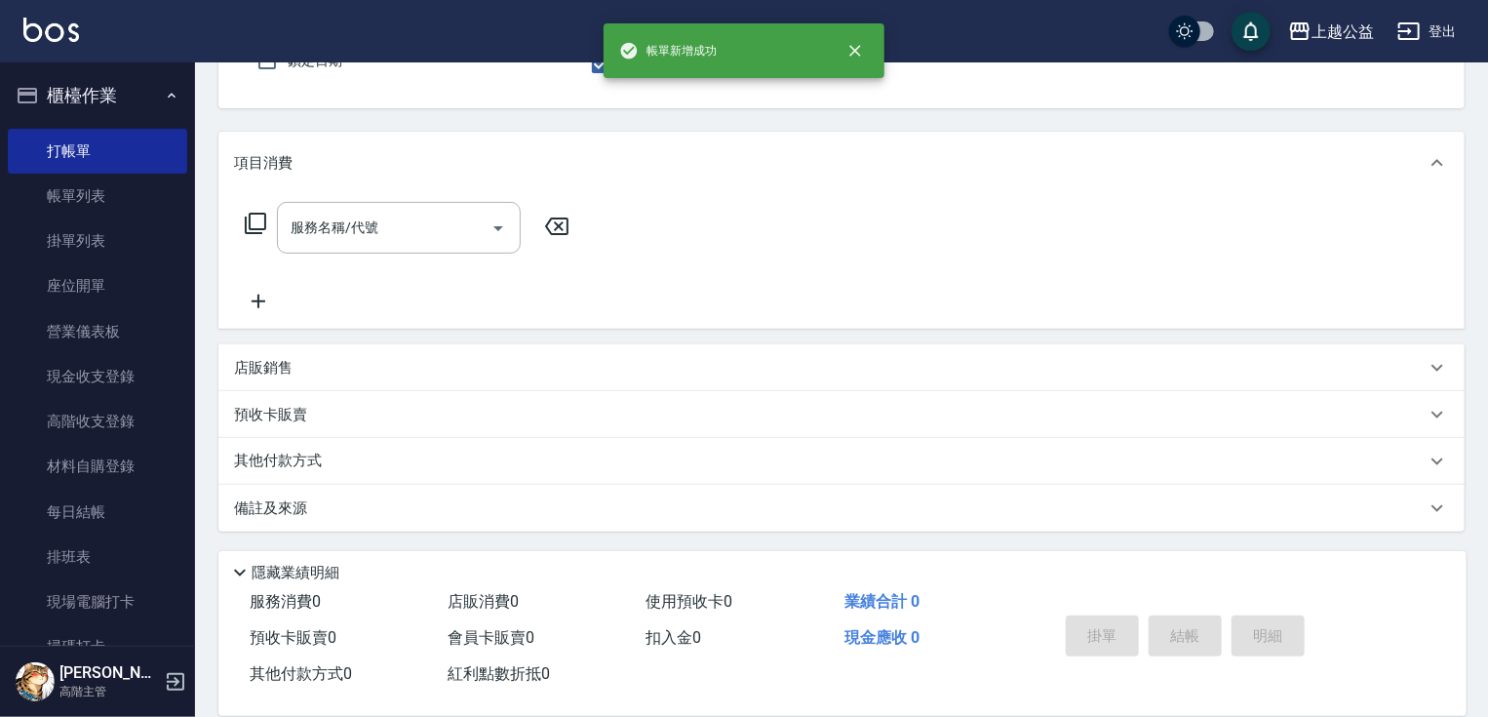
scroll to position [187, 0]
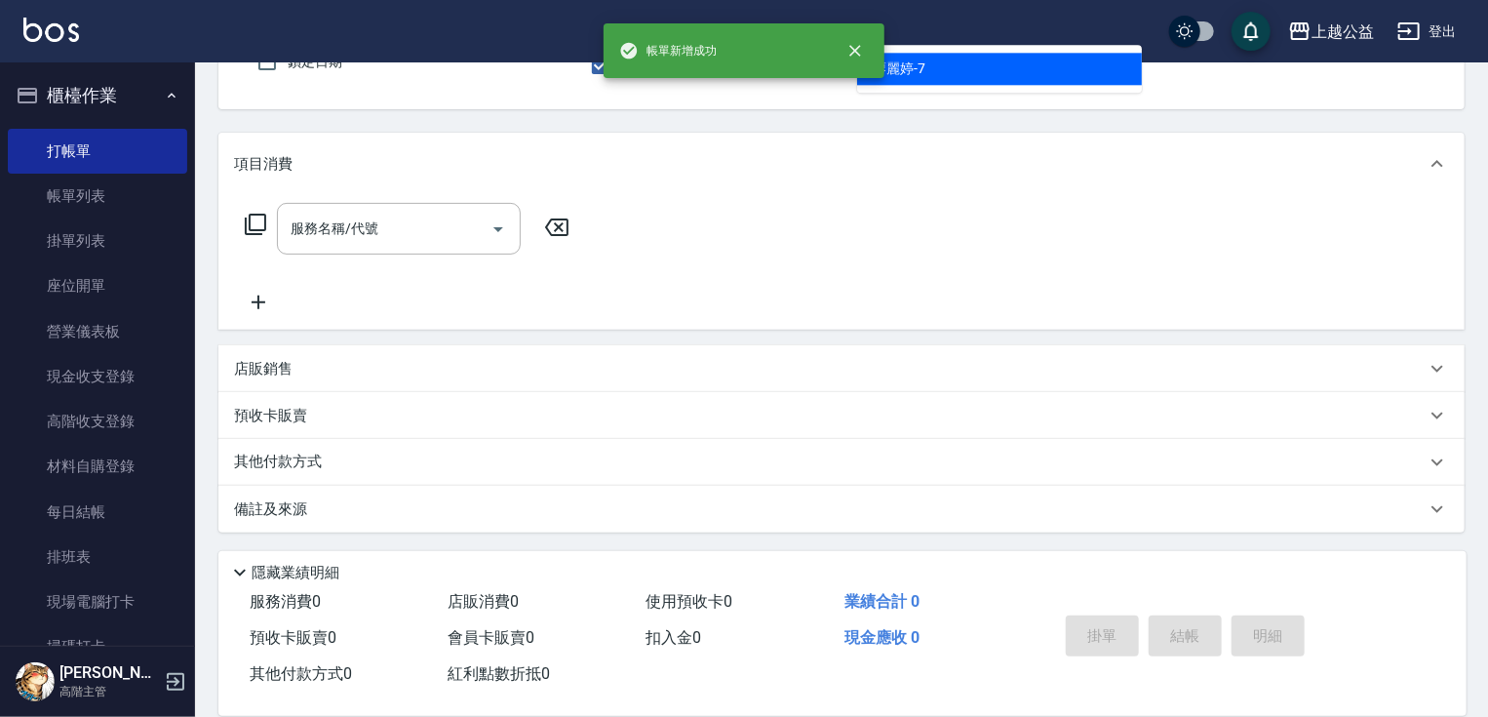
type input "[PERSON_NAME]-7"
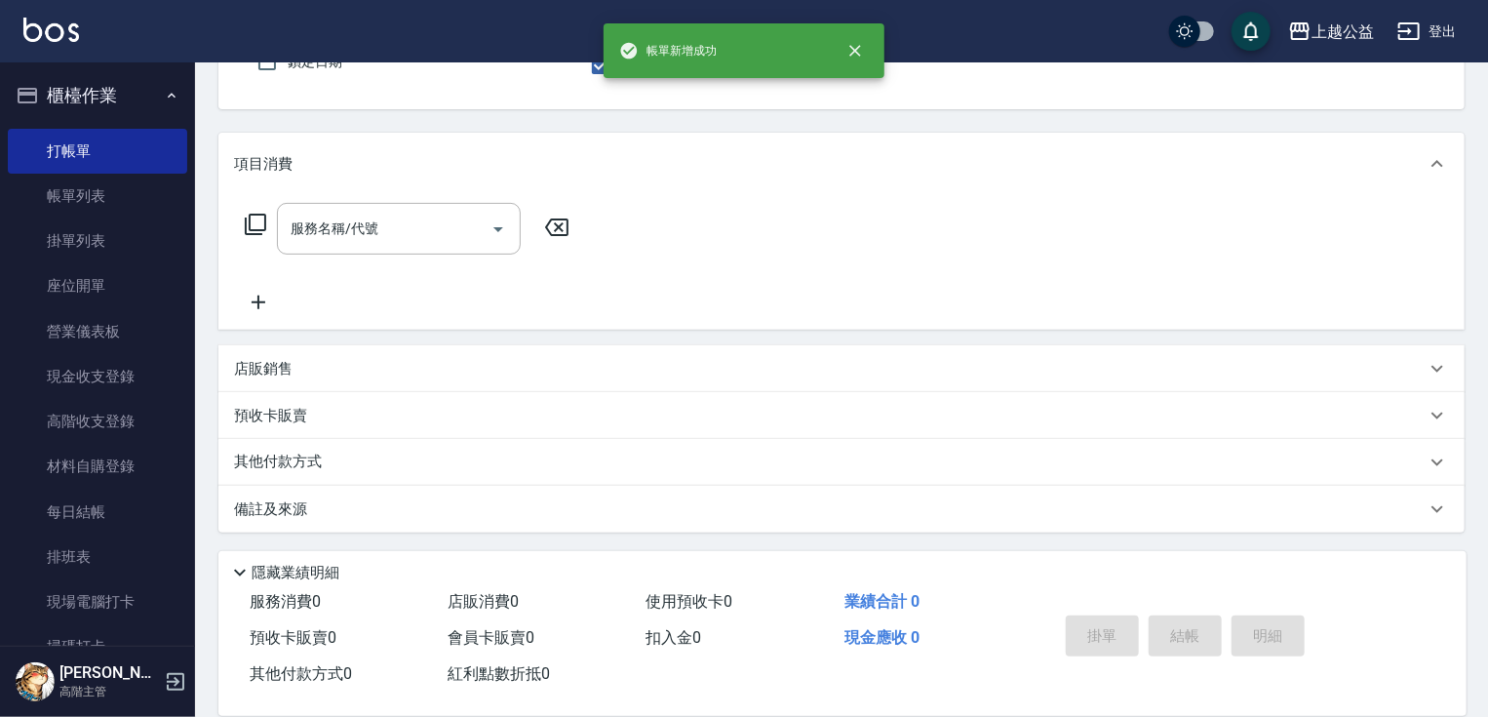
scroll to position [179, 0]
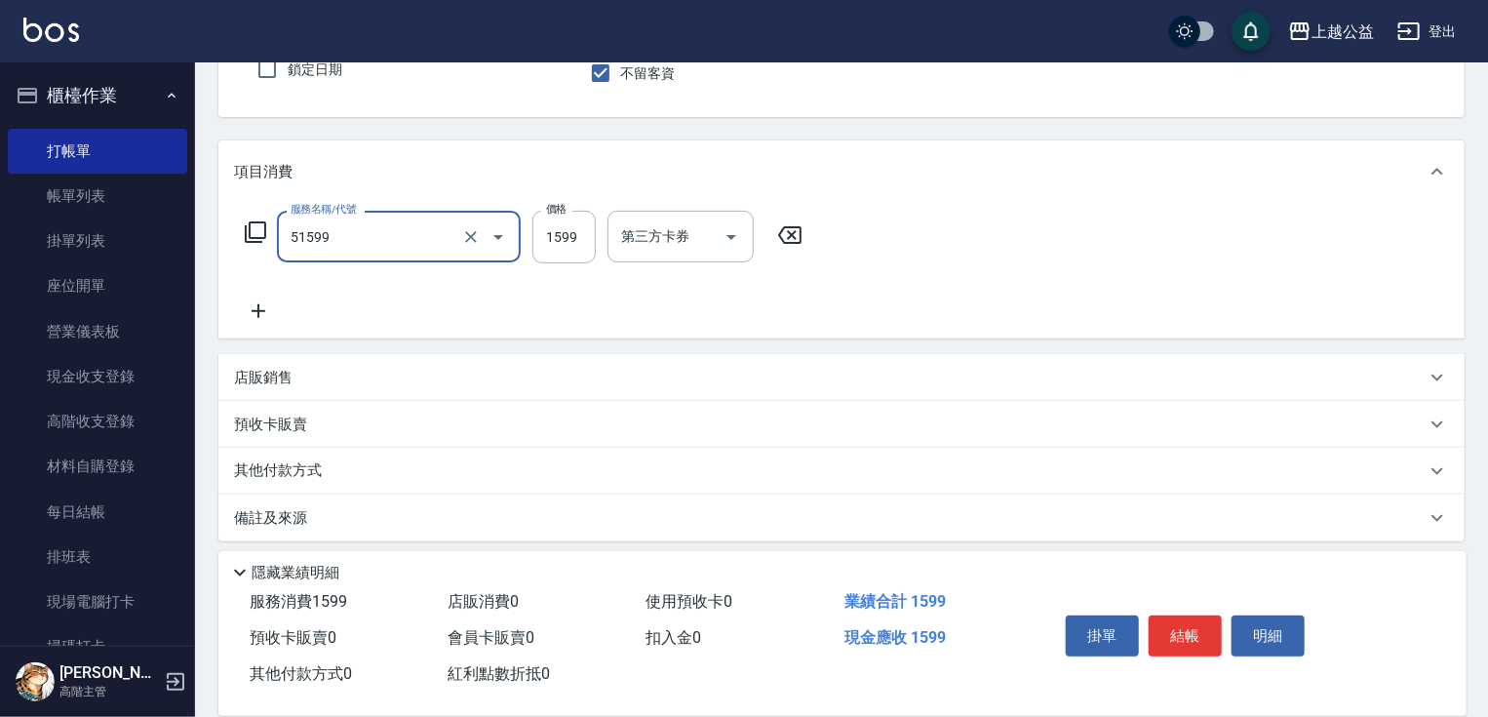
type input "染髮套餐(51599)"
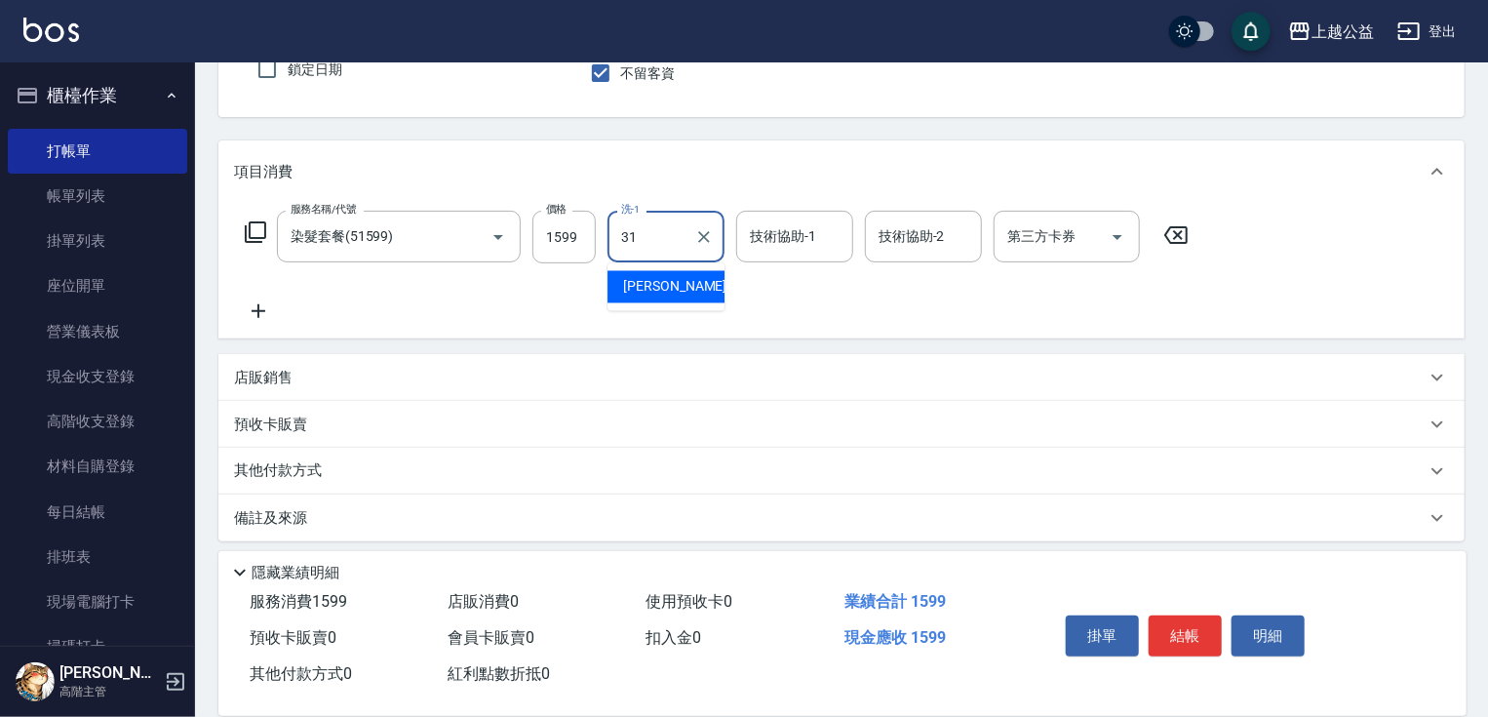
type input "[PERSON_NAME]-31"
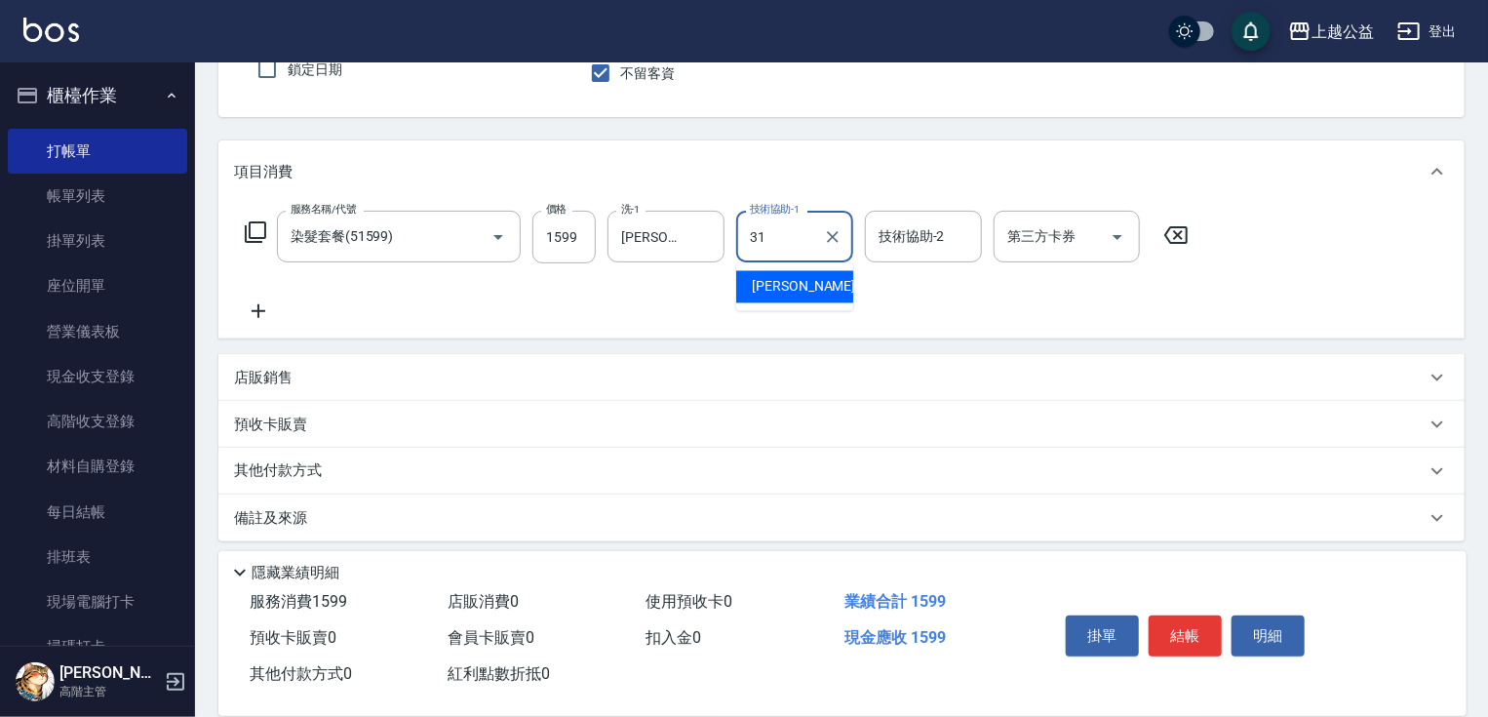
type input "[PERSON_NAME]-31"
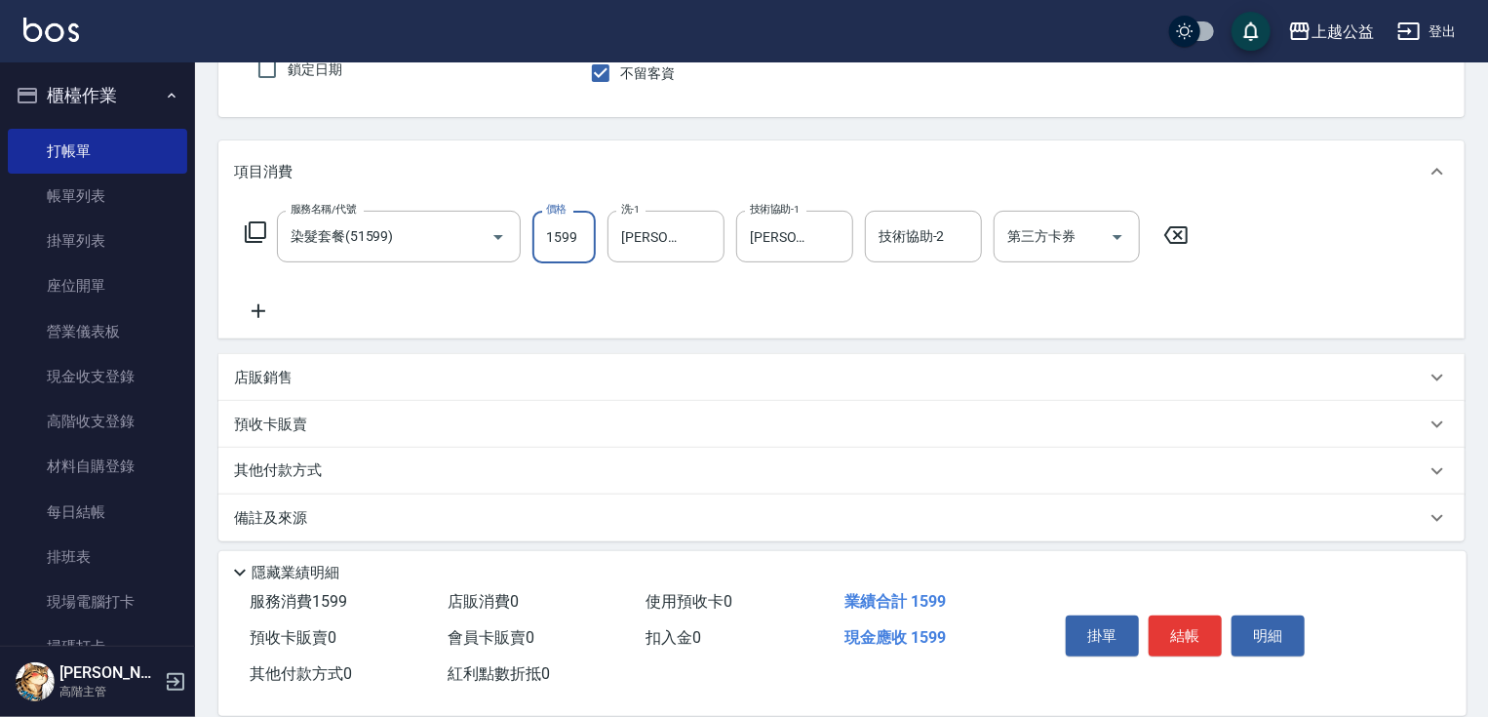
click at [568, 223] on input "1599" at bounding box center [563, 237] width 63 height 53
type input "1899"
click at [250, 306] on icon at bounding box center [258, 310] width 49 height 23
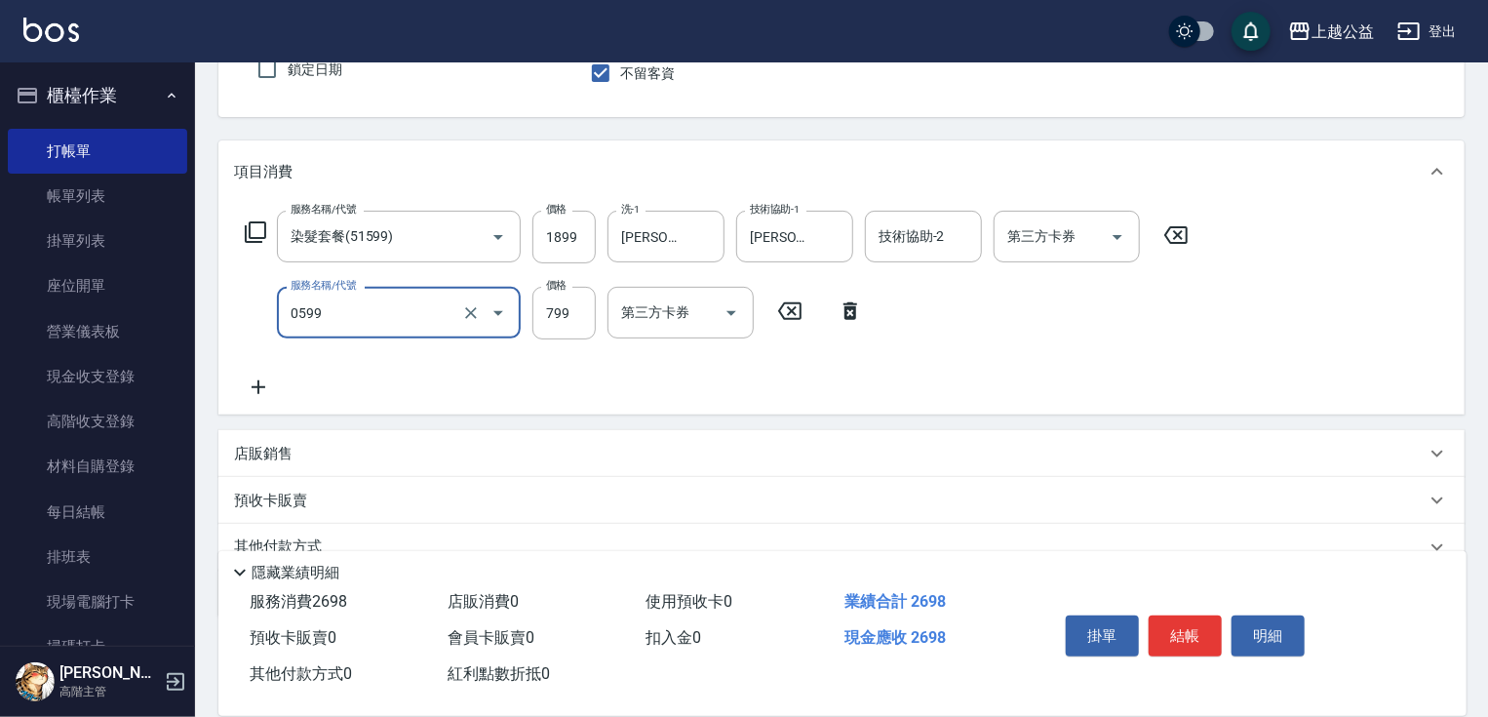
type input "精油SPA(0599)"
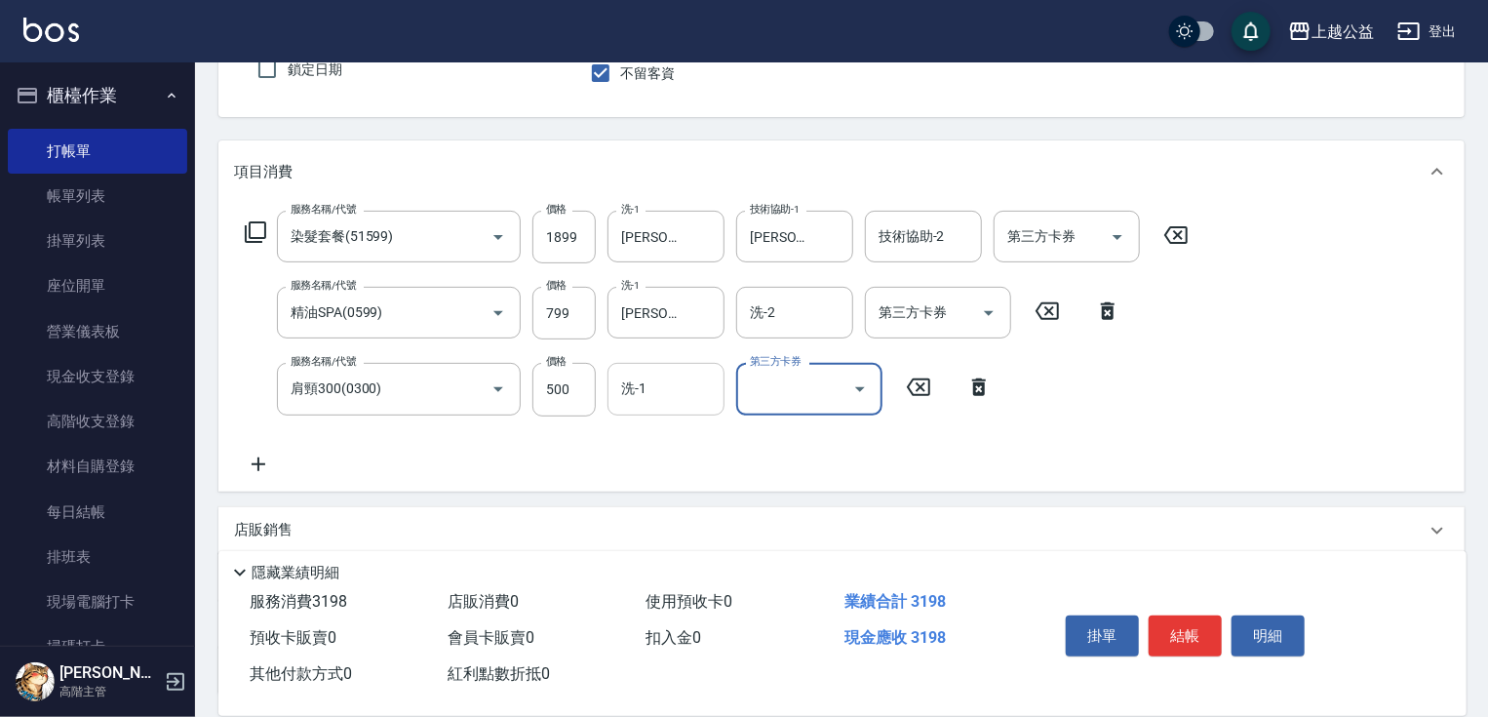
click at [674, 383] on input "洗-1" at bounding box center [665, 388] width 99 height 34
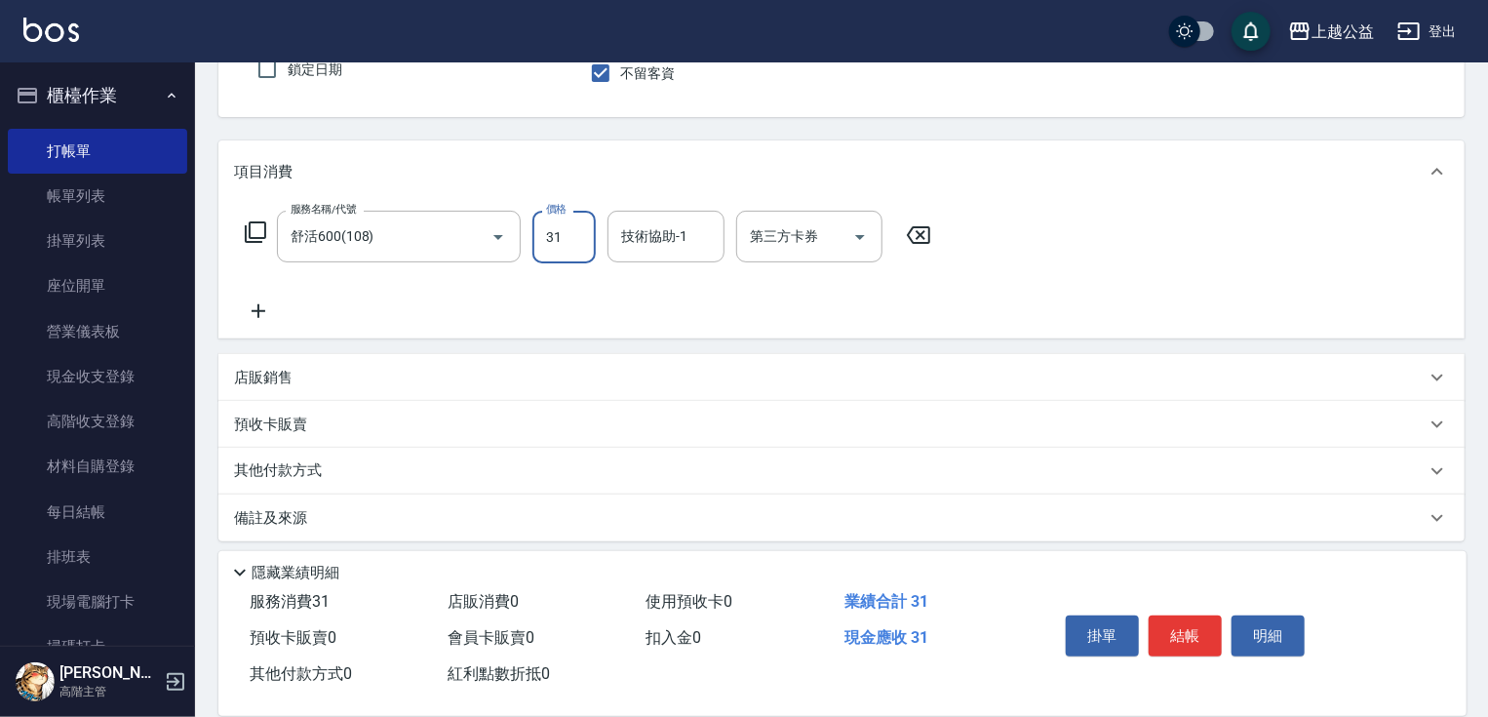
click at [562, 246] on input "31" at bounding box center [563, 237] width 63 height 53
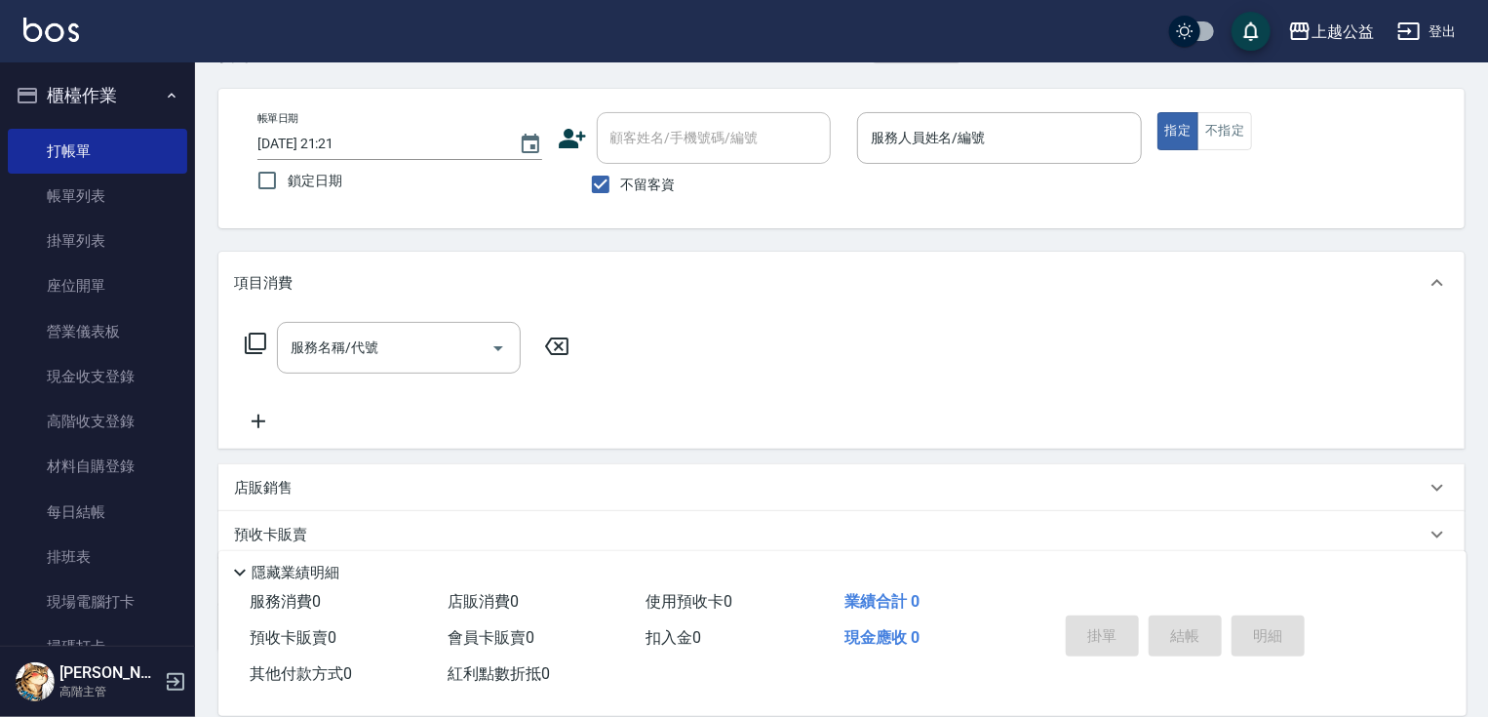
scroll to position [0, 0]
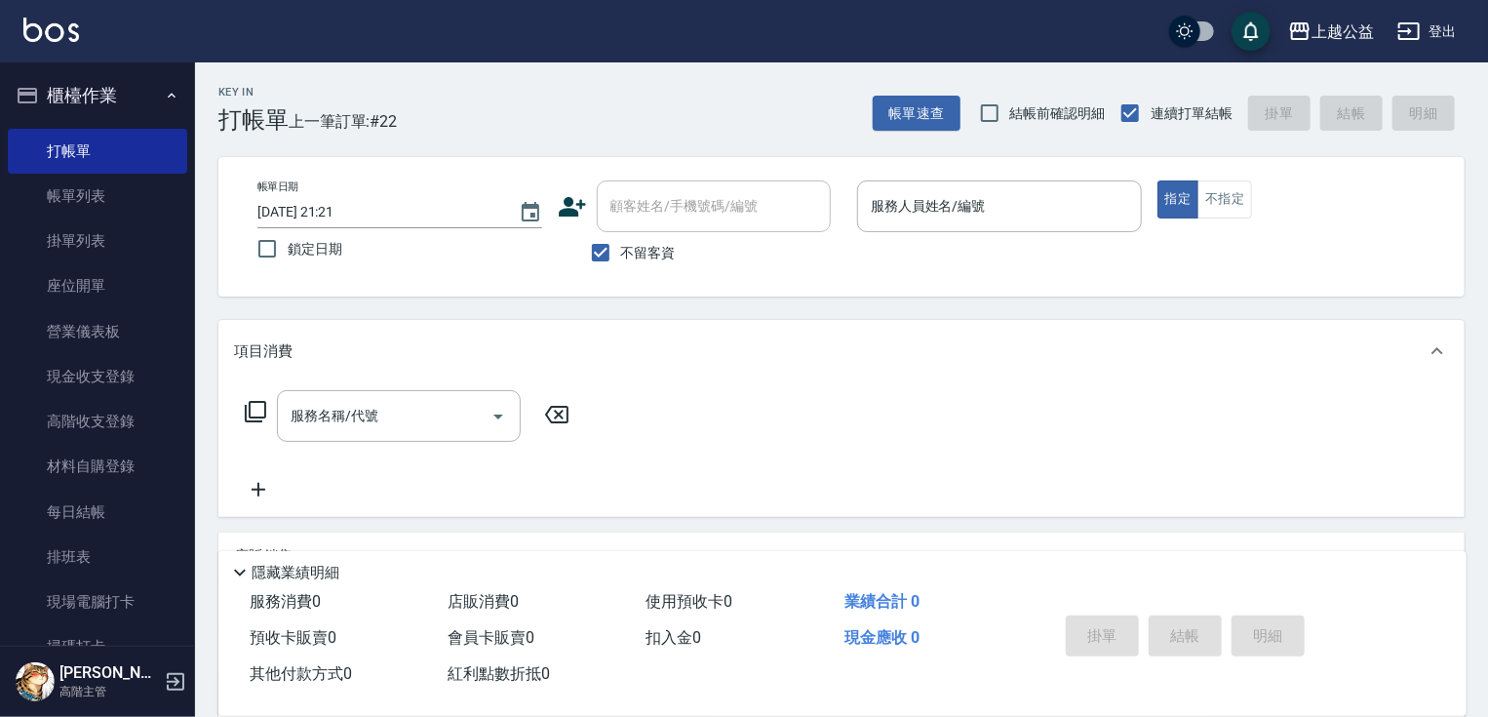
drag, startPoint x: 806, startPoint y: 559, endPoint x: 800, endPoint y: 527, distance: 32.7
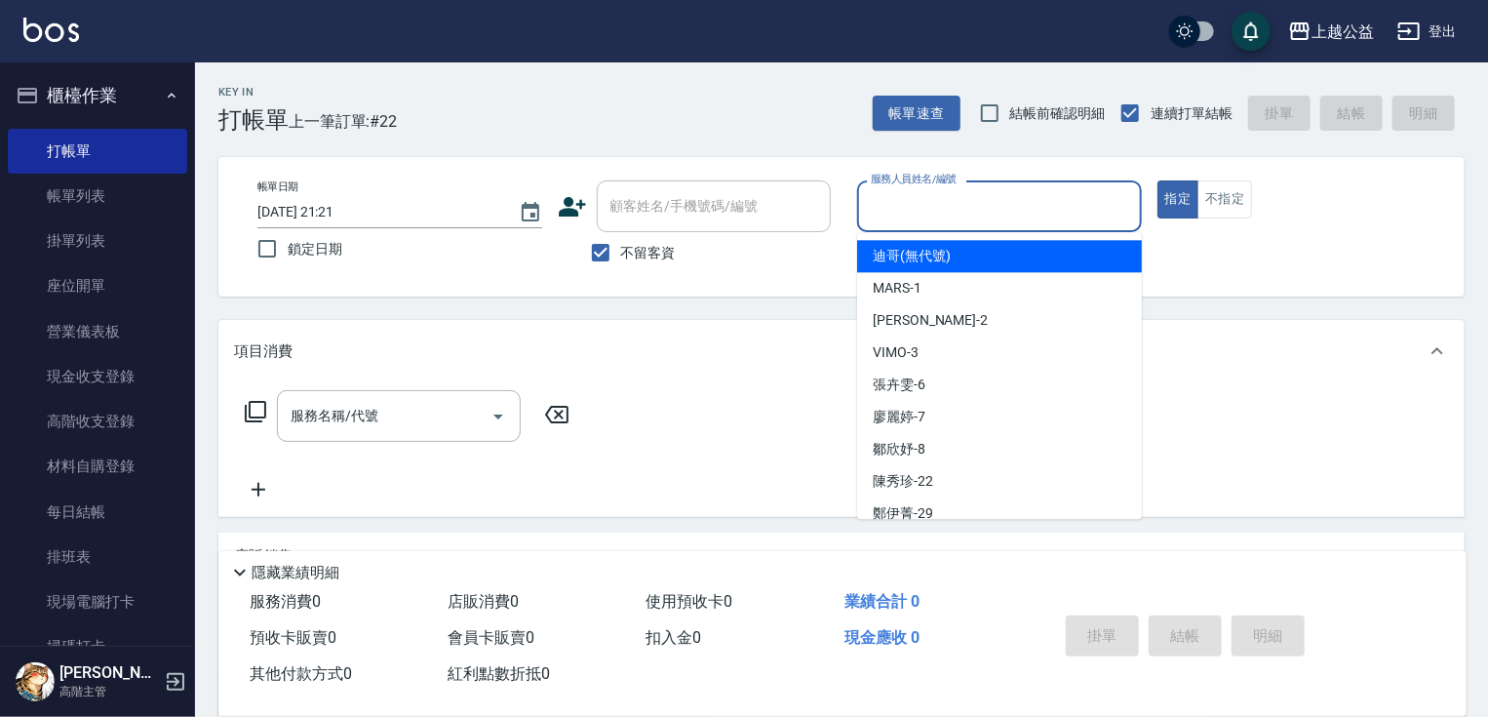
click at [923, 215] on input "服務人員姓名/編號" at bounding box center [999, 206] width 267 height 34
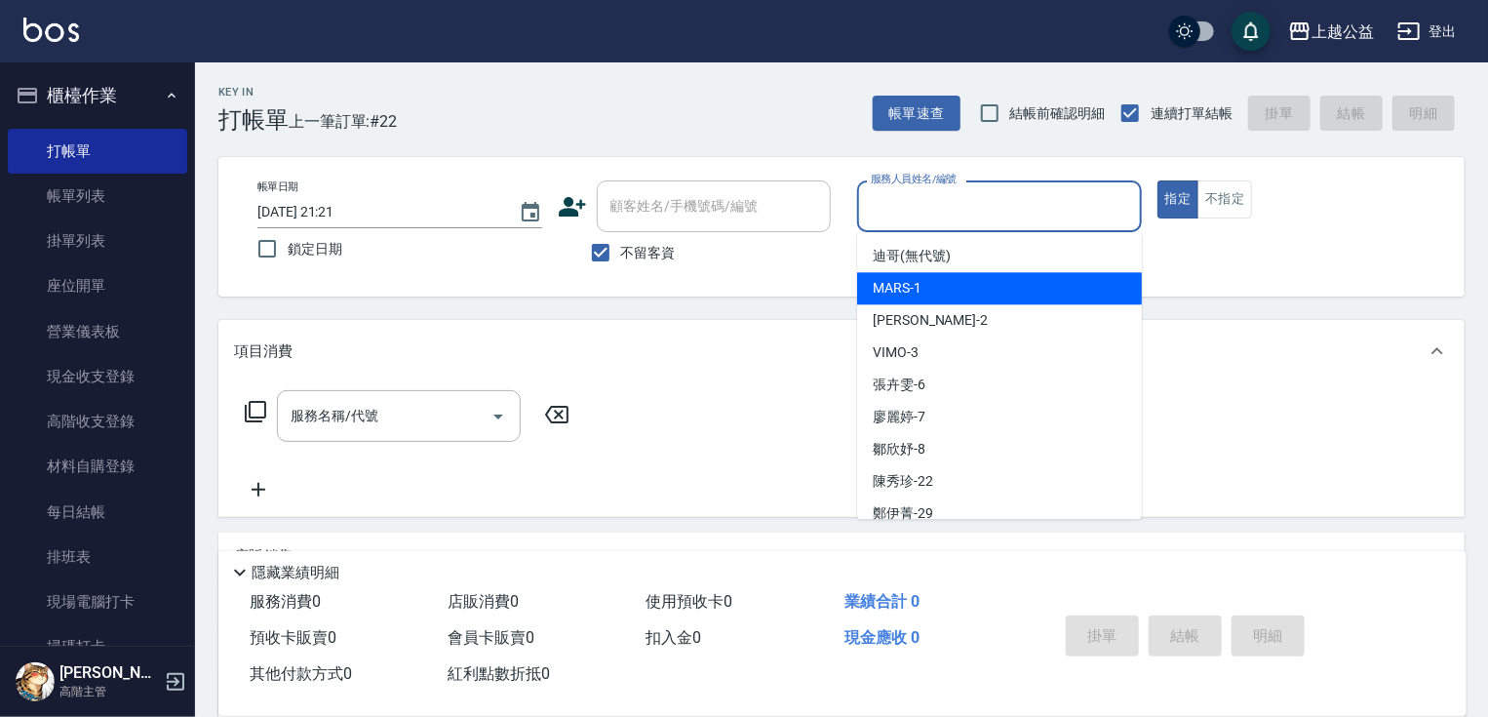
click at [673, 251] on span "不留客資" at bounding box center [648, 253] width 55 height 20
click at [621, 251] on input "不留客資" at bounding box center [600, 252] width 41 height 41
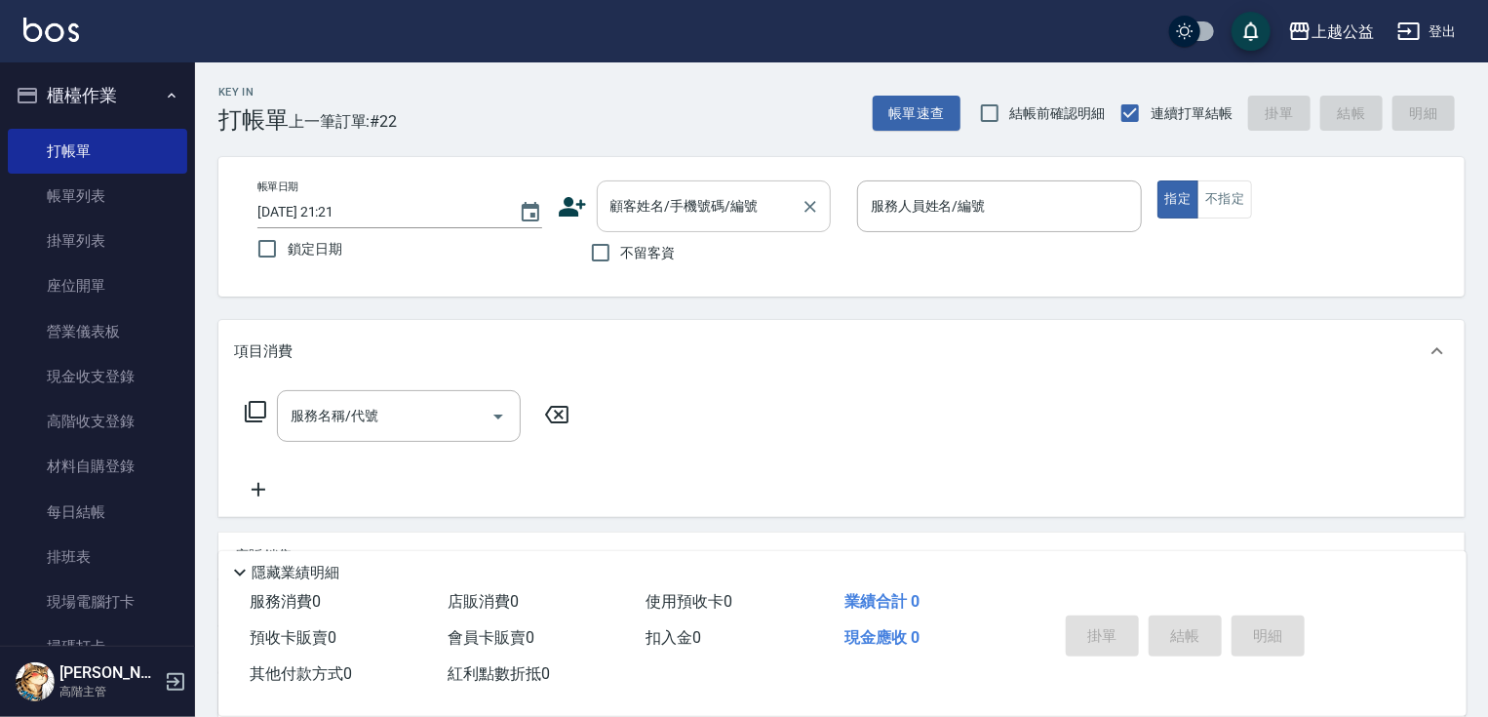
click at [675, 219] on input "顧客姓名/手機號碼/編號" at bounding box center [698, 206] width 187 height 34
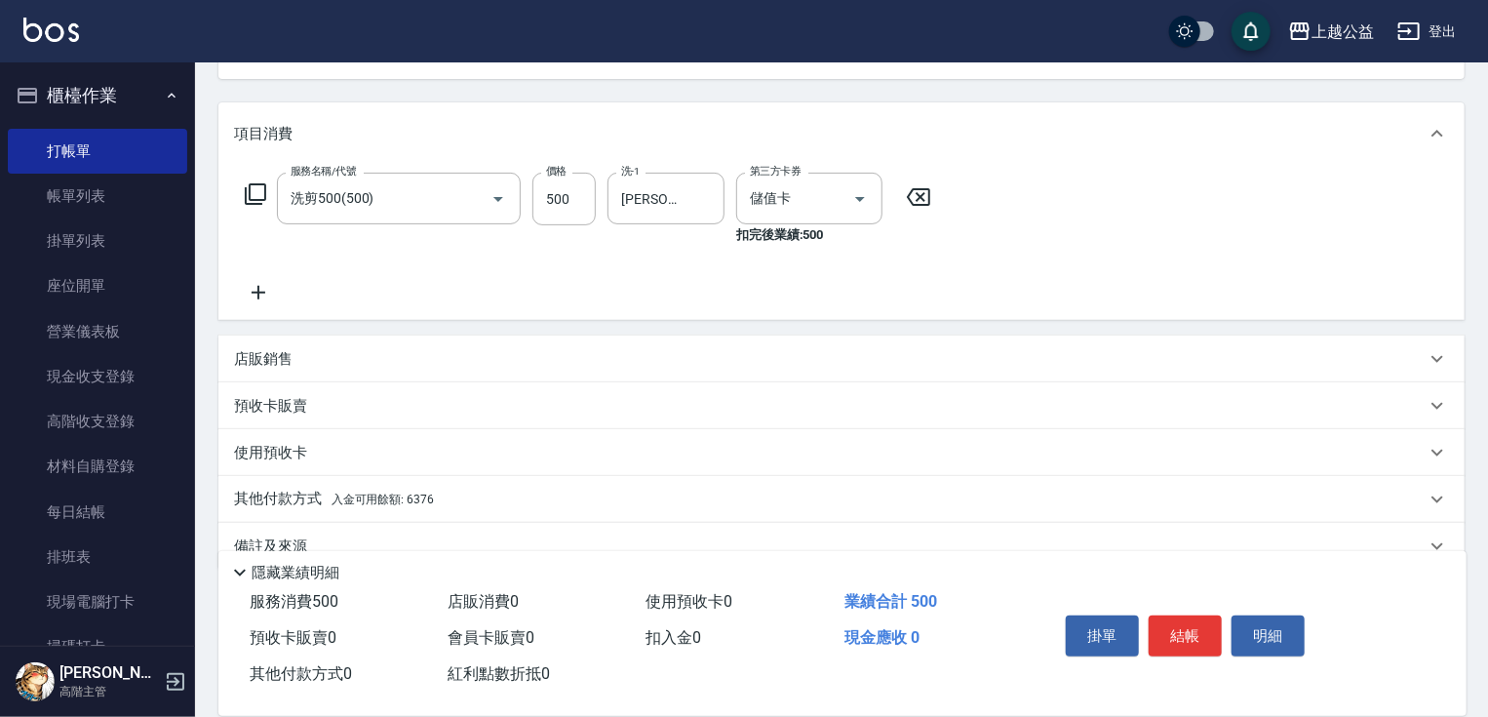
scroll to position [255, 0]
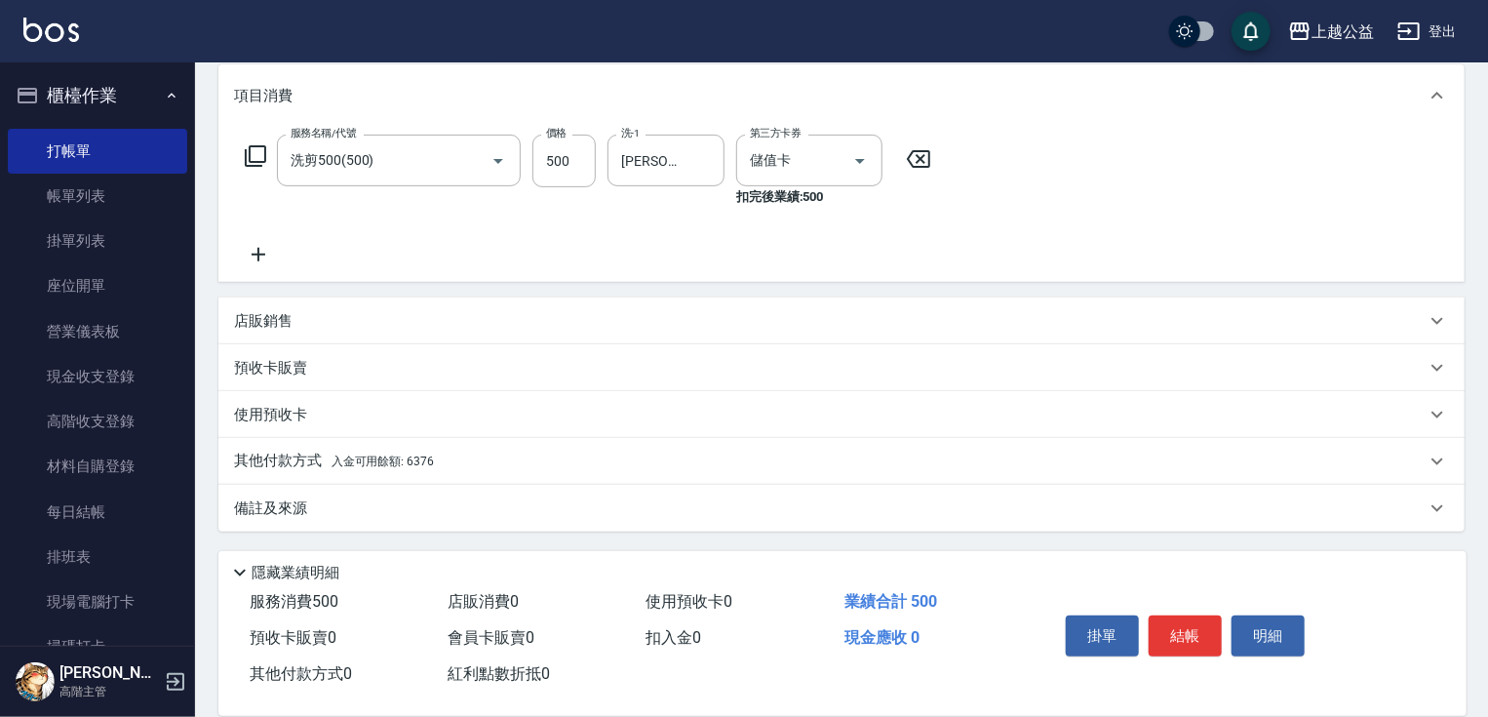
drag, startPoint x: 795, startPoint y: 359, endPoint x: 489, endPoint y: 497, distance: 335.1
click at [369, 464] on span "入金可用餘額: 6376" at bounding box center [383, 461] width 102 height 14
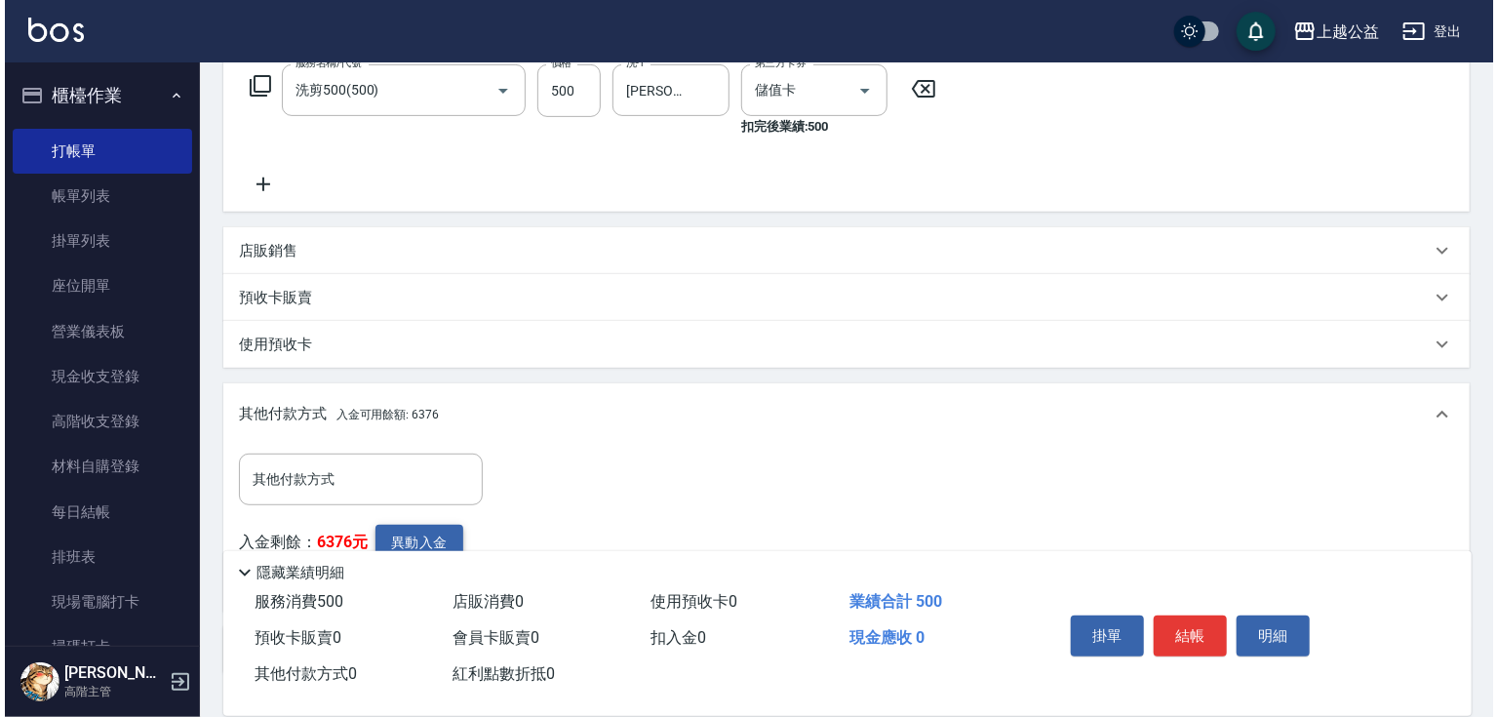
scroll to position [468, 0]
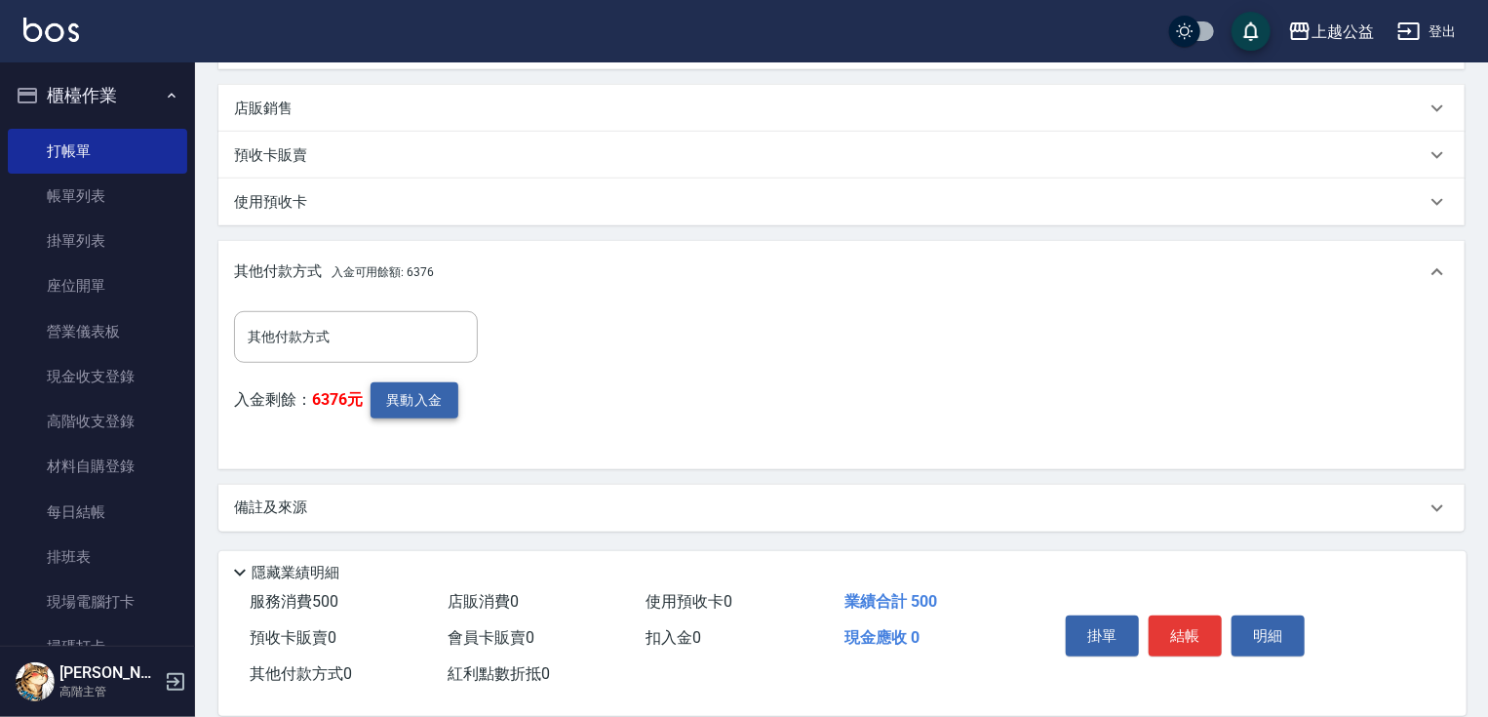
drag, startPoint x: 625, startPoint y: 369, endPoint x: 378, endPoint y: 416, distance: 251.3
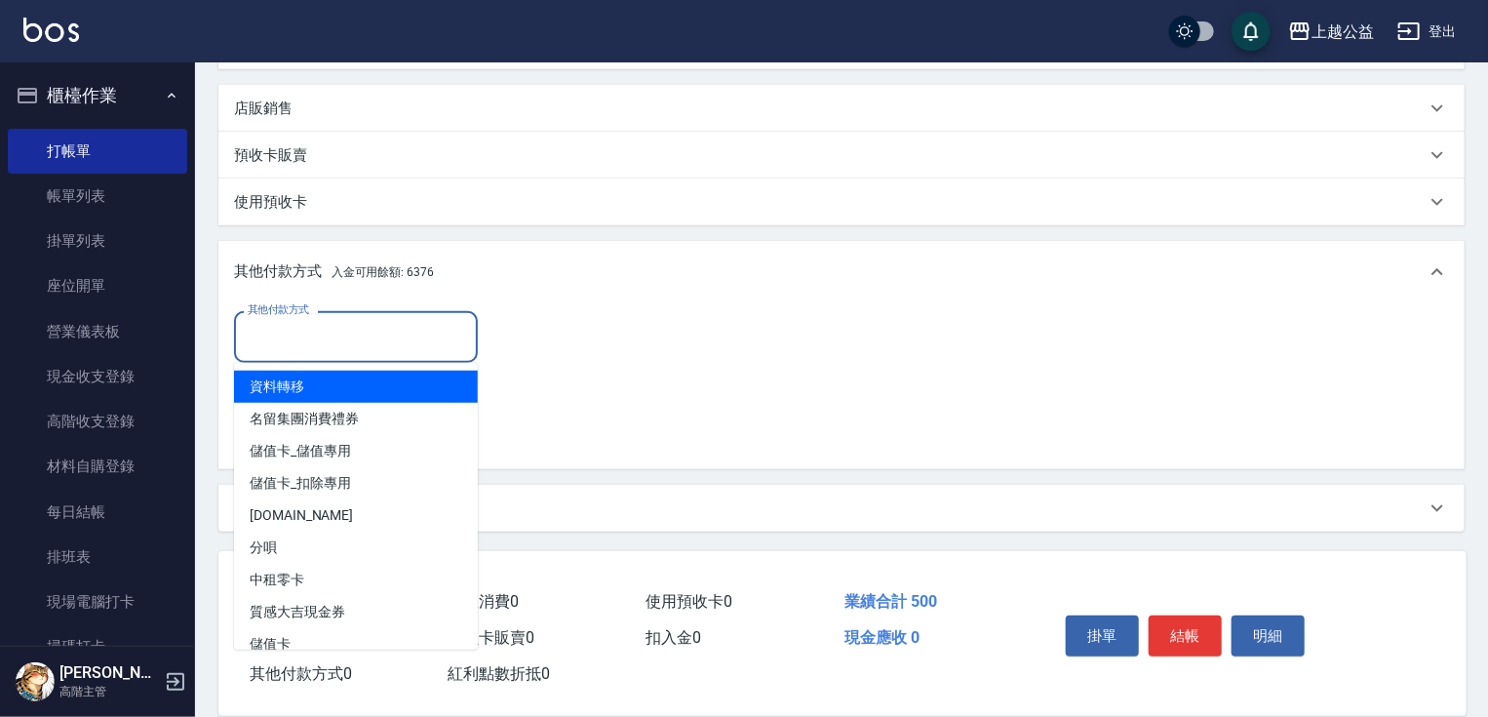
click at [371, 341] on input "其他付款方式" at bounding box center [356, 337] width 226 height 34
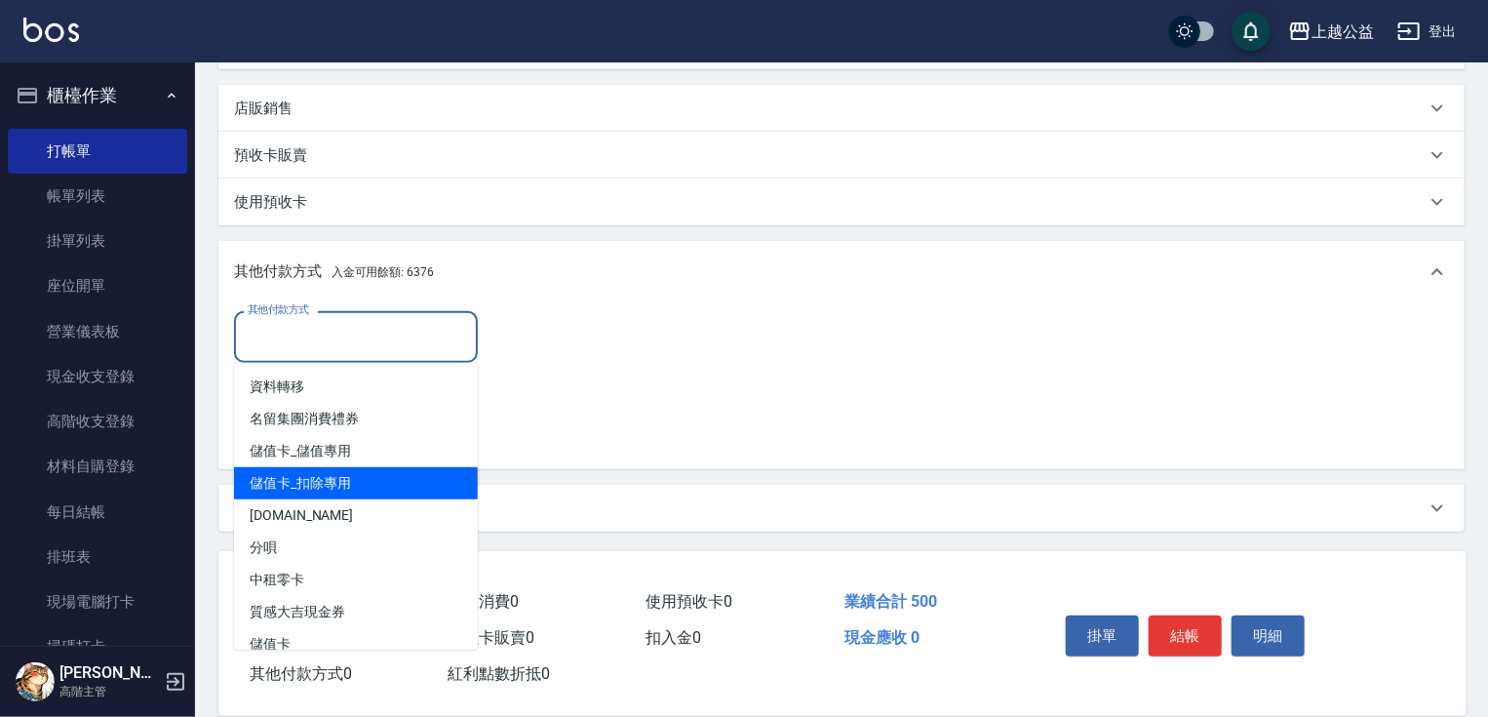
click at [336, 485] on span "儲值卡_扣除專用" at bounding box center [356, 483] width 244 height 32
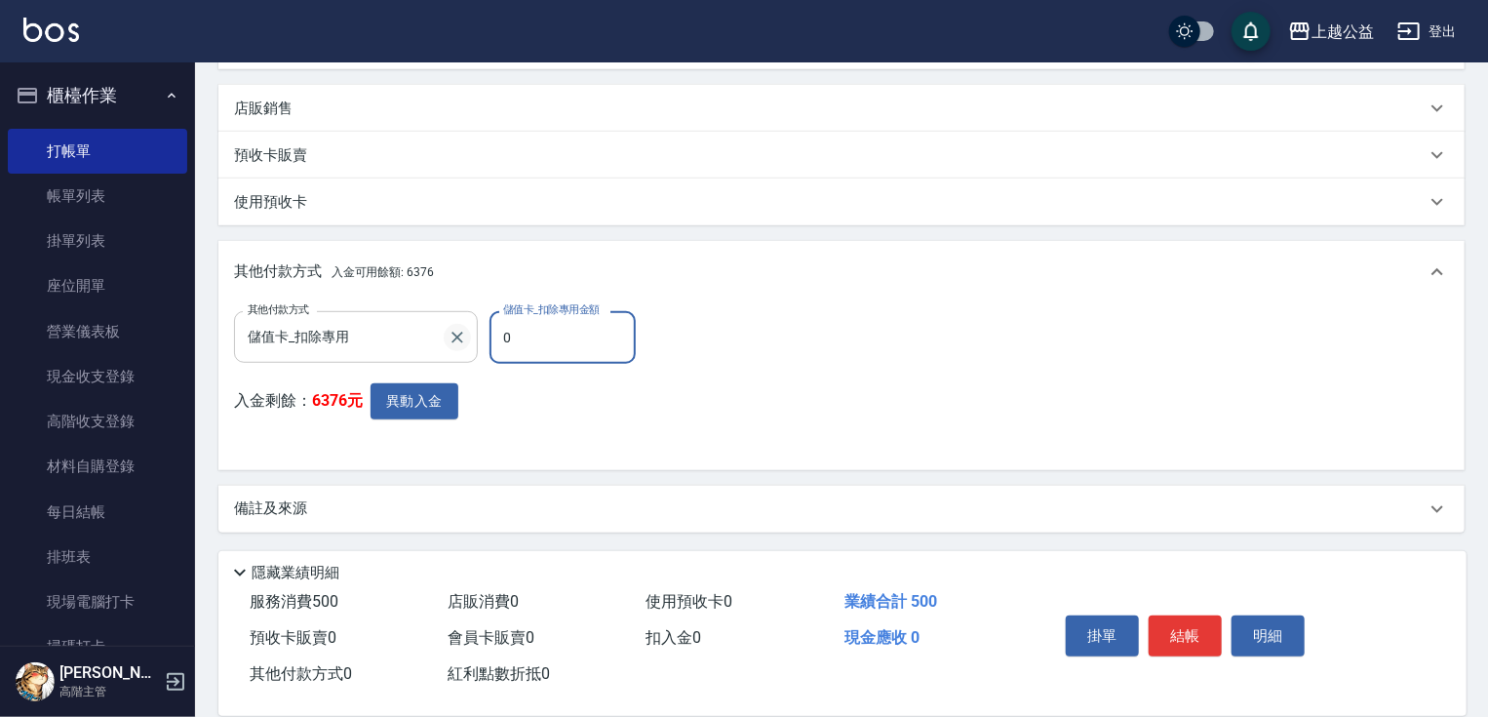
click at [456, 341] on icon "Clear" at bounding box center [458, 338] width 20 height 20
click at [394, 402] on button "異動入金" at bounding box center [415, 400] width 88 height 36
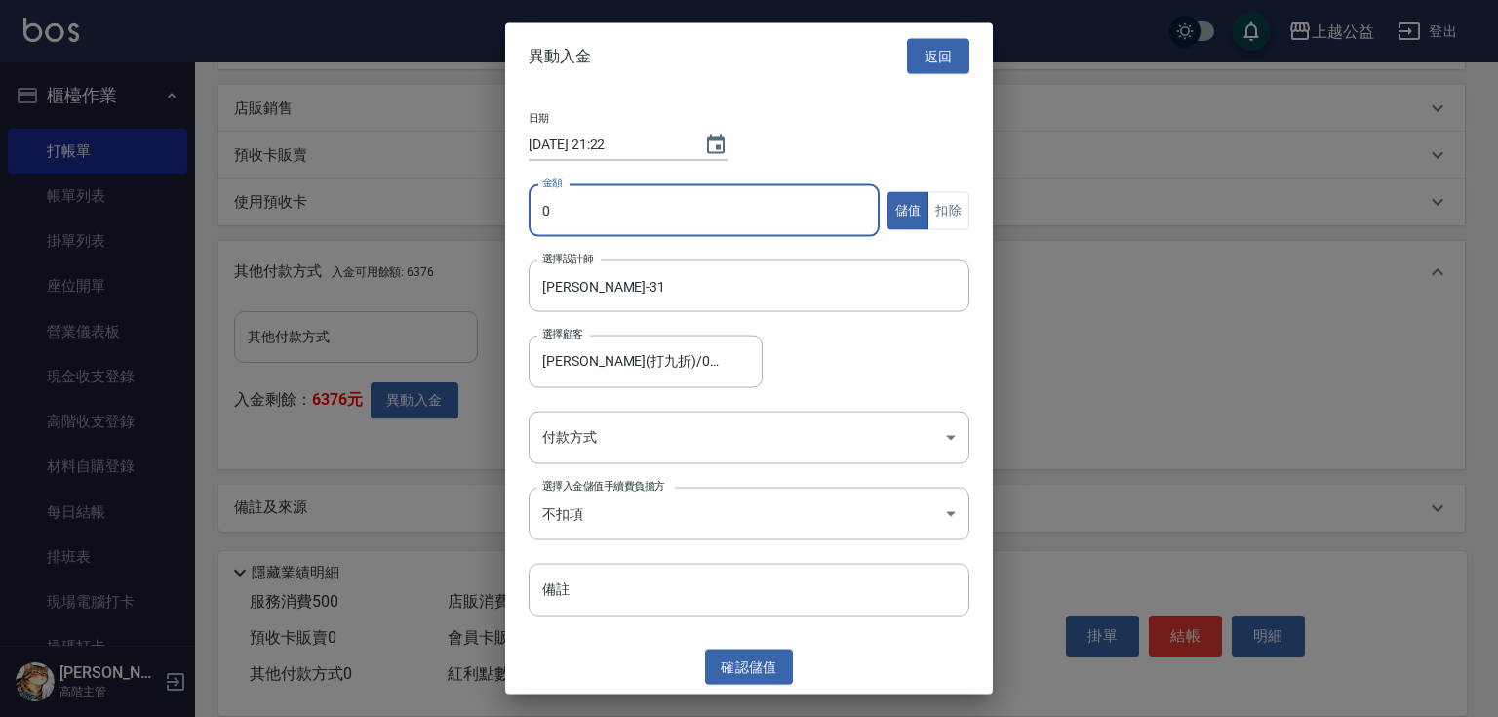
drag, startPoint x: 609, startPoint y: 214, endPoint x: 607, endPoint y: 245, distance: 31.3
click at [608, 213] on input "0" at bounding box center [703, 210] width 351 height 53
click at [948, 211] on button "扣除" at bounding box center [948, 210] width 42 height 38
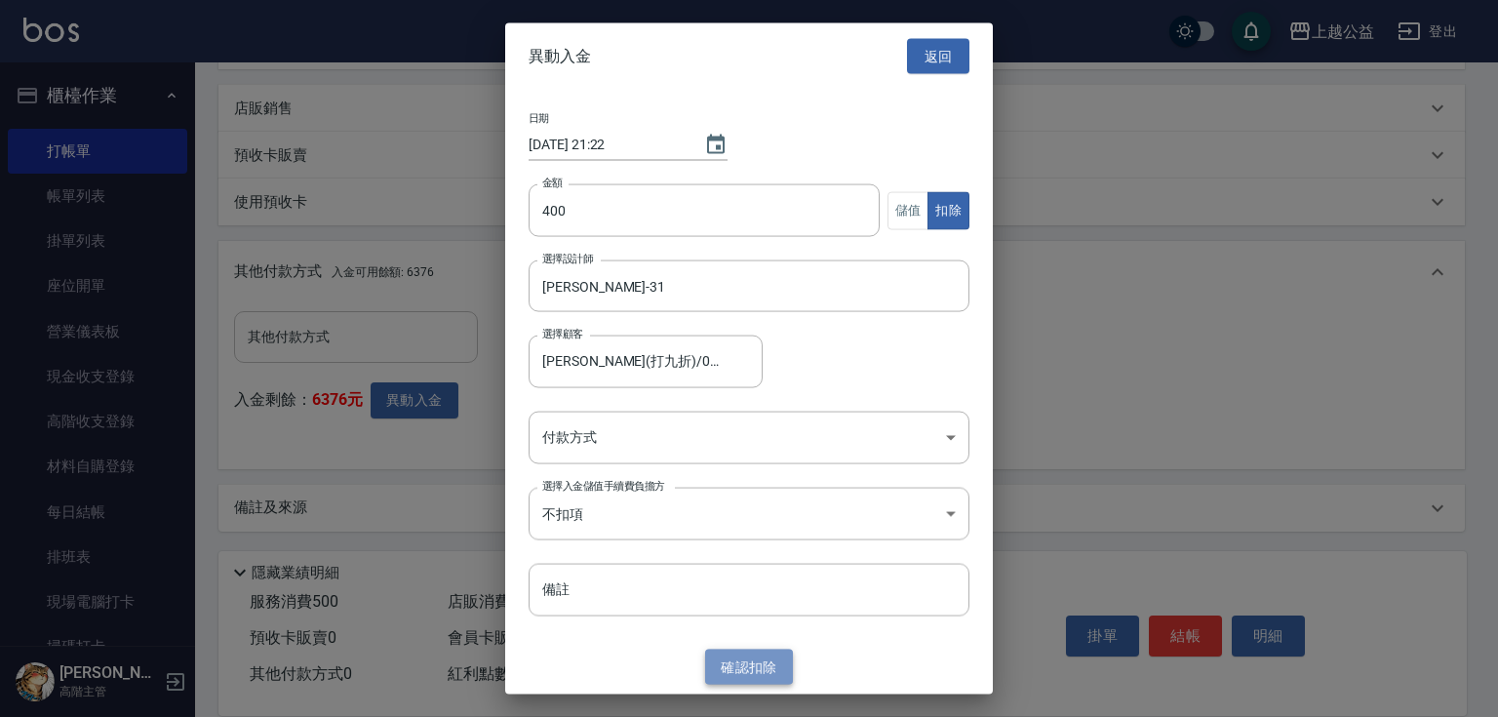
click at [766, 666] on button "確認 扣除" at bounding box center [749, 666] width 88 height 36
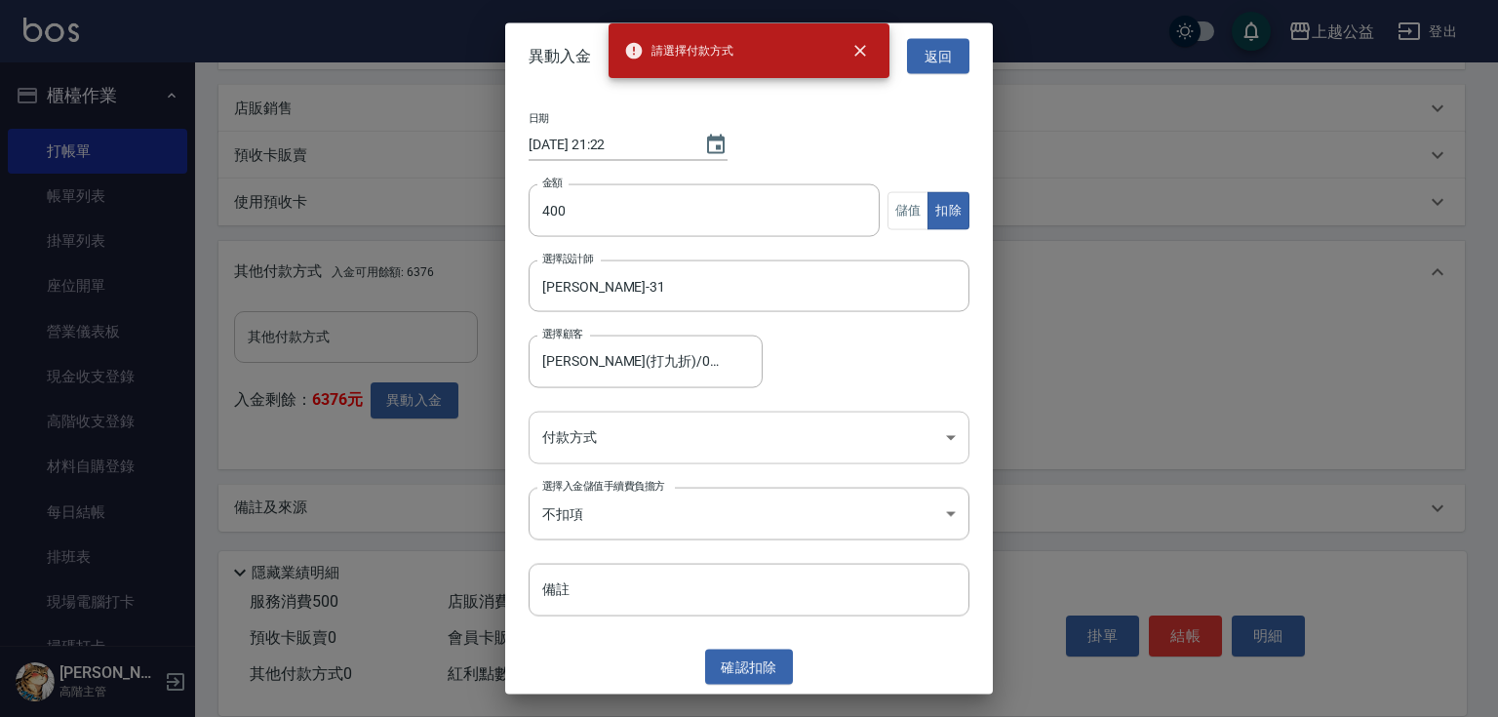
click at [784, 438] on body "請選擇付款方式 上越公益 登出 櫃檯作業 打帳單 帳單列表 掛單列表 座位開單 營業儀表板 現金收支登錄 高階收支登錄 材料自購登錄 每日結帳 排班表 現場電…" at bounding box center [749, 124] width 1498 height 1185
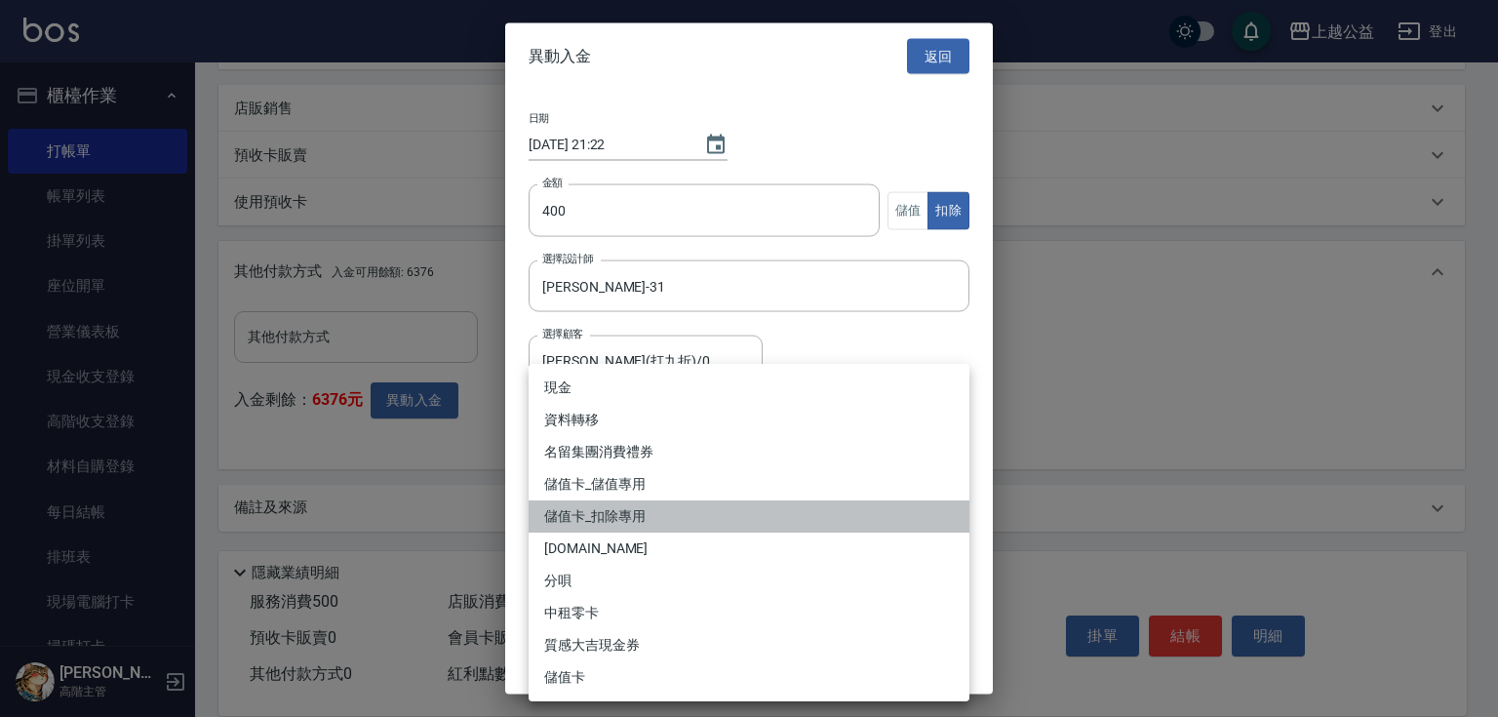
click at [625, 515] on li "儲值卡_扣除專用" at bounding box center [748, 516] width 441 height 32
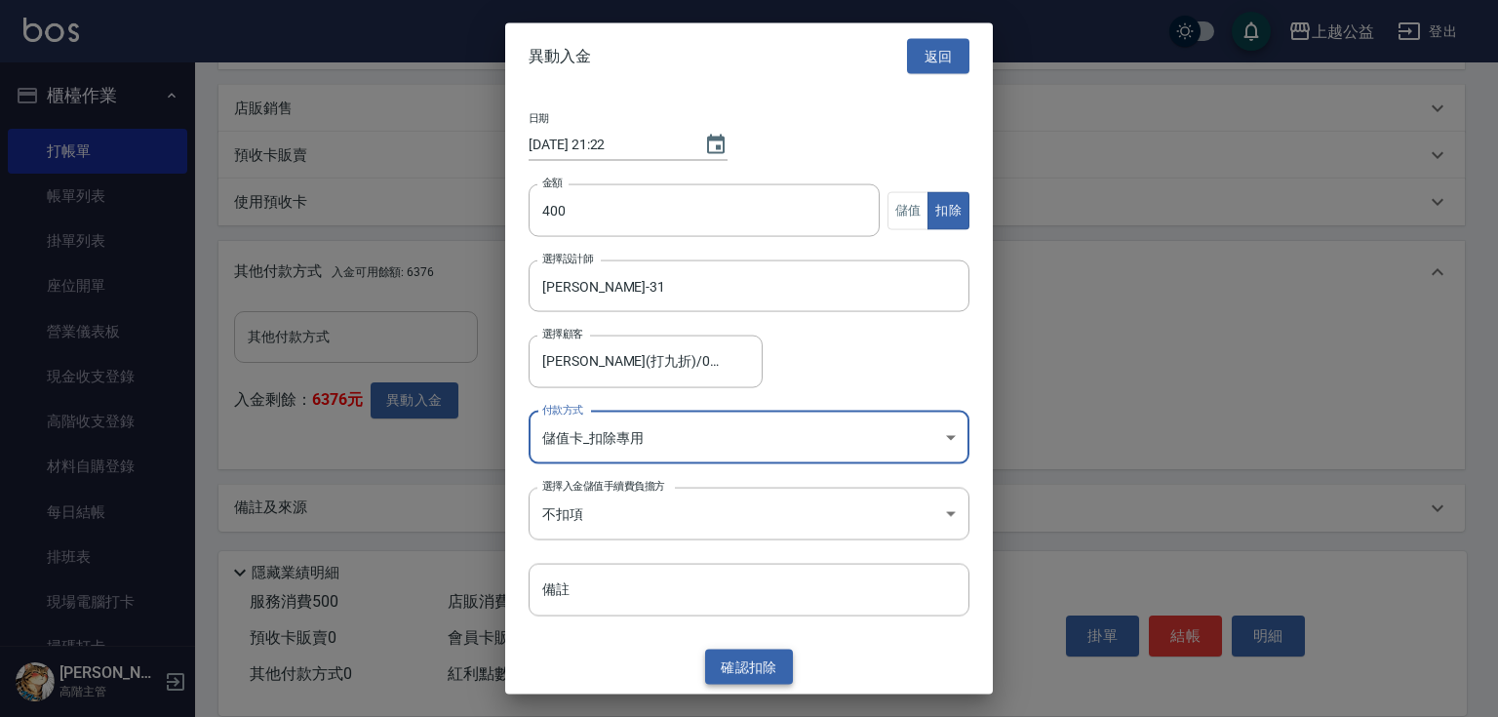
click at [748, 663] on button "確認 扣除" at bounding box center [749, 666] width 88 height 36
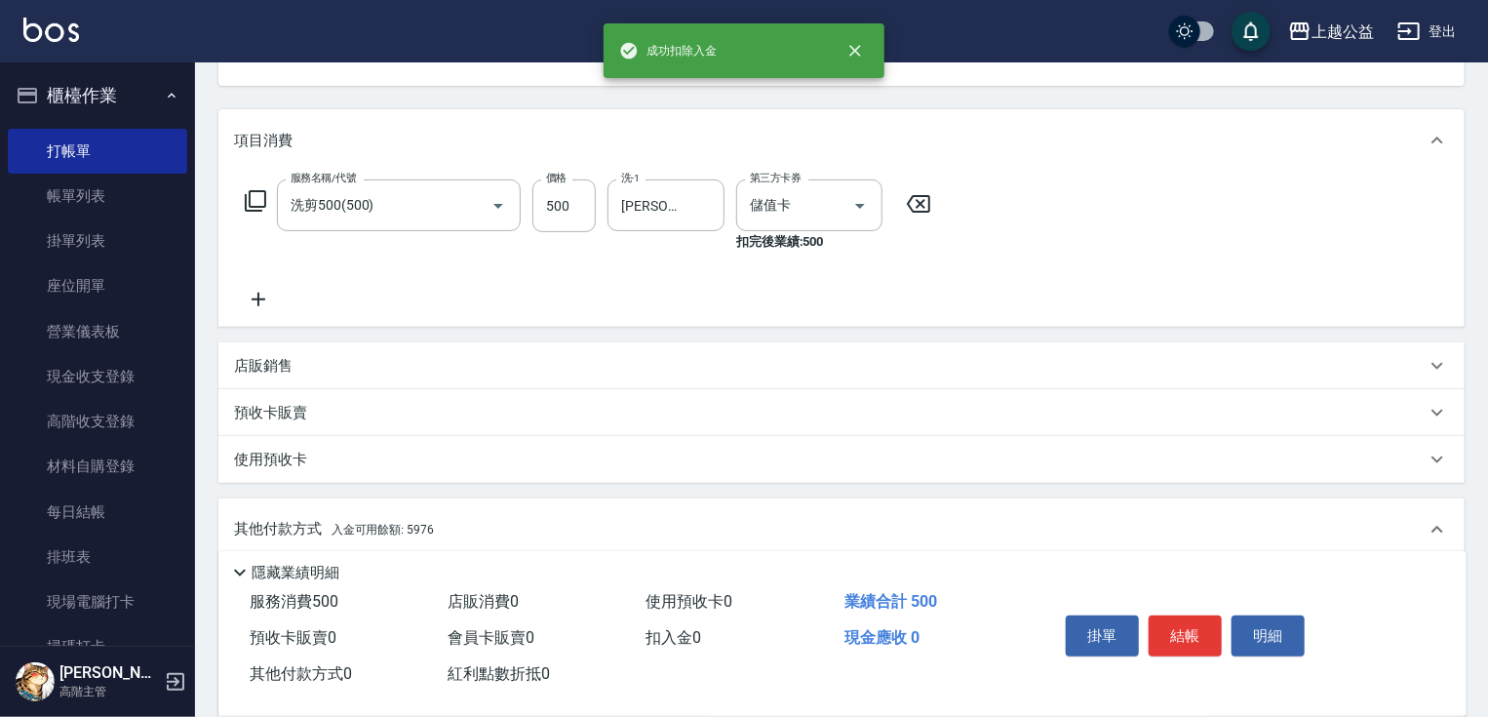
scroll to position [39, 0]
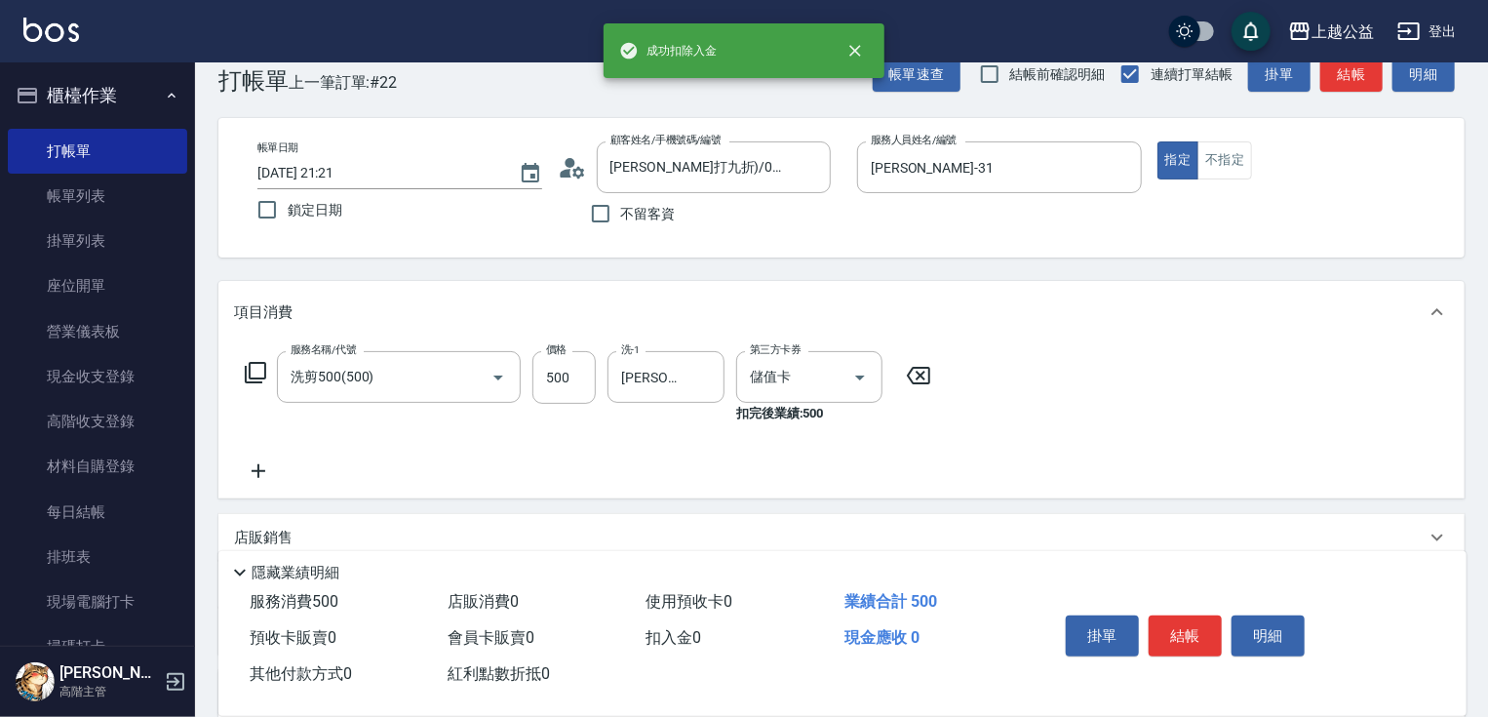
drag, startPoint x: 623, startPoint y: 394, endPoint x: 632, endPoint y: 262, distance: 131.9
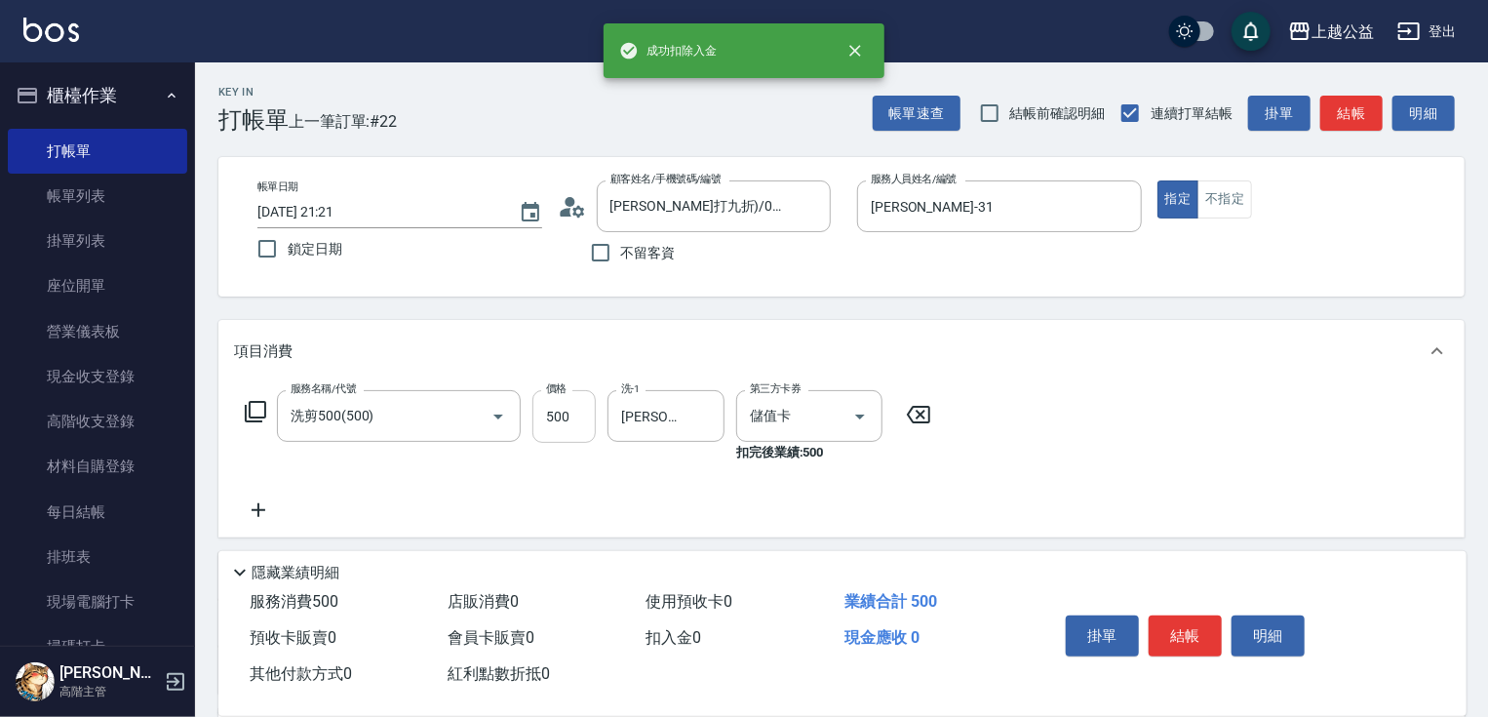
click at [581, 421] on input "500" at bounding box center [563, 416] width 63 height 53
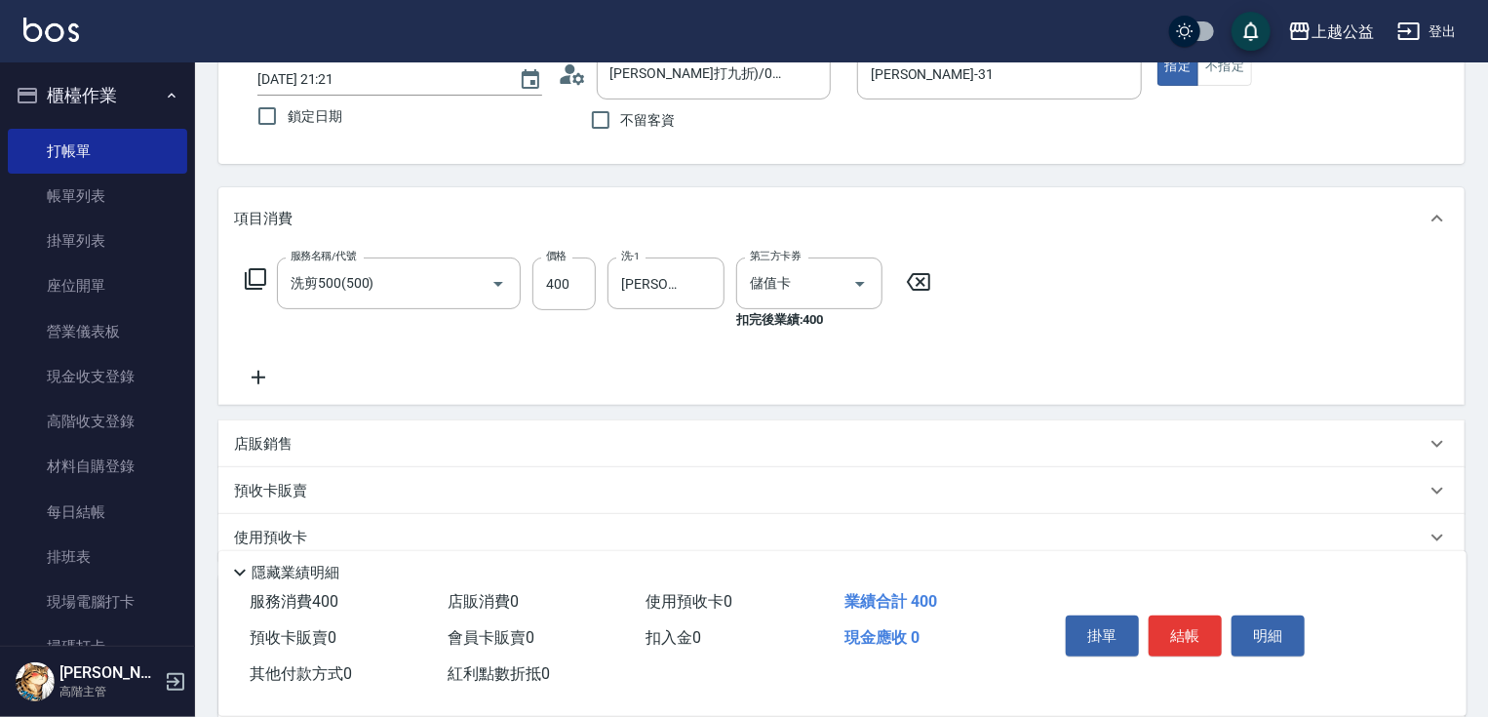
drag, startPoint x: 766, startPoint y: 328, endPoint x: 777, endPoint y: 402, distance: 74.9
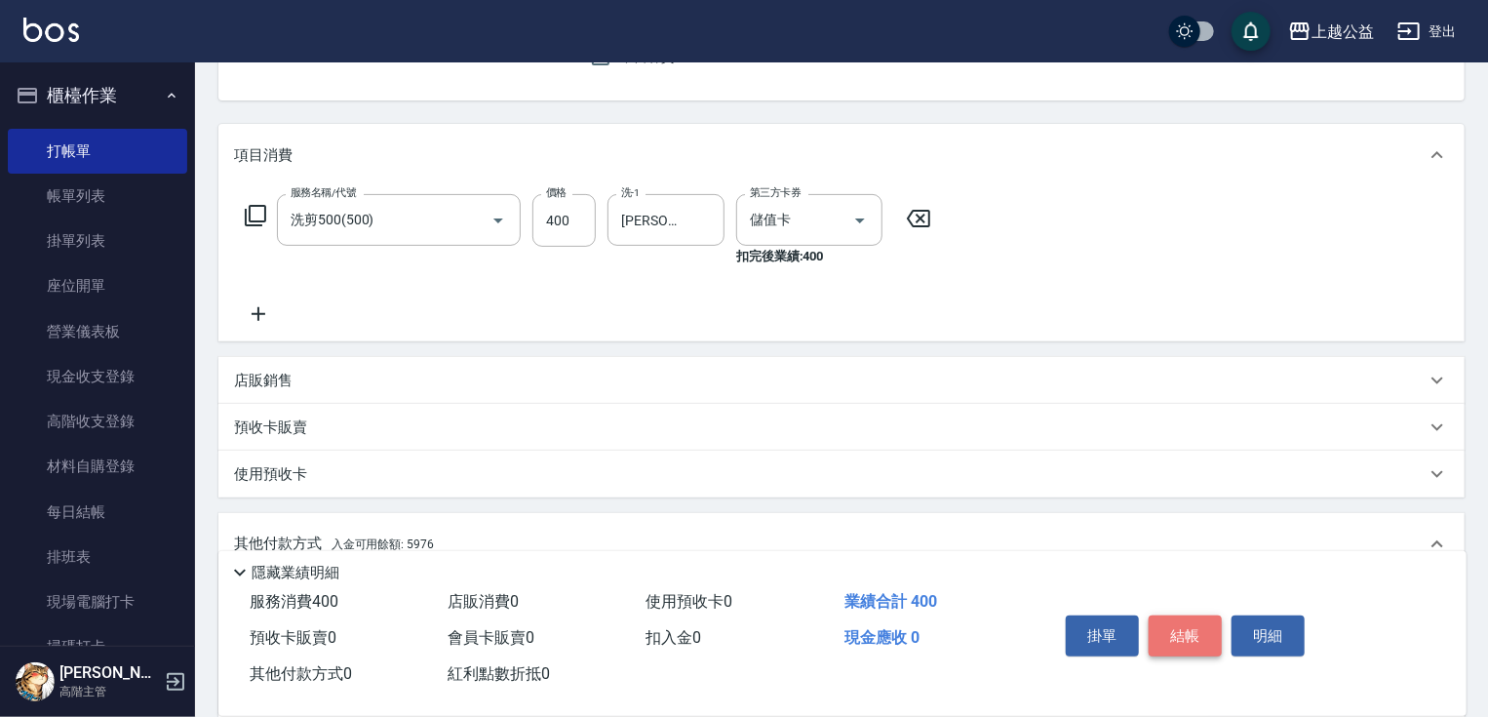
click at [1171, 626] on button "結帳" at bounding box center [1185, 635] width 73 height 41
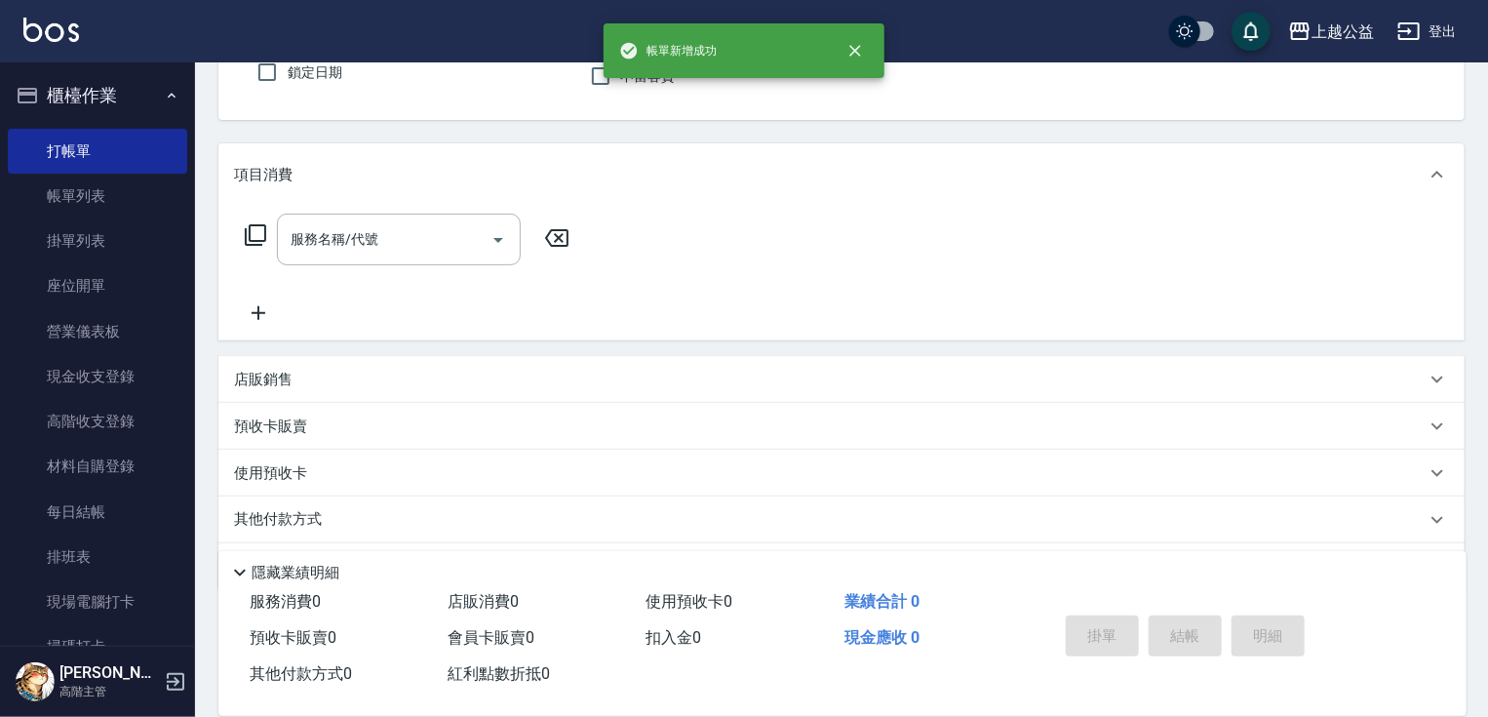
scroll to position [0, 0]
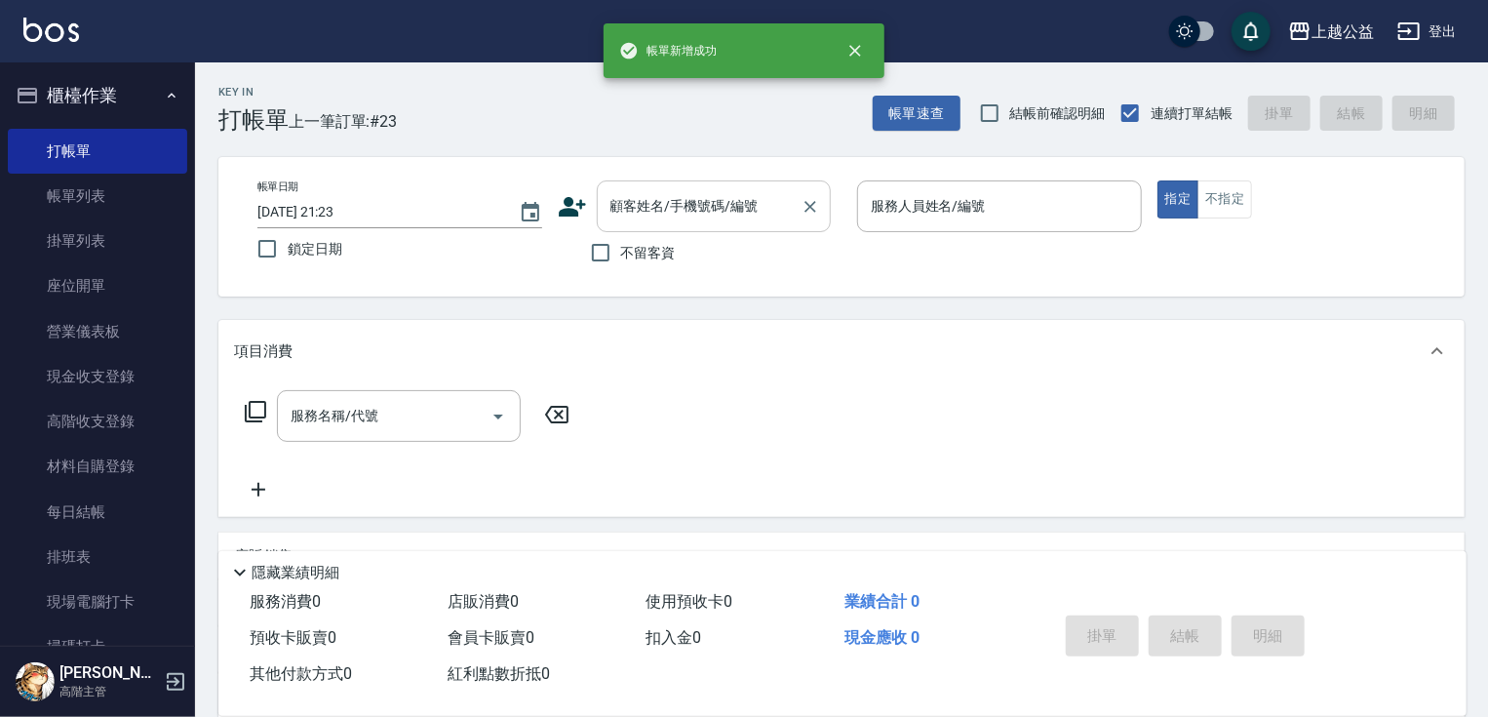
drag, startPoint x: 772, startPoint y: 380, endPoint x: 755, endPoint y: 191, distance: 190.0
click at [675, 204] on input "顧客姓名/手機號碼/編號" at bounding box center [698, 206] width 187 height 34
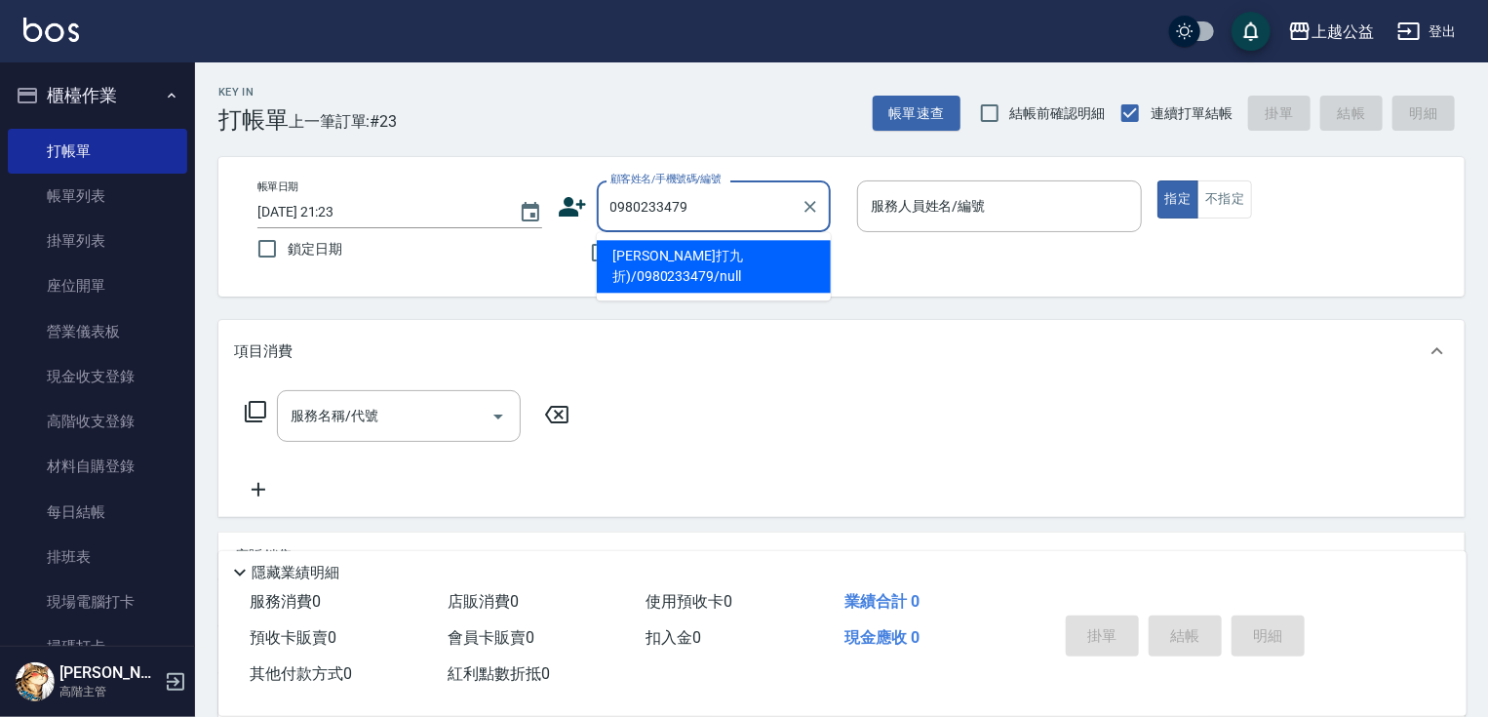
click at [799, 268] on li "[PERSON_NAME]打九折)/0980233479/null" at bounding box center [714, 266] width 234 height 53
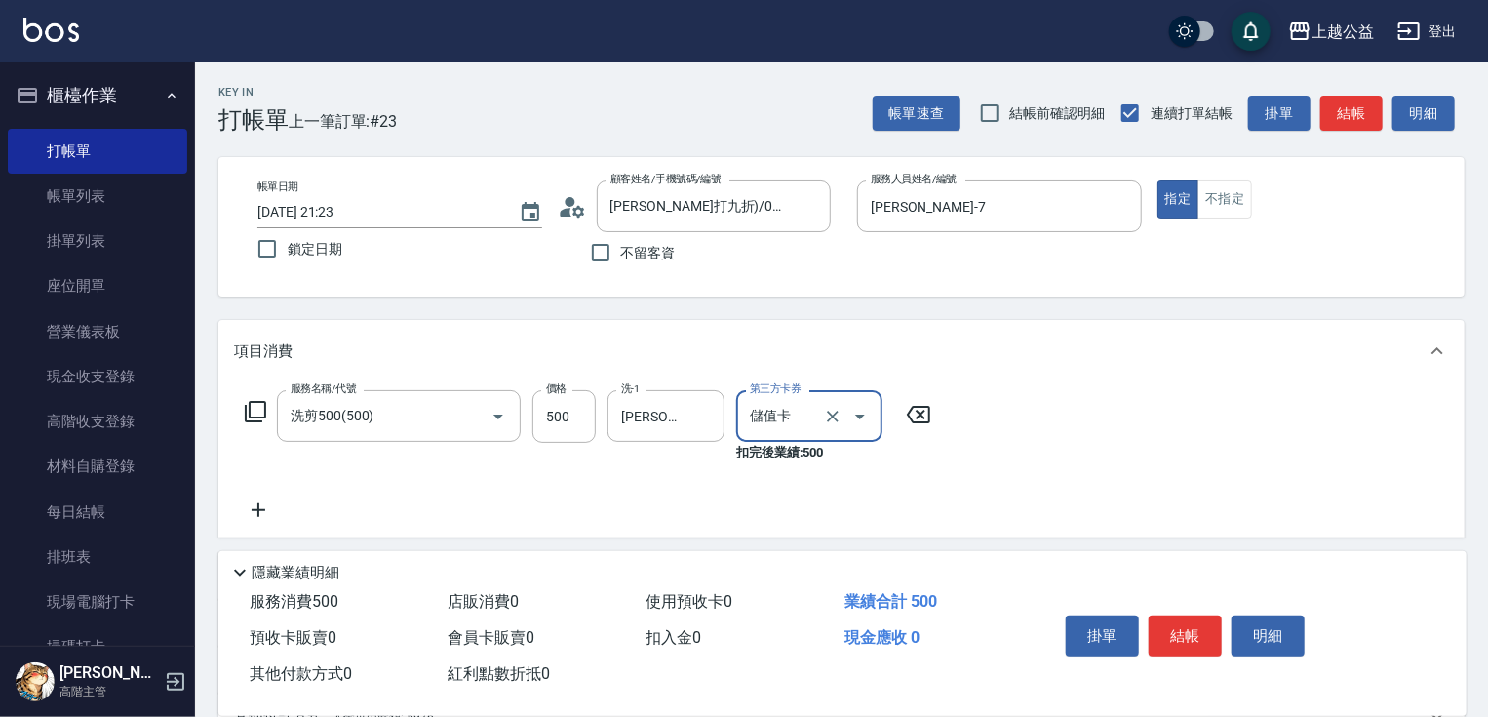
scroll to position [255, 0]
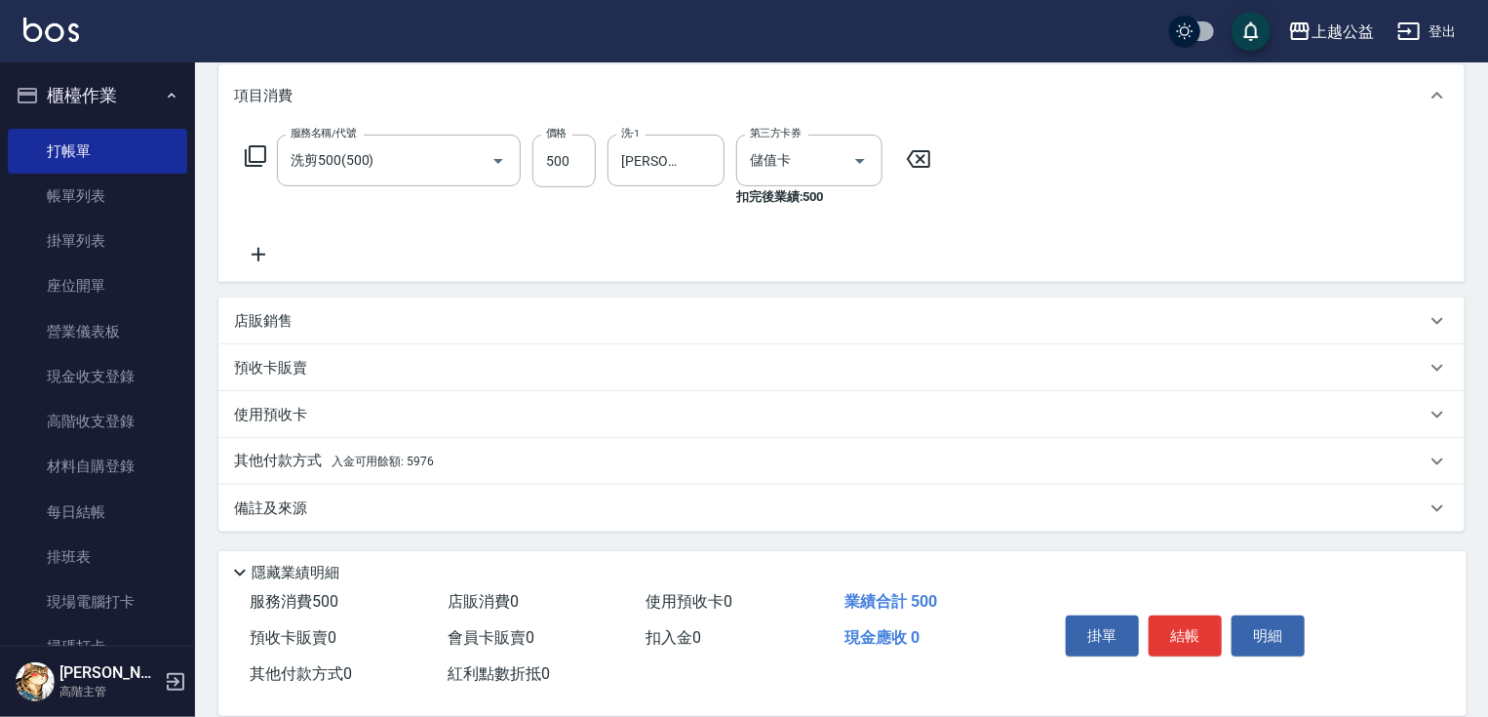
drag, startPoint x: 1073, startPoint y: 459, endPoint x: 343, endPoint y: 595, distance: 741.8
click at [371, 461] on span "入金可用餘額: 5976" at bounding box center [383, 461] width 102 height 14
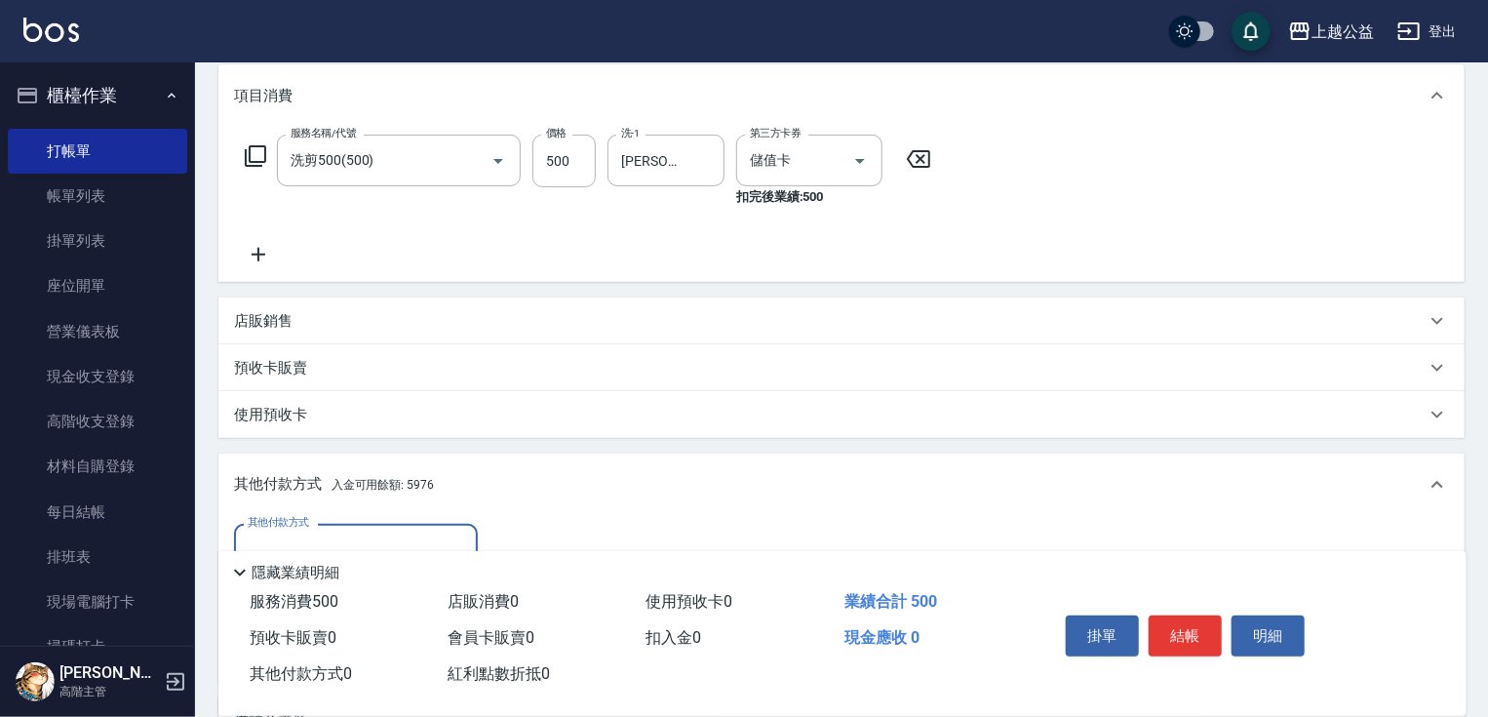
scroll to position [0, 0]
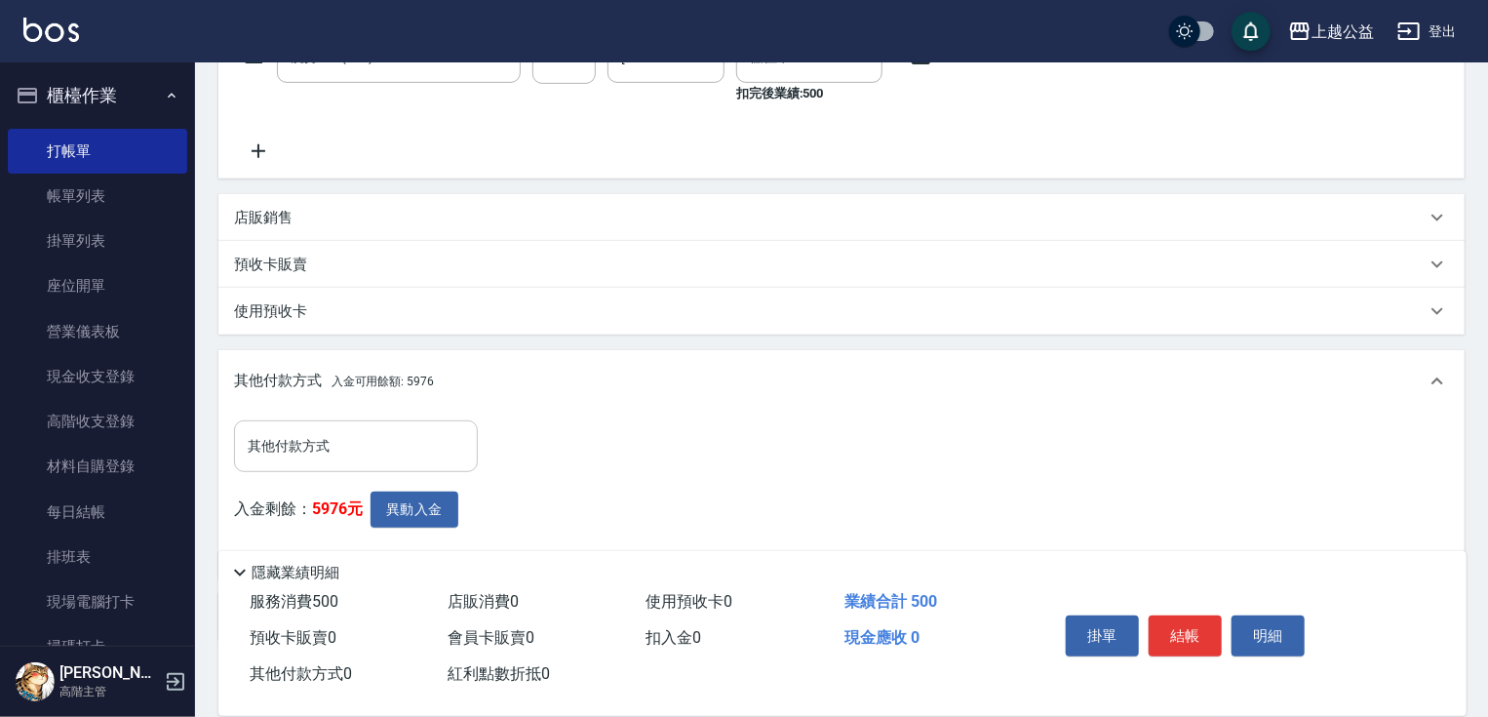
drag, startPoint x: 615, startPoint y: 580, endPoint x: 415, endPoint y: 518, distance: 209.4
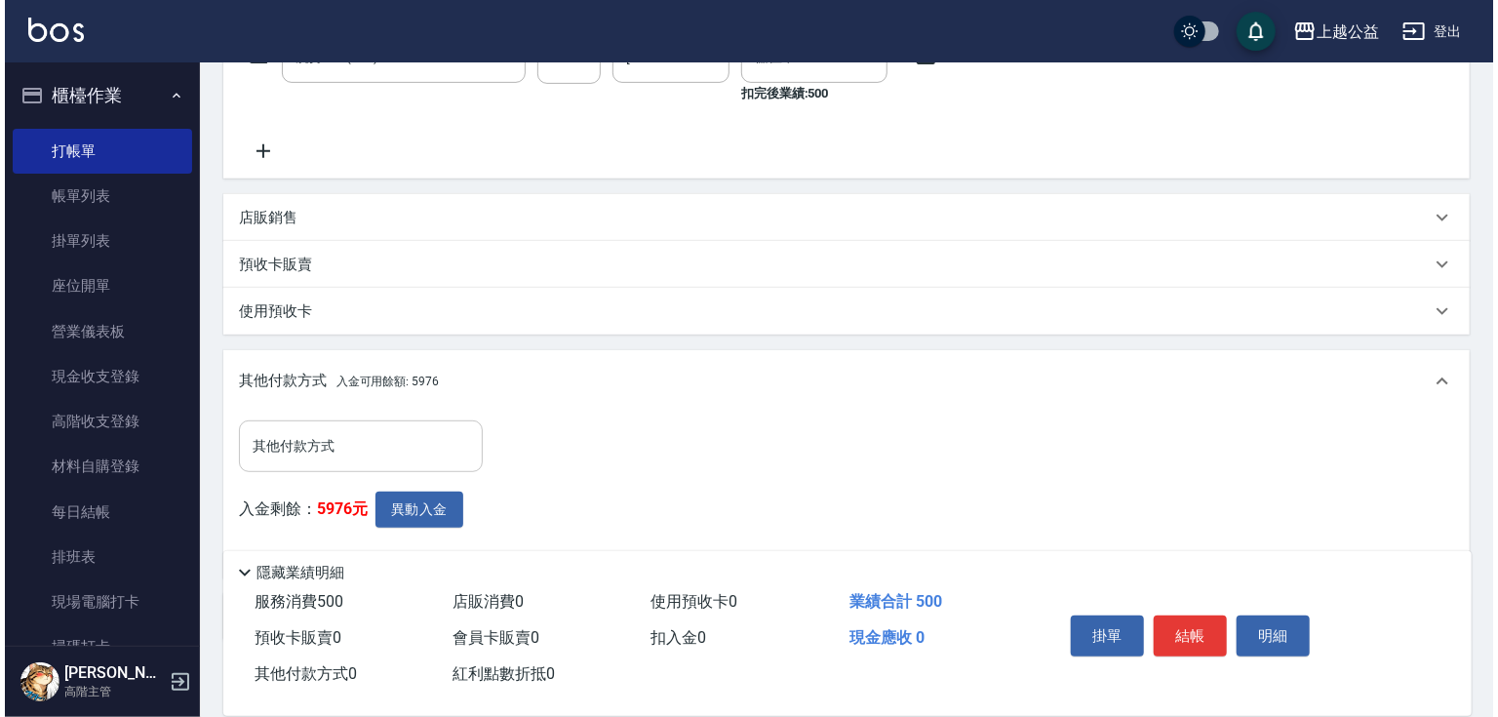
scroll to position [468, 0]
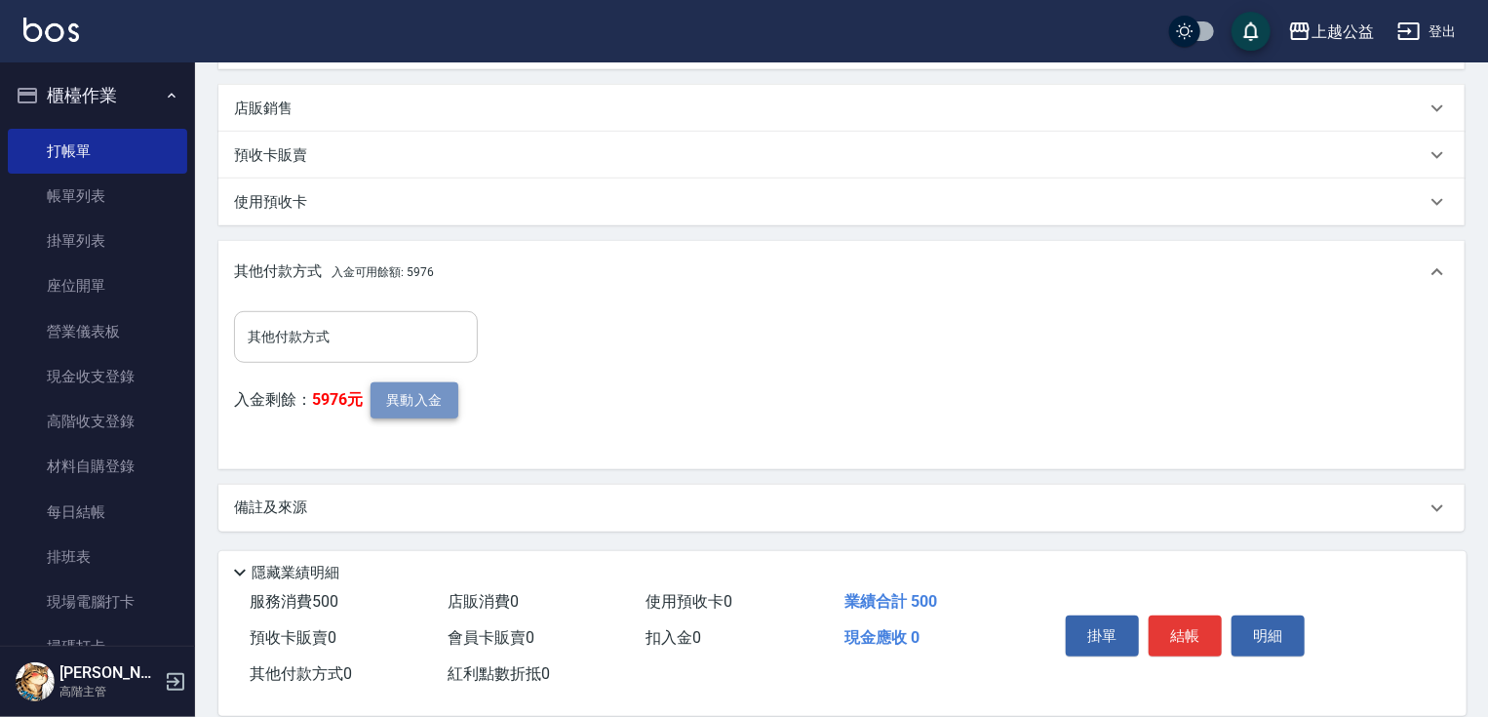
click at [416, 390] on button "異動入金" at bounding box center [415, 400] width 88 height 36
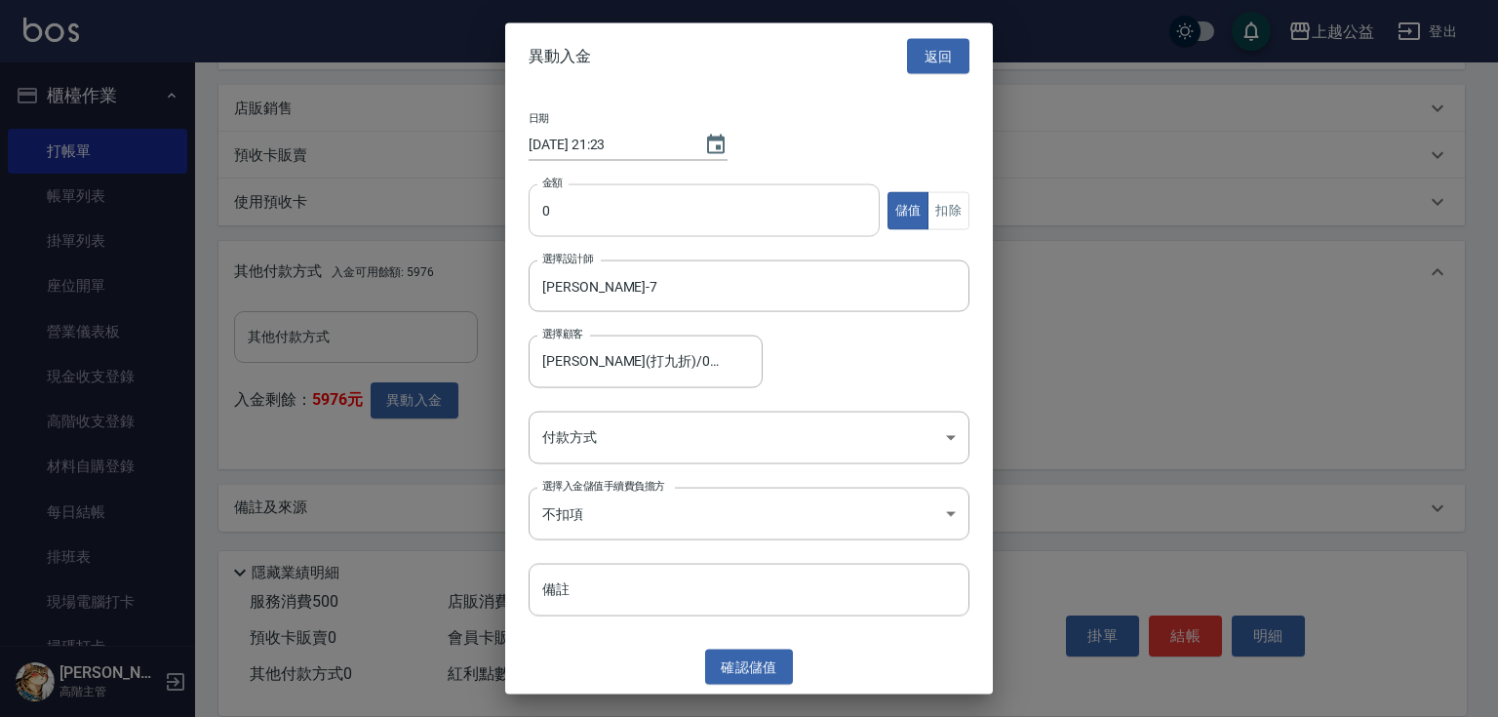
drag, startPoint x: 584, startPoint y: 207, endPoint x: 571, endPoint y: 385, distance: 178.9
click at [583, 207] on input "0" at bounding box center [703, 210] width 351 height 53
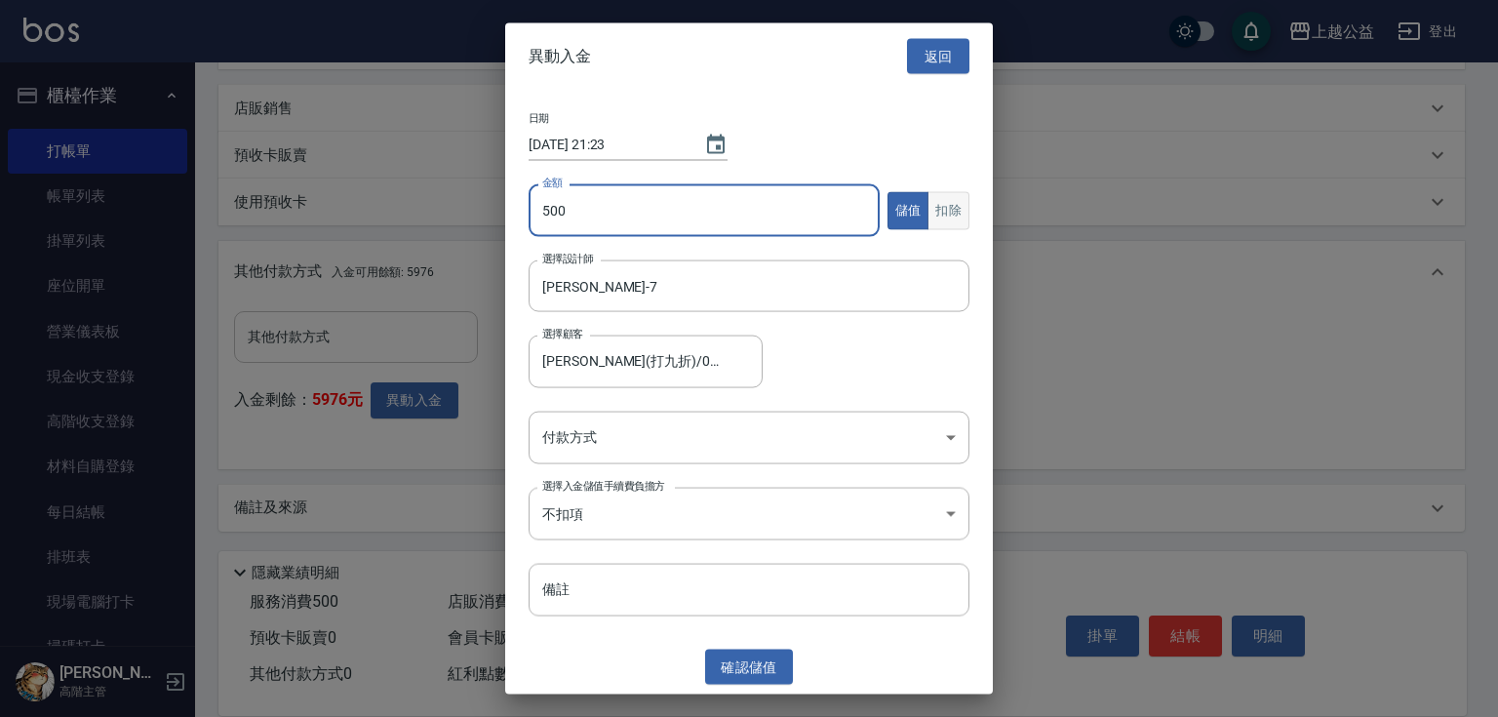
click at [943, 201] on button "扣除" at bounding box center [948, 210] width 42 height 38
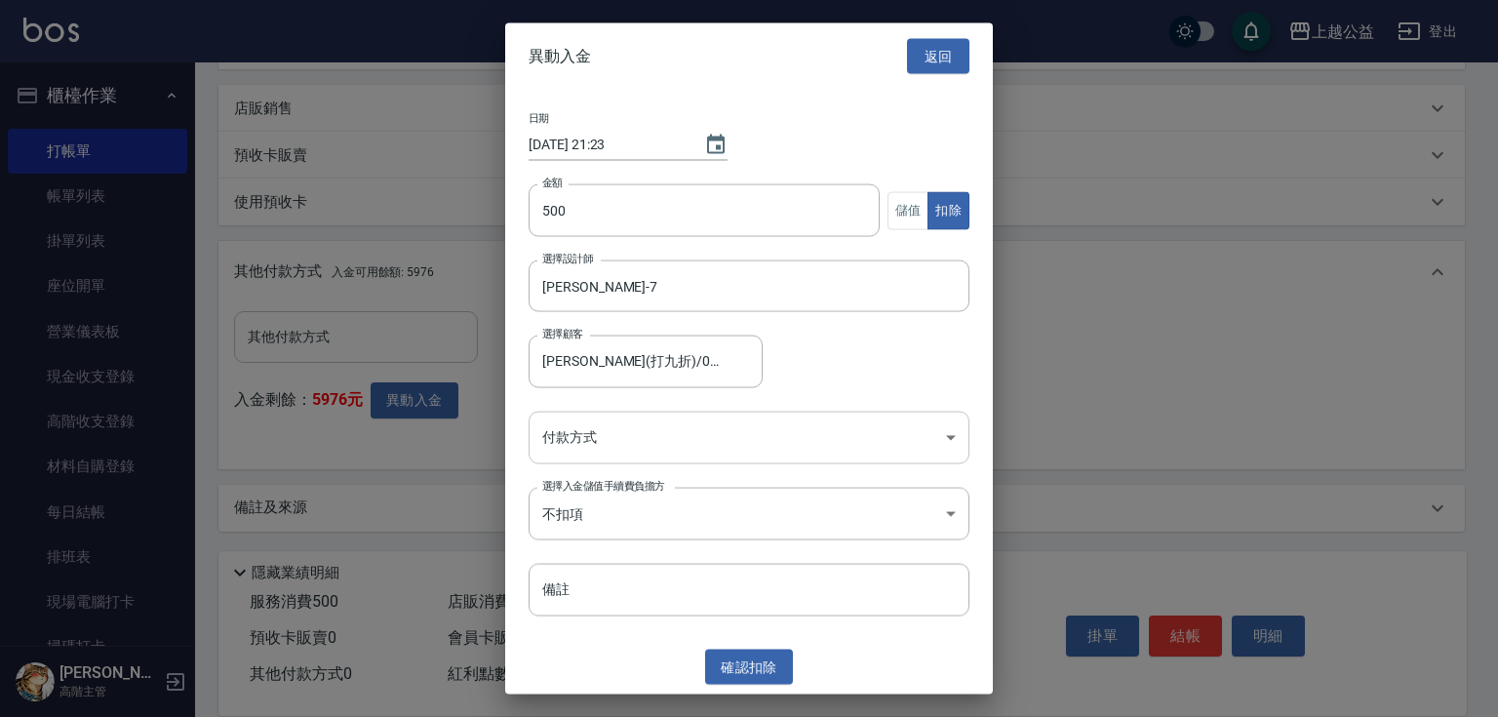
click at [719, 435] on body "上越公益 登出 櫃檯作業 打帳單 帳單列表 掛單列表 座位開單 營業儀表板 現金收支登錄 高階收支登錄 材料自購登錄 每日結帳 排班表 現場電腦打卡 掃碼打卡…" at bounding box center [749, 124] width 1498 height 1185
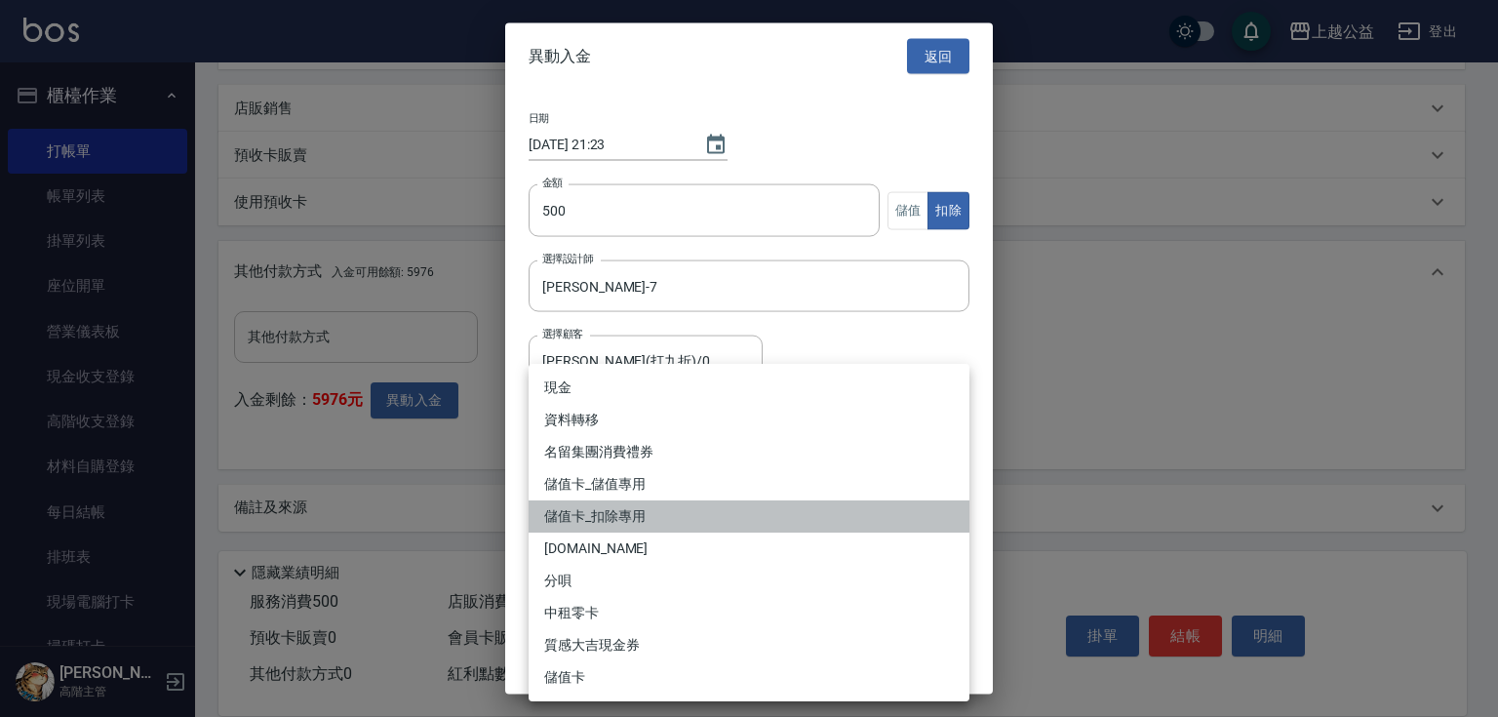
click at [638, 523] on li "儲值卡_扣除專用" at bounding box center [748, 516] width 441 height 32
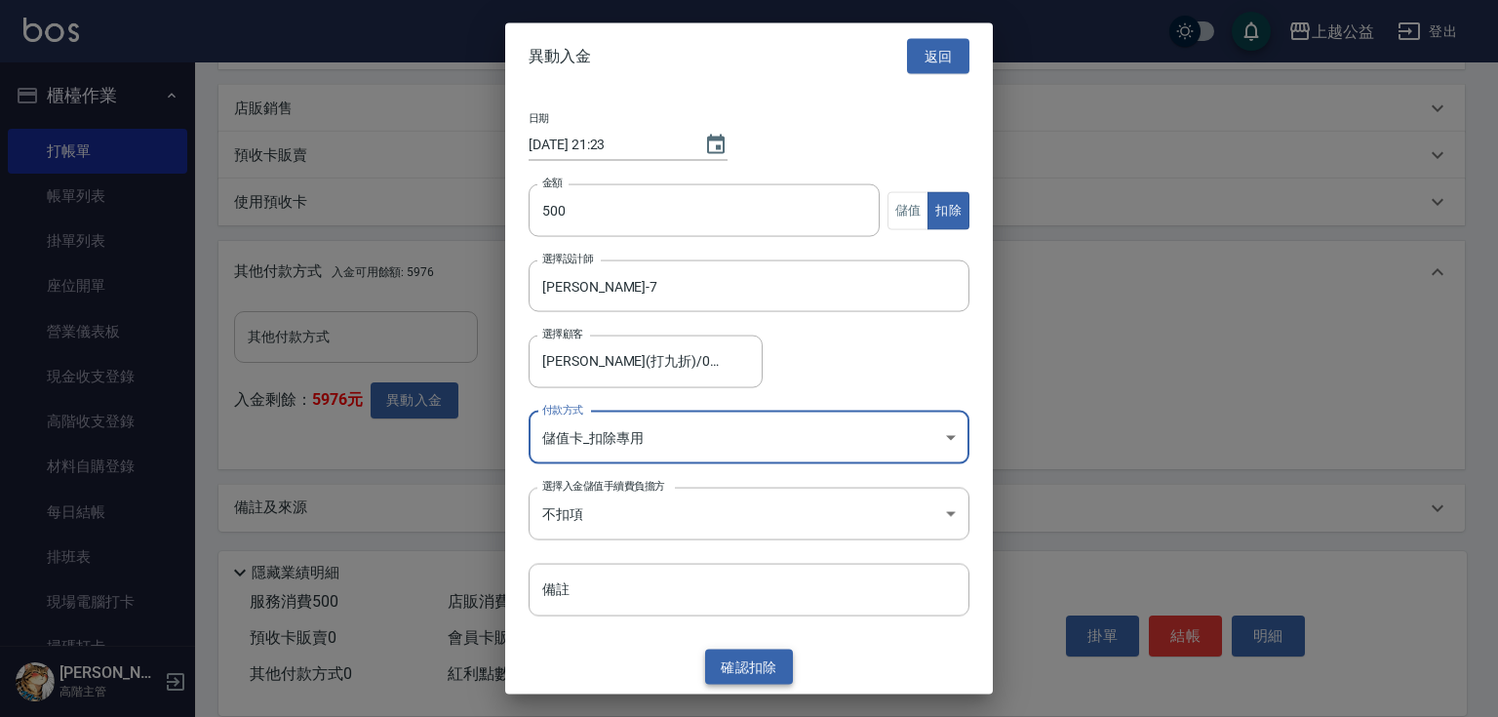
click at [740, 668] on button "確認 扣除" at bounding box center [749, 666] width 88 height 36
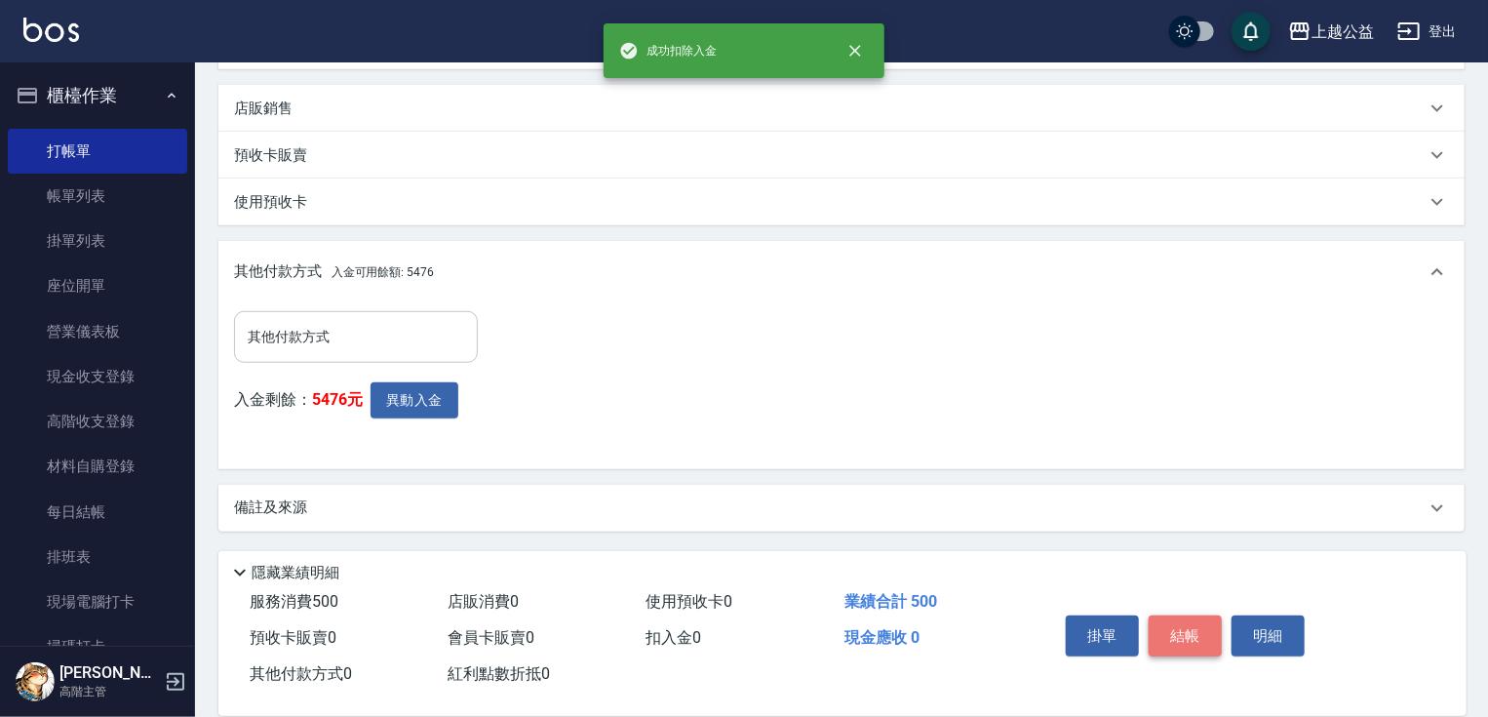
click at [1180, 629] on button "結帳" at bounding box center [1185, 635] width 73 height 41
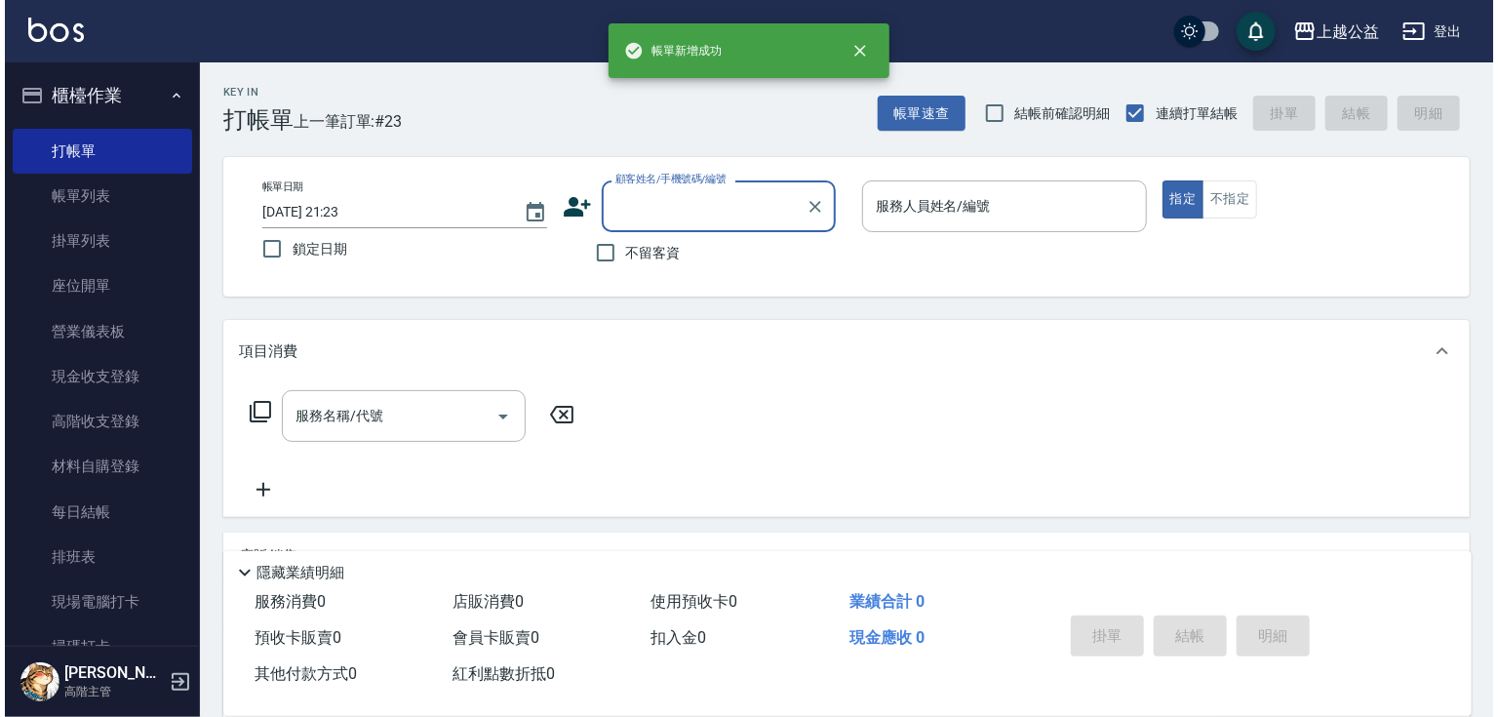
scroll to position [0, 0]
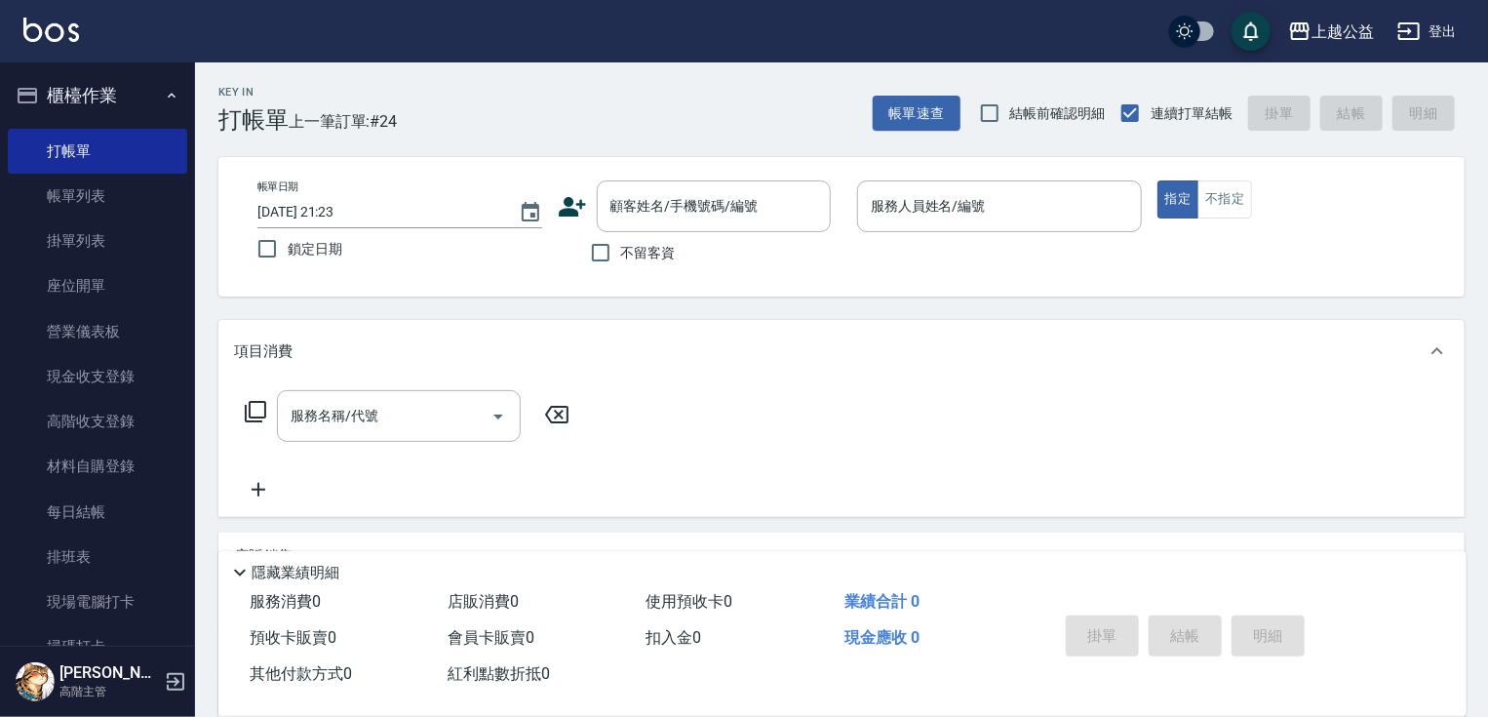
click at [655, 250] on span "不留客資" at bounding box center [648, 253] width 55 height 20
click at [621, 250] on input "不留客資" at bounding box center [600, 252] width 41 height 41
click at [1178, 199] on button "指定" at bounding box center [1178, 199] width 42 height 38
click at [429, 425] on input "服務名稱/代號" at bounding box center [384, 416] width 197 height 34
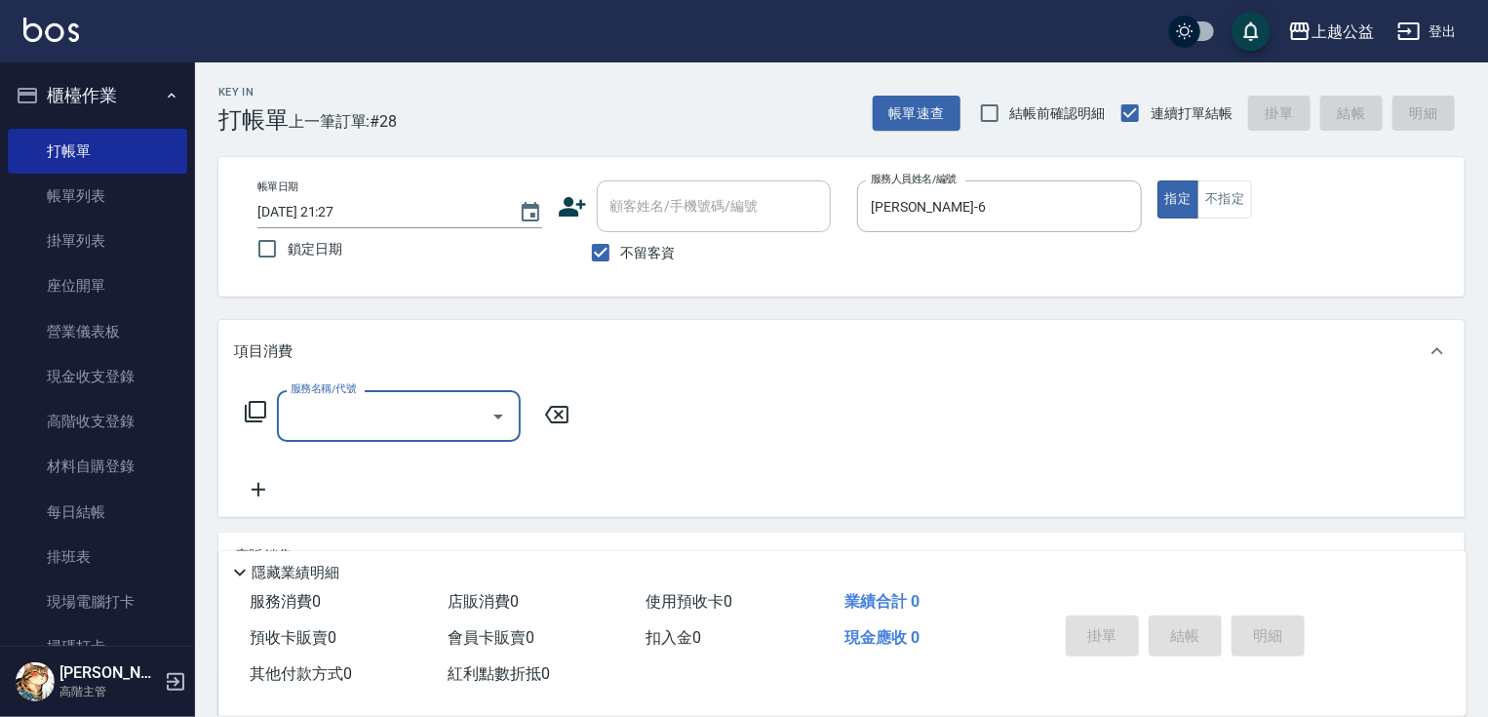
click at [252, 414] on icon at bounding box center [255, 411] width 23 height 23
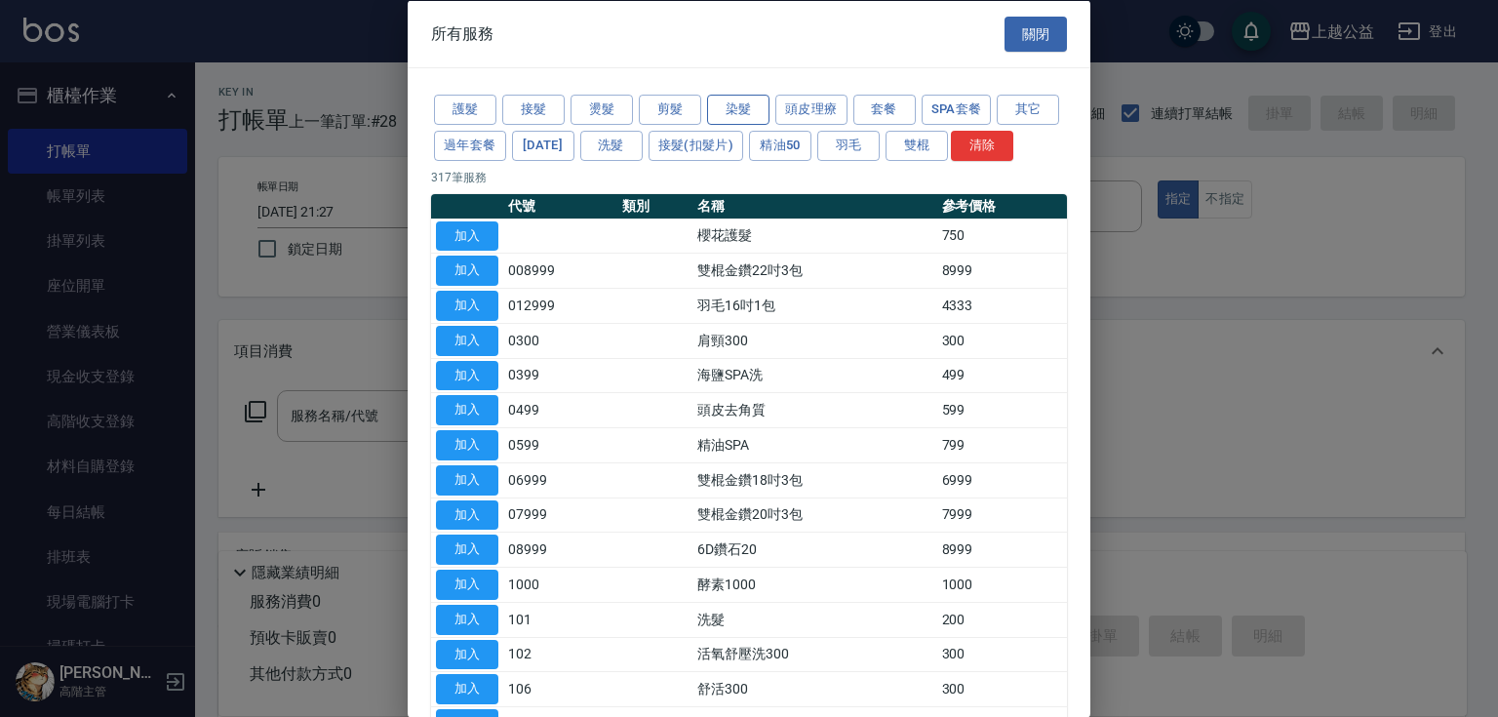
click at [726, 109] on button "染髮" at bounding box center [738, 110] width 62 height 30
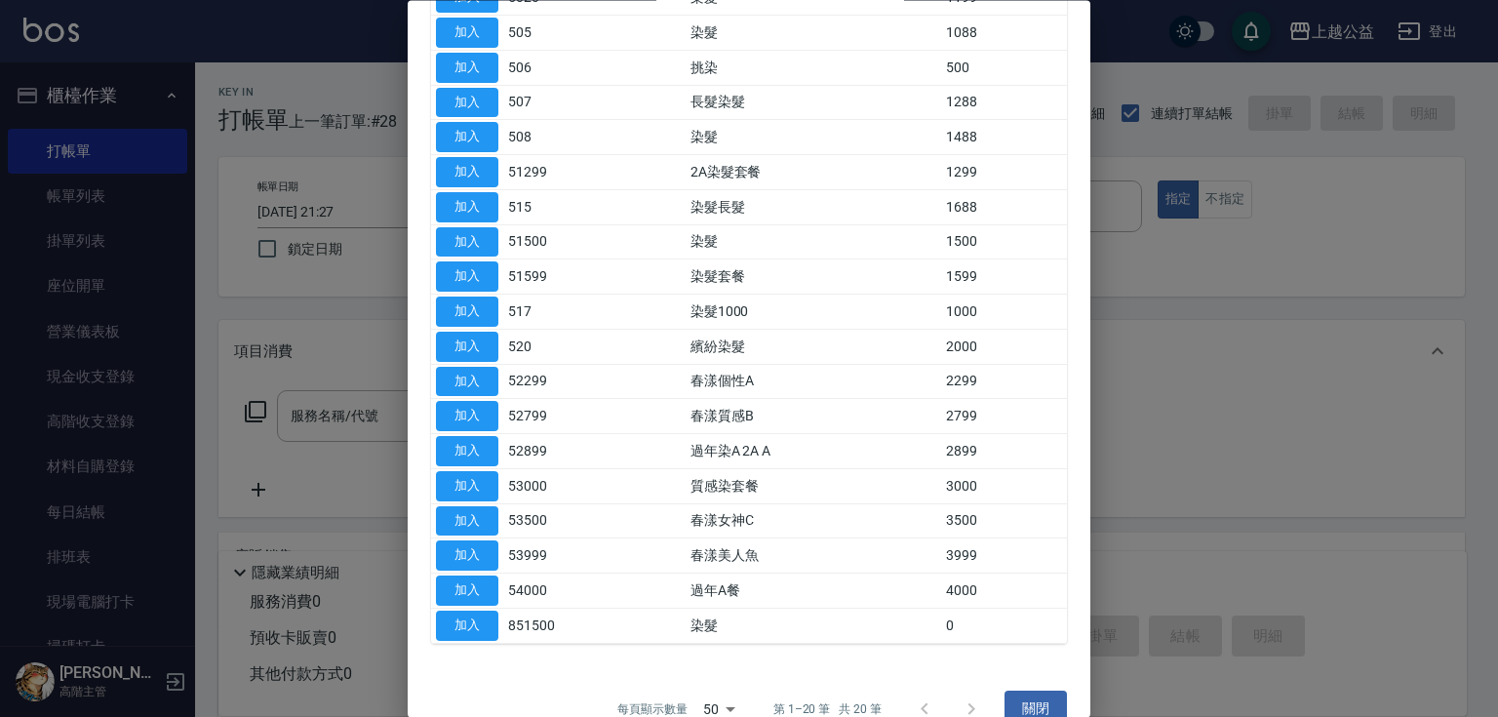
drag, startPoint x: 768, startPoint y: 418, endPoint x: 770, endPoint y: 429, distance: 10.9
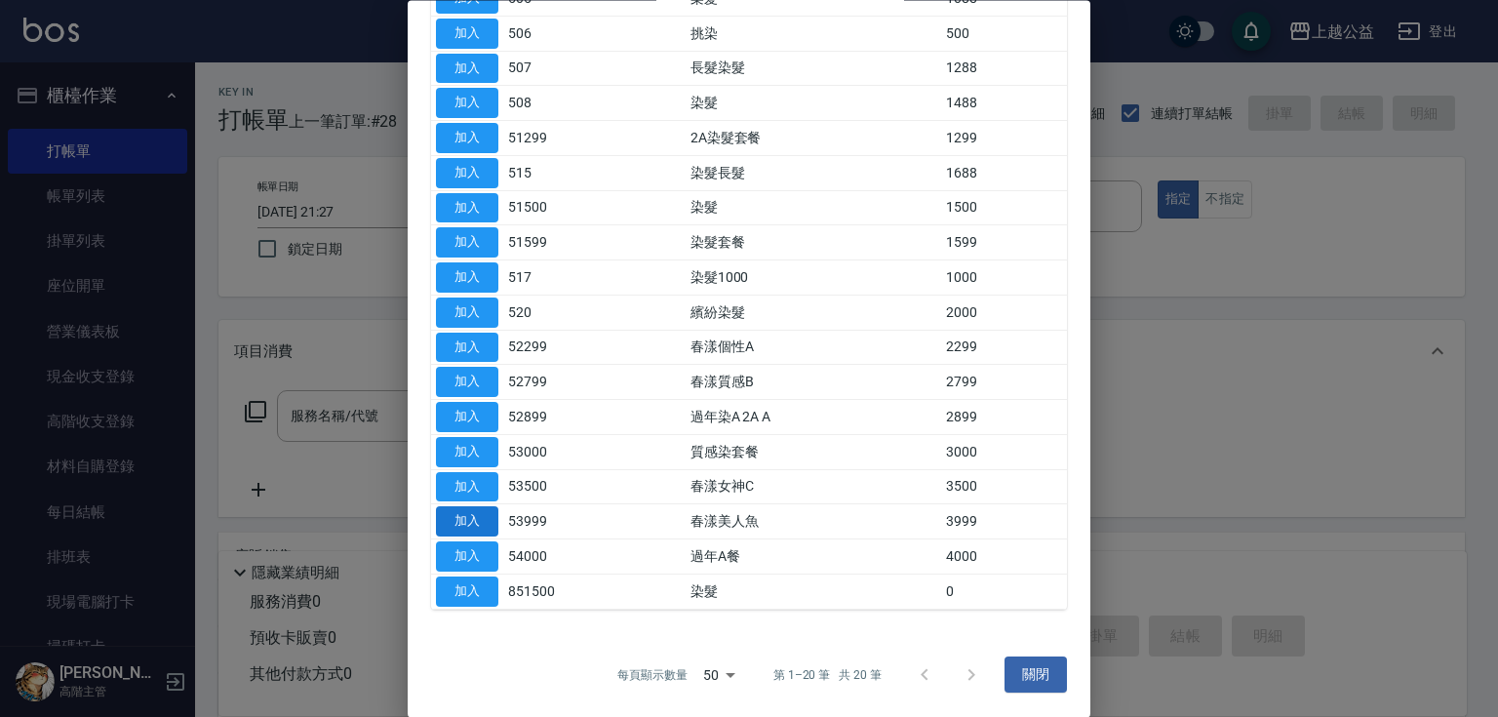
click at [486, 532] on button "加入" at bounding box center [467, 522] width 62 height 30
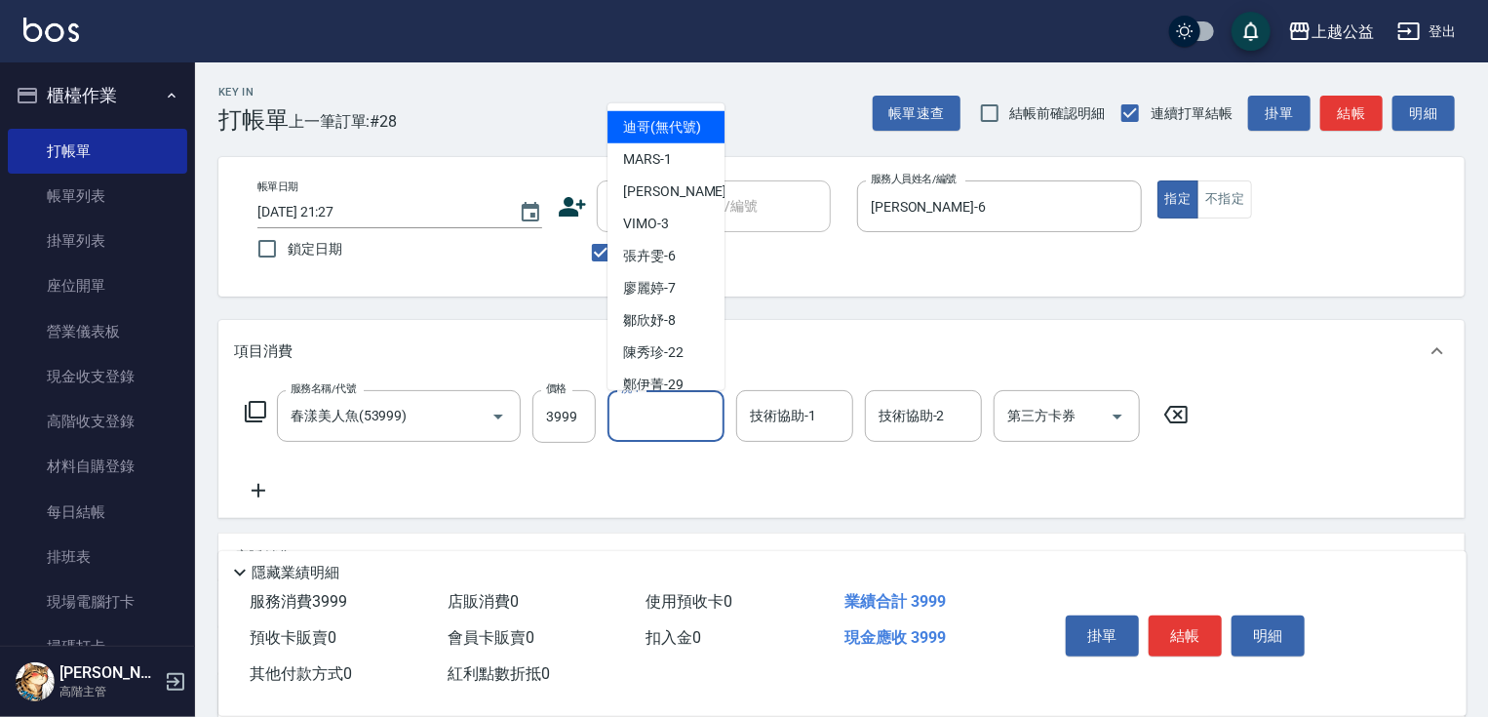
click at [659, 421] on input "洗-1" at bounding box center [665, 416] width 99 height 34
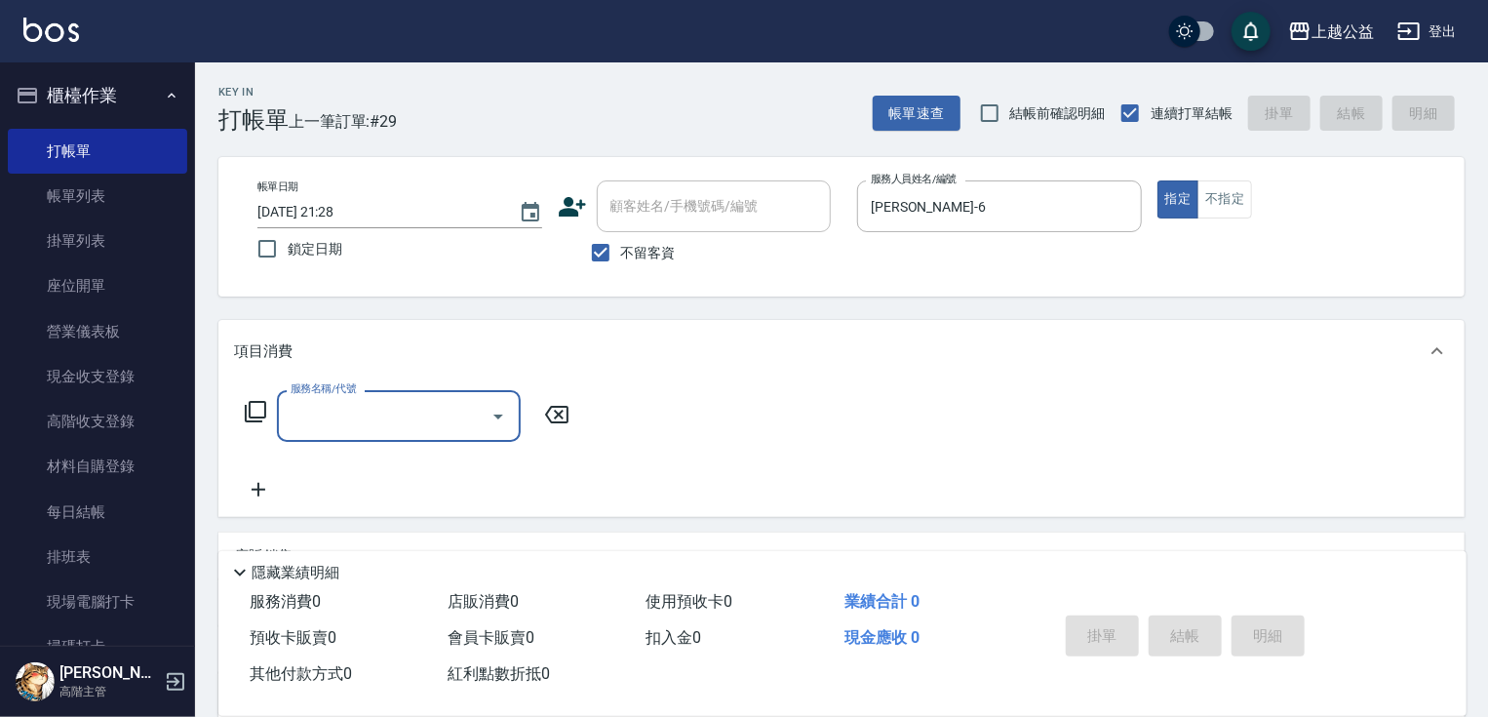
click at [253, 402] on icon at bounding box center [255, 411] width 21 height 21
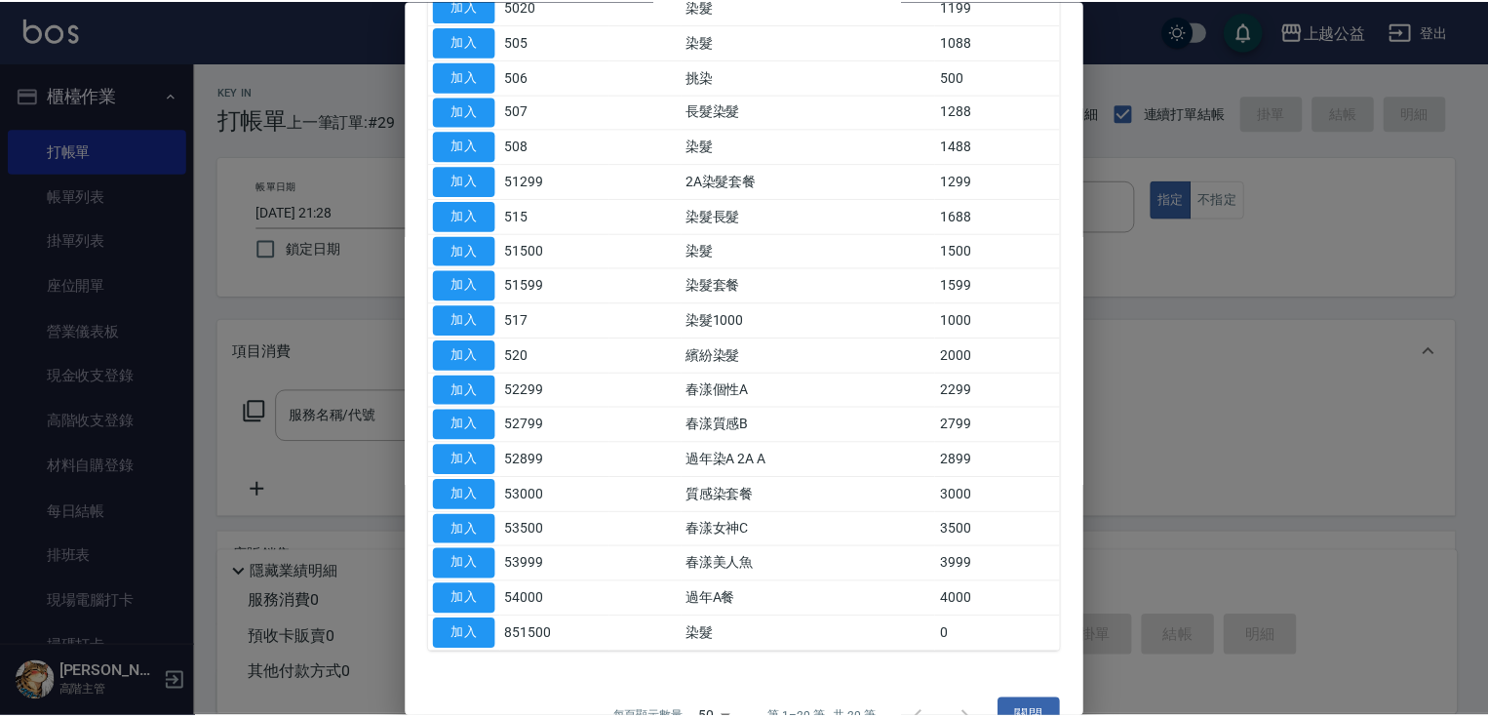
scroll to position [331, 0]
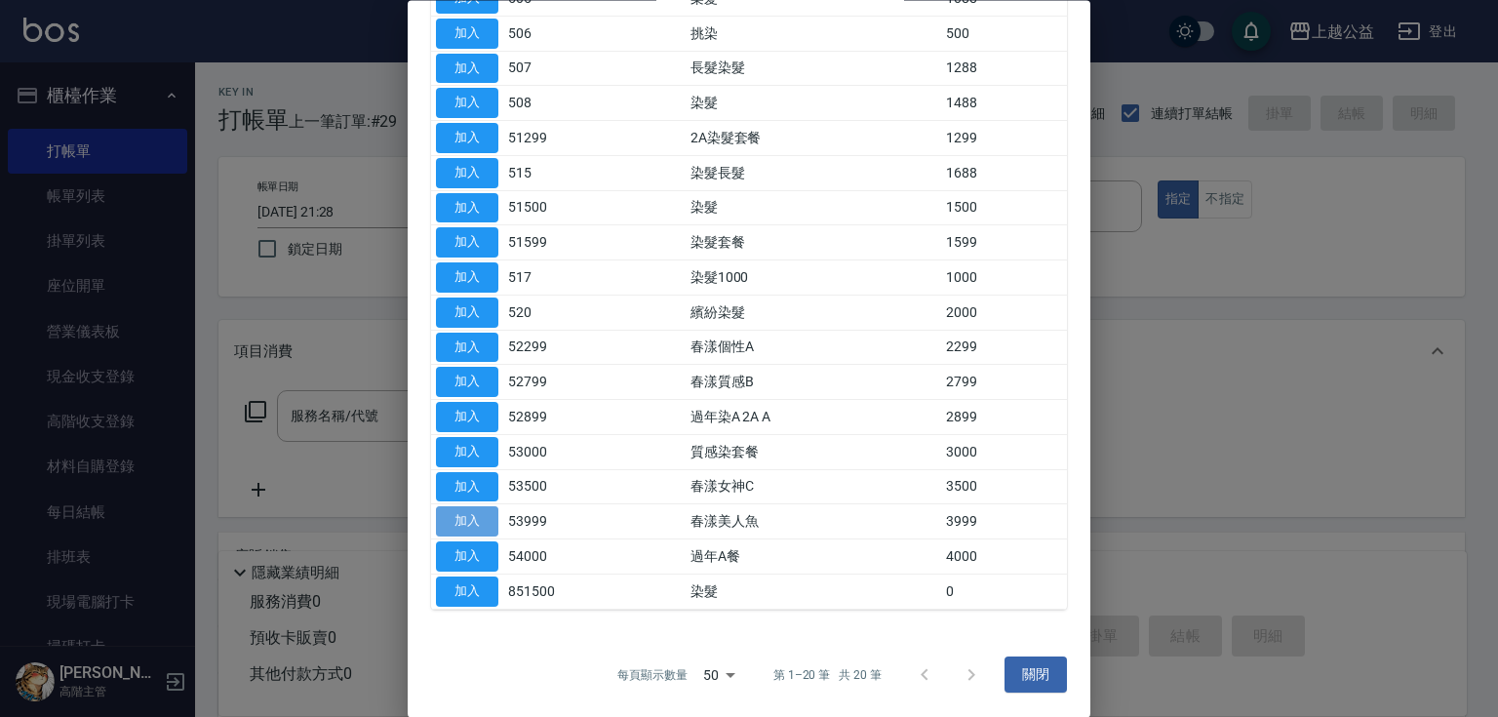
click at [449, 525] on button "加入" at bounding box center [467, 522] width 62 height 30
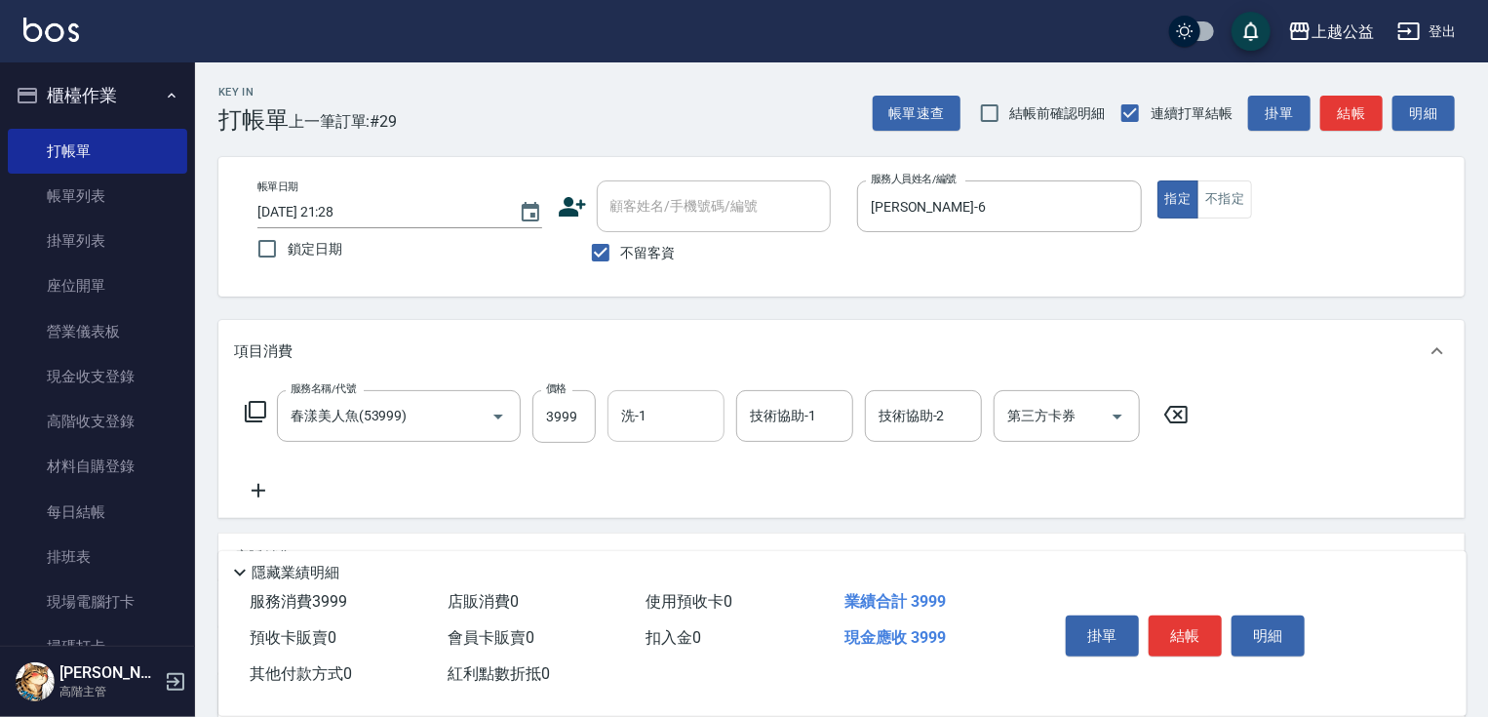
click at [640, 418] on input "洗-1" at bounding box center [665, 416] width 99 height 34
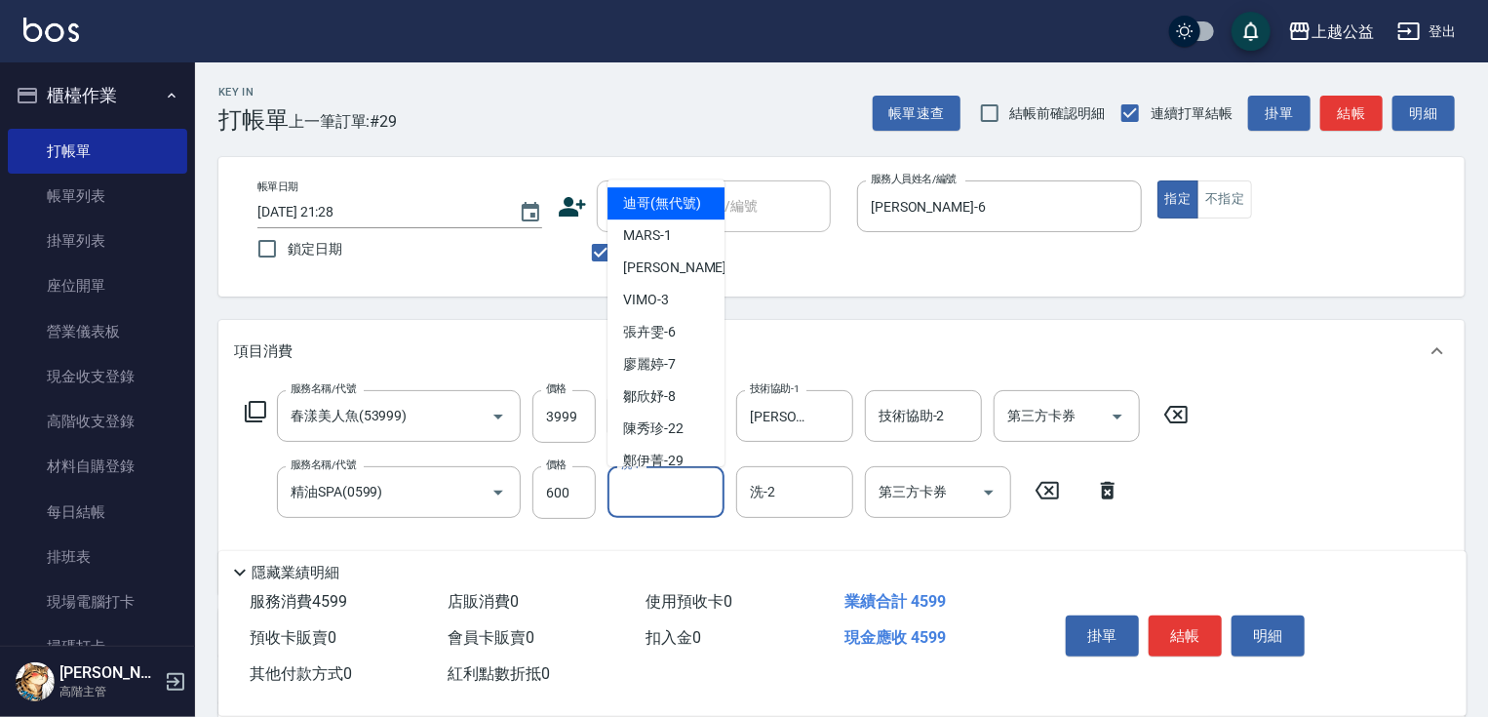
click at [674, 493] on input "洗-1" at bounding box center [665, 492] width 99 height 34
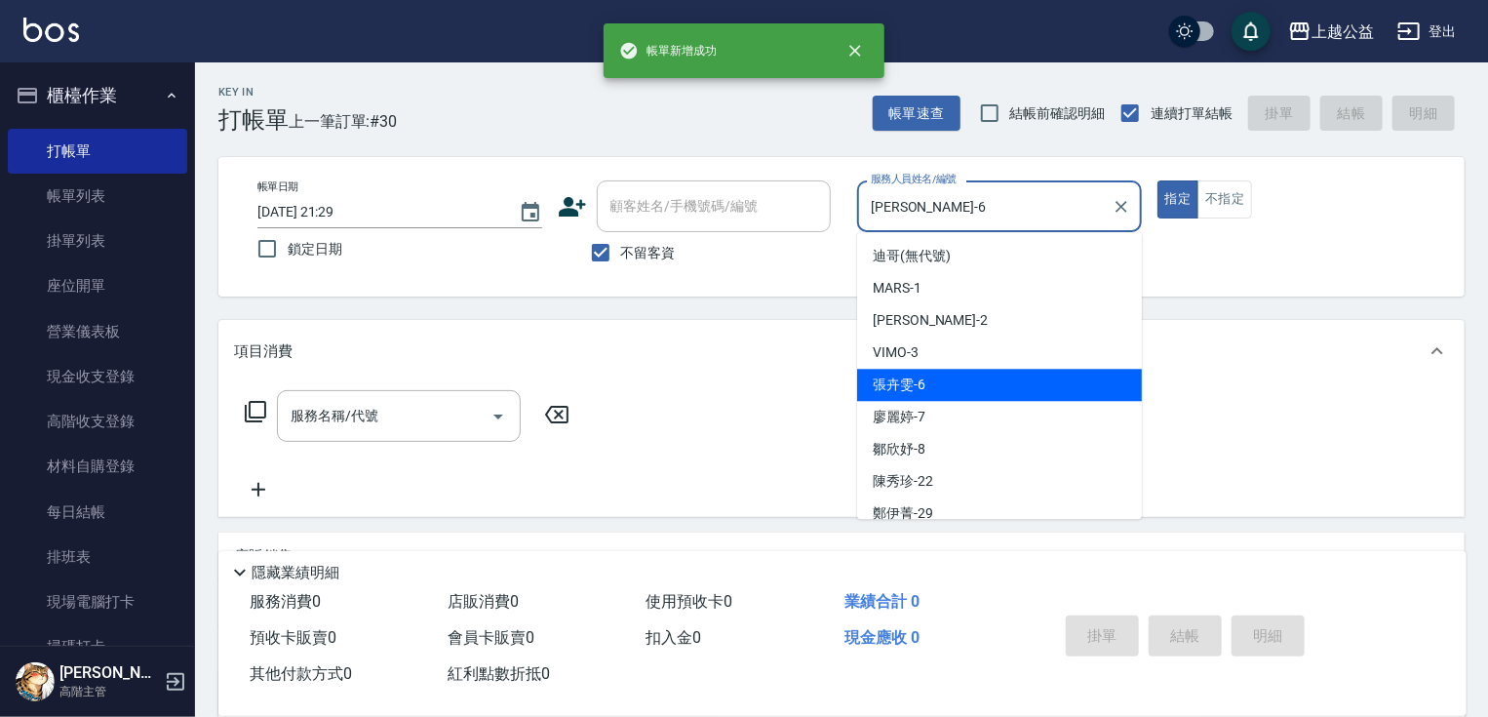
click at [929, 210] on input "[PERSON_NAME]-6" at bounding box center [985, 206] width 238 height 34
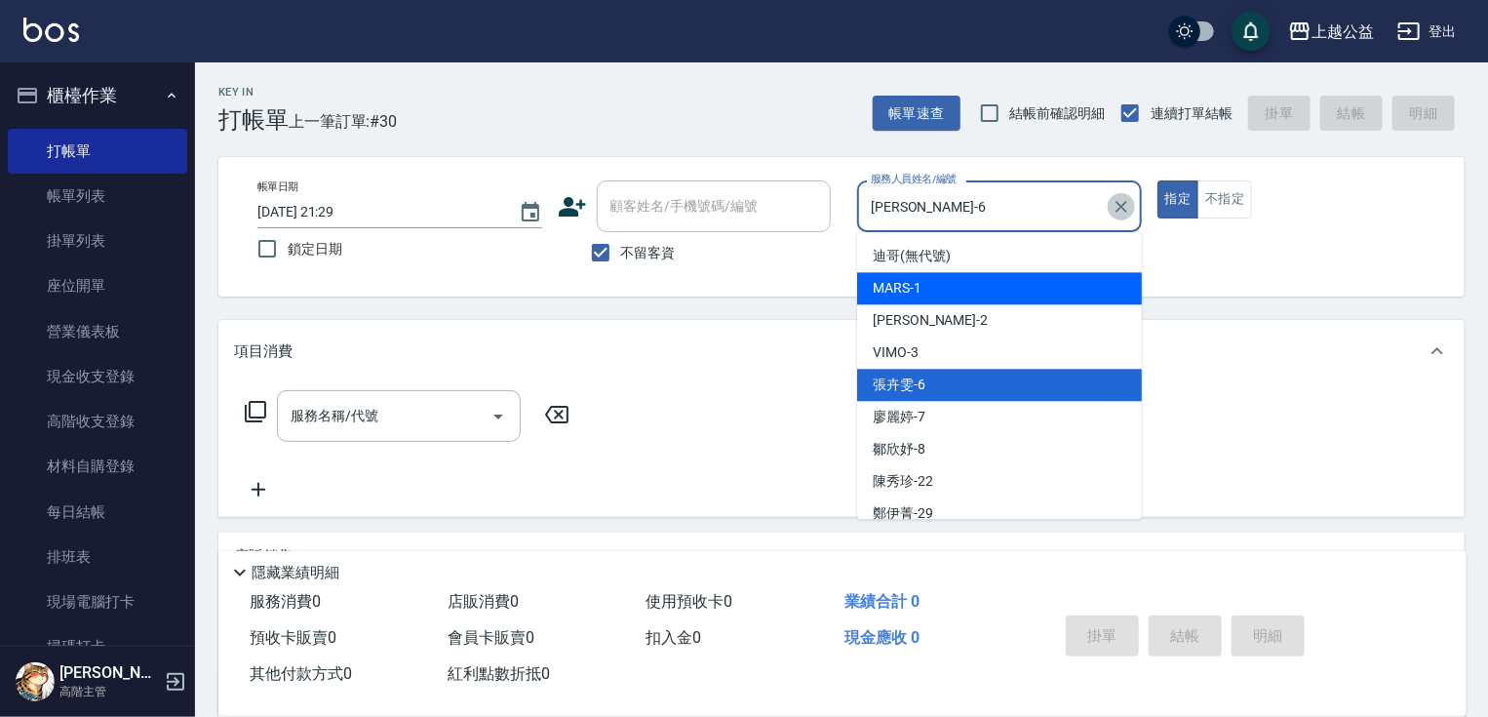
drag, startPoint x: 1130, startPoint y: 206, endPoint x: 1040, endPoint y: 207, distance: 89.7
click at [1129, 206] on icon "Clear" at bounding box center [1122, 207] width 20 height 20
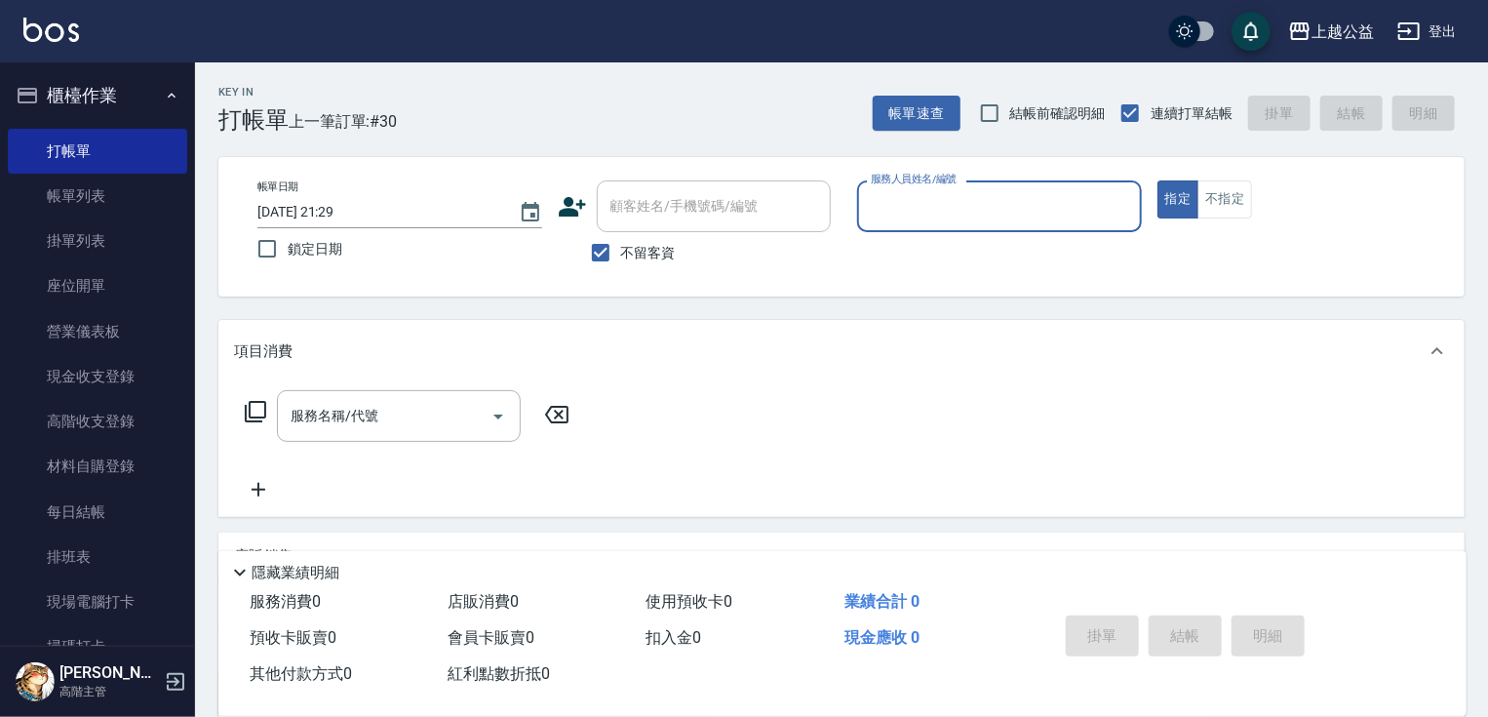
click at [1001, 199] on input "服務人員姓名/編號" at bounding box center [999, 206] width 267 height 34
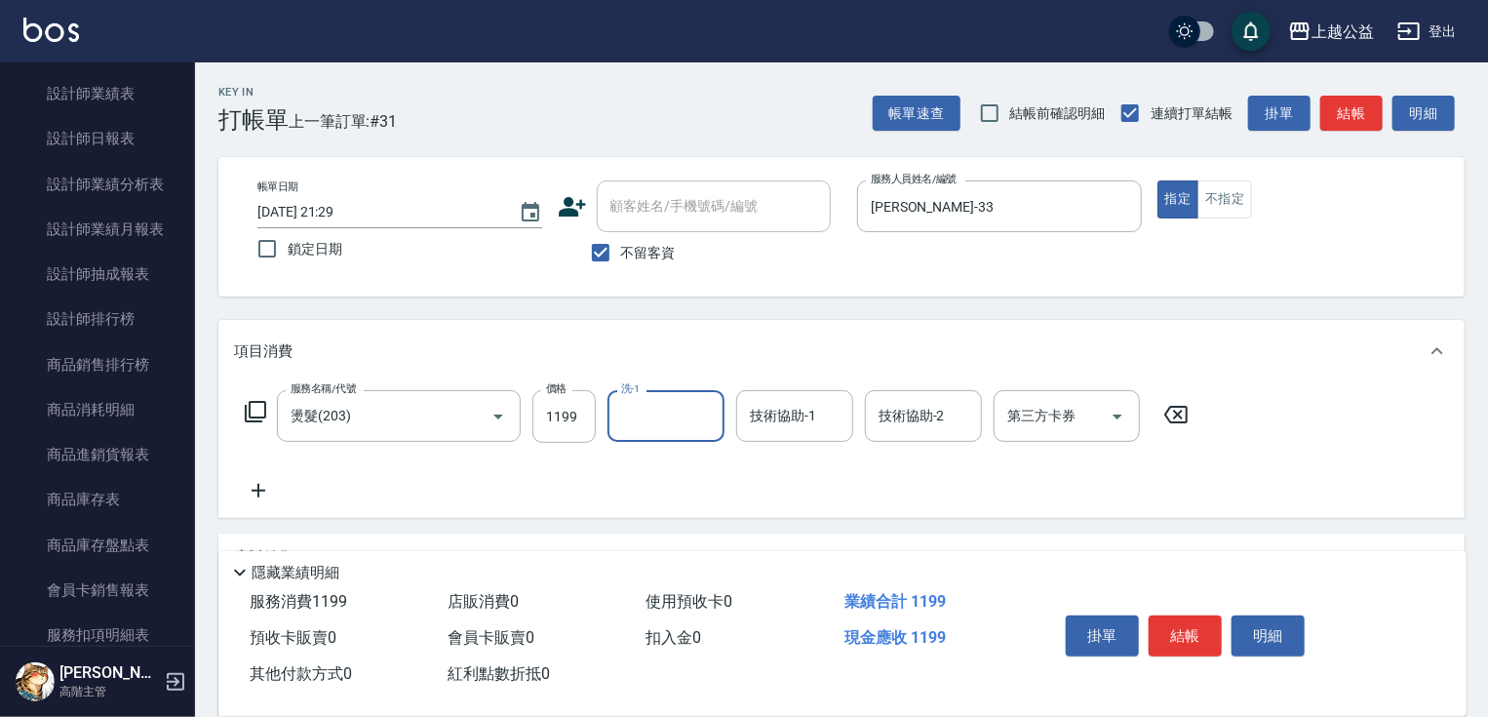
scroll to position [1291, 0]
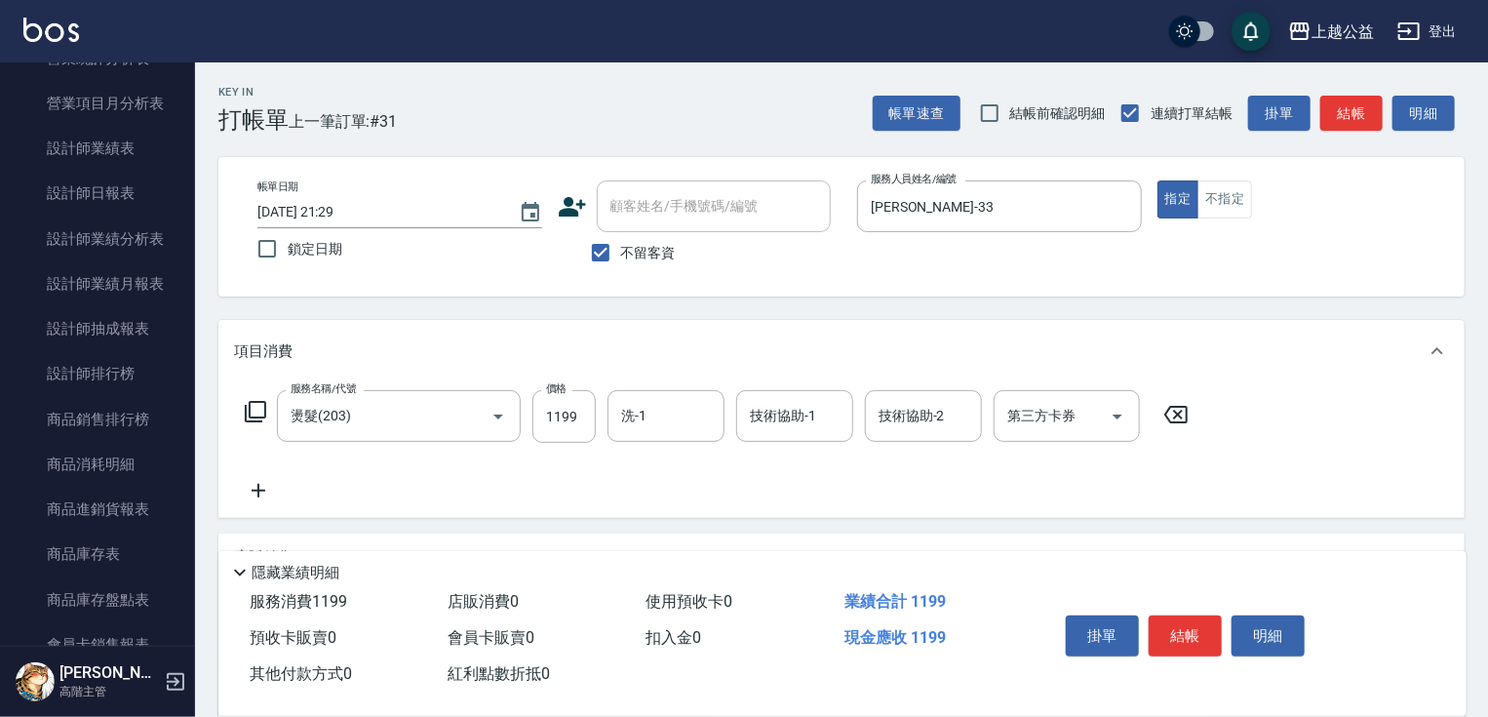
click at [195, 289] on div "櫃檯作業 打帳單 帳單列表 掛單列表 座位開單 營業儀表板 現金收支登錄 高階收支登錄 材料自購登錄 每日結帳 排班表 現場電腦打卡 掃碼打卡 預約管理 預約…" at bounding box center [98, 389] width 196 height 654
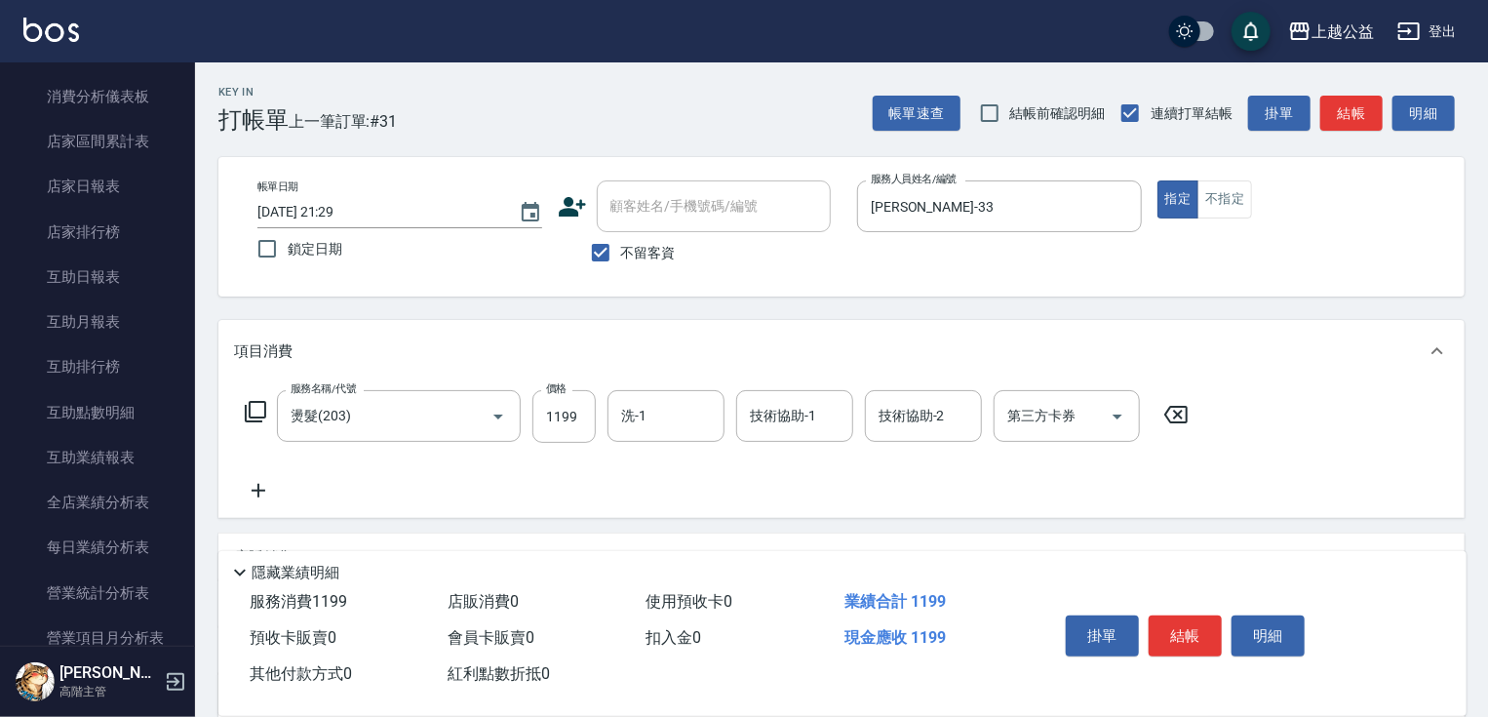
scroll to position [752, 0]
click at [115, 205] on link "店家日報表" at bounding box center [97, 191] width 179 height 45
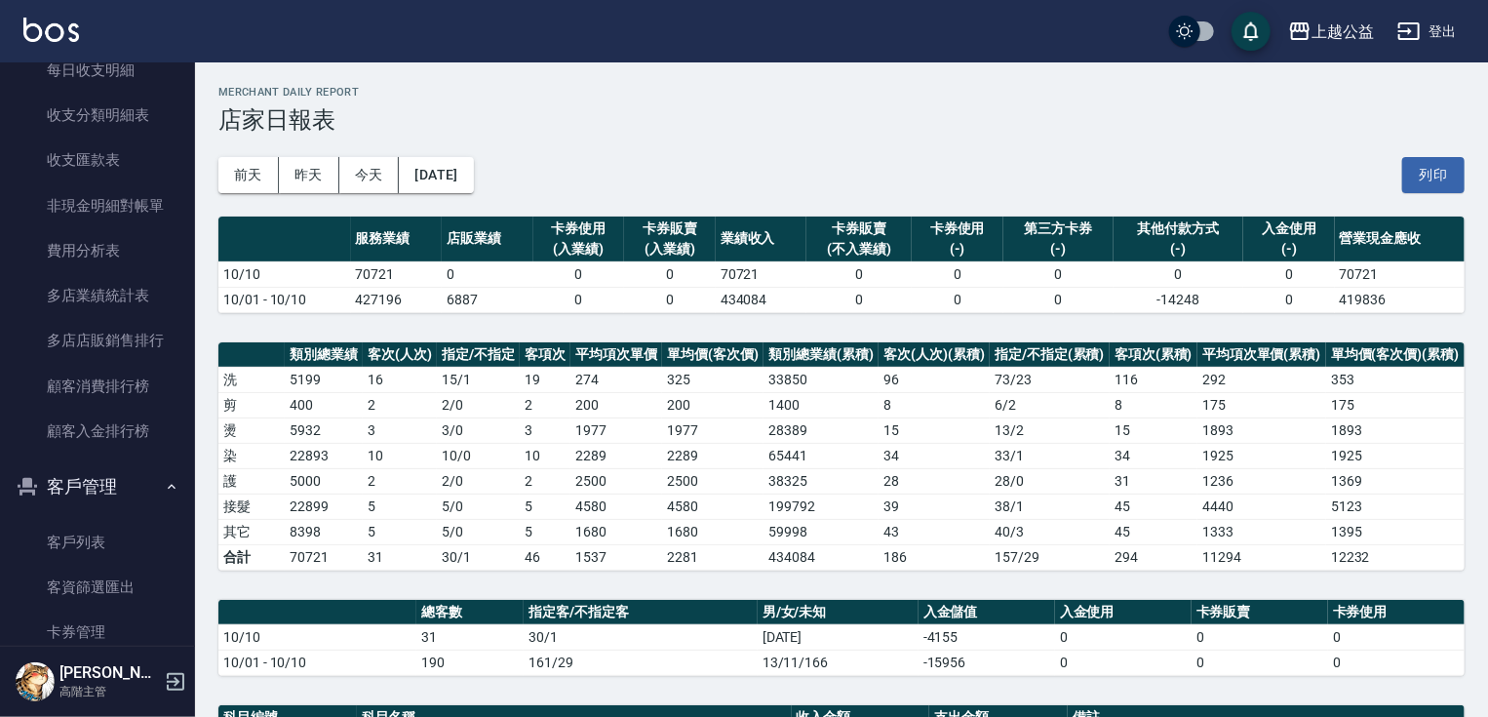
drag, startPoint x: 369, startPoint y: 556, endPoint x: 446, endPoint y: 554, distance: 77.1
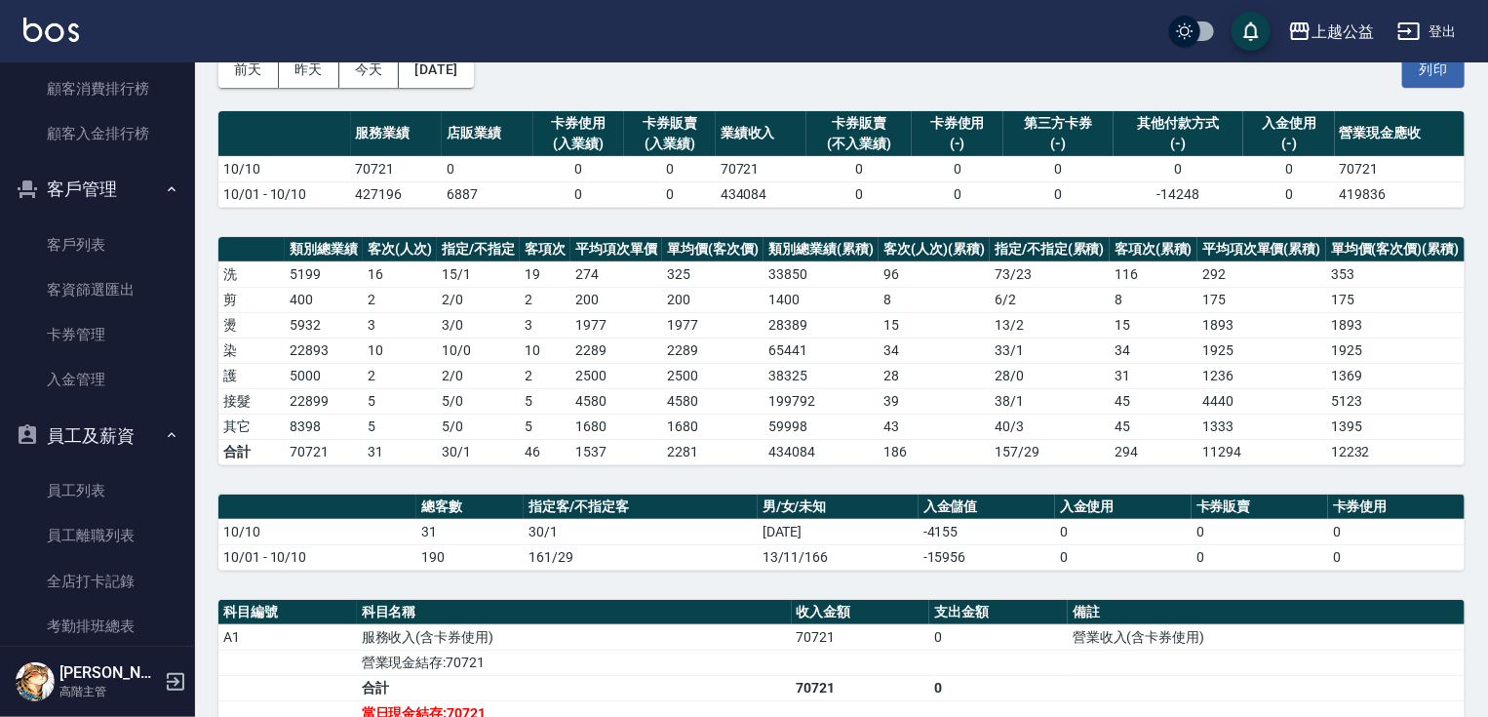
scroll to position [641, 0]
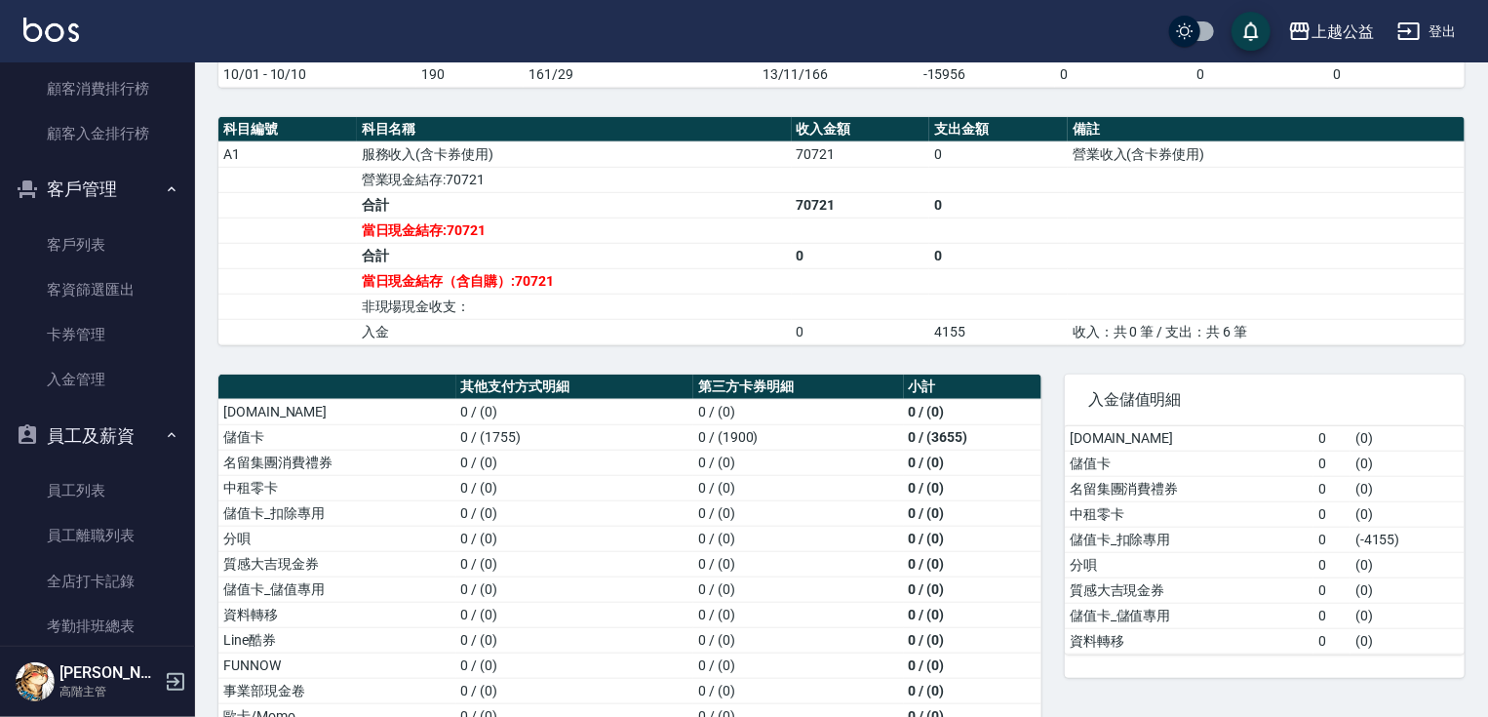
drag, startPoint x: 655, startPoint y: 442, endPoint x: 691, endPoint y: 617, distance: 179.2
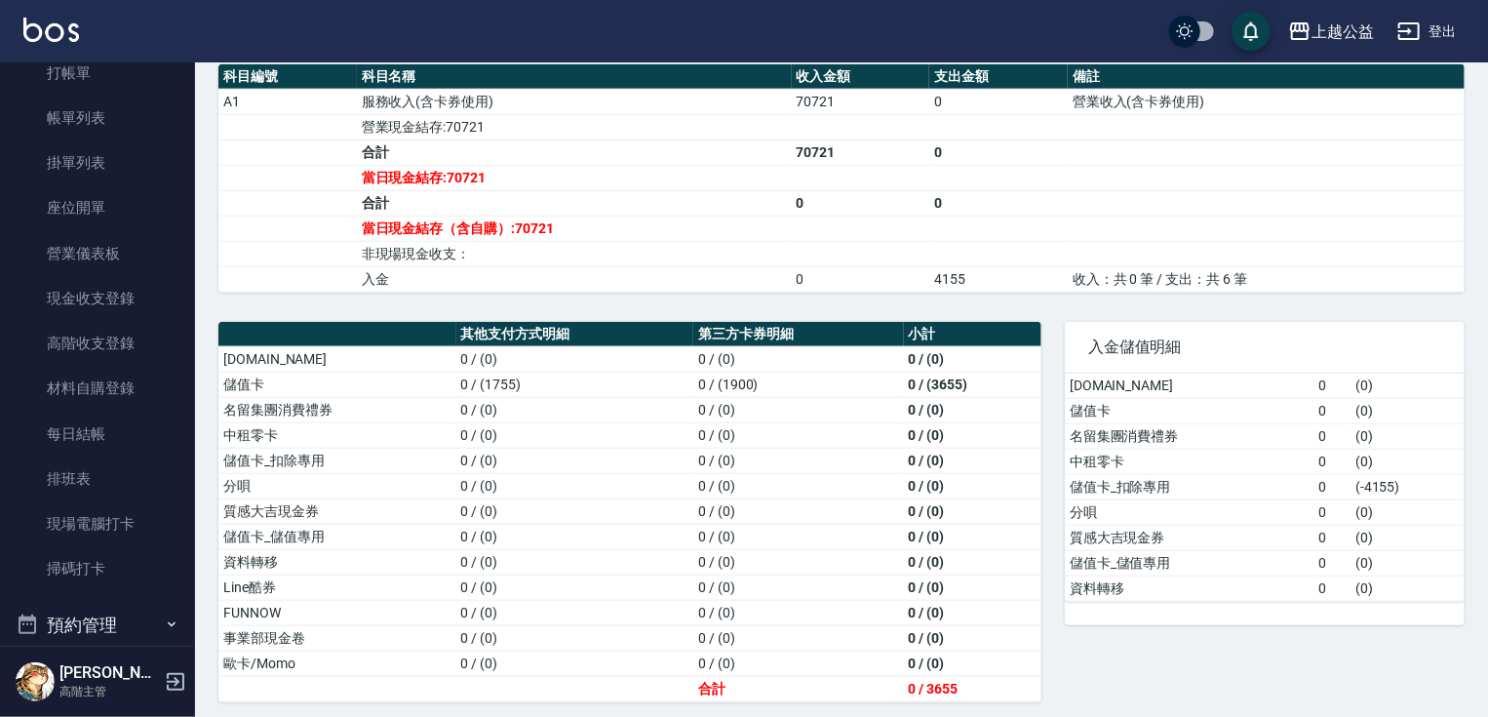
scroll to position [0, 0]
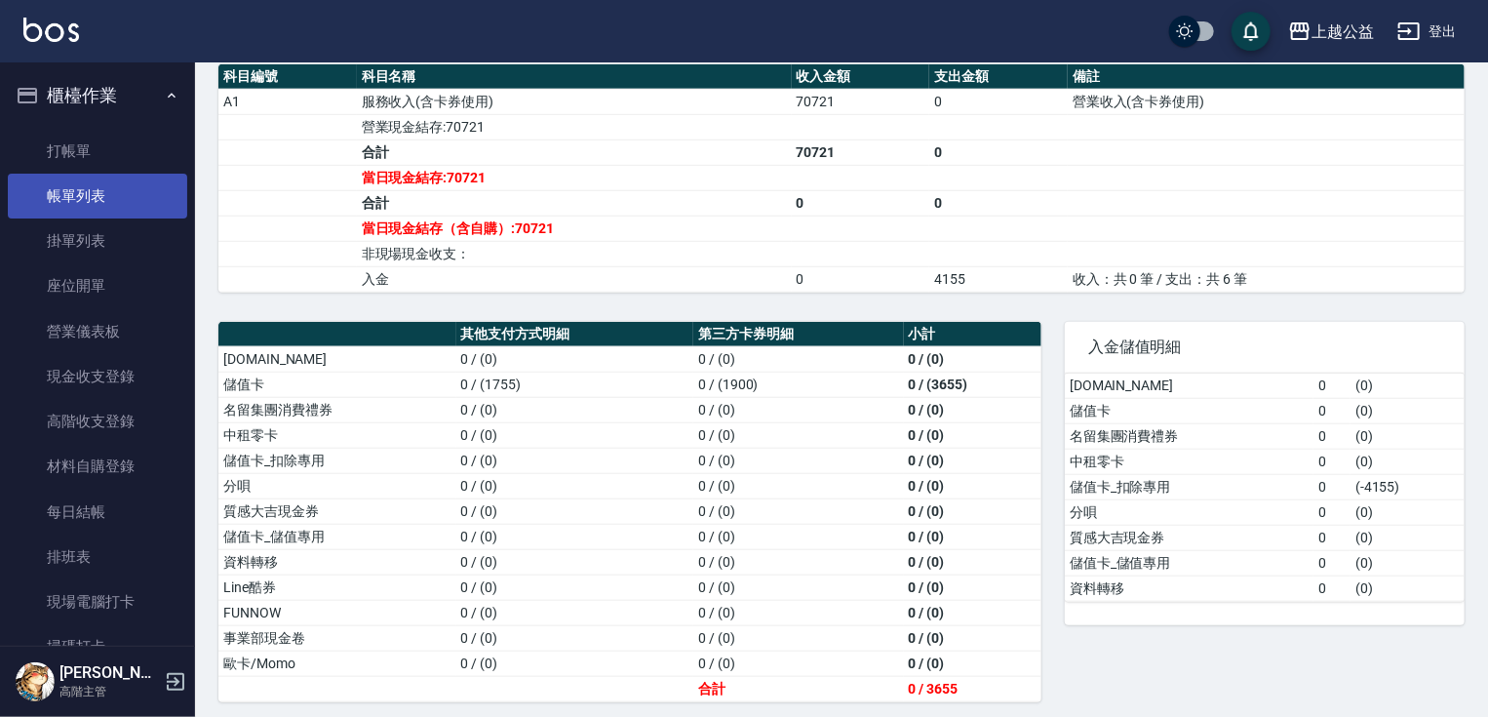
click at [75, 191] on link "帳單列表" at bounding box center [97, 196] width 179 height 45
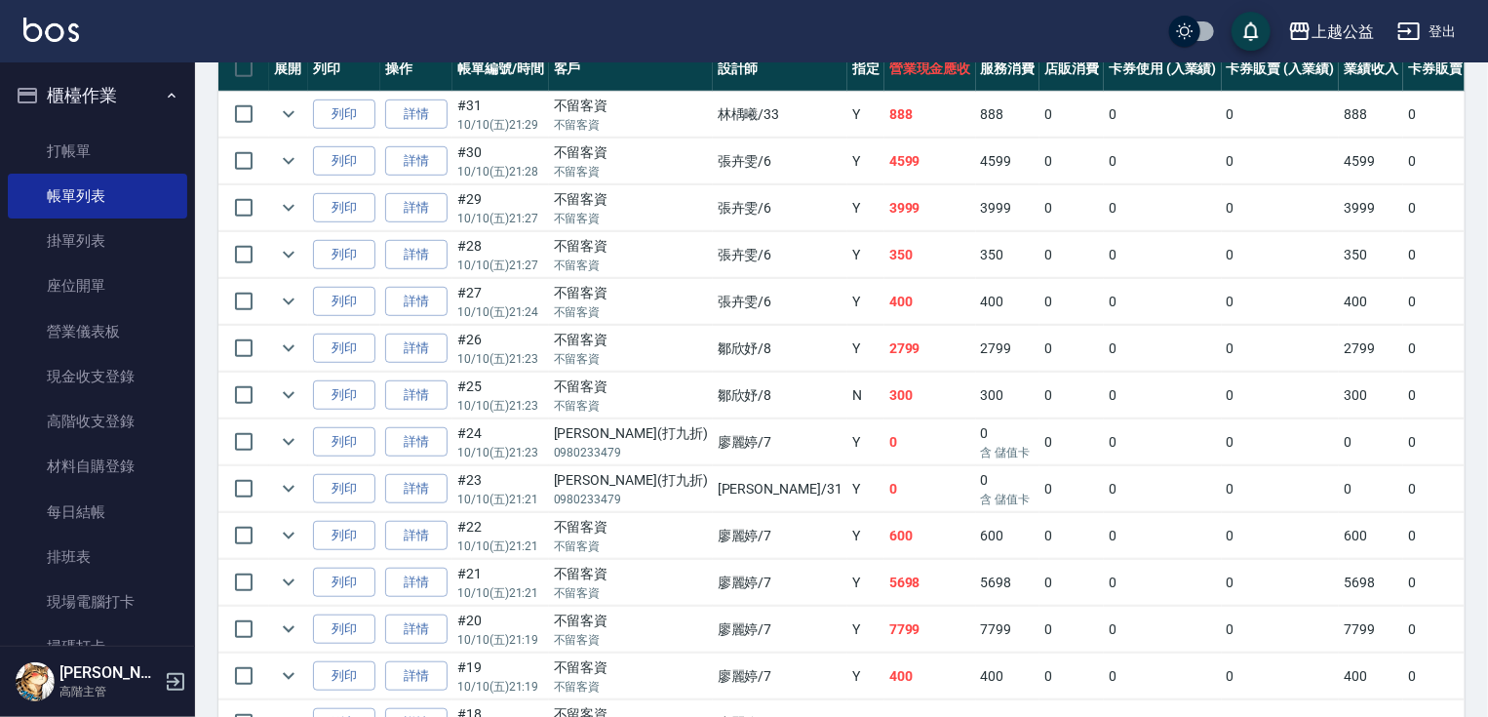
drag, startPoint x: 835, startPoint y: 642, endPoint x: 841, endPoint y: 732, distance: 90.9
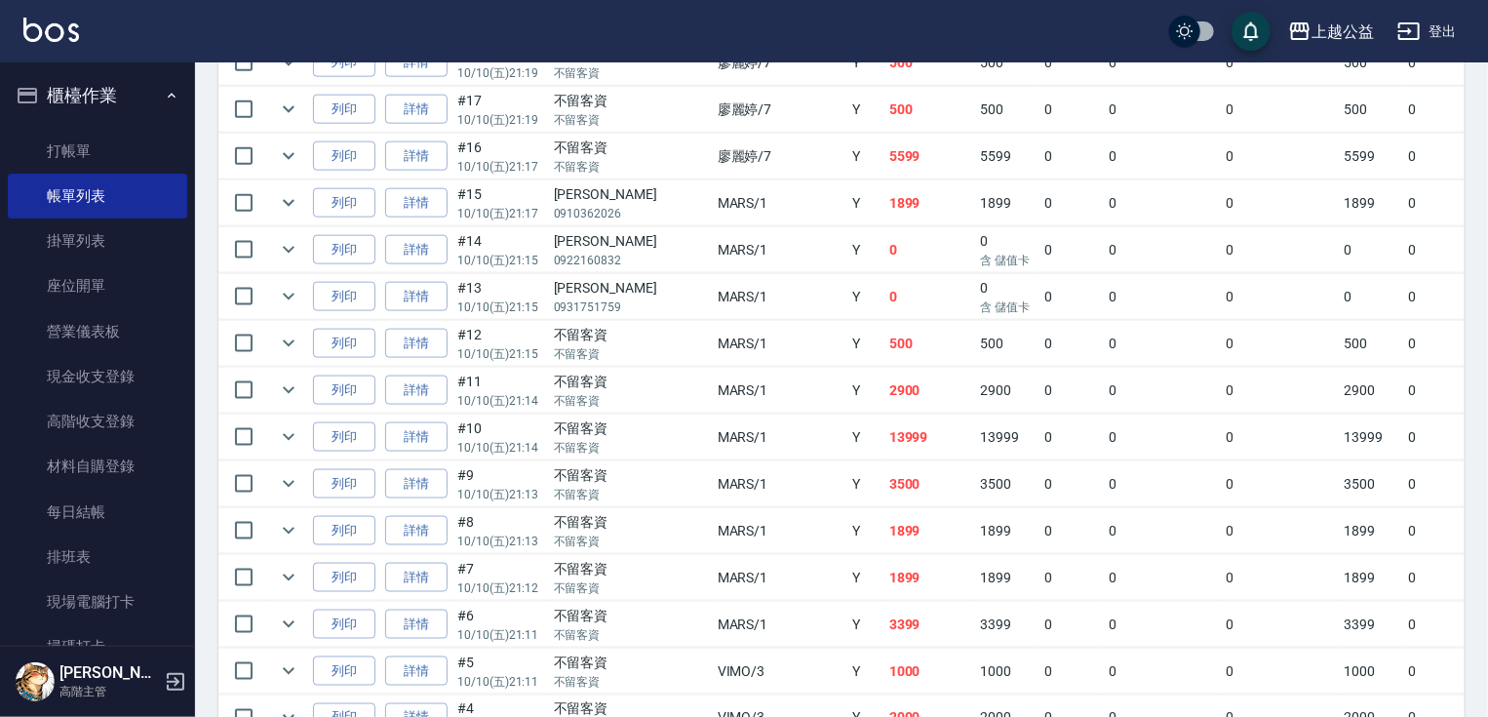
scroll to position [1458, 0]
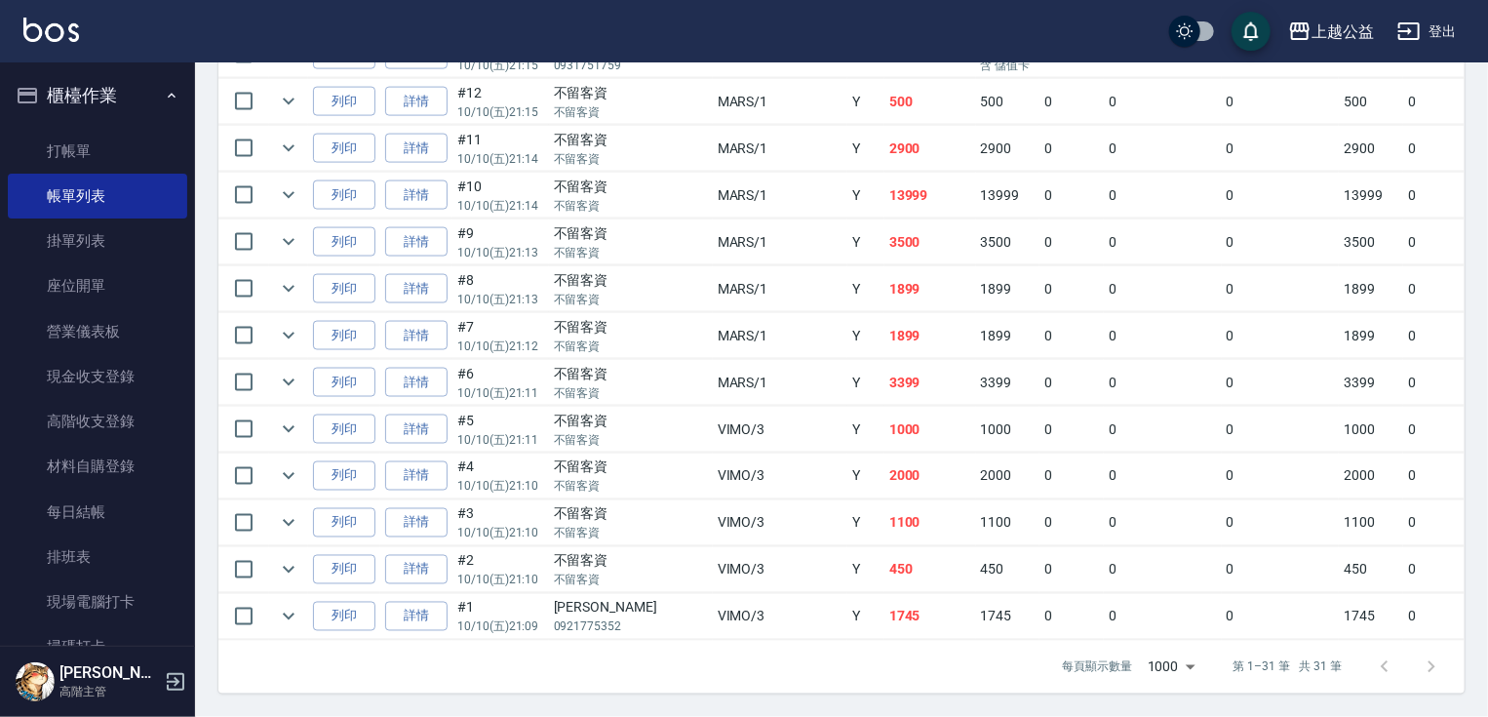
drag, startPoint x: 654, startPoint y: 533, endPoint x: 663, endPoint y: 564, distance: 31.5
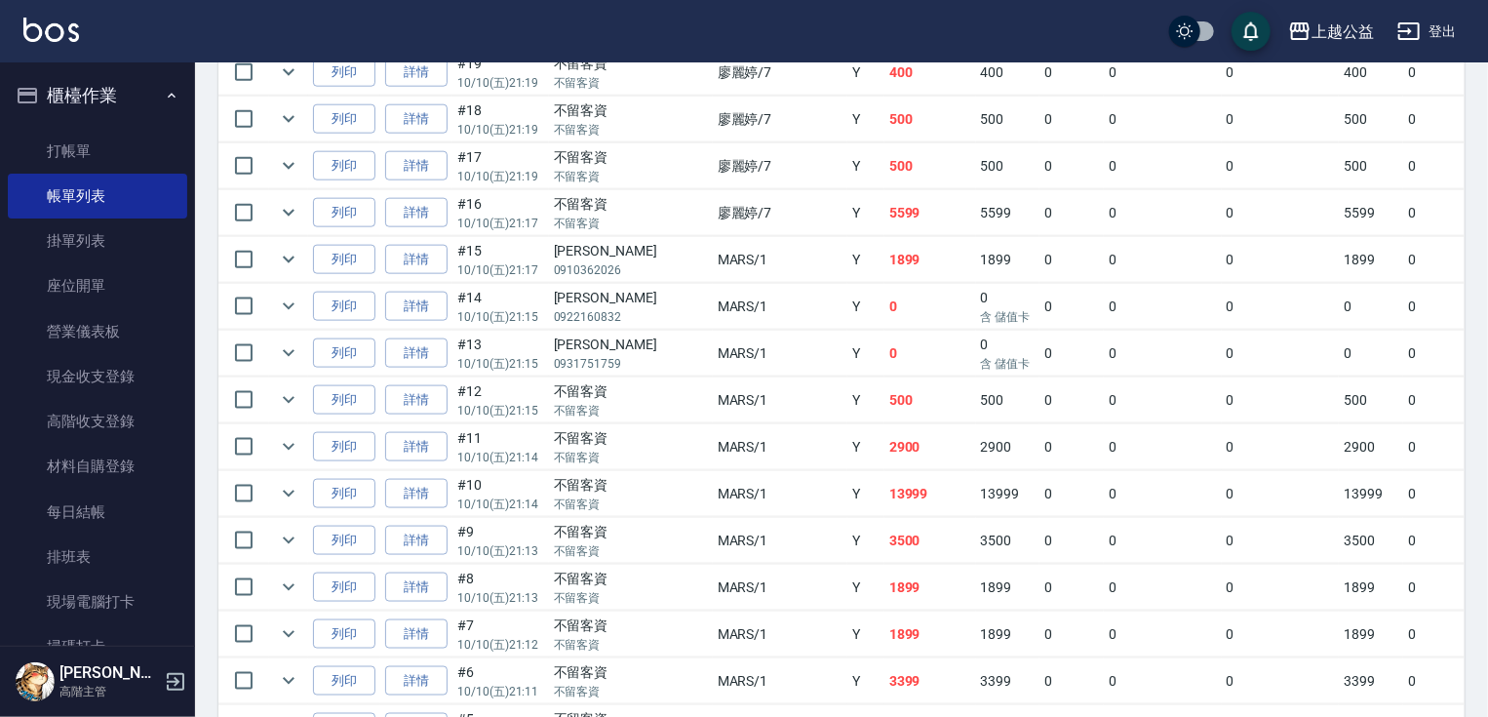
drag, startPoint x: 761, startPoint y: 494, endPoint x: 803, endPoint y: 382, distance: 120.1
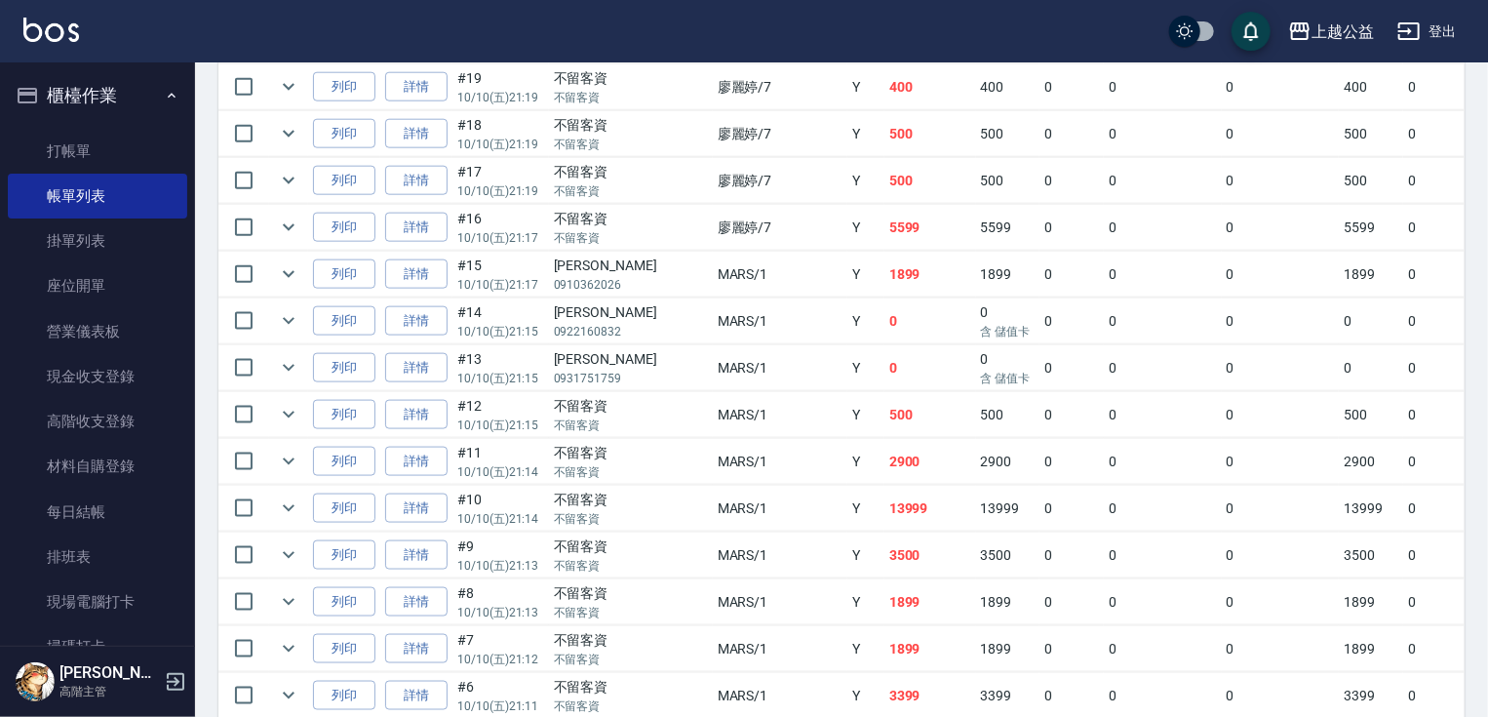
scroll to position [1097, 0]
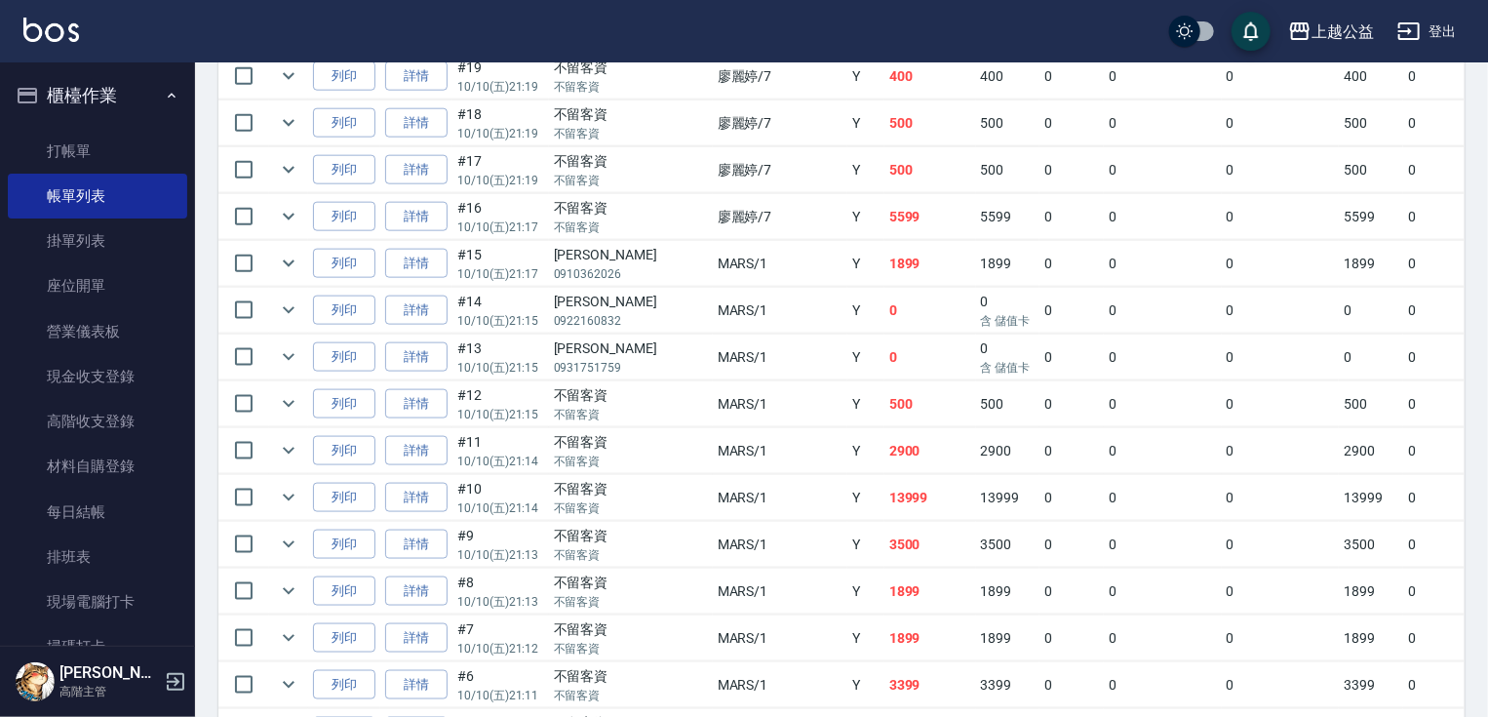
drag, startPoint x: 811, startPoint y: 406, endPoint x: 825, endPoint y: 451, distance: 47.8
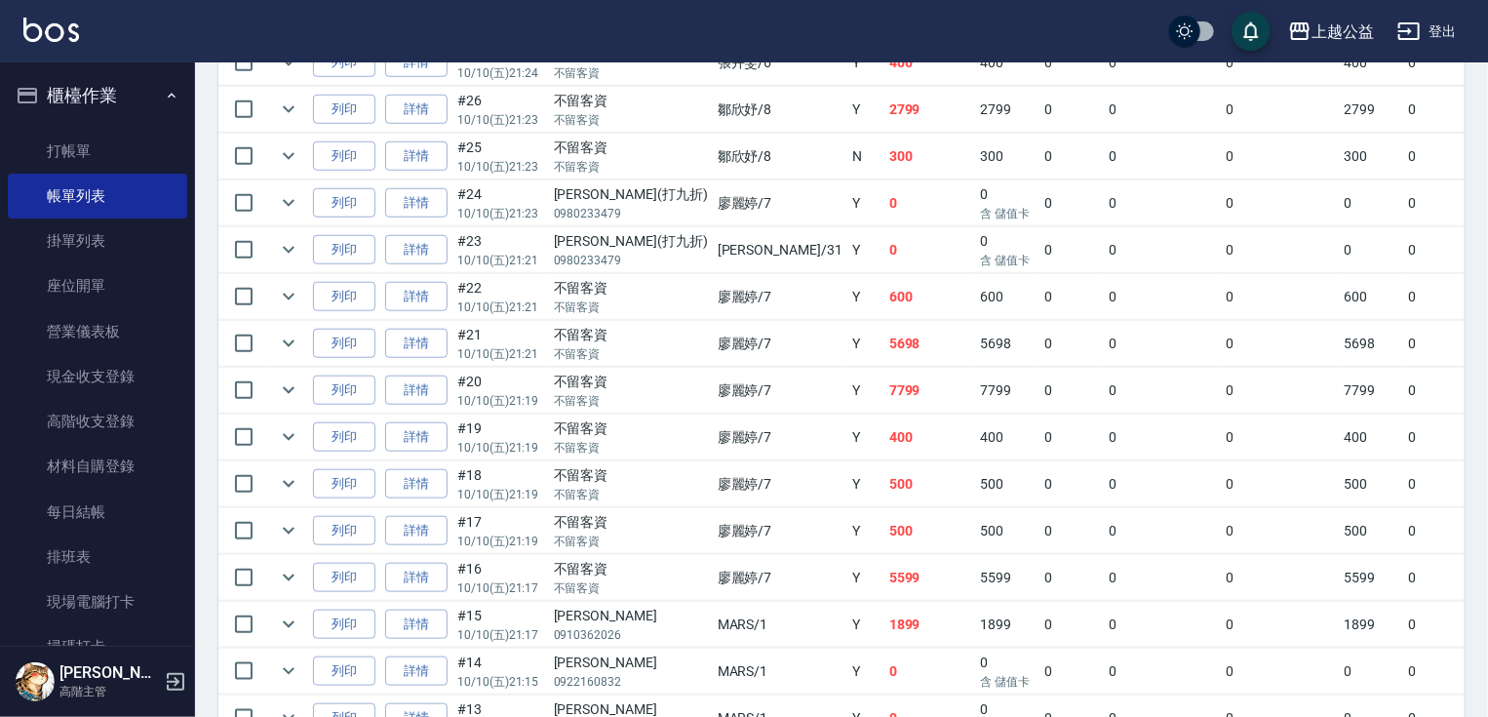
drag, startPoint x: 791, startPoint y: 387, endPoint x: 810, endPoint y: 321, distance: 69.1
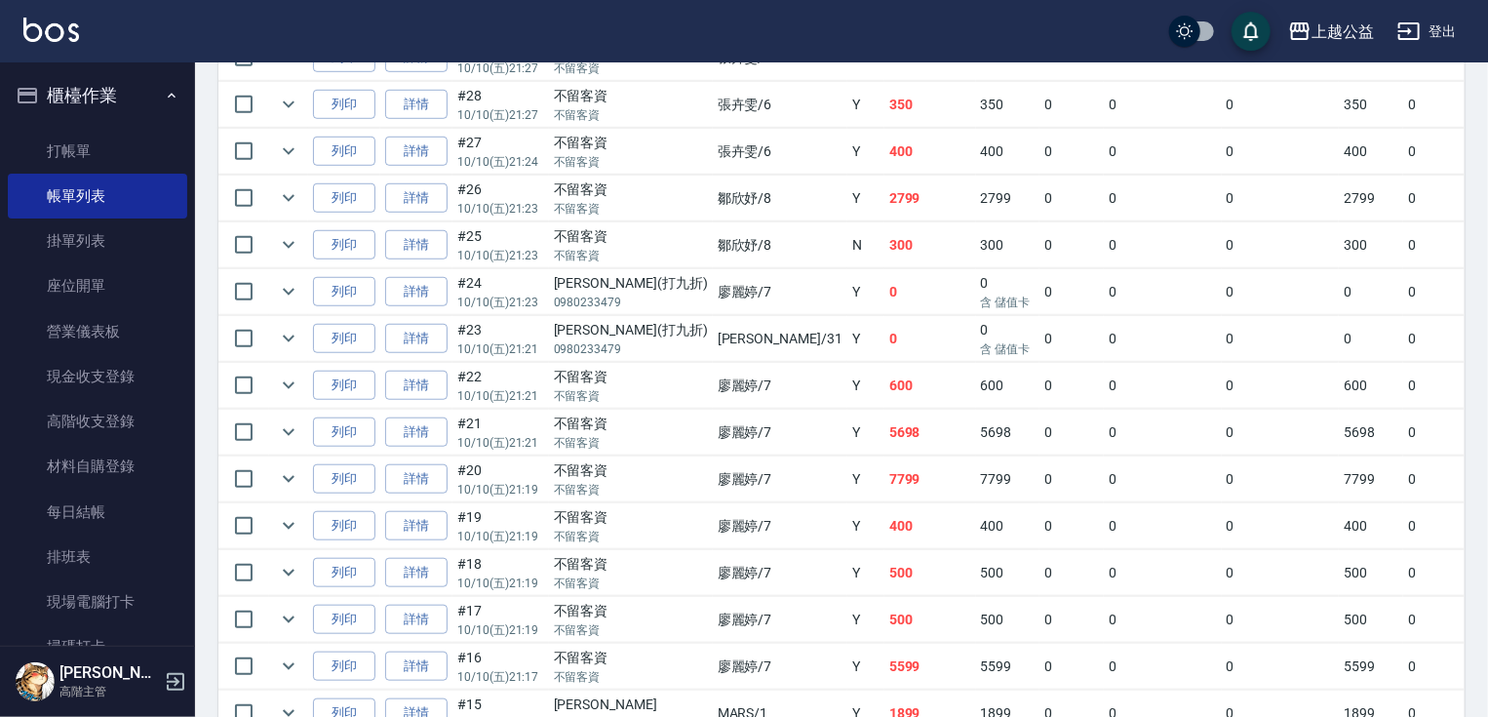
drag, startPoint x: 803, startPoint y: 320, endPoint x: 803, endPoint y: 261, distance: 58.5
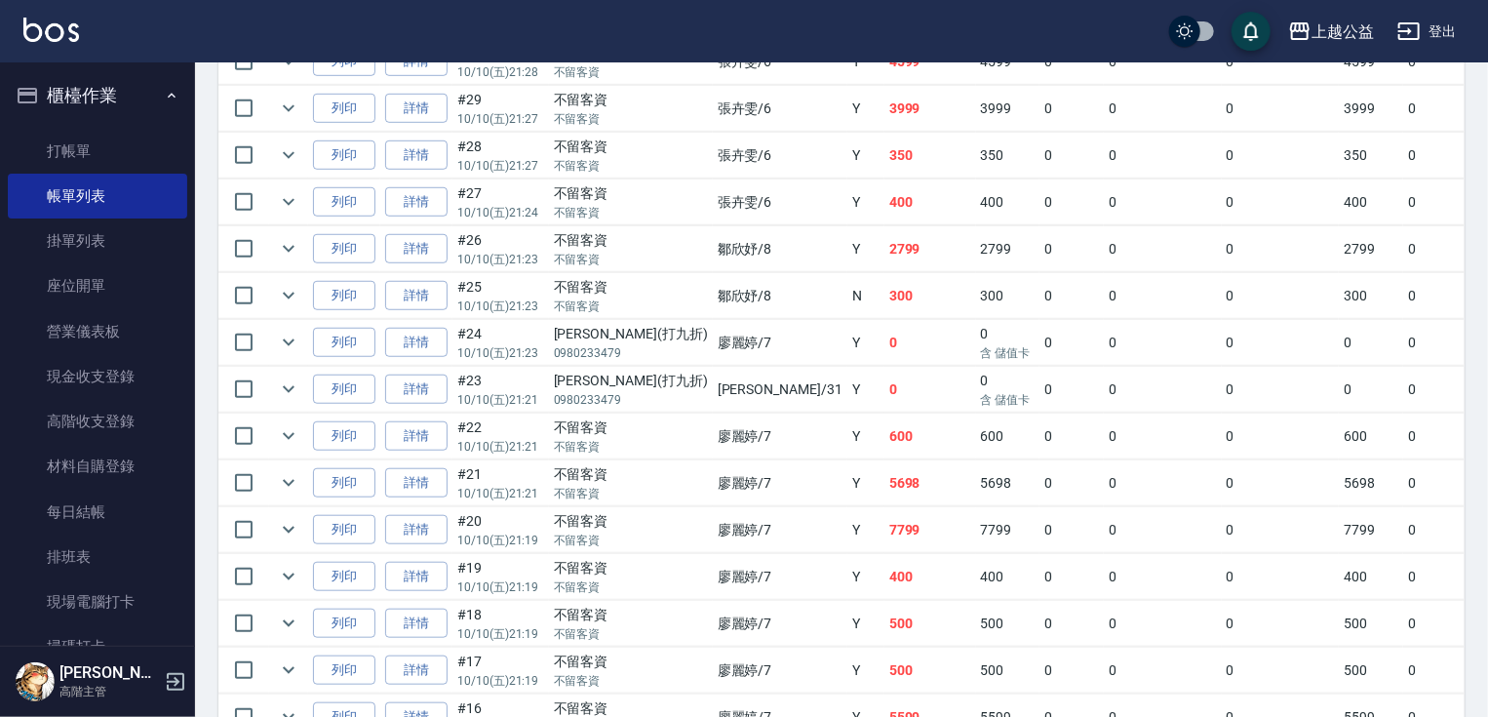
drag, startPoint x: 778, startPoint y: 236, endPoint x: 776, endPoint y: 201, distance: 35.2
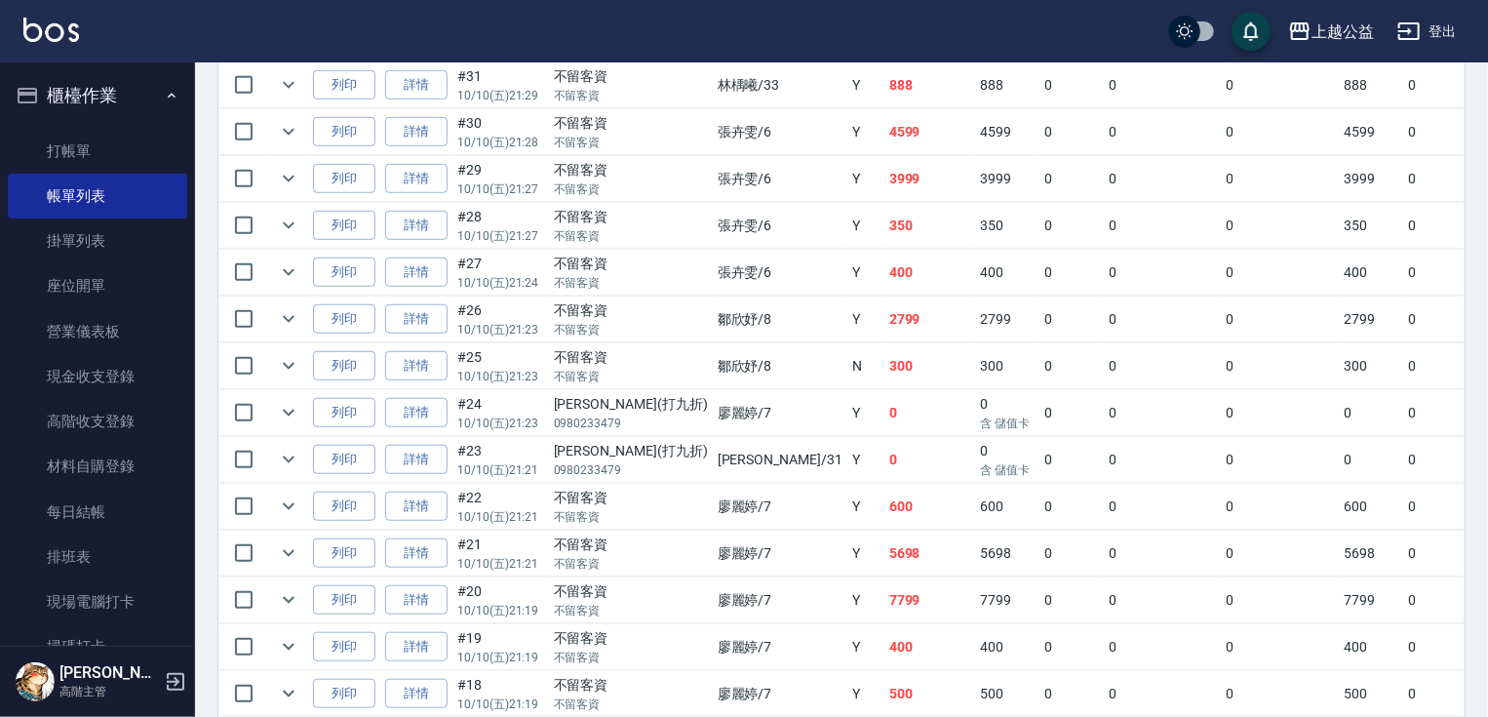
scroll to position [506, 0]
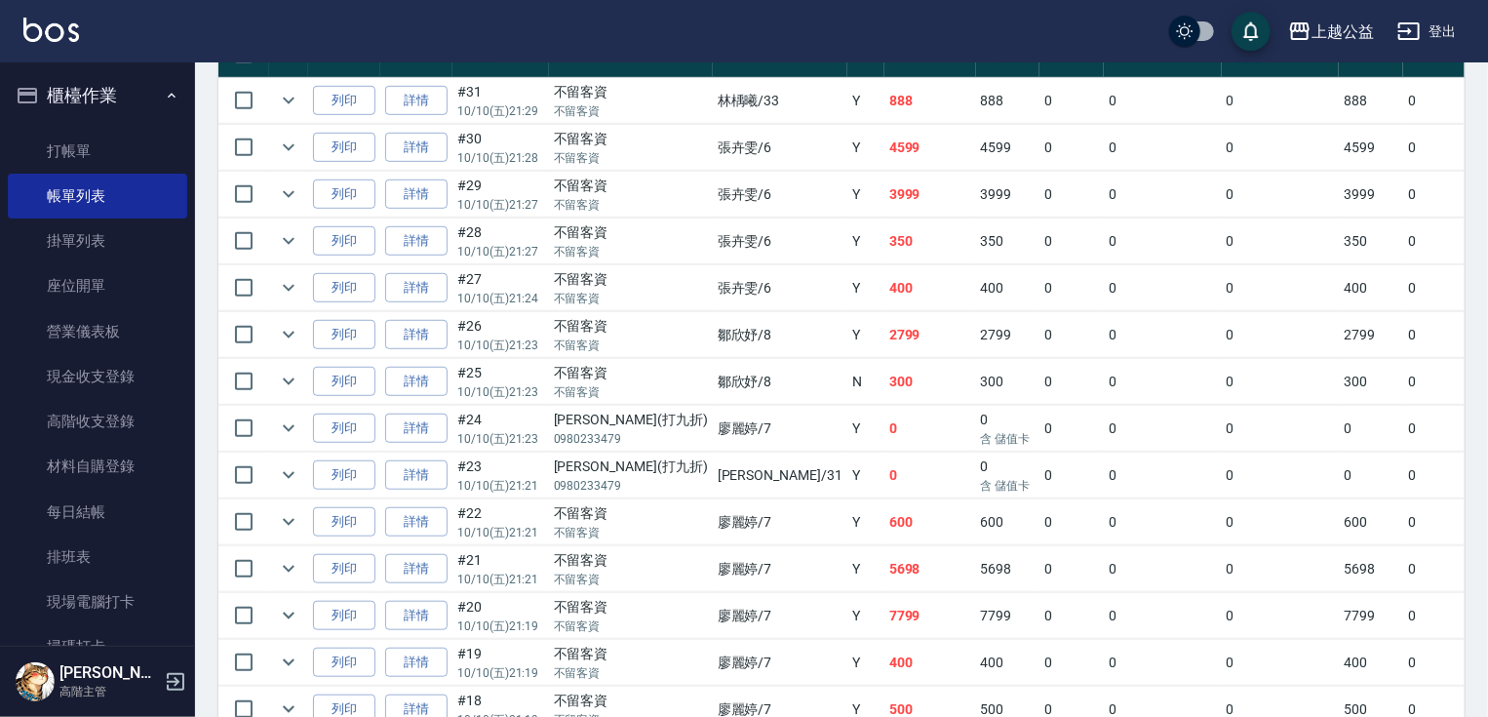
drag, startPoint x: 780, startPoint y: 237, endPoint x: 774, endPoint y: 196, distance: 41.4
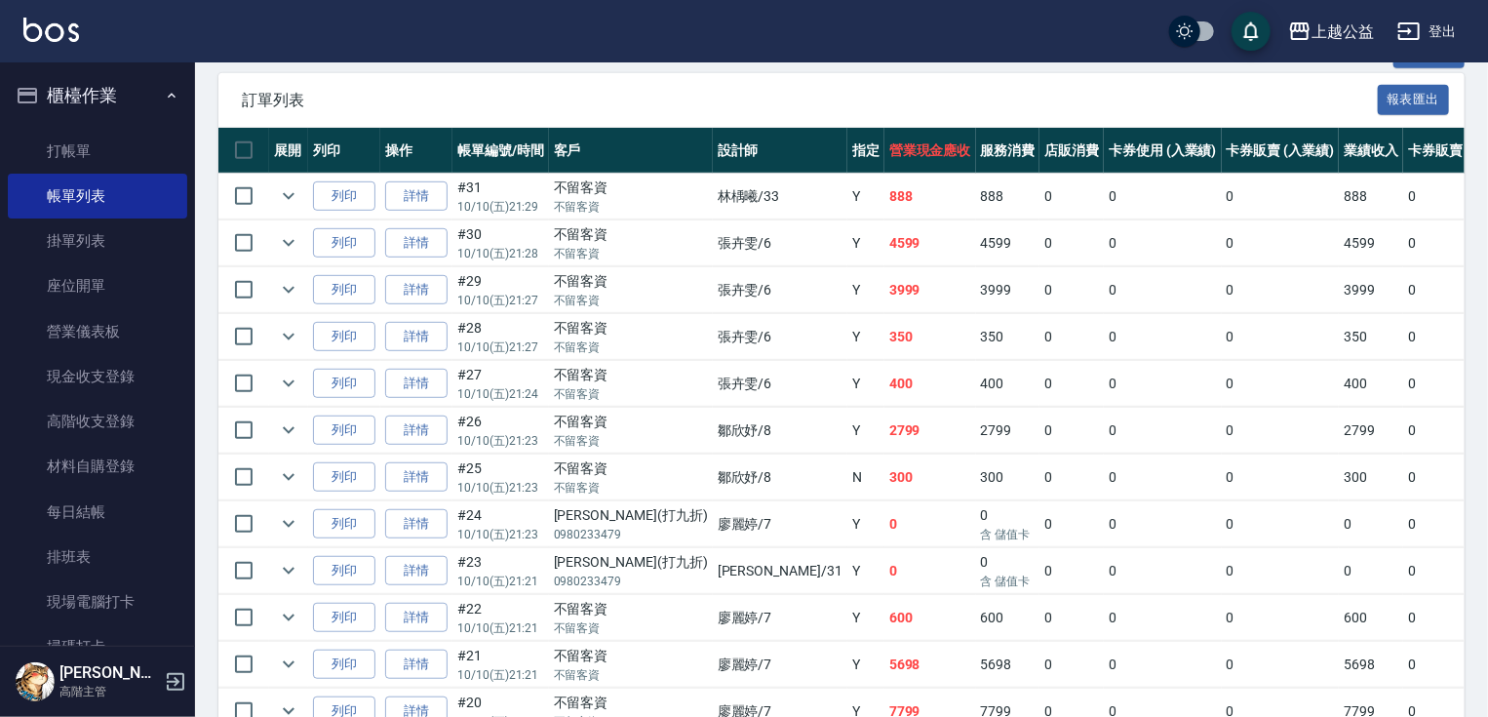
scroll to position [369, 0]
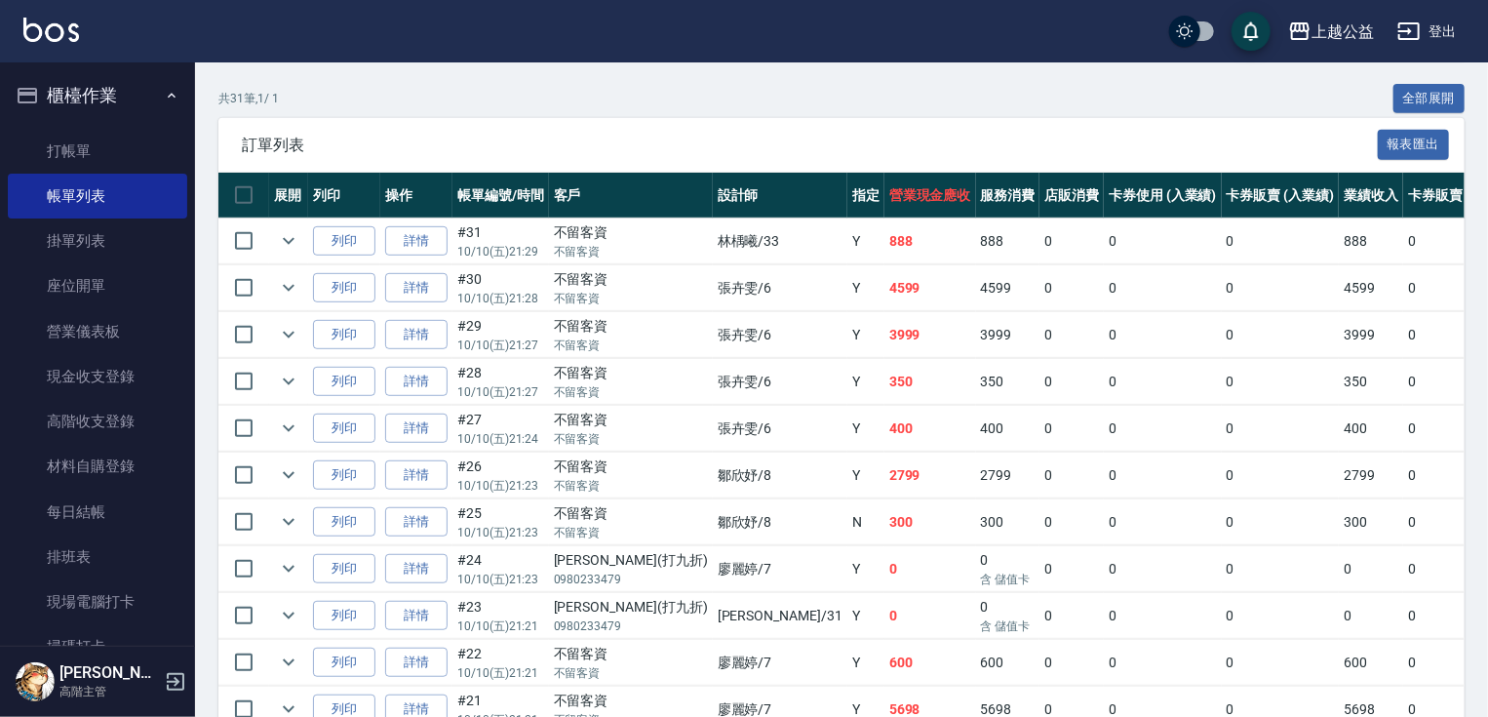
drag, startPoint x: 739, startPoint y: 335, endPoint x: 739, endPoint y: 320, distance: 15.6
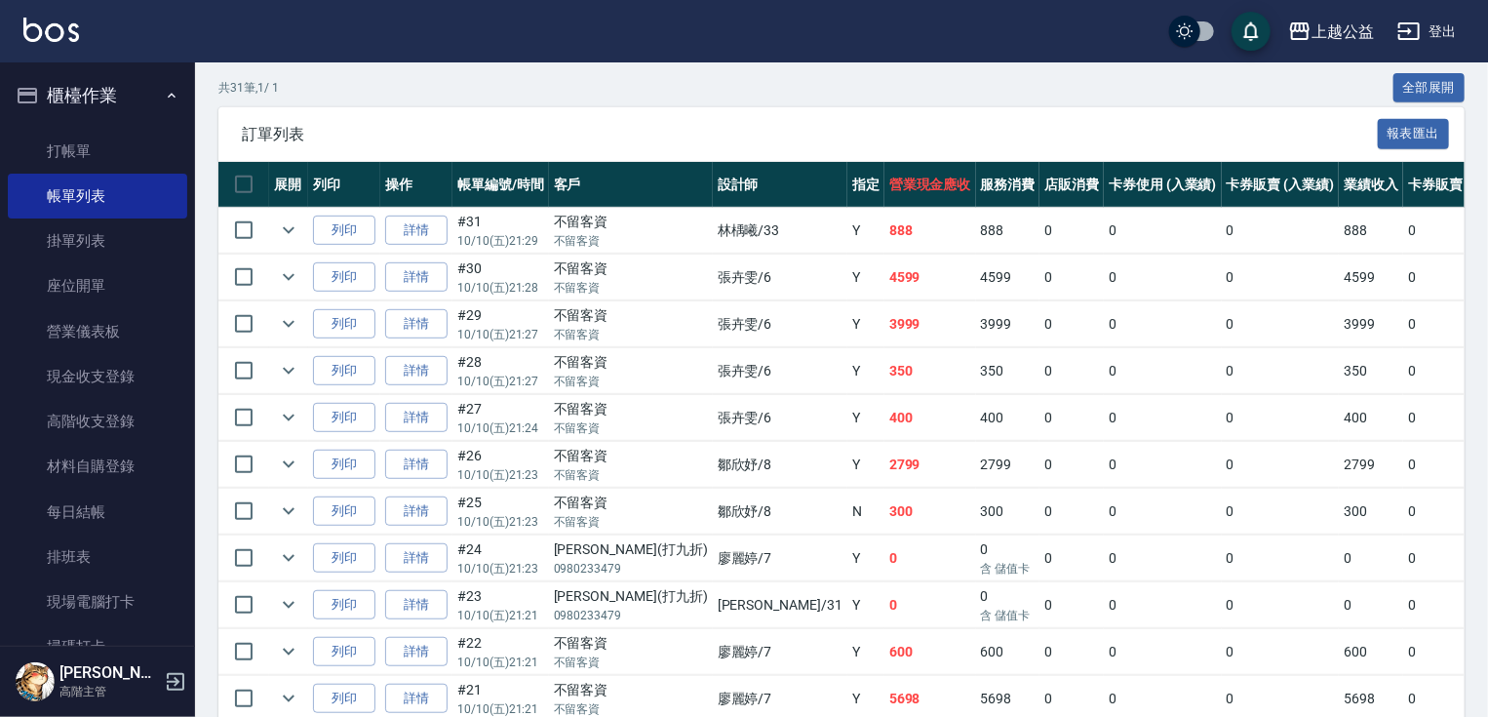
scroll to position [382, 0]
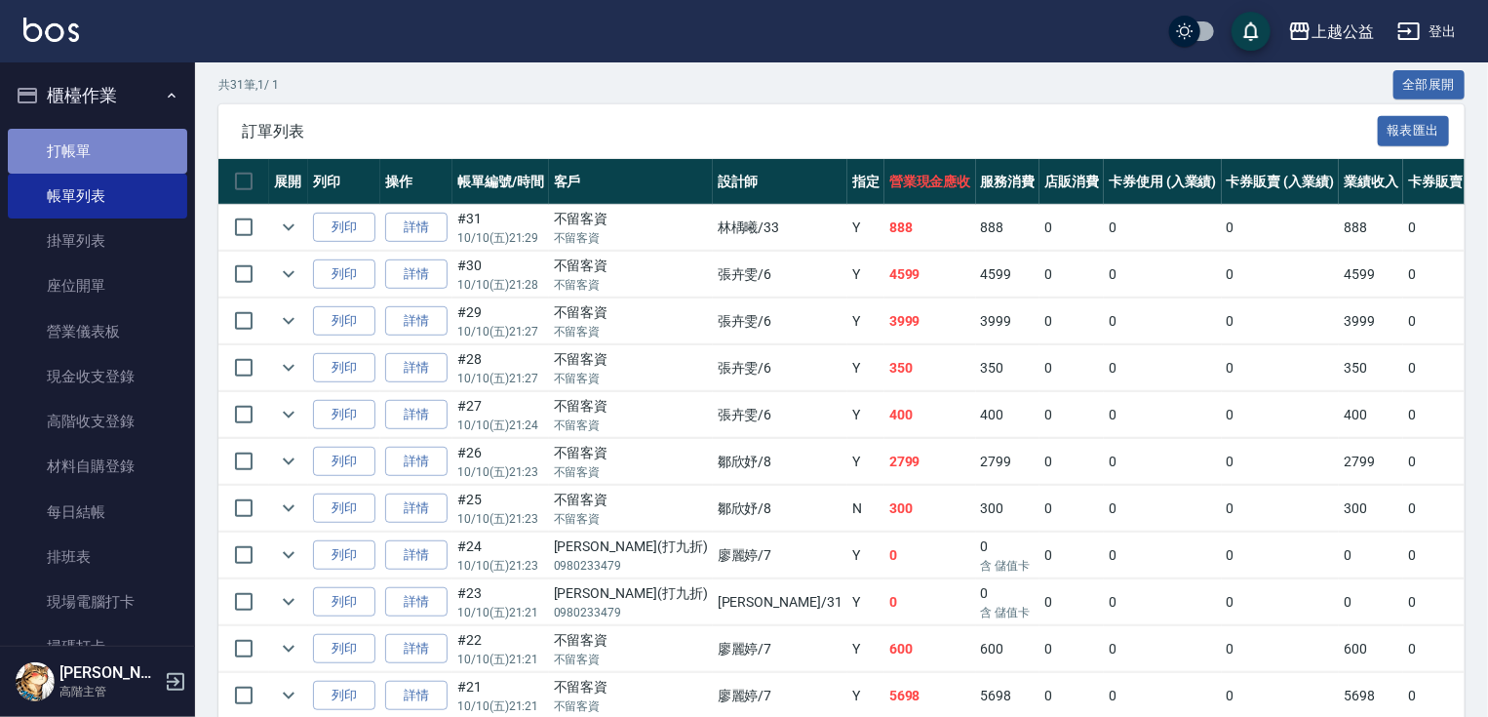
click at [101, 148] on link "打帳單" at bounding box center [97, 151] width 179 height 45
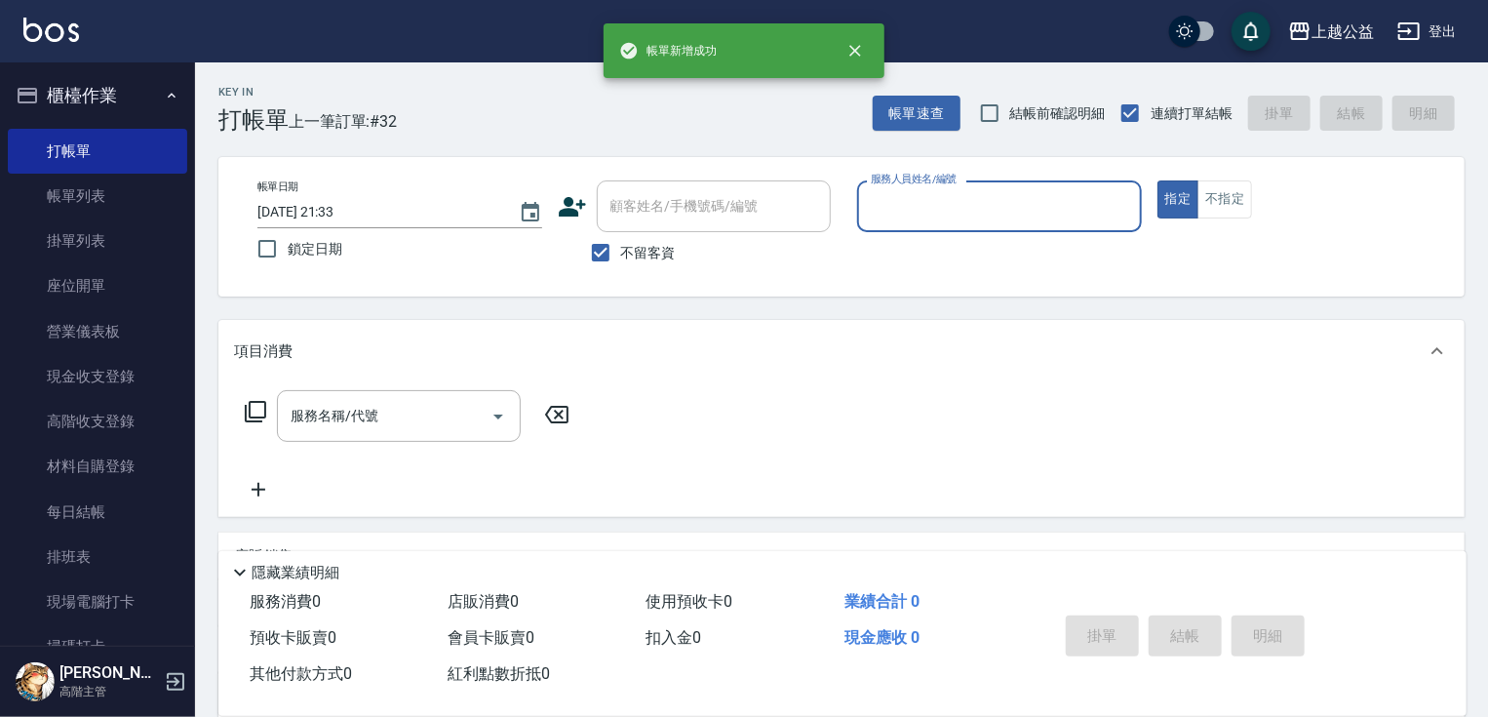
click at [627, 251] on span "不留客資" at bounding box center [648, 253] width 55 height 20
click at [621, 251] on input "不留客資" at bounding box center [600, 252] width 41 height 41
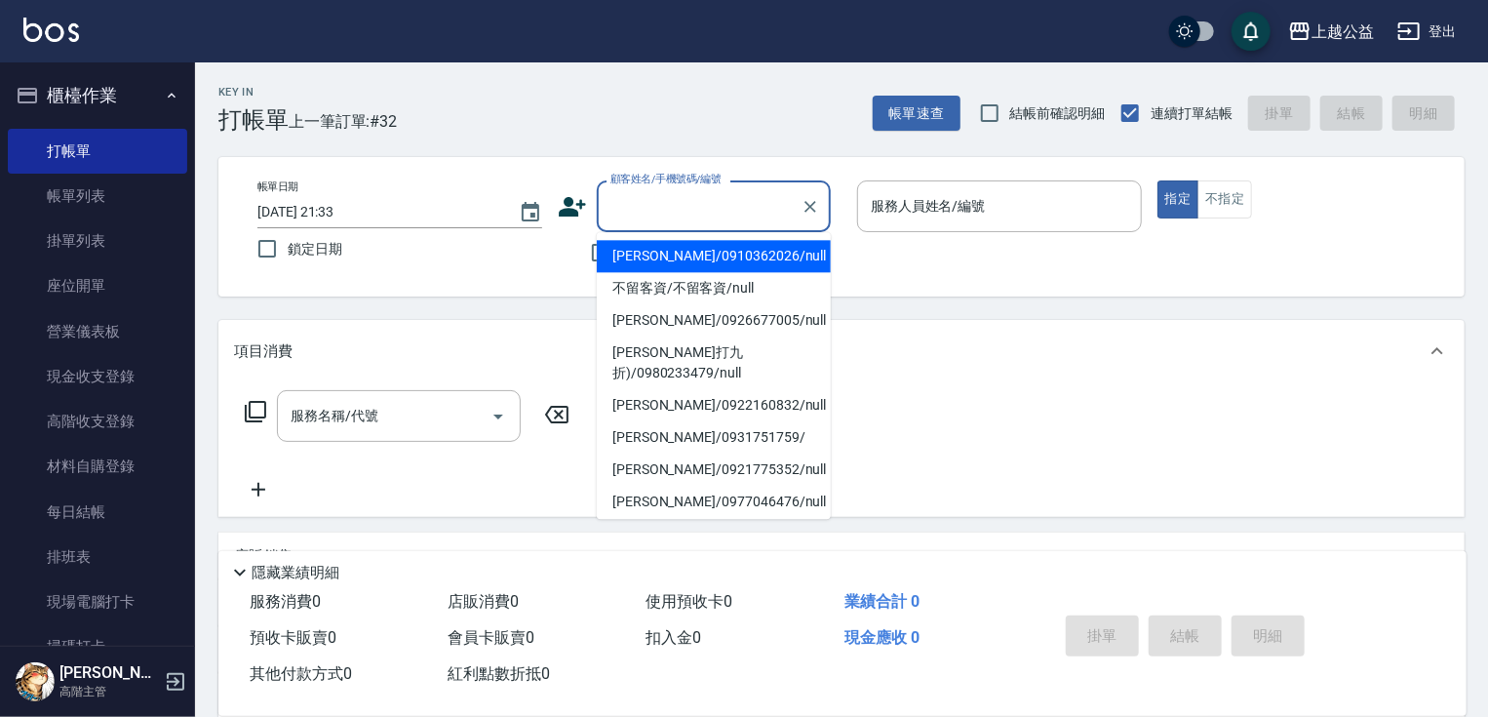
click at [661, 219] on input "顧客姓名/手機號碼/編號" at bounding box center [698, 206] width 187 height 34
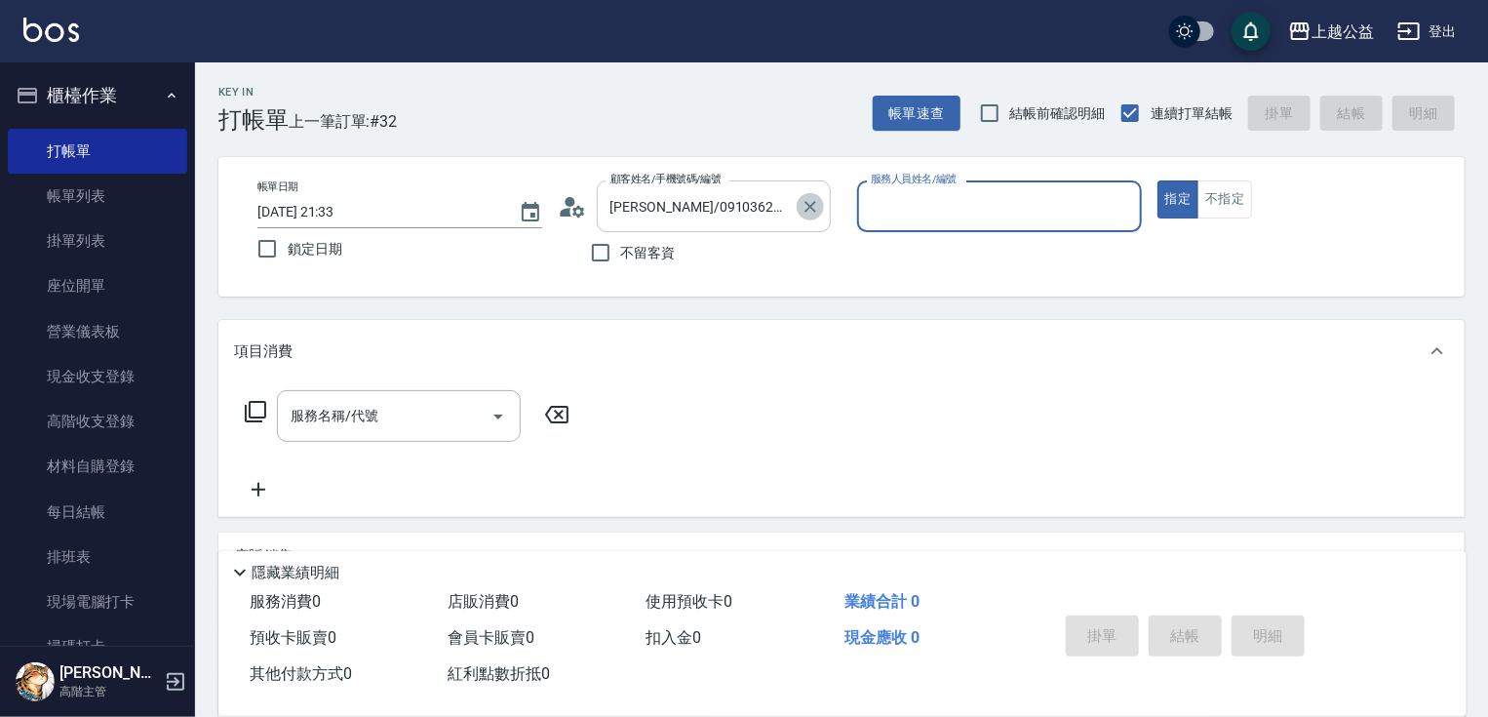
click at [801, 203] on icon "Clear" at bounding box center [810, 207] width 20 height 20
click at [1157, 180] on button "指定" at bounding box center [1178, 199] width 42 height 38
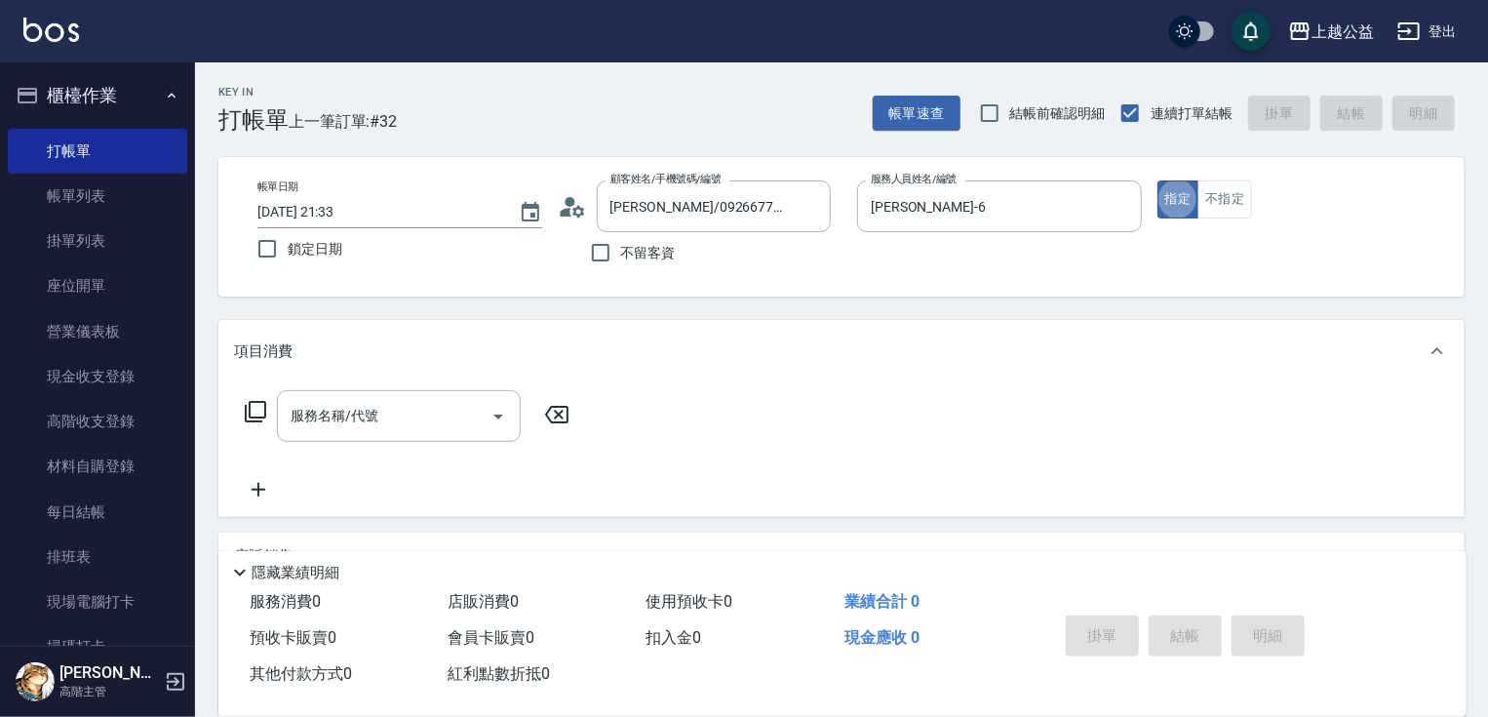
click at [267, 416] on div "服務名稱/代號 服務名稱/代號" at bounding box center [407, 416] width 347 height 52
click at [258, 414] on icon at bounding box center [255, 411] width 23 height 23
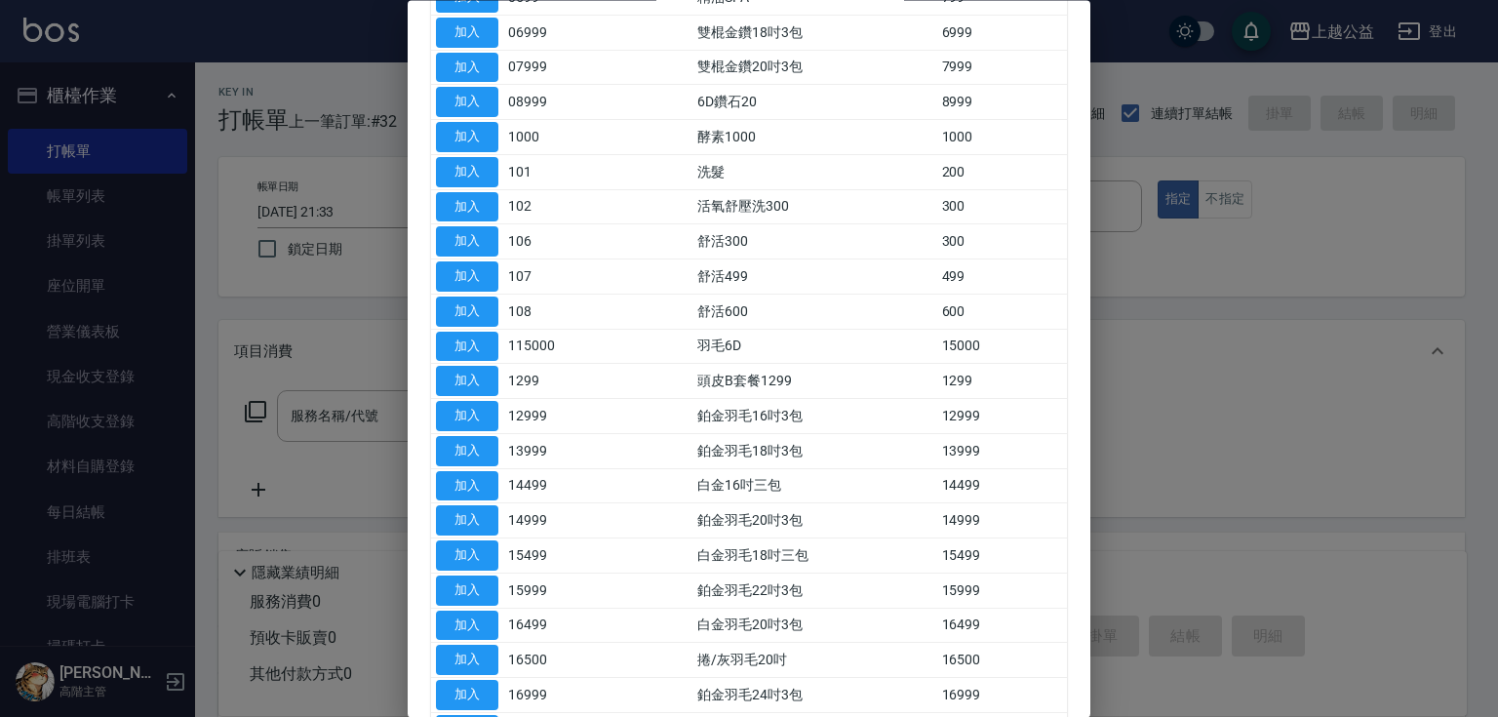
drag, startPoint x: 731, startPoint y: 364, endPoint x: 750, endPoint y: 502, distance: 139.7
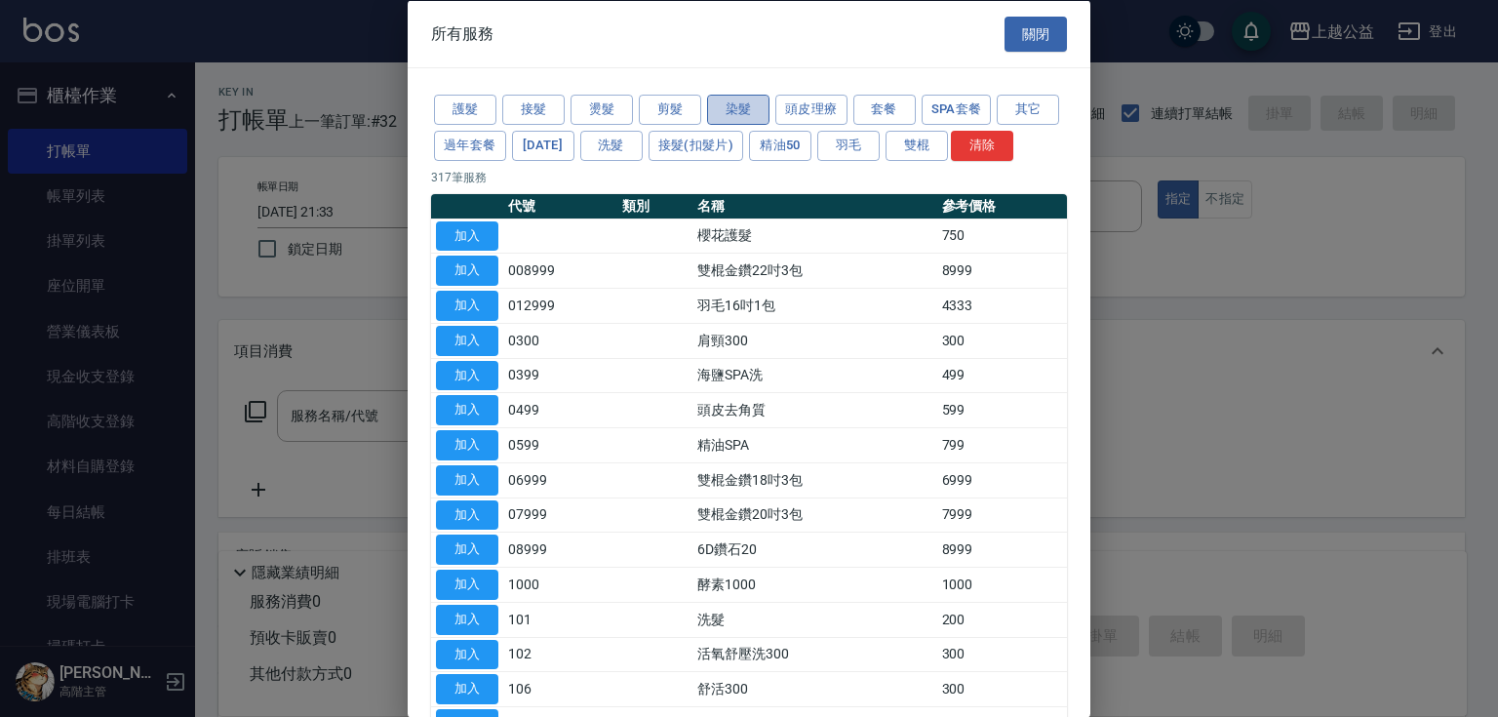
click at [745, 112] on button "染髮" at bounding box center [738, 110] width 62 height 30
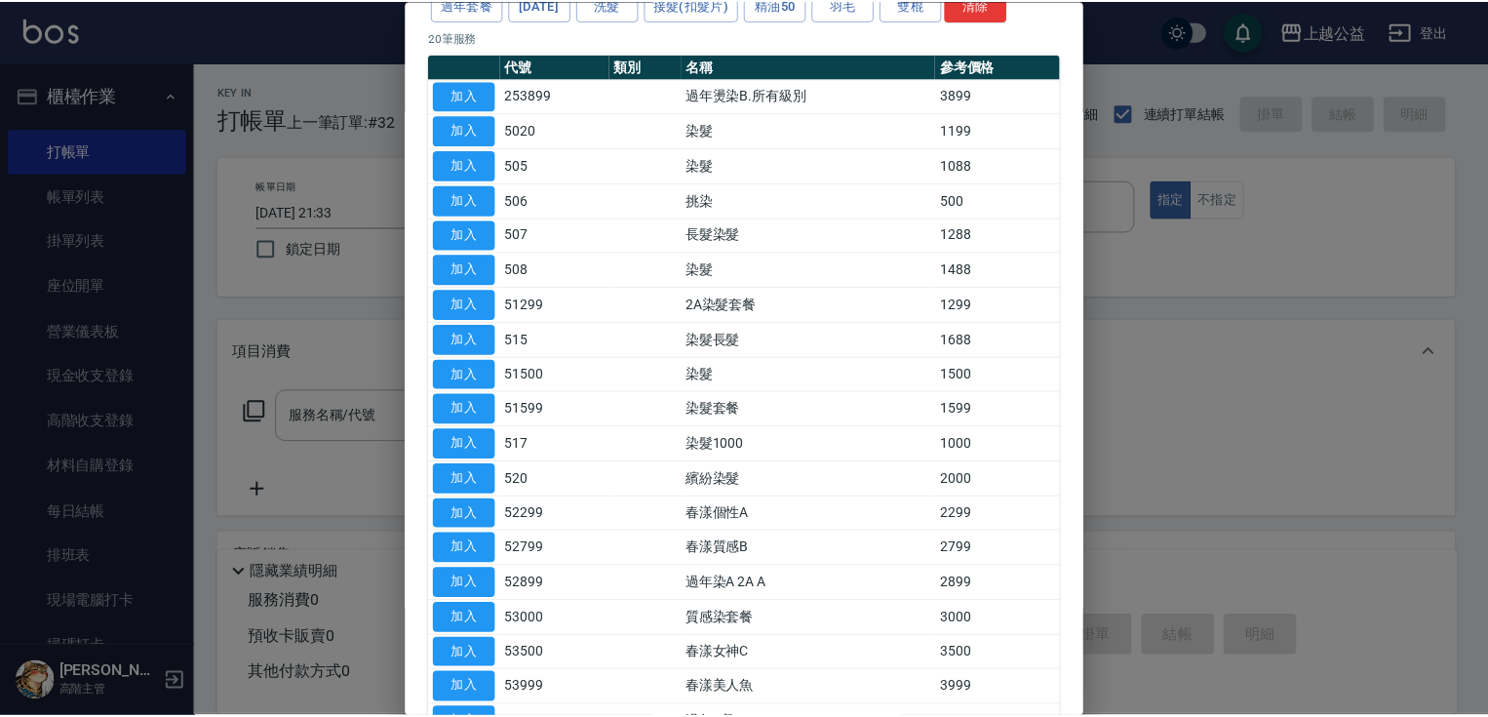
scroll to position [331, 0]
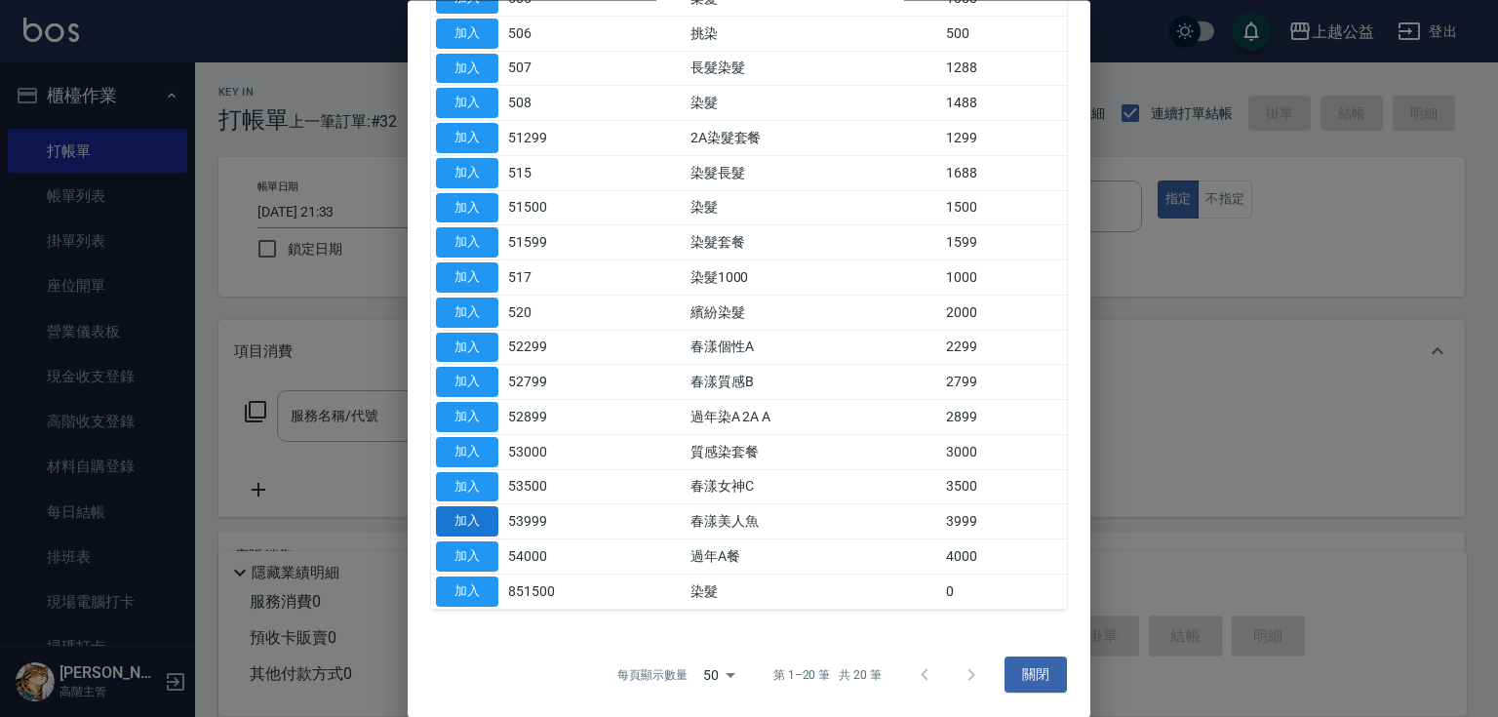
click at [487, 527] on button "加入" at bounding box center [467, 522] width 62 height 30
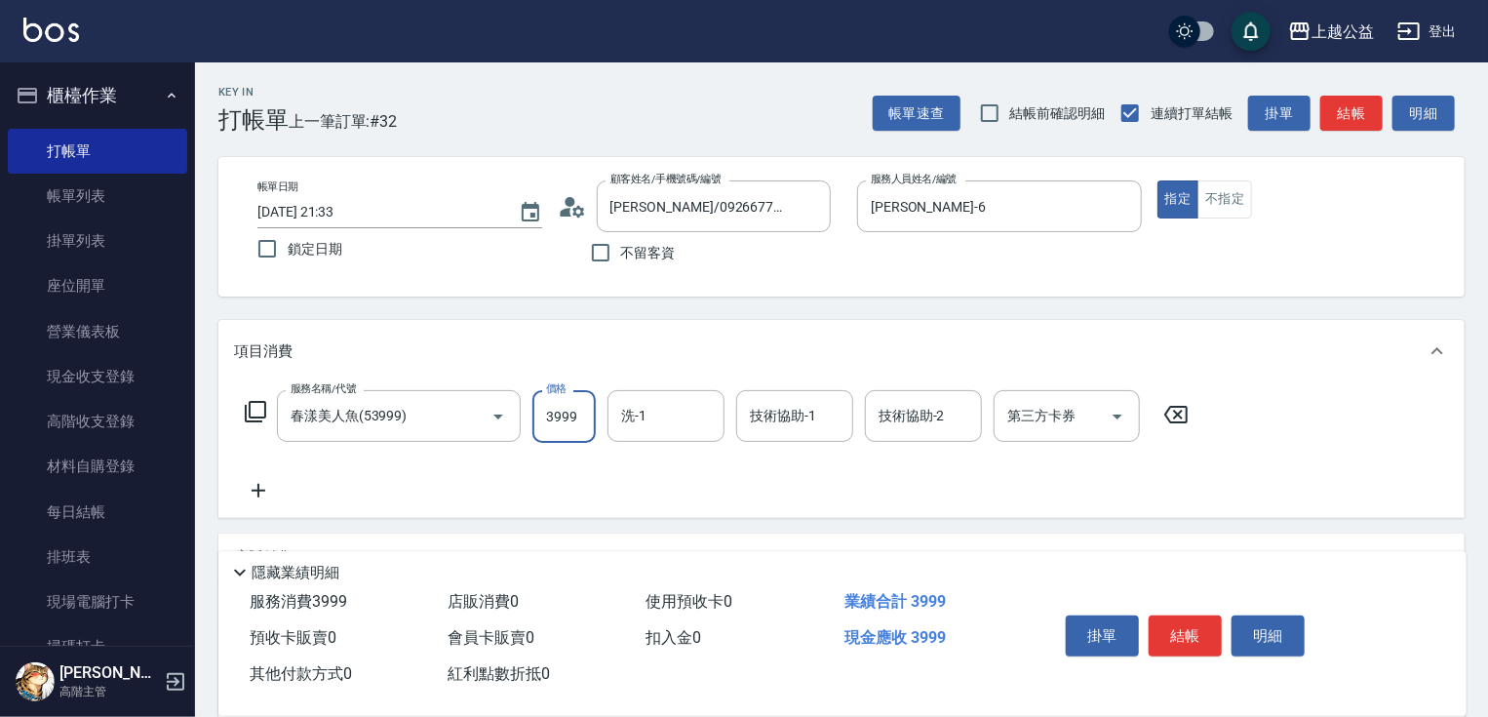
click at [583, 420] on input "3999" at bounding box center [563, 416] width 63 height 53
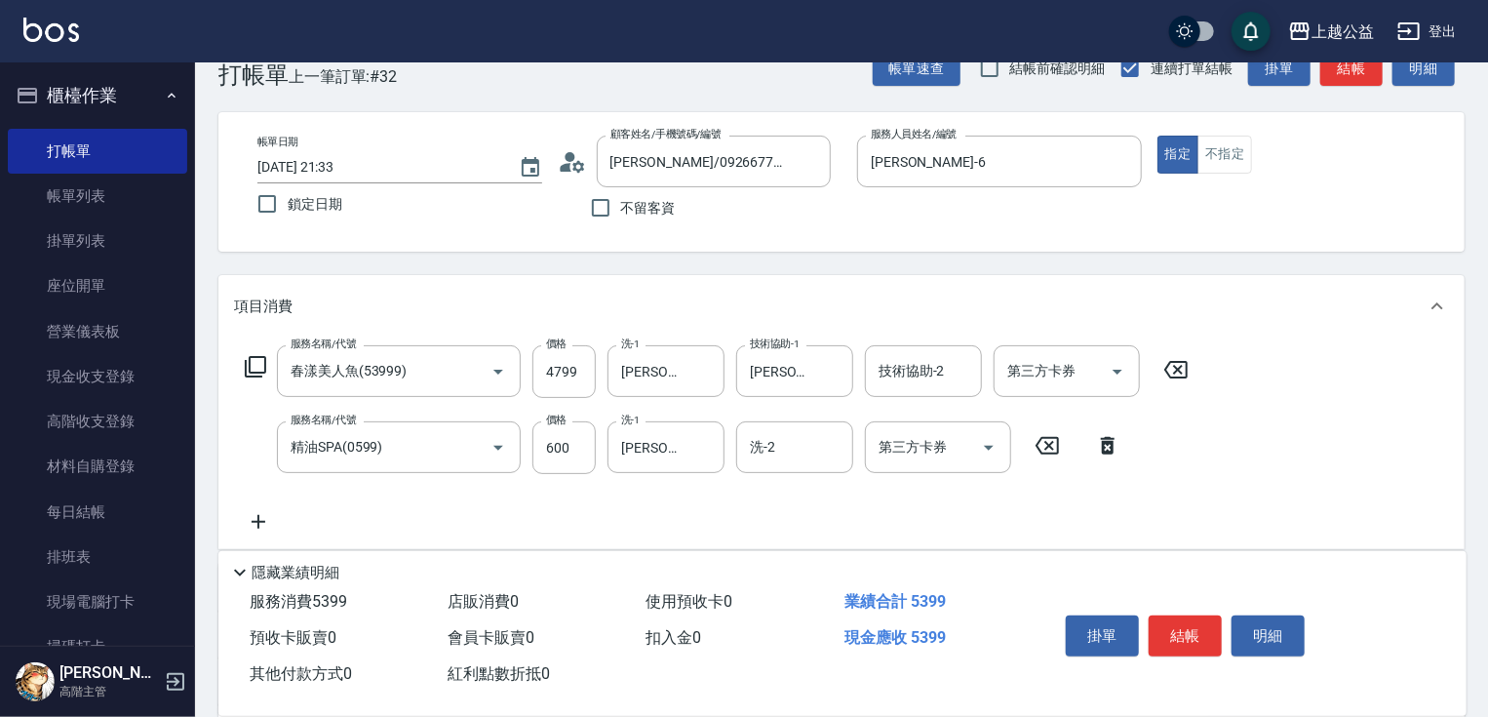
scroll to position [312, 0]
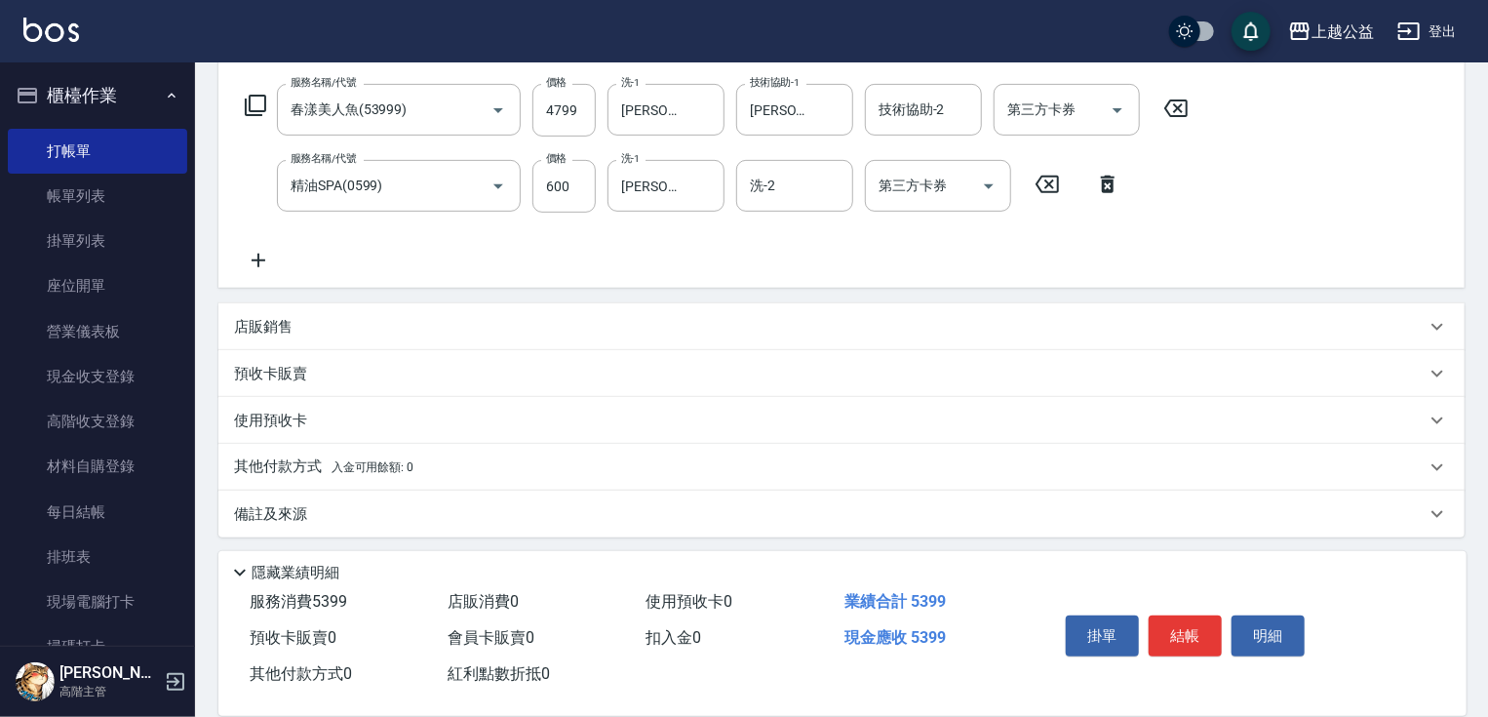
drag, startPoint x: 733, startPoint y: 327, endPoint x: 764, endPoint y: 484, distance: 160.0
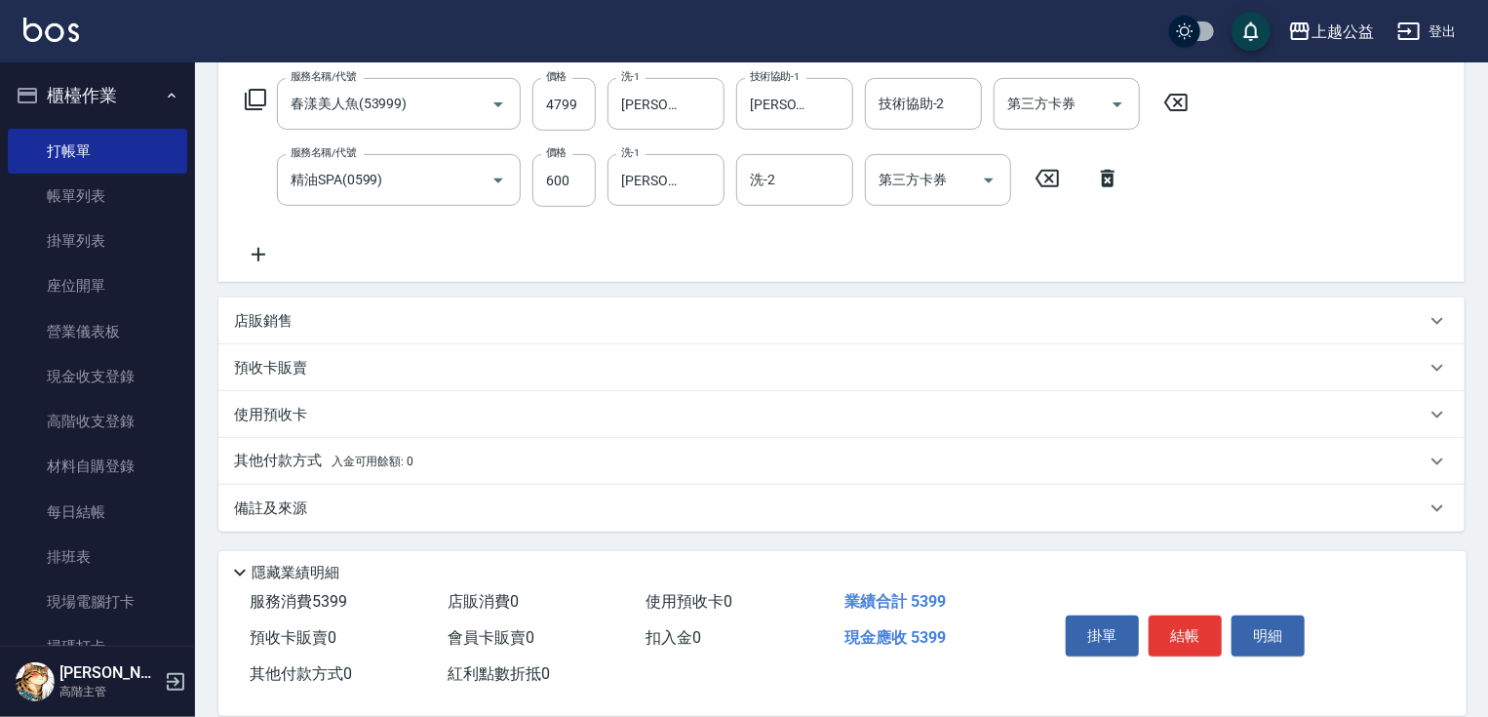
click at [429, 411] on div "使用預收卡" at bounding box center [829, 415] width 1191 height 20
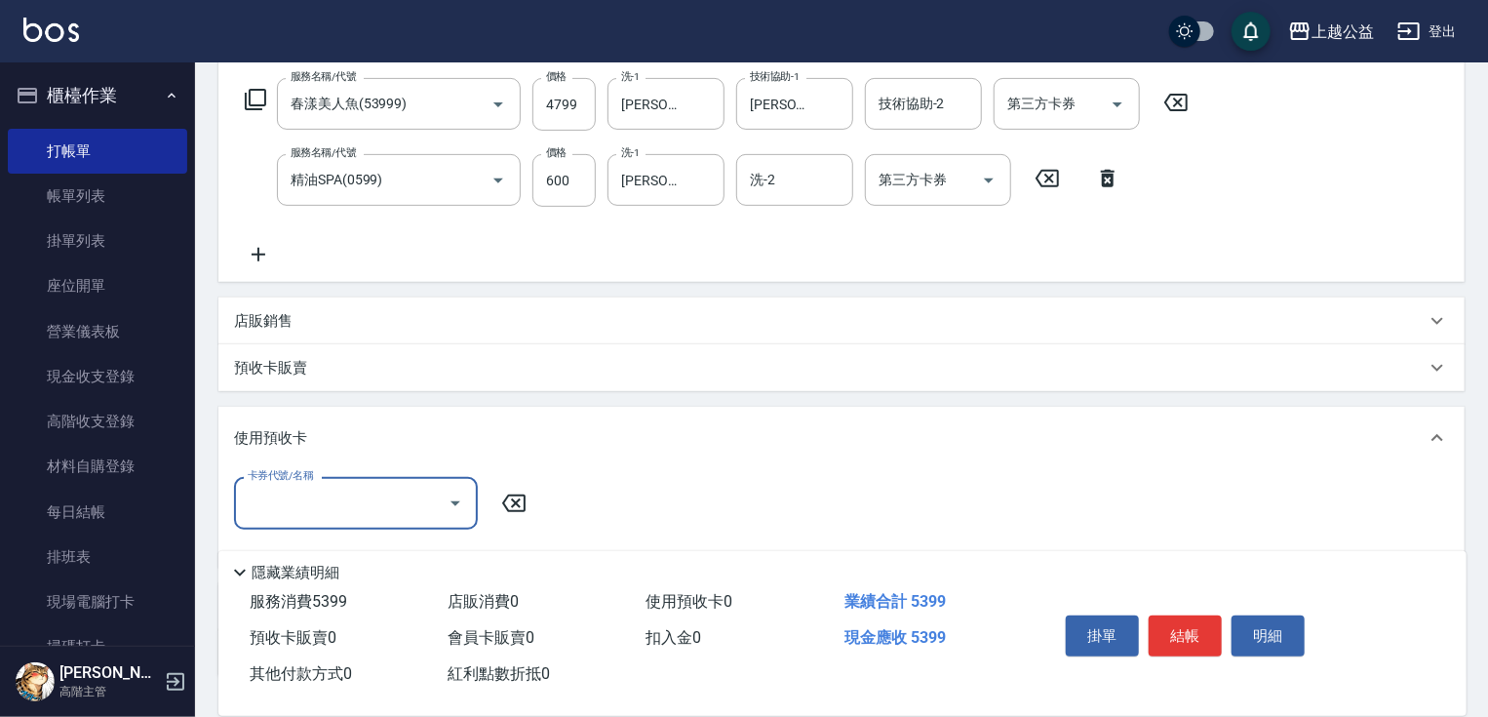
scroll to position [0, 0]
click at [410, 372] on div "預收卡販賣" at bounding box center [829, 368] width 1191 height 20
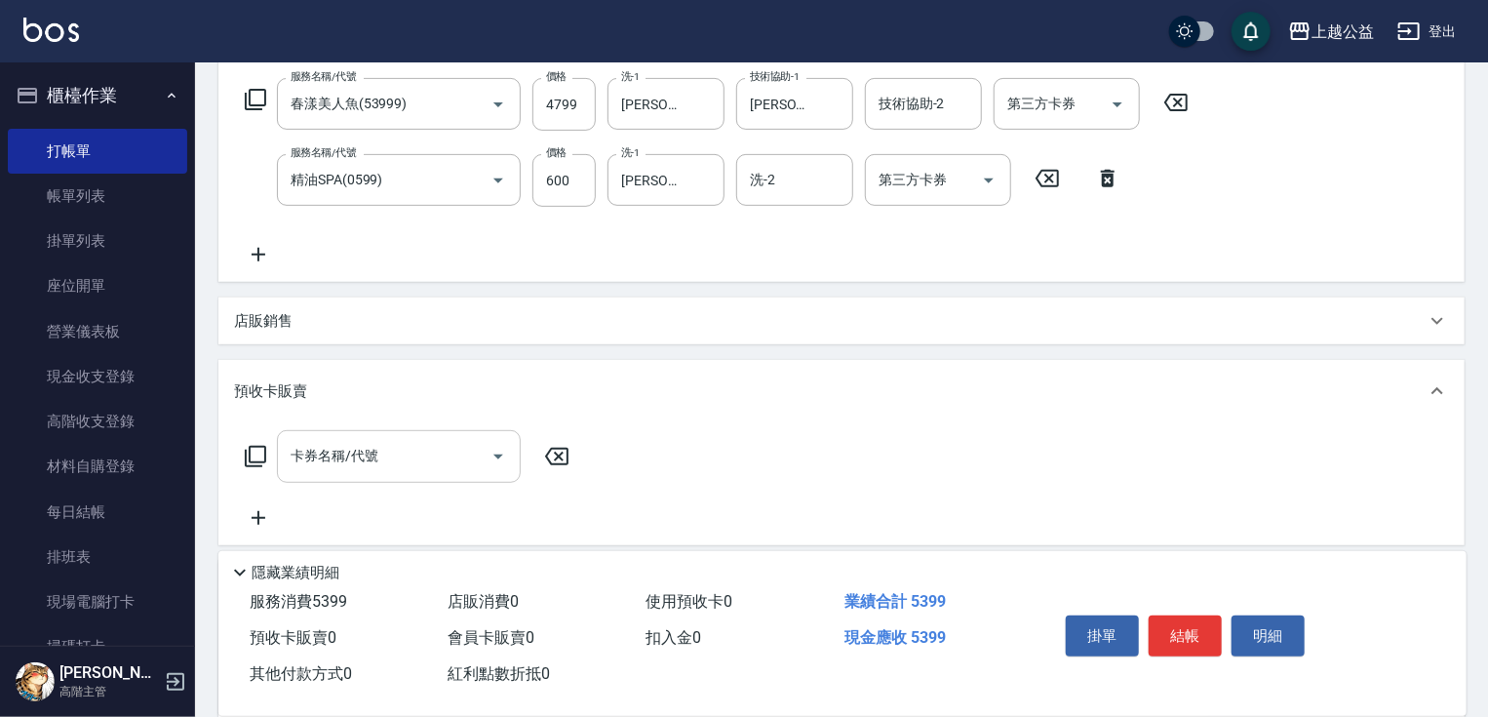
scroll to position [362, 0]
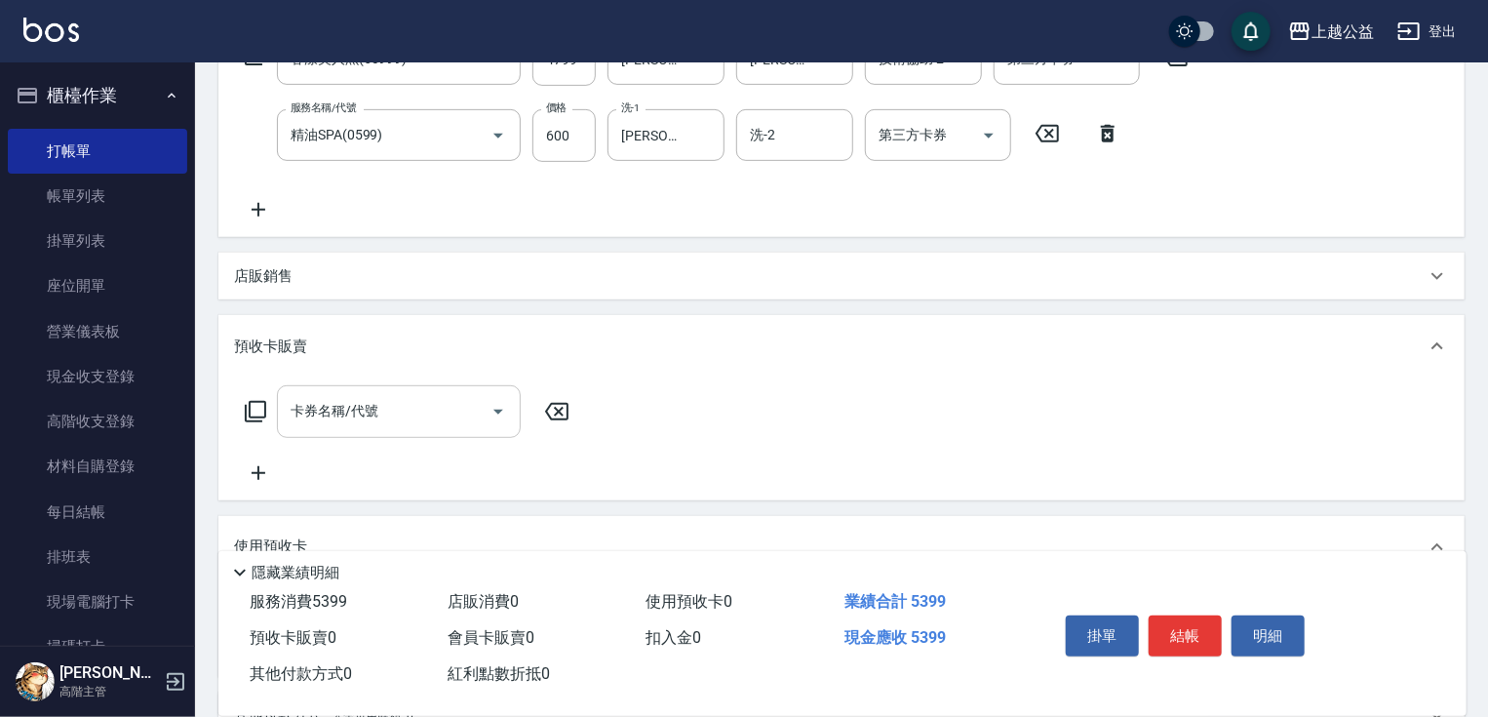
drag, startPoint x: 494, startPoint y: 368, endPoint x: 503, endPoint y: 428, distance: 61.1
click at [328, 405] on input "卡券名稱/代號" at bounding box center [384, 406] width 197 height 34
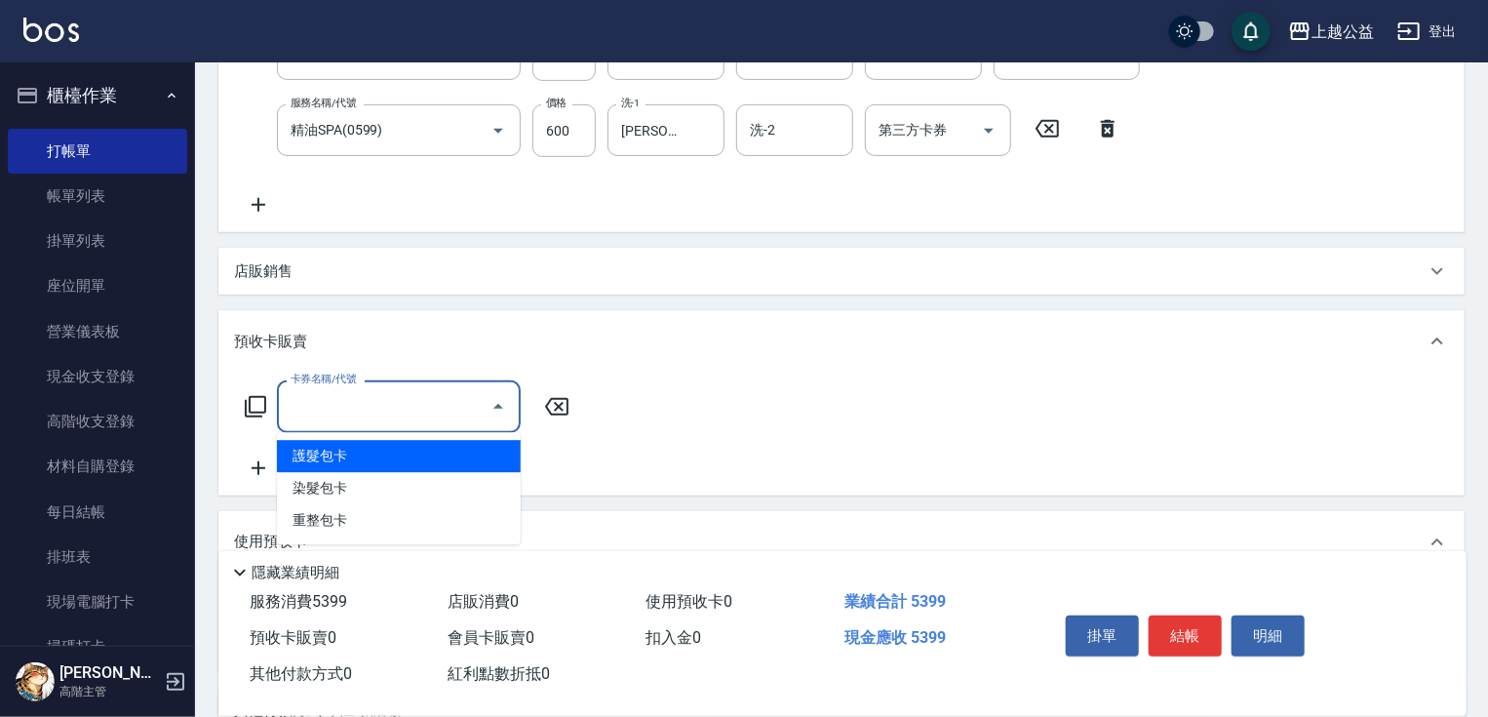
click at [339, 457] on span "護髮包卡" at bounding box center [399, 456] width 244 height 32
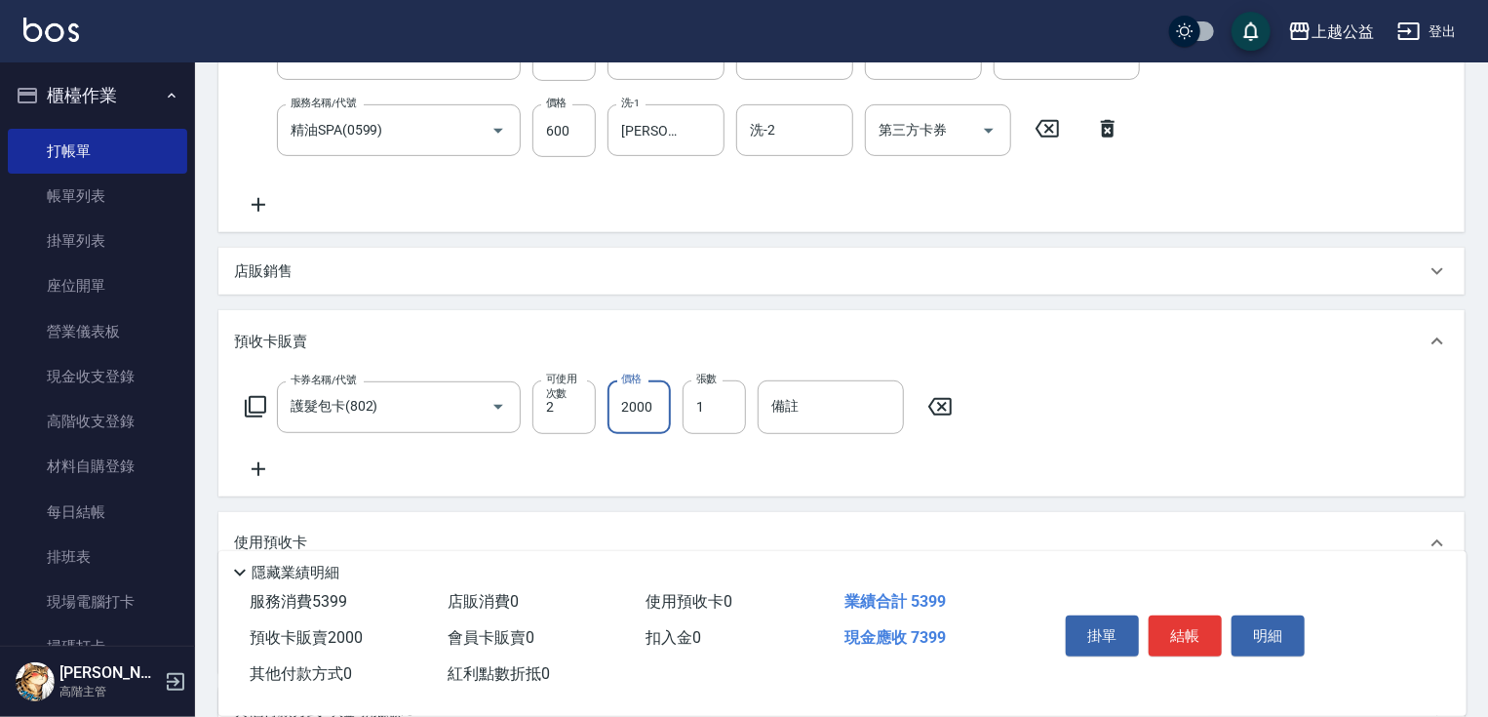
click at [644, 409] on input "2000" at bounding box center [638, 406] width 63 height 53
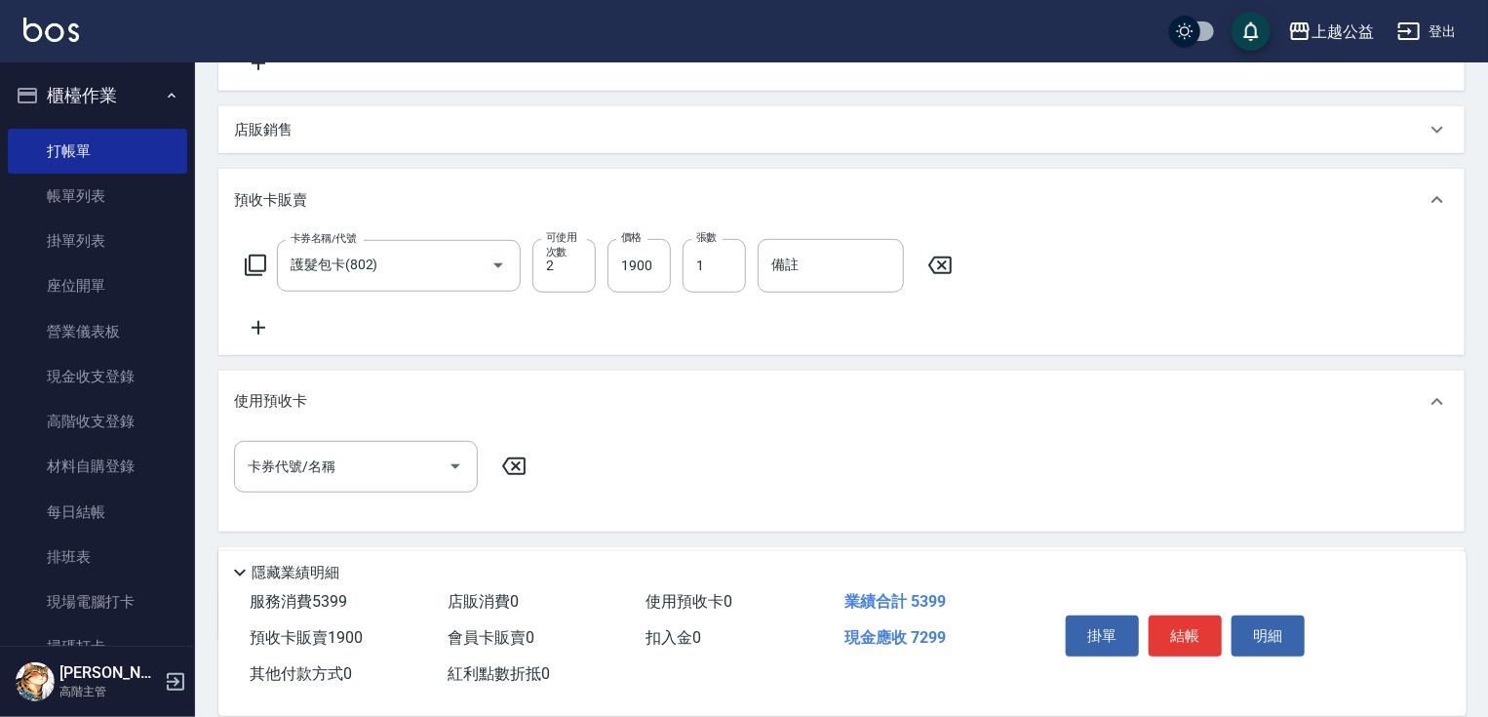
drag, startPoint x: 718, startPoint y: 528, endPoint x: 718, endPoint y: 549, distance: 20.5
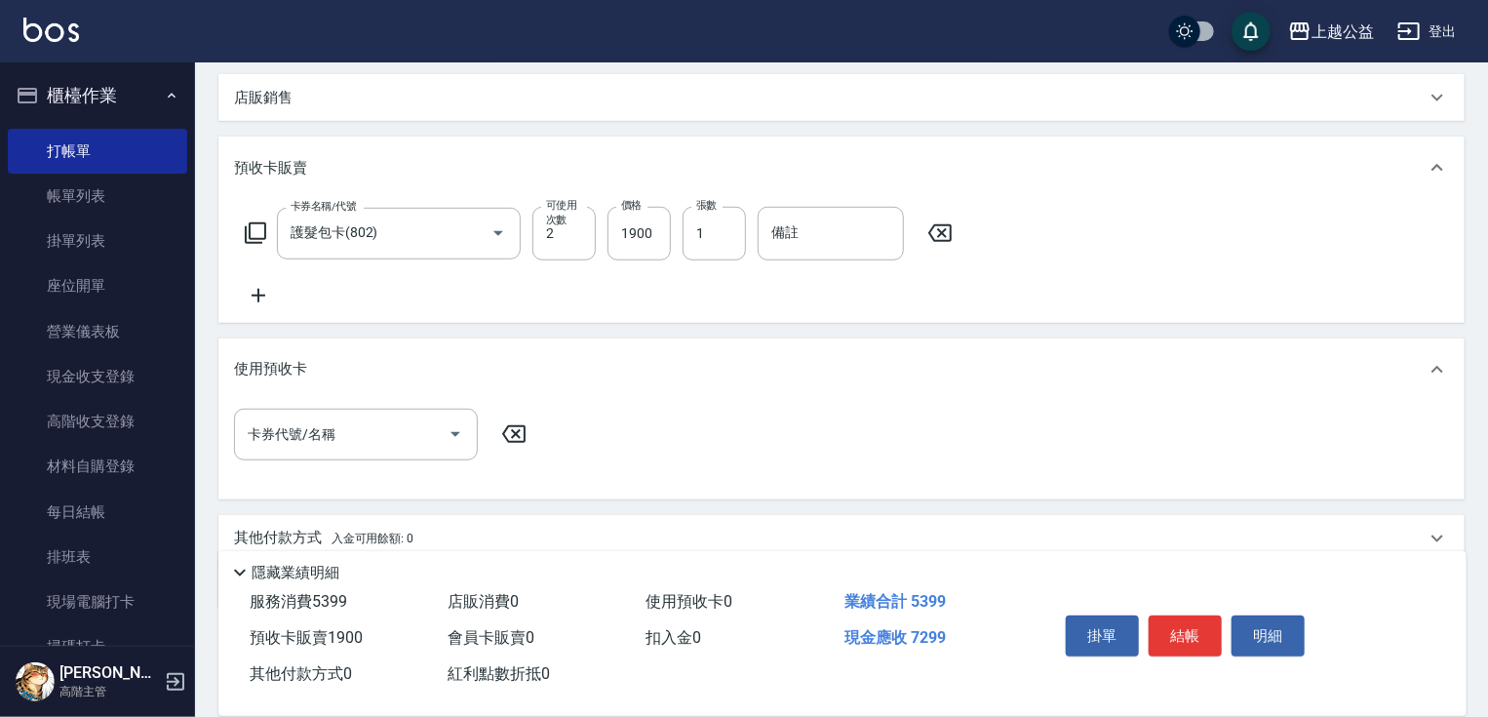
scroll to position [611, 0]
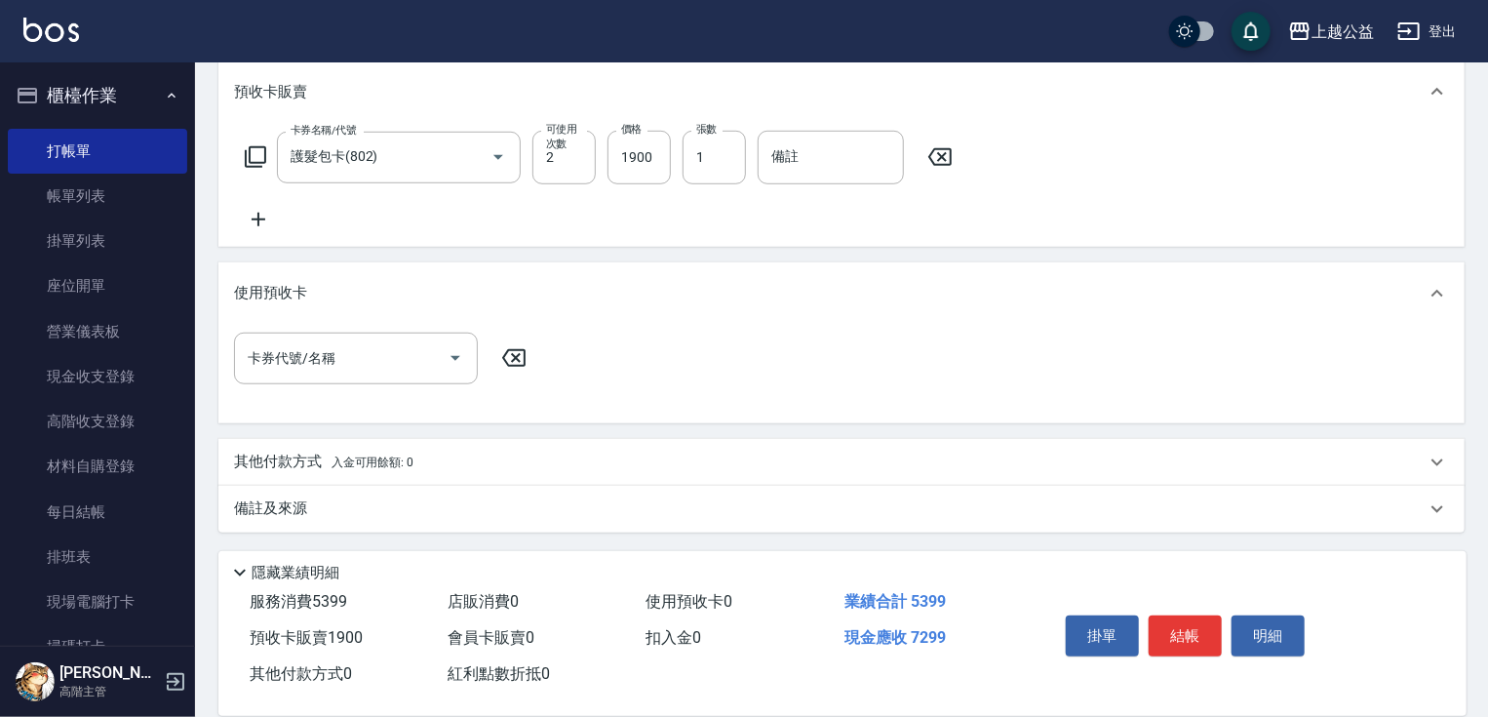
drag, startPoint x: 764, startPoint y: 566, endPoint x: 737, endPoint y: 567, distance: 27.4
click at [1191, 640] on button "結帳" at bounding box center [1185, 635] width 73 height 41
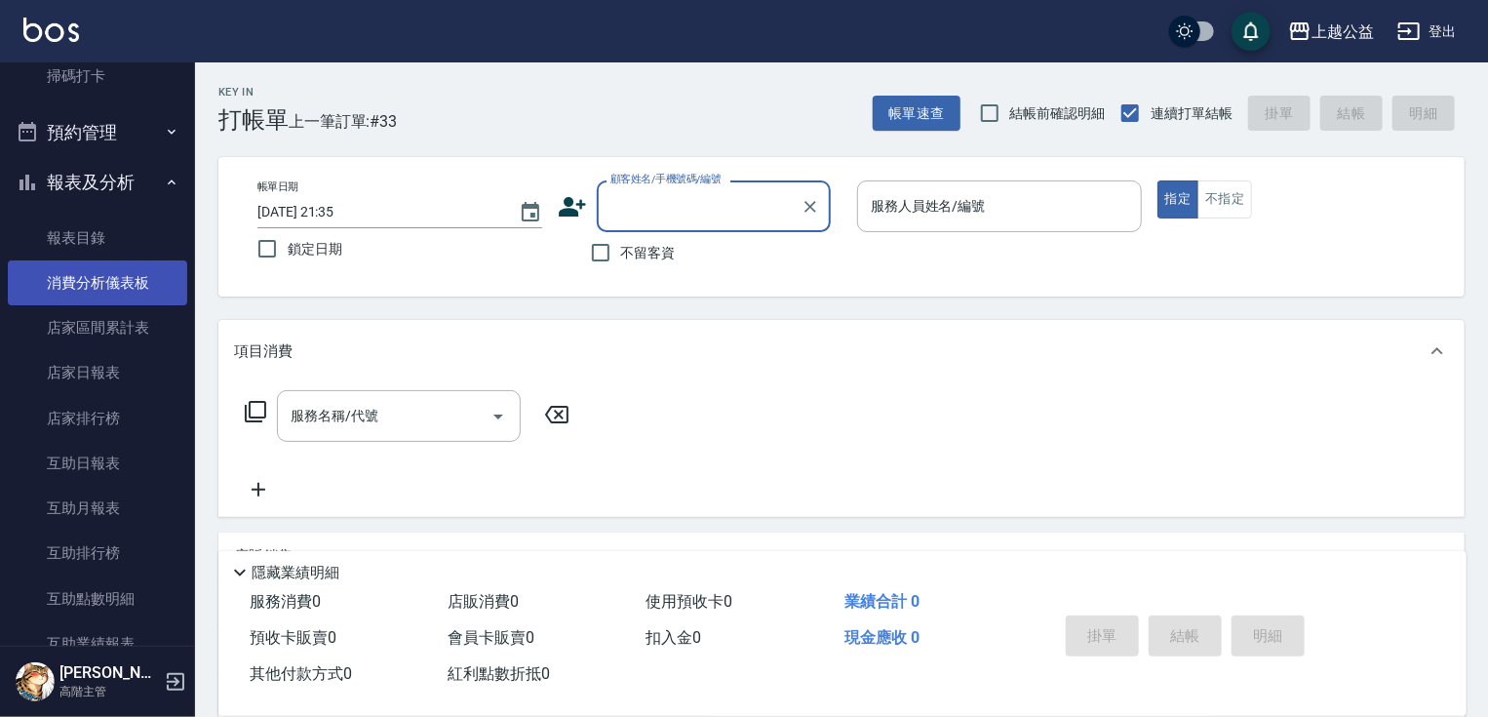
scroll to position [571, 0]
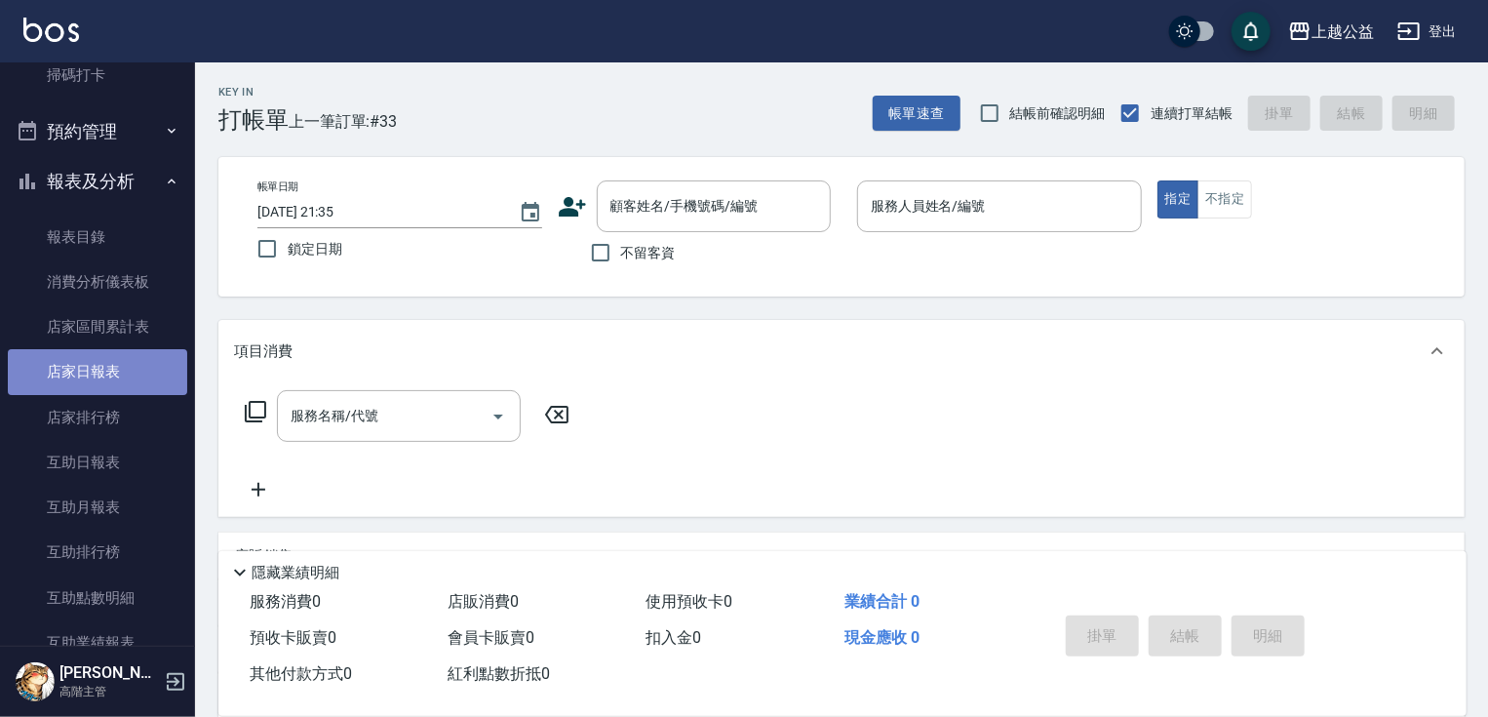
click at [111, 375] on link "店家日報表" at bounding box center [97, 371] width 179 height 45
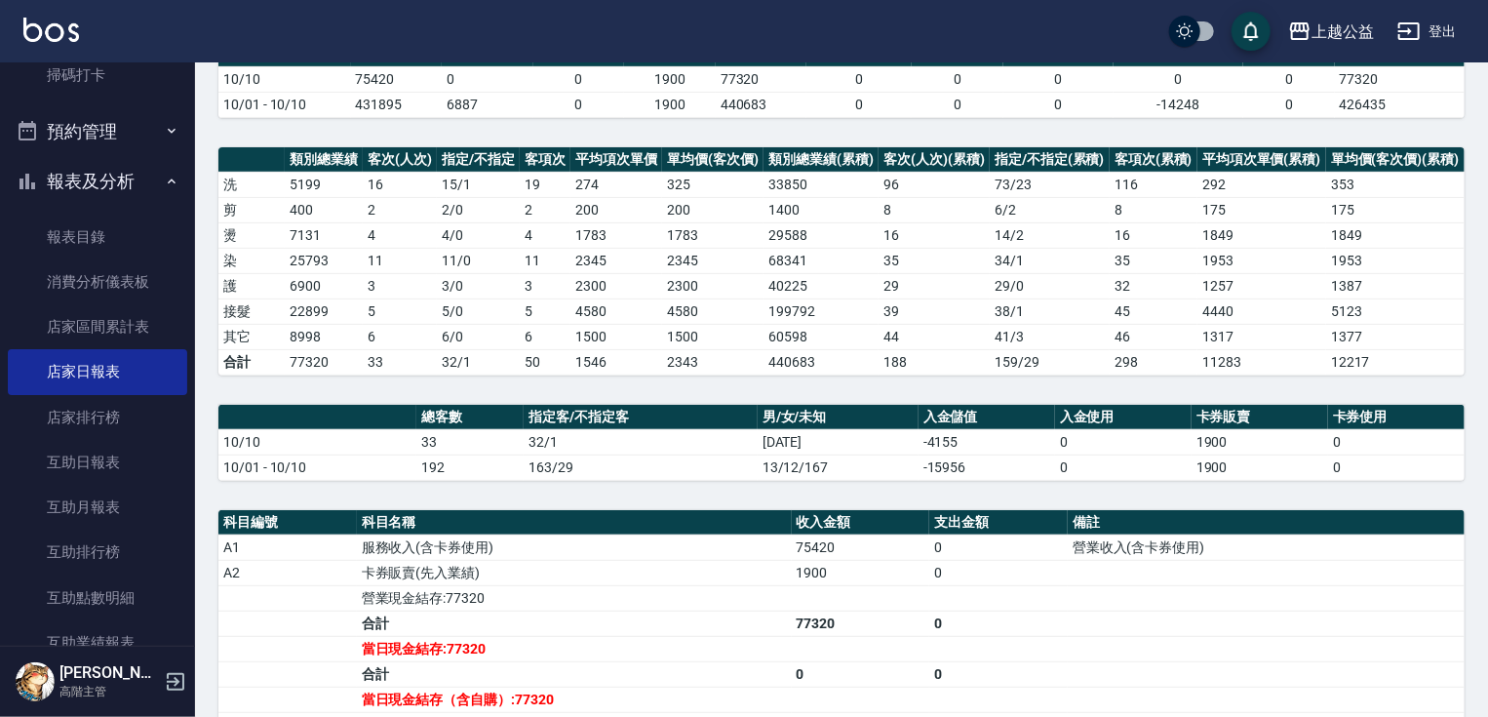
scroll to position [666, 0]
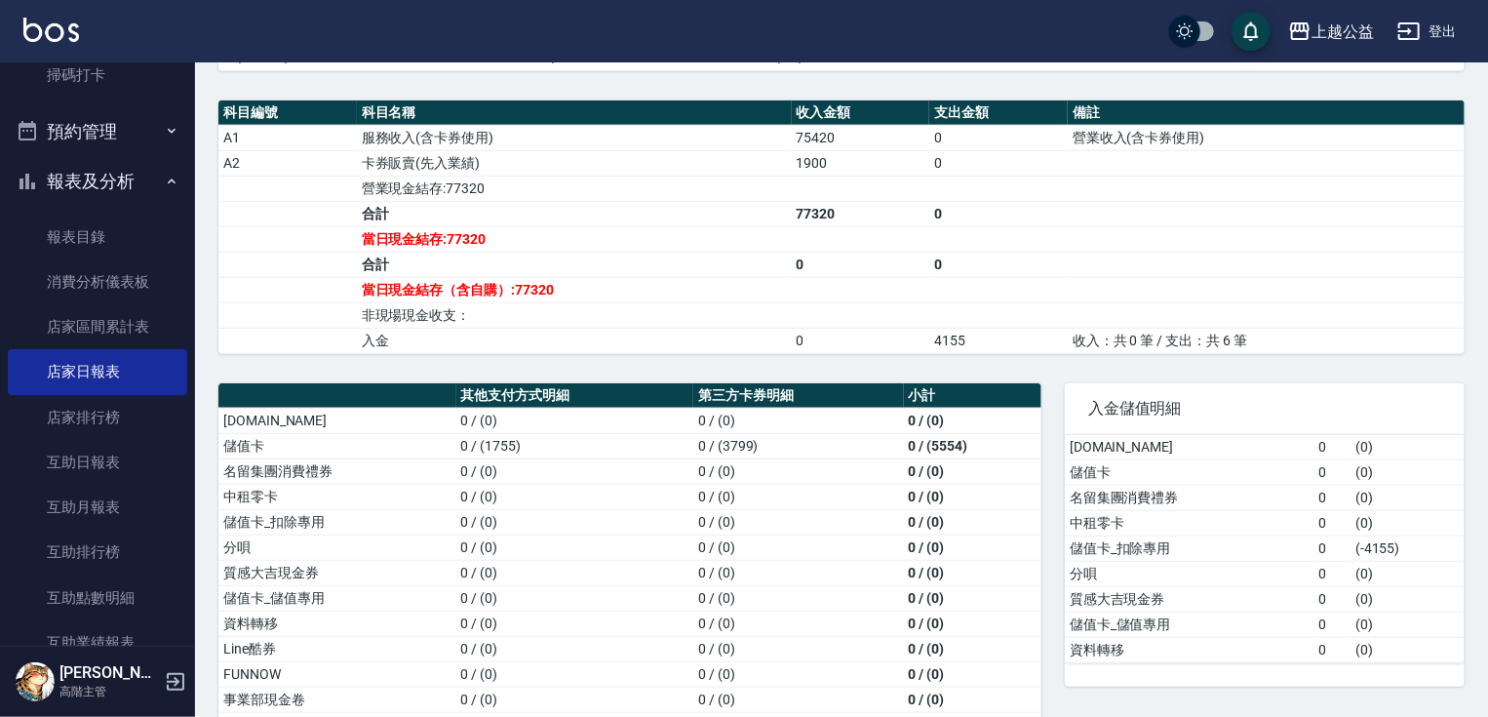
drag, startPoint x: 696, startPoint y: 535, endPoint x: 697, endPoint y: 546, distance: 10.8
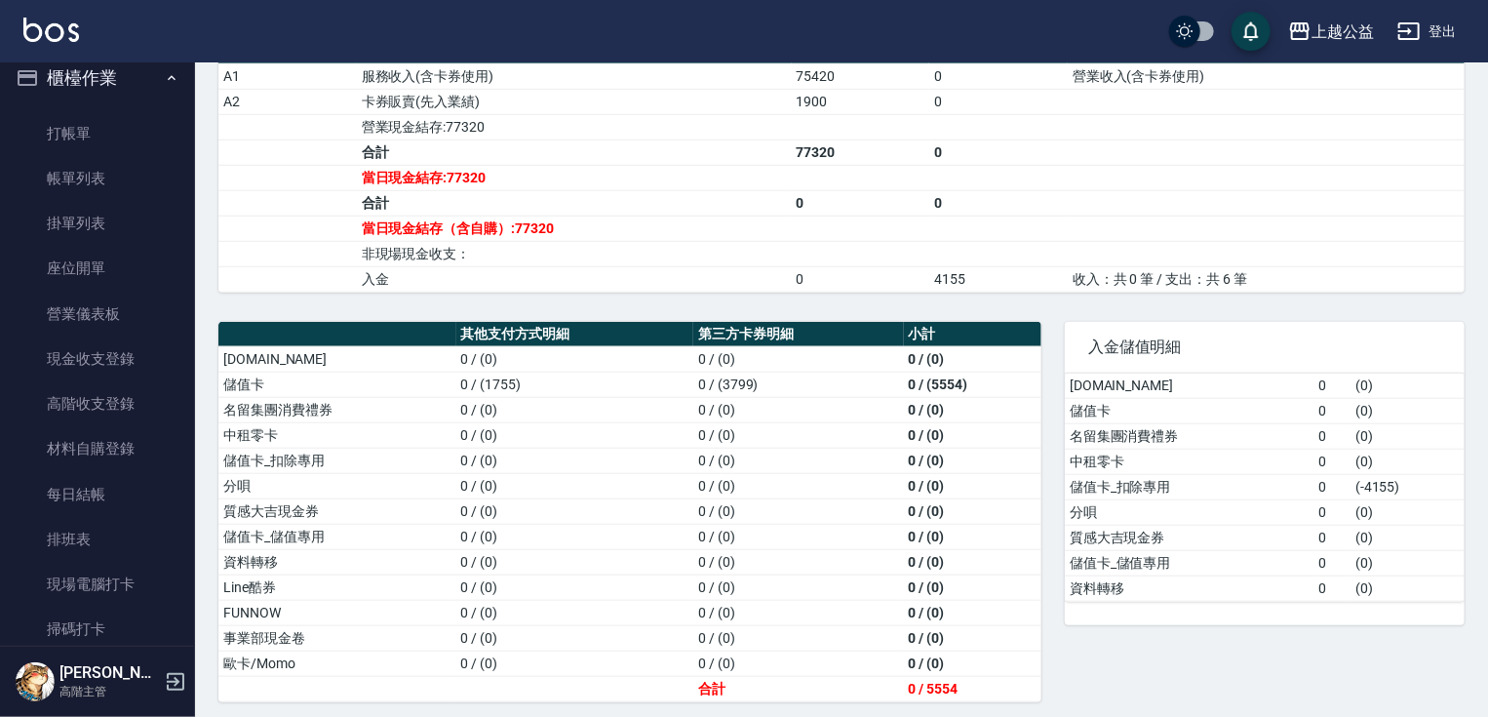
scroll to position [0, 0]
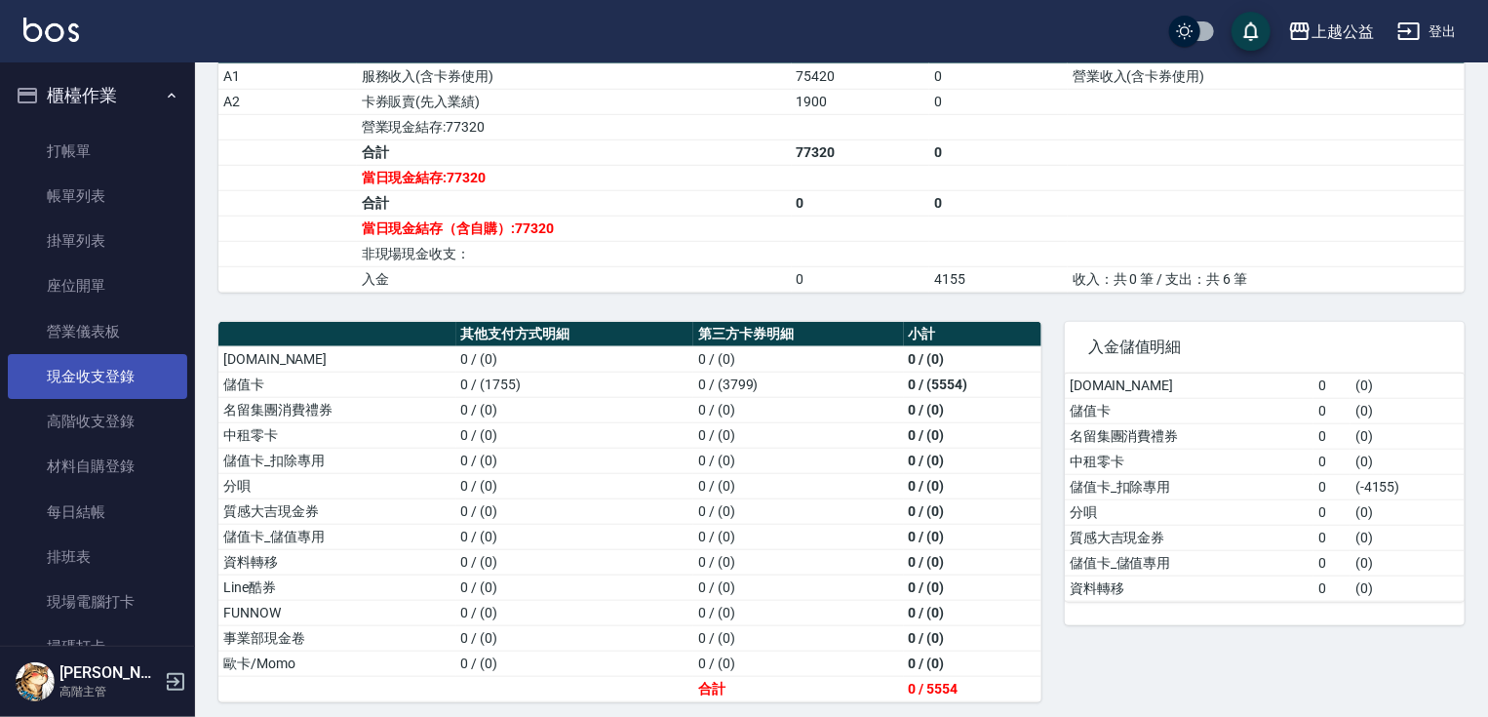
click at [141, 371] on link "現金收支登錄" at bounding box center [97, 376] width 179 height 45
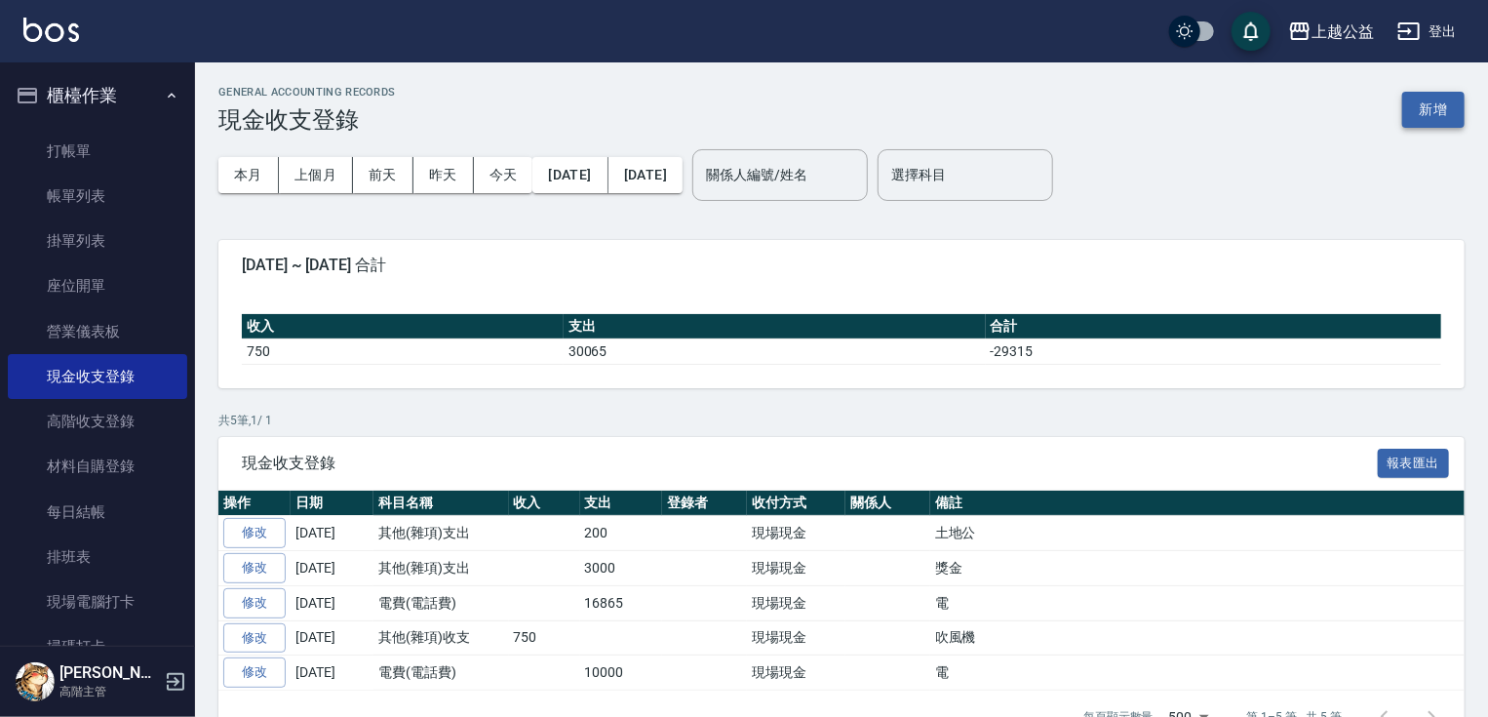
click at [1423, 101] on button "新增" at bounding box center [1433, 110] width 62 height 36
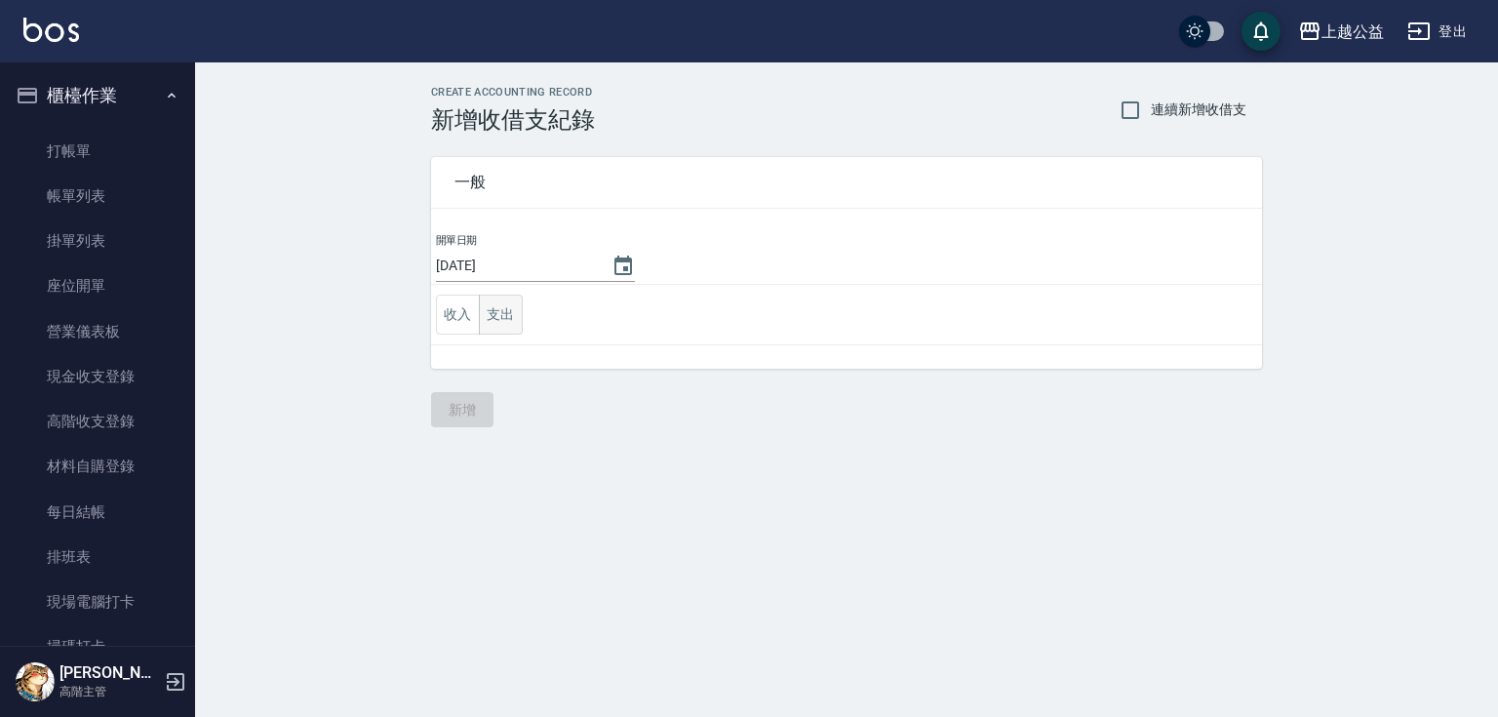
click at [513, 314] on button "支出" at bounding box center [501, 314] width 44 height 40
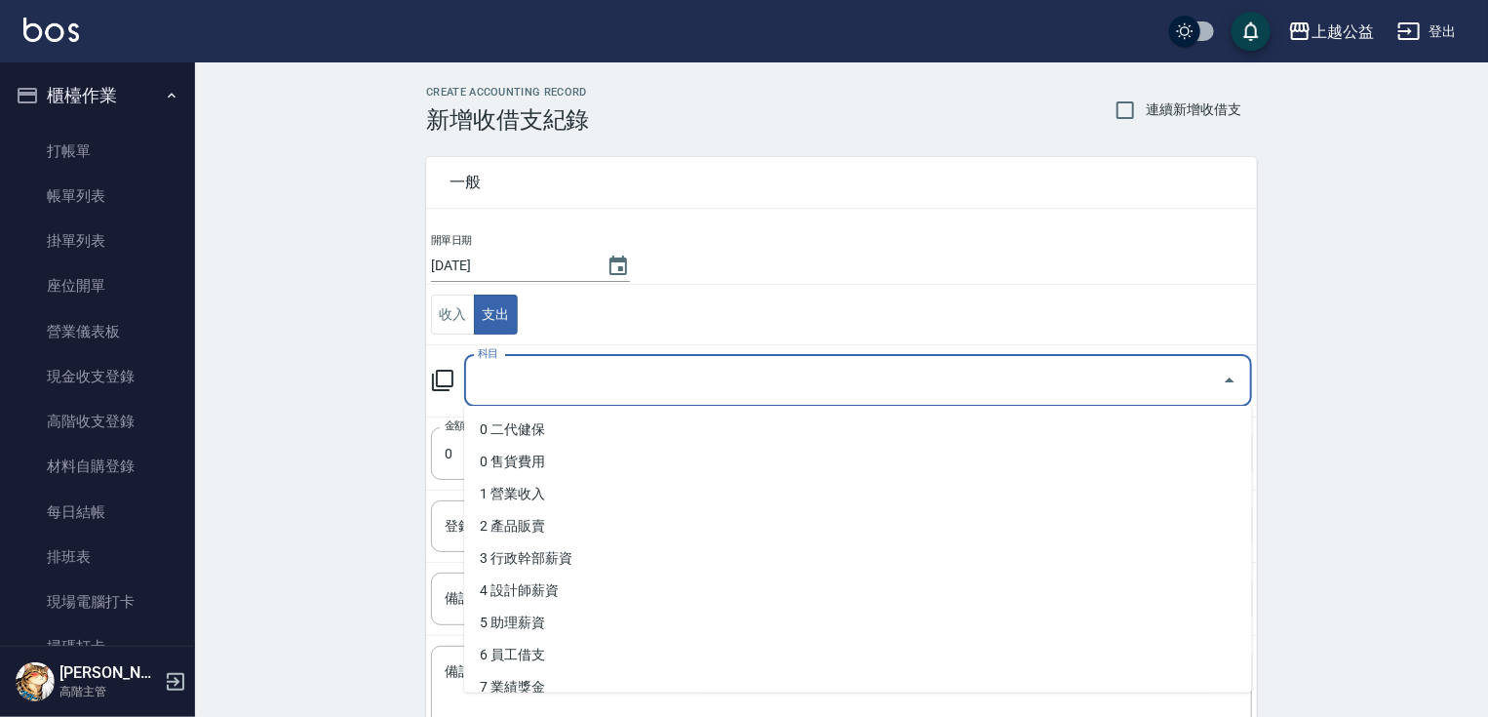
click at [527, 384] on input "科目" at bounding box center [843, 381] width 741 height 34
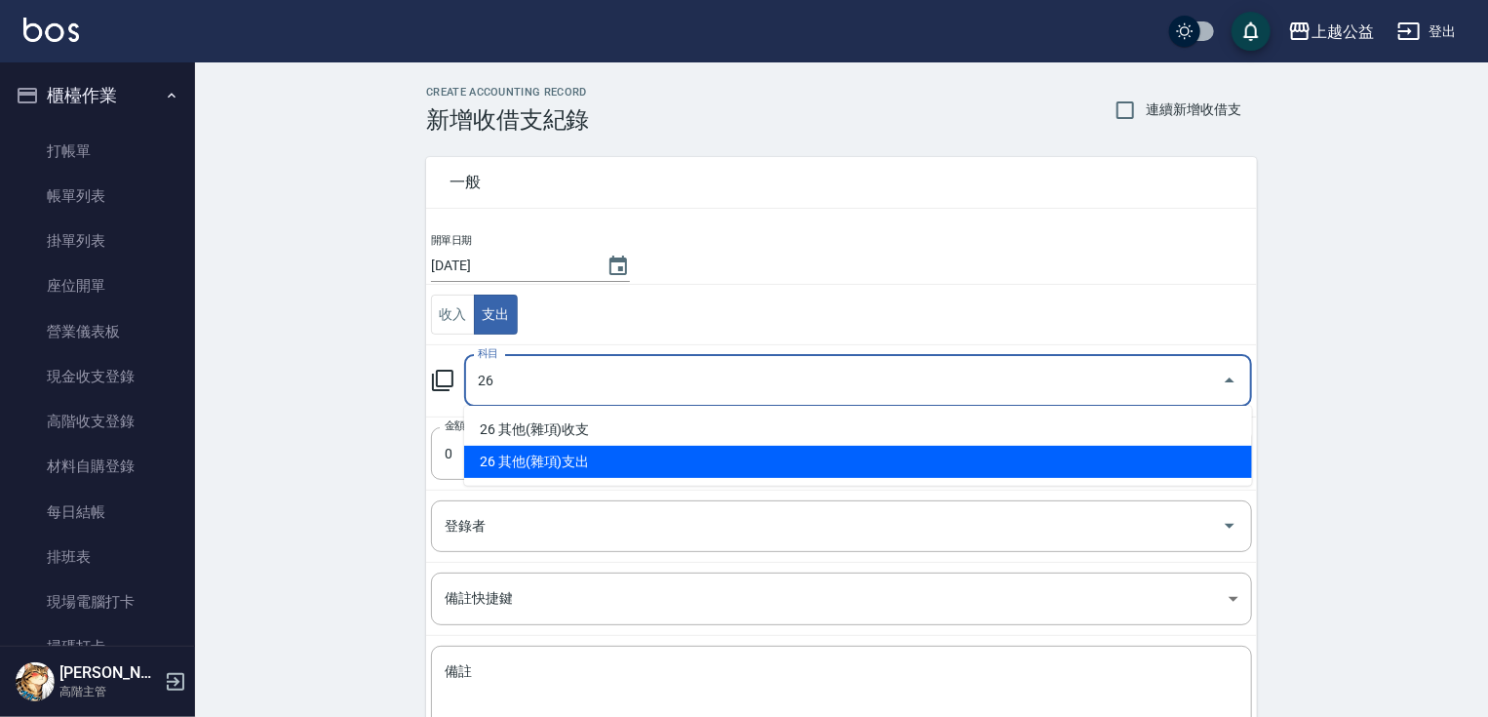
click at [979, 380] on input "26" at bounding box center [843, 381] width 741 height 34
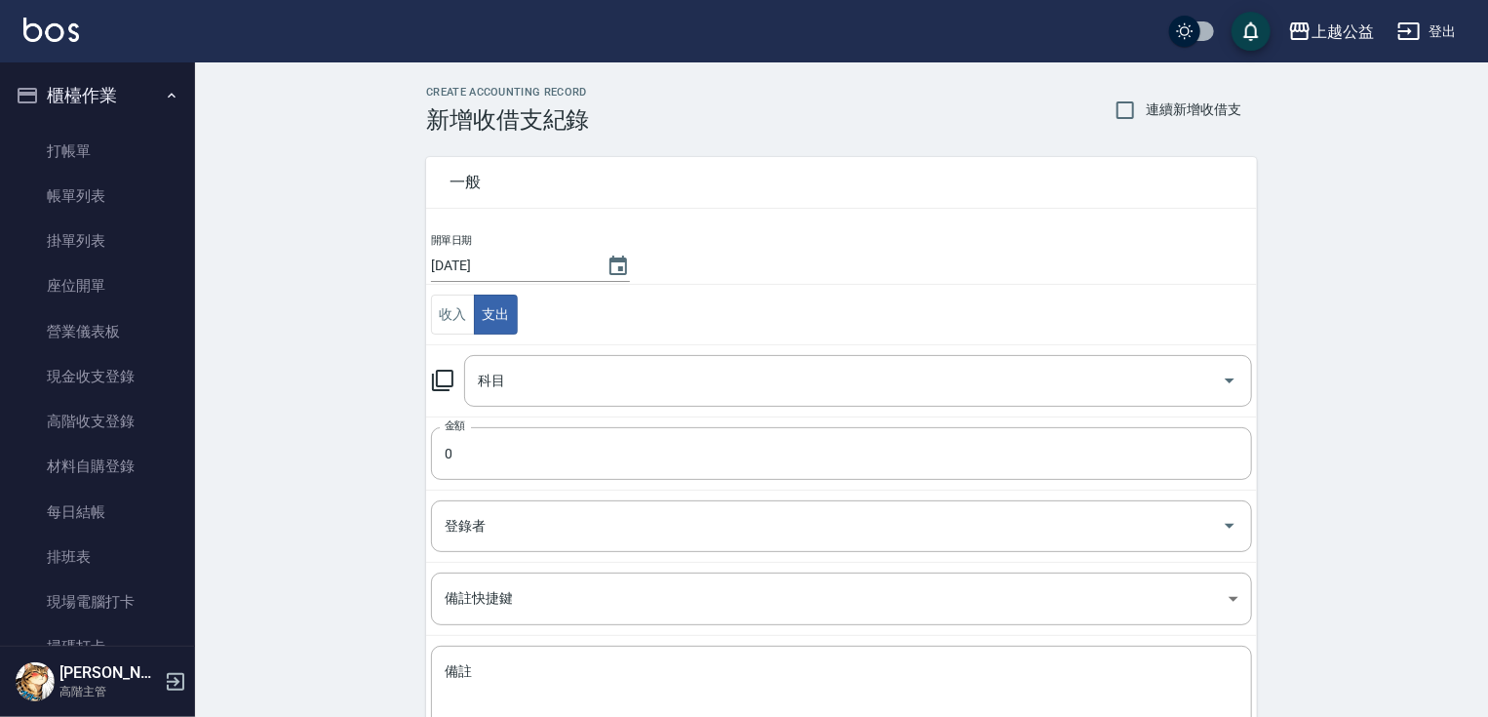
click at [1339, 386] on div "CREATE ACCOUNTING RECORD 新增收借支紀錄 連續新增收借支 一般 開單日期 [DATE] 收入 支出 科目 科目 金額 0 金額 登錄者…" at bounding box center [841, 461] width 1293 height 799
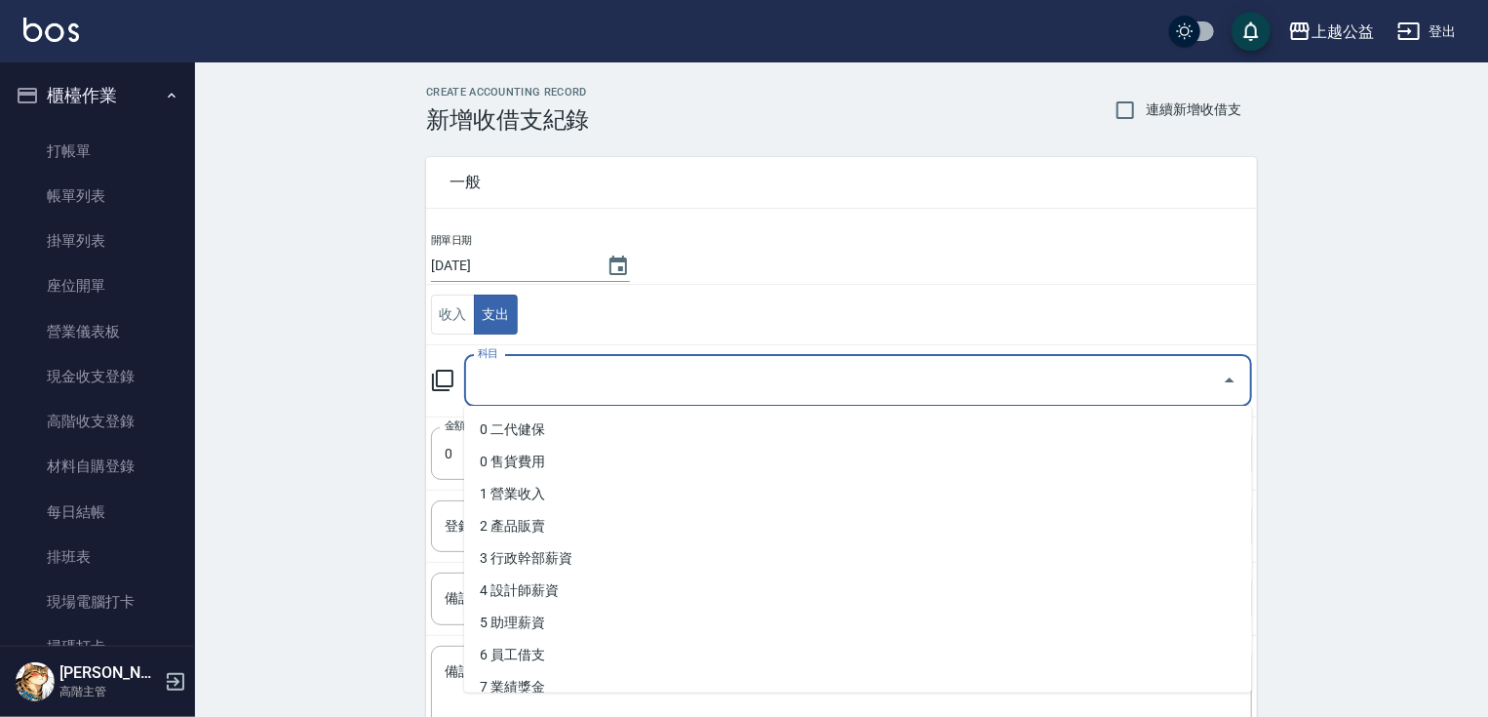
click at [1022, 388] on input "科目" at bounding box center [843, 381] width 741 height 34
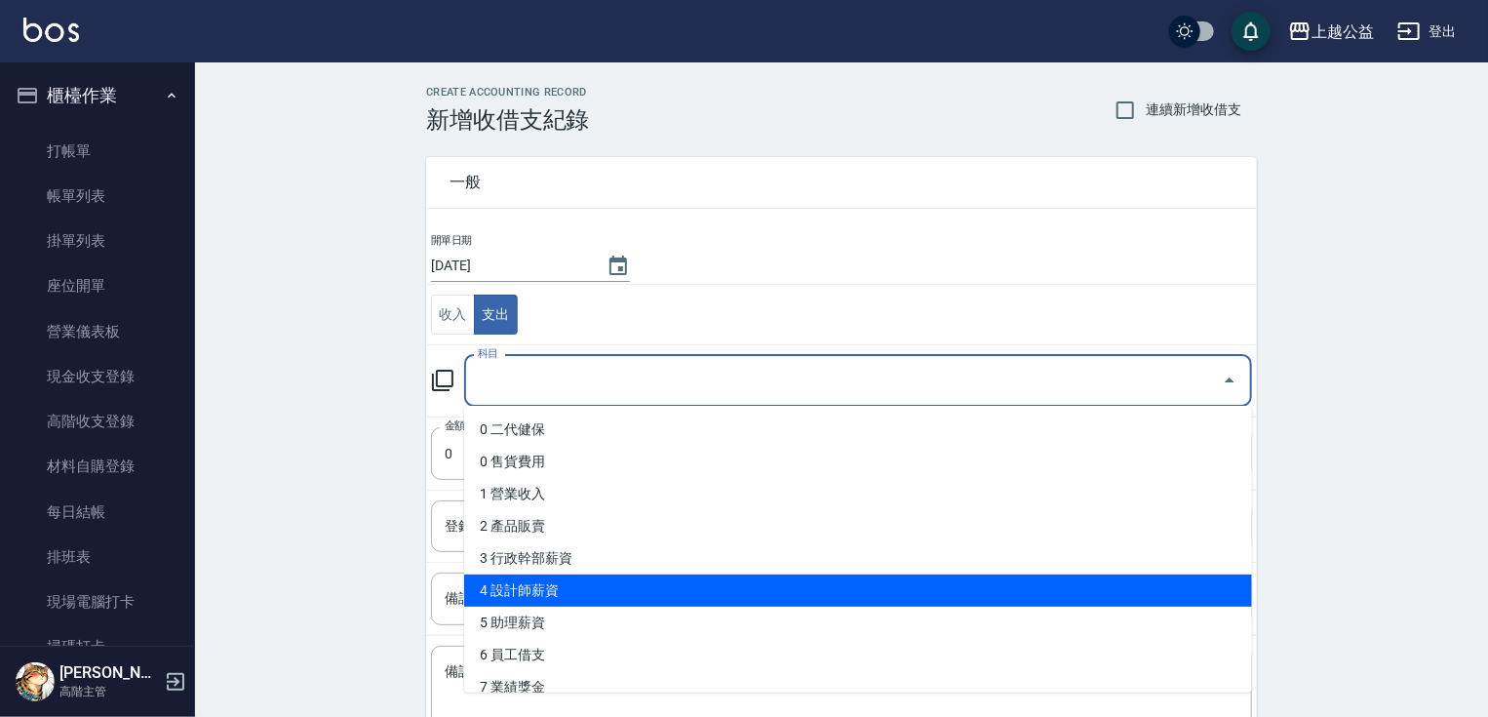
click at [842, 581] on li "4 設計師薪資" at bounding box center [858, 590] width 788 height 32
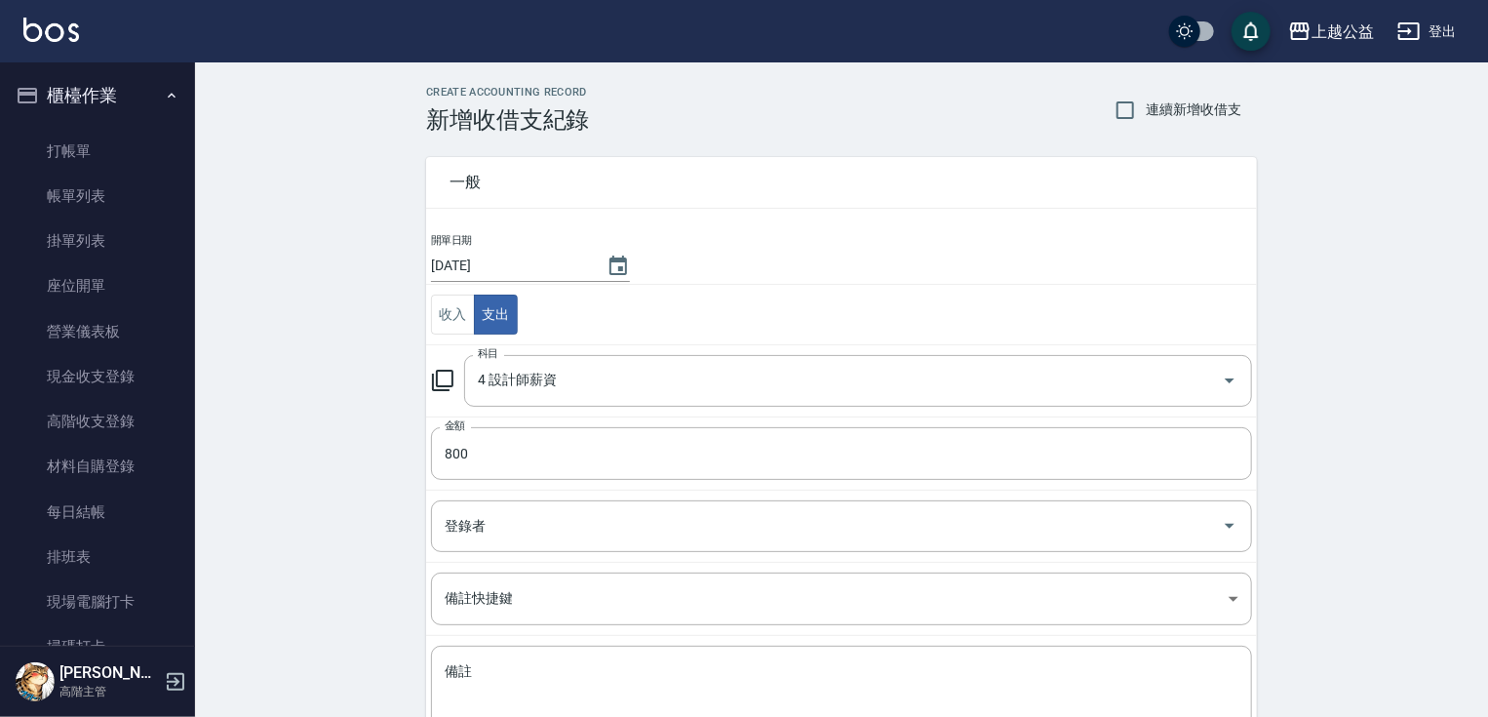
scroll to position [141, 0]
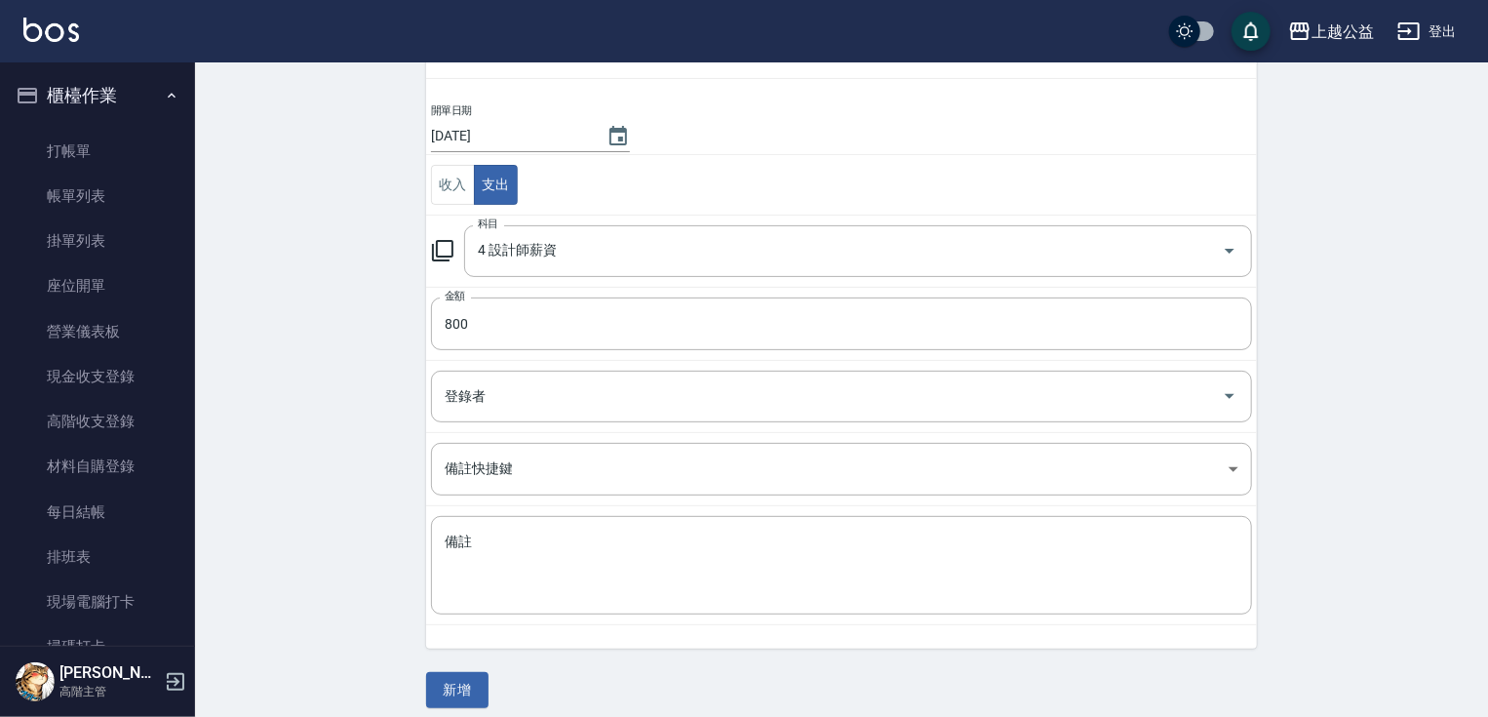
drag, startPoint x: 1391, startPoint y: 566, endPoint x: 1300, endPoint y: 638, distance: 116.6
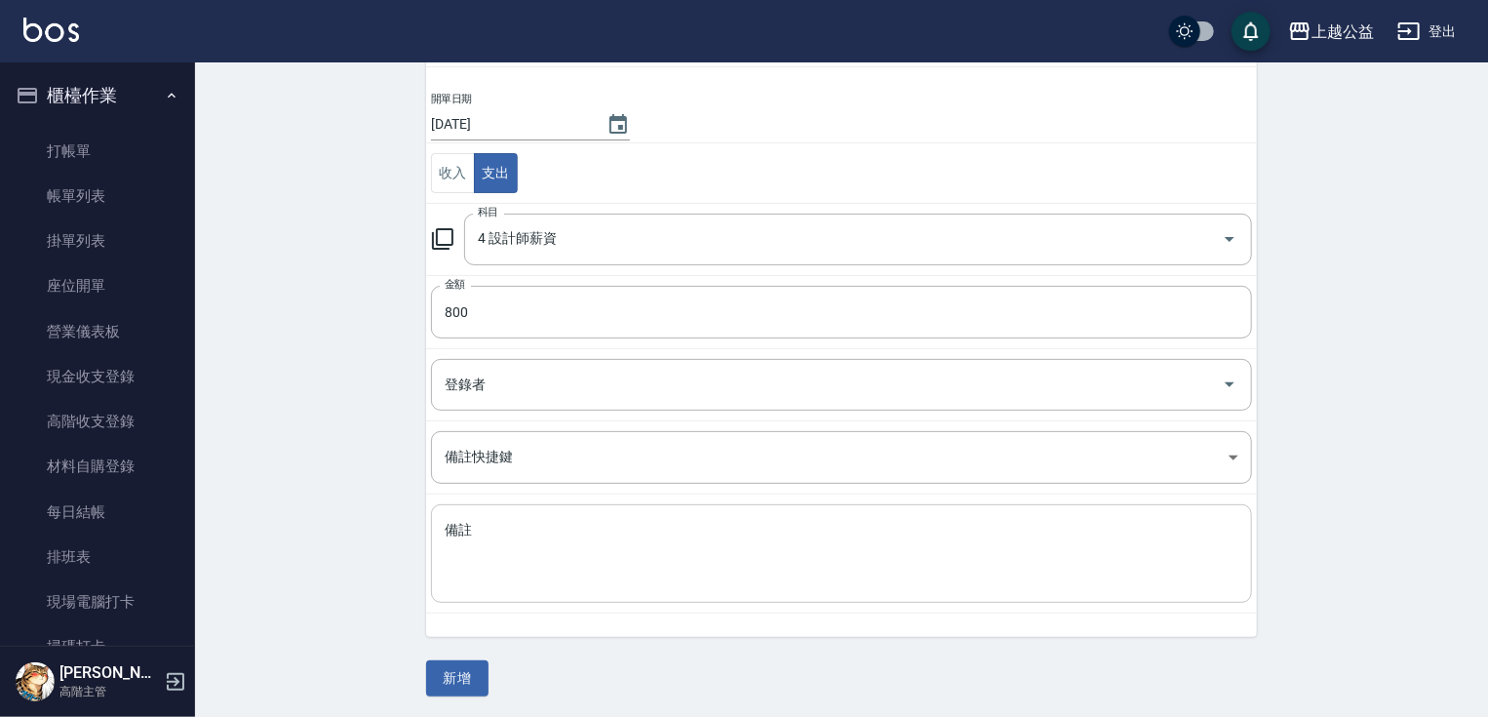
click at [701, 536] on textarea "備註" at bounding box center [842, 554] width 794 height 66
click at [474, 665] on button "新增" at bounding box center [457, 678] width 62 height 36
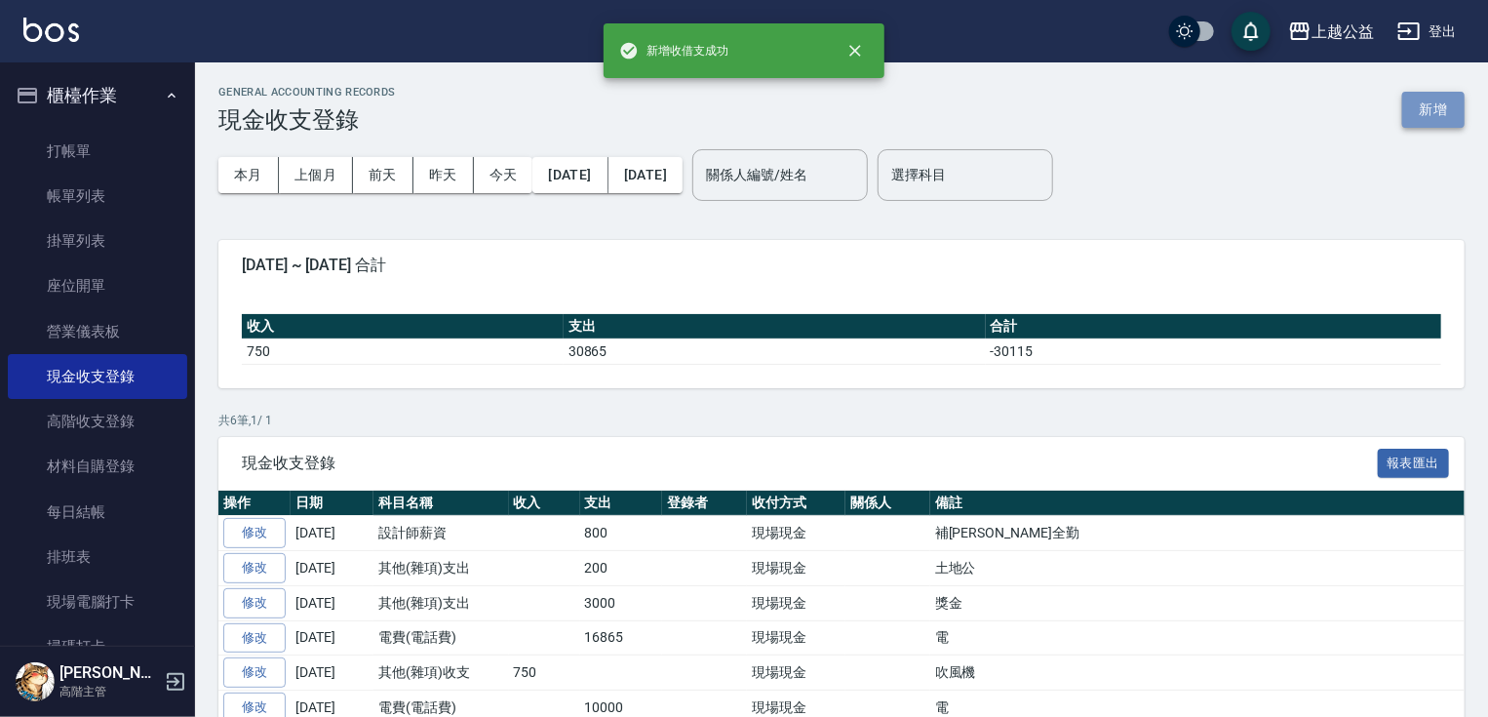
click at [1429, 103] on button "新增" at bounding box center [1433, 110] width 62 height 36
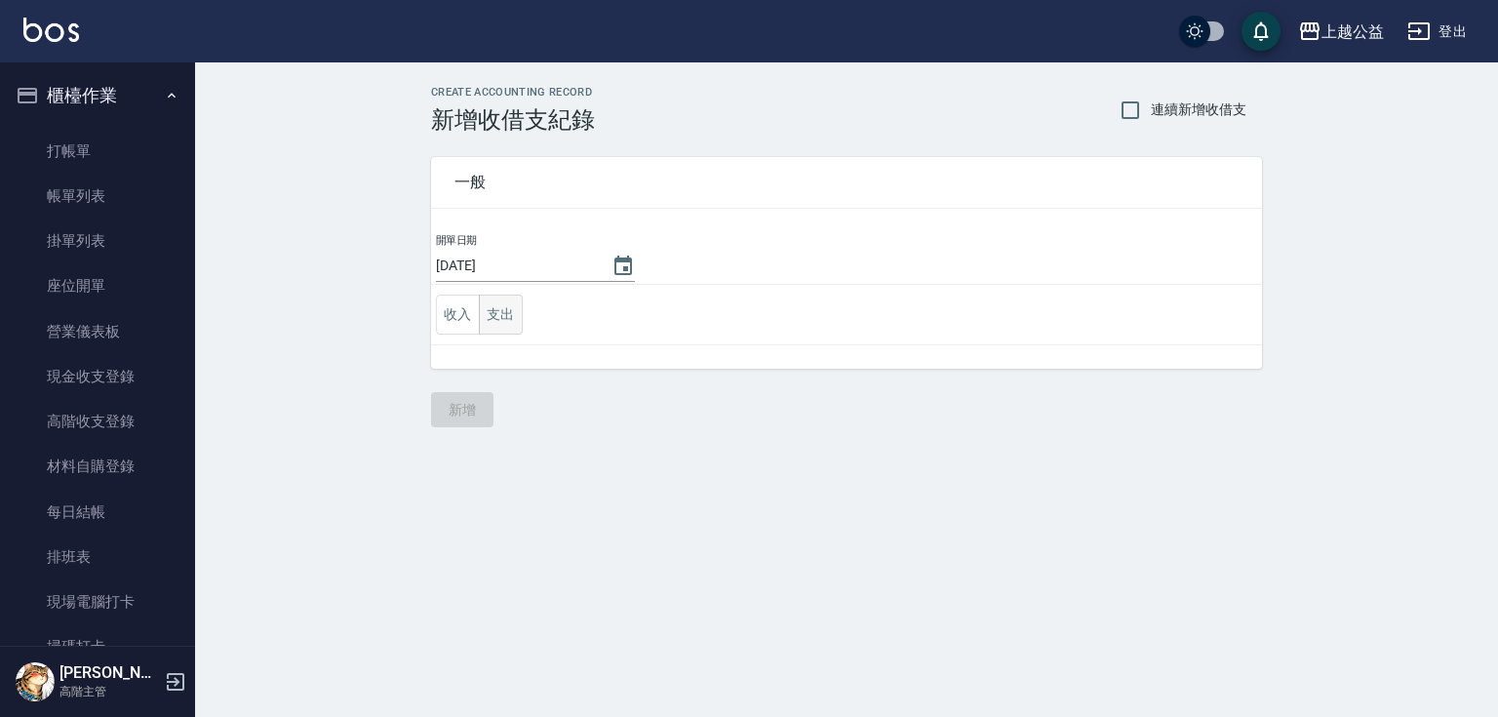
drag, startPoint x: 511, startPoint y: 312, endPoint x: 521, endPoint y: 308, distance: 10.5
click at [511, 311] on button "支出" at bounding box center [501, 314] width 44 height 40
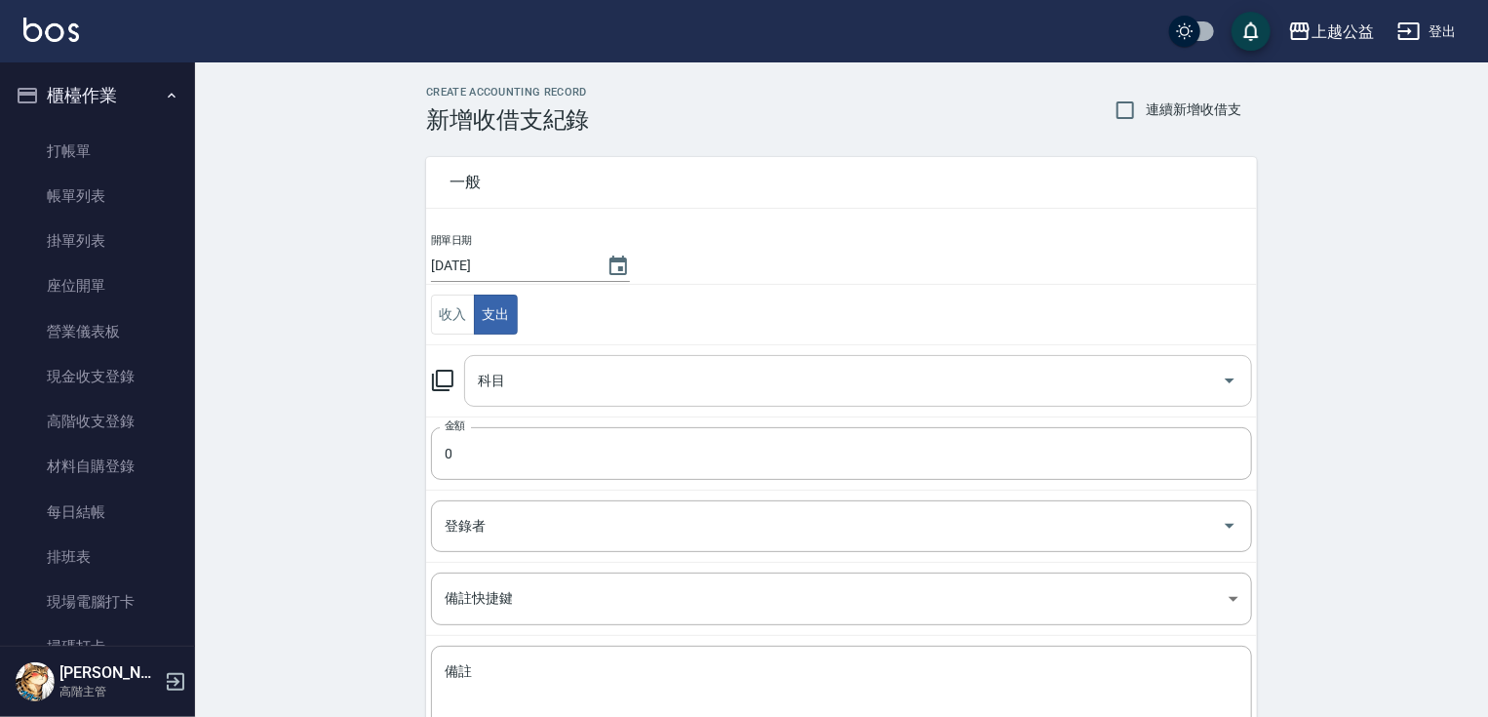
click at [562, 371] on input "科目" at bounding box center [843, 381] width 741 height 34
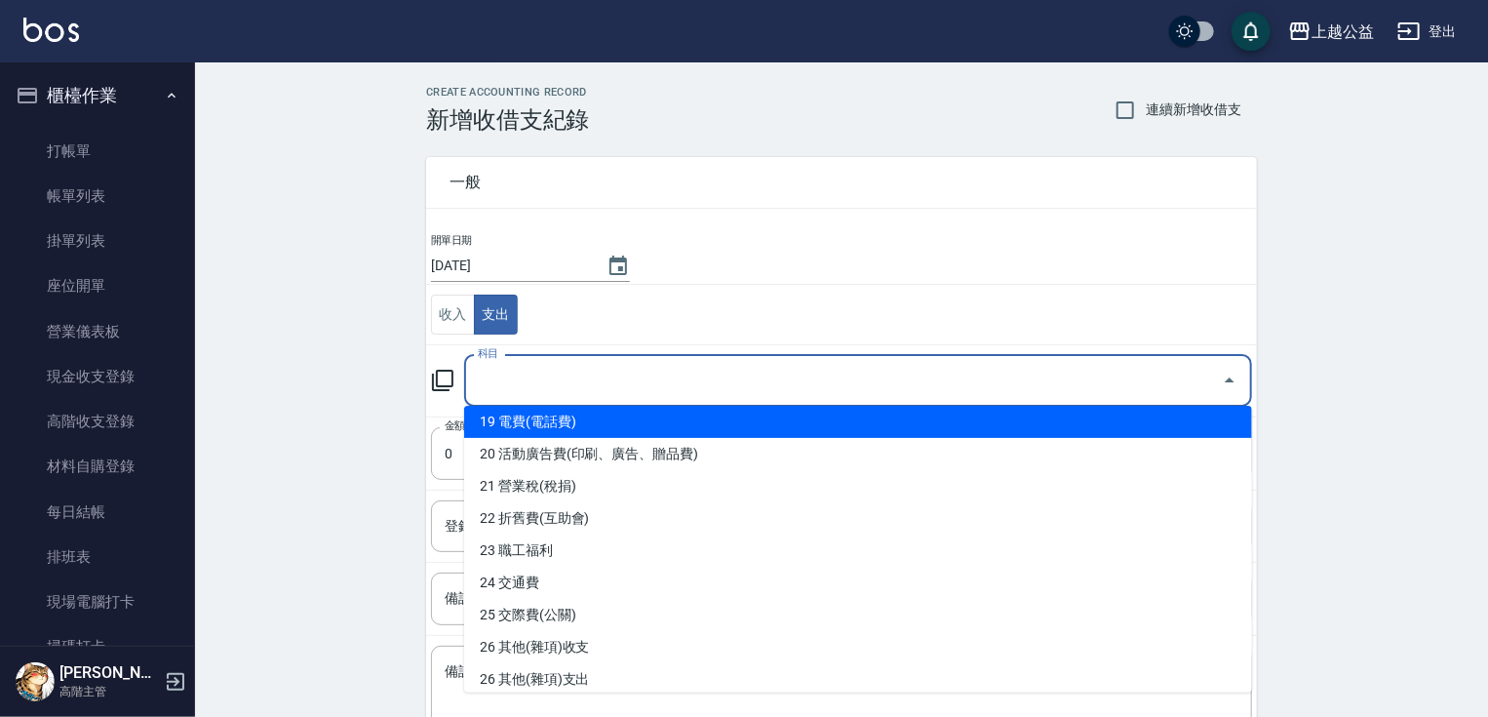
scroll to position [683, 0]
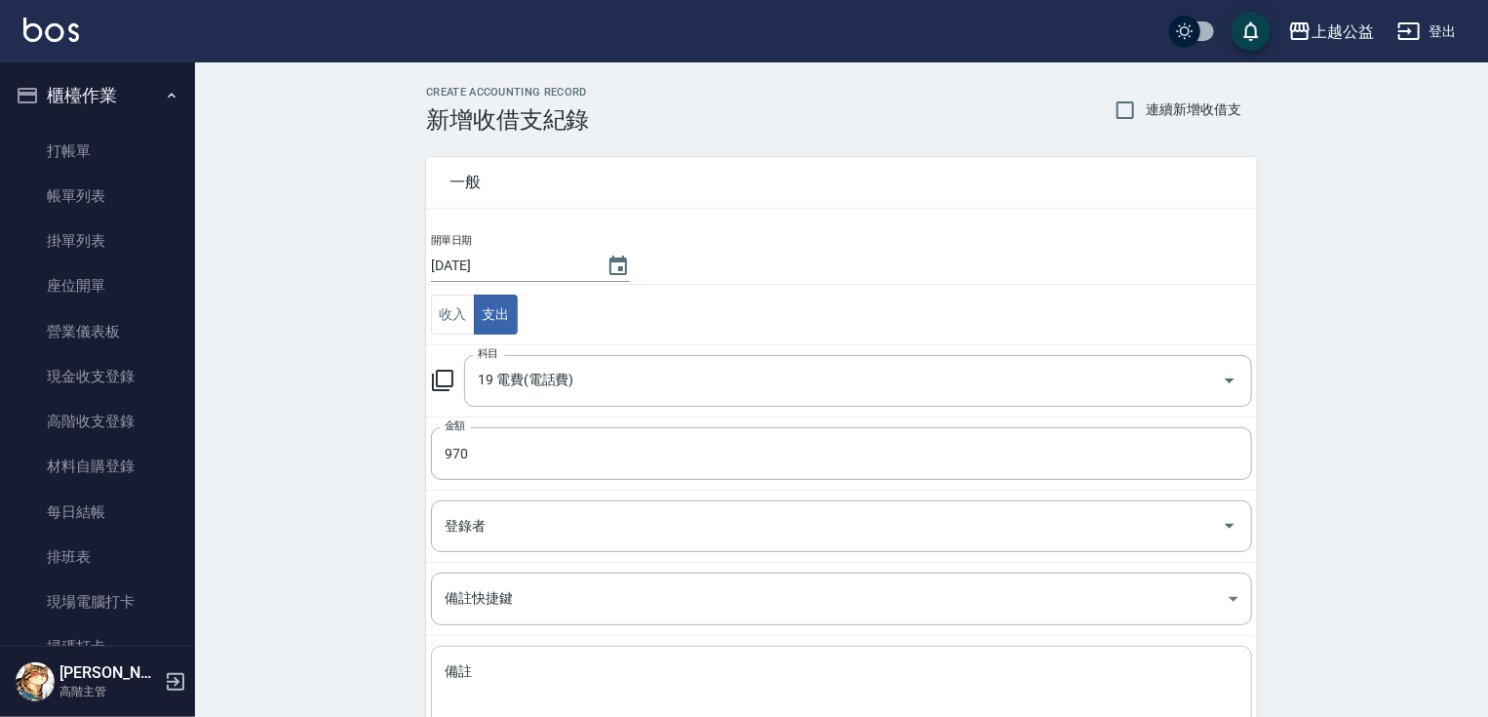
click at [776, 646] on div "x 備註" at bounding box center [841, 694] width 821 height 98
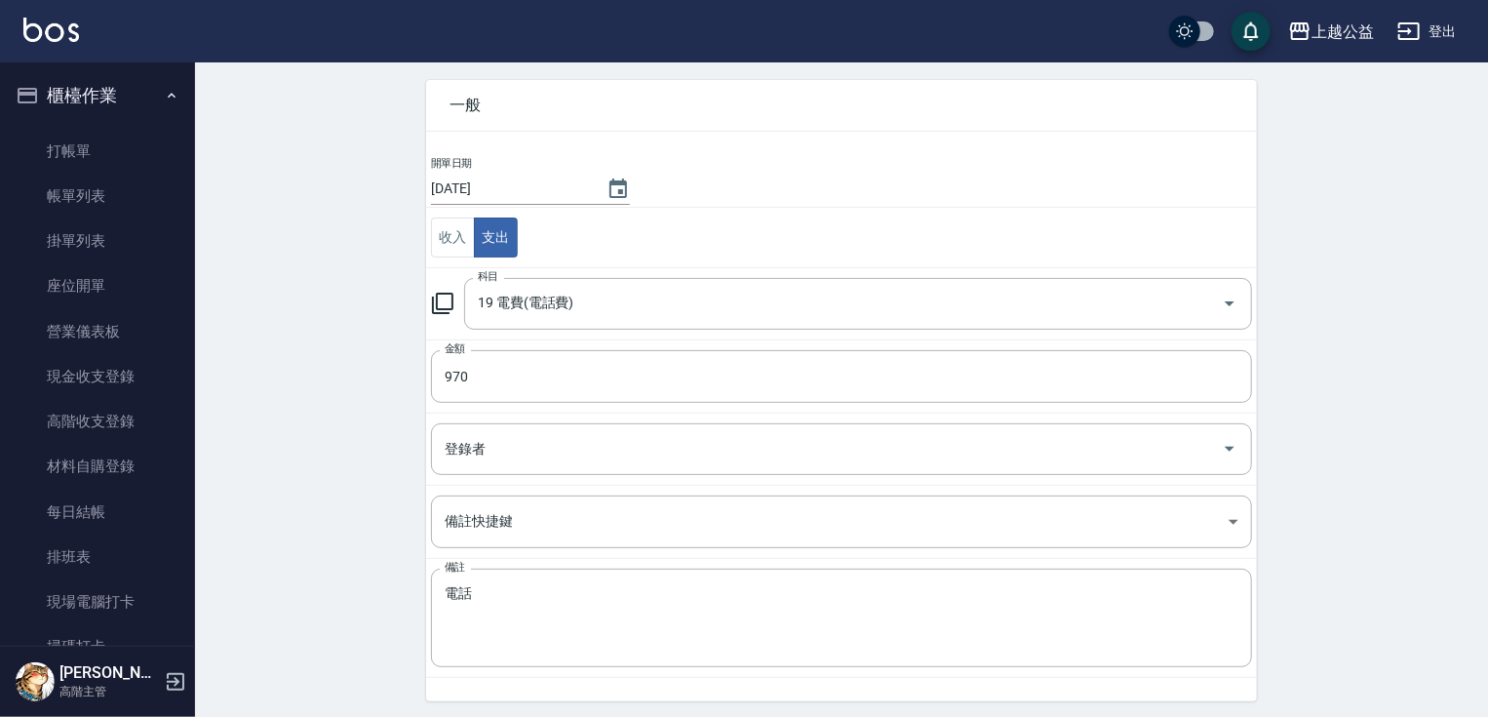
scroll to position [141, 0]
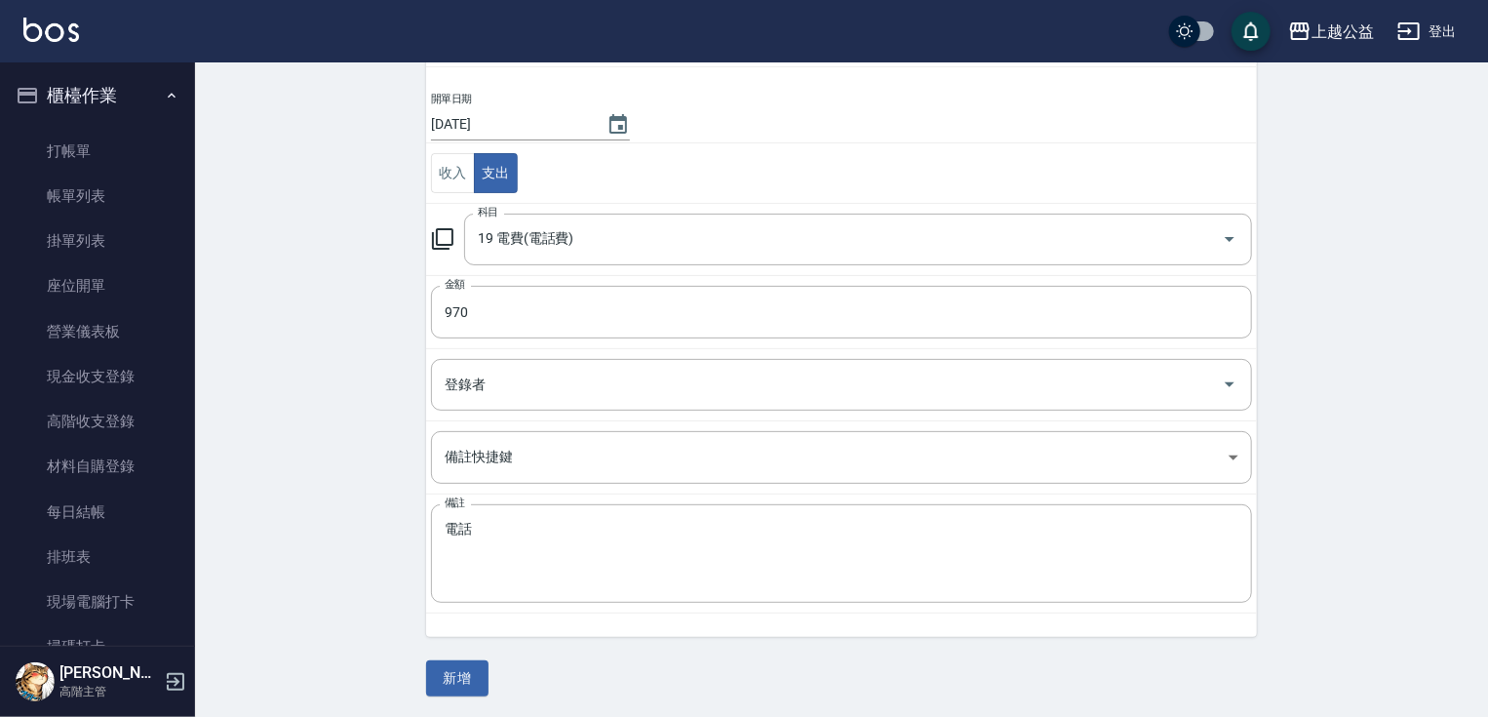
drag, startPoint x: 1435, startPoint y: 613, endPoint x: 1088, endPoint y: 667, distance: 351.2
click at [456, 673] on button "新增" at bounding box center [457, 678] width 62 height 36
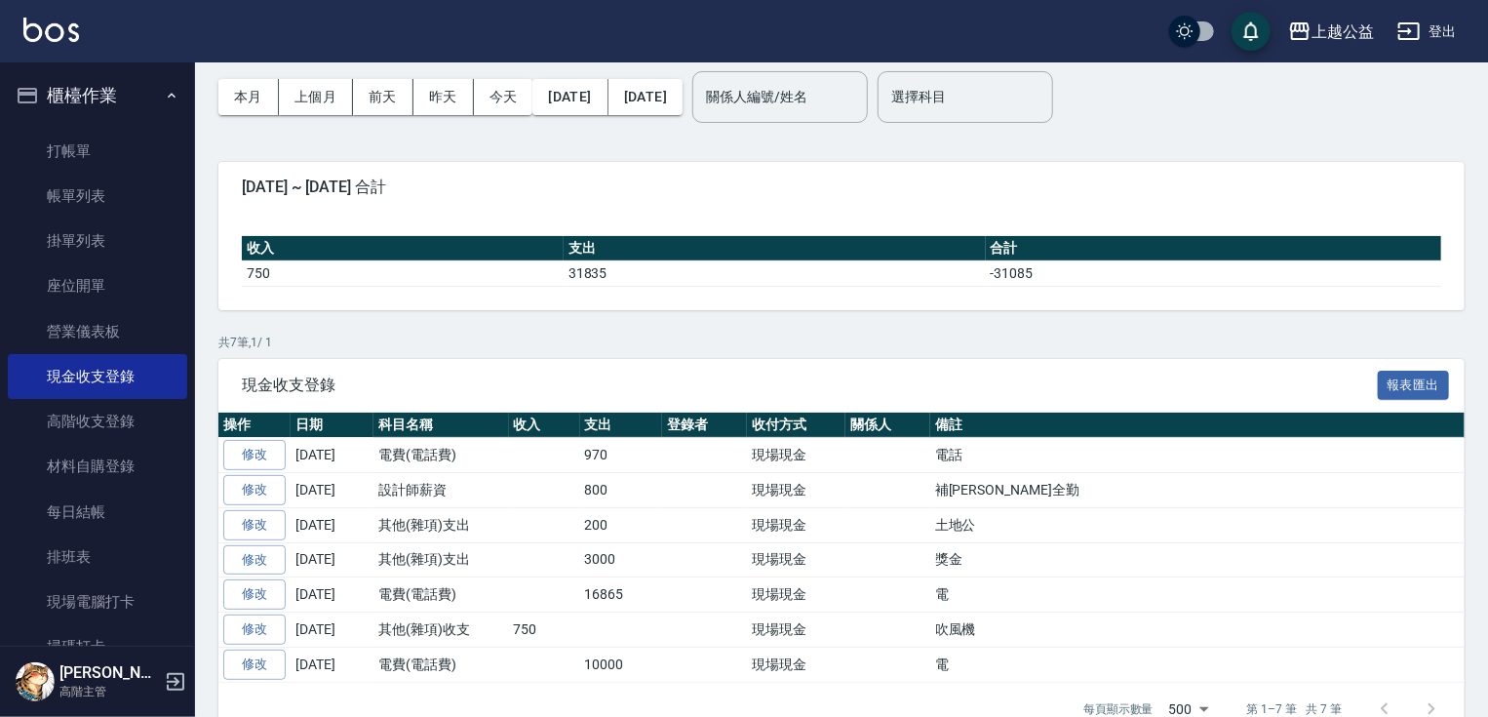
scroll to position [114, 0]
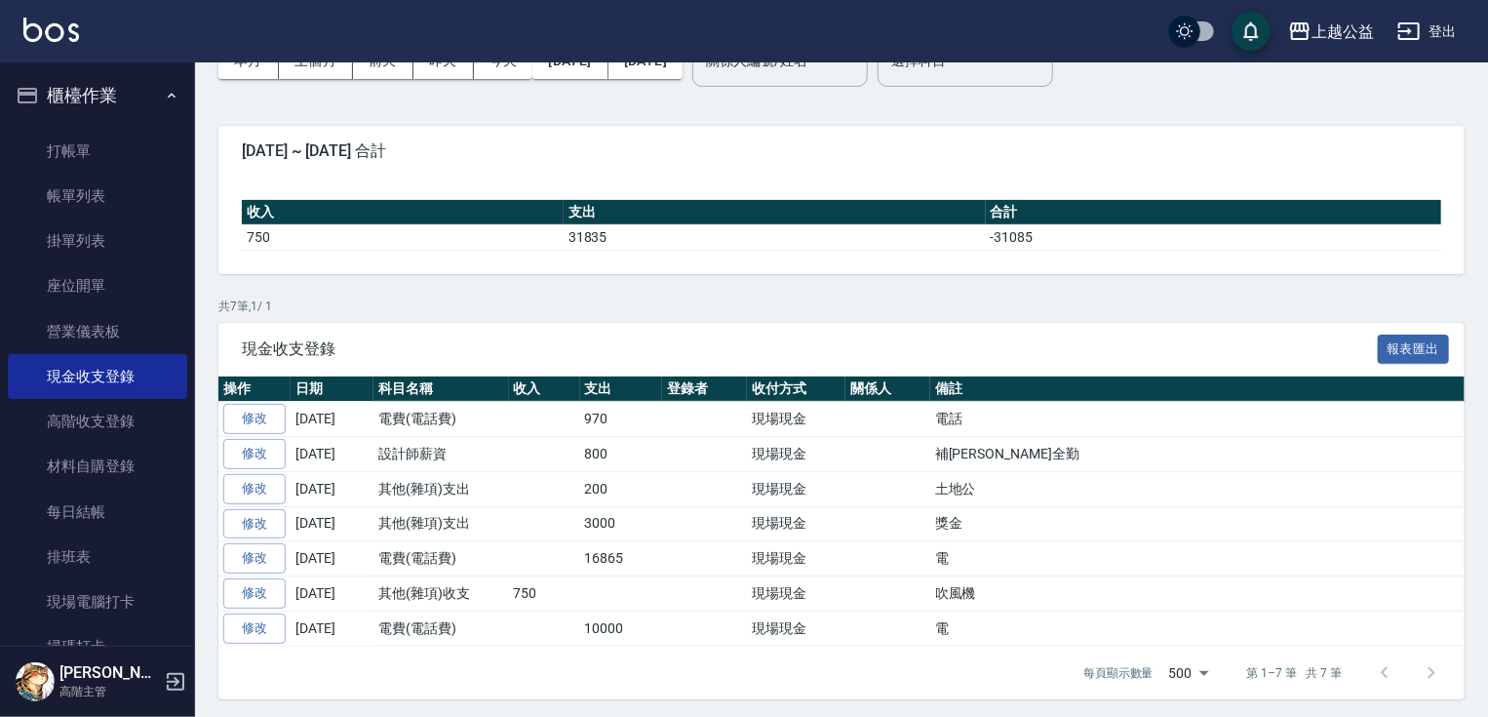
drag, startPoint x: 971, startPoint y: 663, endPoint x: 728, endPoint y: 706, distance: 246.5
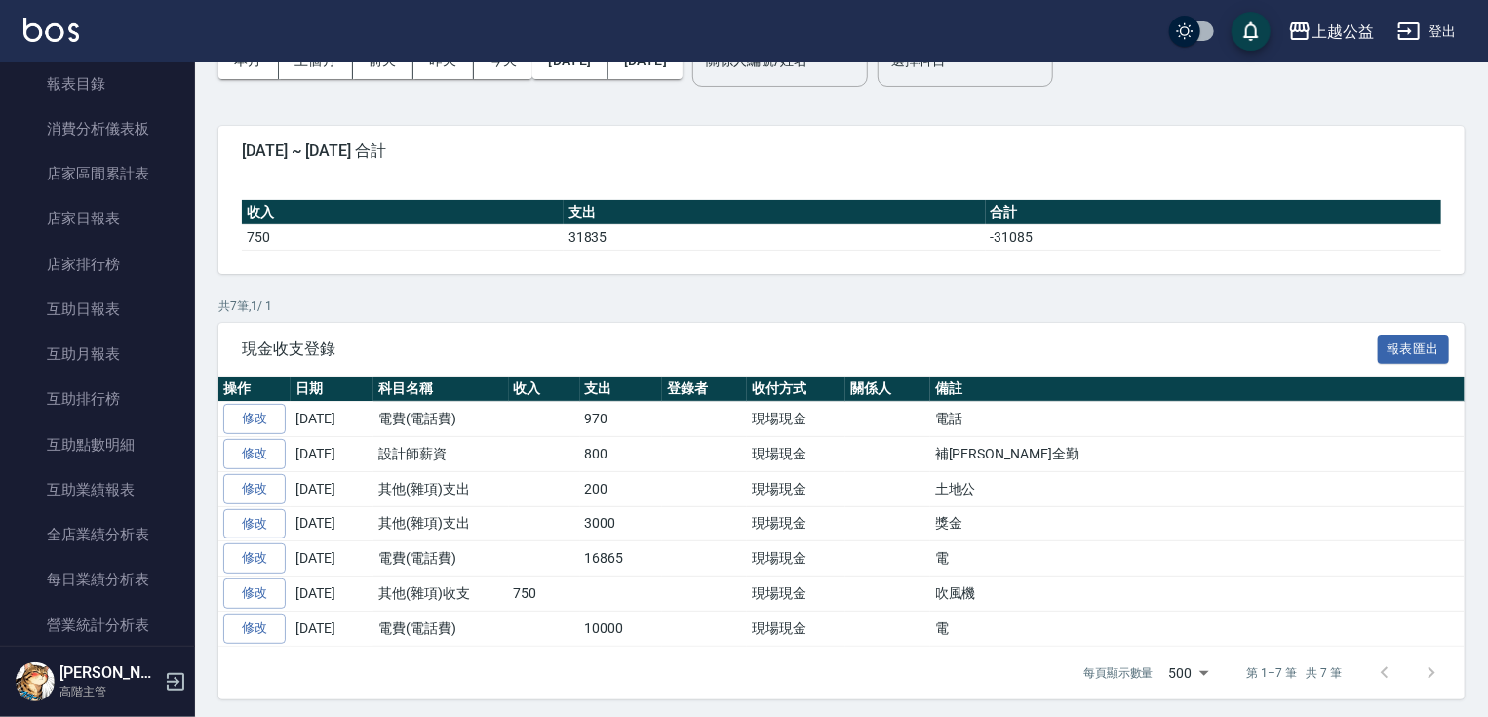
scroll to position [719, 0]
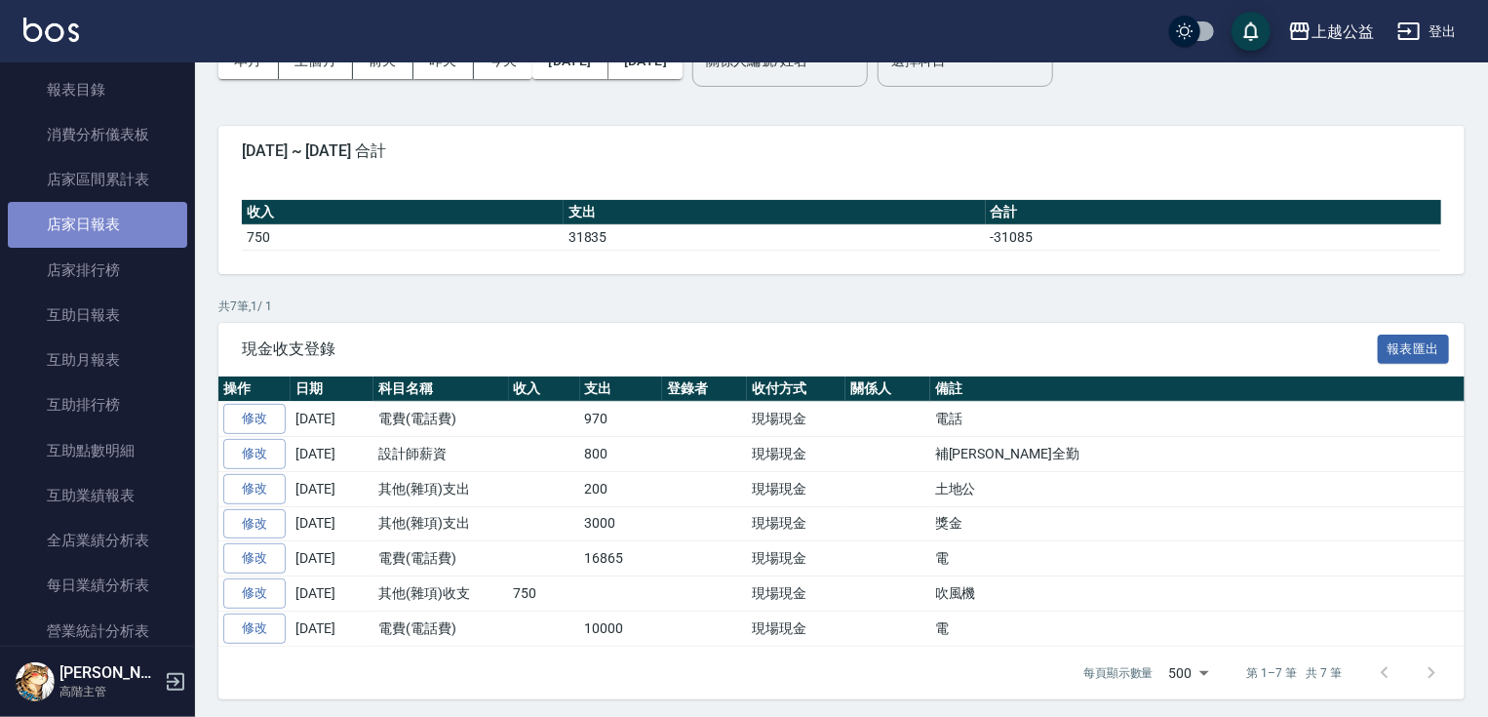
click at [137, 220] on link "店家日報表" at bounding box center [97, 224] width 179 height 45
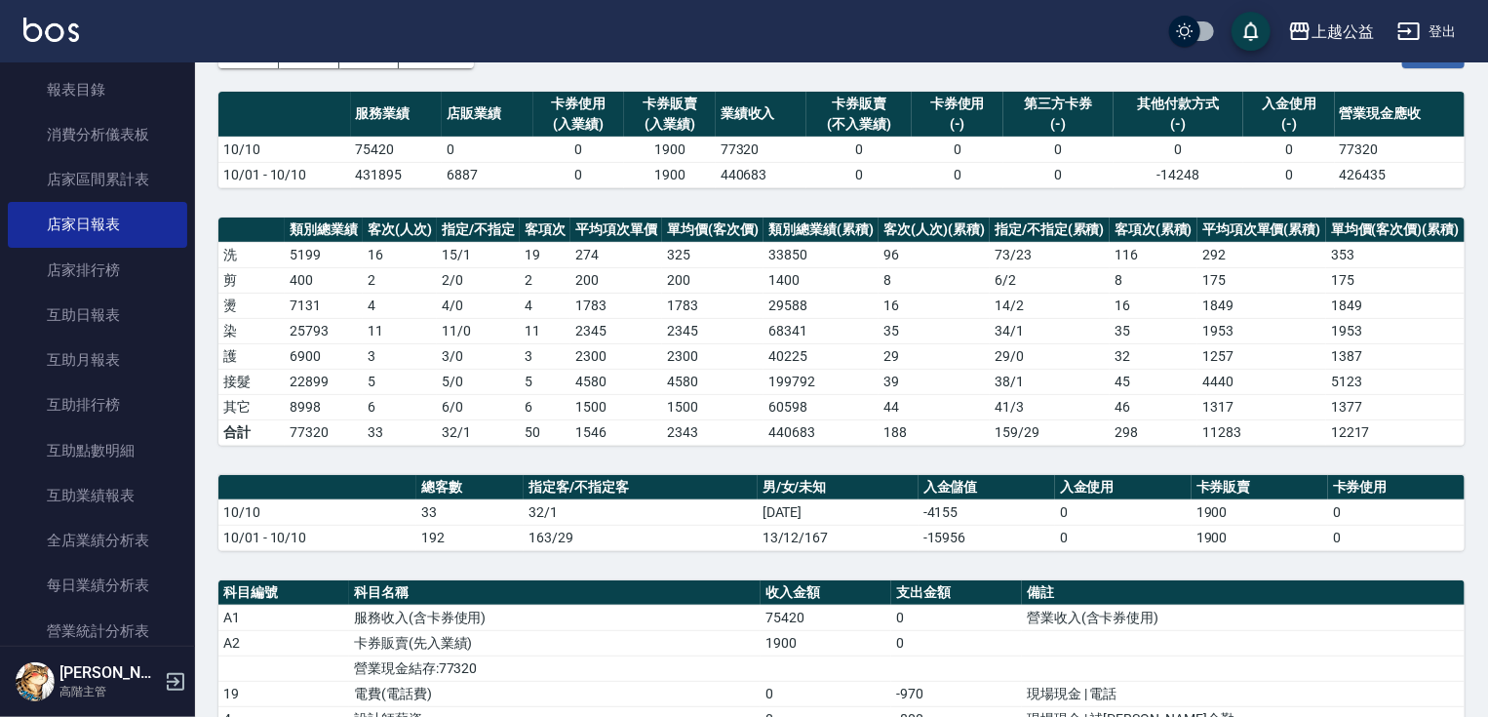
scroll to position [187, 0]
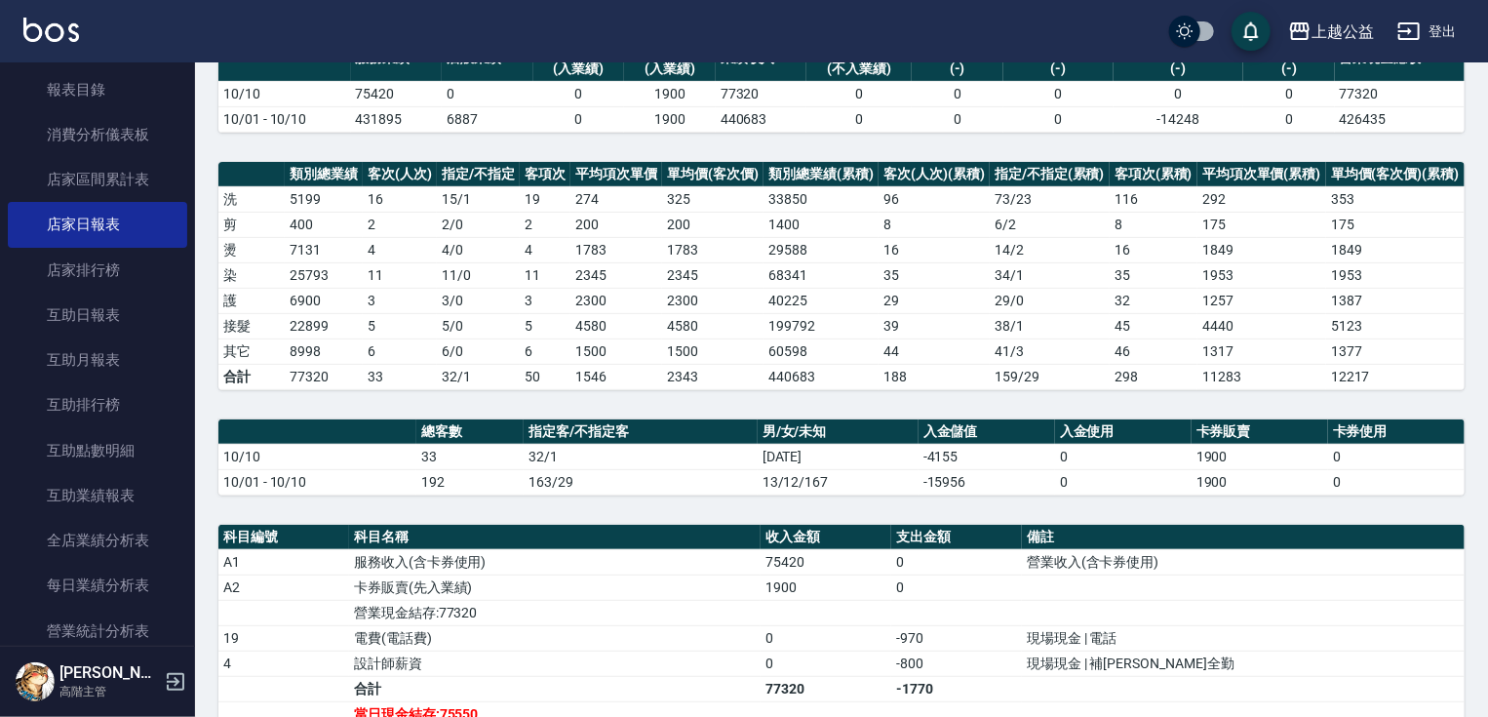
drag, startPoint x: 758, startPoint y: 436, endPoint x: 765, endPoint y: 456, distance: 21.9
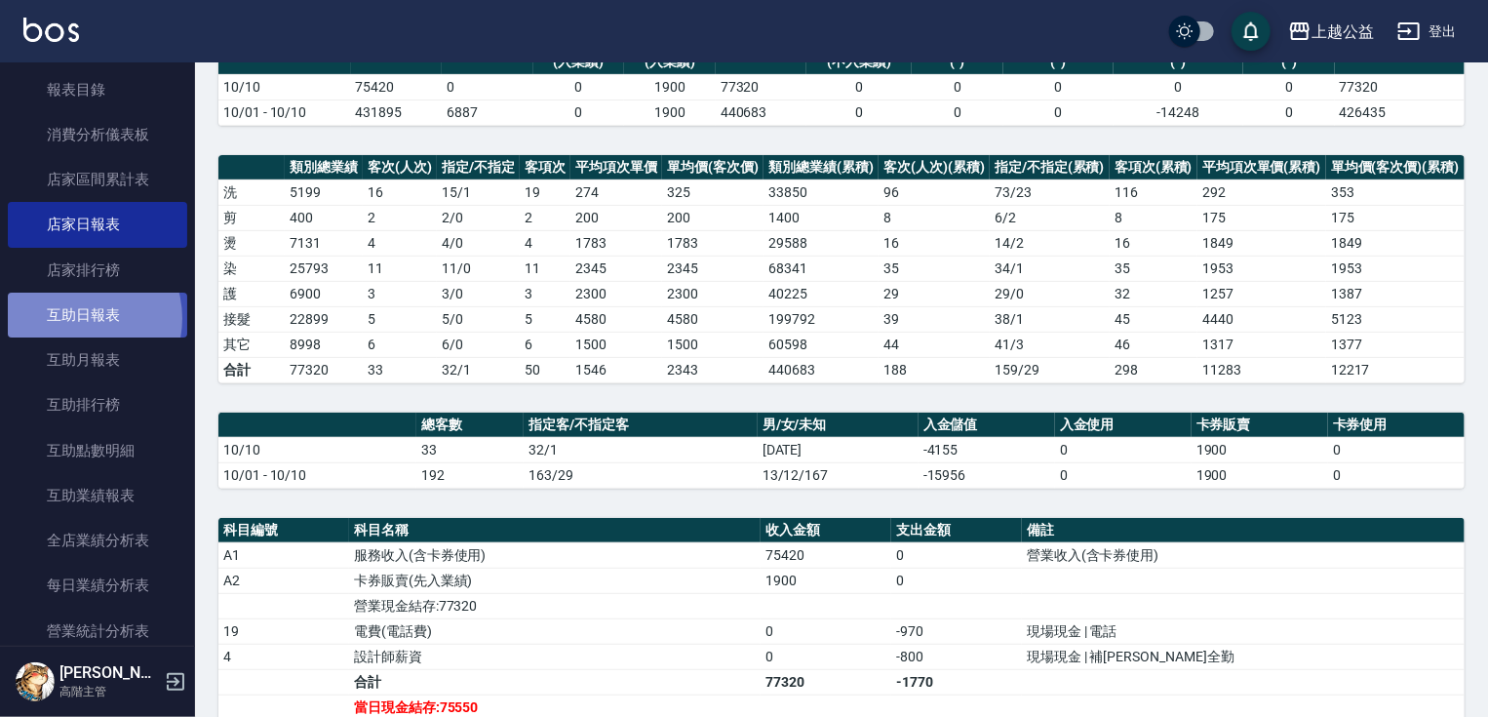
click at [75, 318] on link "互助日報表" at bounding box center [97, 315] width 179 height 45
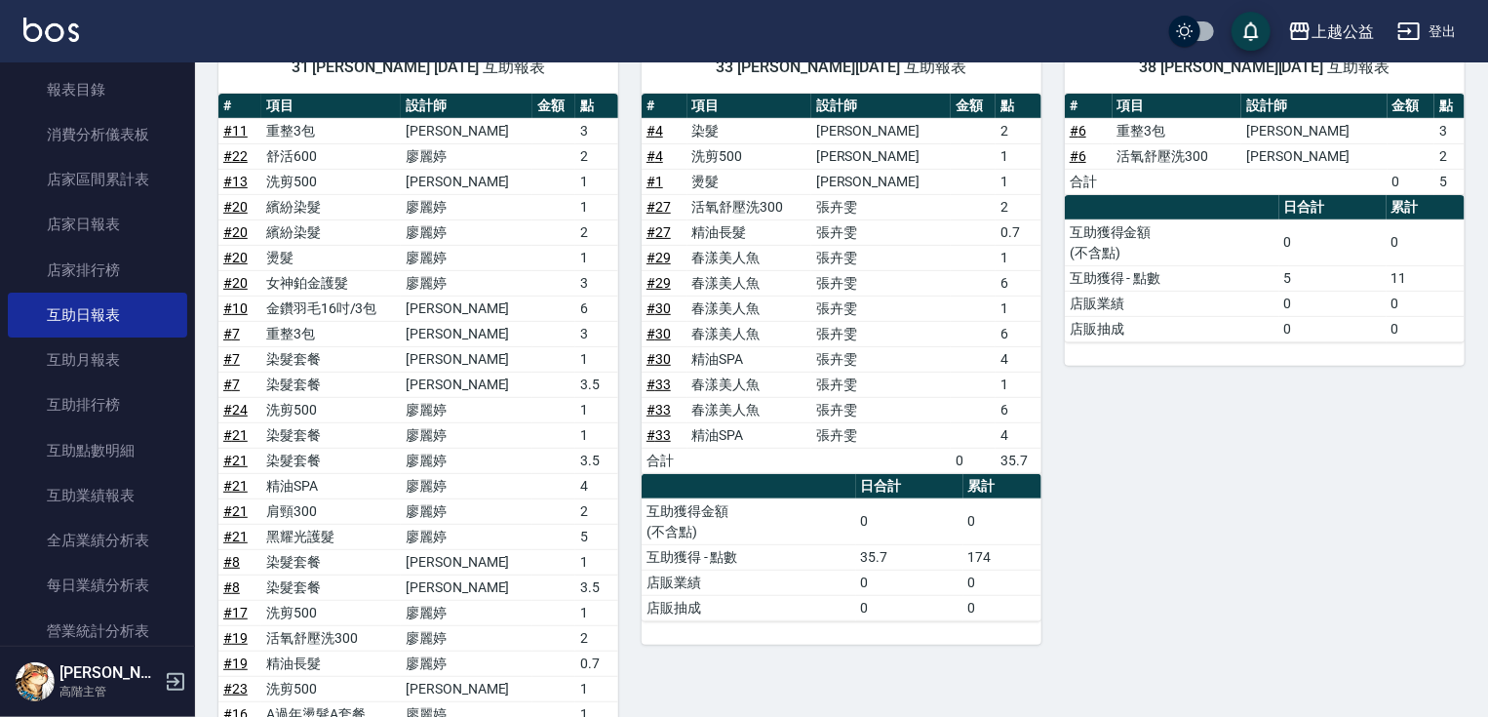
scroll to position [491, 0]
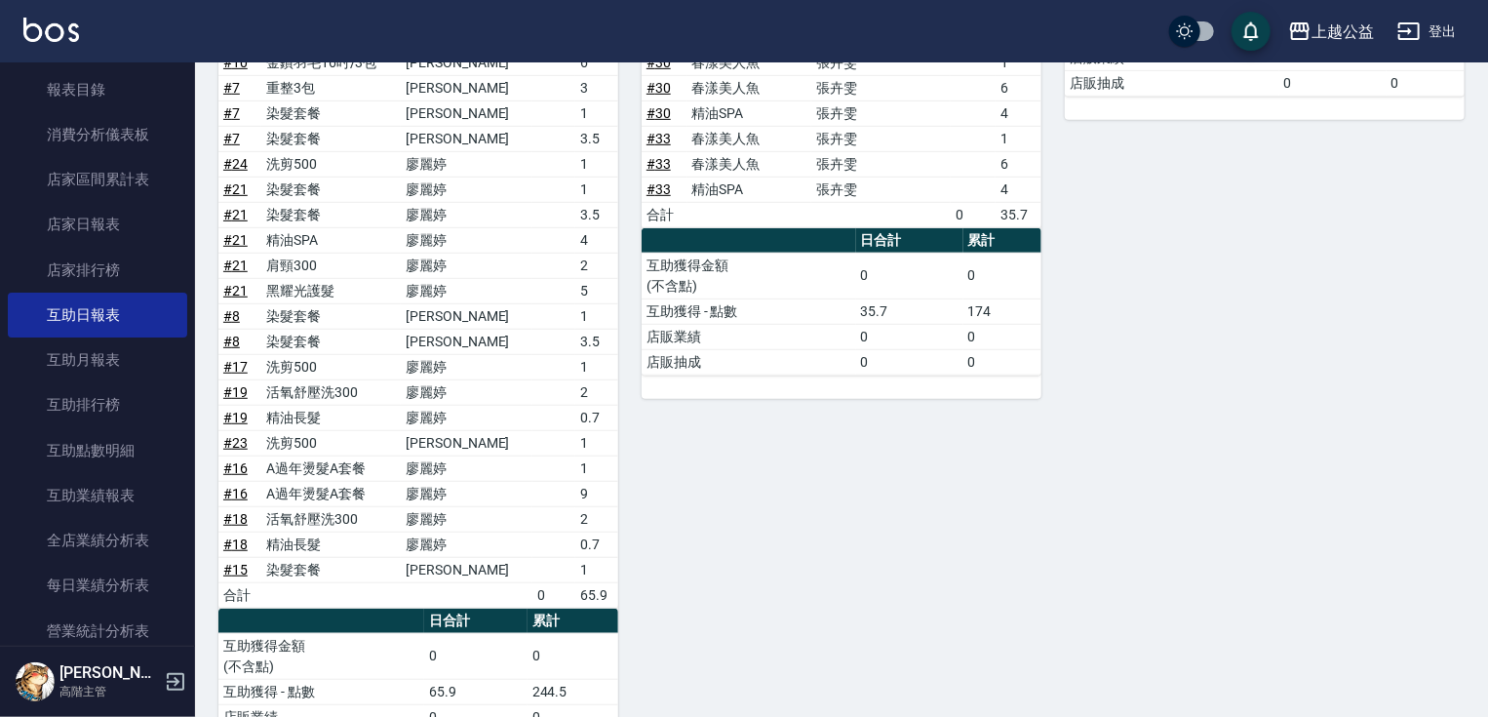
drag, startPoint x: 1173, startPoint y: 494, endPoint x: 1184, endPoint y: 566, distance: 72.0
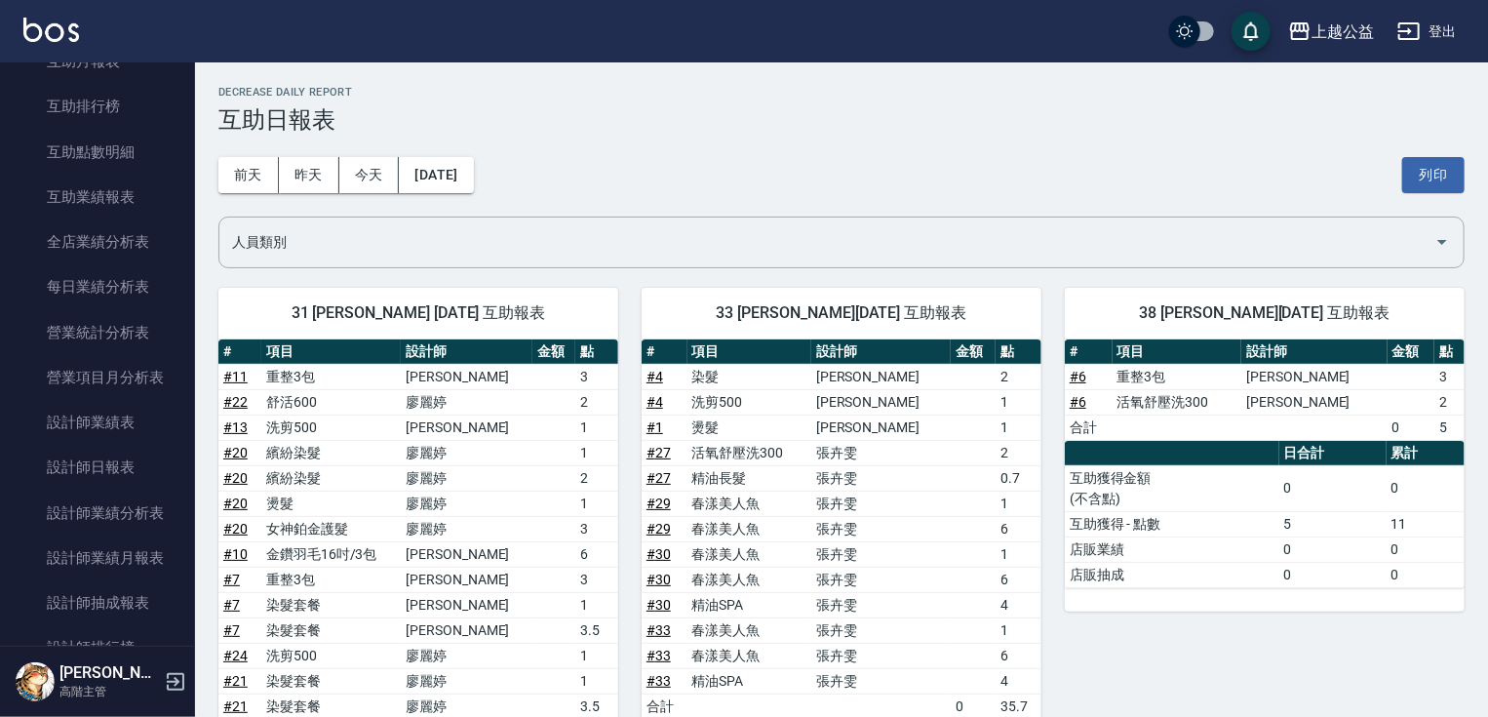
scroll to position [1086, 0]
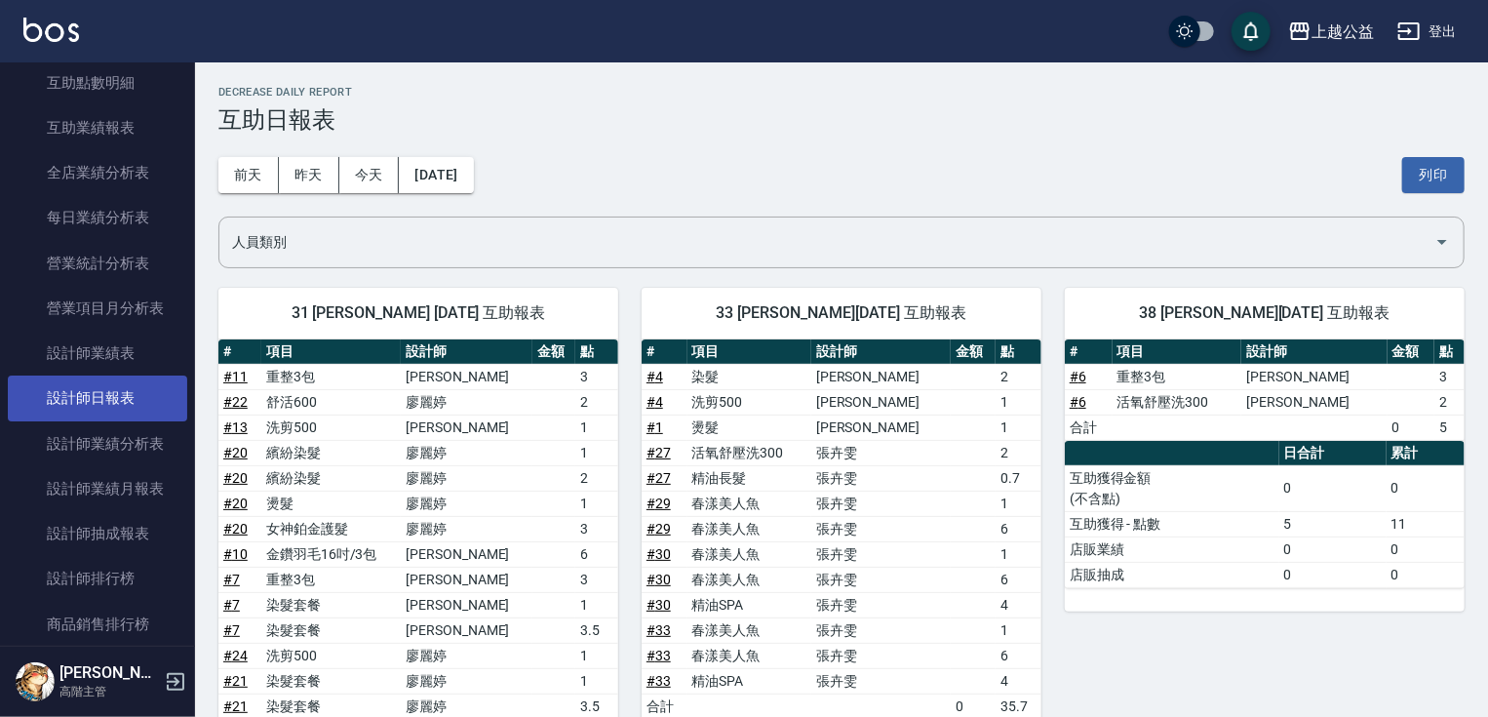
click at [142, 394] on link "設計師日報表" at bounding box center [97, 397] width 179 height 45
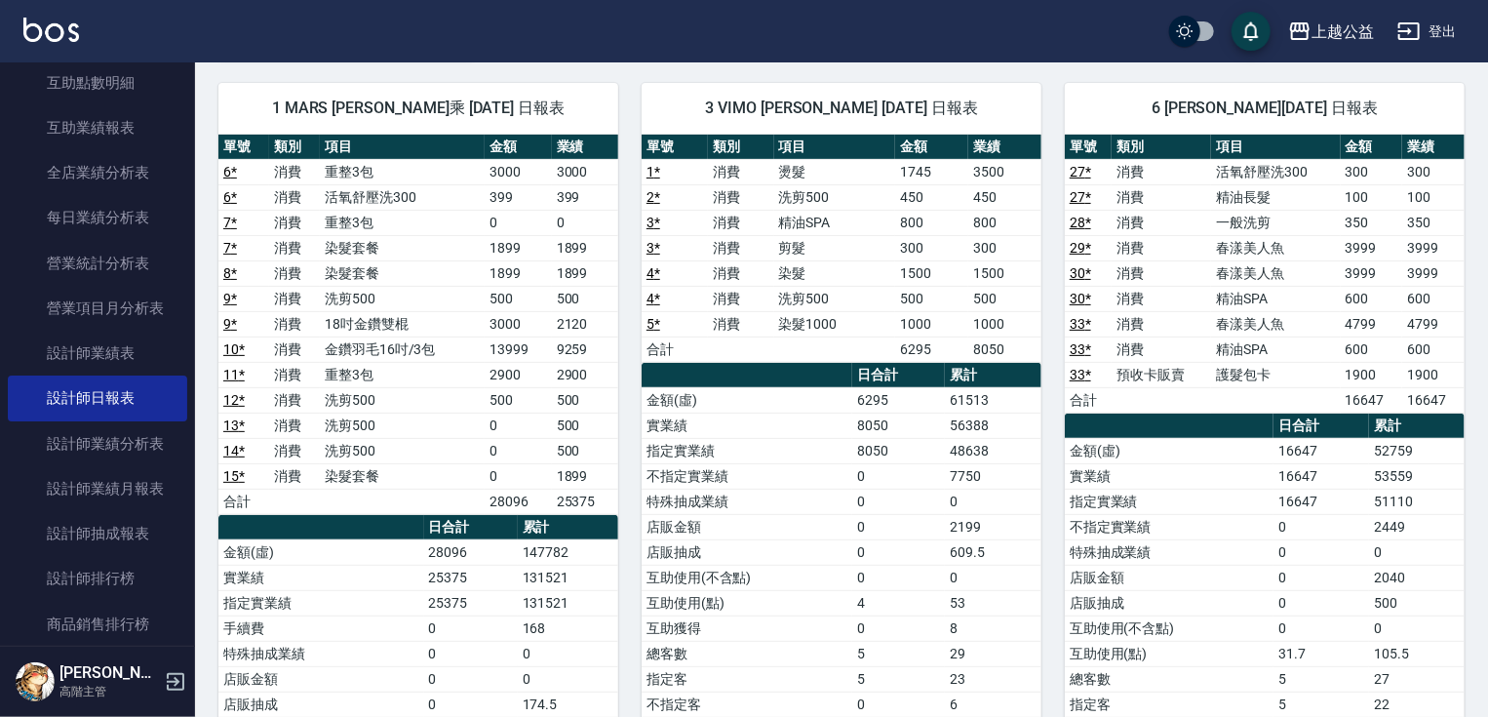
scroll to position [144, 0]
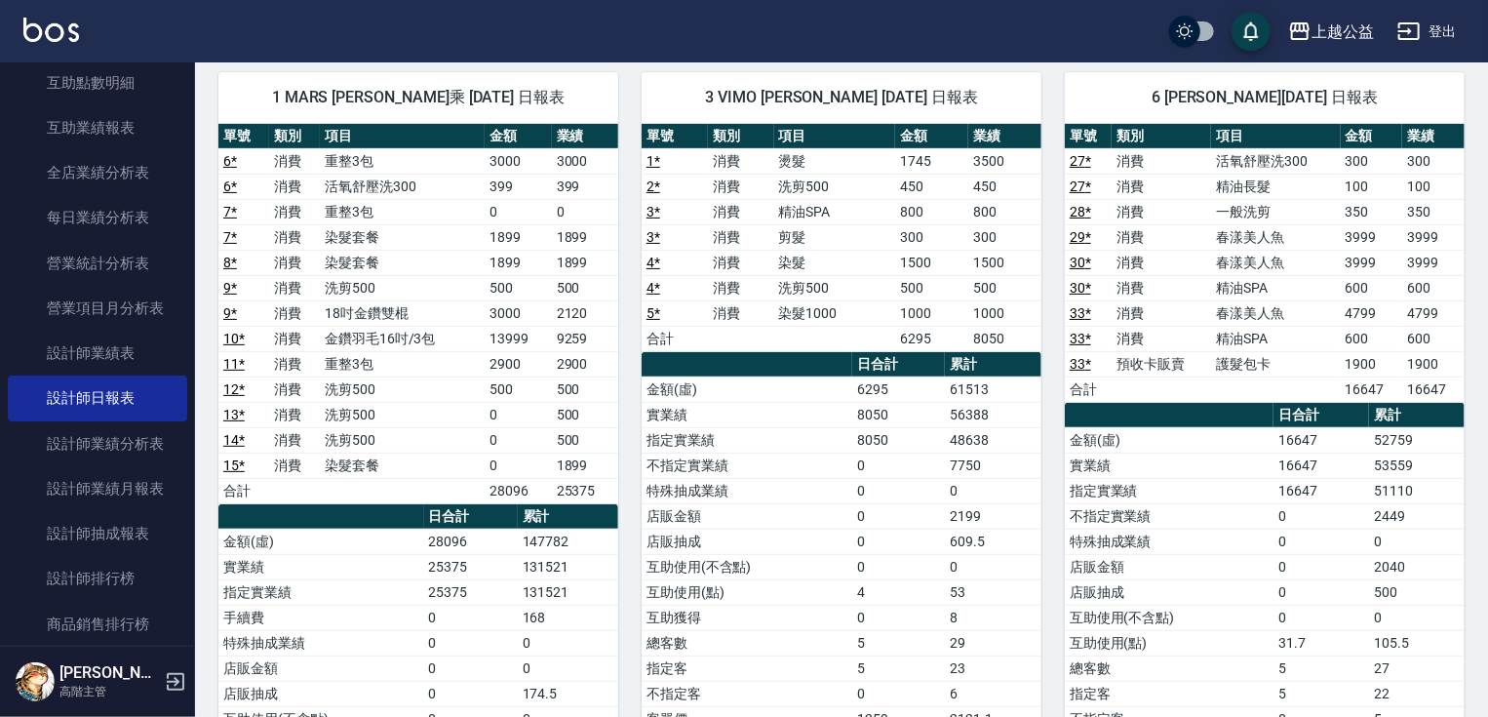
drag, startPoint x: 1040, startPoint y: 223, endPoint x: 1041, endPoint y: 244, distance: 20.5
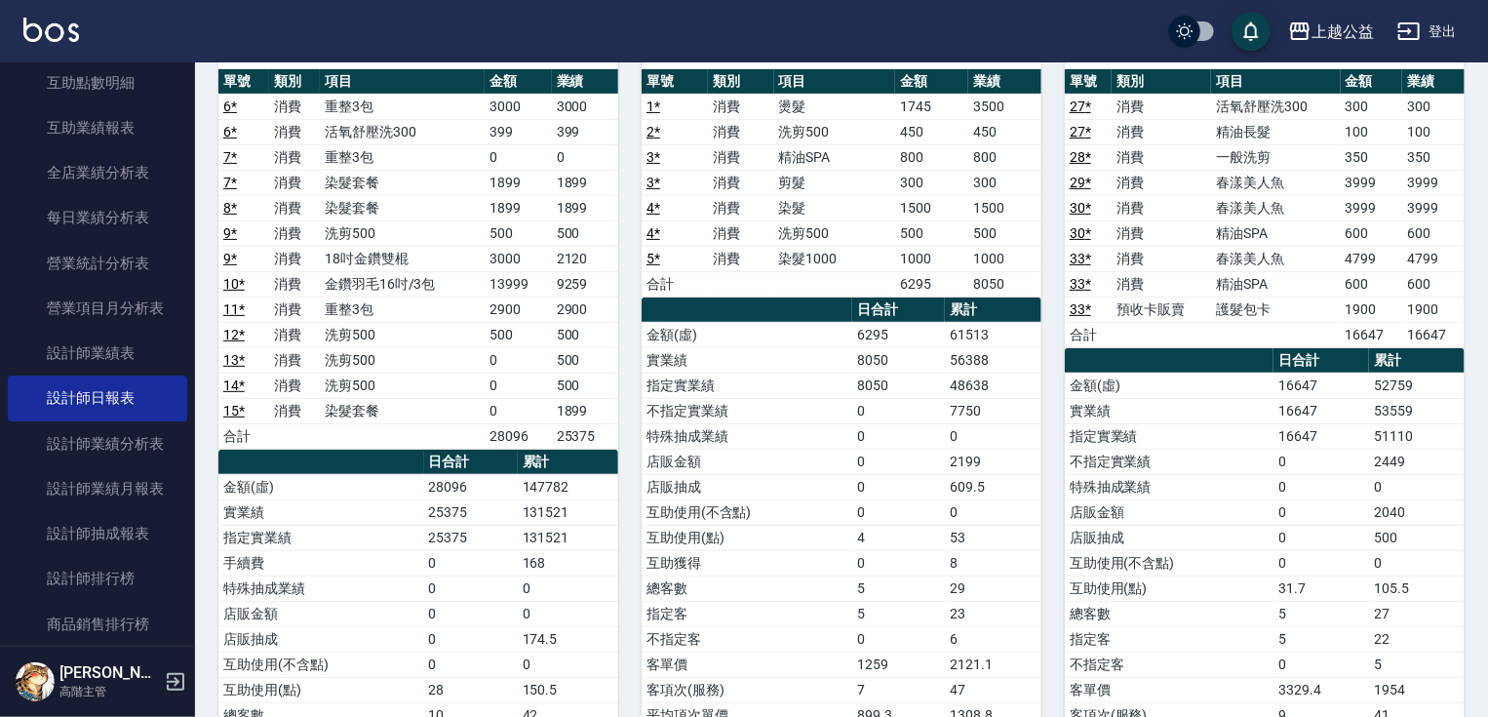
drag, startPoint x: 1049, startPoint y: 414, endPoint x: 1060, endPoint y: 437, distance: 24.9
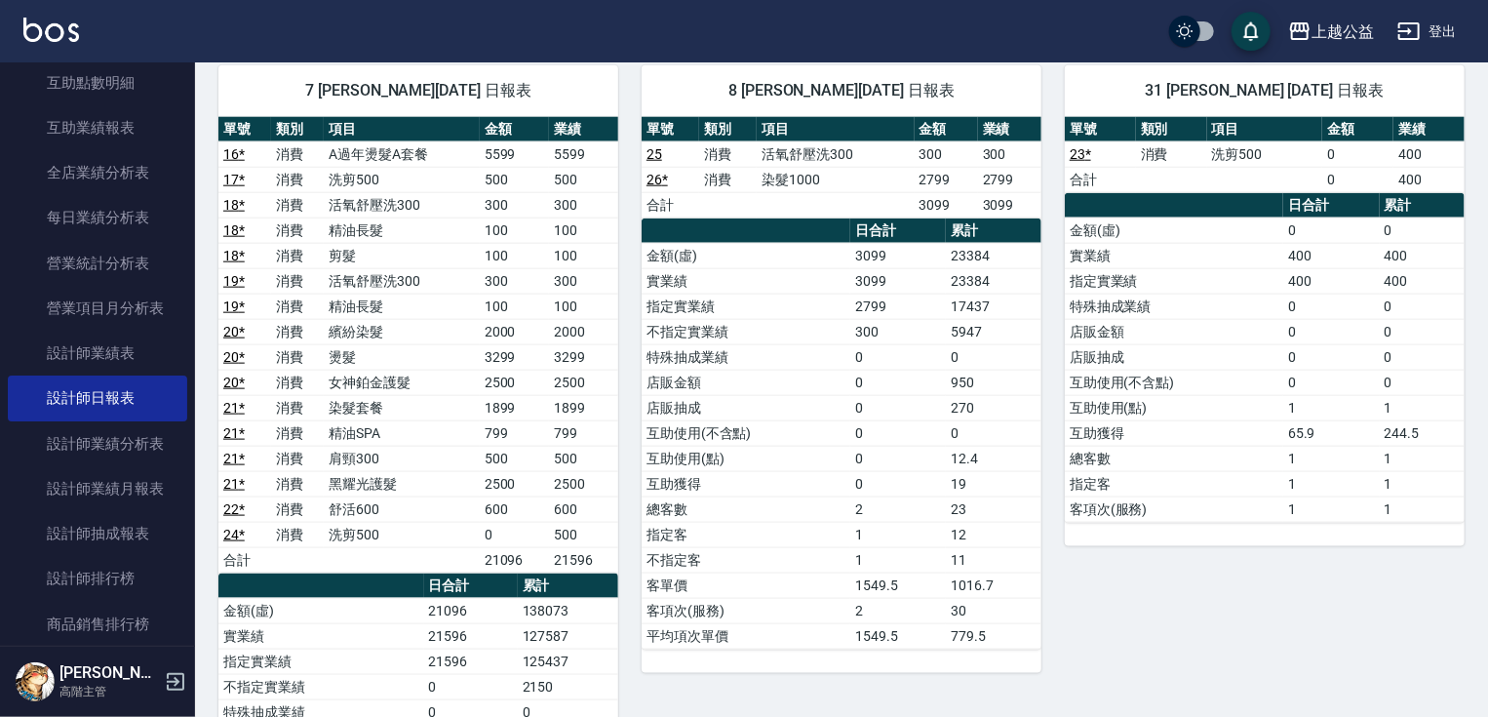
drag, startPoint x: 960, startPoint y: 505, endPoint x: 996, endPoint y: 632, distance: 131.8
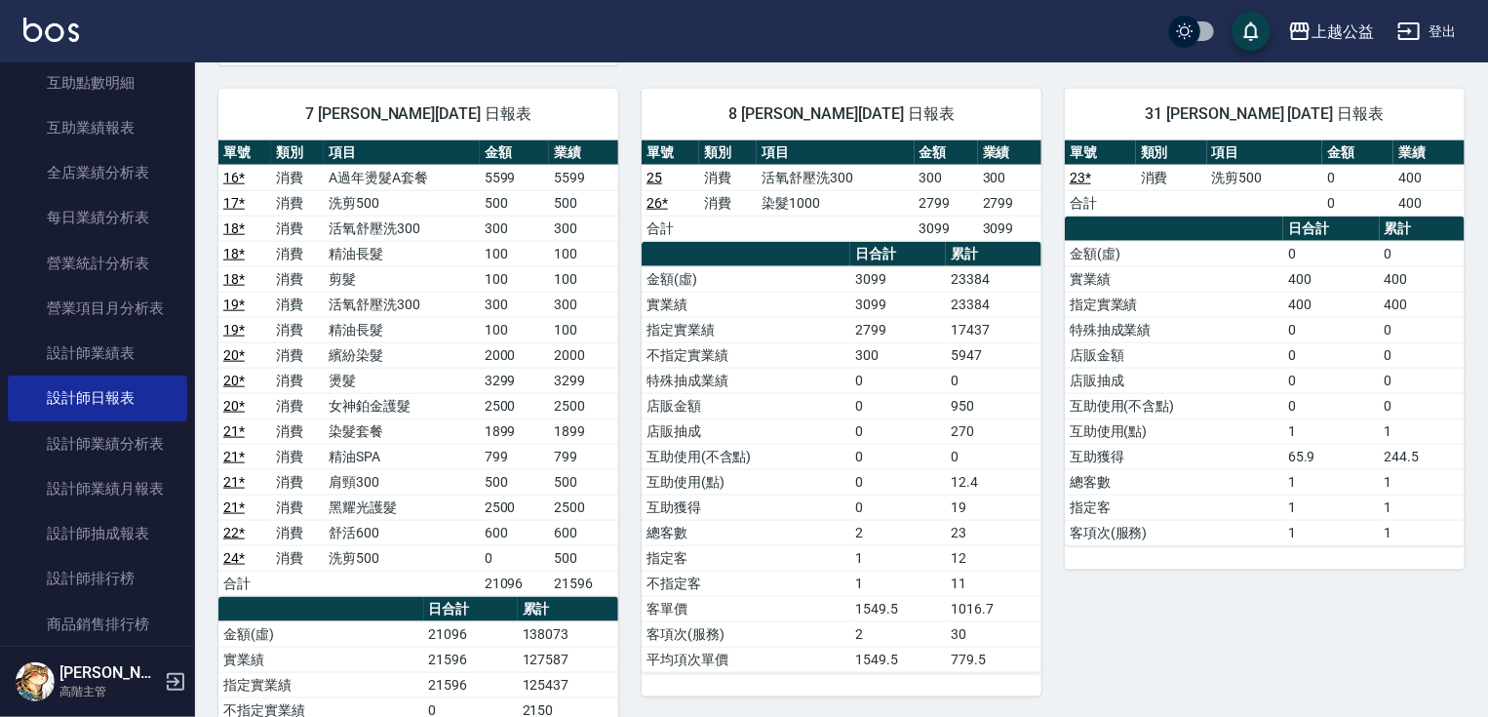
drag, startPoint x: 996, startPoint y: 605, endPoint x: 996, endPoint y: 539, distance: 65.3
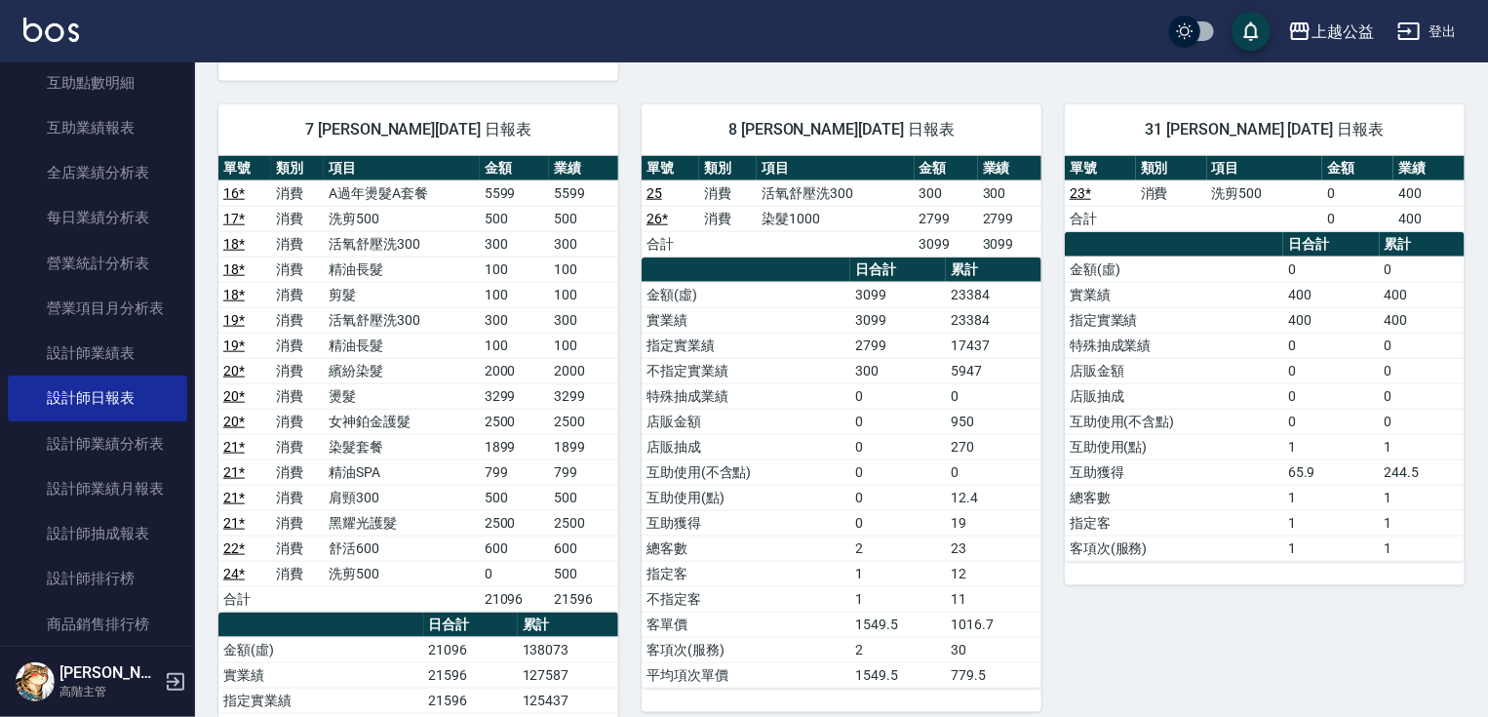
scroll to position [589, 0]
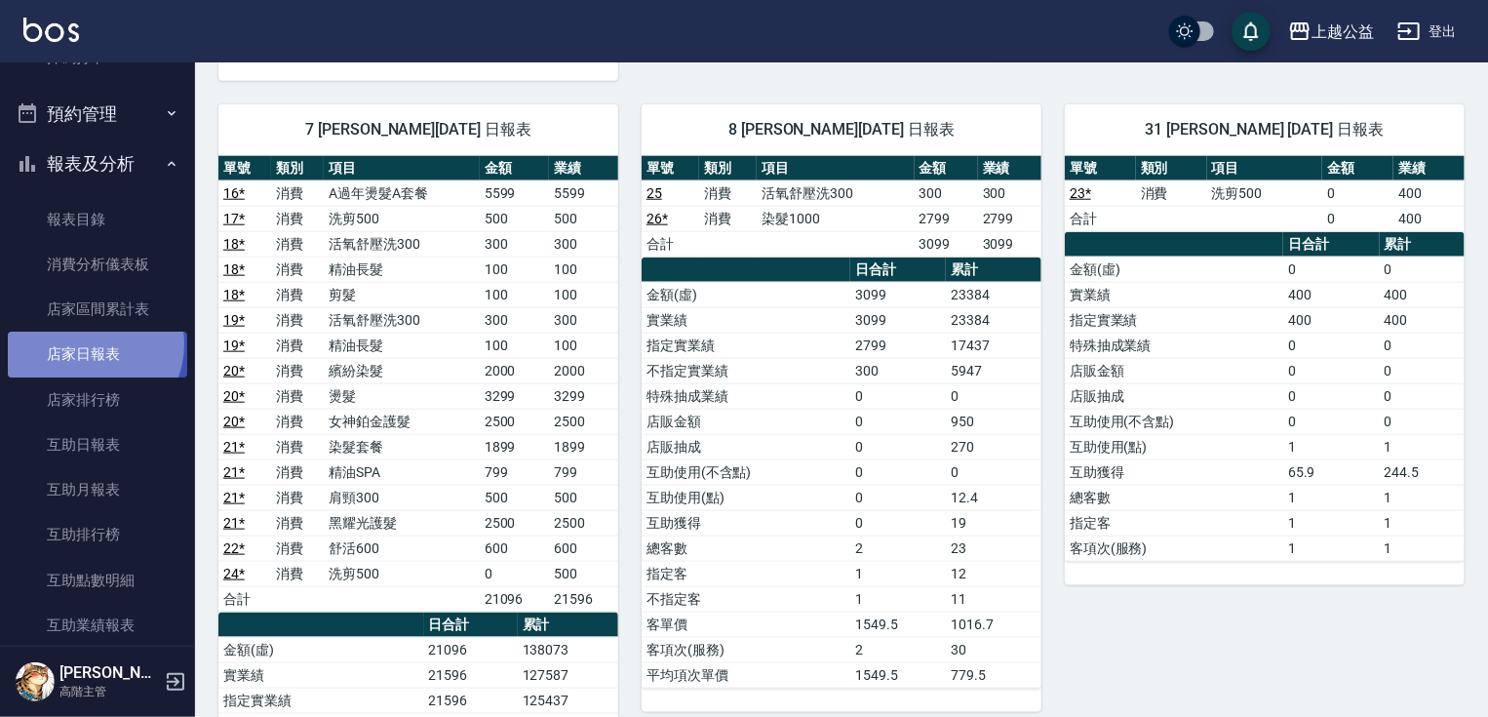
click at [88, 342] on link "店家日報表" at bounding box center [97, 354] width 179 height 45
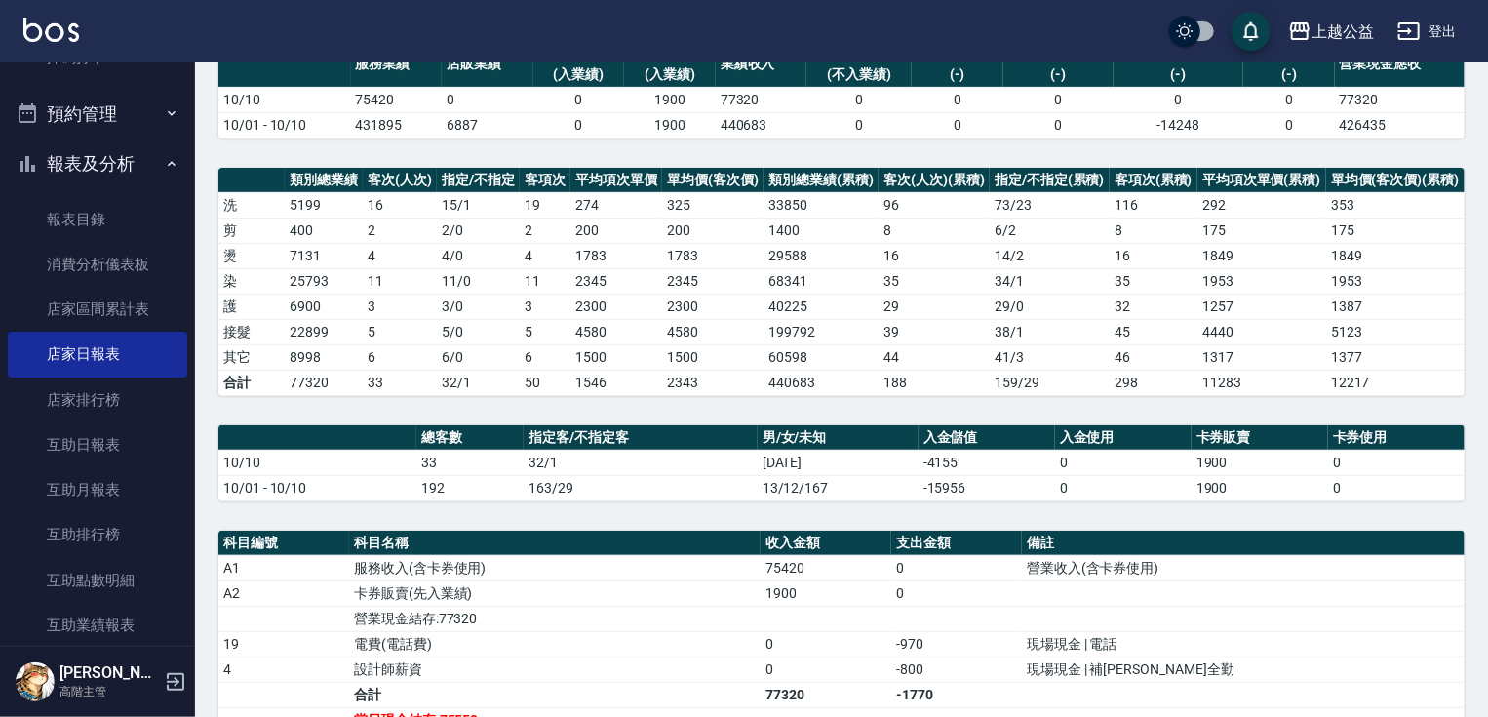
drag, startPoint x: 909, startPoint y: 316, endPoint x: 922, endPoint y: 423, distance: 108.1
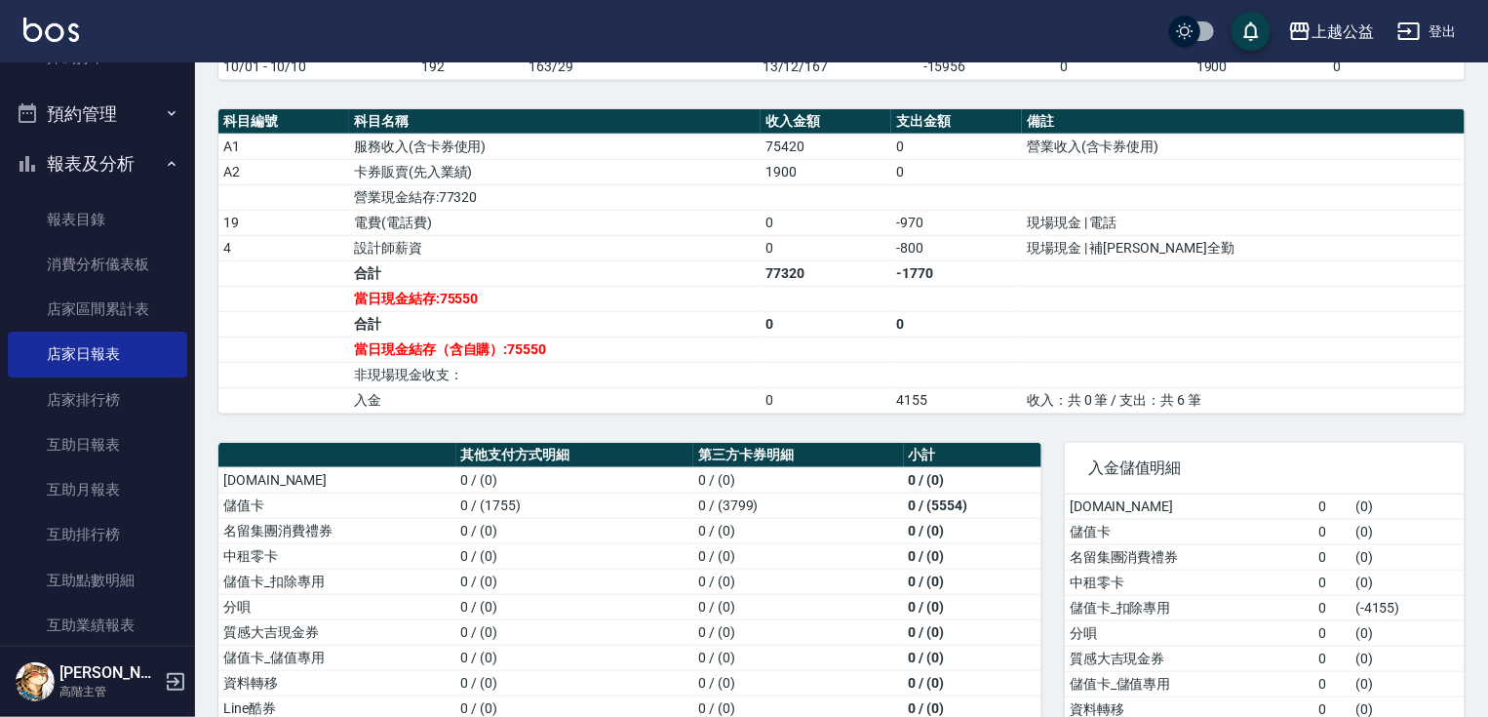
scroll to position [717, 0]
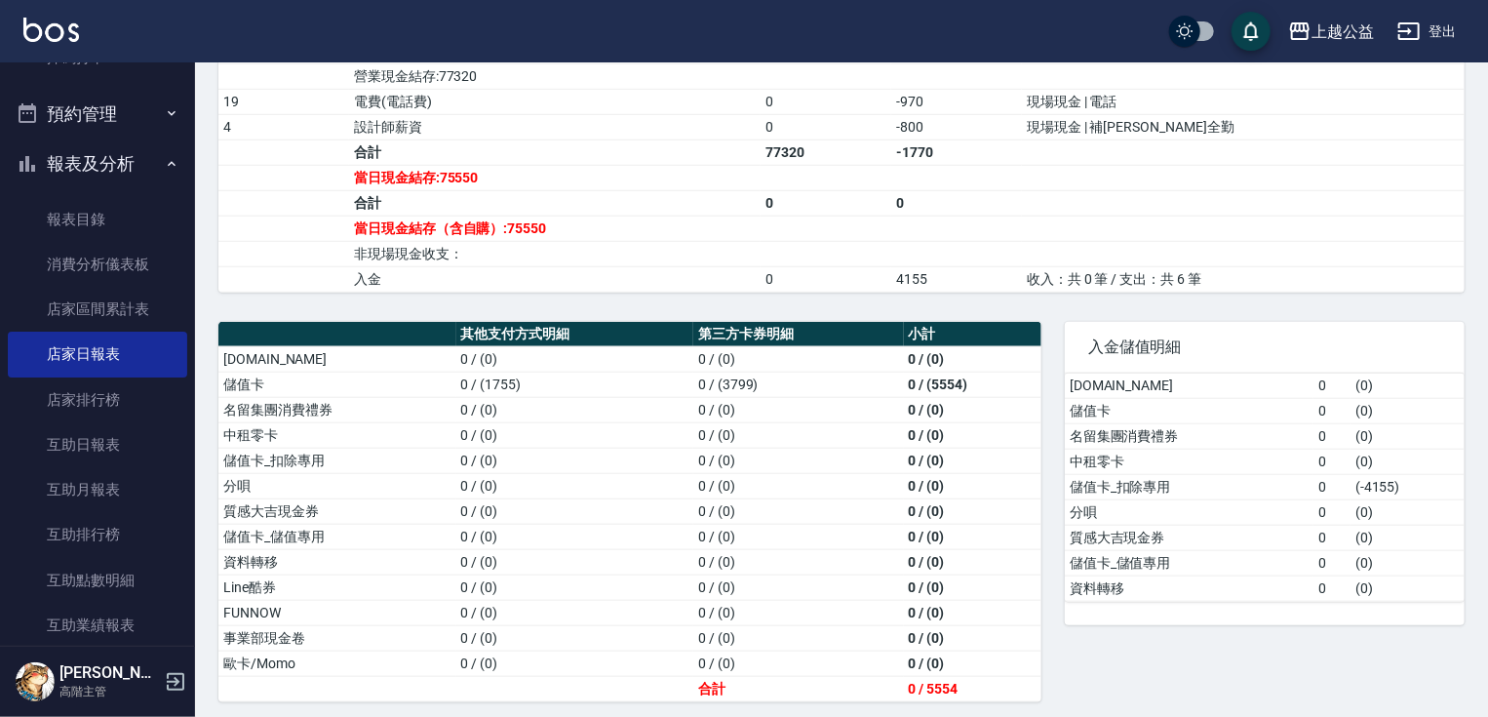
drag, startPoint x: 1292, startPoint y: 567, endPoint x: 1294, endPoint y: 586, distance: 18.6
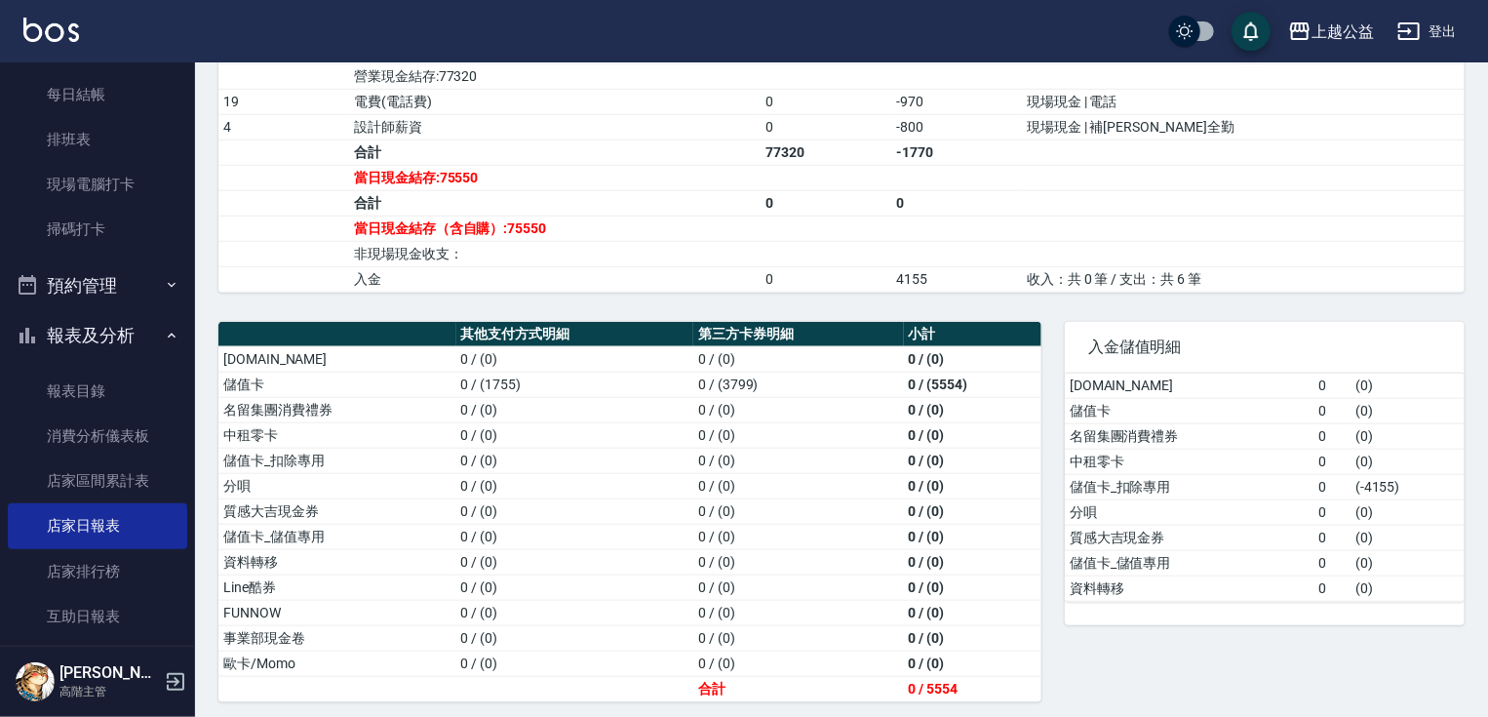
scroll to position [375, 0]
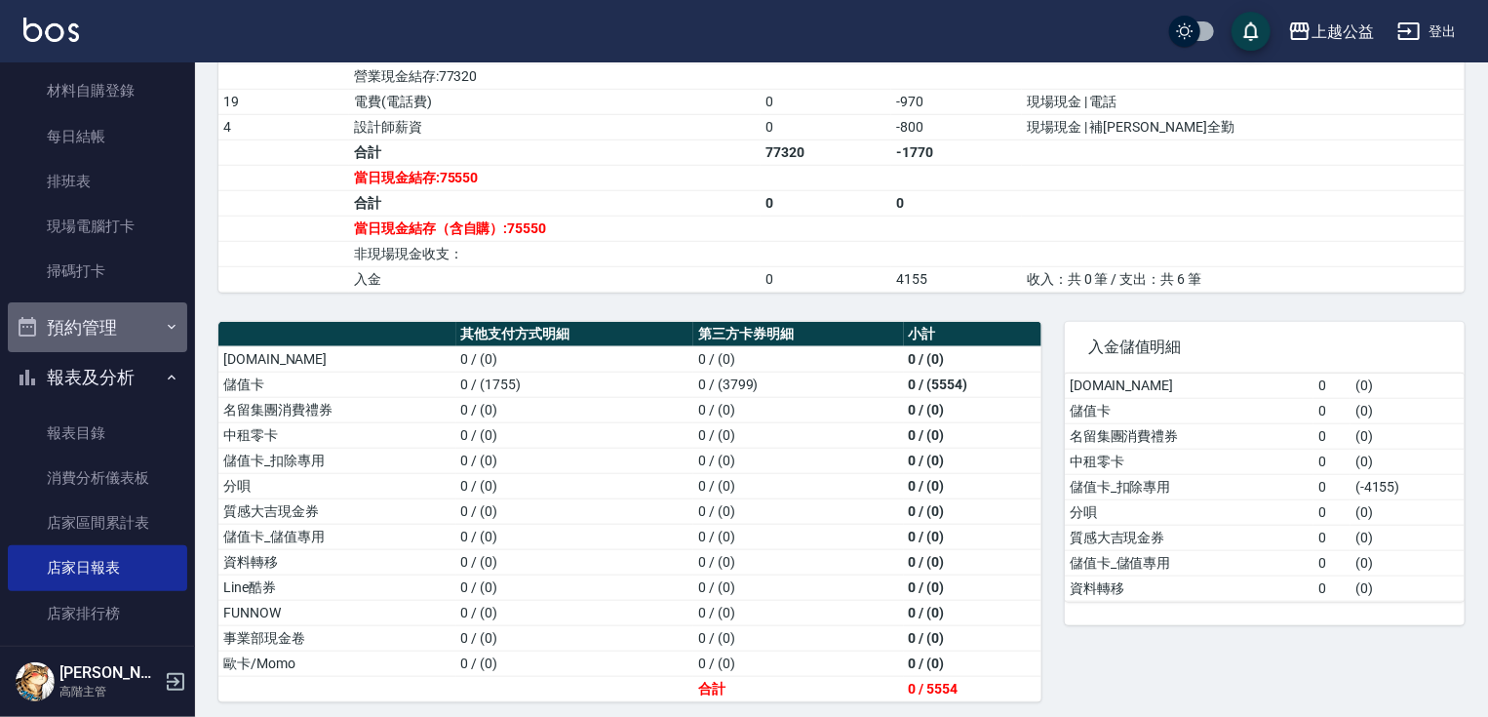
click at [140, 332] on button "預約管理" at bounding box center [97, 327] width 179 height 51
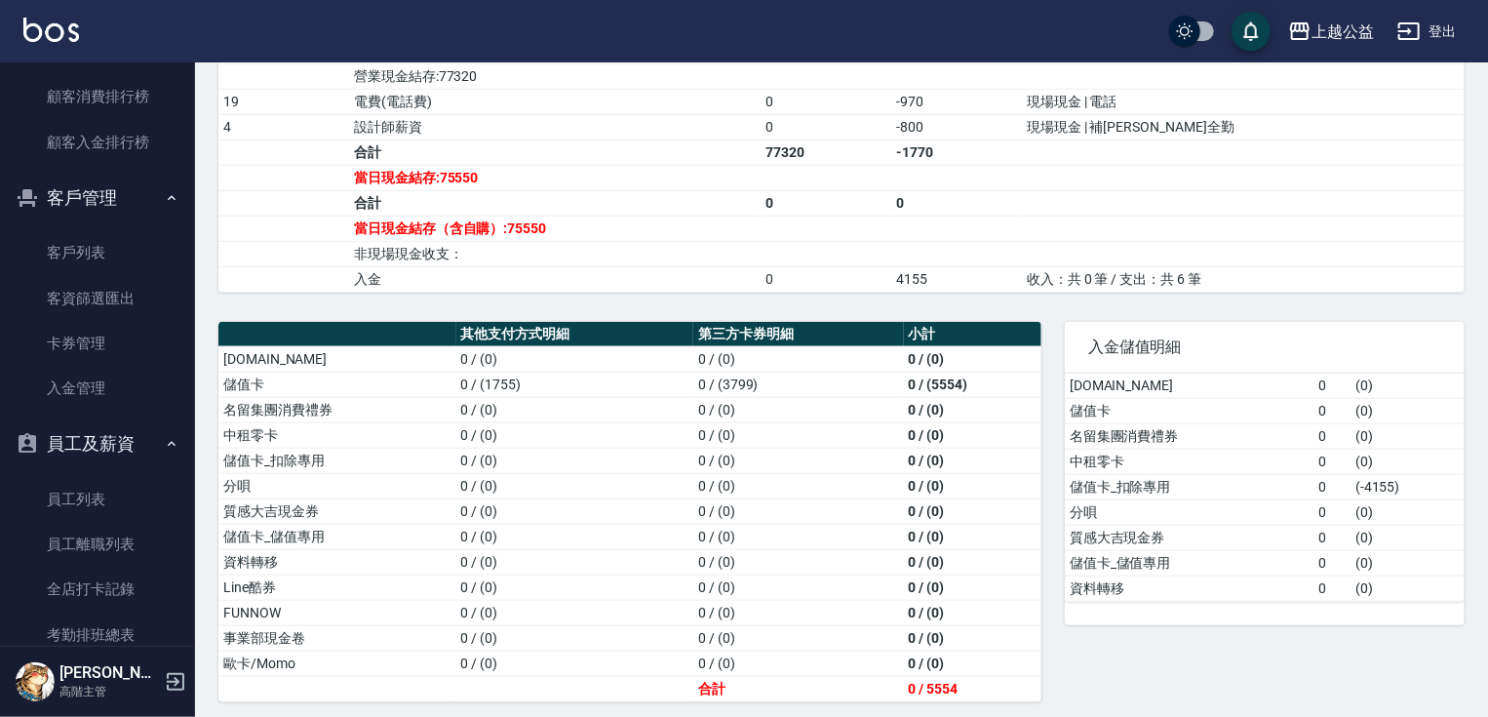
scroll to position [2672, 0]
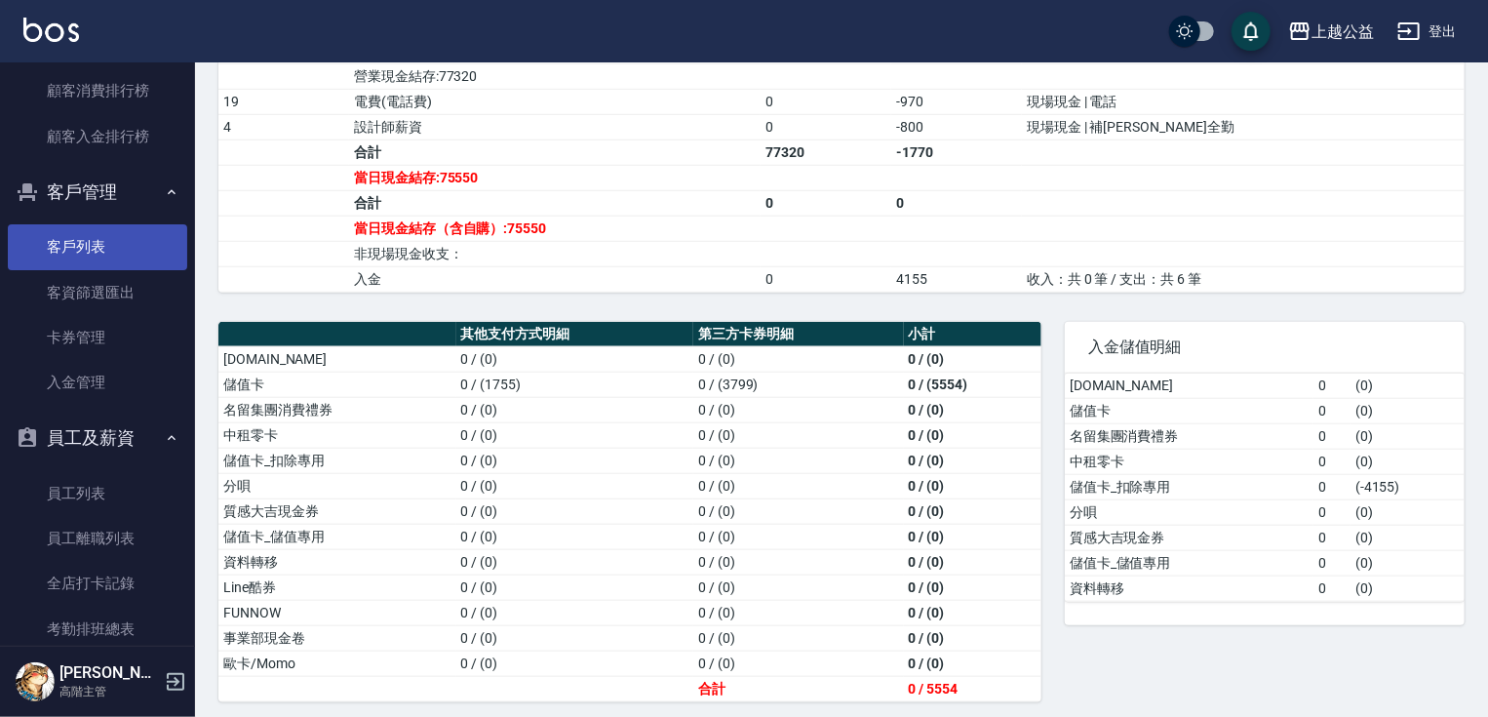
drag, startPoint x: 149, startPoint y: 254, endPoint x: 150, endPoint y: 189, distance: 64.4
click at [149, 253] on link "客戶列表" at bounding box center [97, 246] width 179 height 45
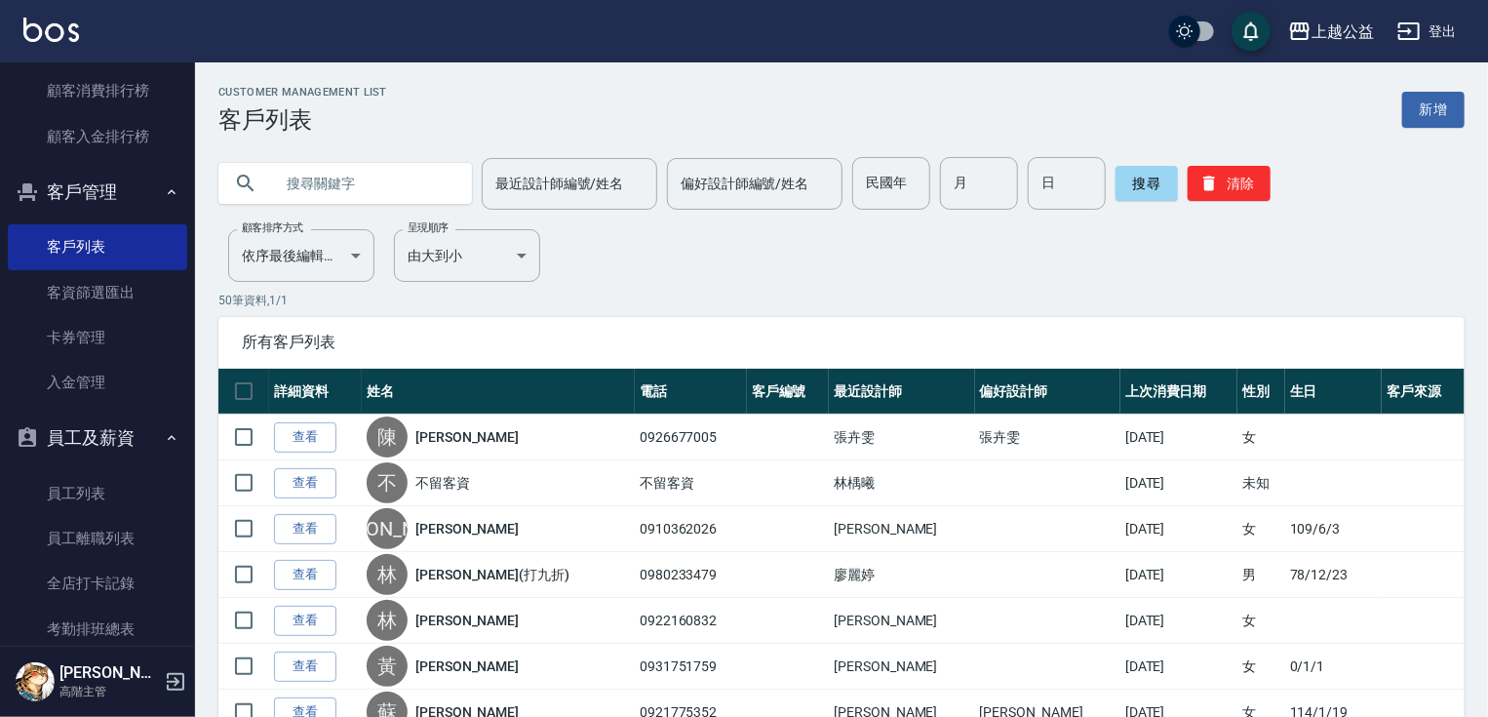
click at [324, 194] on input "text" at bounding box center [364, 183] width 183 height 53
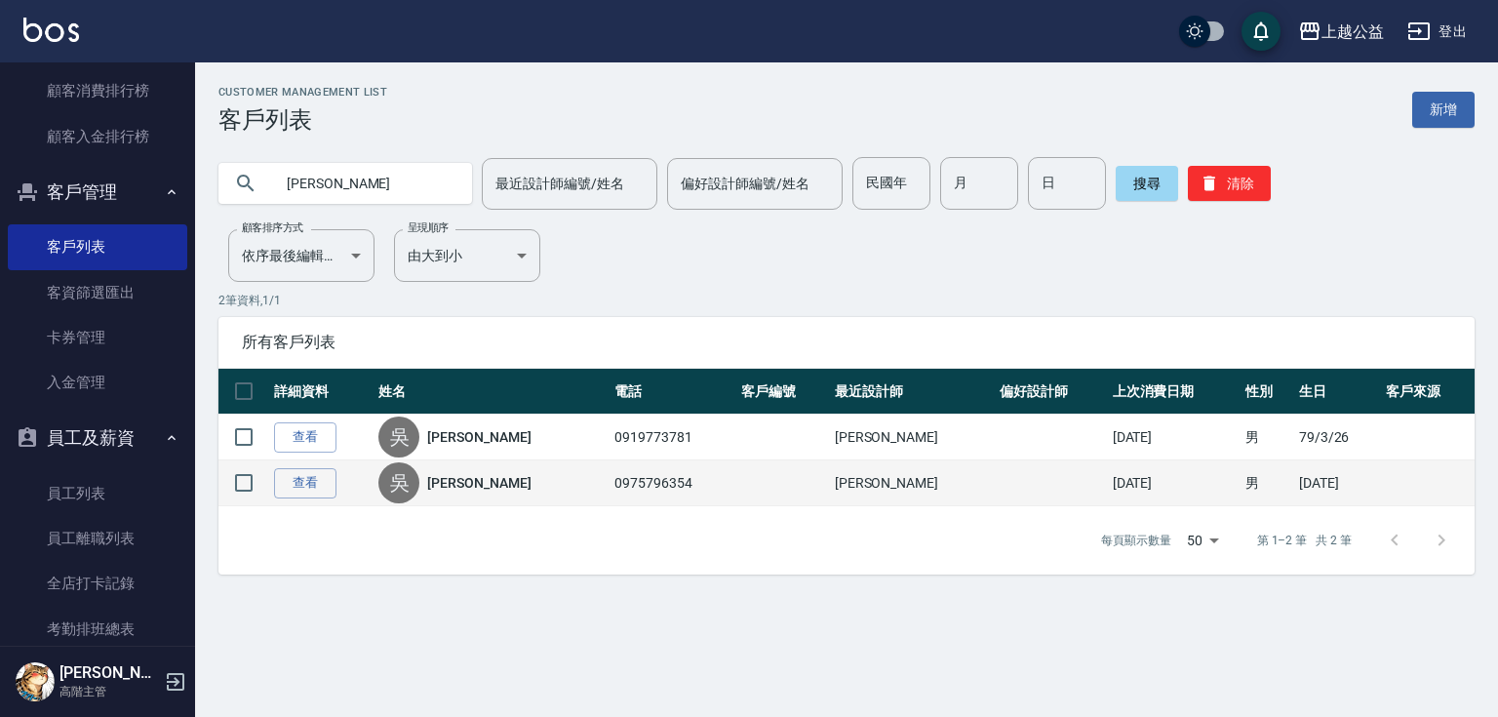
click at [340, 476] on td "查看" at bounding box center [321, 483] width 104 height 46
click at [319, 485] on link "查看" at bounding box center [305, 483] width 62 height 30
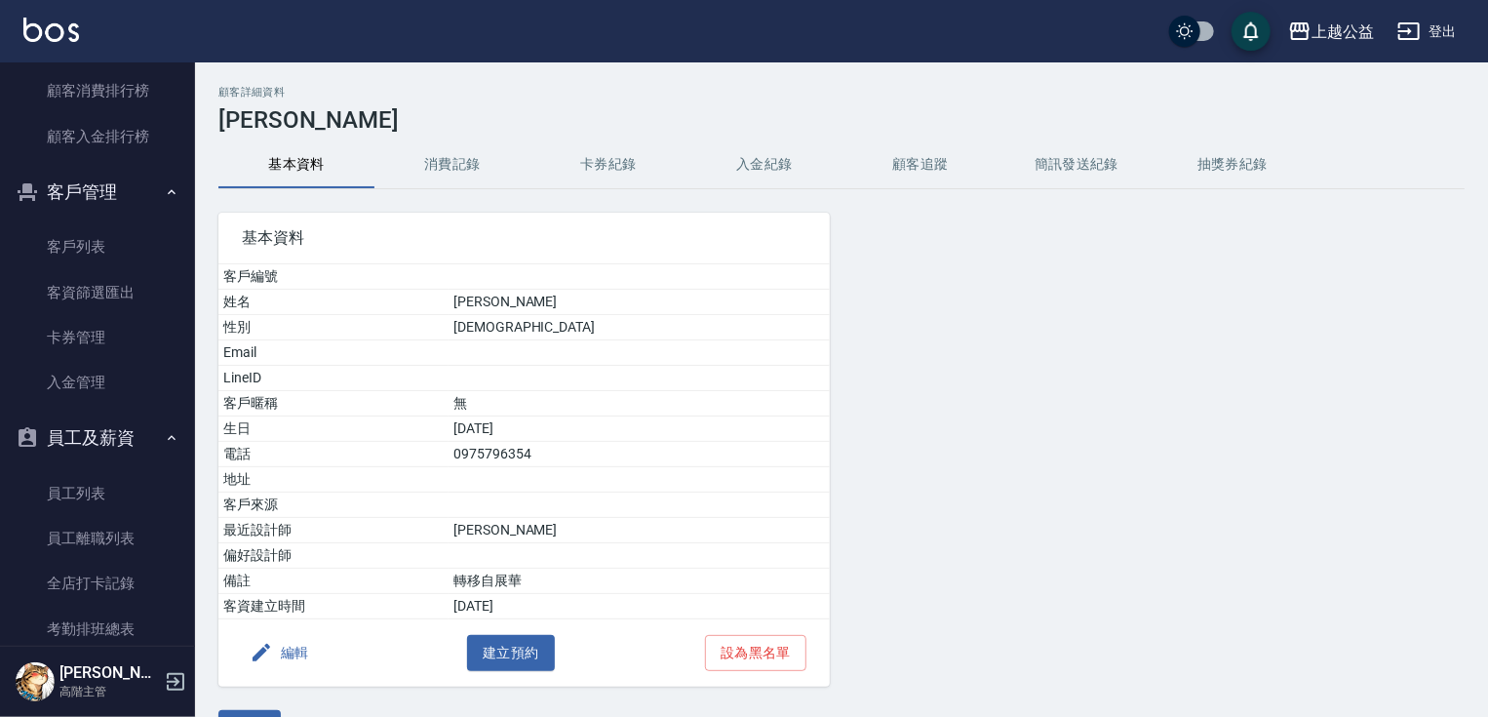
click at [781, 172] on button "入金紀錄" at bounding box center [764, 164] width 156 height 47
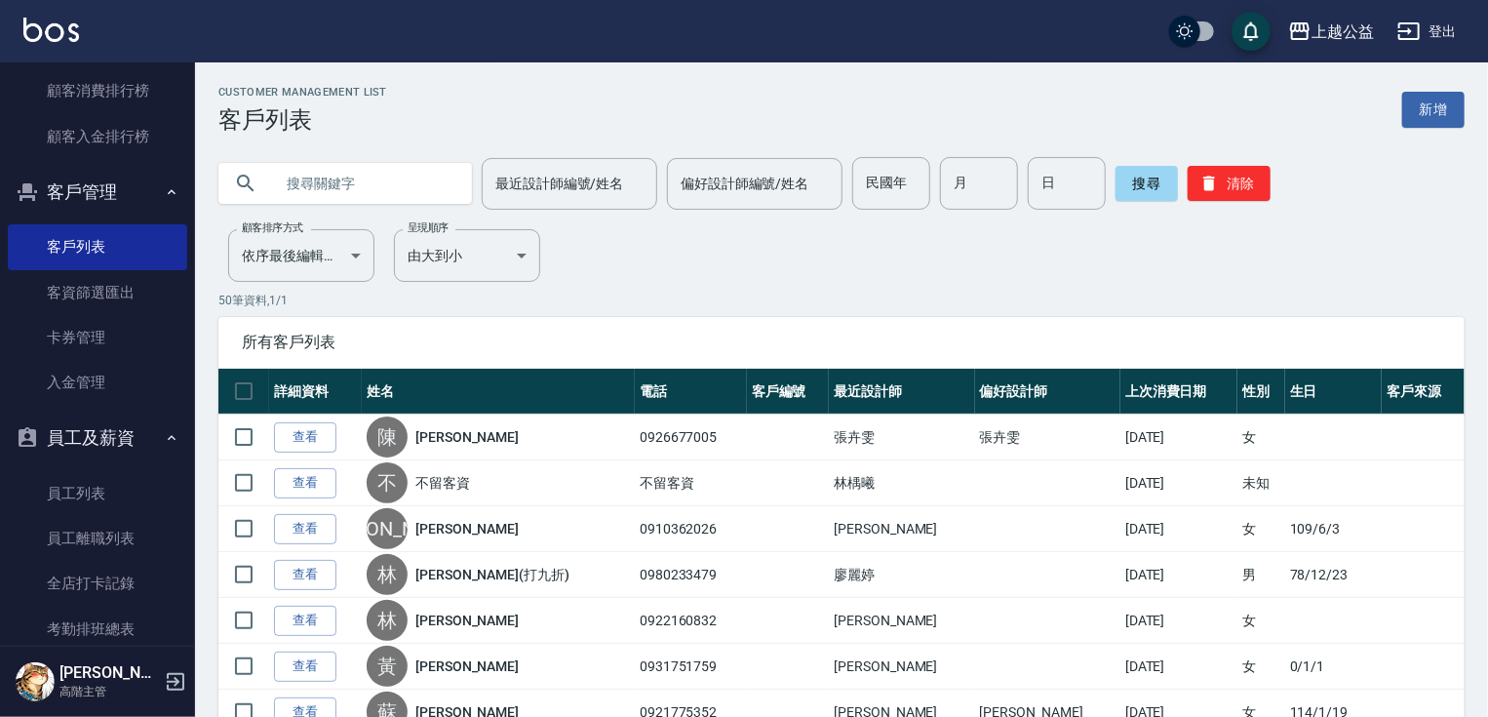
click at [403, 177] on input "text" at bounding box center [364, 183] width 183 height 53
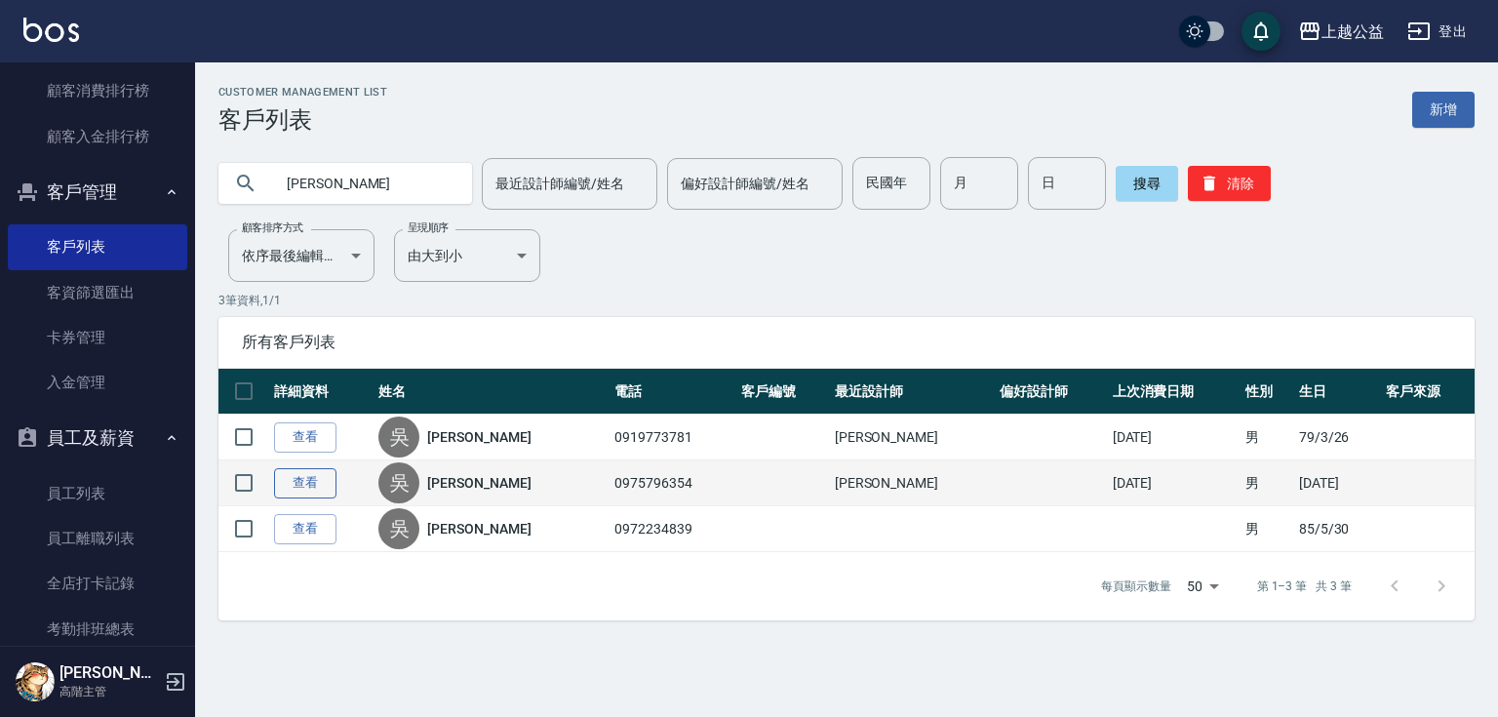
click at [304, 480] on link "查看" at bounding box center [305, 483] width 62 height 30
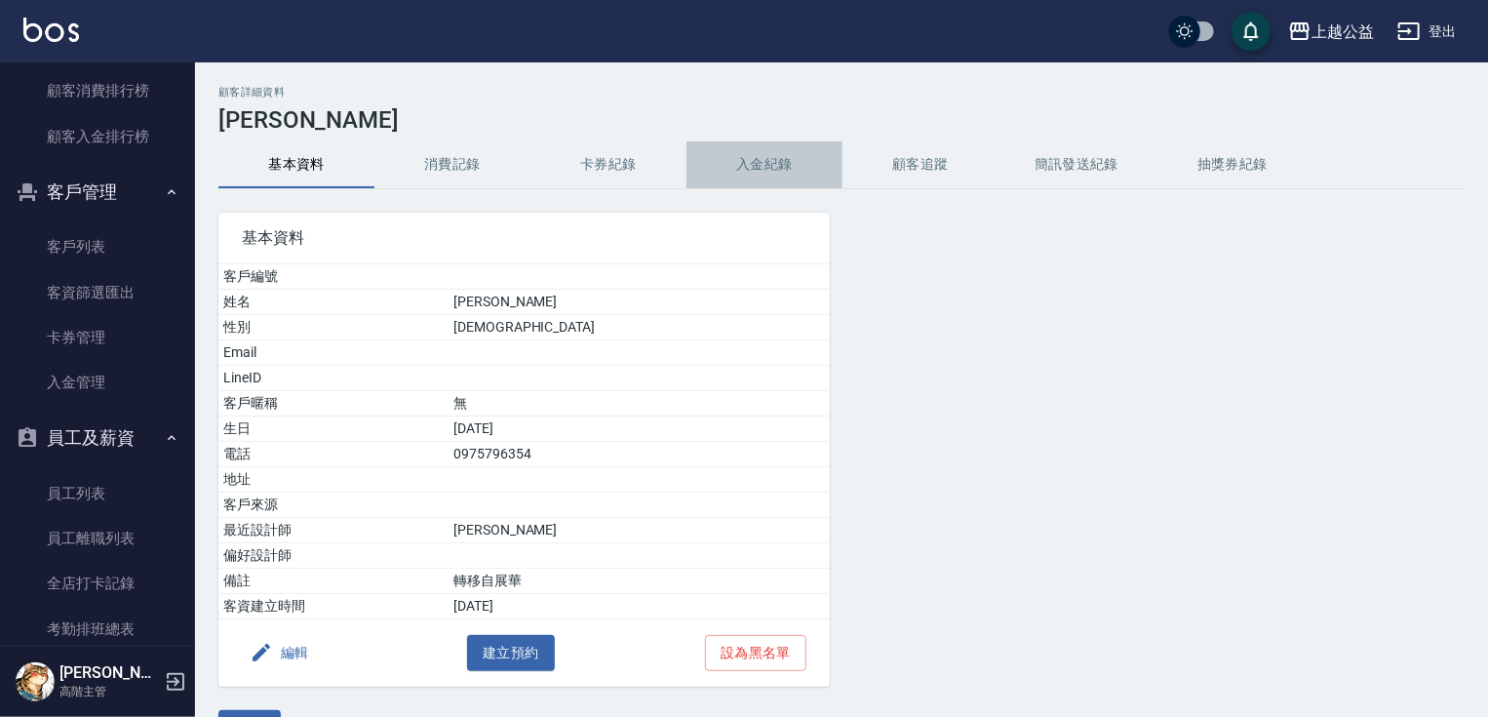
click at [741, 178] on button "入金紀錄" at bounding box center [764, 164] width 156 height 47
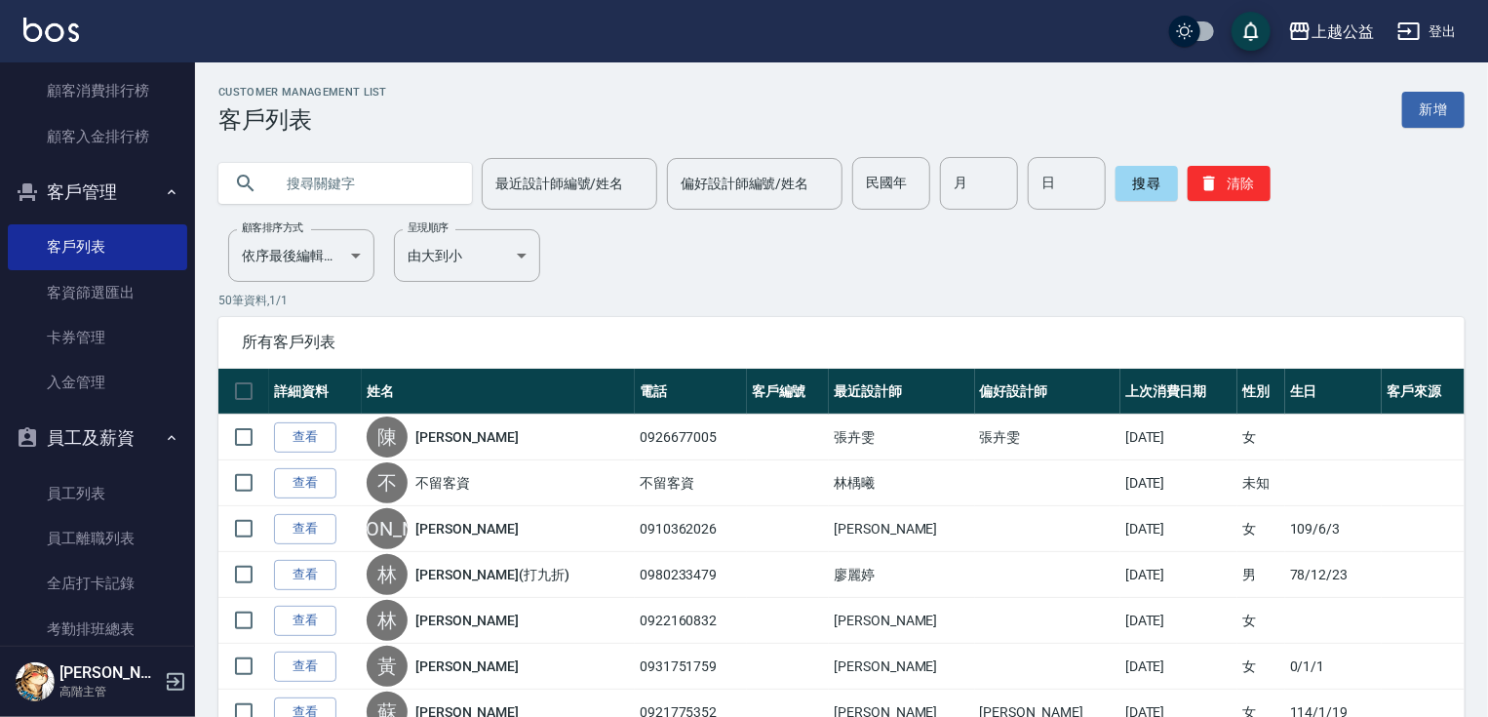
click at [318, 176] on input "text" at bounding box center [364, 183] width 183 height 53
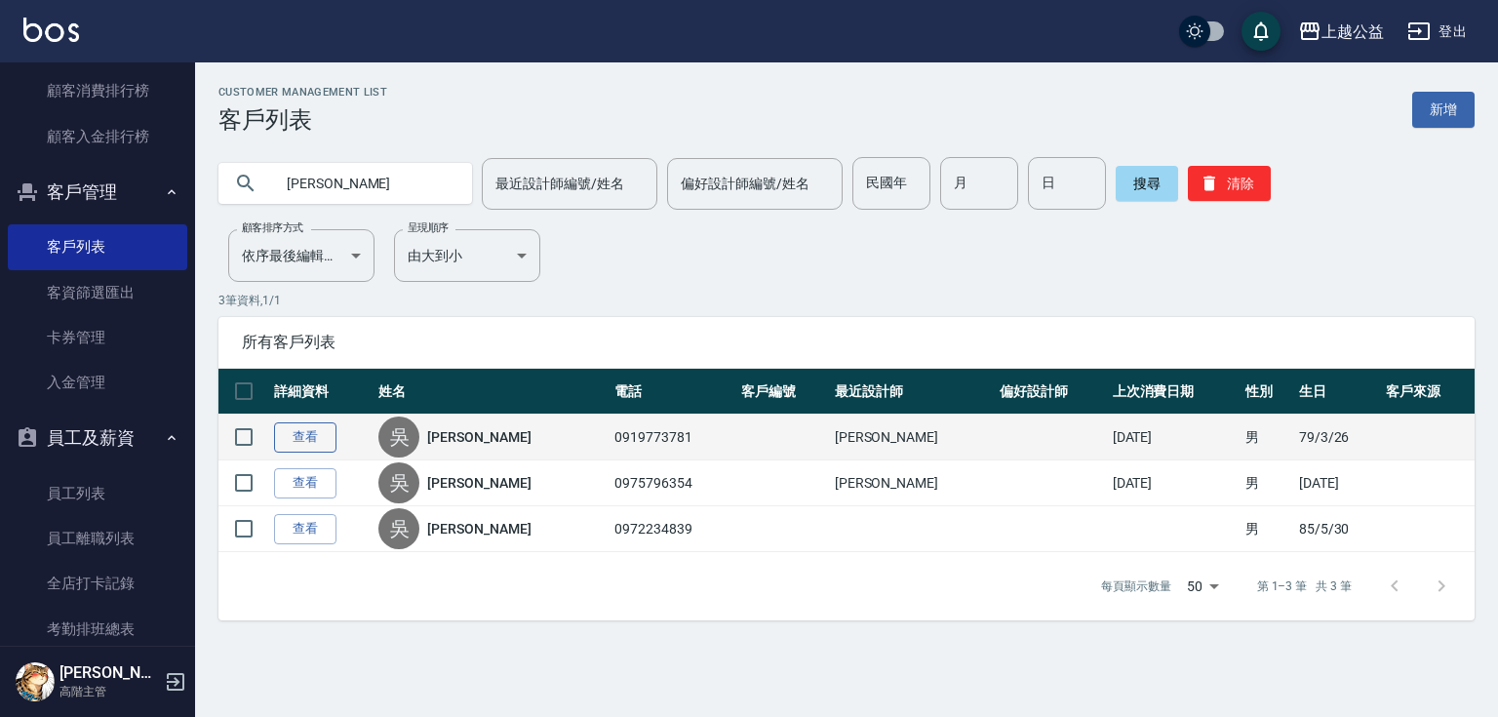
click at [313, 445] on link "查看" at bounding box center [305, 437] width 62 height 30
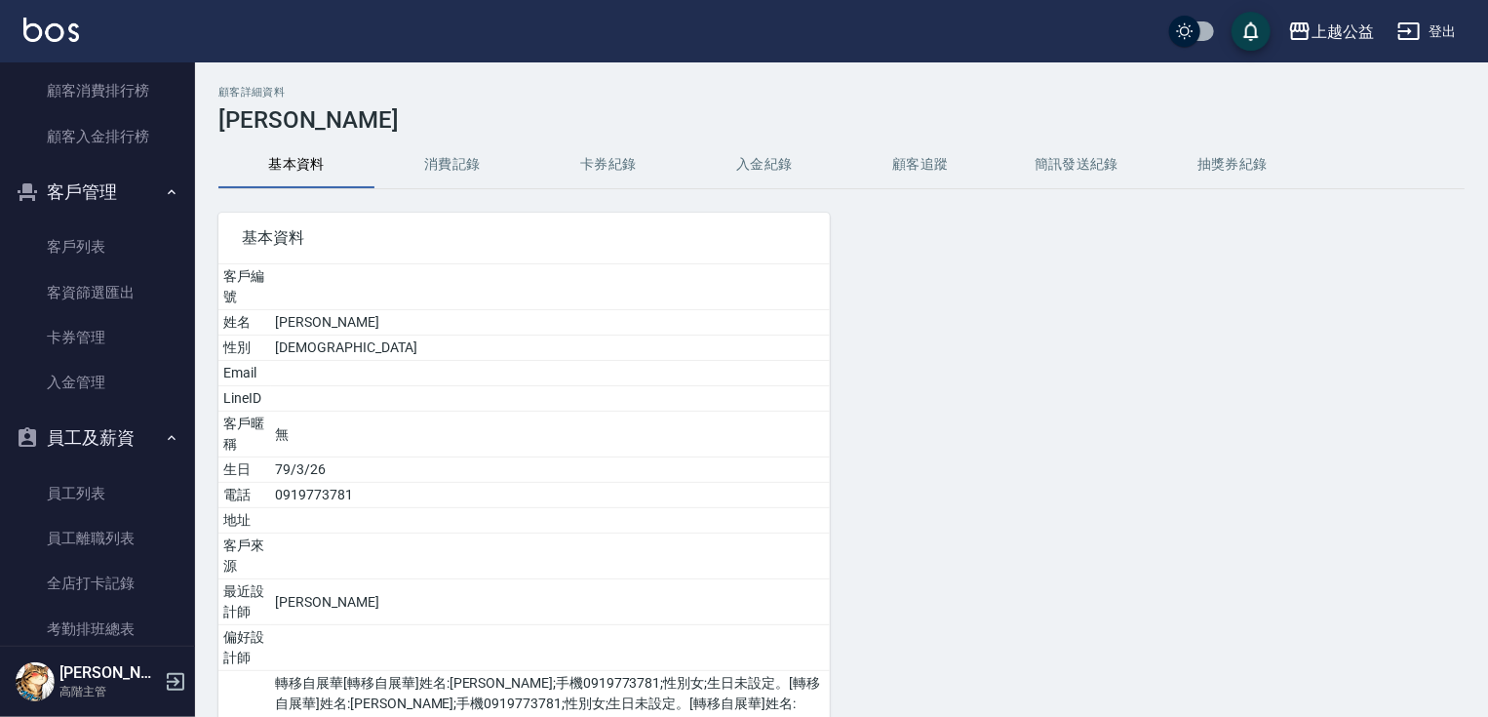
click at [803, 148] on button "入金紀錄" at bounding box center [764, 164] width 156 height 47
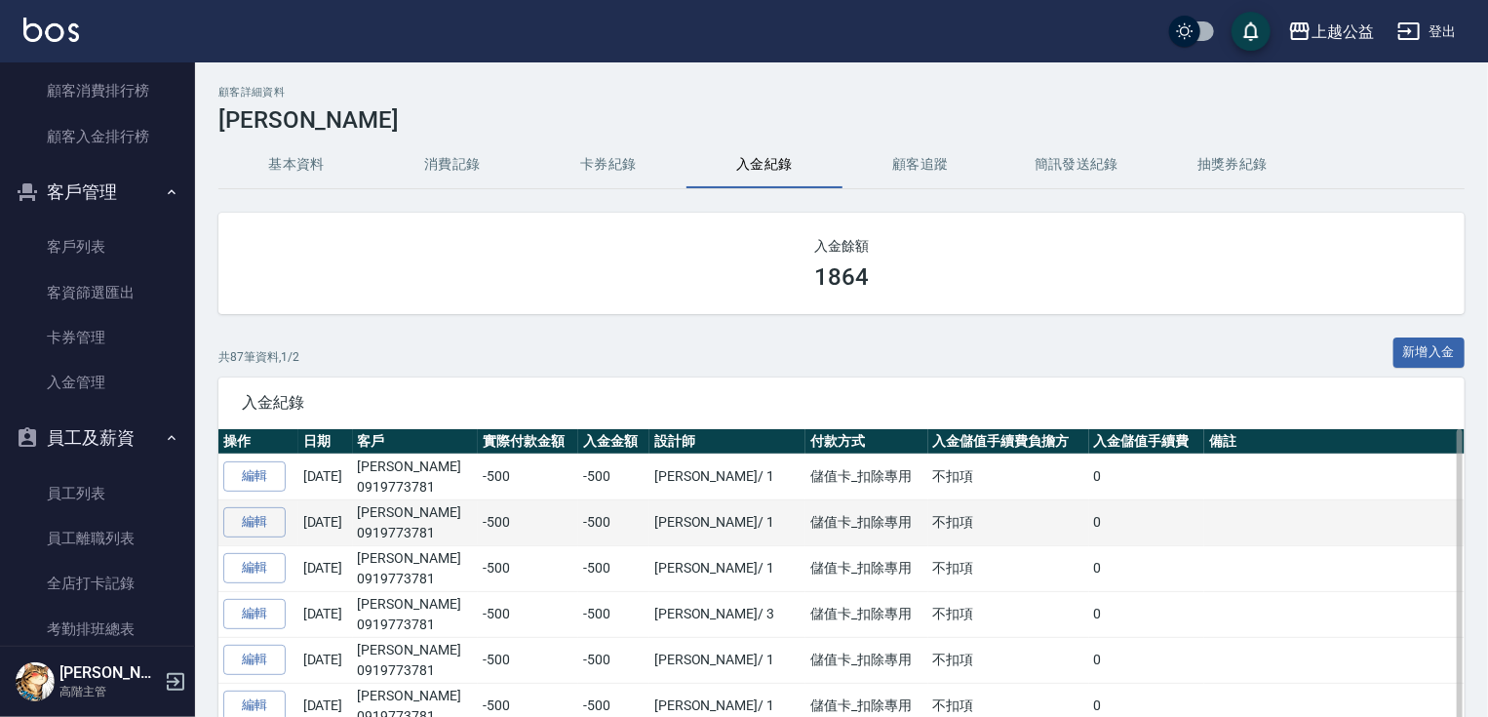
click at [478, 525] on td "-500" at bounding box center [528, 522] width 100 height 46
click at [488, 532] on td "-500" at bounding box center [528, 522] width 100 height 46
click at [507, 531] on td "-500" at bounding box center [528, 522] width 100 height 46
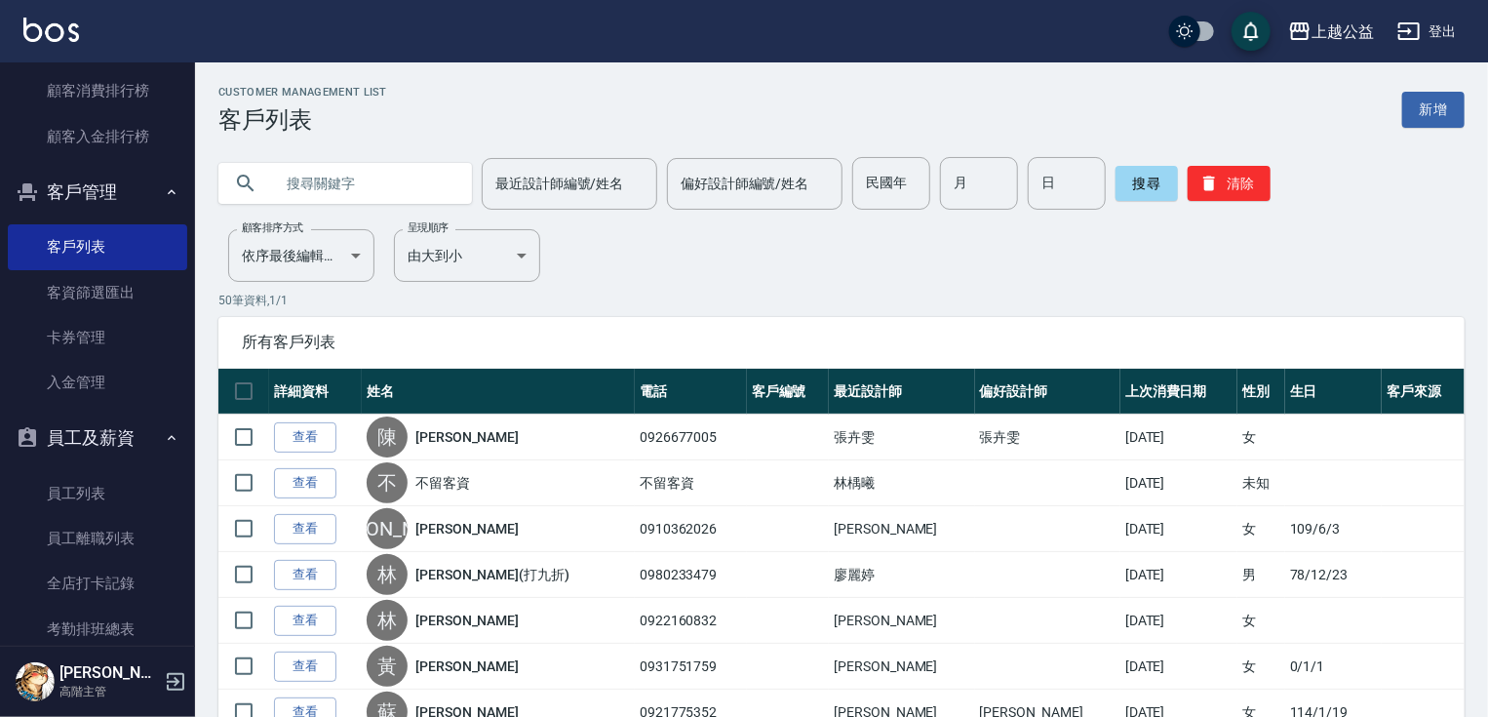
click at [383, 179] on input "text" at bounding box center [364, 183] width 183 height 53
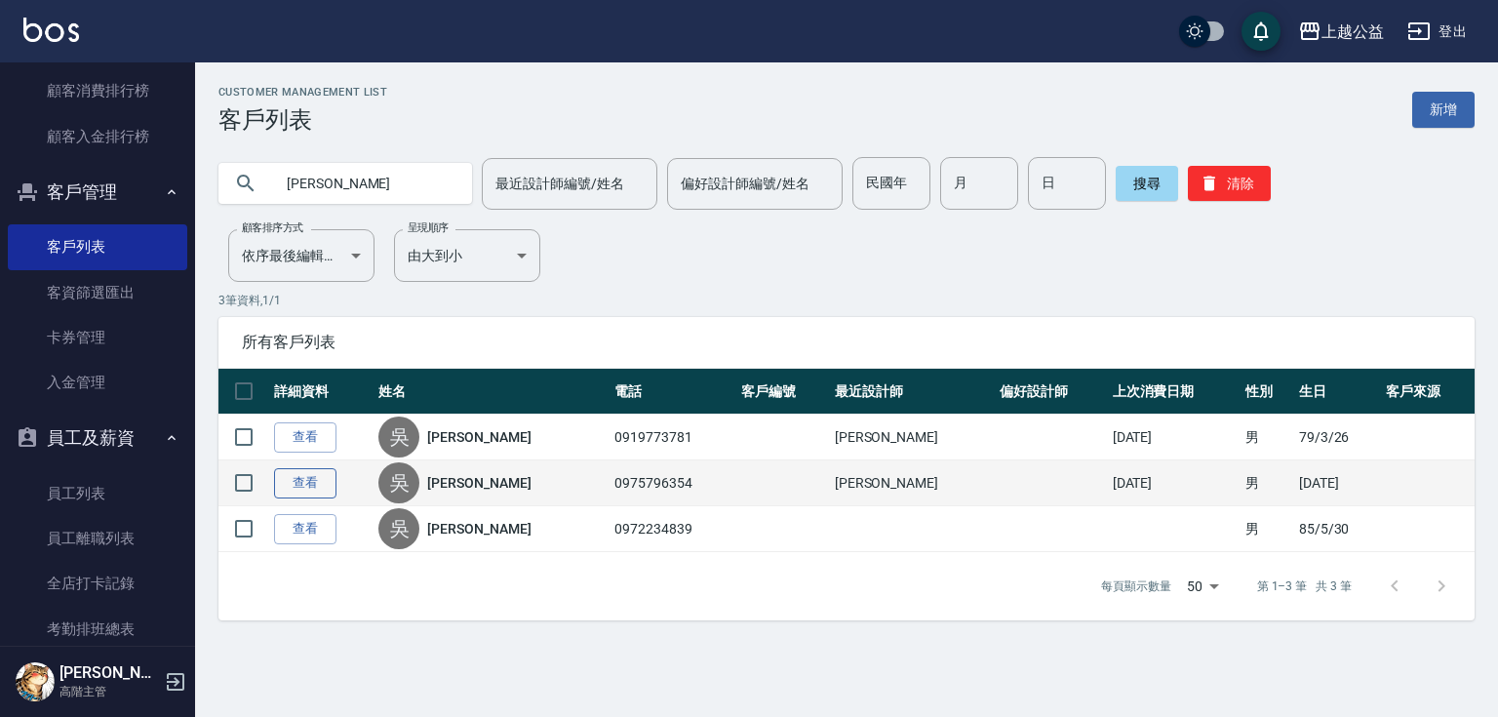
click at [309, 485] on link "查看" at bounding box center [305, 483] width 62 height 30
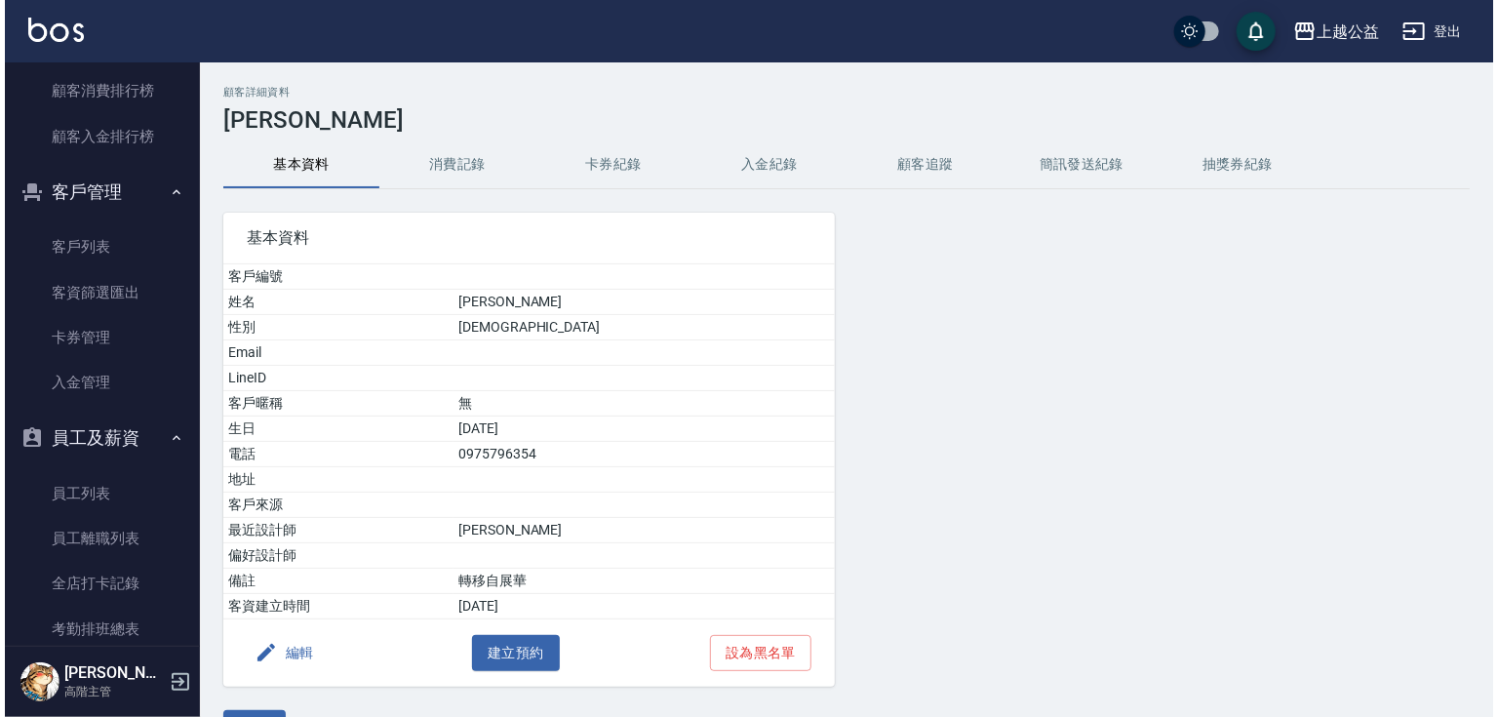
scroll to position [48, 0]
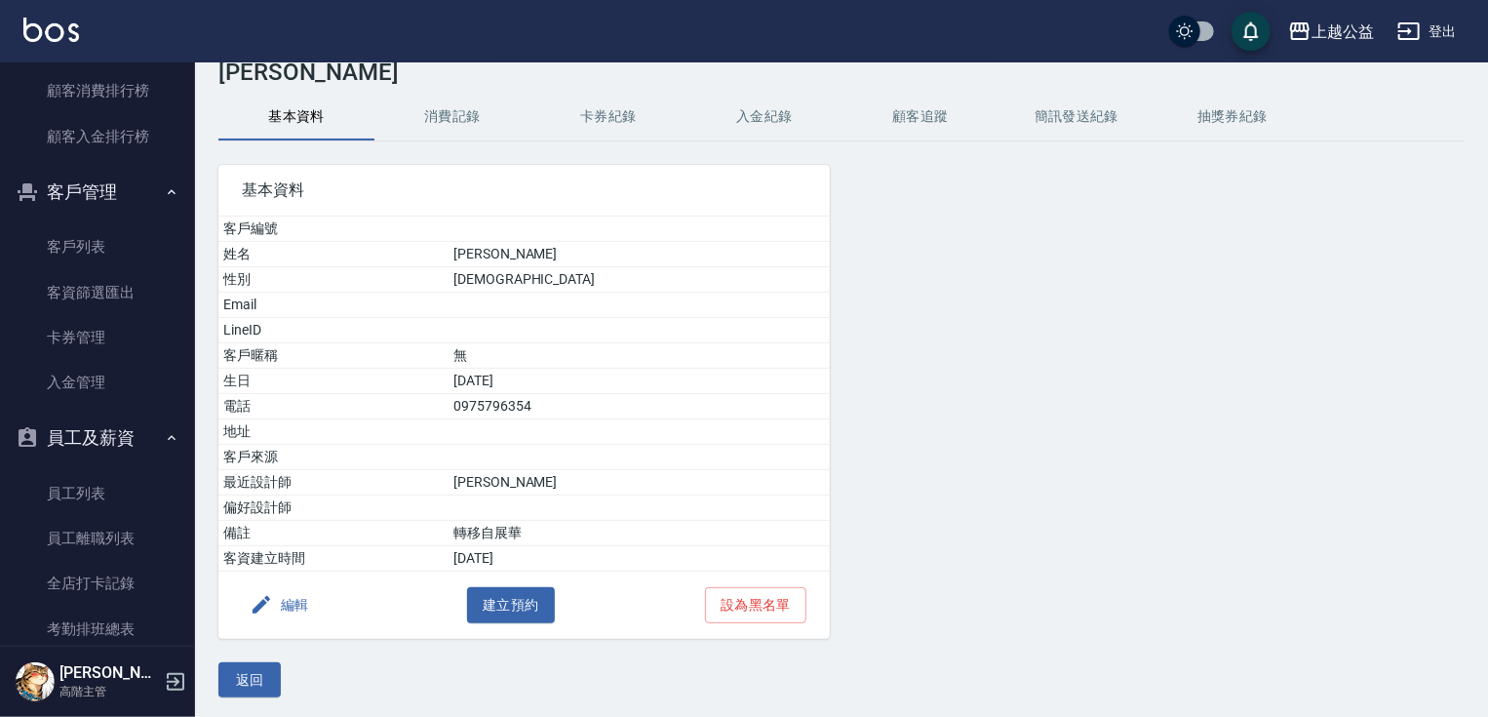
click at [232, 599] on div "編輯 建立預約 設為黑名單" at bounding box center [523, 604] width 611 height 67
click at [265, 601] on icon "button" at bounding box center [261, 604] width 23 height 23
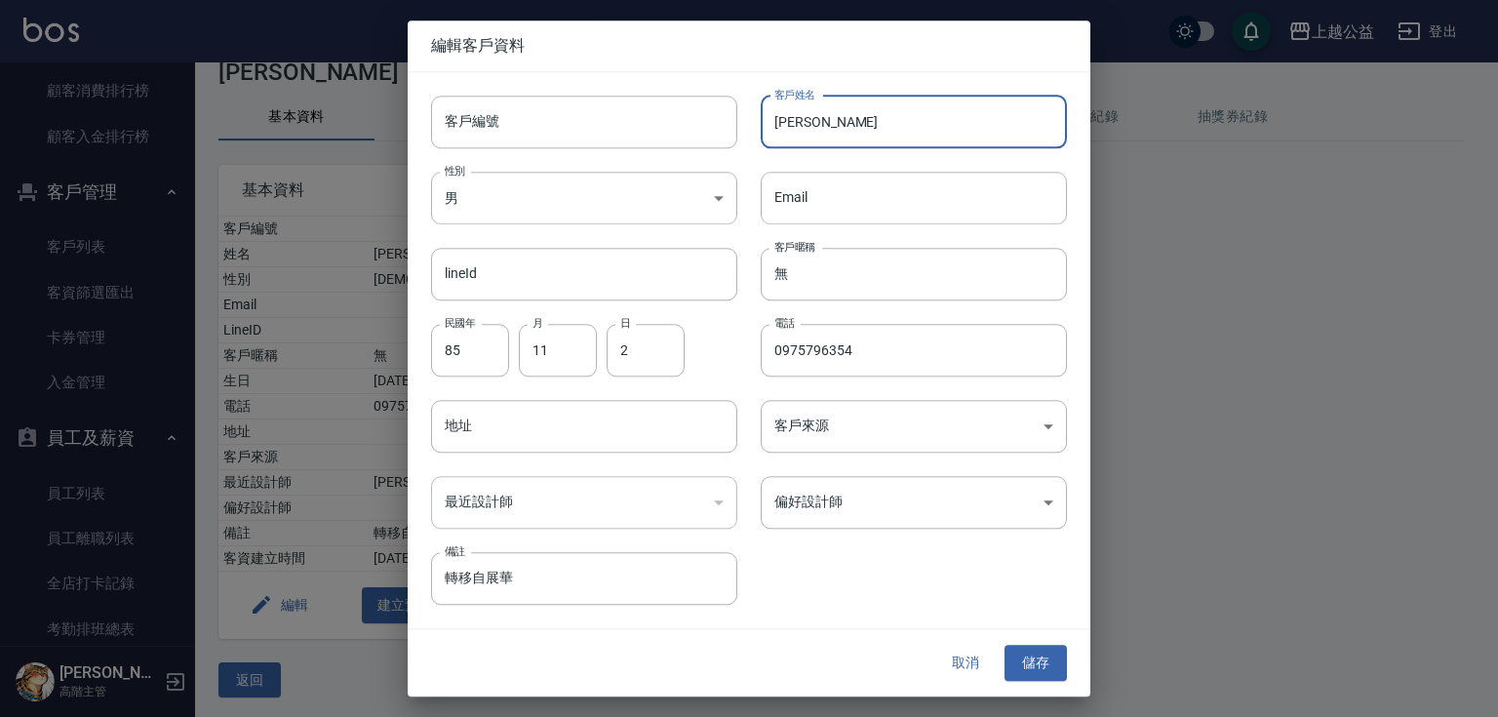
click at [965, 115] on input "[PERSON_NAME]" at bounding box center [914, 122] width 306 height 53
drag, startPoint x: 965, startPoint y: 115, endPoint x: 732, endPoint y: 114, distance: 233.0
click at [732, 114] on div "客戶編號 客戶編號 客戶姓名 [PERSON_NAME]姓名 性別 男 [DEMOGRAPHIC_DATA] 性別 Email Email lineId li…" at bounding box center [737, 338] width 659 height 533
click at [1062, 671] on button "儲存" at bounding box center [1035, 663] width 62 height 36
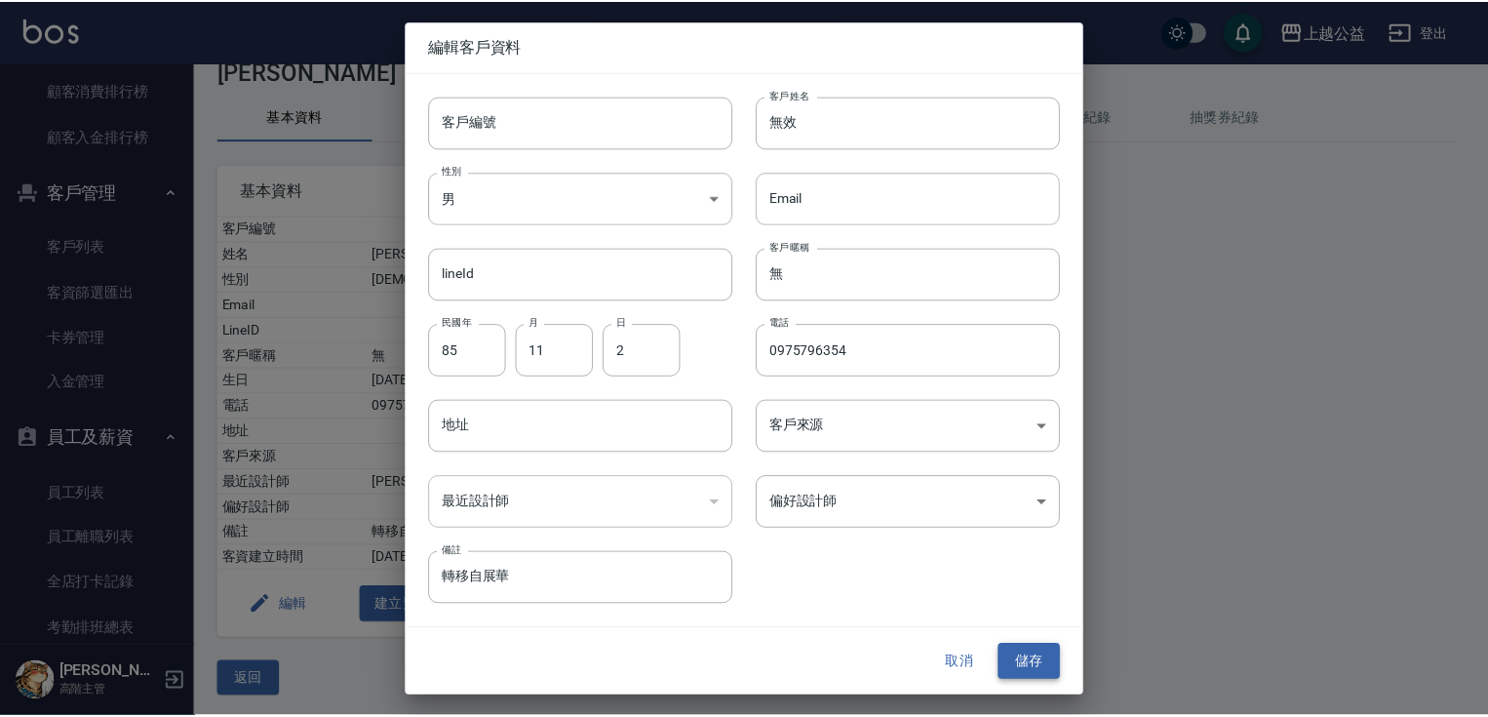
scroll to position [0, 0]
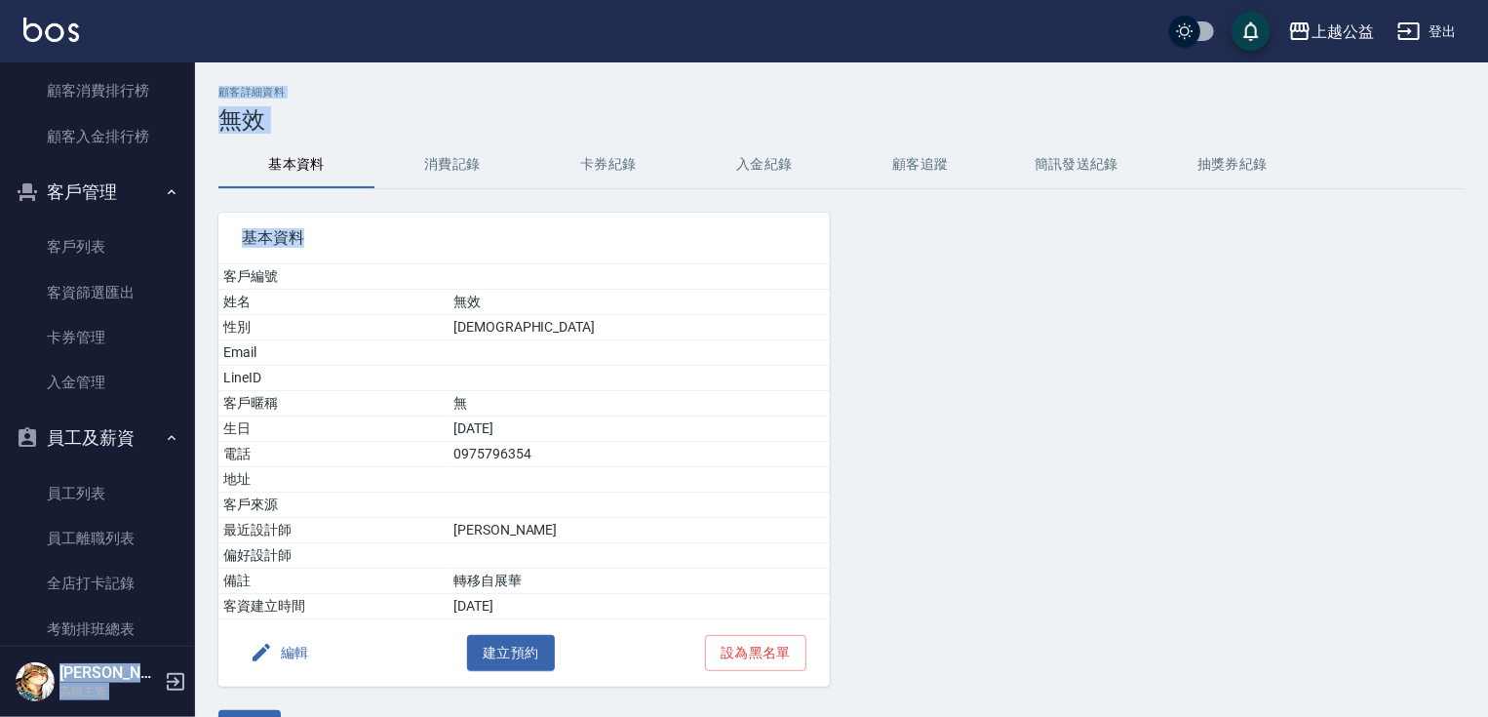
drag, startPoint x: 187, startPoint y: 514, endPoint x: 196, endPoint y: 562, distance: 48.6
click at [196, 562] on div "上越公益 登出 櫃檯作業 打帳單 帳單列表 掛單列表 座位開單 營業儀表板 現金收支登錄 高階收支登錄 材料自購登錄 每日結帳 排班表 現場電腦打卡 掃碼打卡…" at bounding box center [744, 384] width 1488 height 768
click at [198, 562] on div "基本資料 客戶編號 姓名 無效 性別 [DEMOGRAPHIC_DATA] Email LineID 客戶暱稱 無 生日 [DEMOGRAPHIC_DATA]…" at bounding box center [512, 437] width 635 height 497
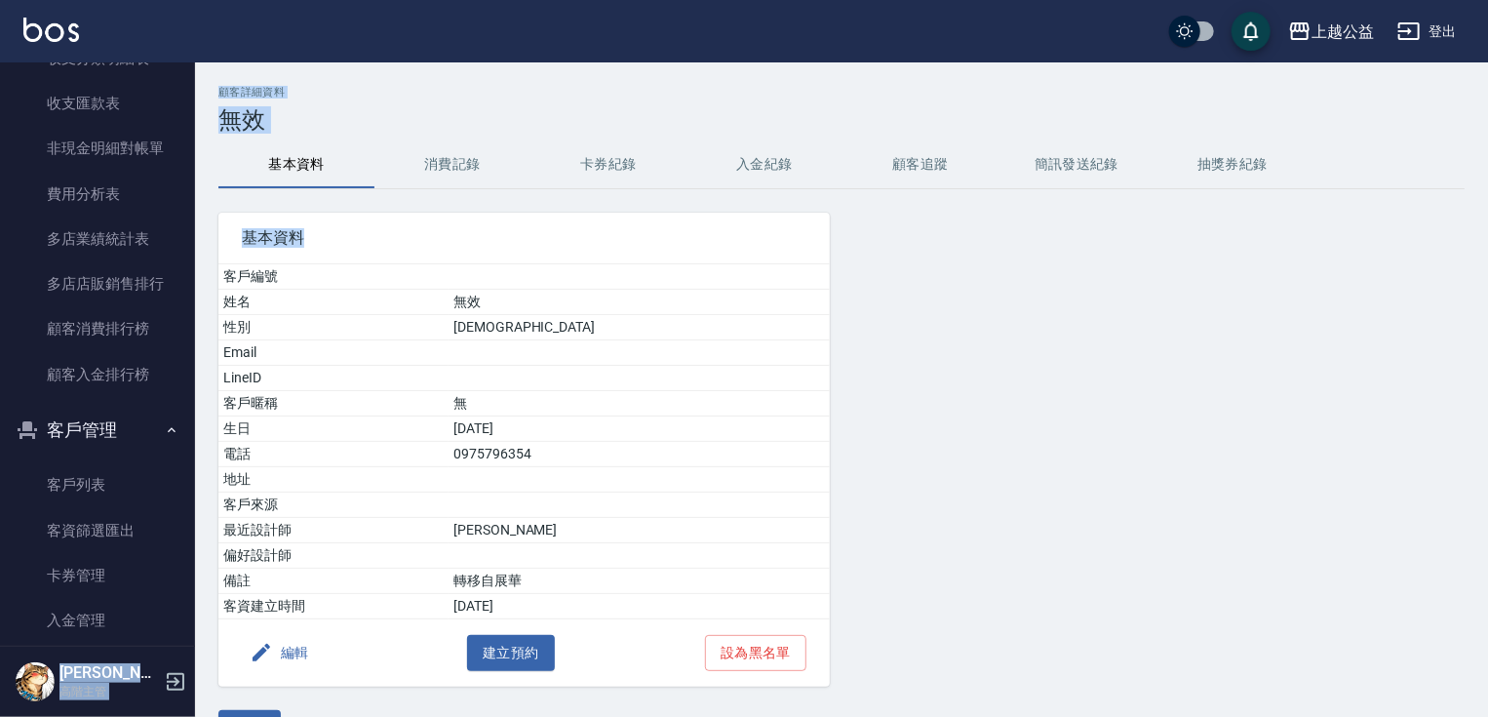
scroll to position [2564, 0]
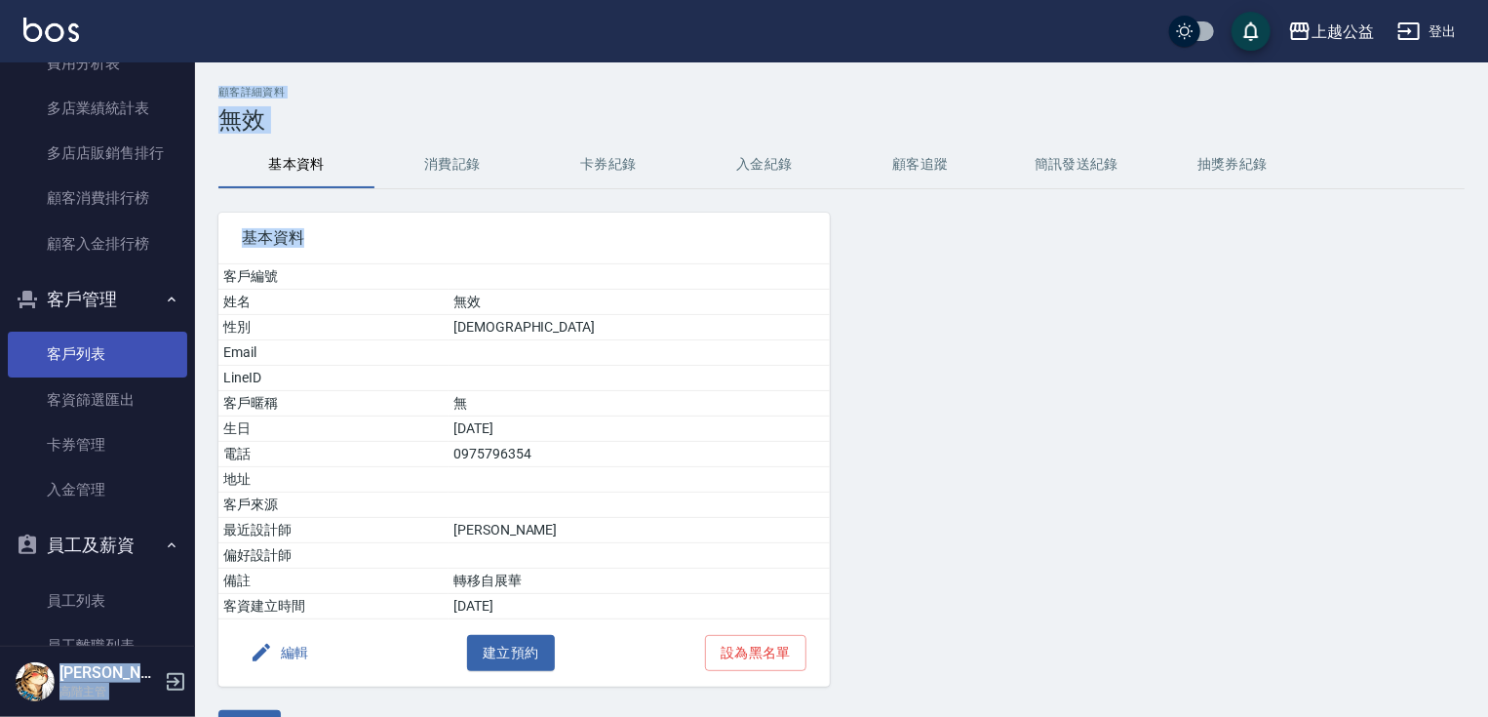
click at [114, 355] on link "客戶列表" at bounding box center [97, 354] width 179 height 45
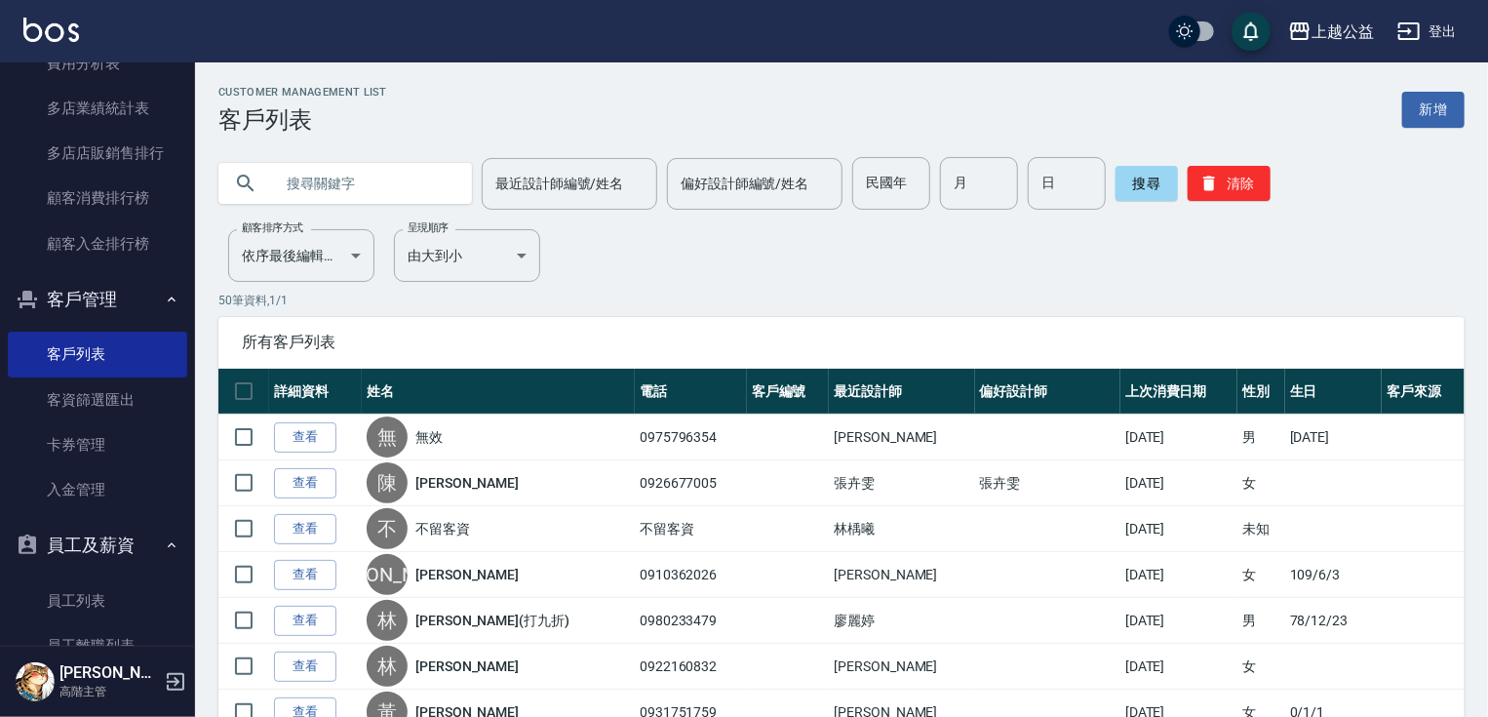
click at [369, 166] on input "text" at bounding box center [364, 183] width 183 height 53
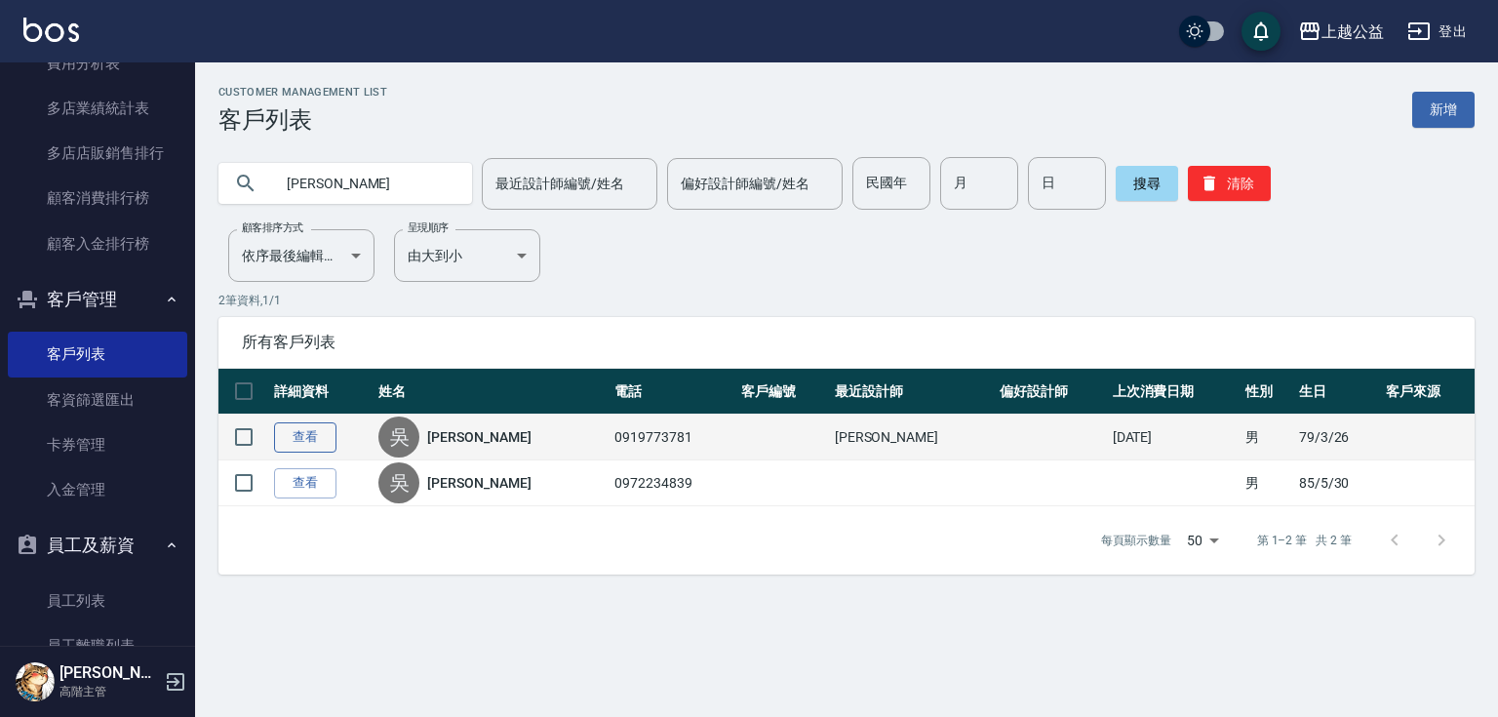
click at [309, 438] on link "查看" at bounding box center [305, 437] width 62 height 30
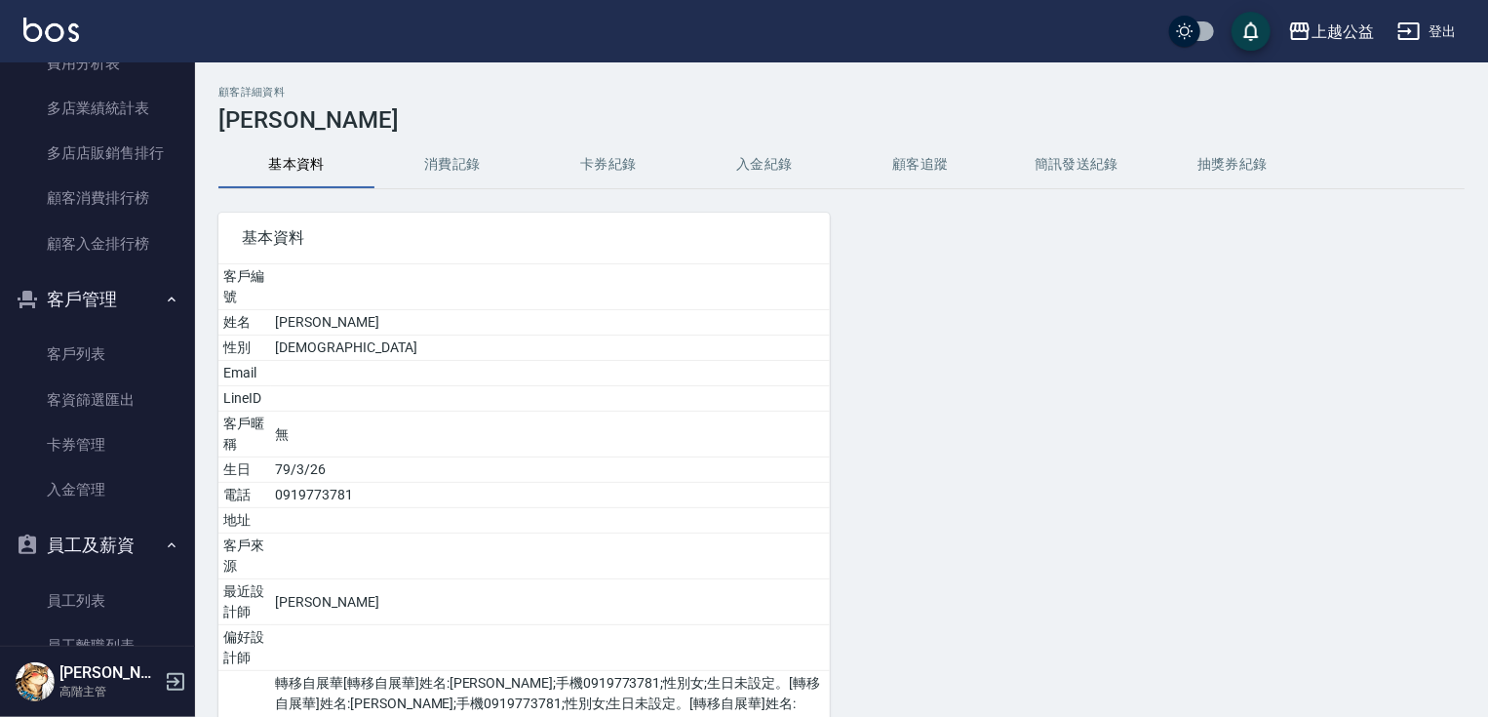
click at [744, 171] on button "入金紀錄" at bounding box center [764, 164] width 156 height 47
